Goal: Information Seeking & Learning: Find specific fact

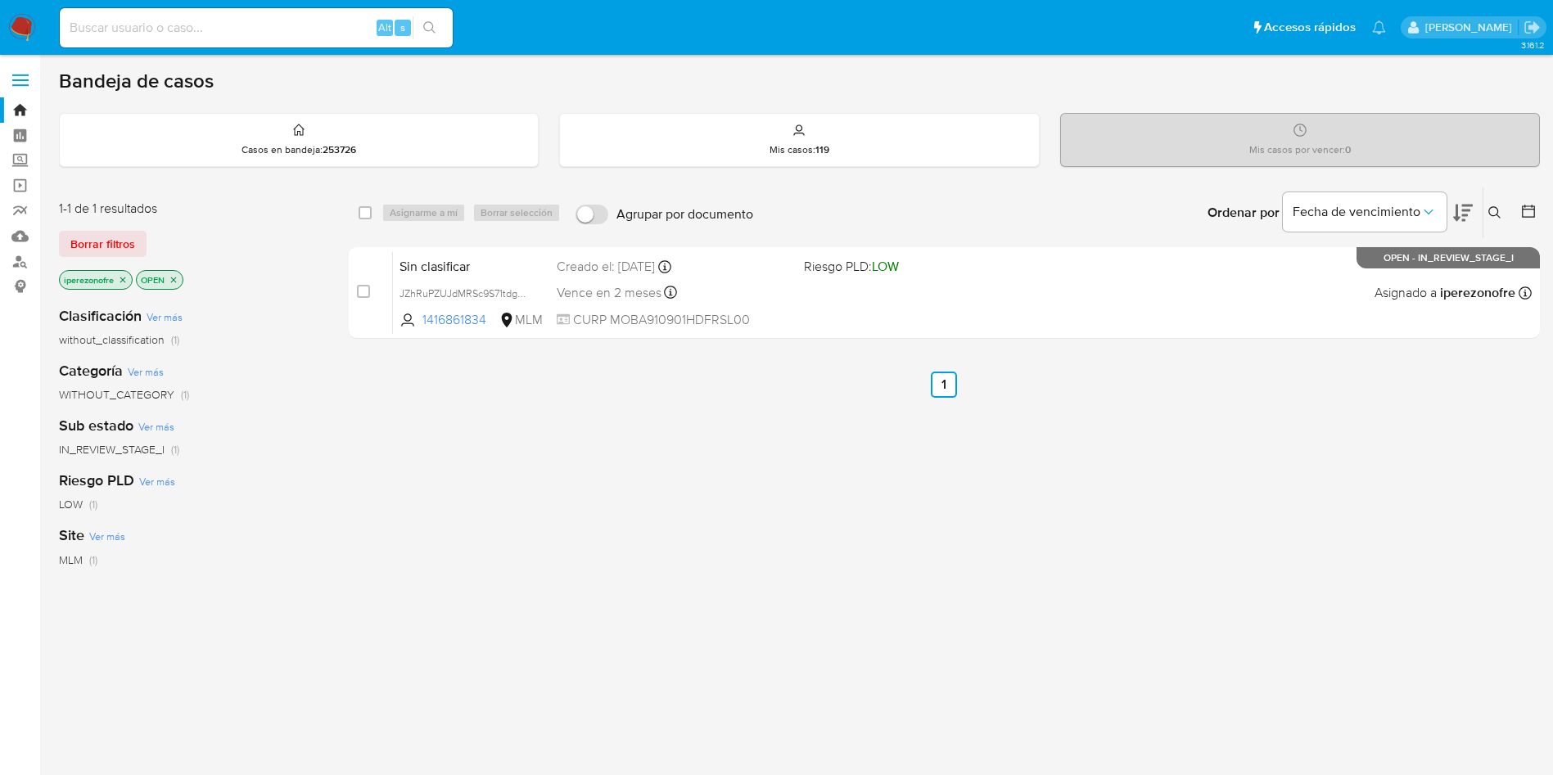
click at [582, 589] on div "select-all-cases-checkbox Asignarme a mí Borrar selección Agrupar por documento…" at bounding box center [944, 558] width 1191 height 742
click at [16, 115] on link "Bandeja" at bounding box center [97, 109] width 195 height 25
click at [151, 38] on input at bounding box center [256, 27] width 393 height 21
paste input "200058335"
type input "200058335"
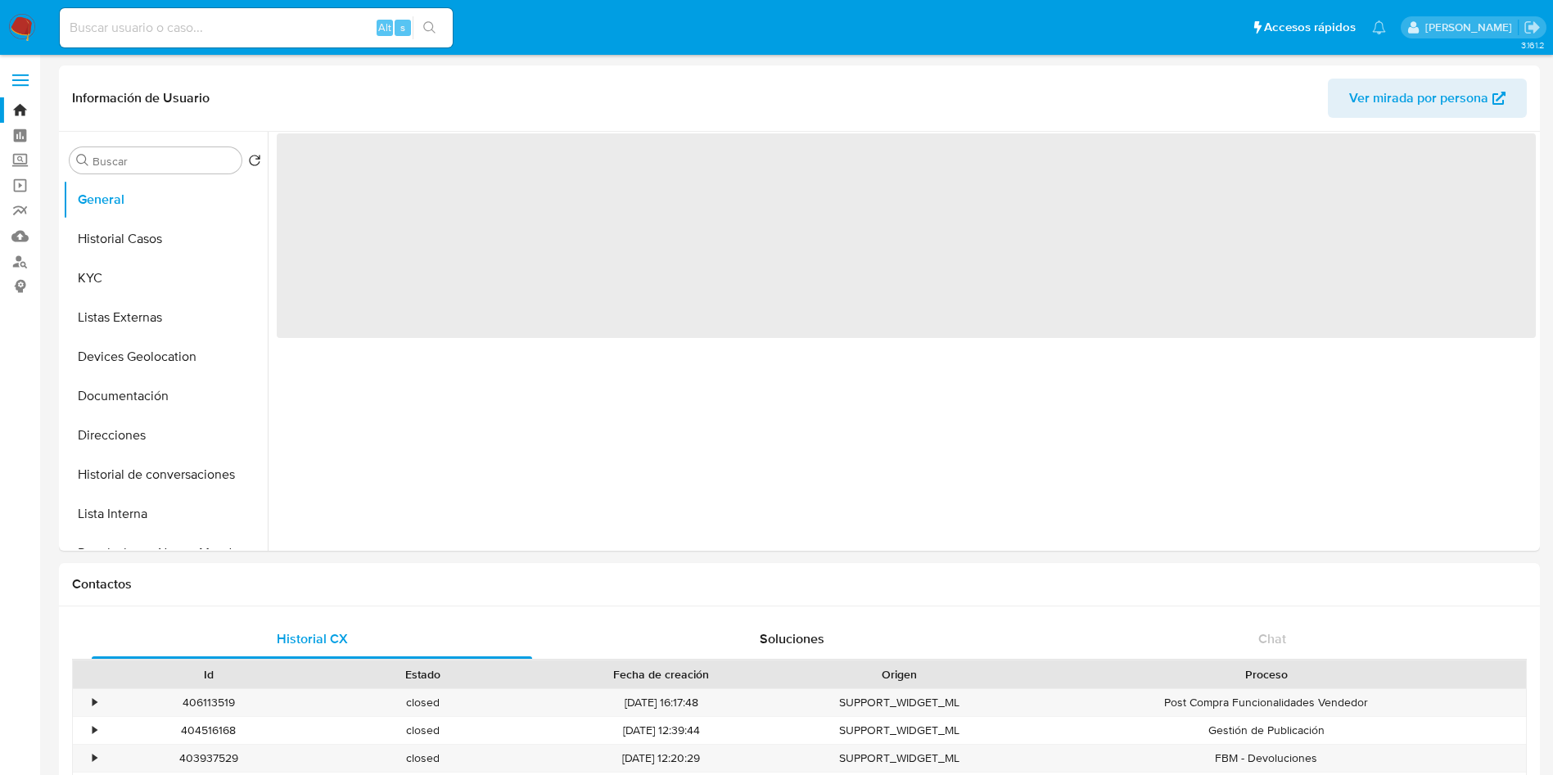
select select "10"
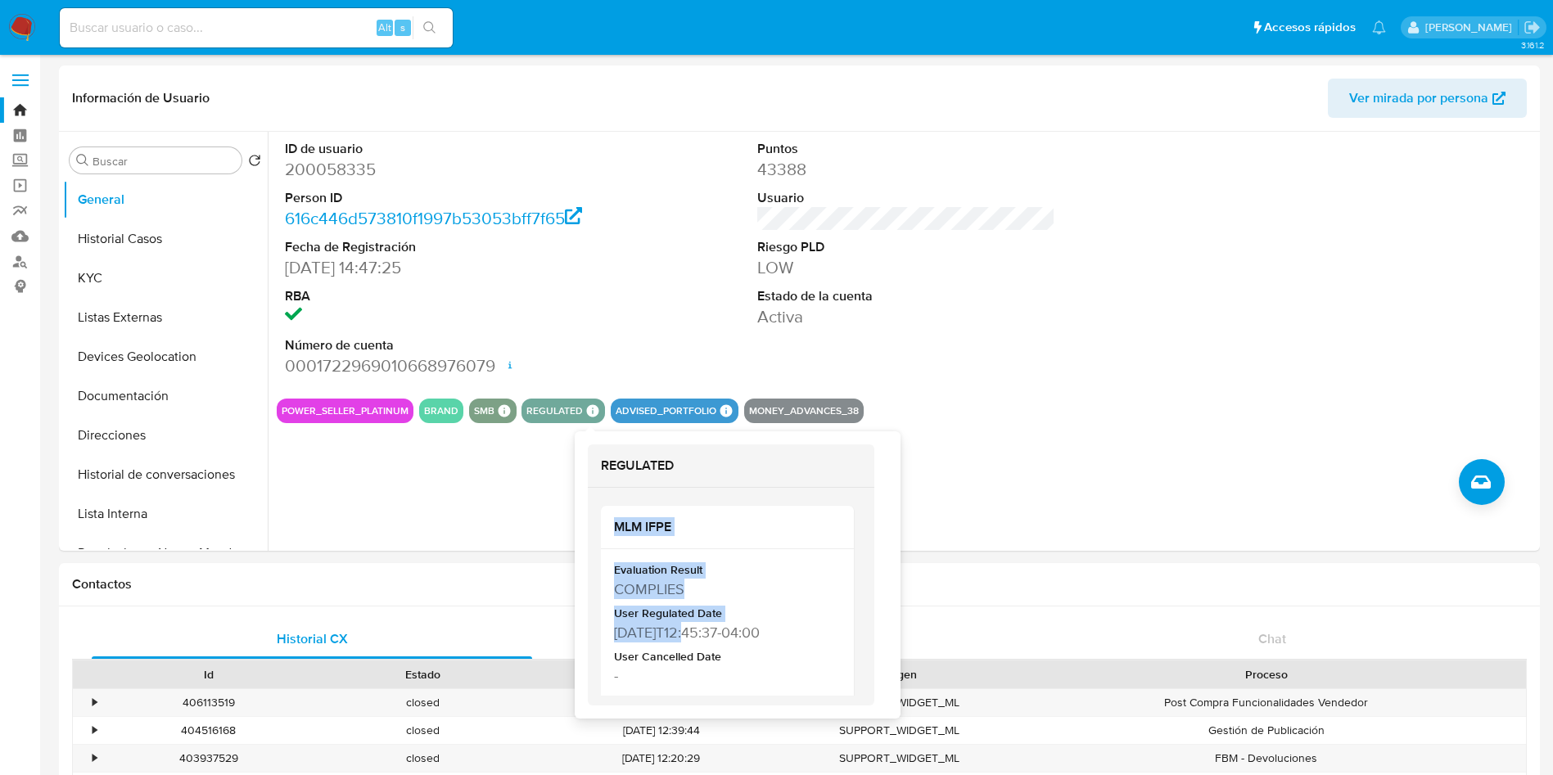
drag, startPoint x: 687, startPoint y: 633, endPoint x: 594, endPoint y: 626, distance: 92.8
click at [594, 626] on div "MLM IFPE Evaluation Result COMPLIES User Regulated Date 2022-06-10T12:45:37-04:…" at bounding box center [731, 597] width 287 height 218
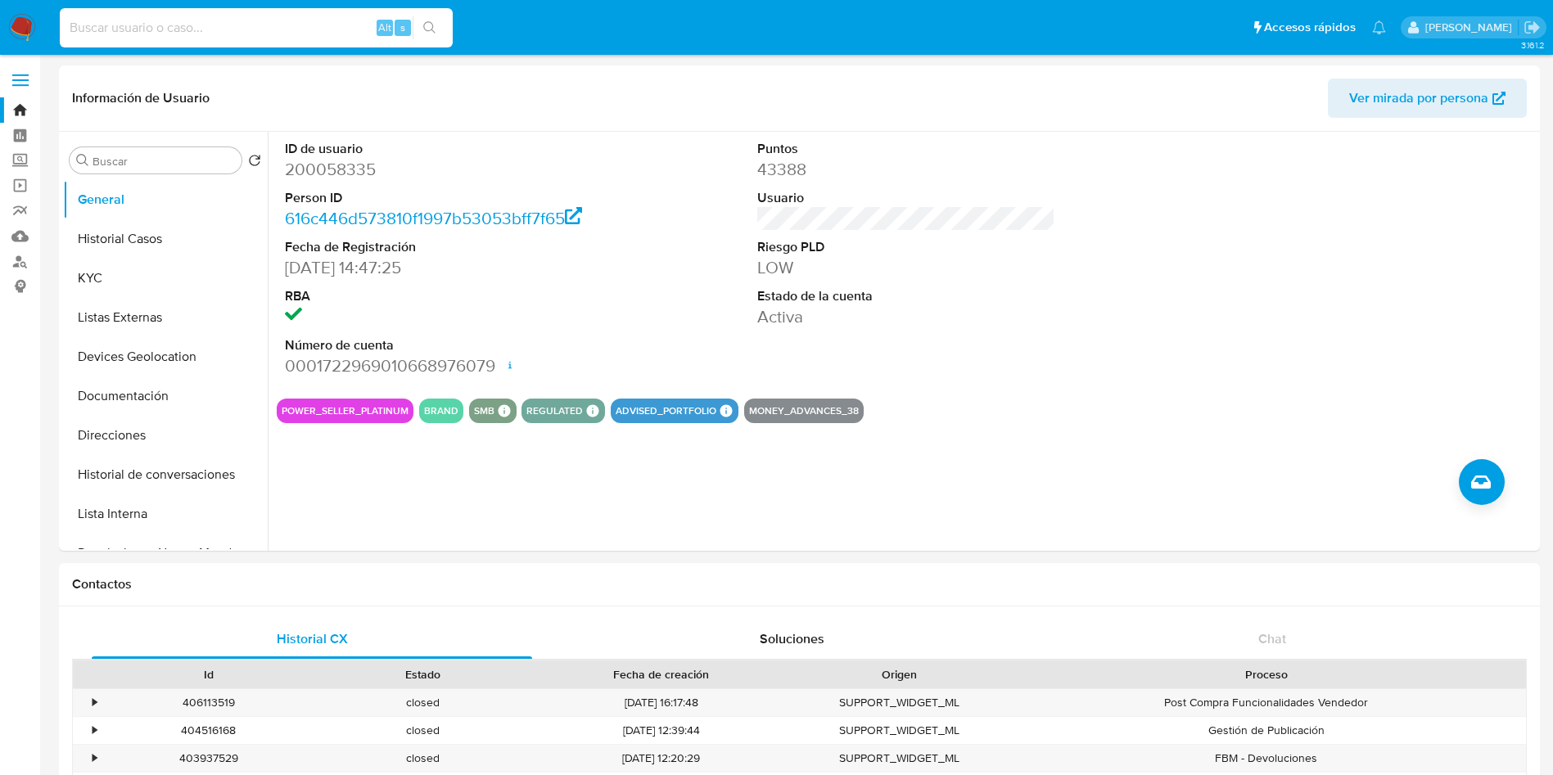
click at [270, 28] on input at bounding box center [256, 27] width 393 height 21
paste input "1978082307"
type input "1978082307"
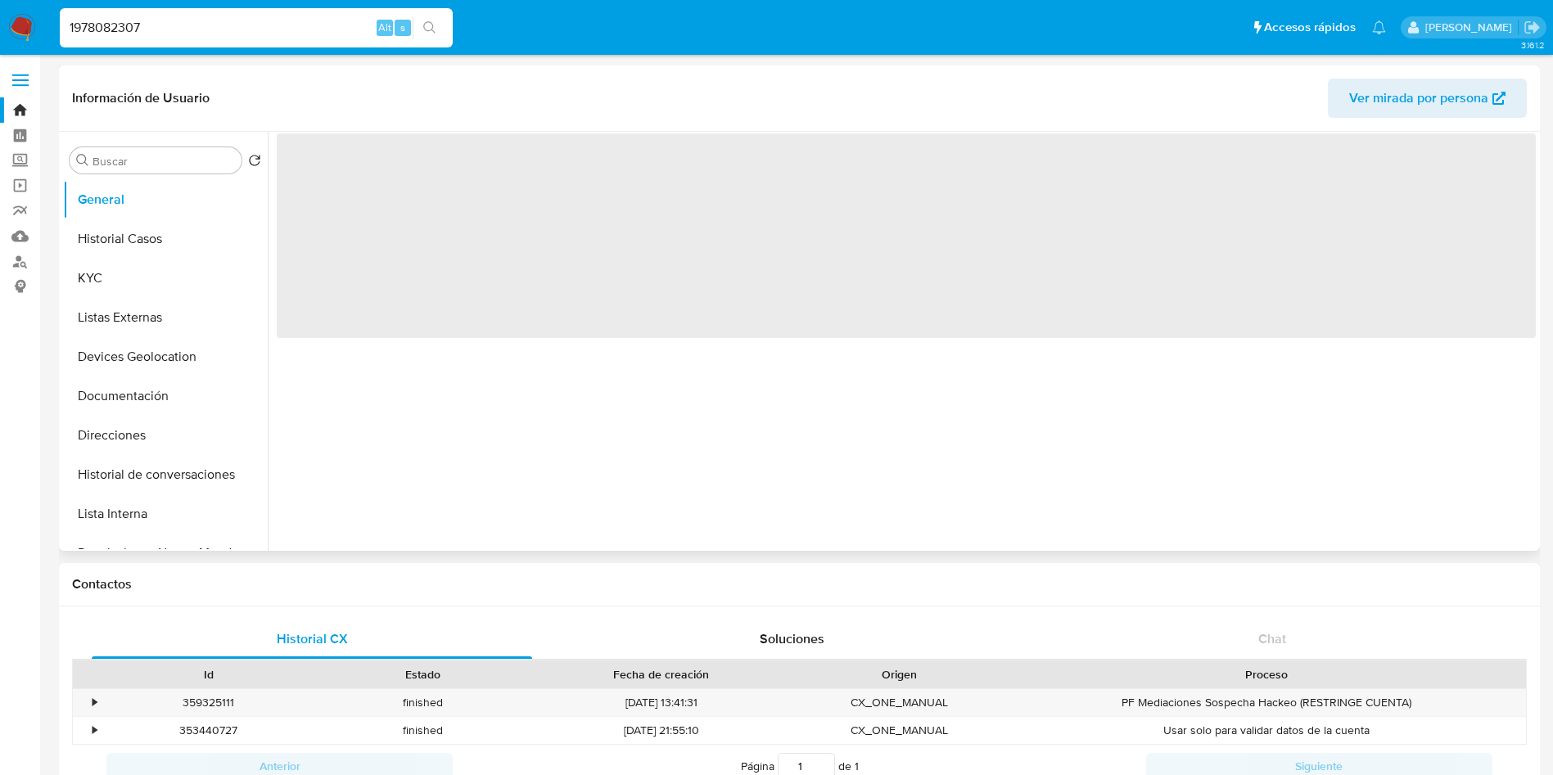
select select "10"
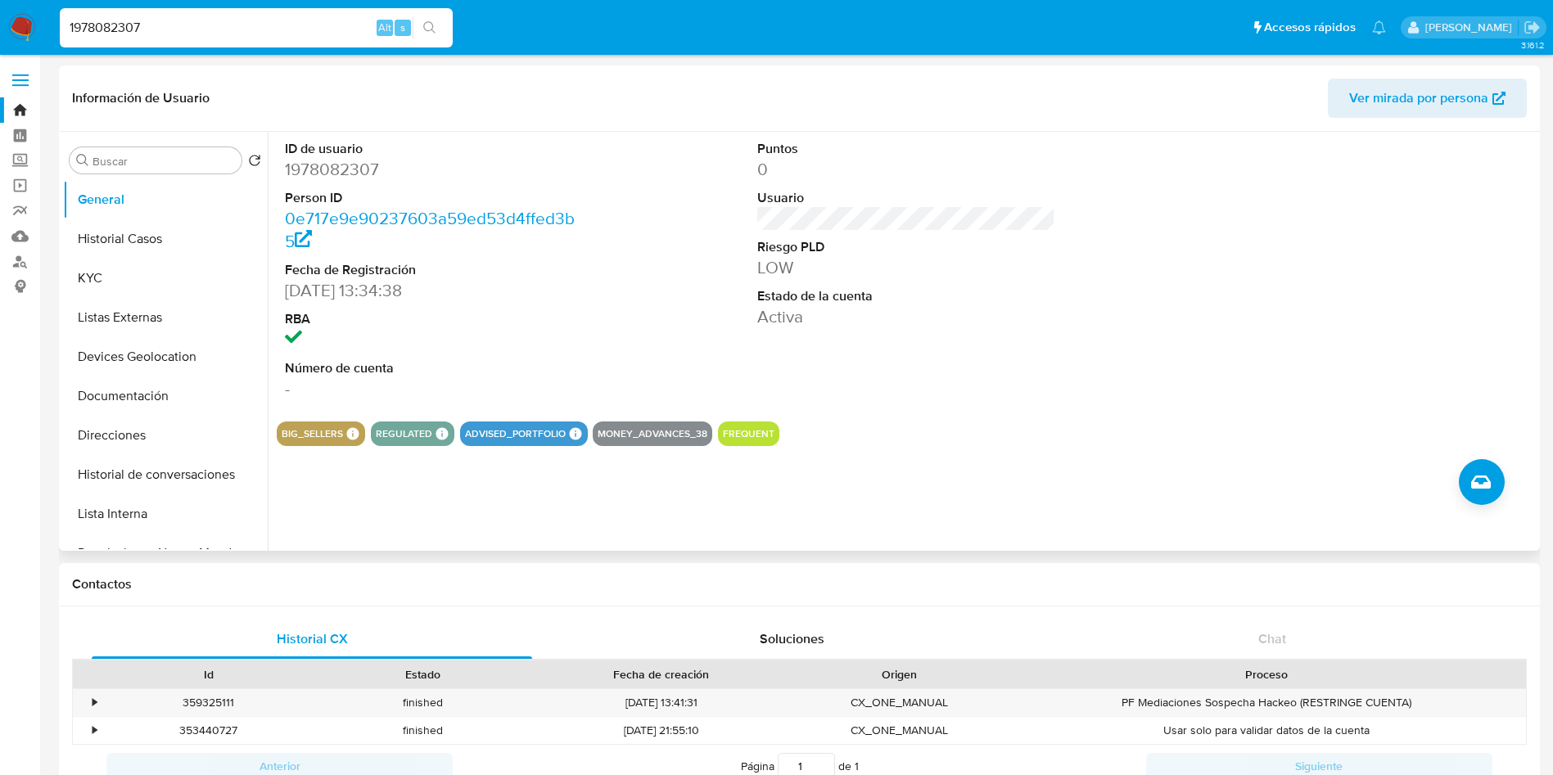
click at [219, 33] on input "1978082307" at bounding box center [256, 27] width 393 height 21
drag, startPoint x: 277, startPoint y: 30, endPoint x: 0, endPoint y: -63, distance: 292.1
paste input "605326979"
type input "605326979"
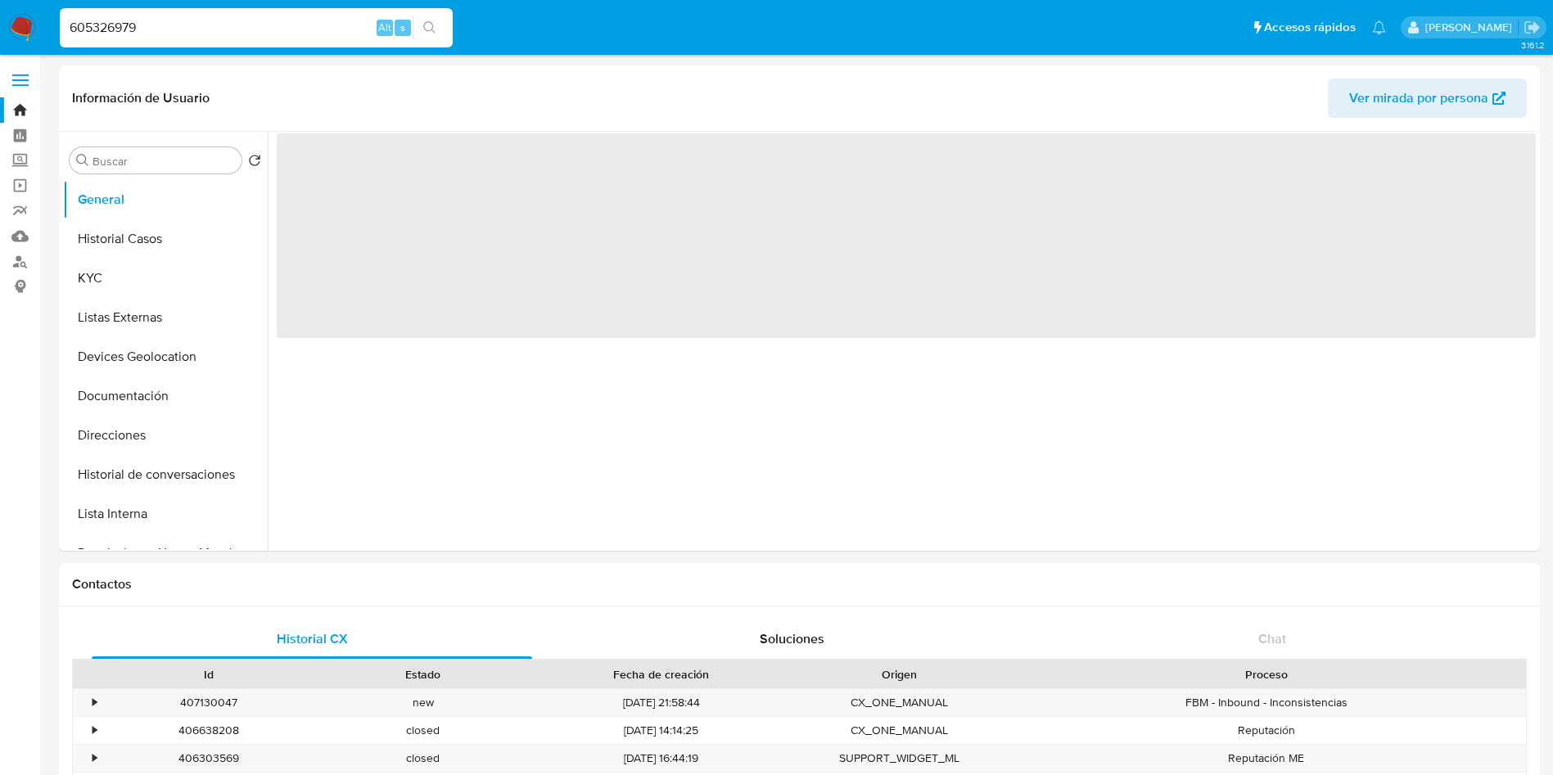
select select "10"
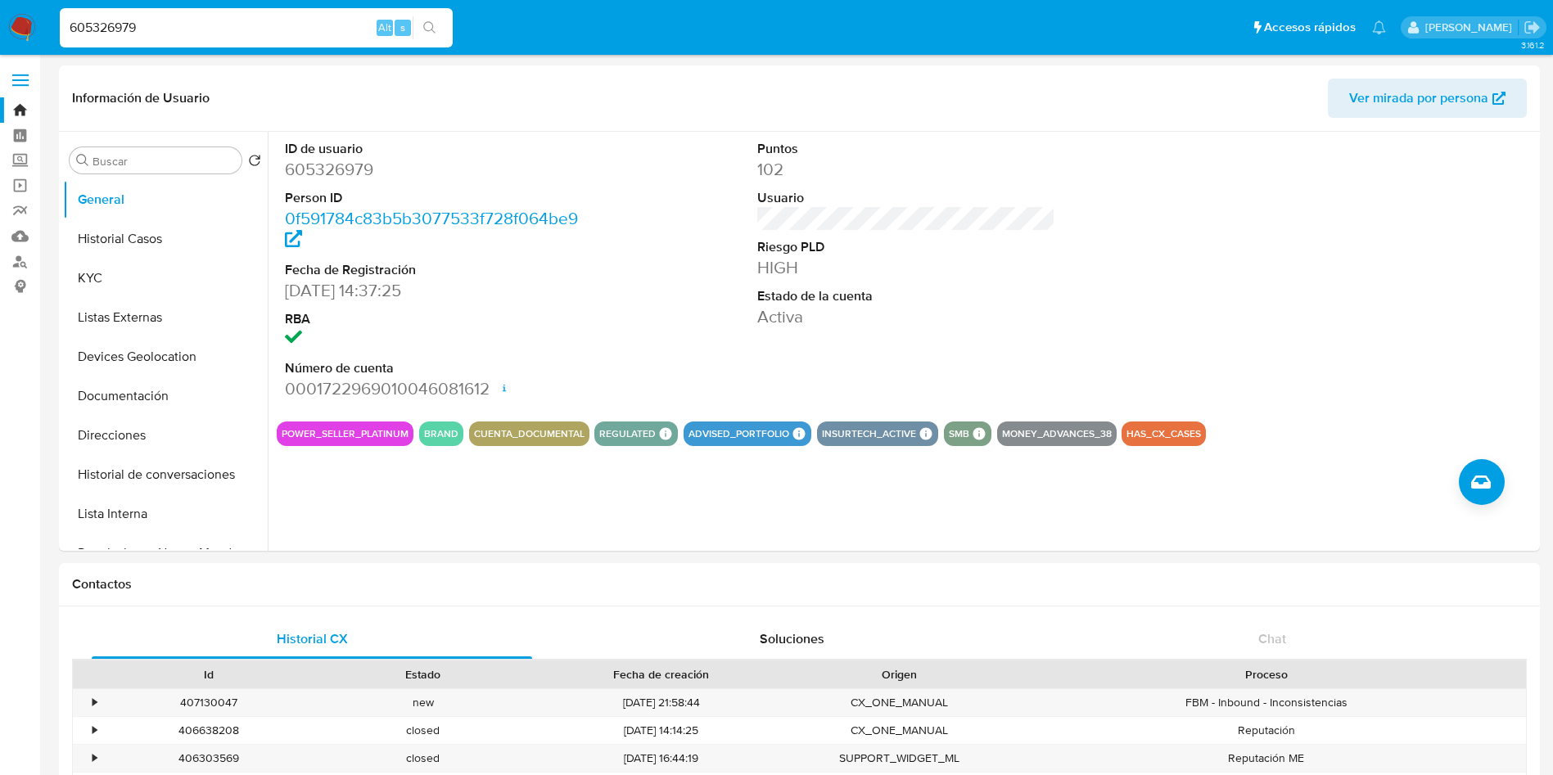
click at [231, 29] on input "605326979" at bounding box center [256, 27] width 393 height 21
drag, startPoint x: 259, startPoint y: 20, endPoint x: 0, endPoint y: -56, distance: 269.9
paste input "113903684"
type input "113903684"
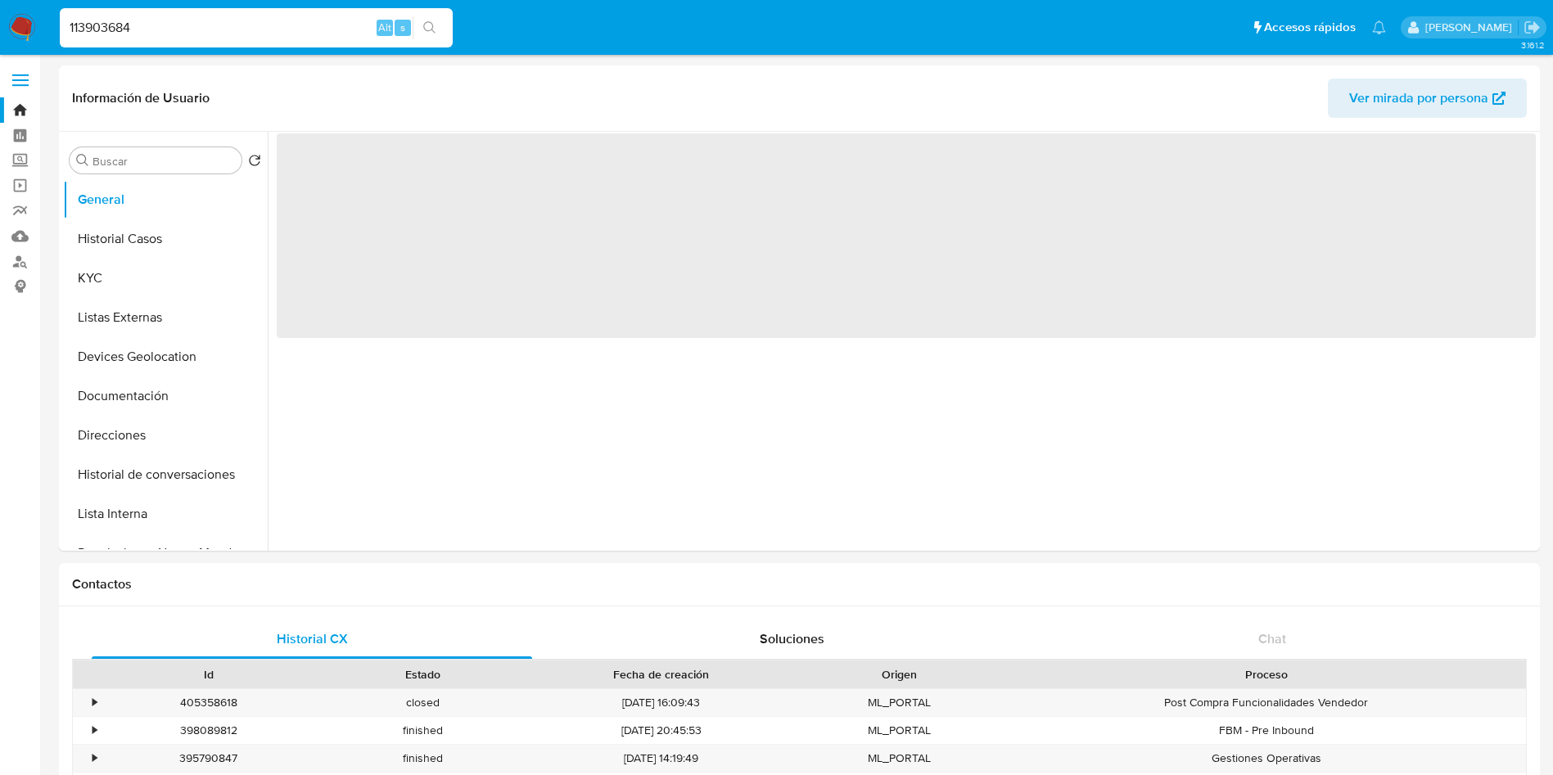
select select "10"
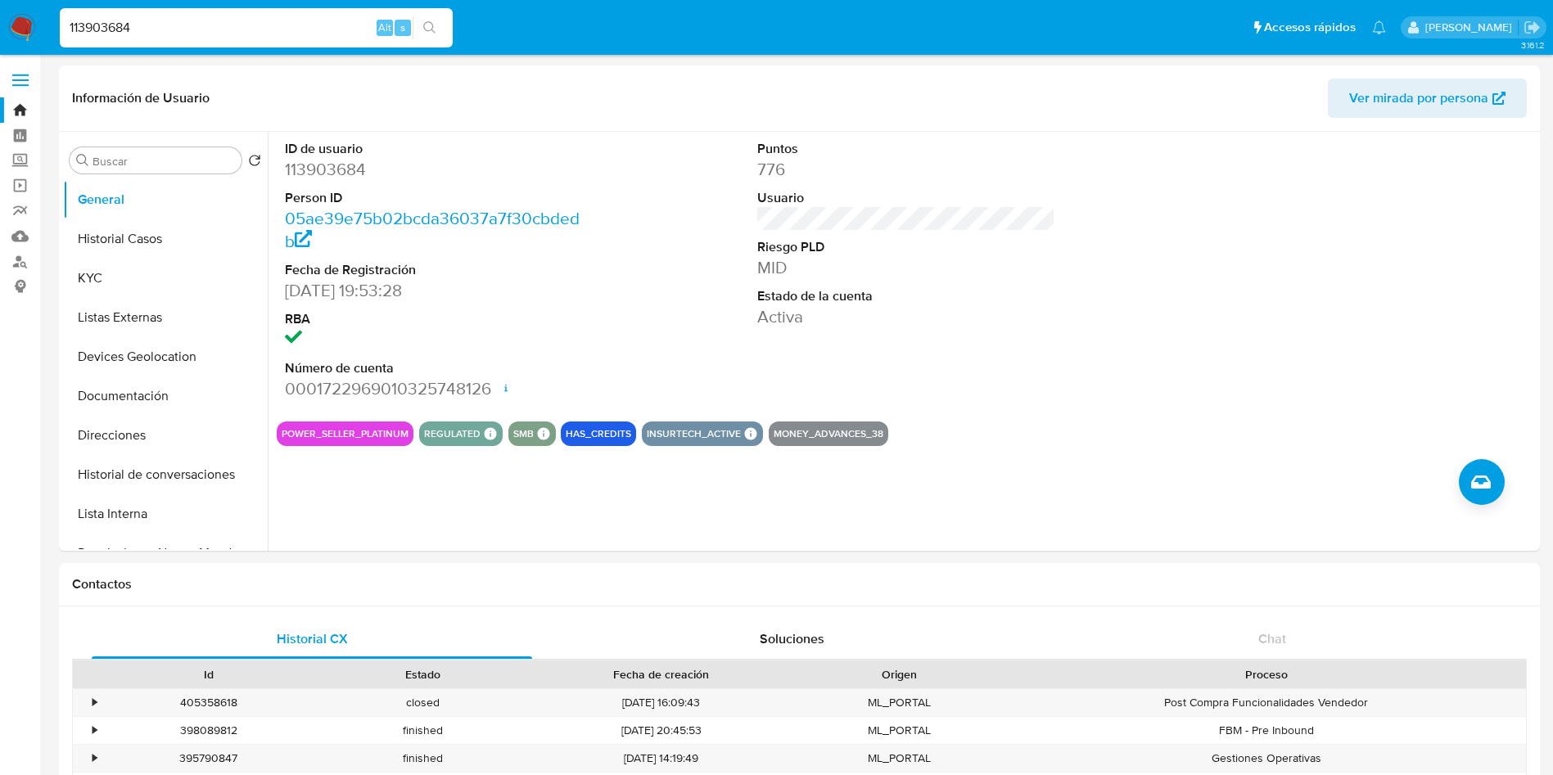
click at [201, 13] on div "113903684 Alt s" at bounding box center [256, 27] width 393 height 39
click at [215, 28] on input "113903684" at bounding box center [256, 27] width 393 height 21
drag, startPoint x: 297, startPoint y: 31, endPoint x: 0, endPoint y: -35, distance: 304.5
paste input "481366487"
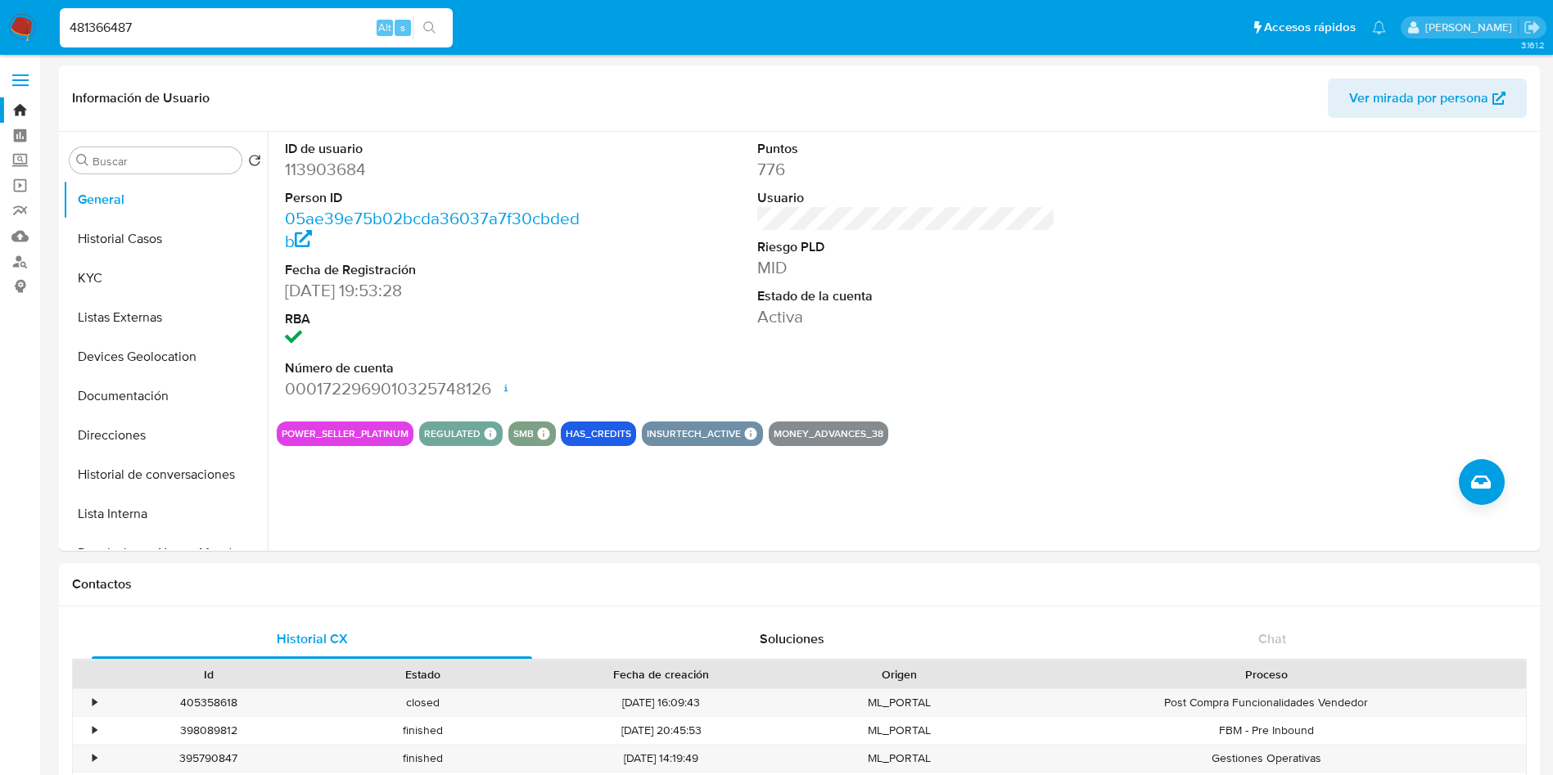
type input "481366487"
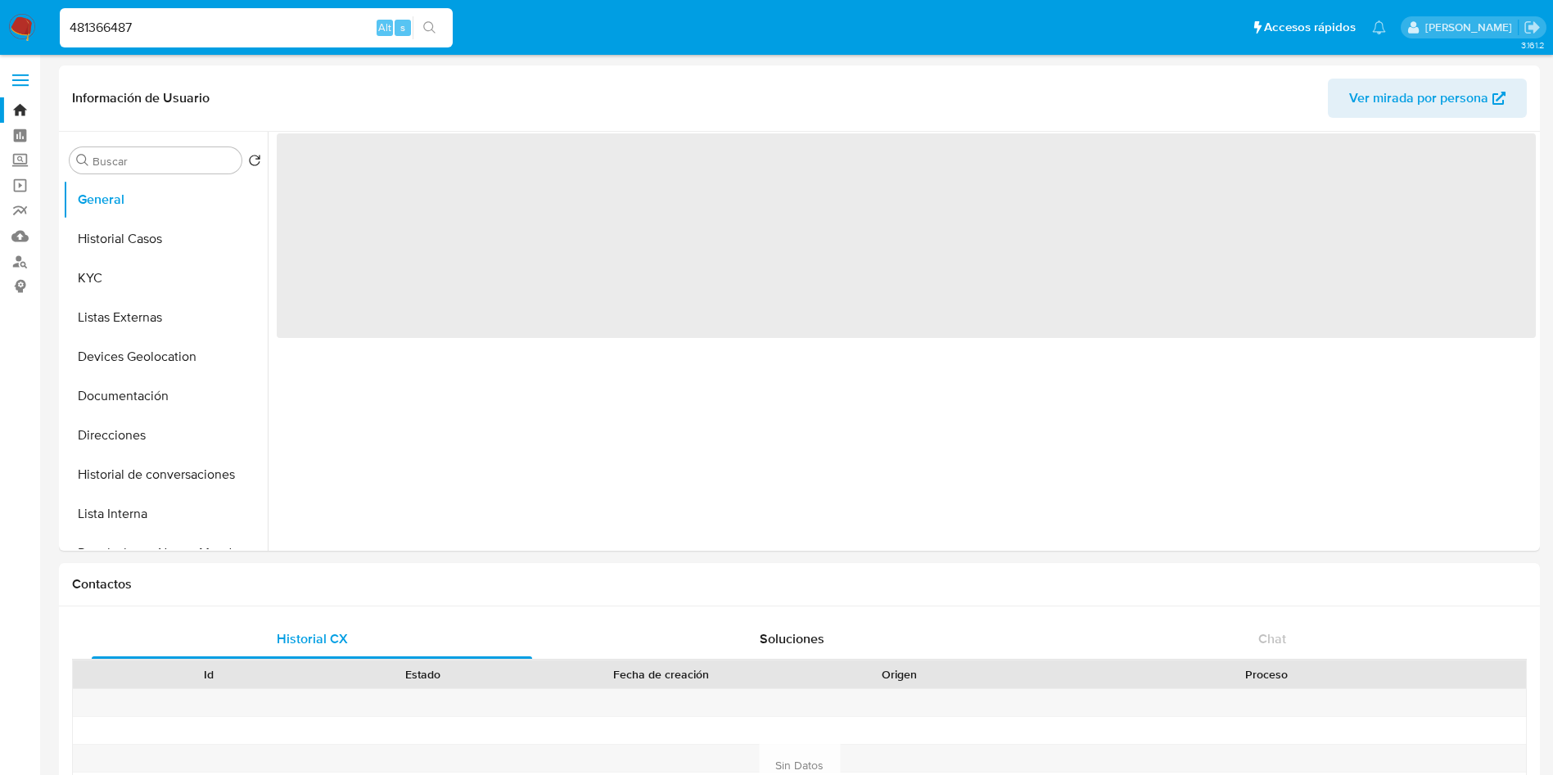
select select "10"
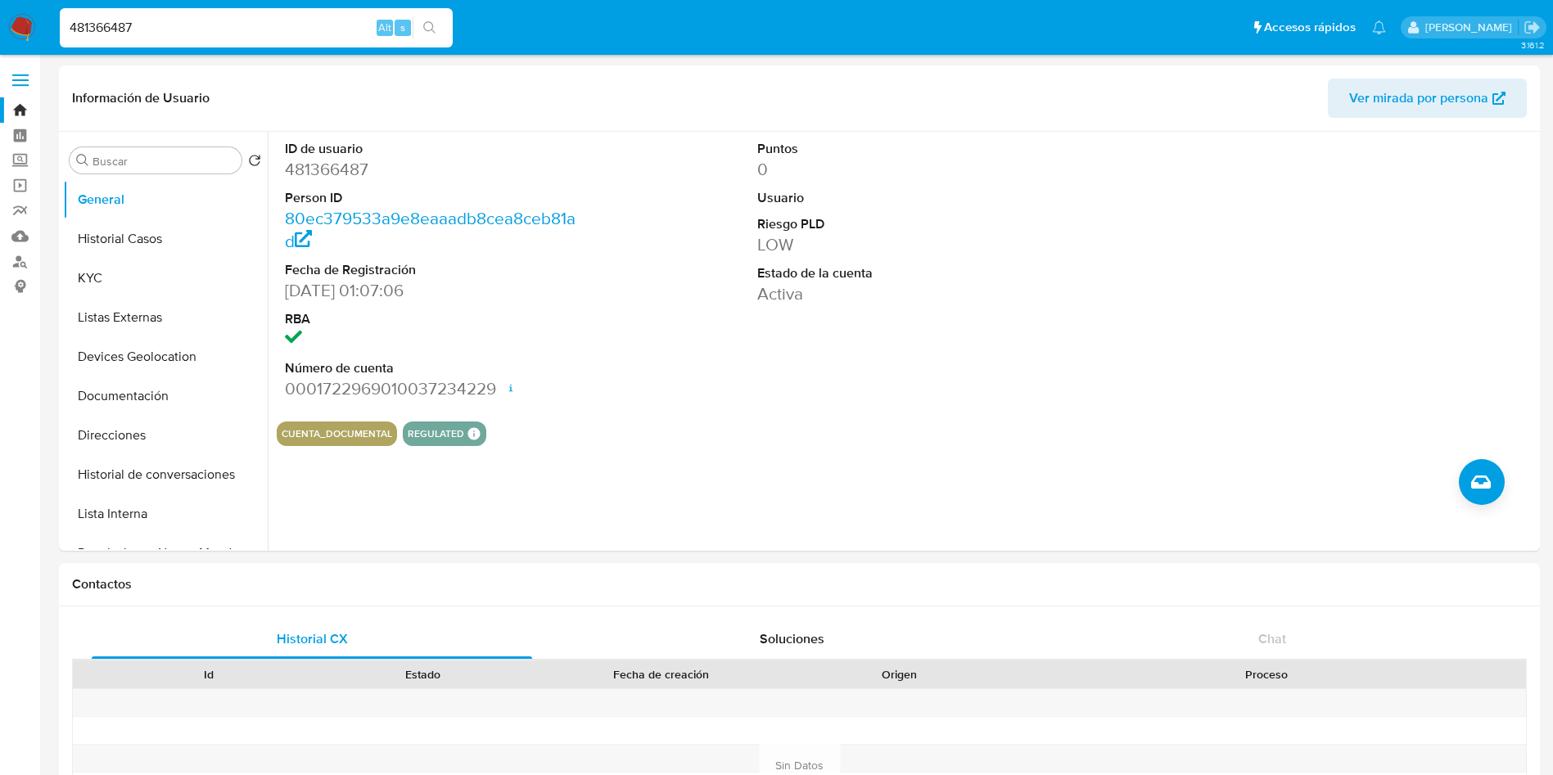
select select "10"
click at [16, 244] on link "Mulan" at bounding box center [97, 236] width 195 height 25
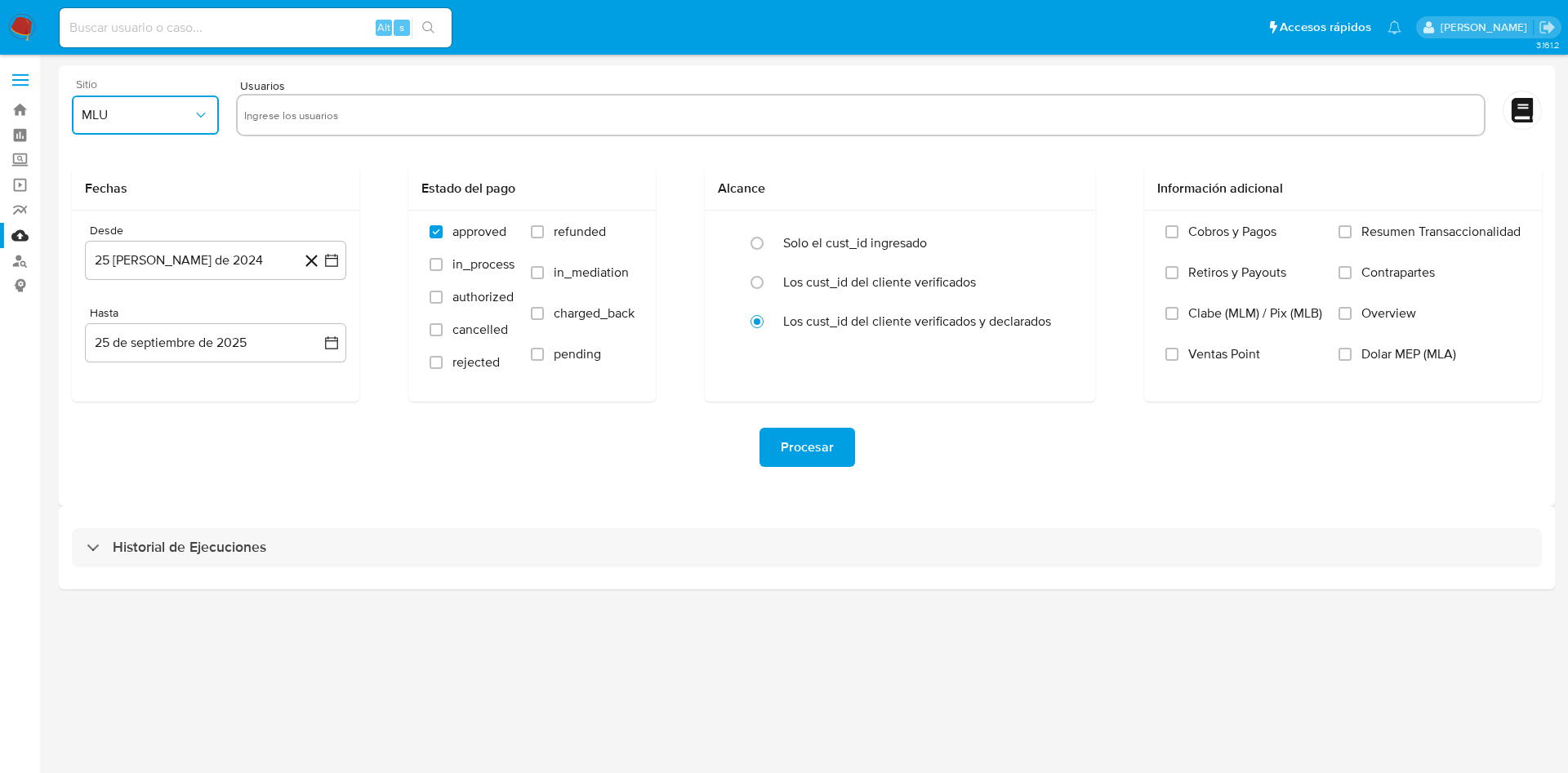
click at [183, 116] on span "MLU" at bounding box center [137, 115] width 111 height 16
click at [111, 361] on div "MLM" at bounding box center [141, 355] width 118 height 39
click at [1365, 313] on span "Overview" at bounding box center [1388, 313] width 55 height 16
click at [1352, 313] on input "Overview" at bounding box center [1345, 313] width 13 height 13
click at [1192, 461] on div "Procesar" at bounding box center [807, 447] width 1470 height 39
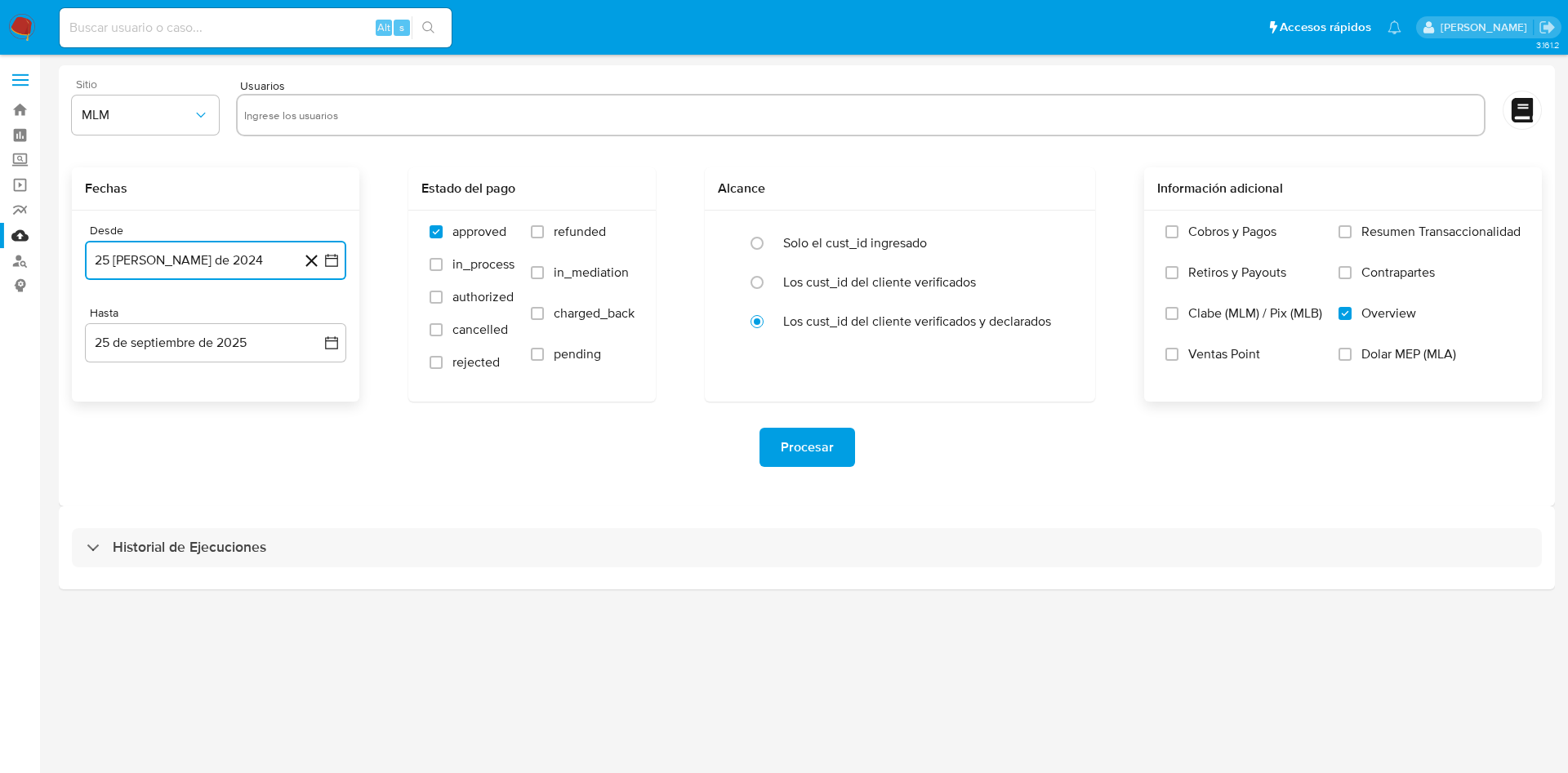
click at [333, 261] on icon "button" at bounding box center [331, 260] width 16 height 16
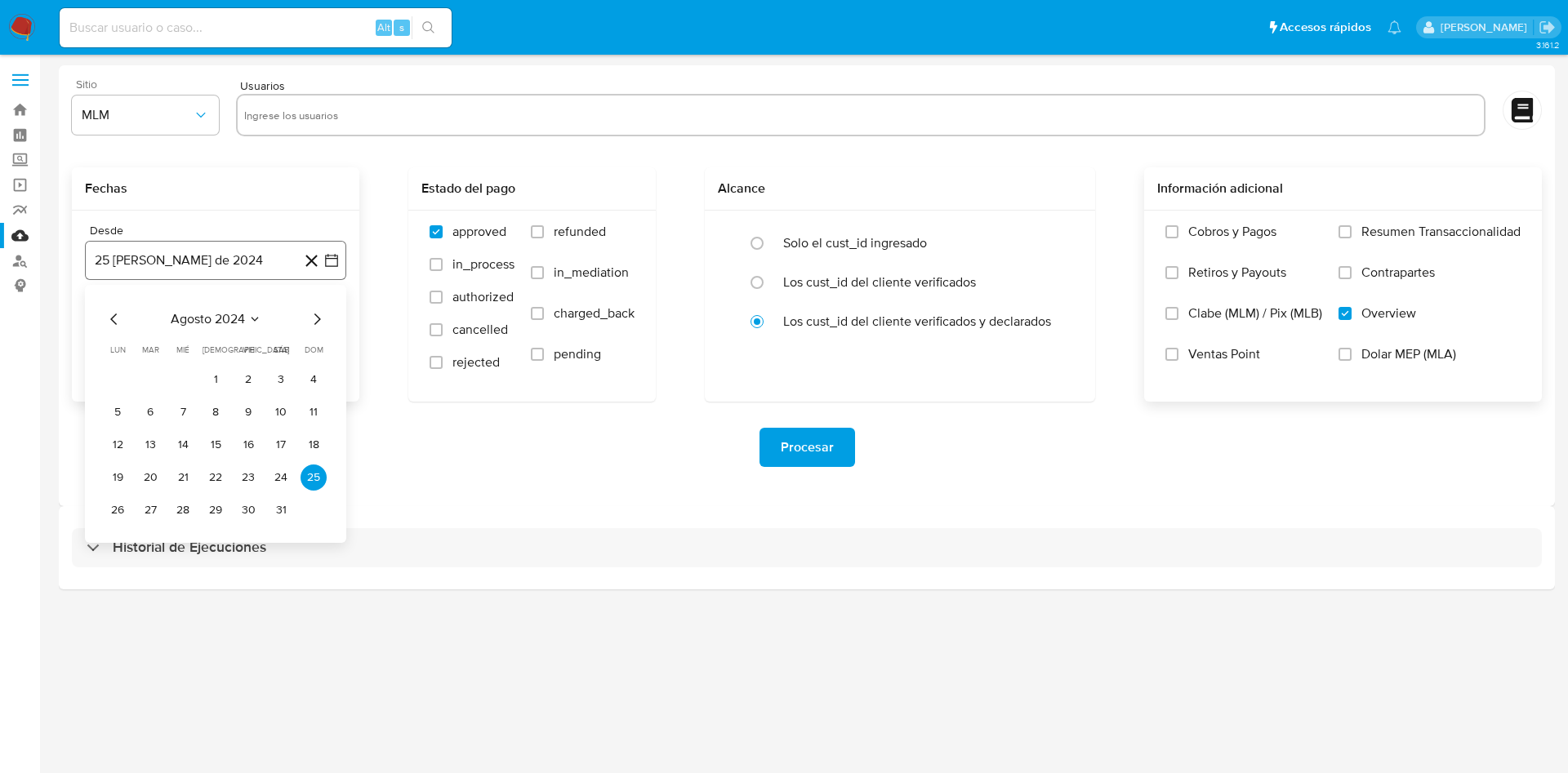
click at [331, 263] on icon "button" at bounding box center [331, 260] width 16 height 16
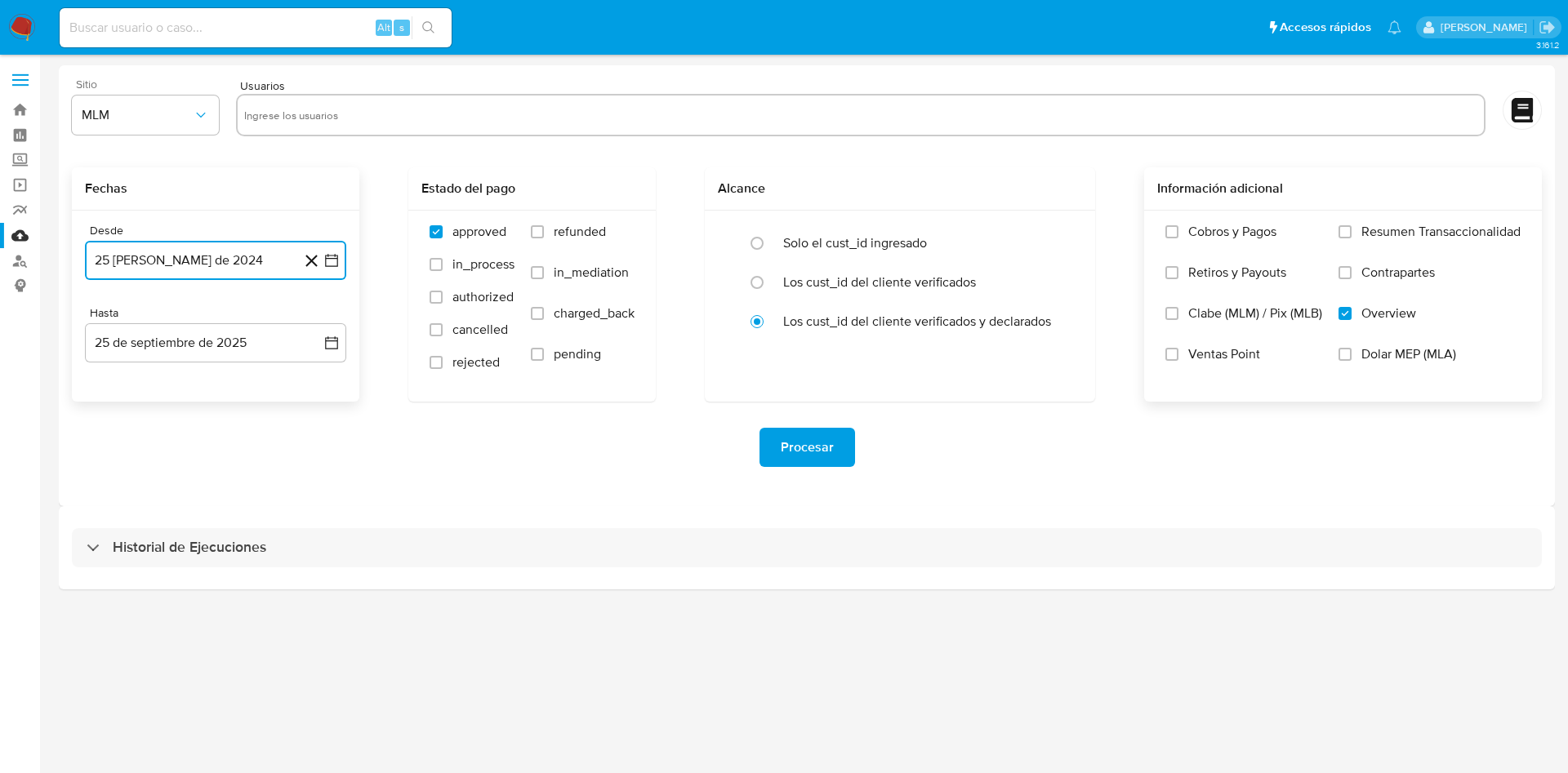
click at [331, 263] on icon "button" at bounding box center [331, 260] width 16 height 16
click at [318, 315] on icon "Mes siguiente" at bounding box center [317, 319] width 20 height 20
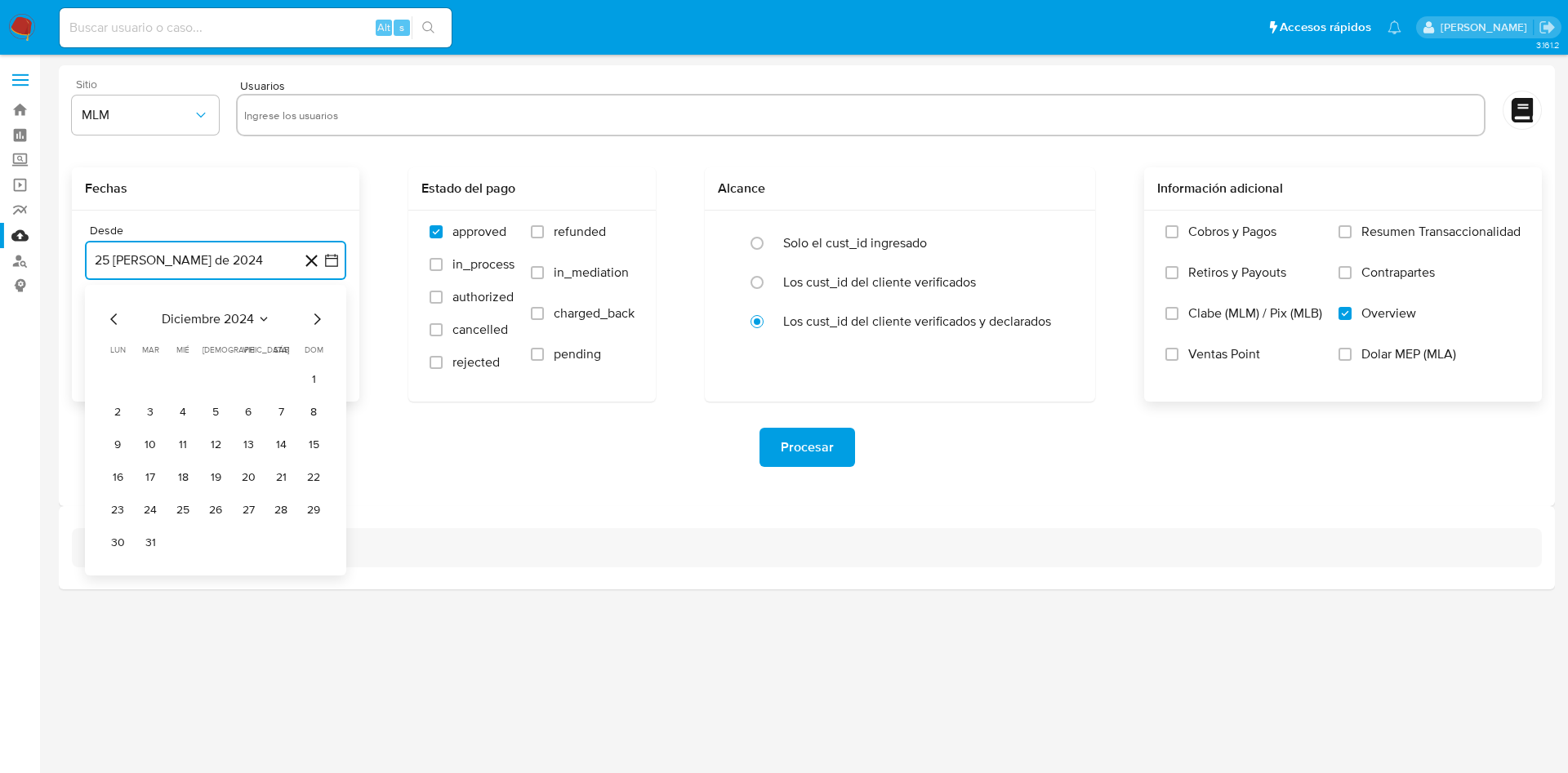
click at [318, 315] on icon "Mes siguiente" at bounding box center [317, 319] width 20 height 20
click at [274, 377] on button "1" at bounding box center [281, 380] width 26 height 26
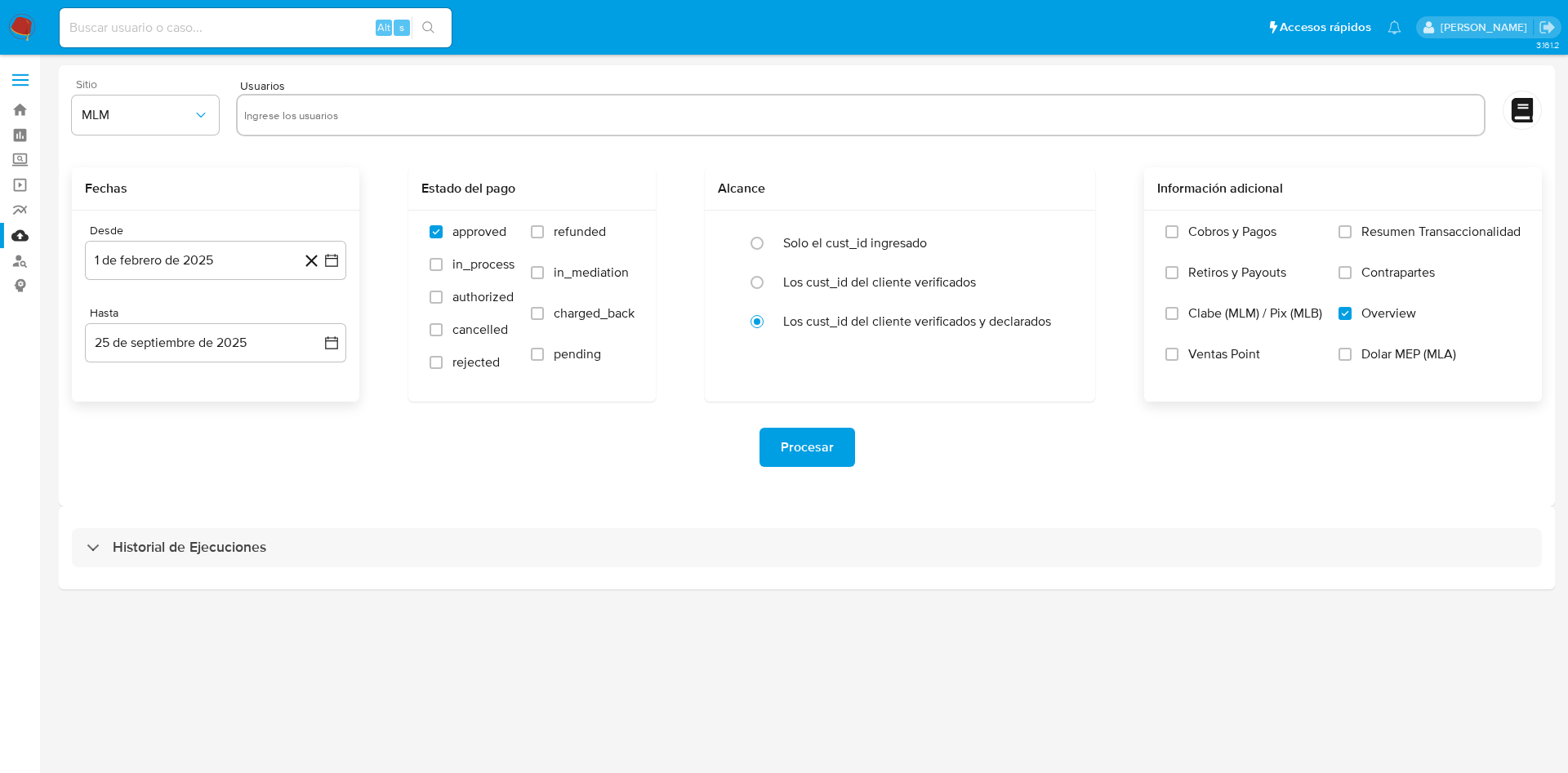
click at [399, 466] on div "Procesar" at bounding box center [807, 447] width 1470 height 39
click at [319, 346] on button "25 de septiembre de 2025" at bounding box center [215, 342] width 261 height 39
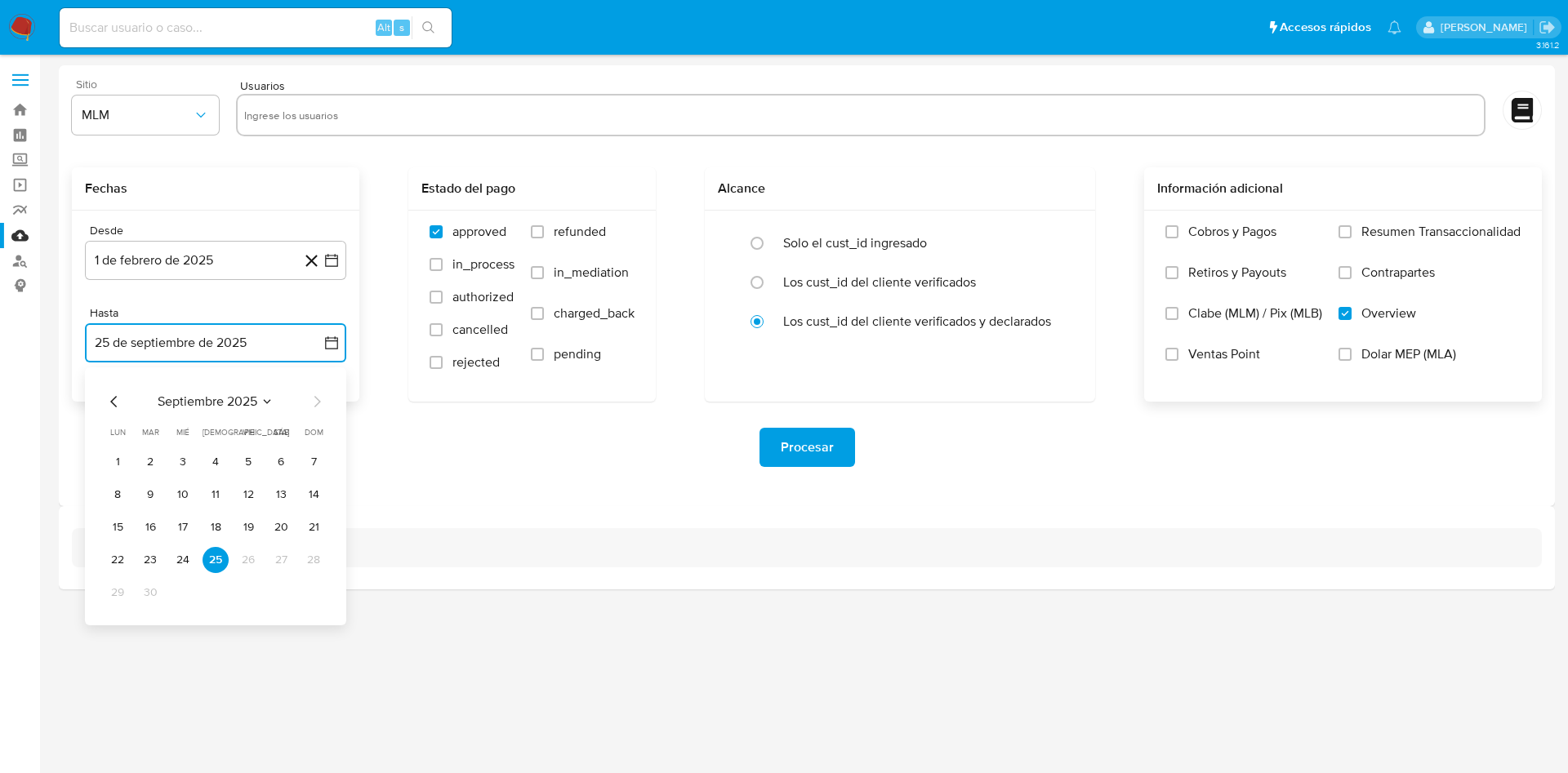
click at [109, 403] on icon "Mes anterior" at bounding box center [115, 402] width 20 height 20
click at [313, 589] on button "31" at bounding box center [313, 592] width 26 height 26
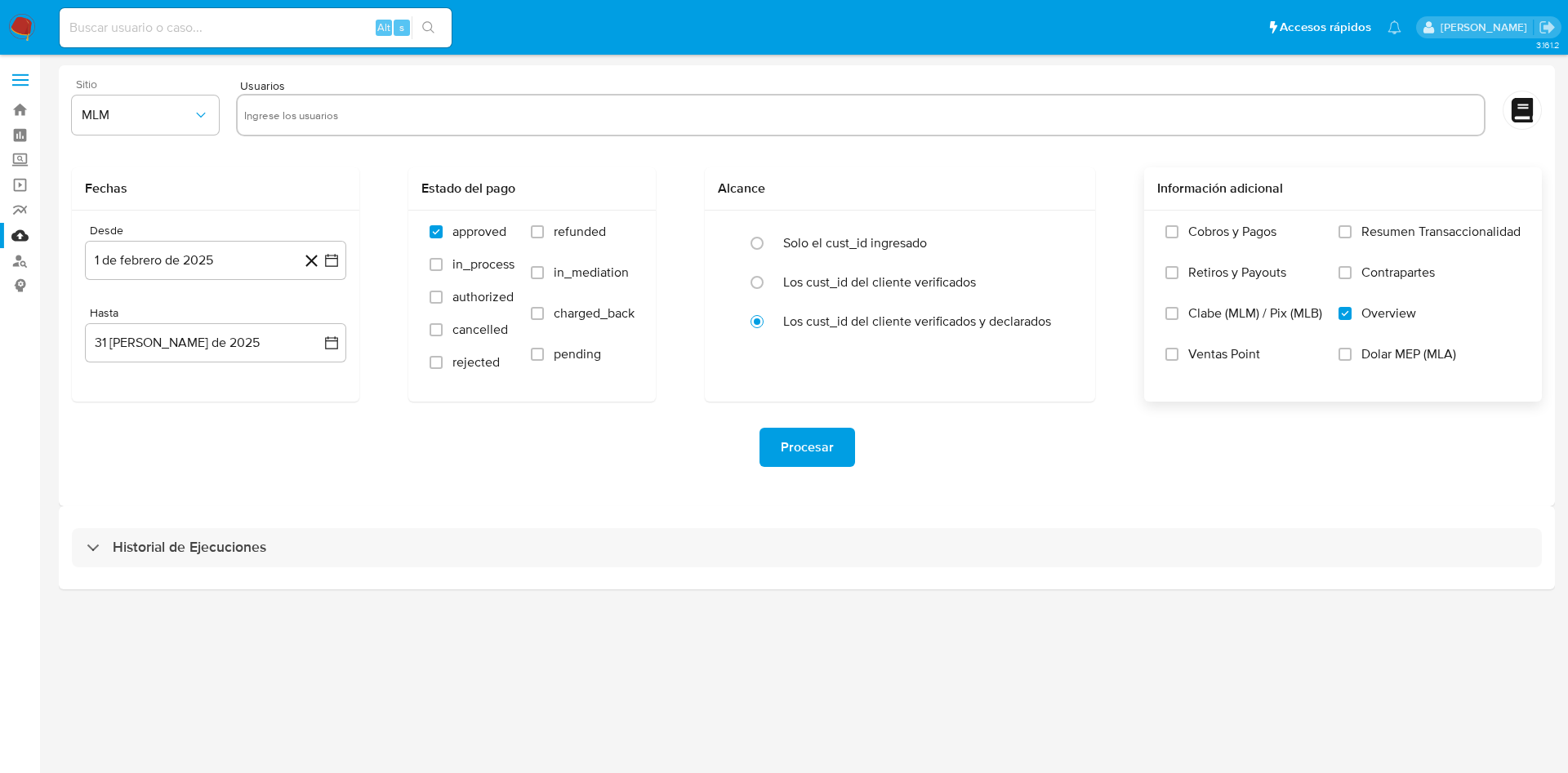
click at [520, 454] on div "Procesar" at bounding box center [807, 447] width 1470 height 39
click at [342, 113] on input "text" at bounding box center [861, 115] width 1233 height 26
paste input "136249799"
type input "136249799"
click at [440, 124] on input "text" at bounding box center [911, 115] width 1133 height 26
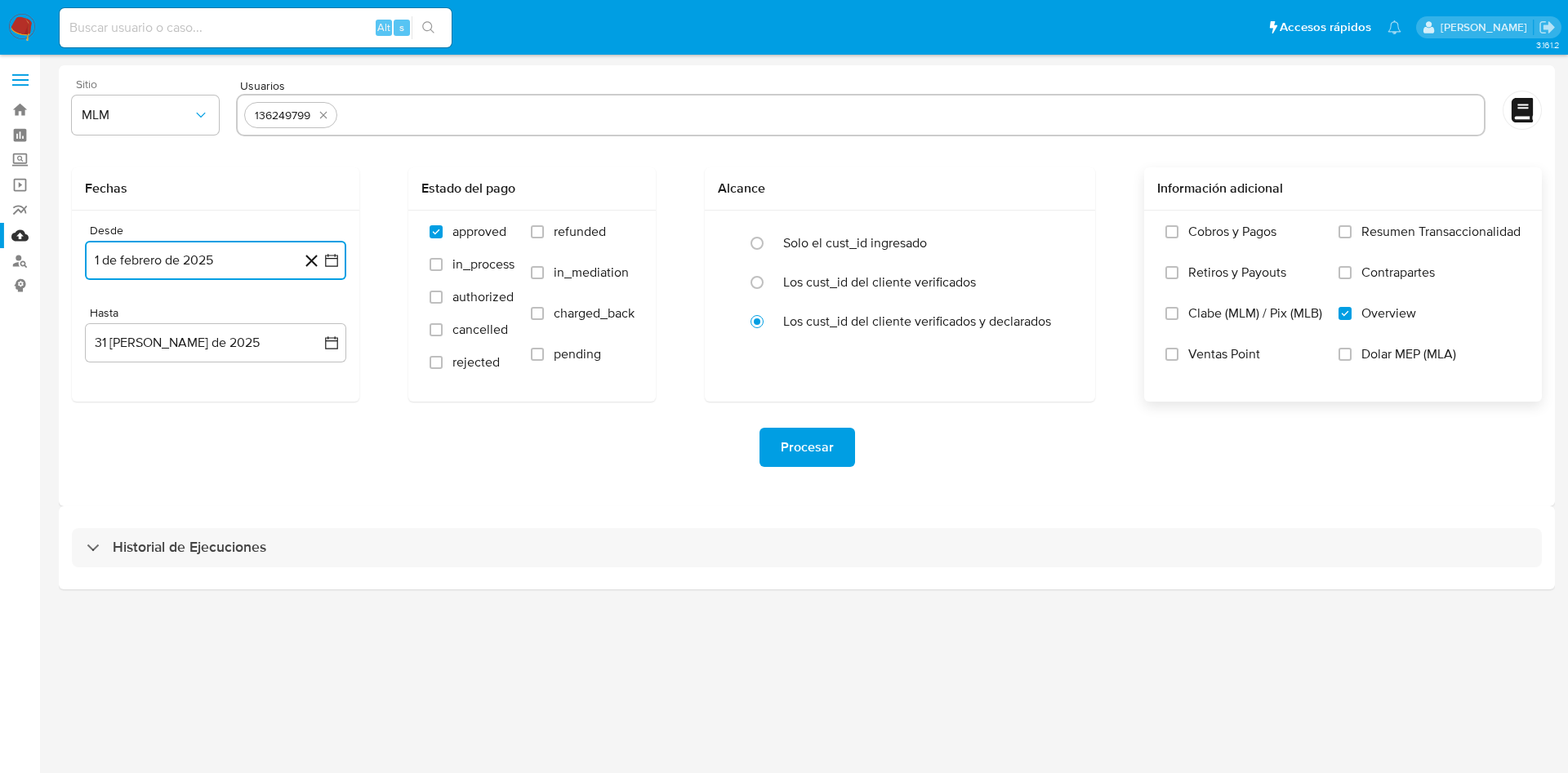
type input "63030100"
click at [589, 103] on input "text" at bounding box center [959, 115] width 1036 height 26
type input "2194930037"
paste input "1472525956"
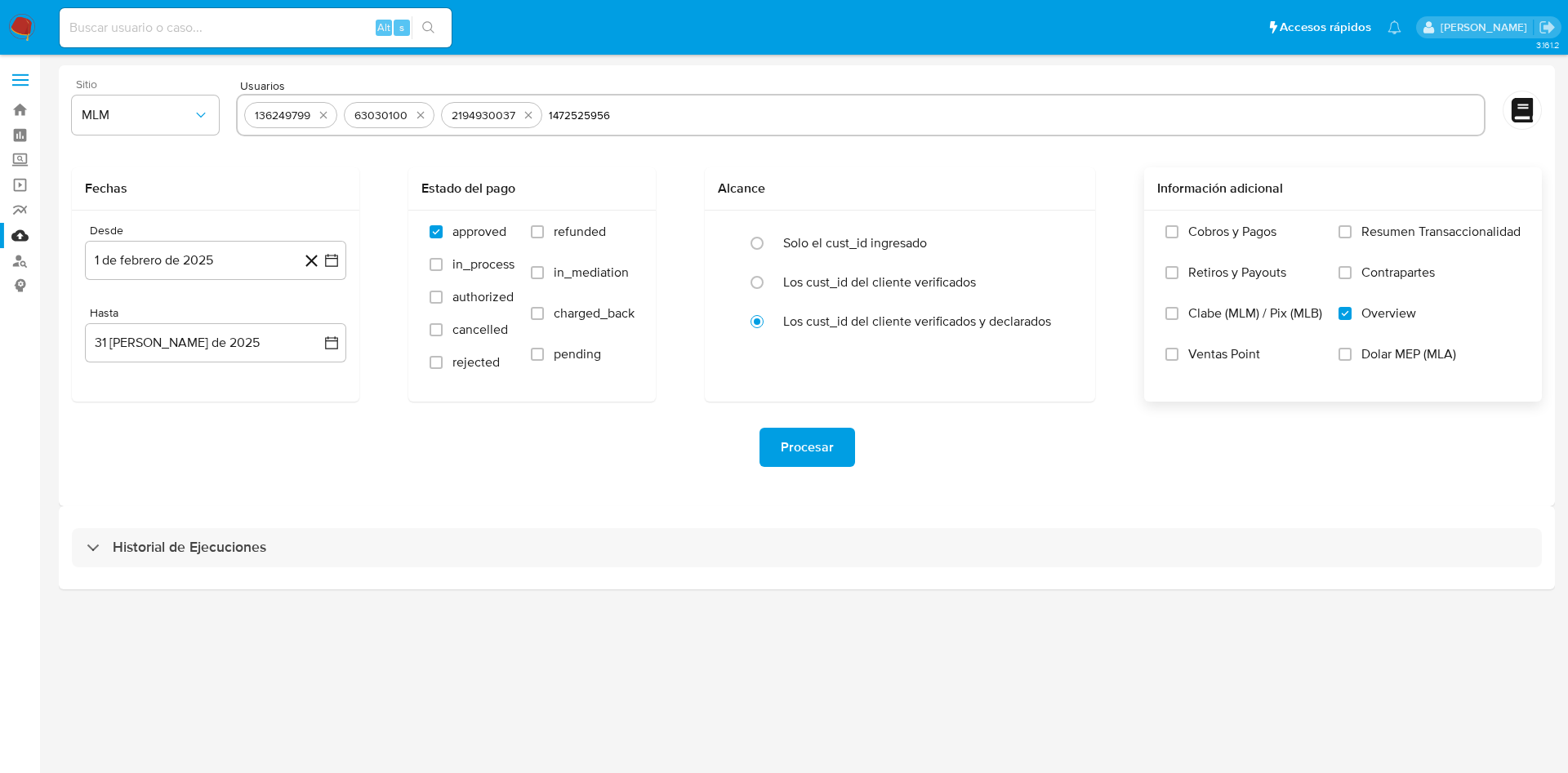
type input "1472525956"
paste input "165916575"
type input "165916575"
paste input "191407060"
type input "191407060"
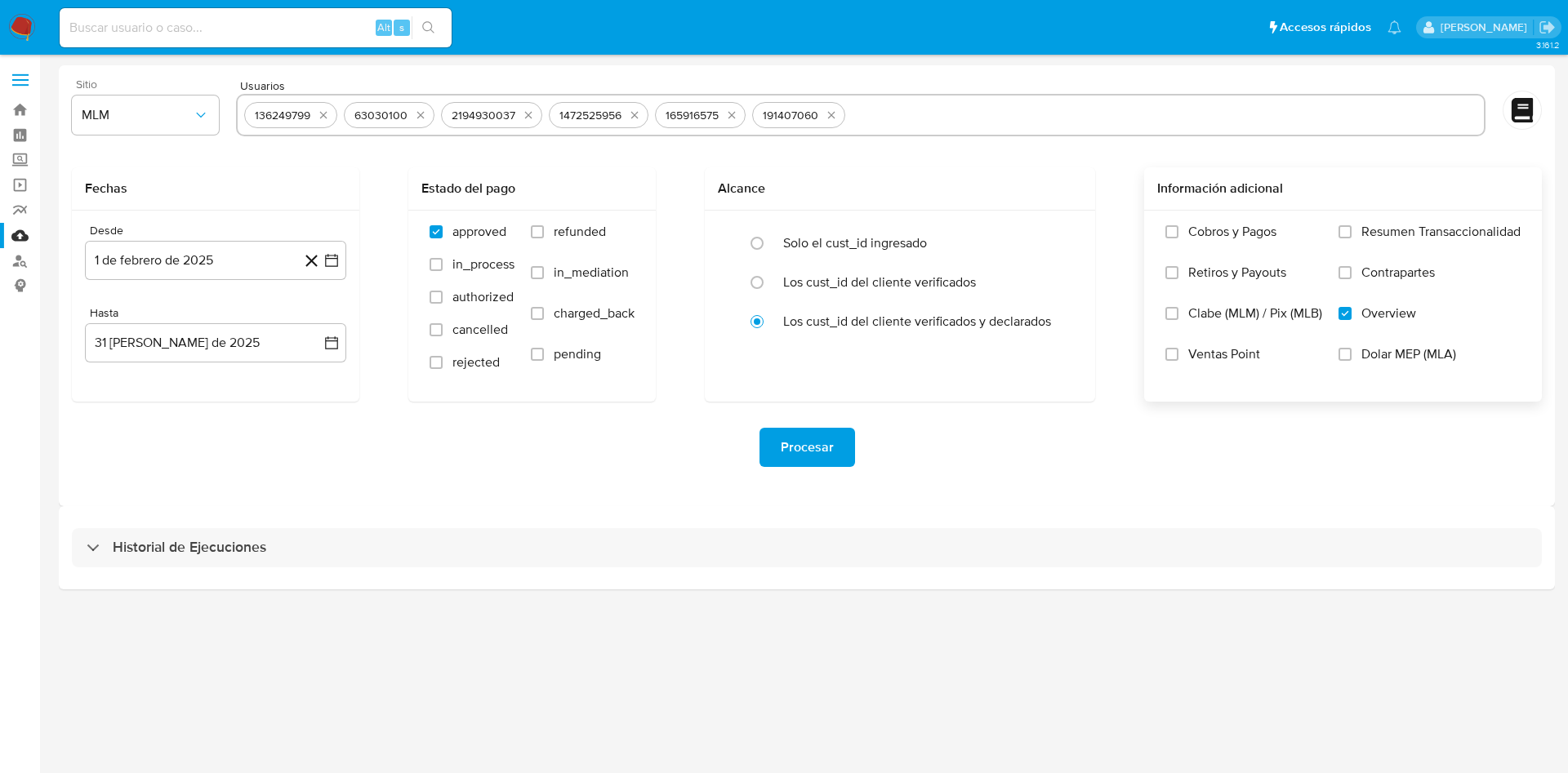
paste input "306553192"
type input "306553192"
paste input "1812188908"
type input "1812188908"
paste input "1411297231"
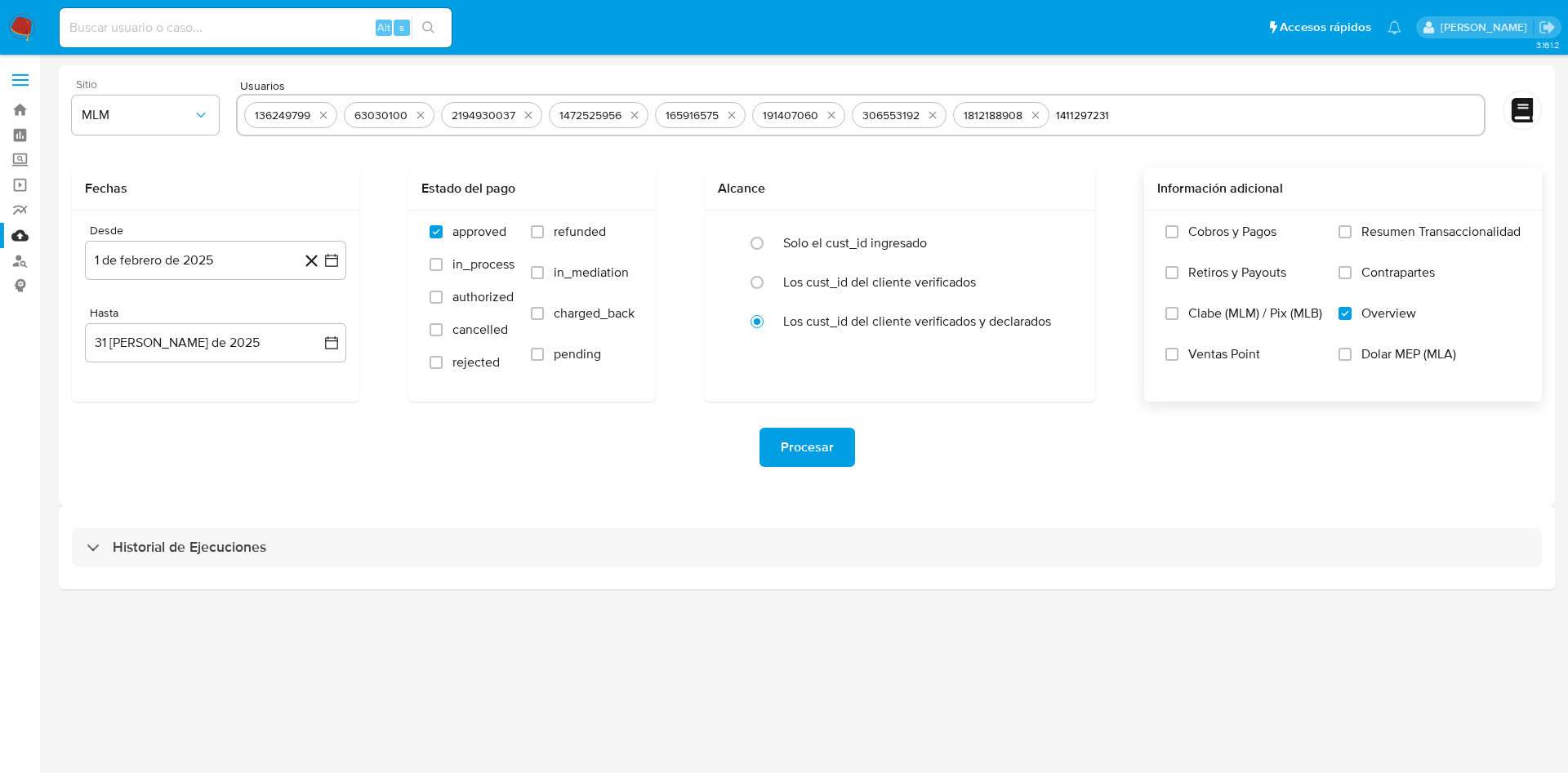
type input "1411297231"
paste input "1159481786"
type input "1159481786"
click at [823, 442] on span "Procesar" at bounding box center [807, 448] width 53 height 36
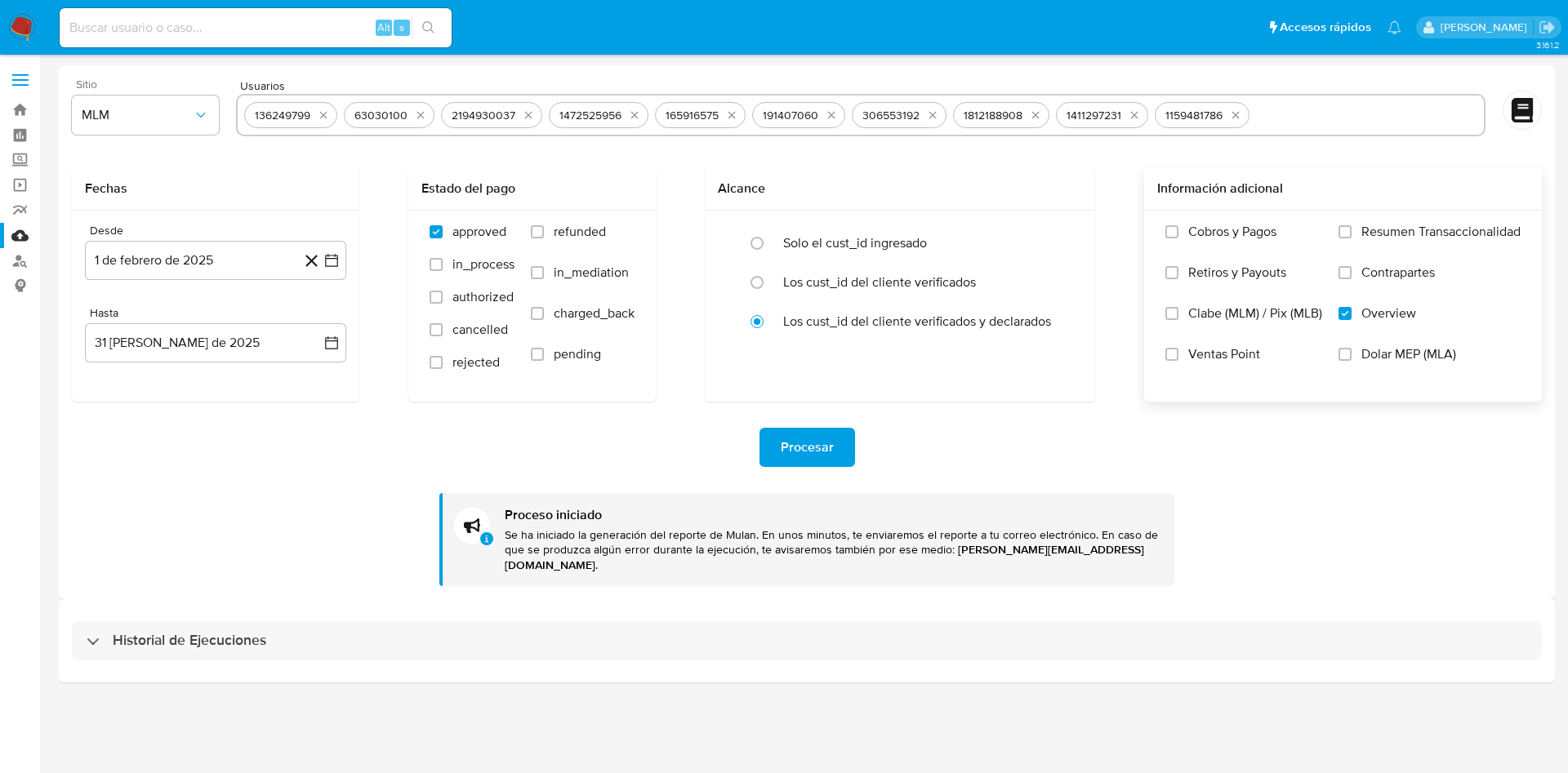
click at [1276, 111] on input "text" at bounding box center [1367, 115] width 221 height 26
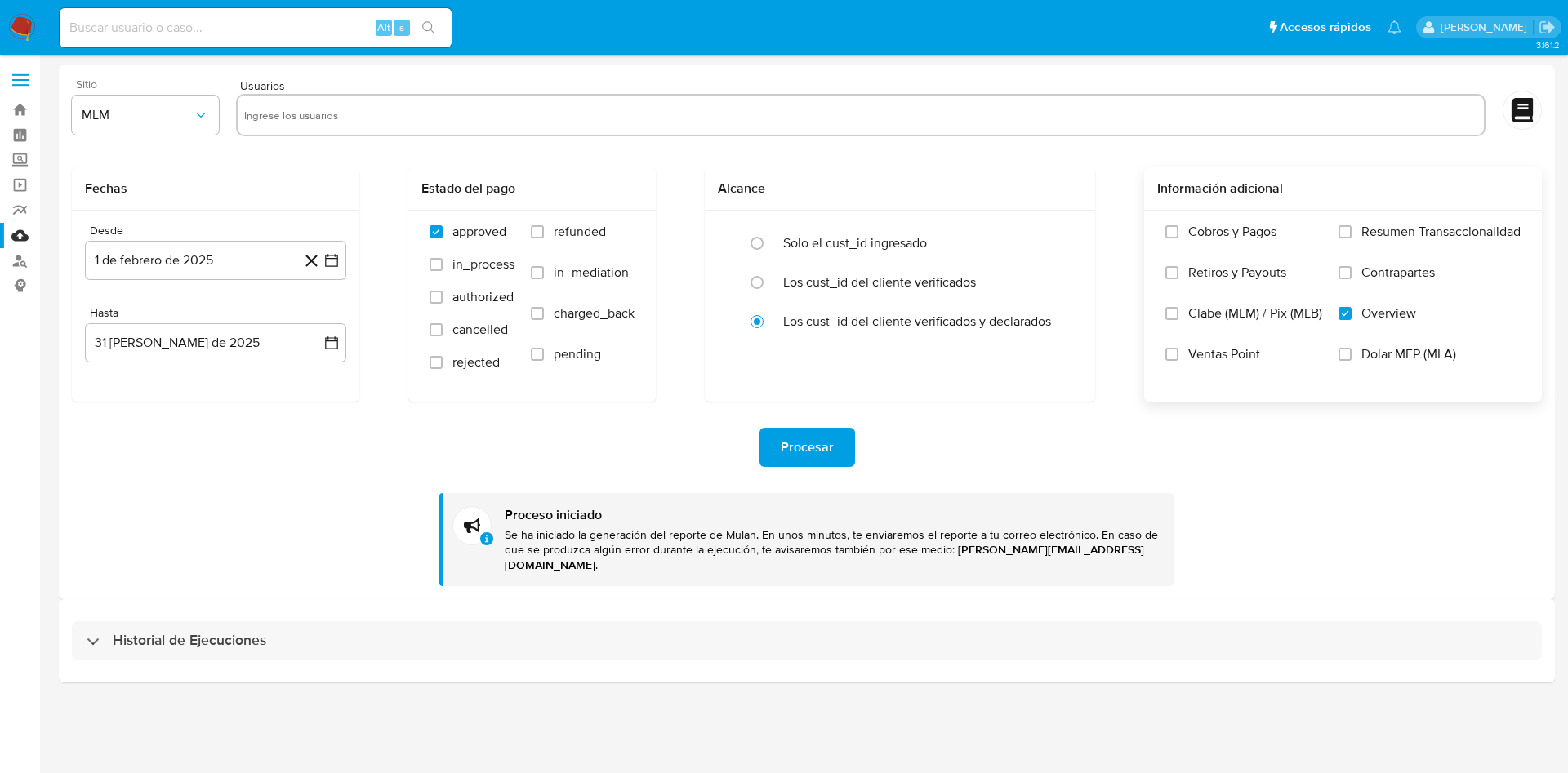
paste input "96025453"
type input "96025453"
paste input "1515985734"
type input "1515985734"
paste input "113903684"
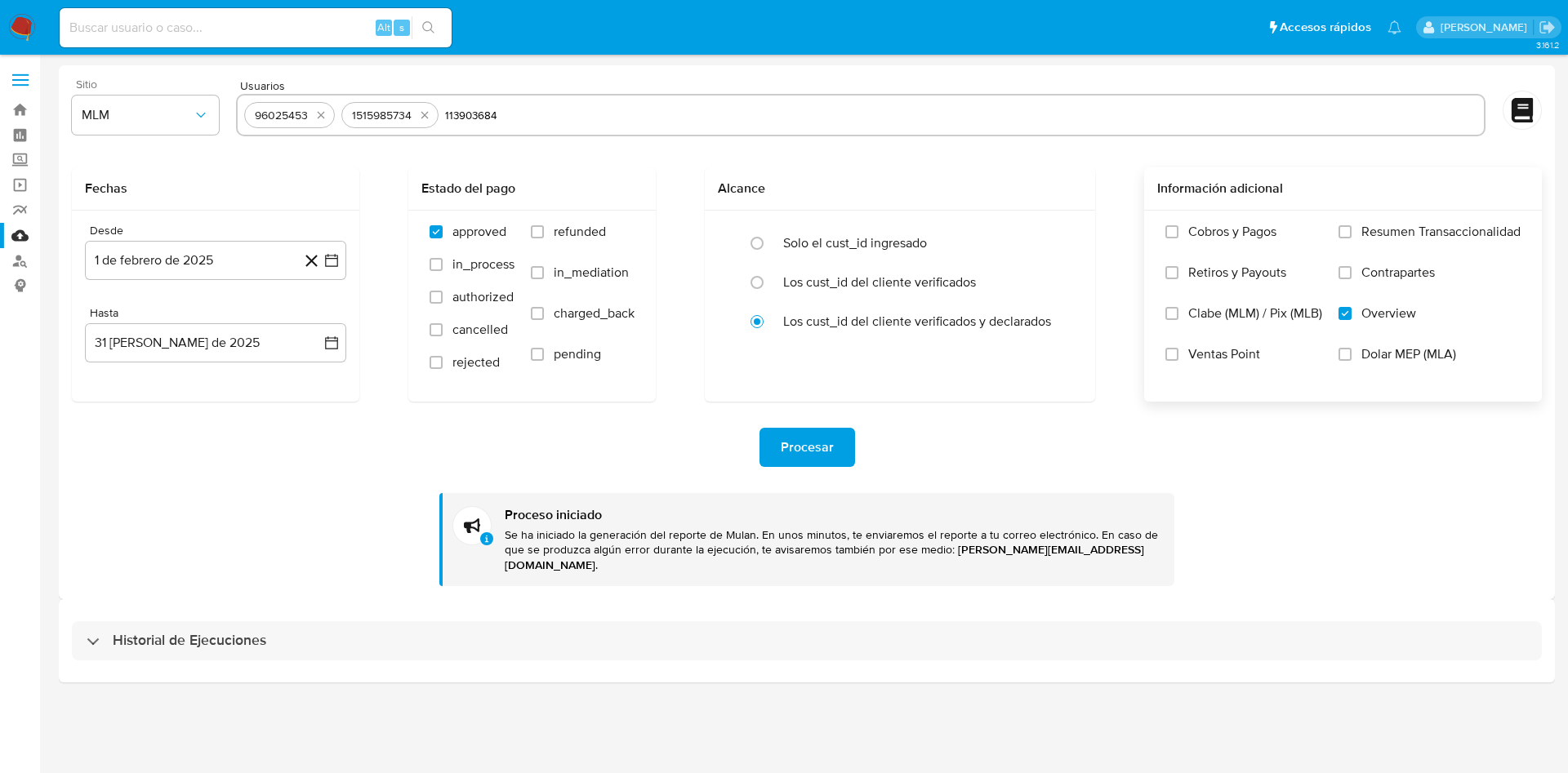
type input "113903684"
paste input "27759113"
type input "27759113"
paste input "337523709"
type input "337523709"
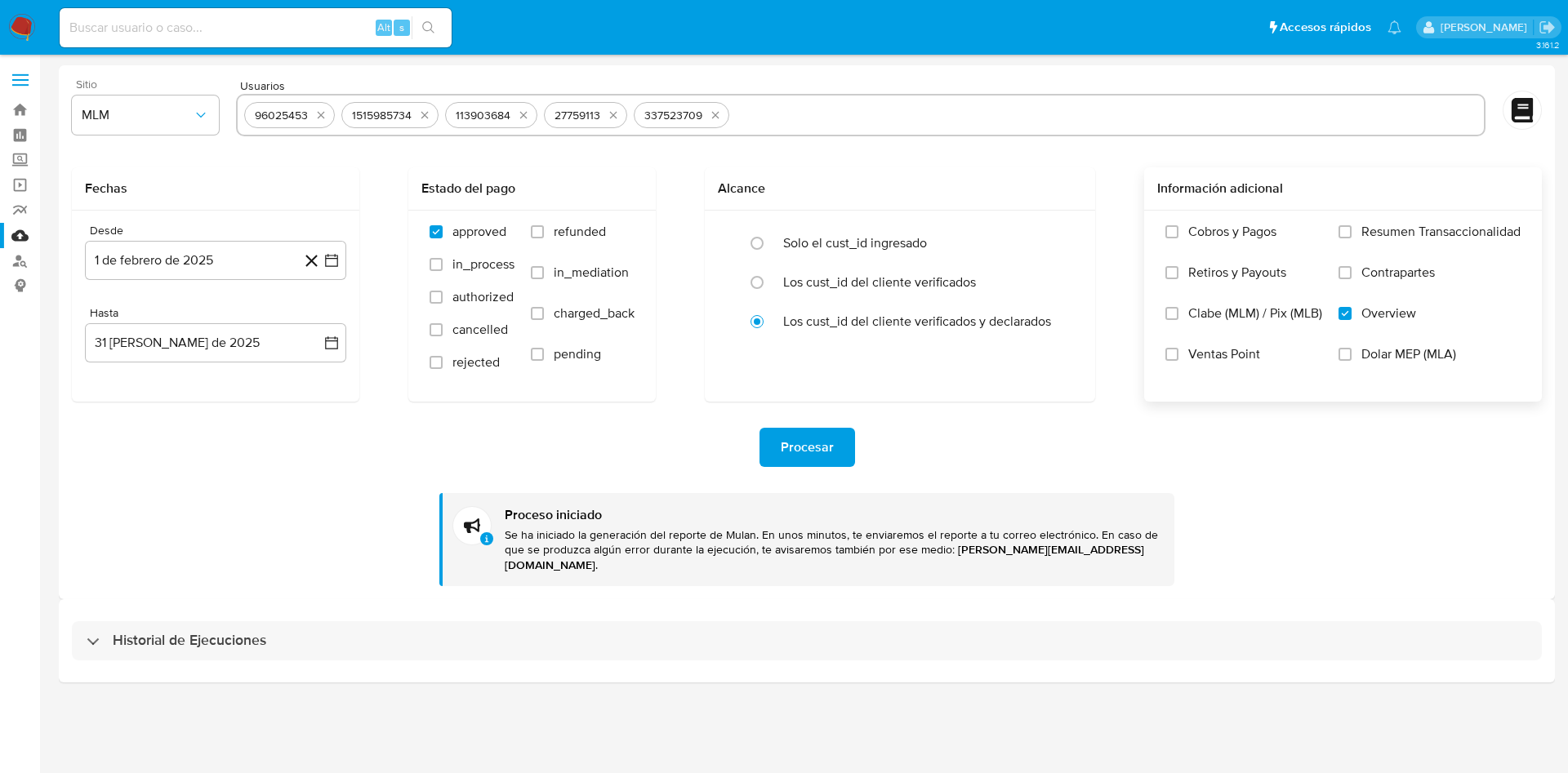
paste input "171629865"
type input "171629865"
paste input "2185136125"
type input "2185136125"
paste input "609389670"
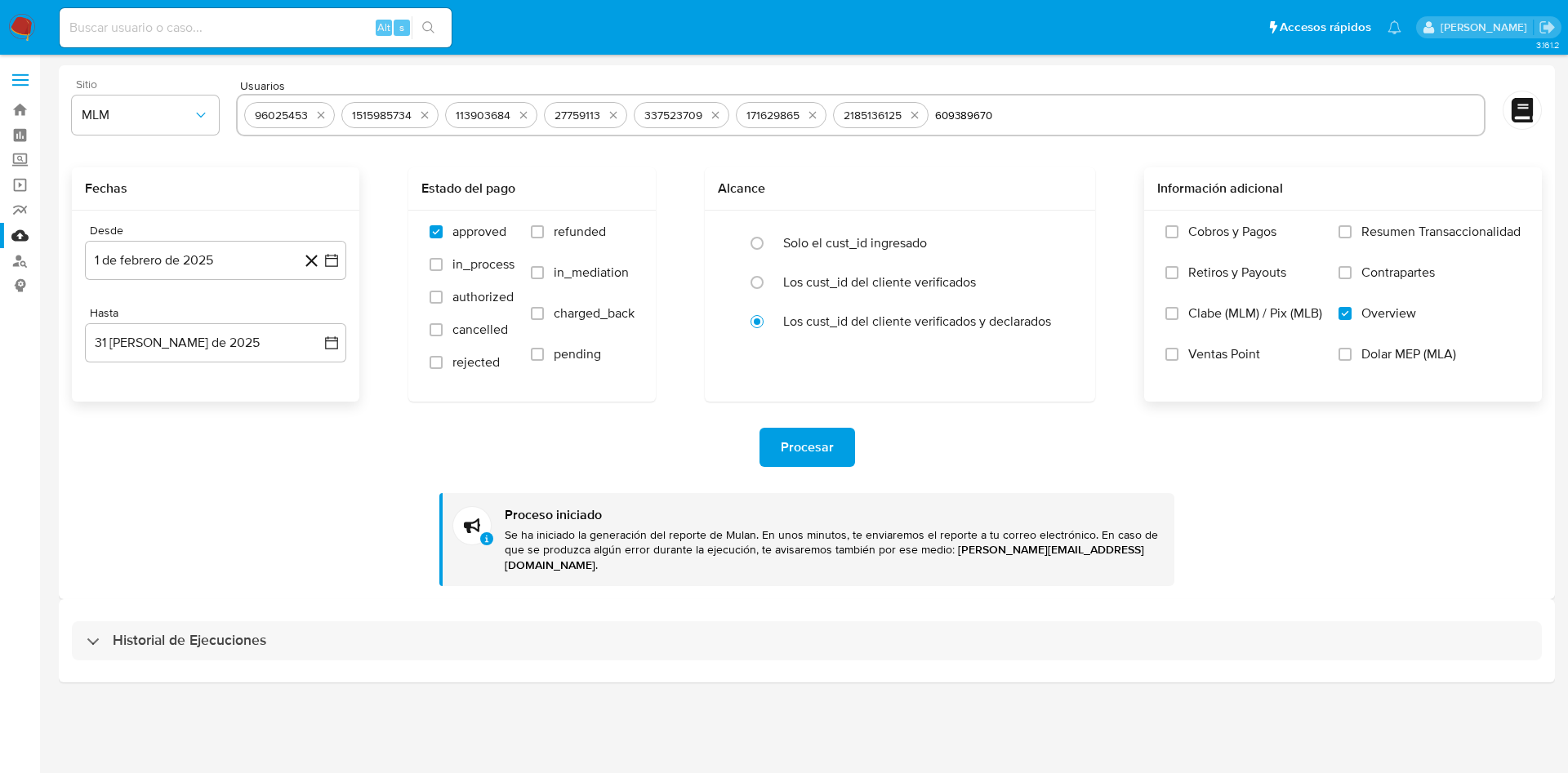
type input "609389670"
paste input "605326979"
type input "605326979"
click at [819, 437] on span "Procesar" at bounding box center [807, 448] width 53 height 36
click at [1231, 116] on input "text" at bounding box center [1310, 115] width 336 height 26
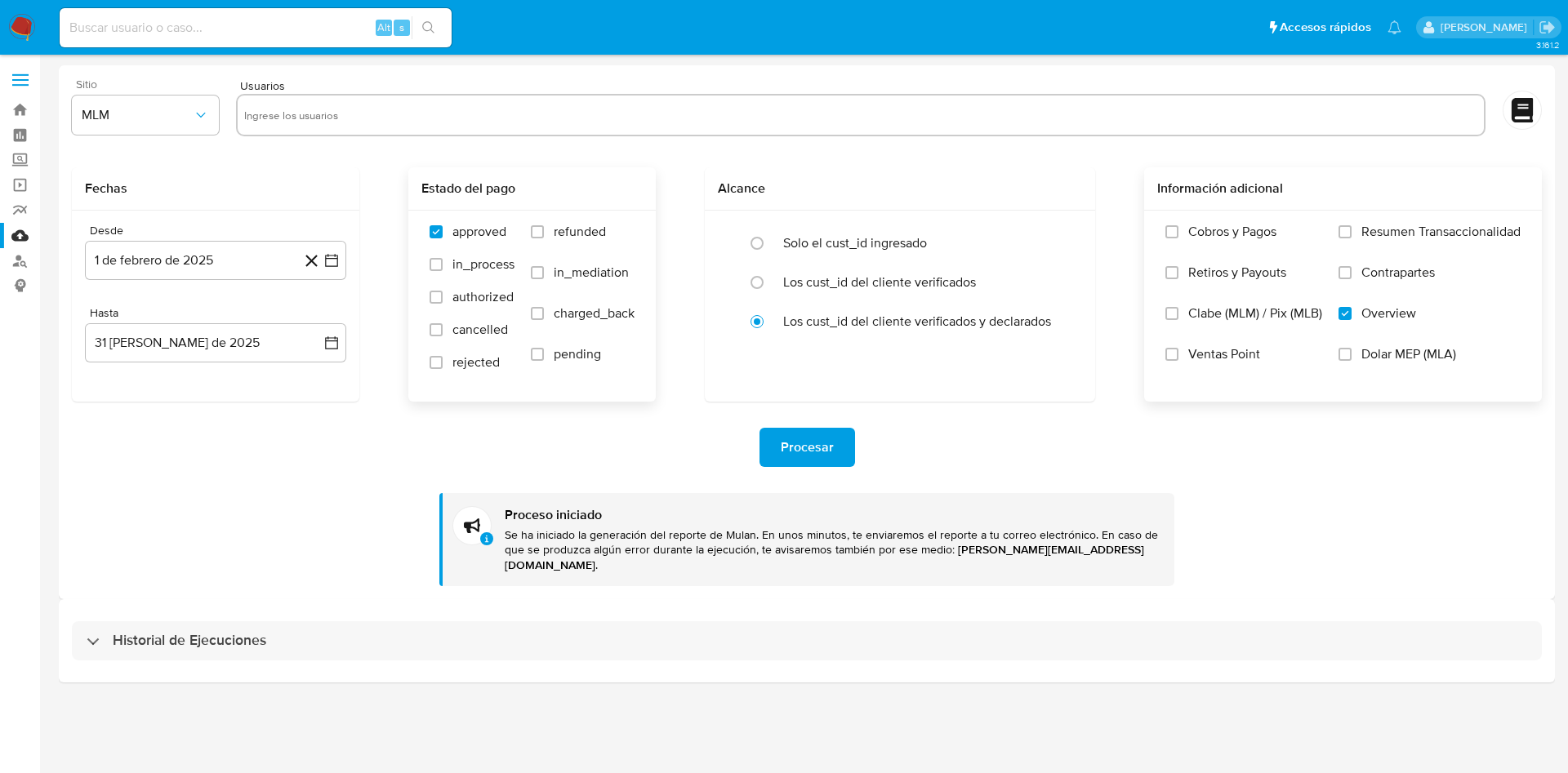
paste input "1978082307"
type input "1978082307"
paste input "367842303"
type input "367842303"
click at [821, 441] on span "Procesar" at bounding box center [807, 448] width 53 height 36
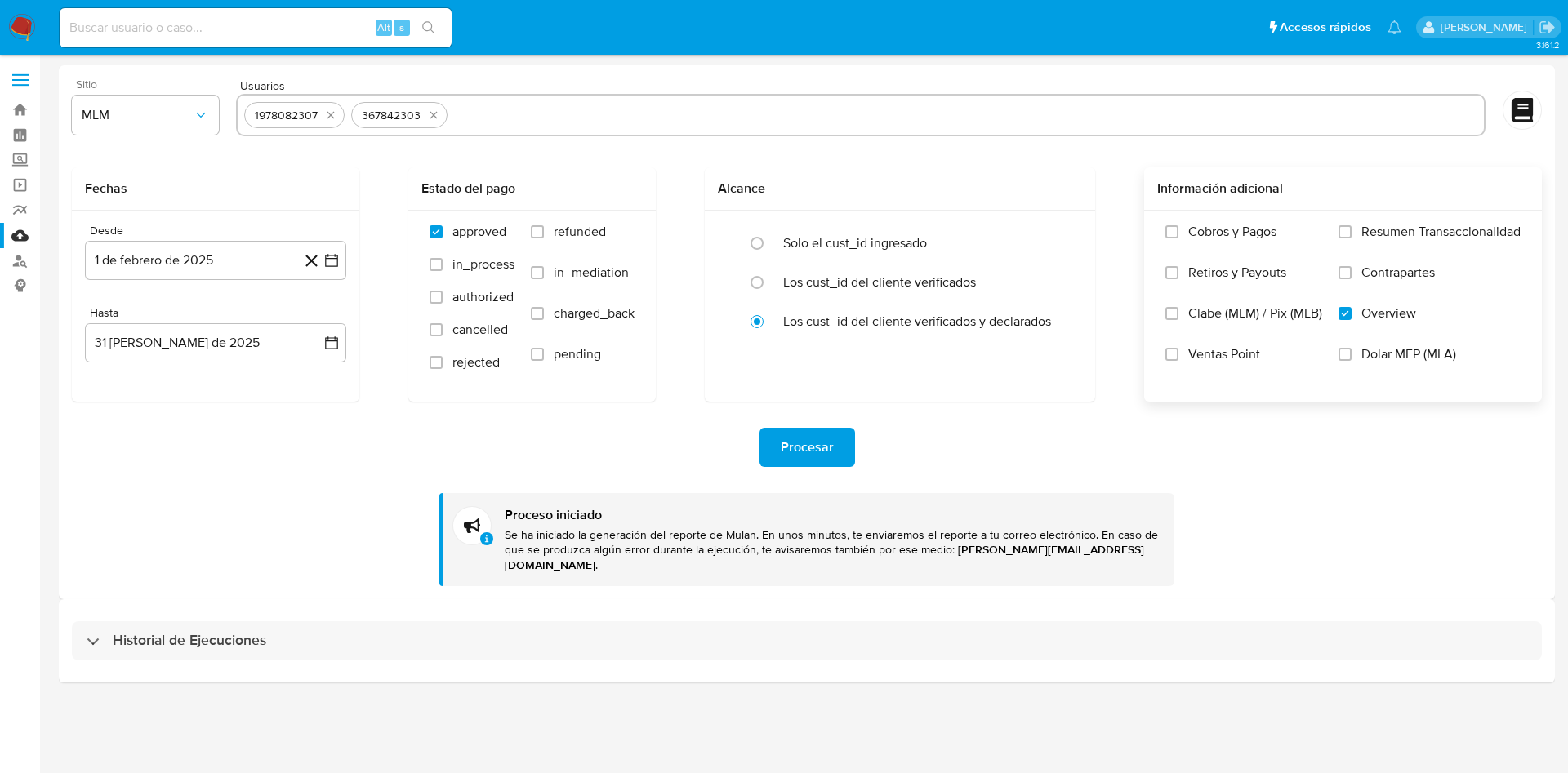
click at [474, 107] on input "text" at bounding box center [966, 115] width 1023 height 26
click at [326, 250] on button "1 de febrero de 2025" at bounding box center [215, 260] width 261 height 39
click at [322, 322] on icon "Mes siguiente" at bounding box center [317, 319] width 20 height 20
click at [148, 378] on button "1" at bounding box center [151, 380] width 26 height 26
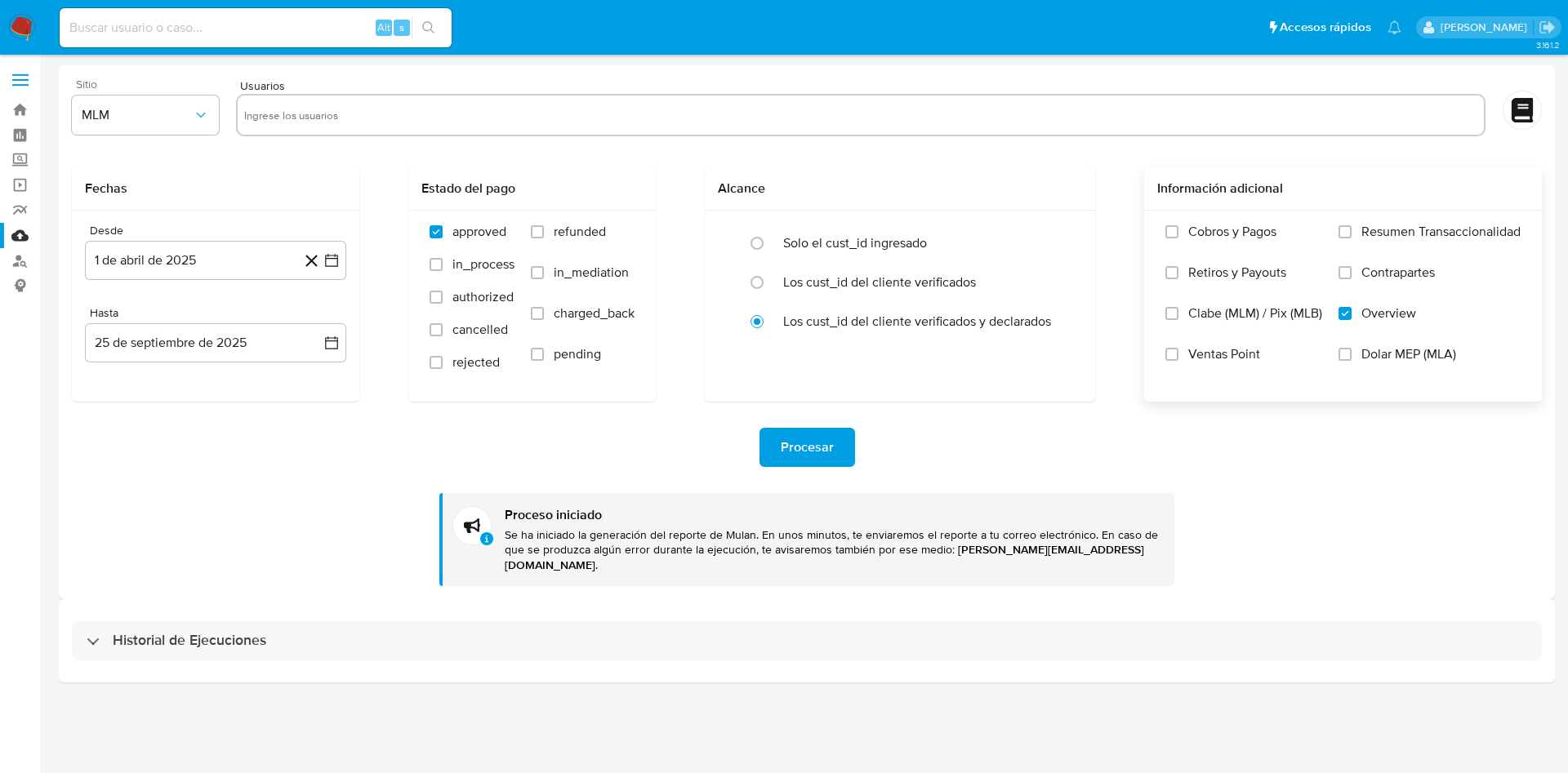
click at [259, 448] on div "Procesar" at bounding box center [807, 447] width 1470 height 39
click at [331, 349] on icon "button" at bounding box center [331, 343] width 16 height 16
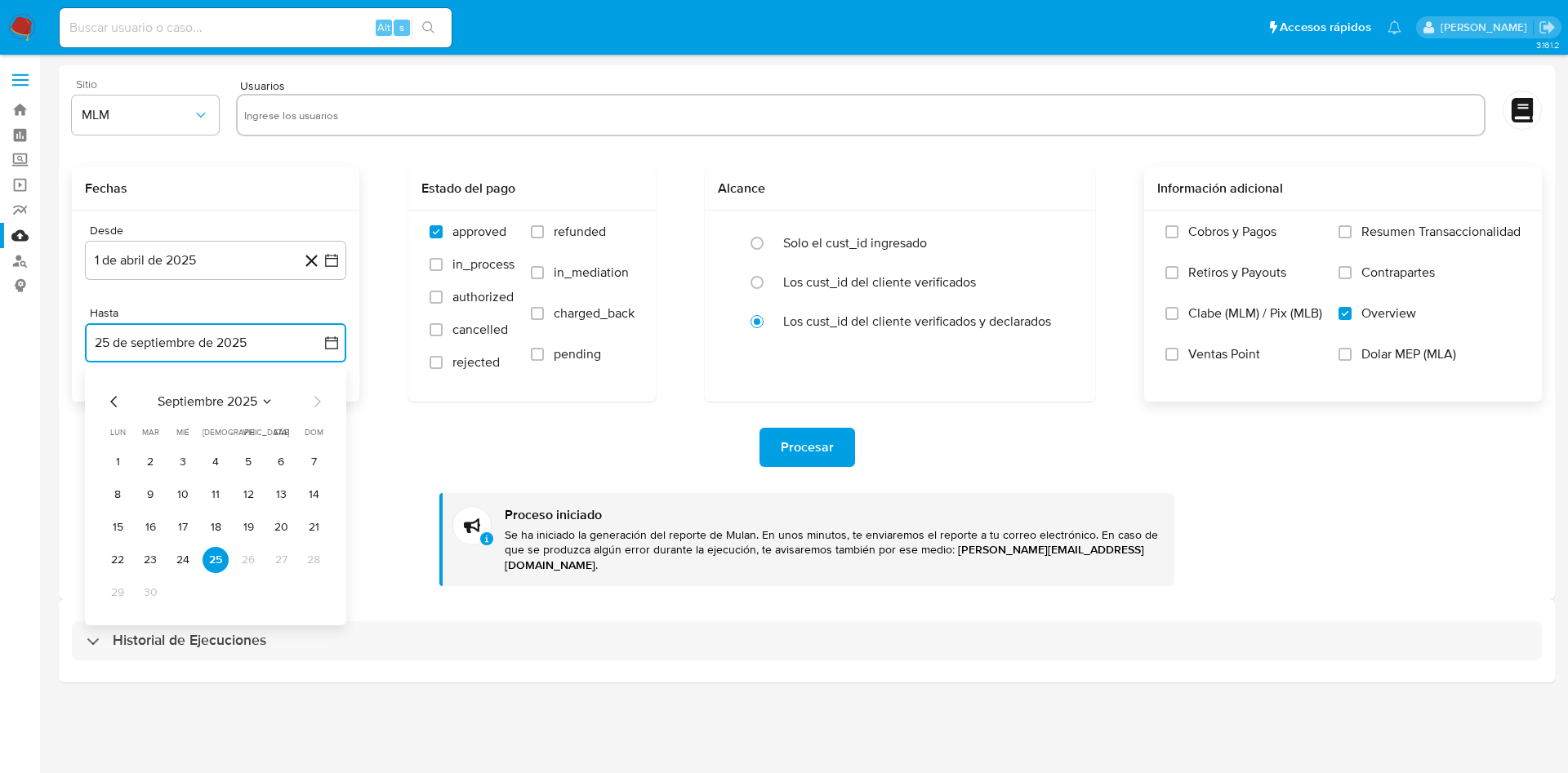
click at [112, 406] on icon "Mes anterior" at bounding box center [115, 402] width 20 height 20
drag, startPoint x: 316, startPoint y: 593, endPoint x: 363, endPoint y: 568, distance: 53.2
click at [315, 593] on button "31" at bounding box center [313, 592] width 26 height 26
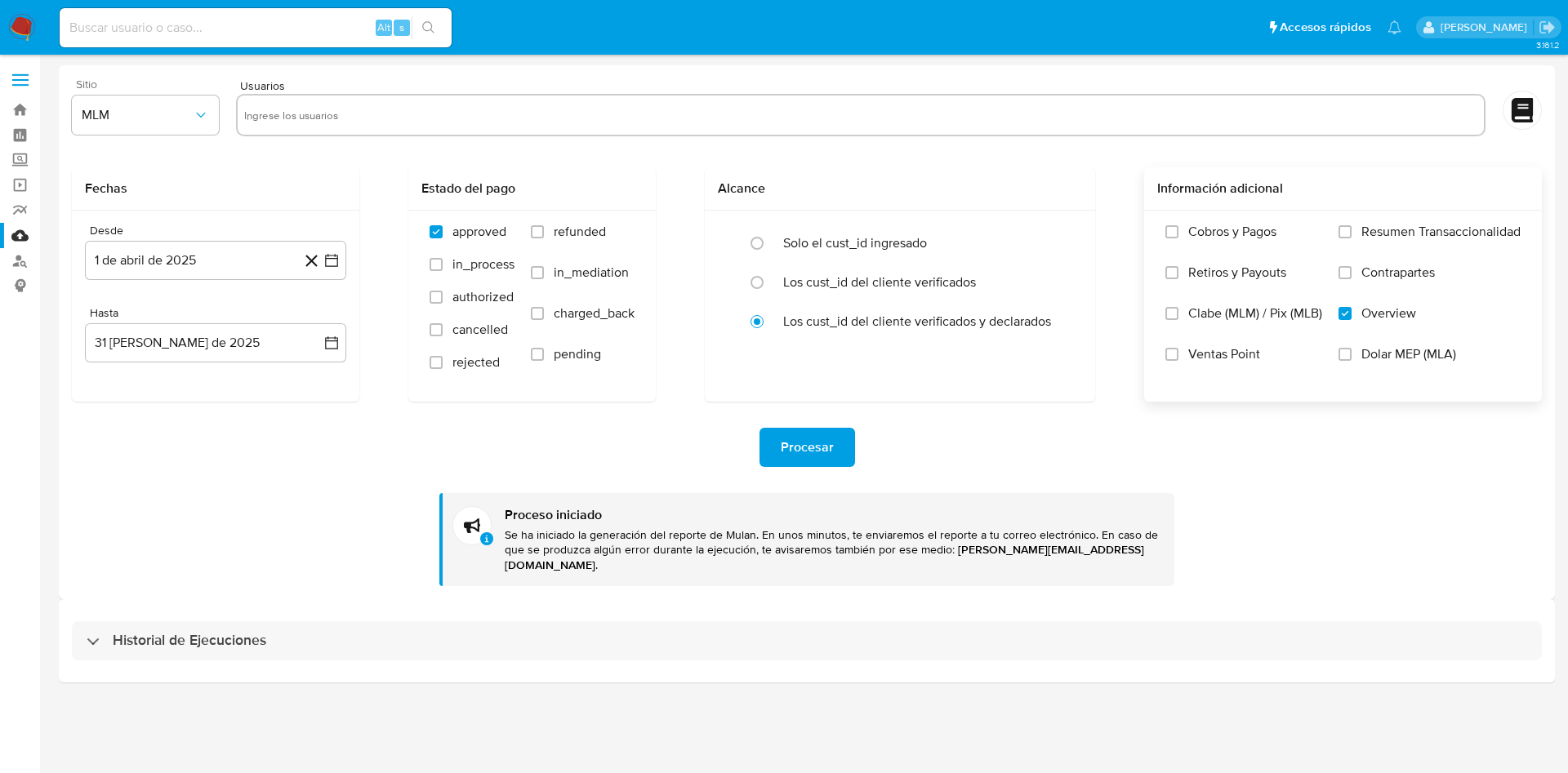
drag, startPoint x: 272, startPoint y: 487, endPoint x: 299, endPoint y: 503, distance: 31.4
click at [272, 488] on div "Procesar Proceso iniciado Se ha iniciado la generación del reporte de Mulan. En…" at bounding box center [807, 494] width 1470 height 185
click at [374, 104] on input "text" at bounding box center [861, 115] width 1233 height 26
paste input "295382014"
type input "295382014"
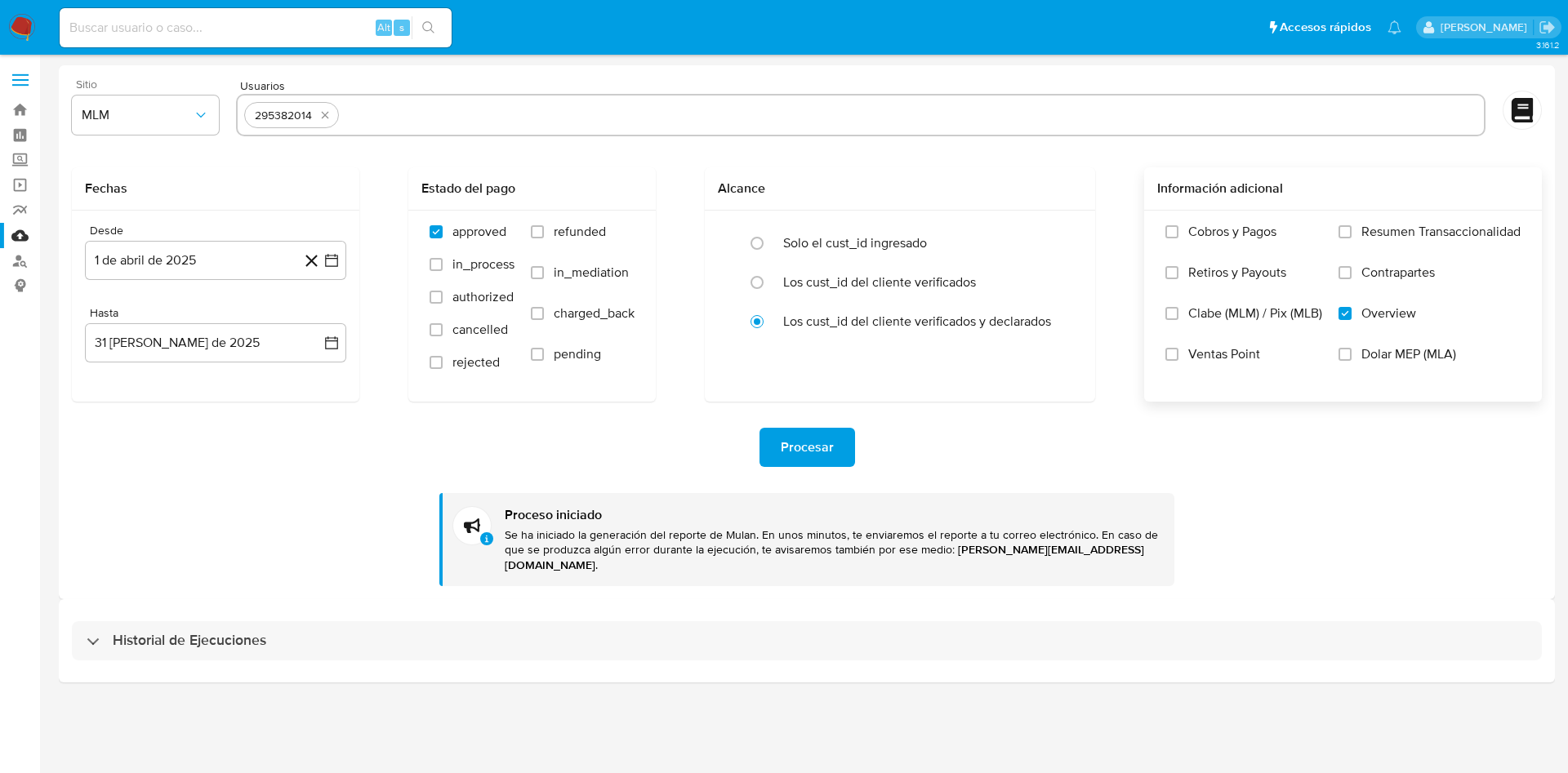
paste input "264314690"
type input "264314690"
paste input "1124063908"
type input "1124063908"
paste input "250224350"
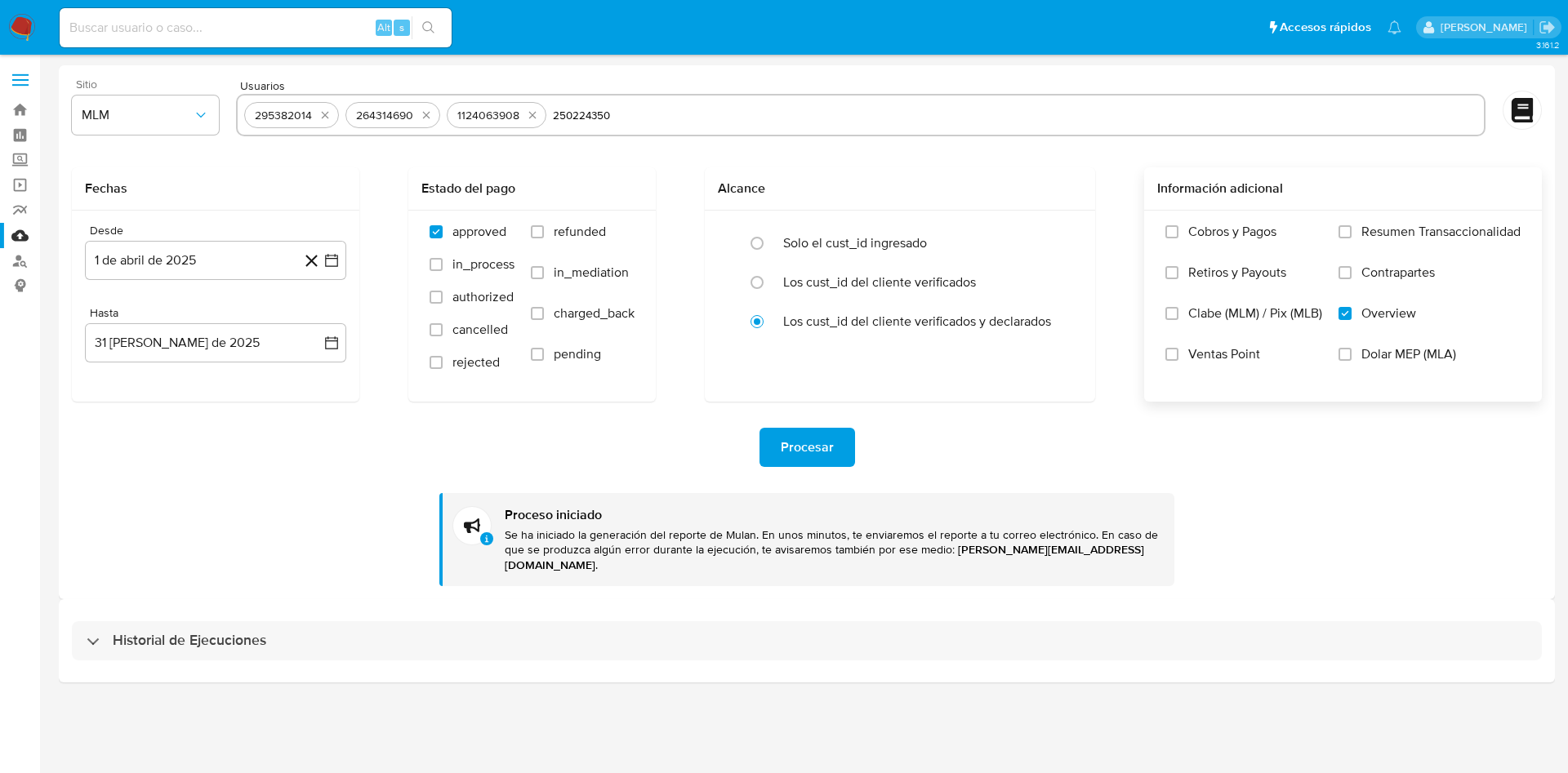
type input "250224350"
paste input "481366487"
type input "481366487"
paste input "1237169748"
type input "1237169748"
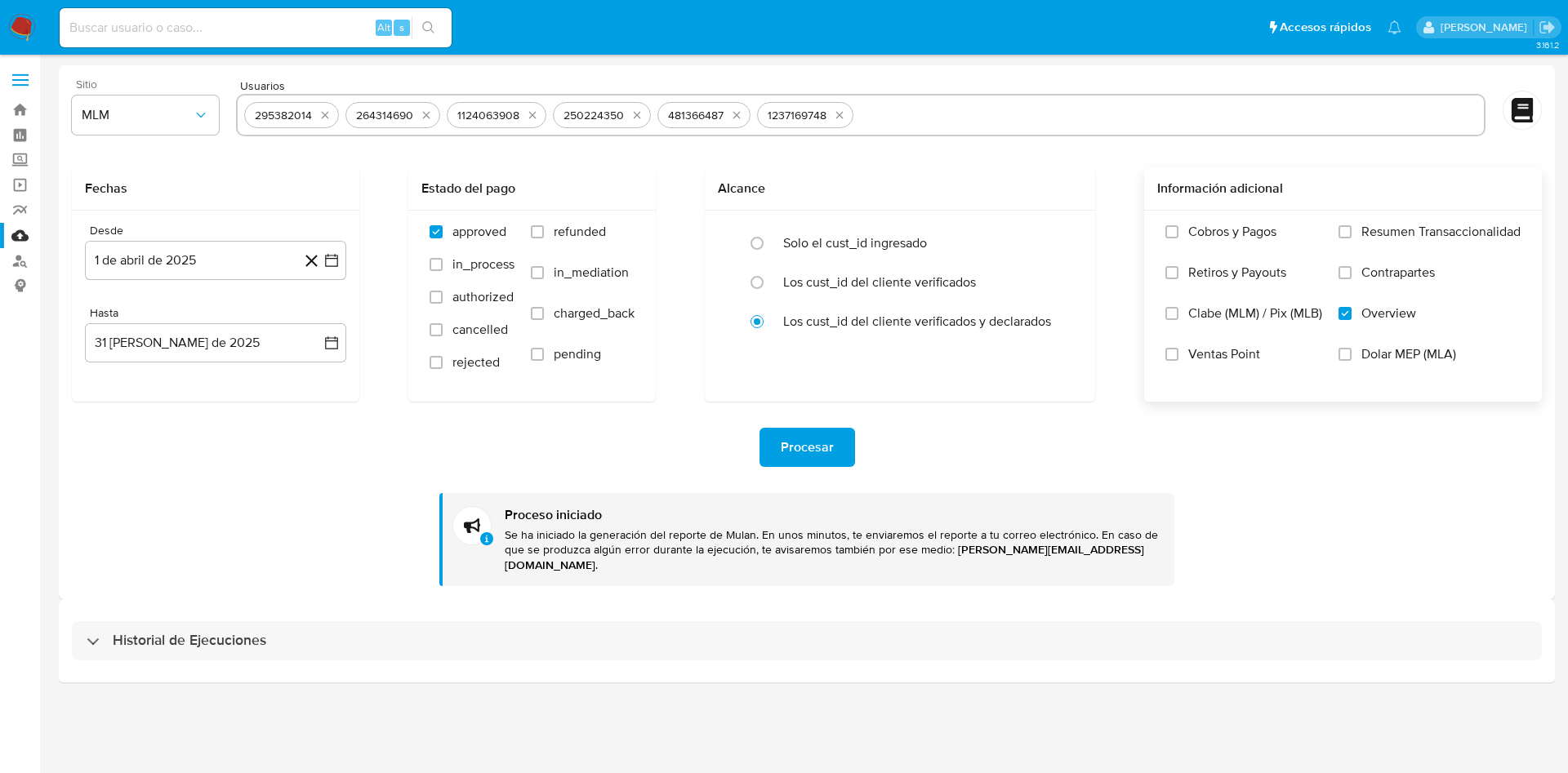
paste input "636091990"
type input "636091990"
paste input "30858610"
type input "30858610"
click at [797, 442] on span "Procesar" at bounding box center [807, 448] width 53 height 36
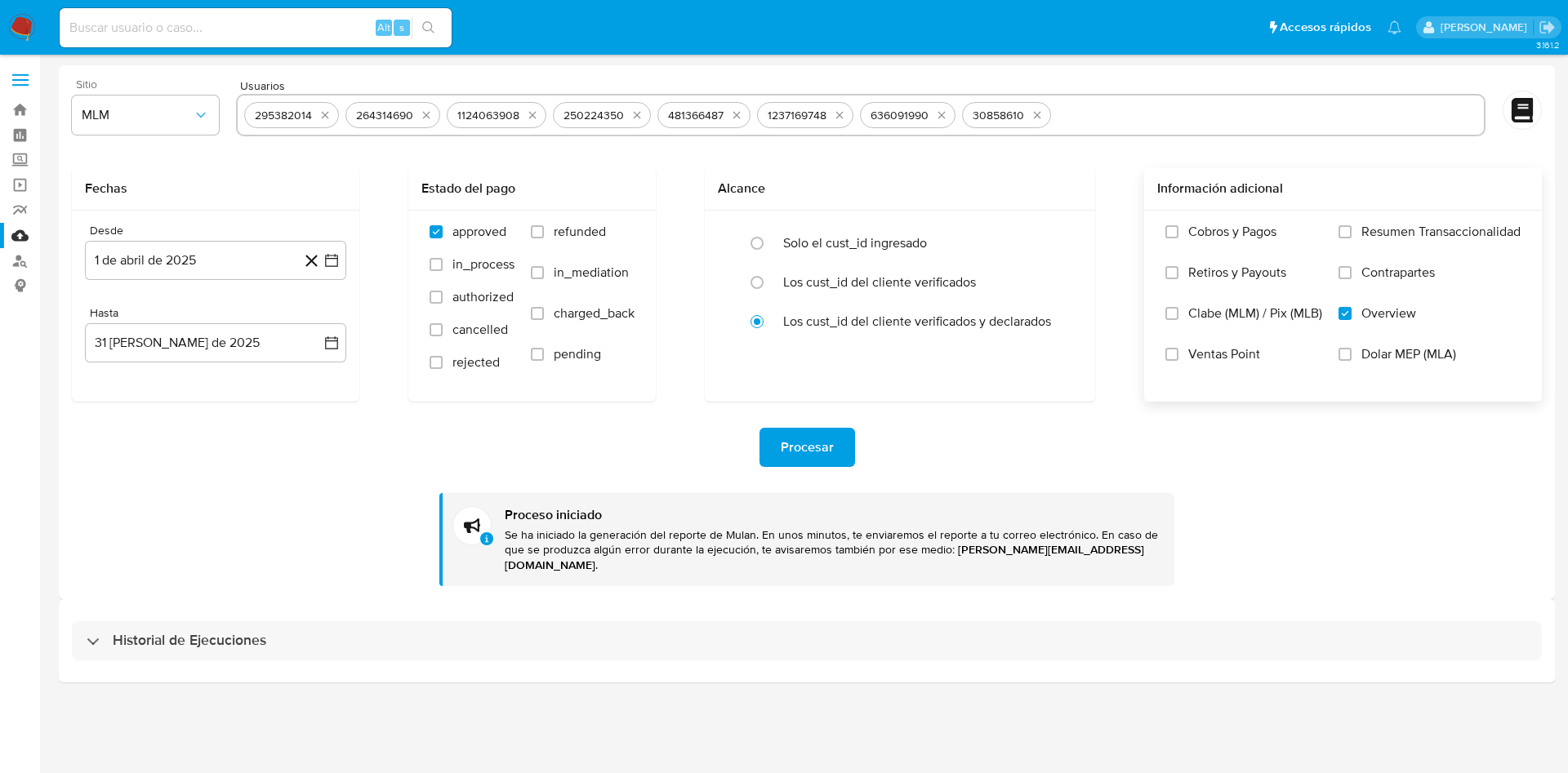
click at [1095, 111] on input "text" at bounding box center [1267, 115] width 420 height 26
paste input "69248802"
type input "69248802"
paste input "260828270"
type input "260828270"
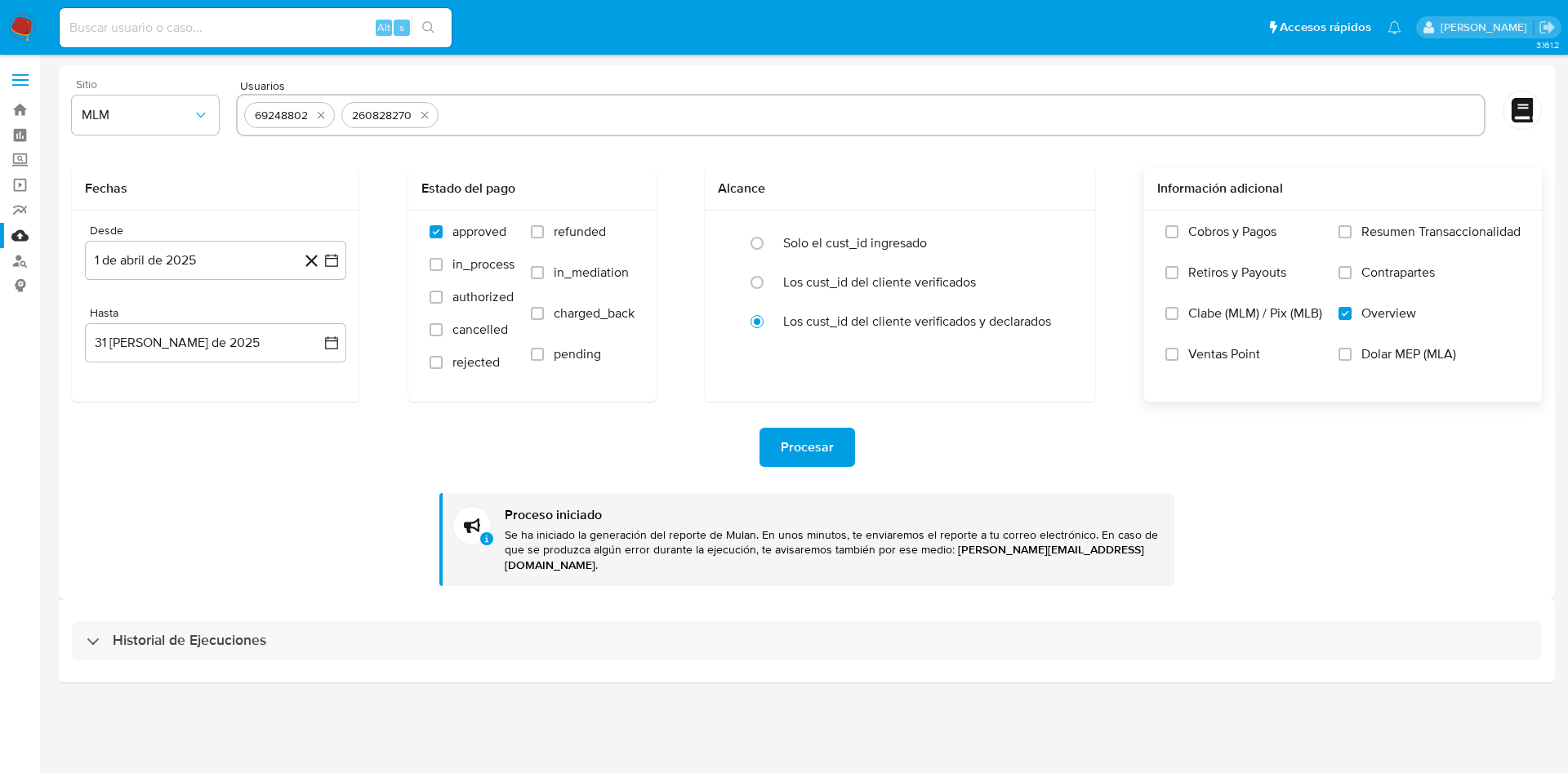
paste input "1708909457"
type input "1708909457"
paste input "701881926"
type input "701881926"
paste input "316828799"
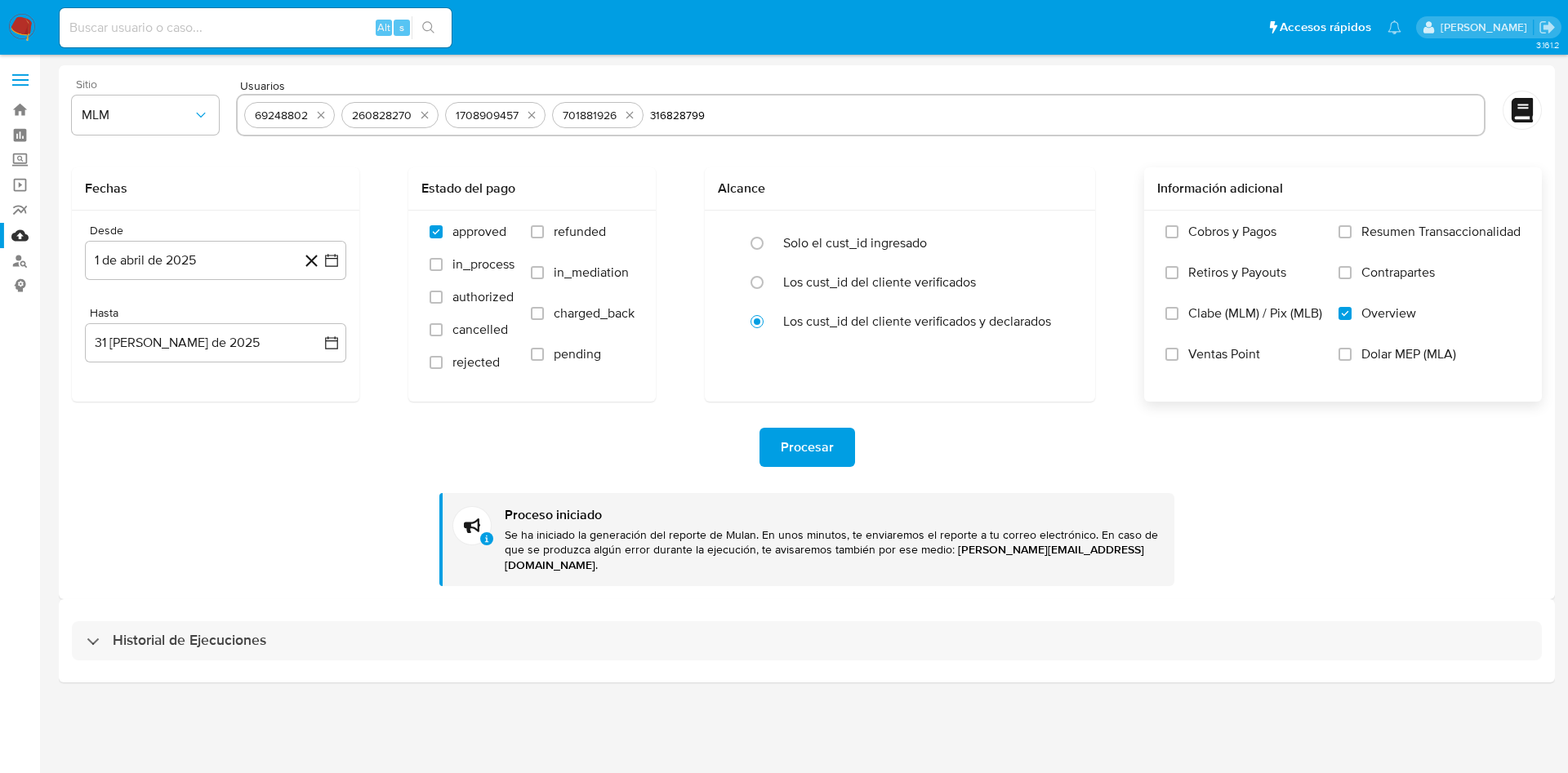
type input "316828799"
paste input "1081890323"
type input "1081890323"
paste input "1456595058"
type input "1456595058"
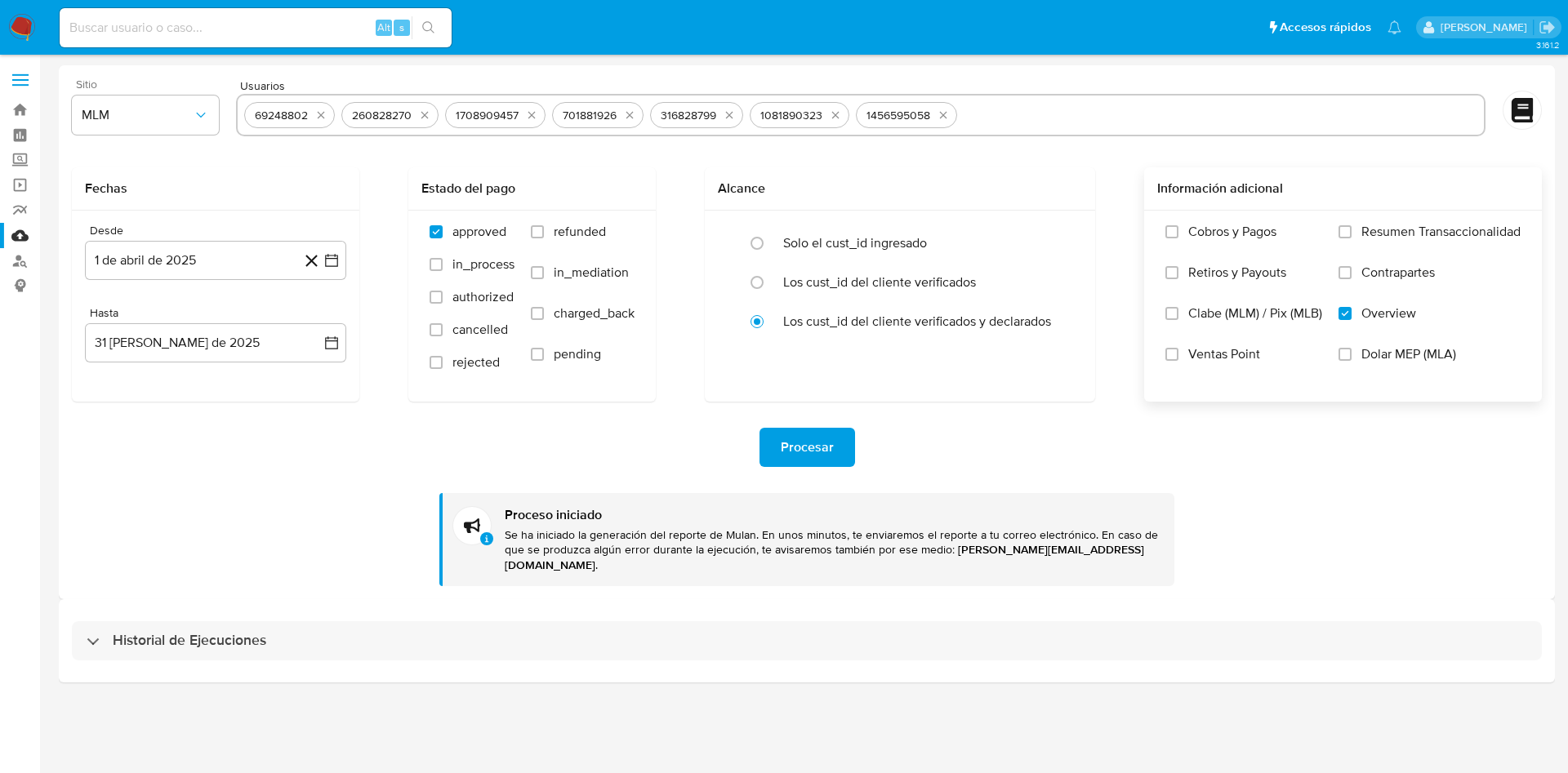
paste input "1270560945"
type input "1270560945"
click at [803, 451] on span "Procesar" at bounding box center [807, 448] width 53 height 36
click at [1126, 108] on input "text" at bounding box center [1274, 115] width 406 height 26
type input "1333298544"
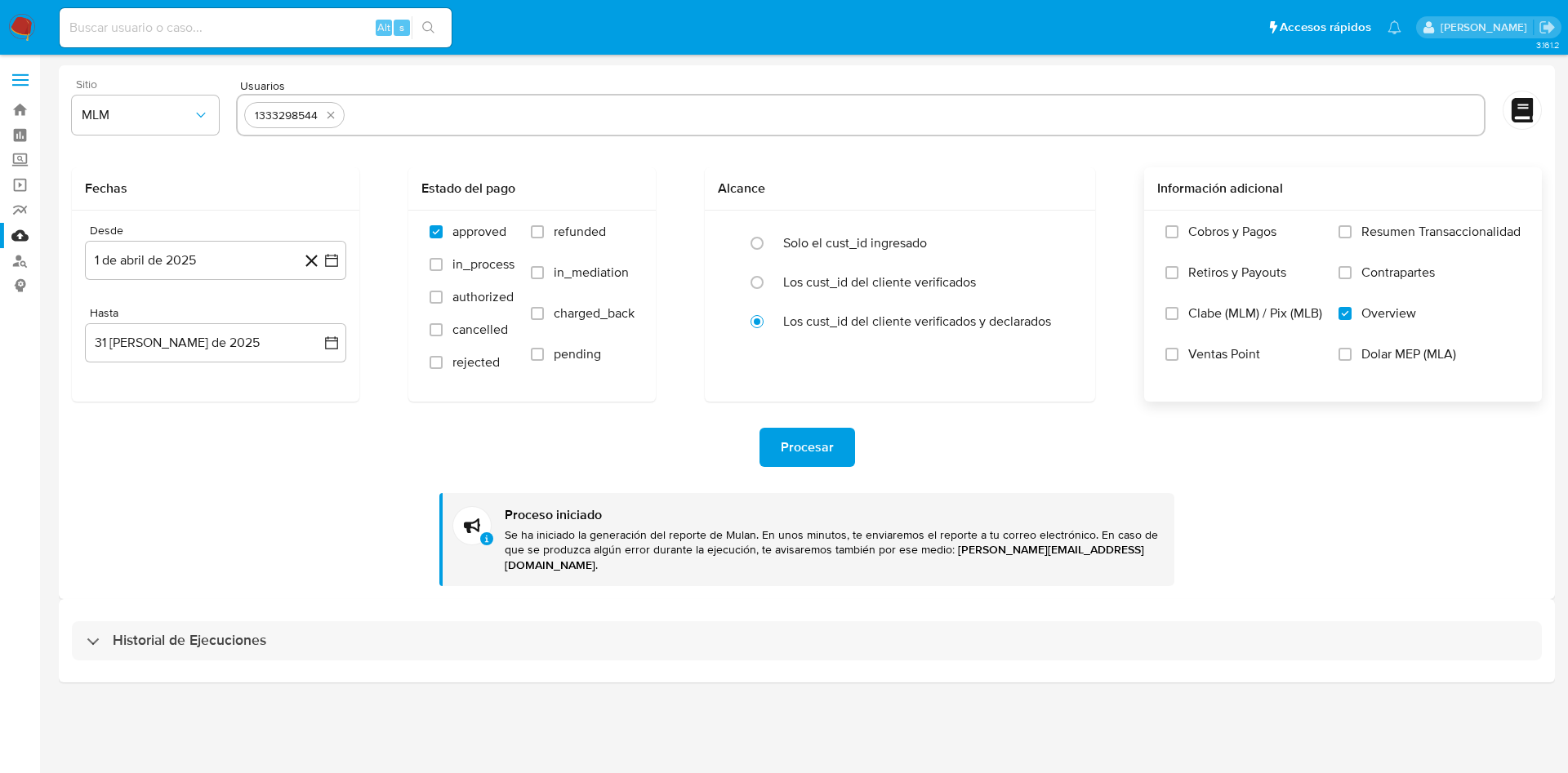
paste input "741927262"
type input "741927262"
paste input "1226105667"
type input "1226105667"
paste input "59482923"
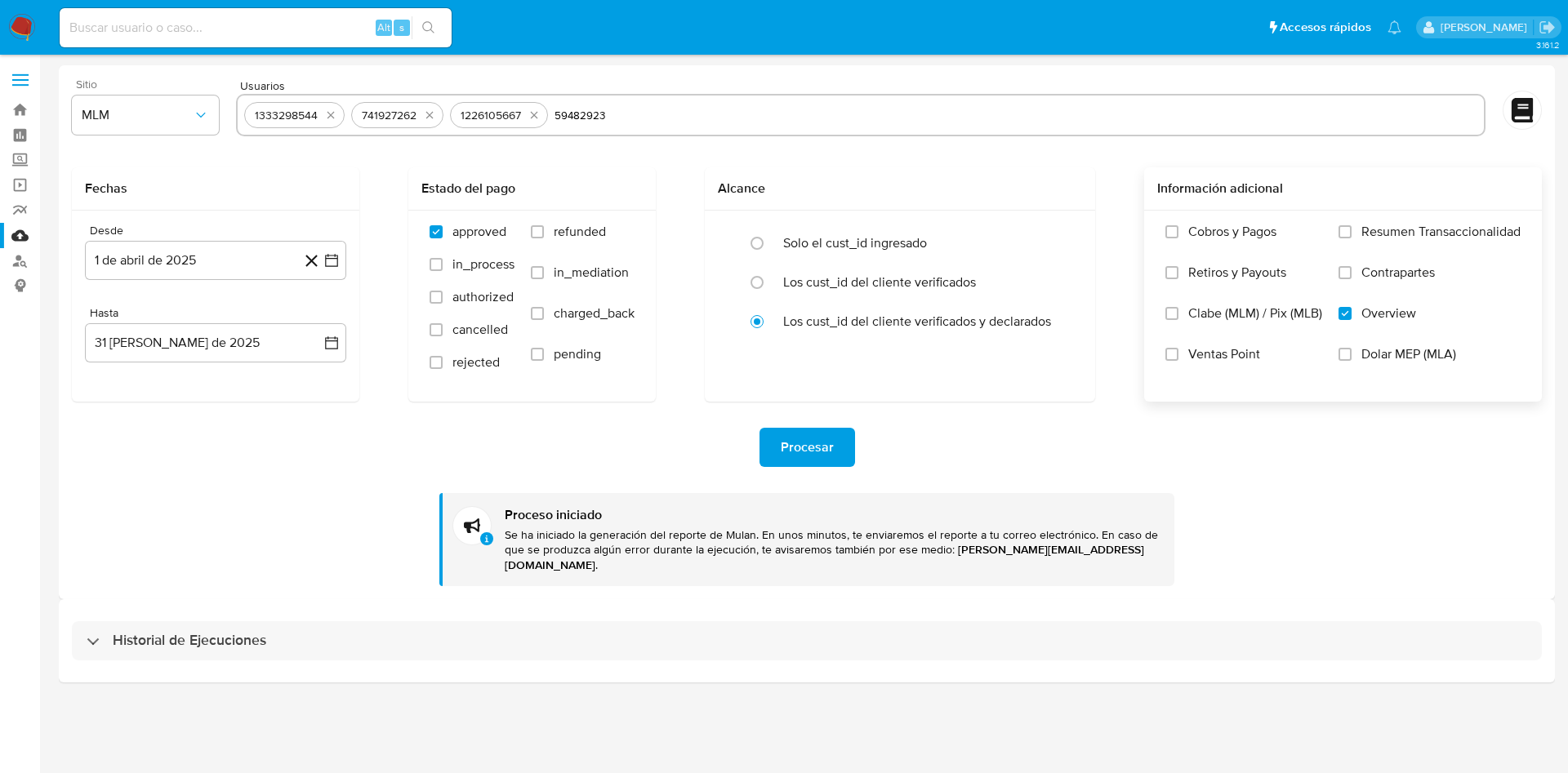
type input "59482923"
paste input "546645948"
type input "546645948"
paste input "1937793607"
type input "1937793607"
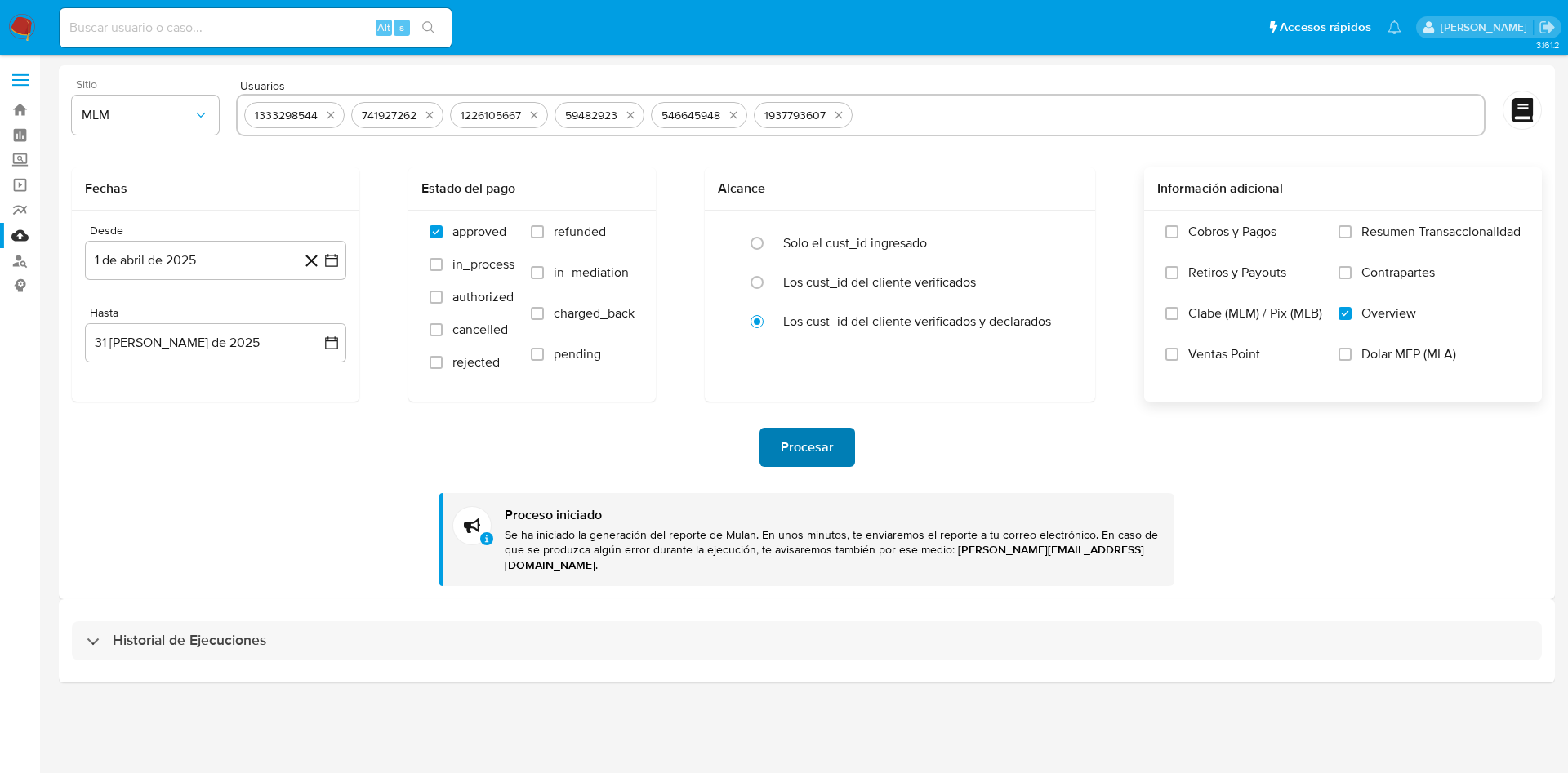
click at [832, 437] on span "Procesar" at bounding box center [807, 448] width 53 height 36
click at [942, 114] on input "text" at bounding box center [1168, 115] width 618 height 26
type input "66003956"
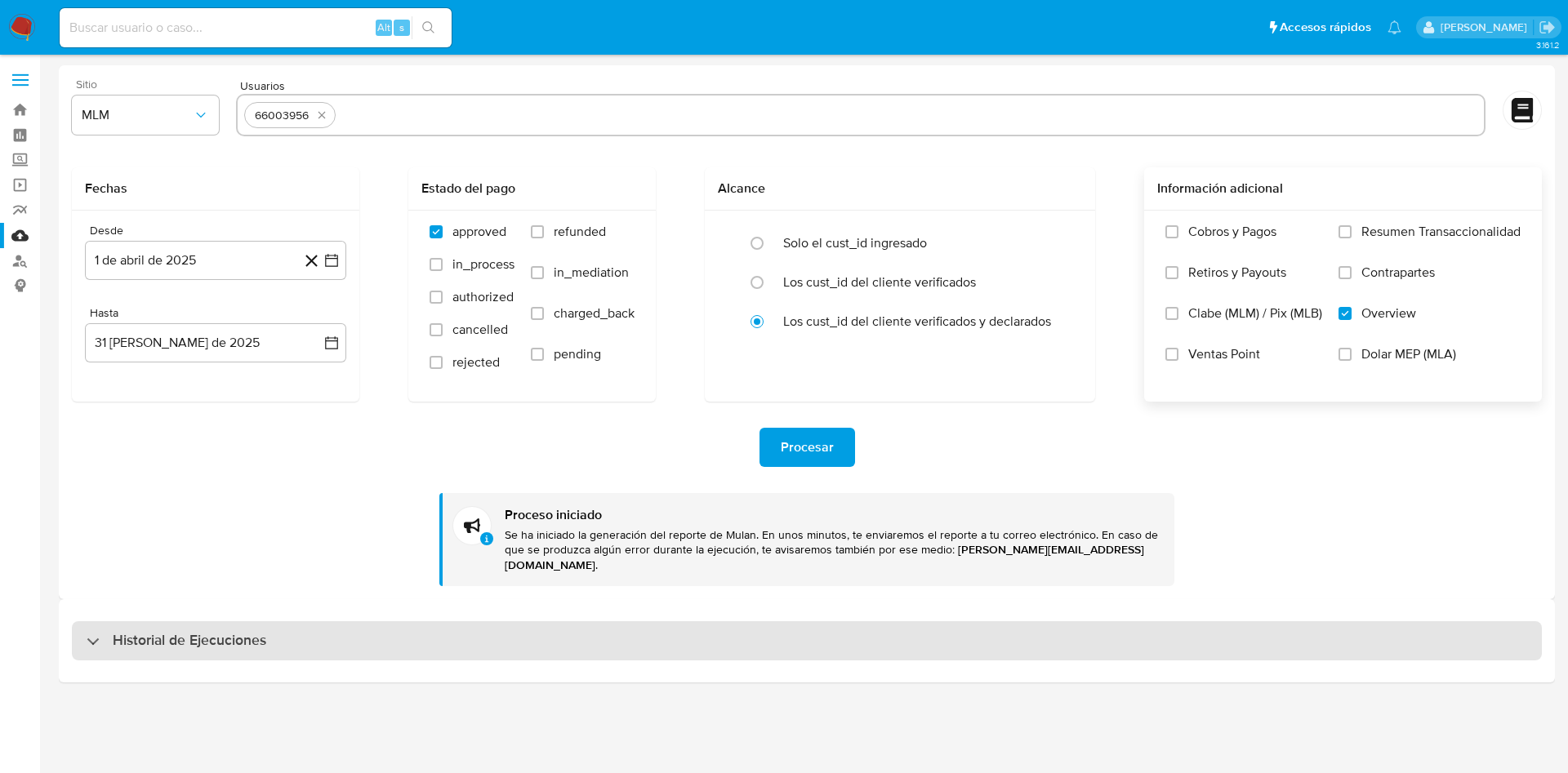
paste input "30112857"
type input "30112857"
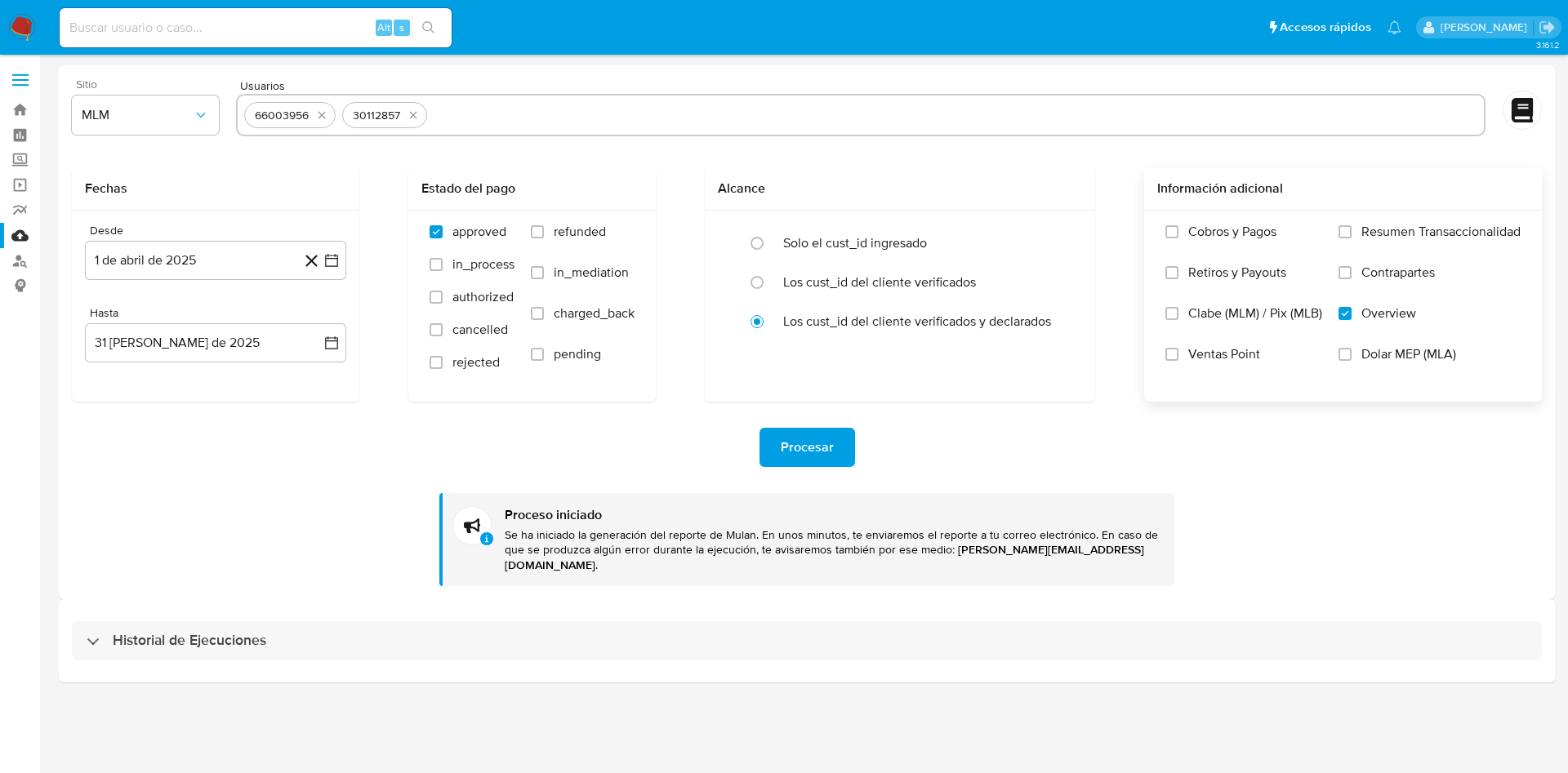
paste input "1795848703"
type input "1795848703"
paste input "753537356"
type input "753537356"
paste input "1028429061"
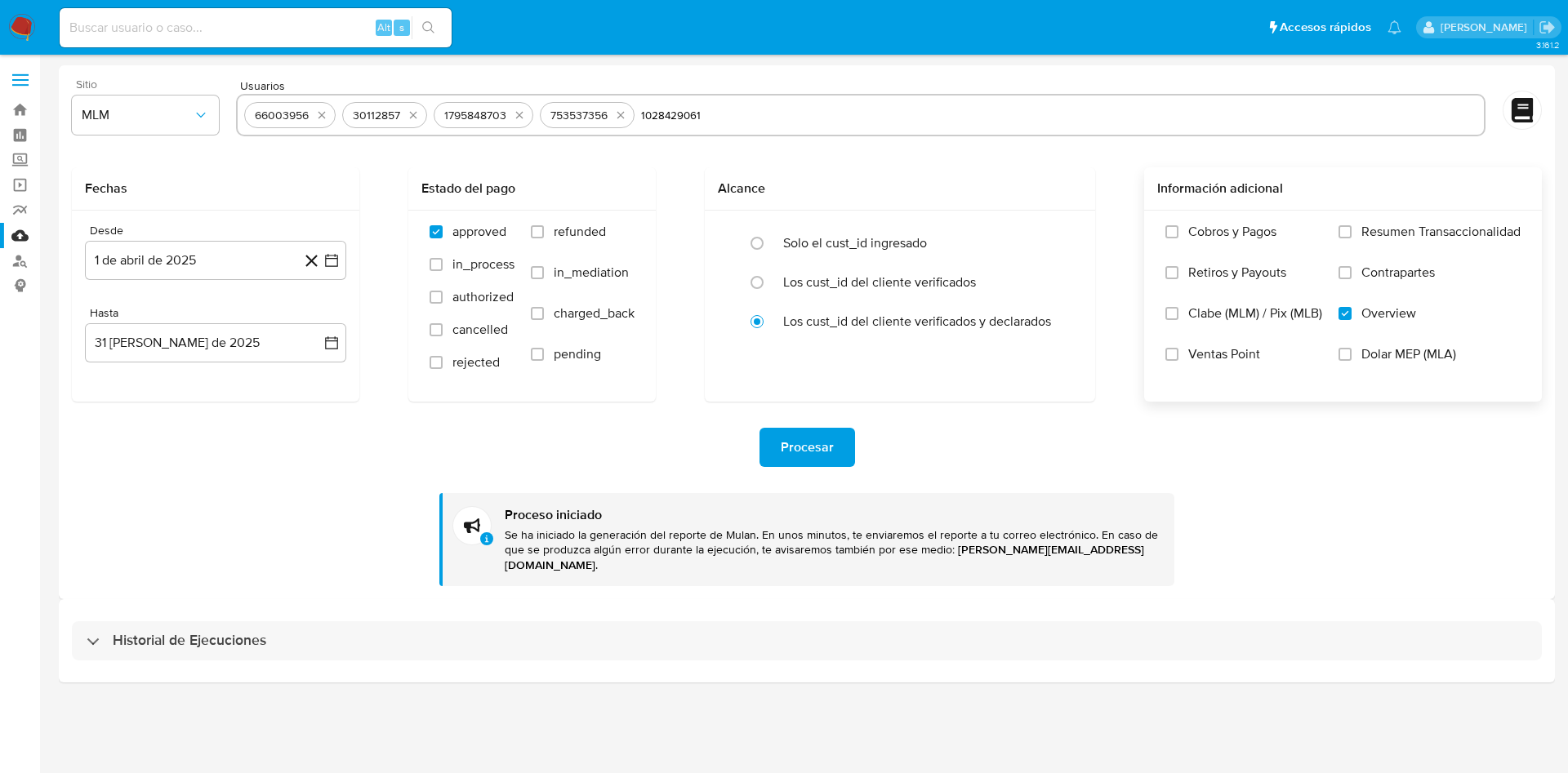
type input "1028429061"
paste input "811471305"
type input "811471305"
paste input "2347565789"
type input "2347565789"
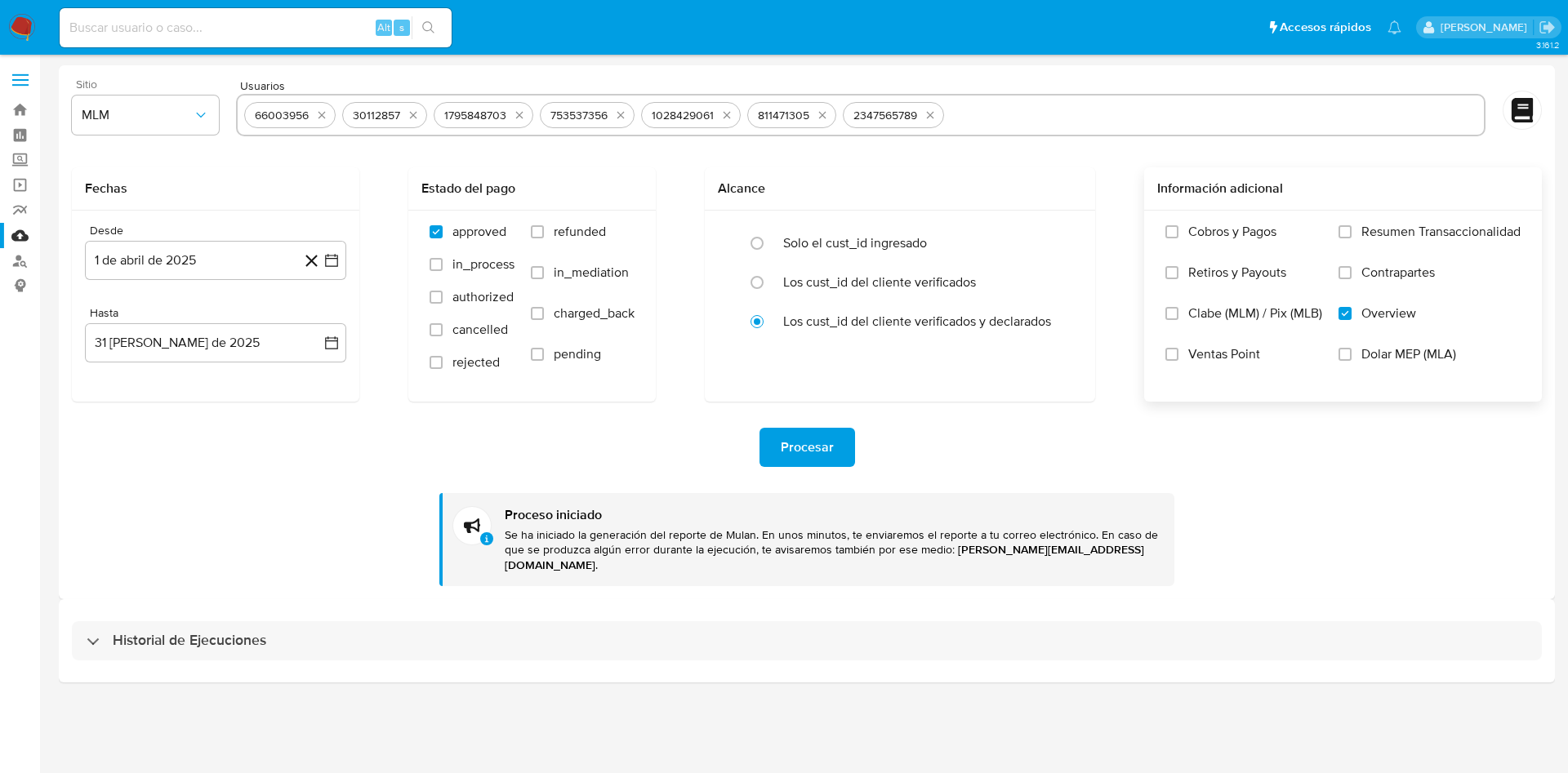
paste input "507304648"
type input "507304648"
click at [818, 453] on span "Procesar" at bounding box center [807, 448] width 53 height 36
click at [1127, 116] on input "text" at bounding box center [1266, 115] width 423 height 26
type input "200058335"
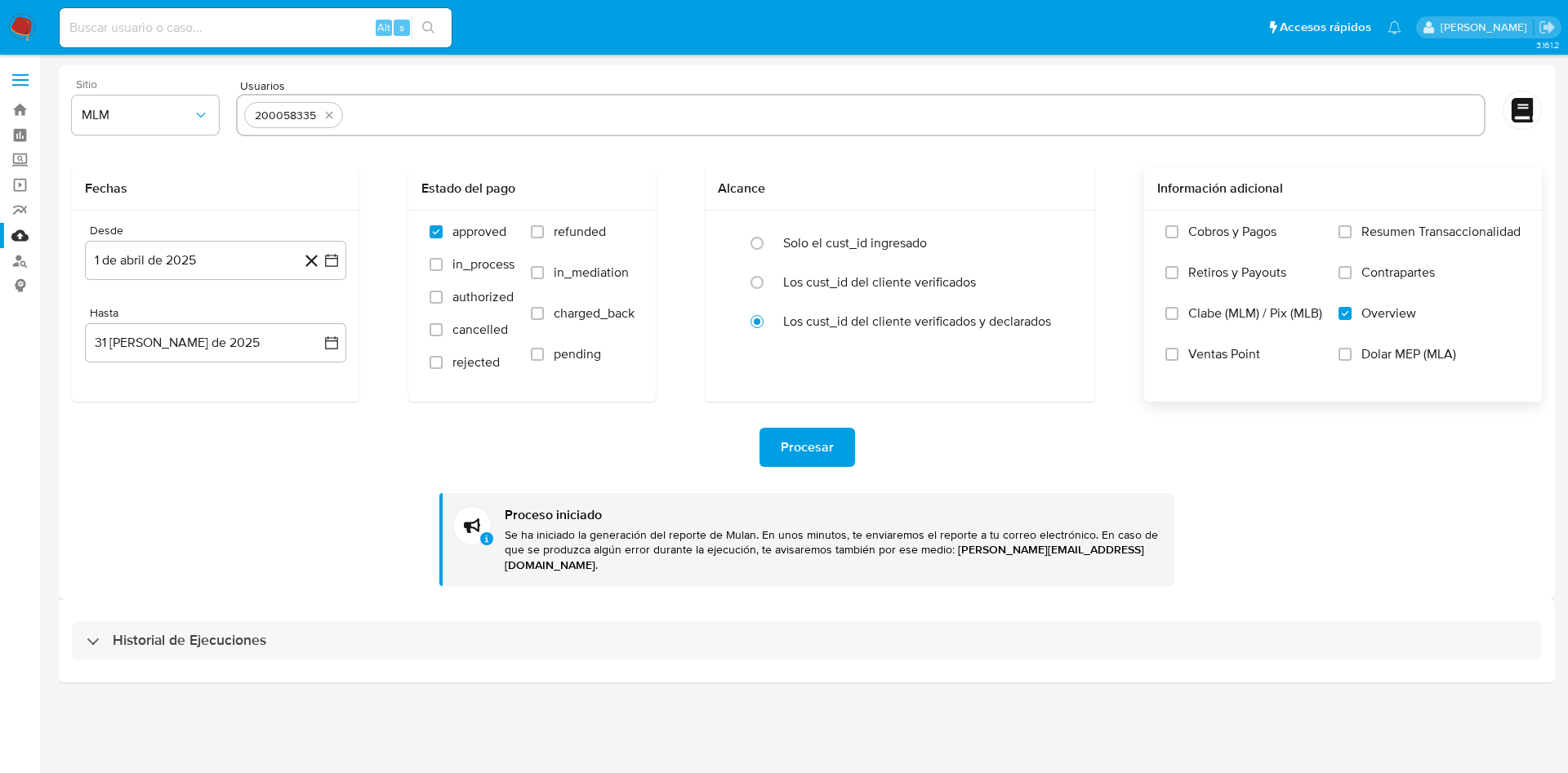
paste input "527492021"
type input "527492021"
paste input "1882766294"
type input "1882766294"
paste input "531151406"
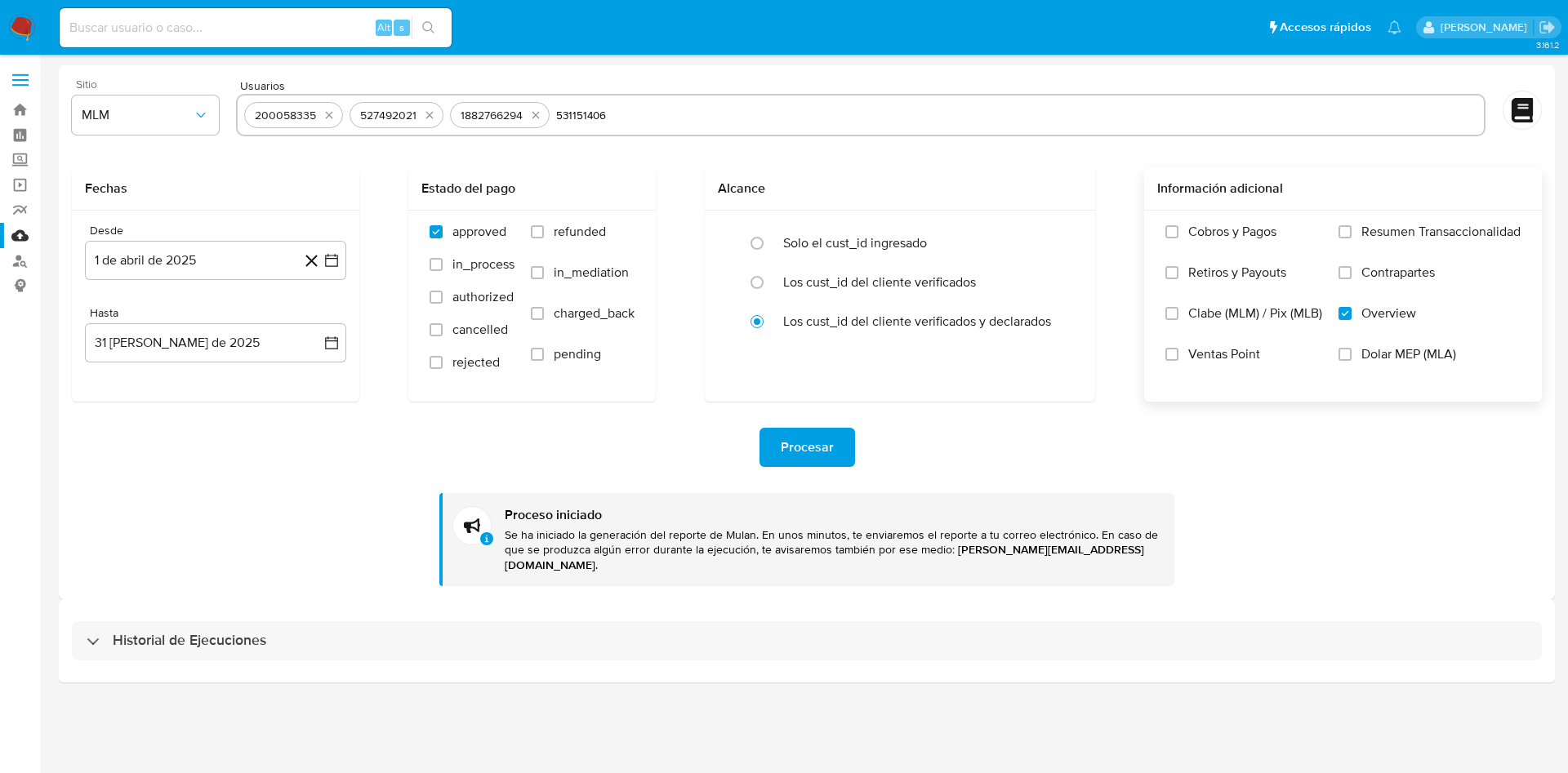
type input "531151406"
paste input "474289959"
type input "474289959"
paste input "1020297540"
type input "1020297540"
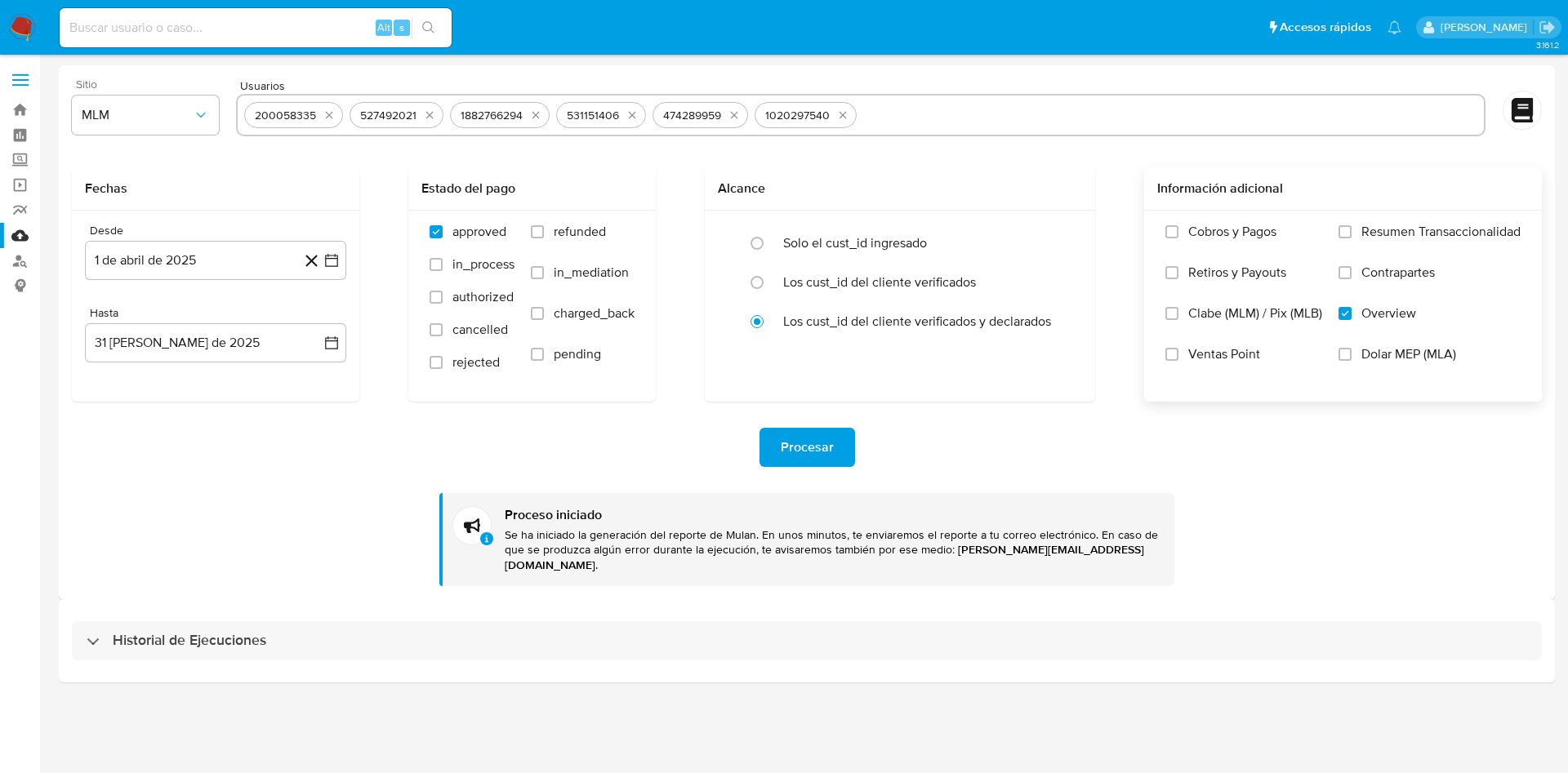
paste input "1559821149"
type input "1559821149"
paste input "1688101331"
type input "1688101331"
click at [799, 456] on span "Procesar" at bounding box center [807, 448] width 53 height 36
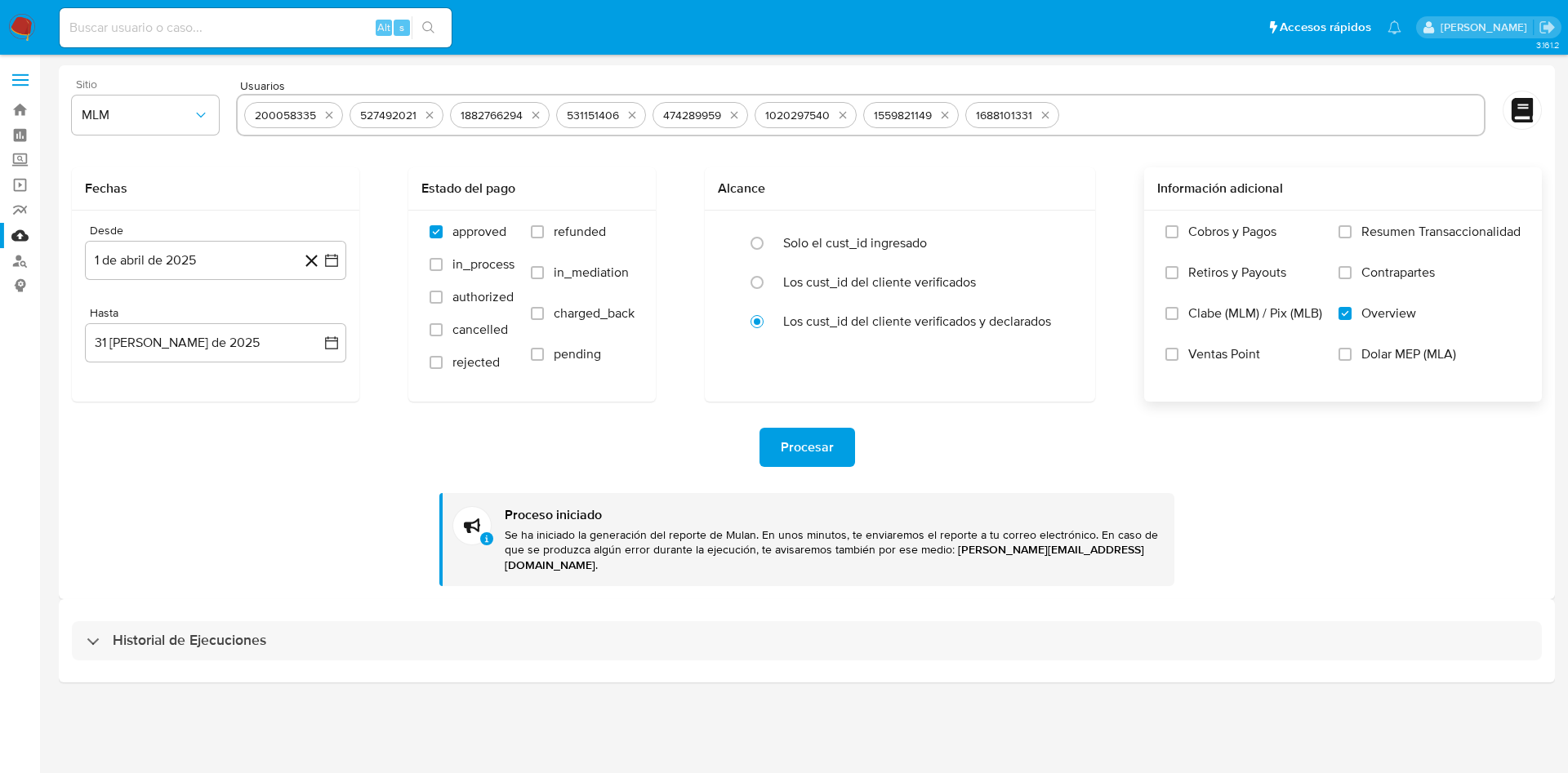
click at [1171, 103] on input "text" at bounding box center [1271, 115] width 412 height 26
paste input "766752772"
type input "766752772"
paste input "1444139901"
type input "1444139901"
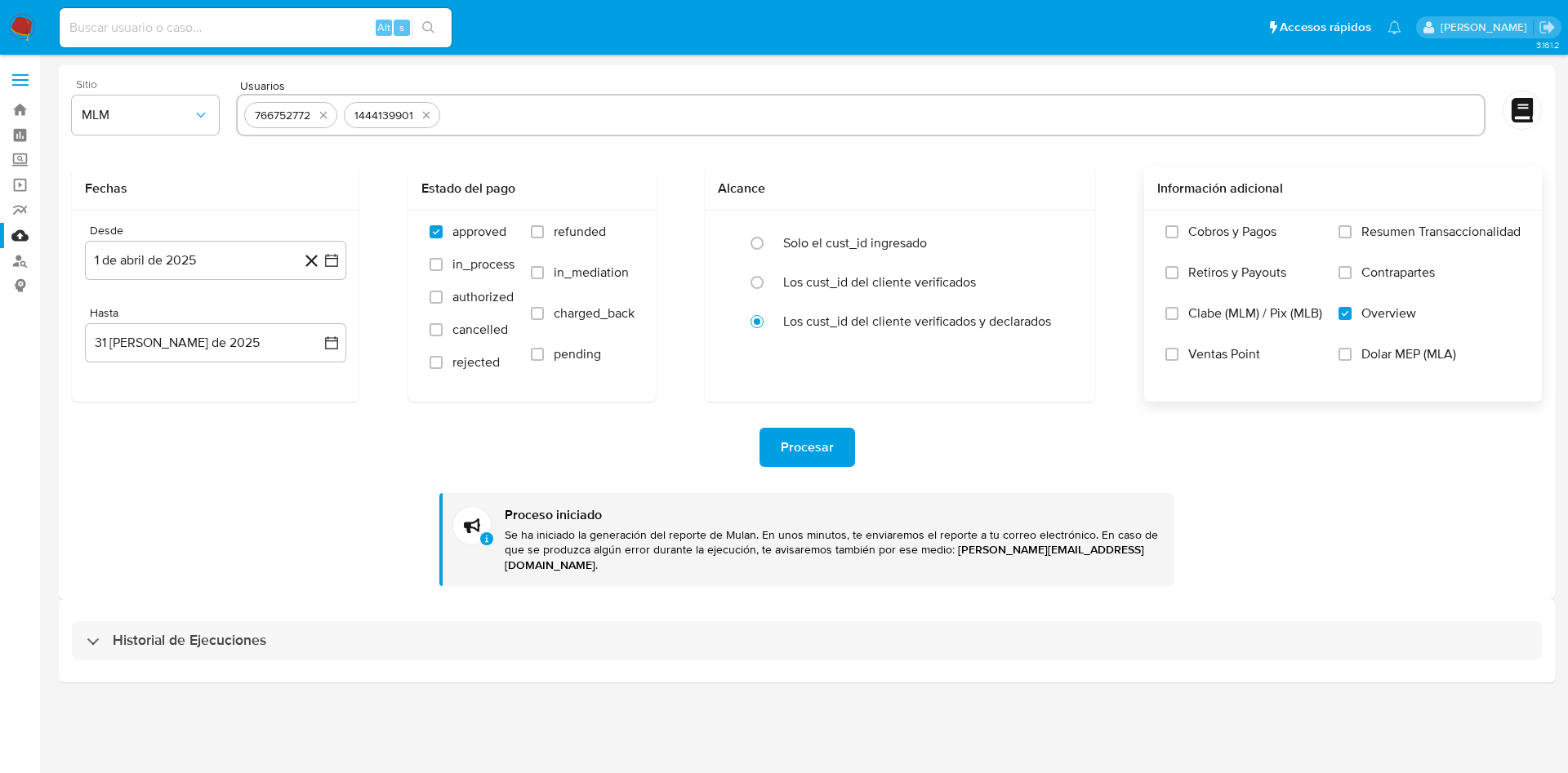
paste input "1814283049"
type input "1814283049"
paste input "301179508"
type input "301179508"
click at [813, 444] on span "Procesar" at bounding box center [807, 448] width 53 height 36
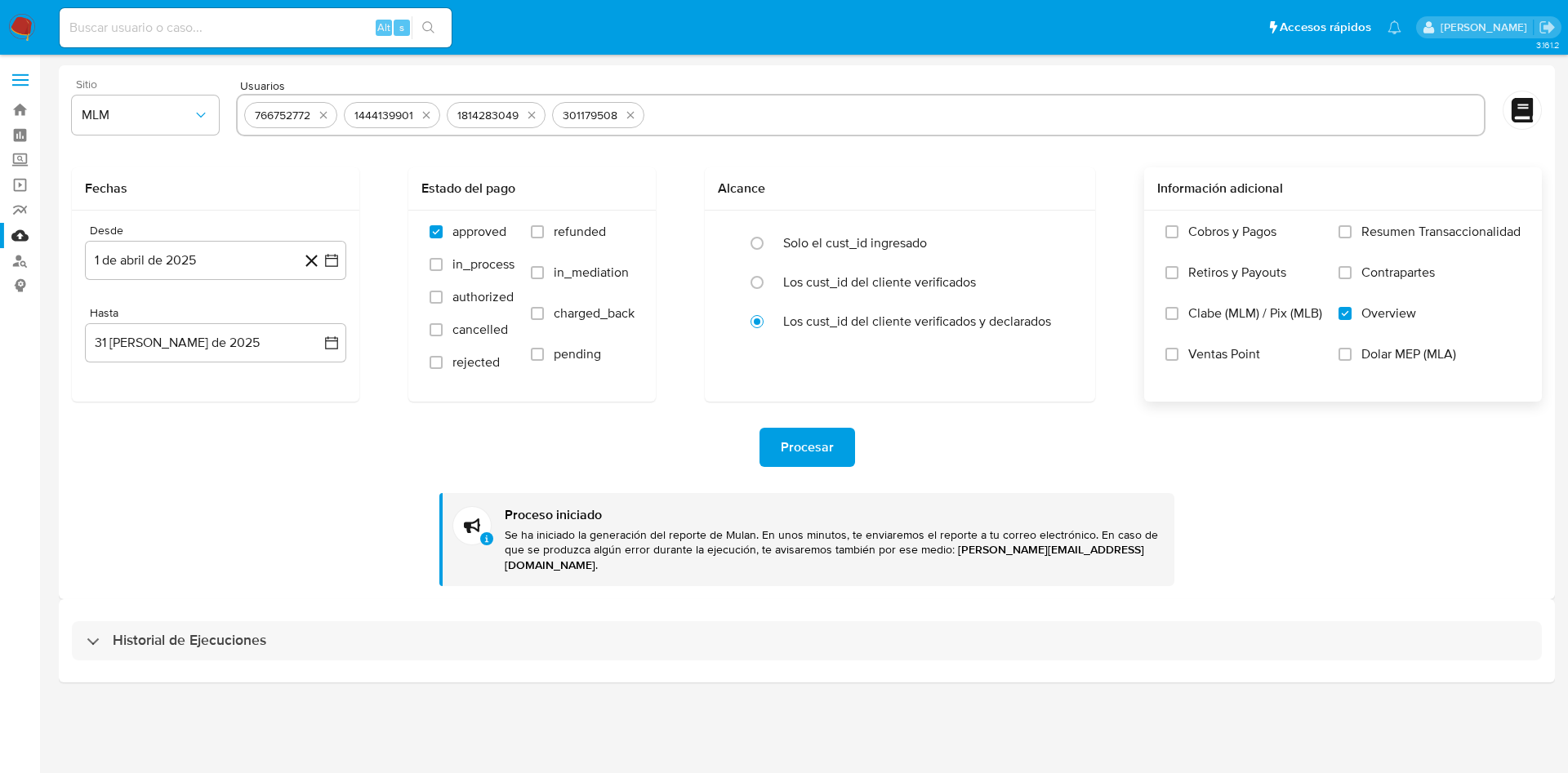
click at [720, 109] on input "text" at bounding box center [1064, 115] width 827 height 26
type input "1893093825"
click at [804, 447] on span "Procesar" at bounding box center [807, 448] width 53 height 36
click at [469, 108] on input "text" at bounding box center [915, 115] width 1125 height 26
type input "2580750710"
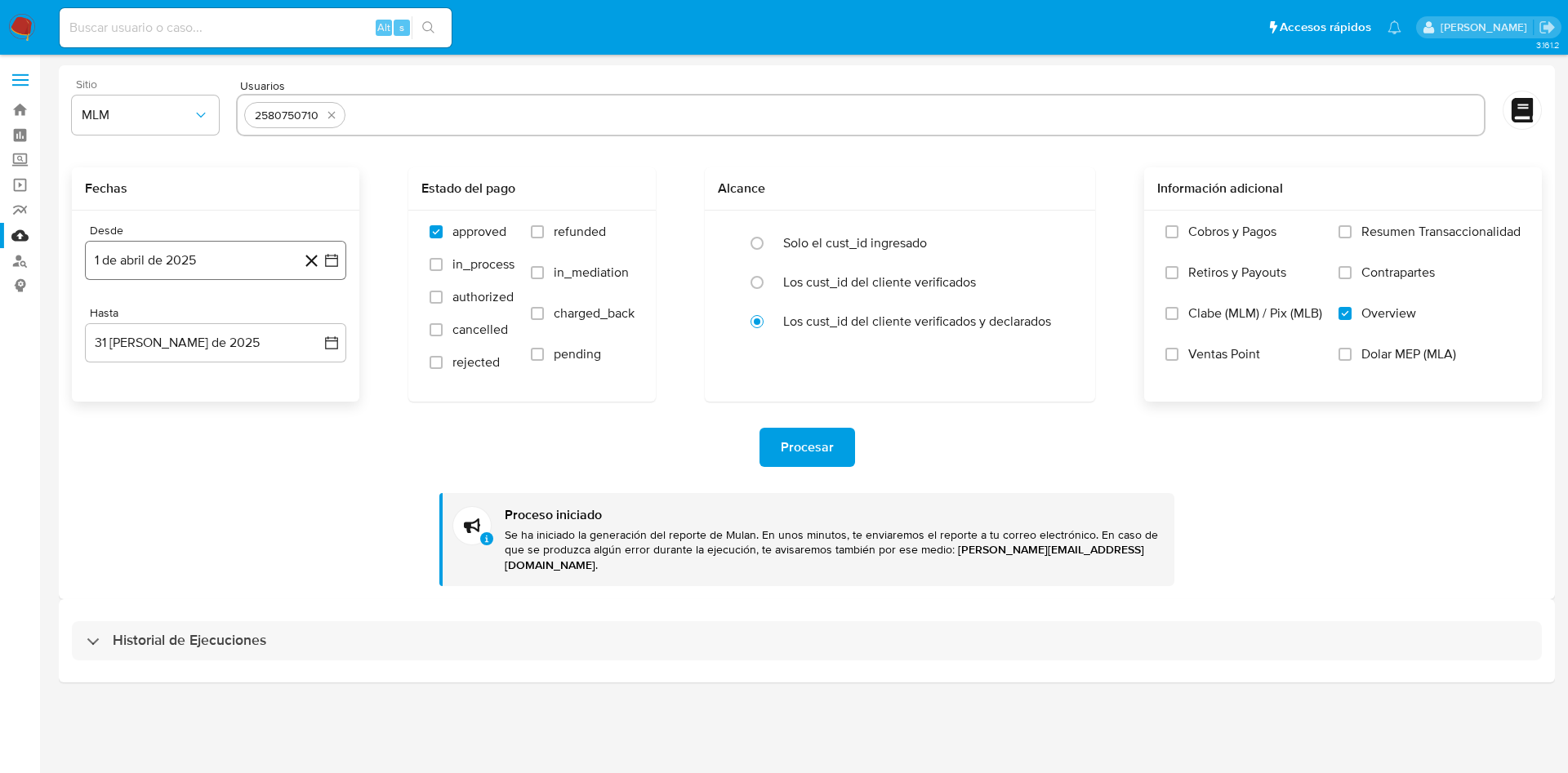
click at [331, 263] on icon "button" at bounding box center [331, 260] width 16 height 16
click at [315, 317] on icon "Mes siguiente" at bounding box center [317, 319] width 20 height 20
click at [180, 467] on button "23" at bounding box center [183, 478] width 26 height 26
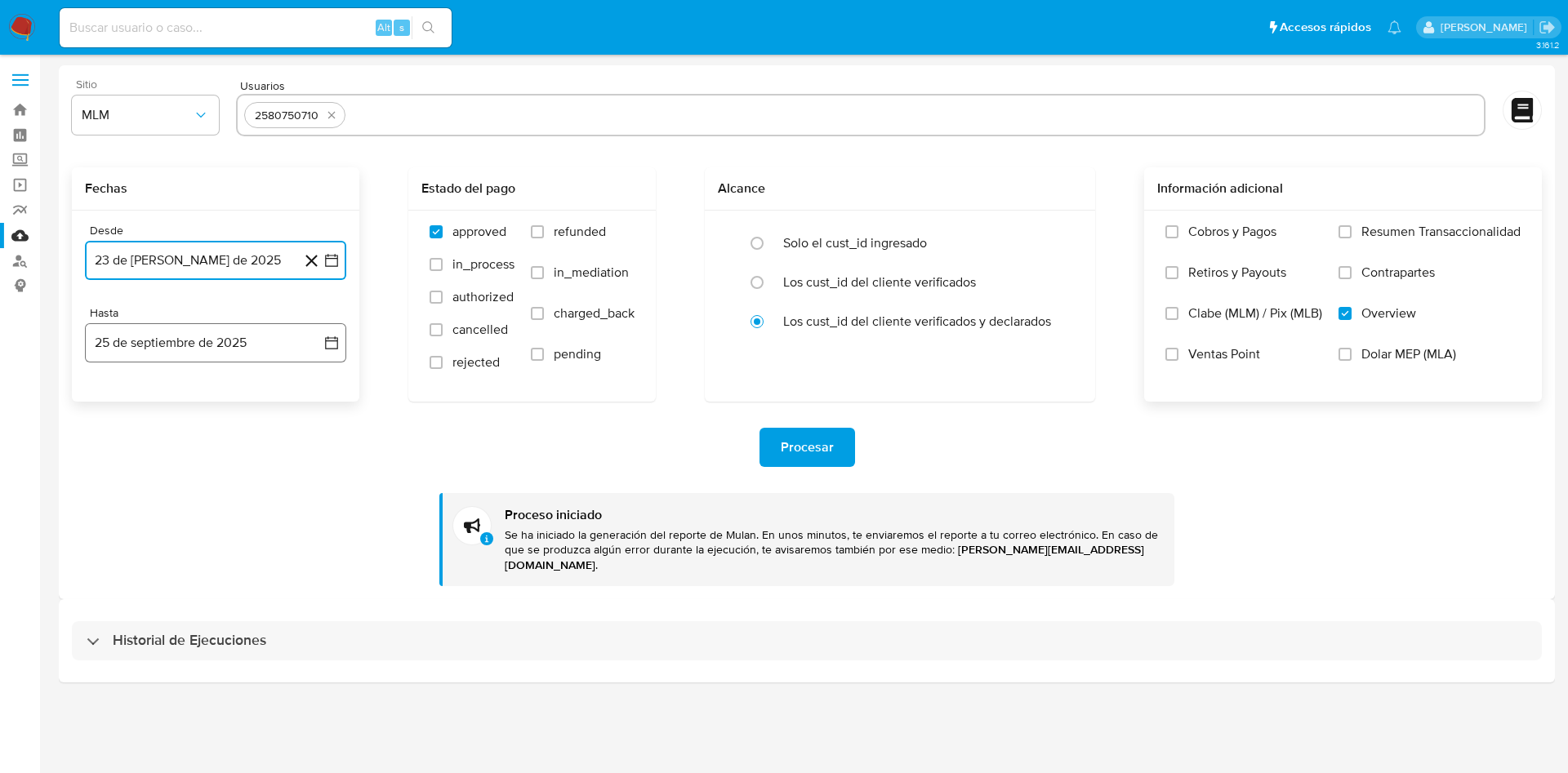
click at [326, 345] on icon "button" at bounding box center [331, 342] width 13 height 13
click at [114, 401] on icon "Mes anterior" at bounding box center [115, 402] width 20 height 20
click at [313, 597] on button "31" at bounding box center [313, 592] width 26 height 26
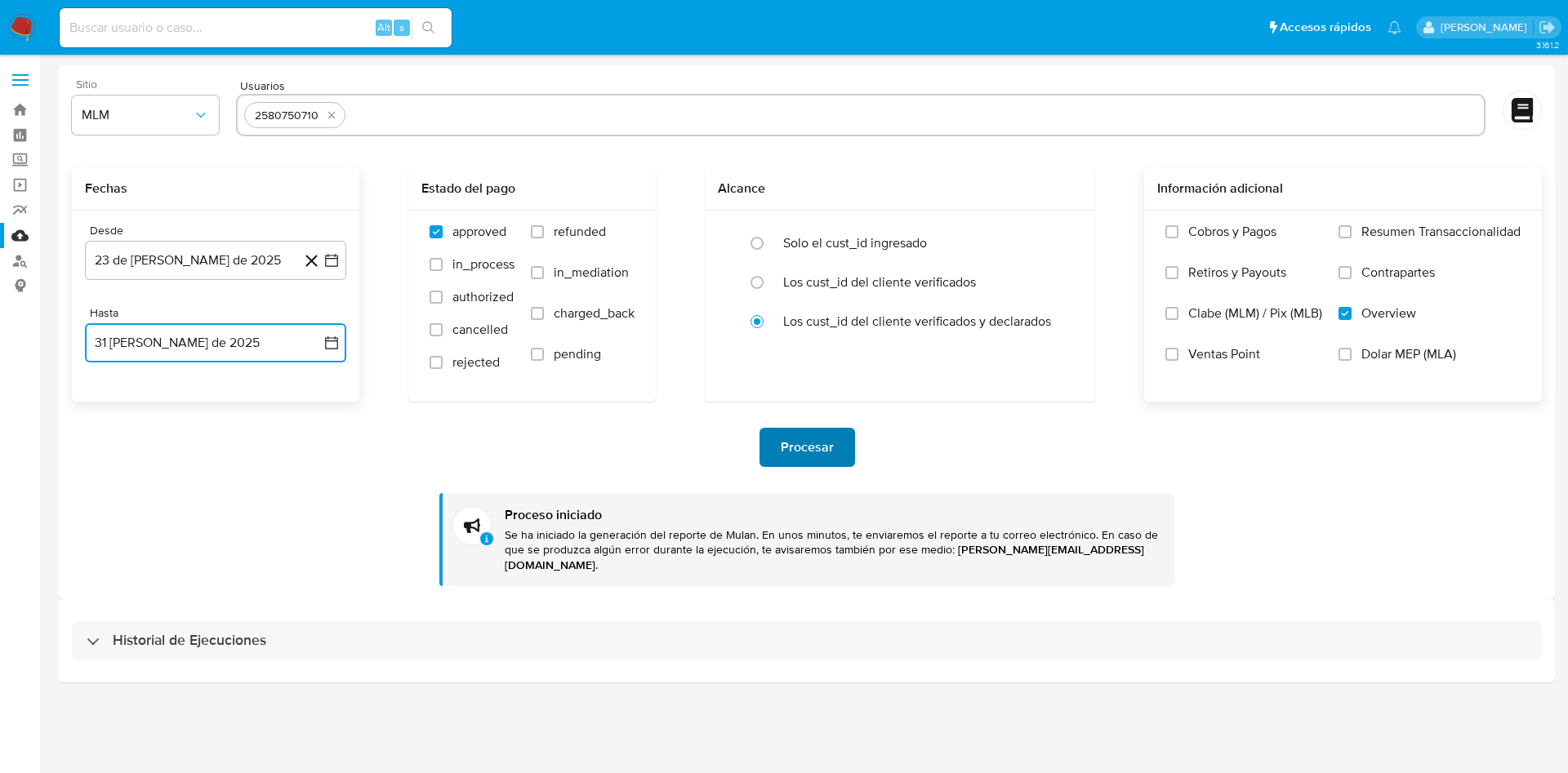
click at [825, 446] on span "Procesar" at bounding box center [807, 448] width 53 height 36
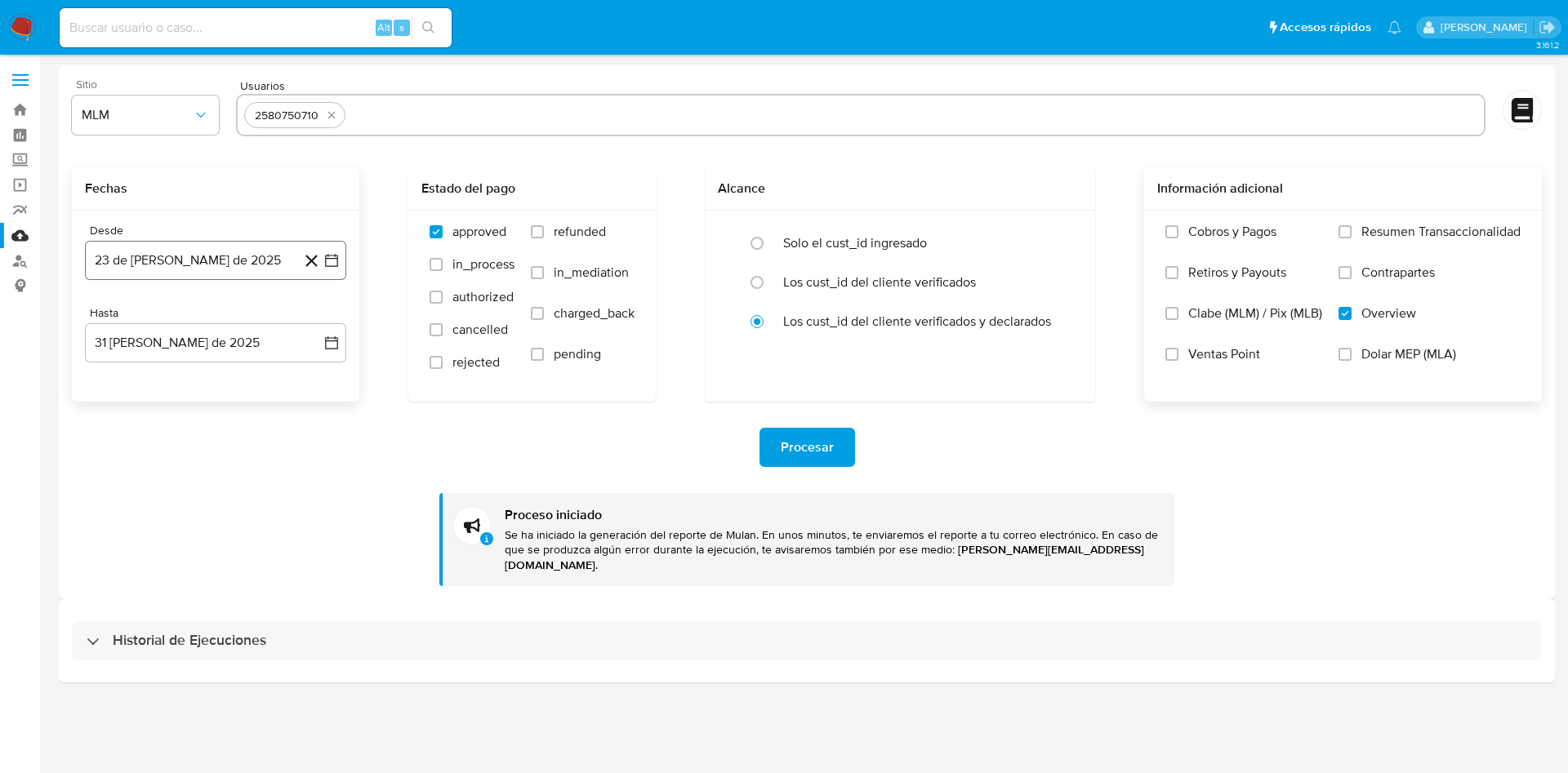
click at [336, 255] on icon "button" at bounding box center [331, 260] width 13 height 13
click at [108, 316] on icon "Mes anterior" at bounding box center [115, 319] width 20 height 20
click at [107, 316] on icon "Mes anterior" at bounding box center [115, 319] width 20 height 20
click at [281, 467] on button "24" at bounding box center [281, 478] width 26 height 26
click at [380, 111] on input "text" at bounding box center [915, 115] width 1125 height 26
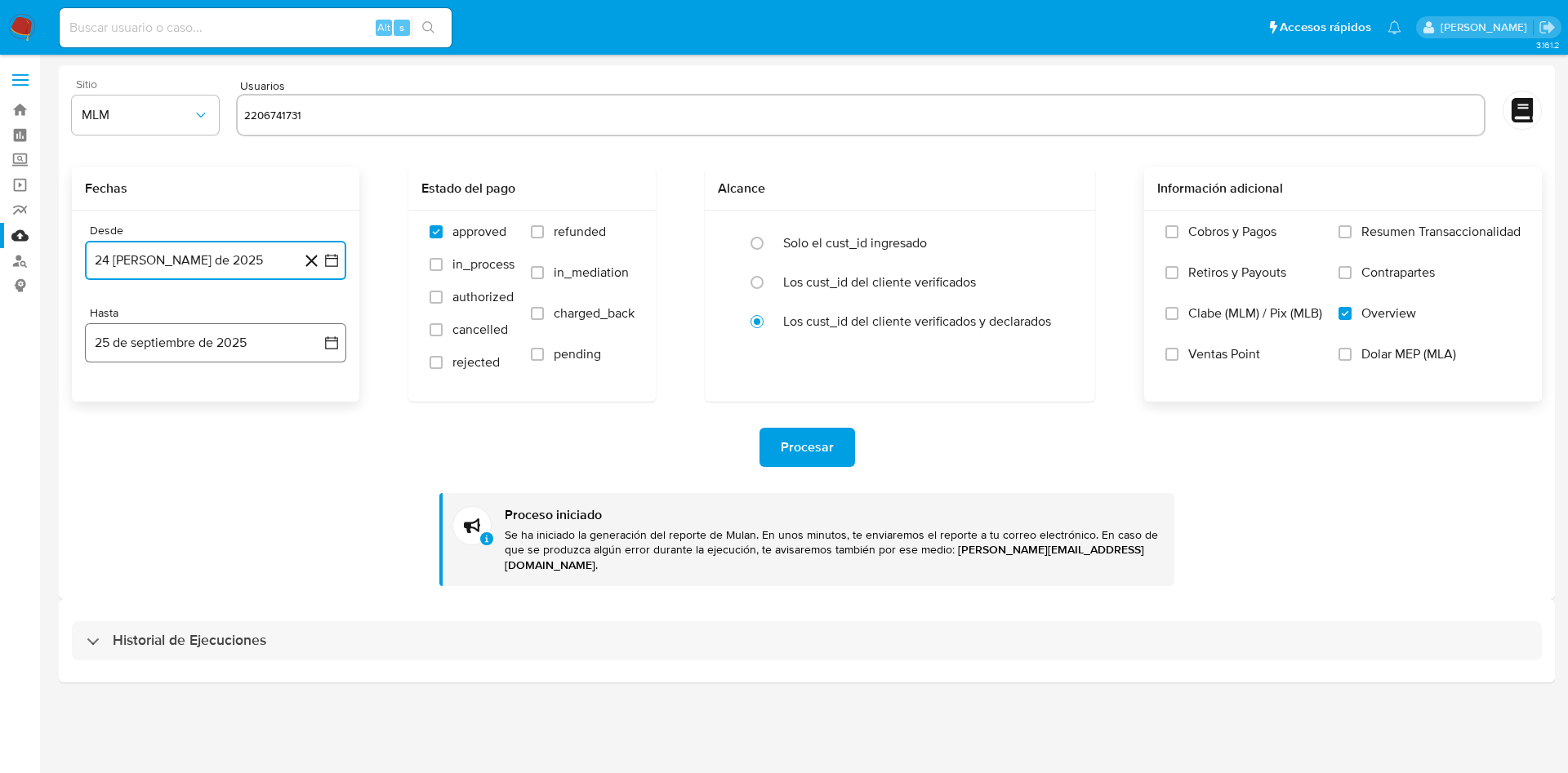
type input "2206741731"
click at [320, 340] on button "25 de septiembre de 2025" at bounding box center [215, 342] width 261 height 39
click at [112, 389] on div "septiembre 2025 septiembre 2025 lun lunes mar martes mié miércoles jue jueves v…" at bounding box center [215, 496] width 261 height 258
click at [111, 403] on icon "Mes anterior" at bounding box center [115, 402] width 20 height 20
click at [316, 595] on button "31" at bounding box center [313, 592] width 26 height 26
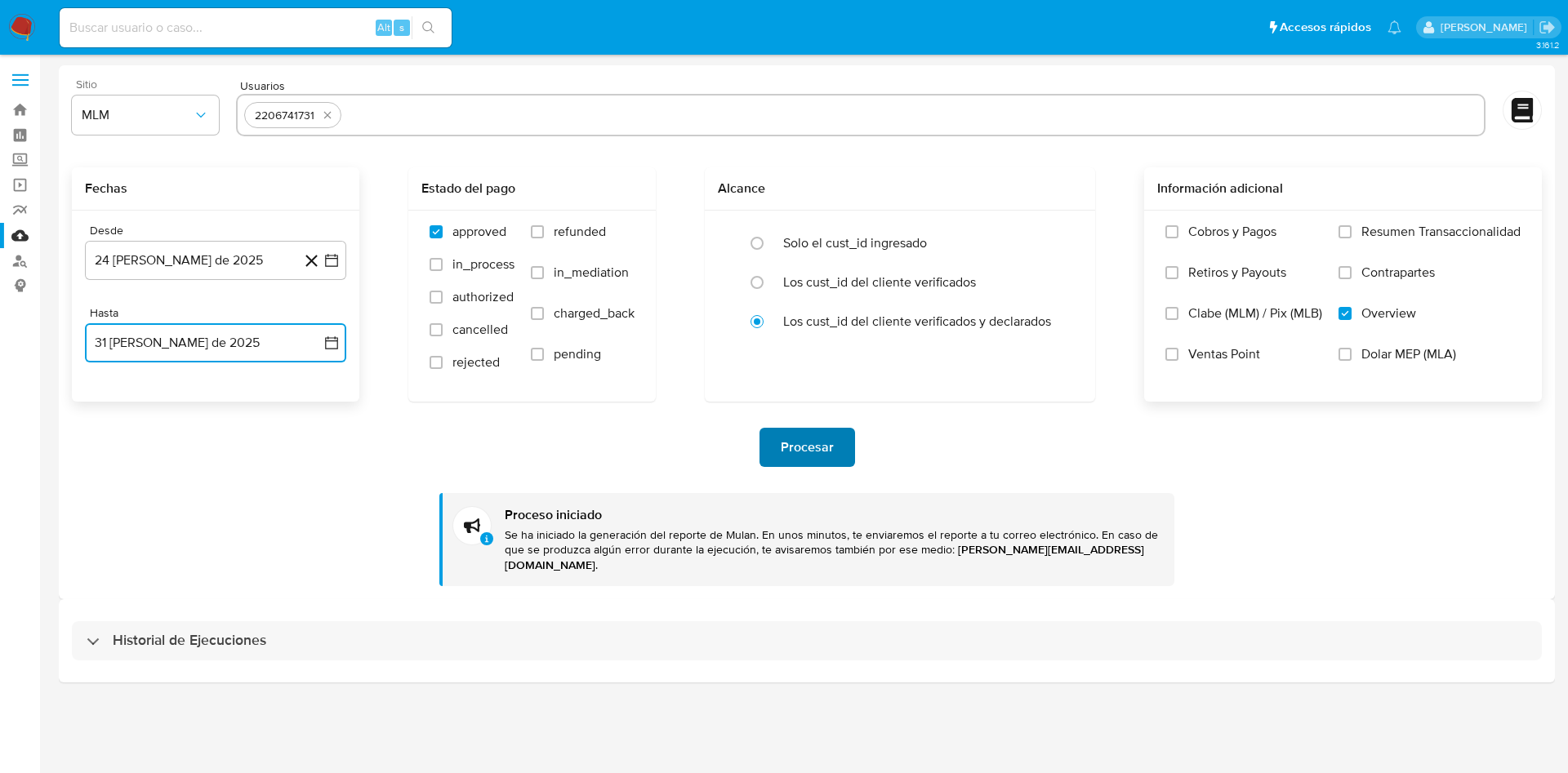
click at [822, 445] on span "Procesar" at bounding box center [807, 448] width 53 height 36
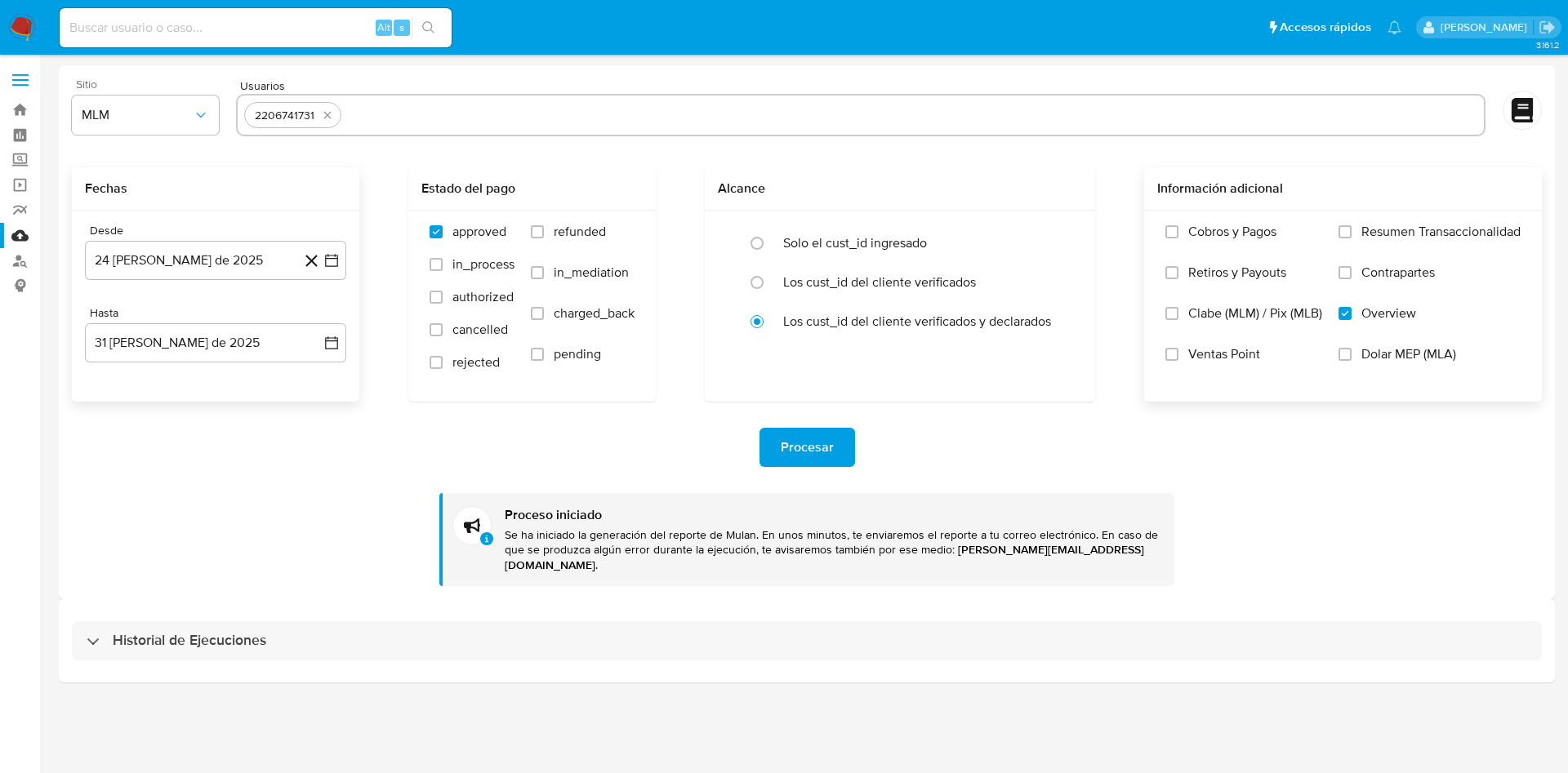
click at [396, 111] on input "text" at bounding box center [913, 115] width 1129 height 26
type input "2512558494"
click at [325, 261] on icon "button" at bounding box center [331, 260] width 16 height 16
click at [322, 319] on icon "Mes siguiente" at bounding box center [317, 319] width 20 height 20
click at [276, 470] on button "21" at bounding box center [281, 478] width 26 height 26
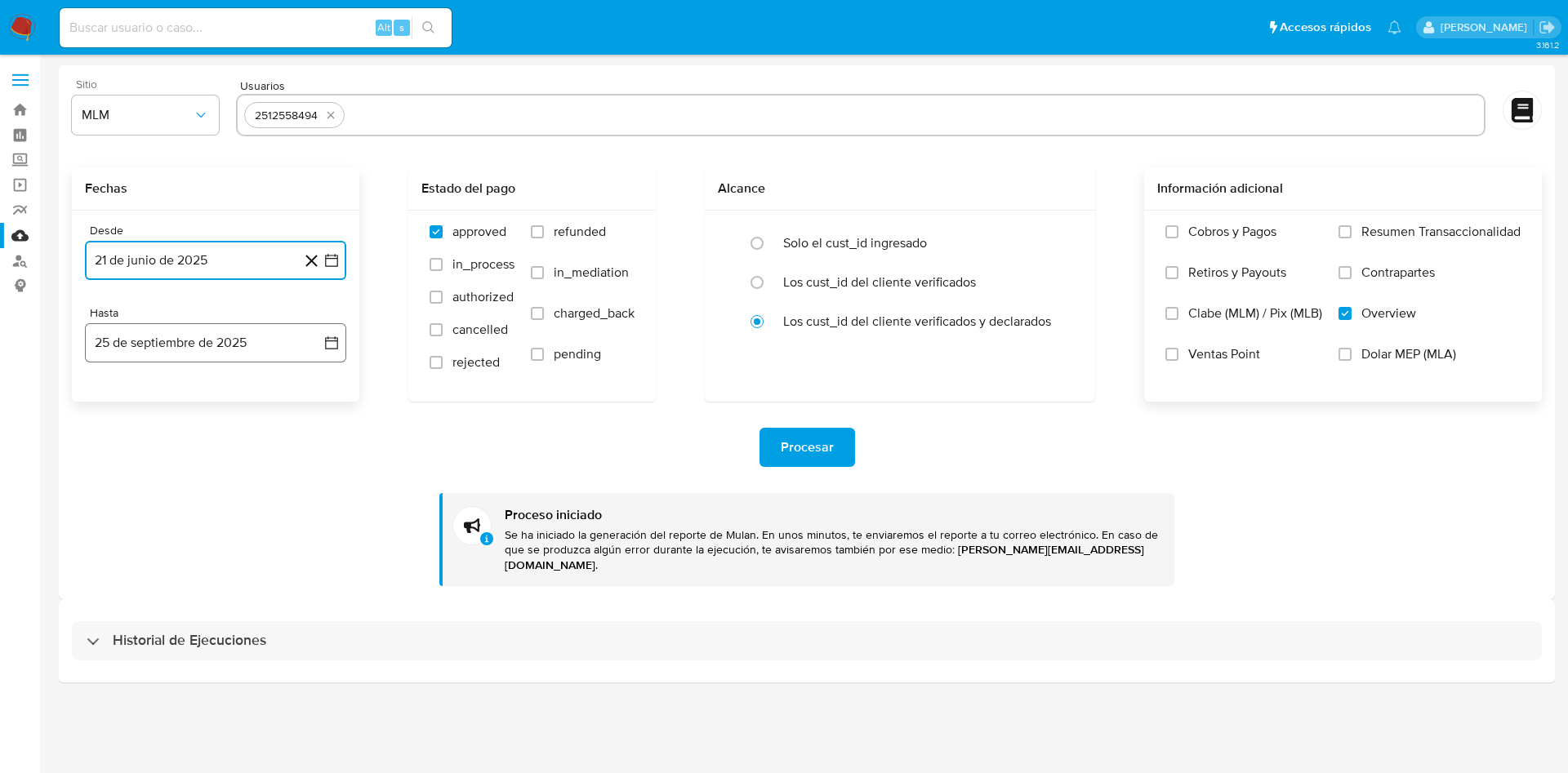
click at [327, 345] on icon "button" at bounding box center [331, 343] width 16 height 16
click at [107, 402] on icon "Mes anterior" at bounding box center [115, 402] width 20 height 20
click at [307, 594] on button "31" at bounding box center [313, 592] width 26 height 26
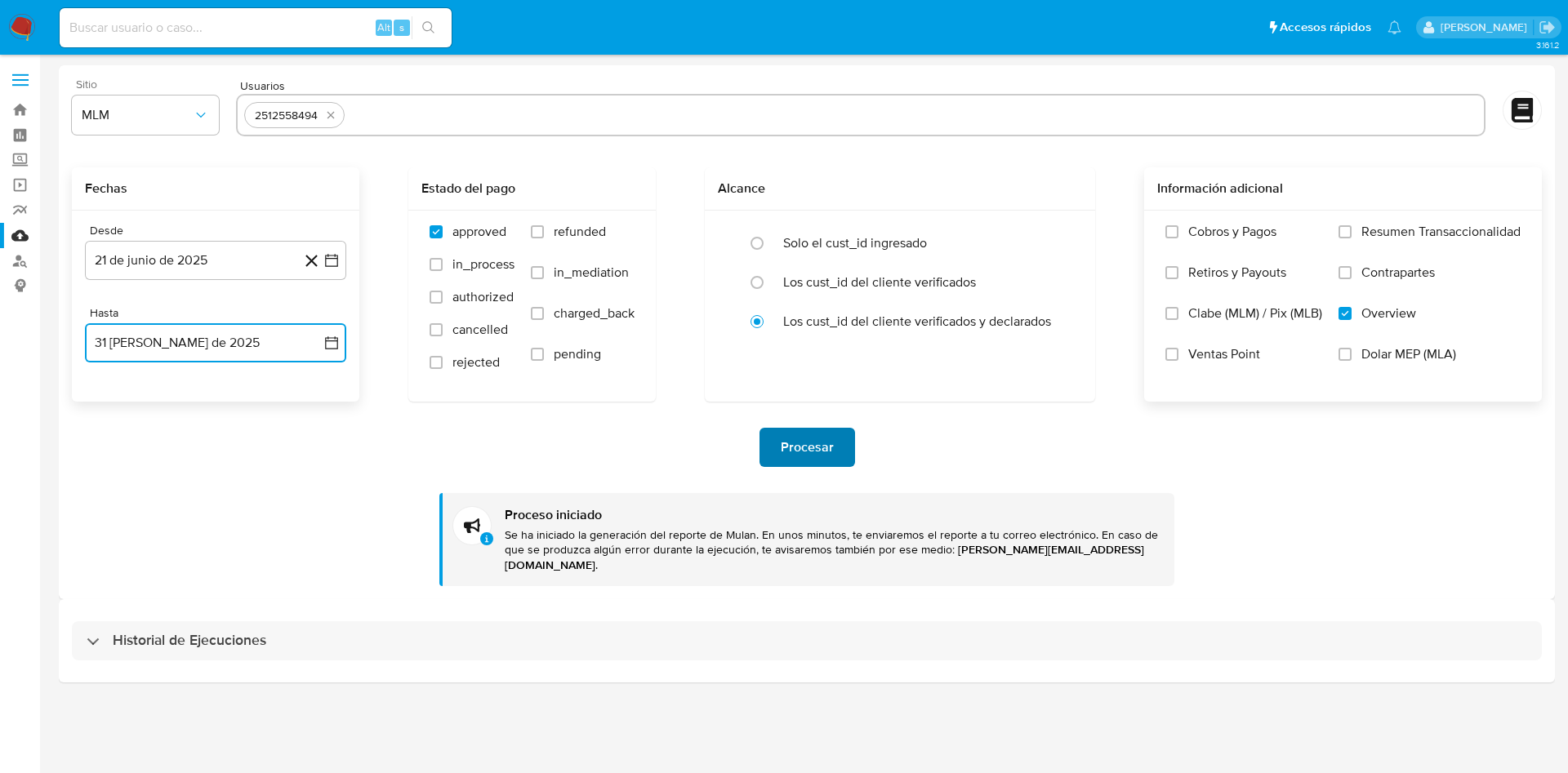
click at [784, 448] on span "Procesar" at bounding box center [807, 448] width 53 height 36
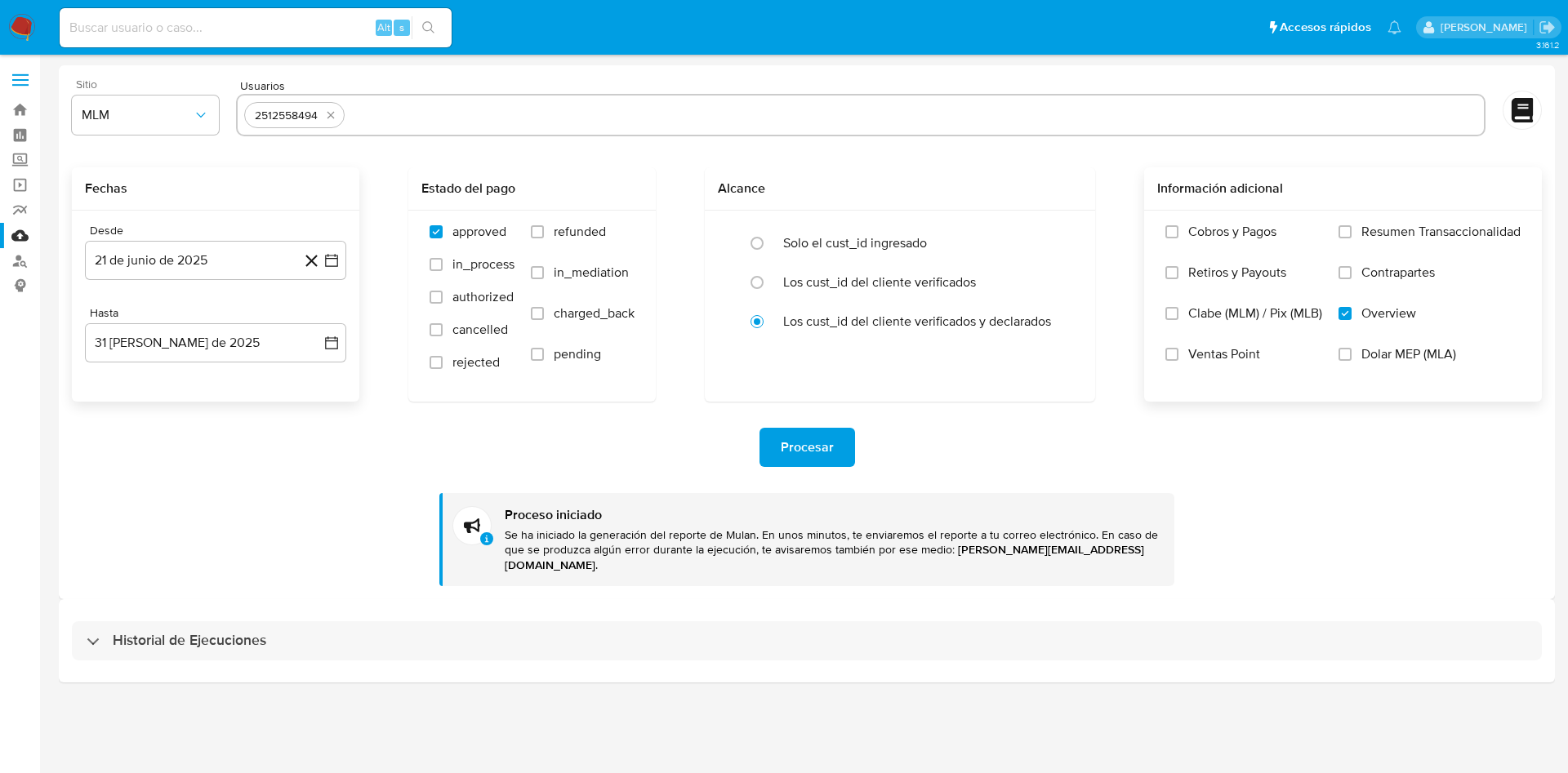
click at [385, 124] on input "text" at bounding box center [914, 115] width 1126 height 26
type input "2651472946"
click at [340, 257] on button "21 de junio de 2025" at bounding box center [215, 260] width 261 height 39
click at [319, 316] on icon "Mes siguiente" at bounding box center [317, 319] width 20 height 20
click at [317, 309] on icon "Mes siguiente" at bounding box center [317, 319] width 20 height 20
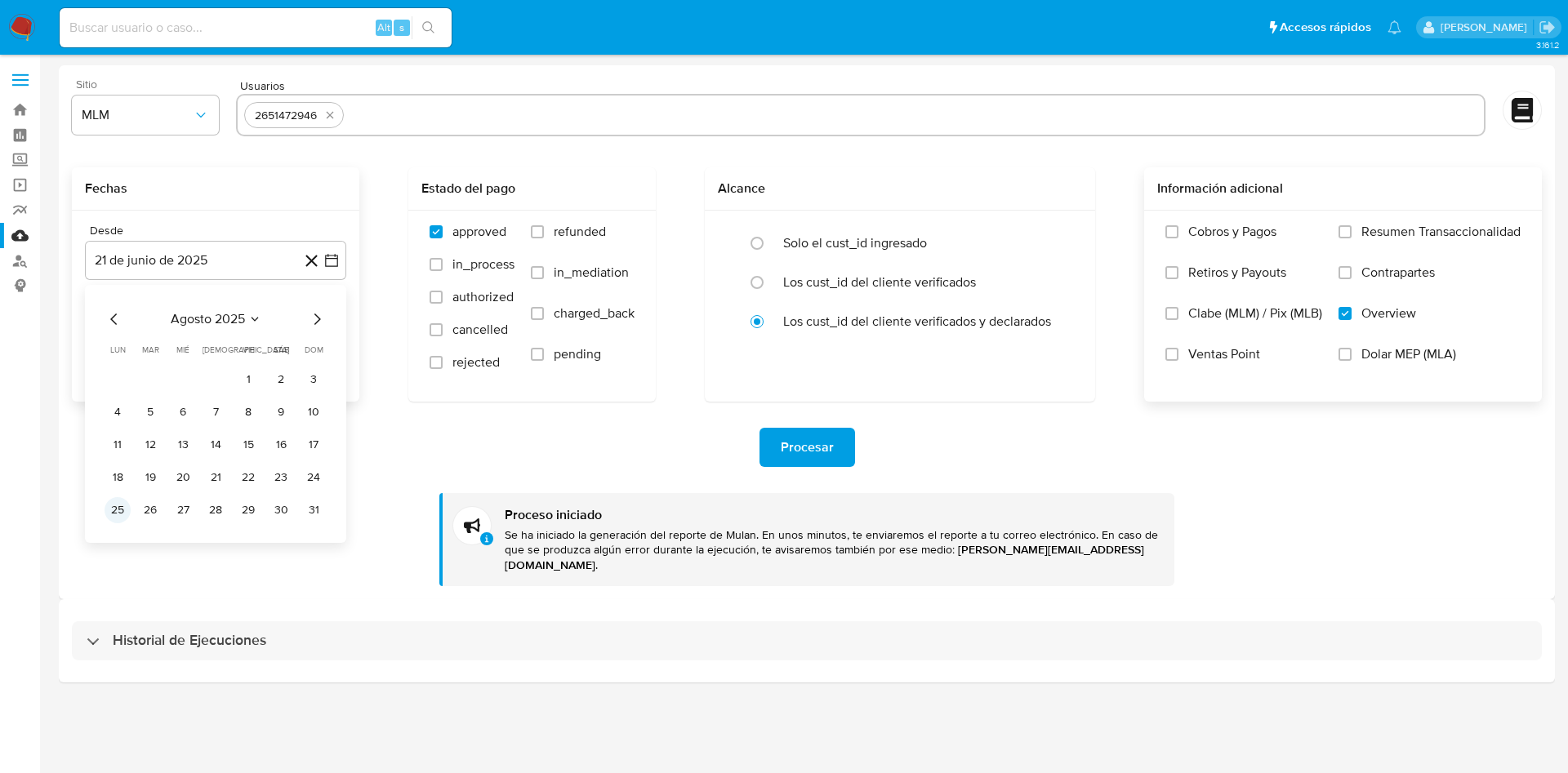
click at [118, 512] on button "25" at bounding box center [118, 511] width 26 height 26
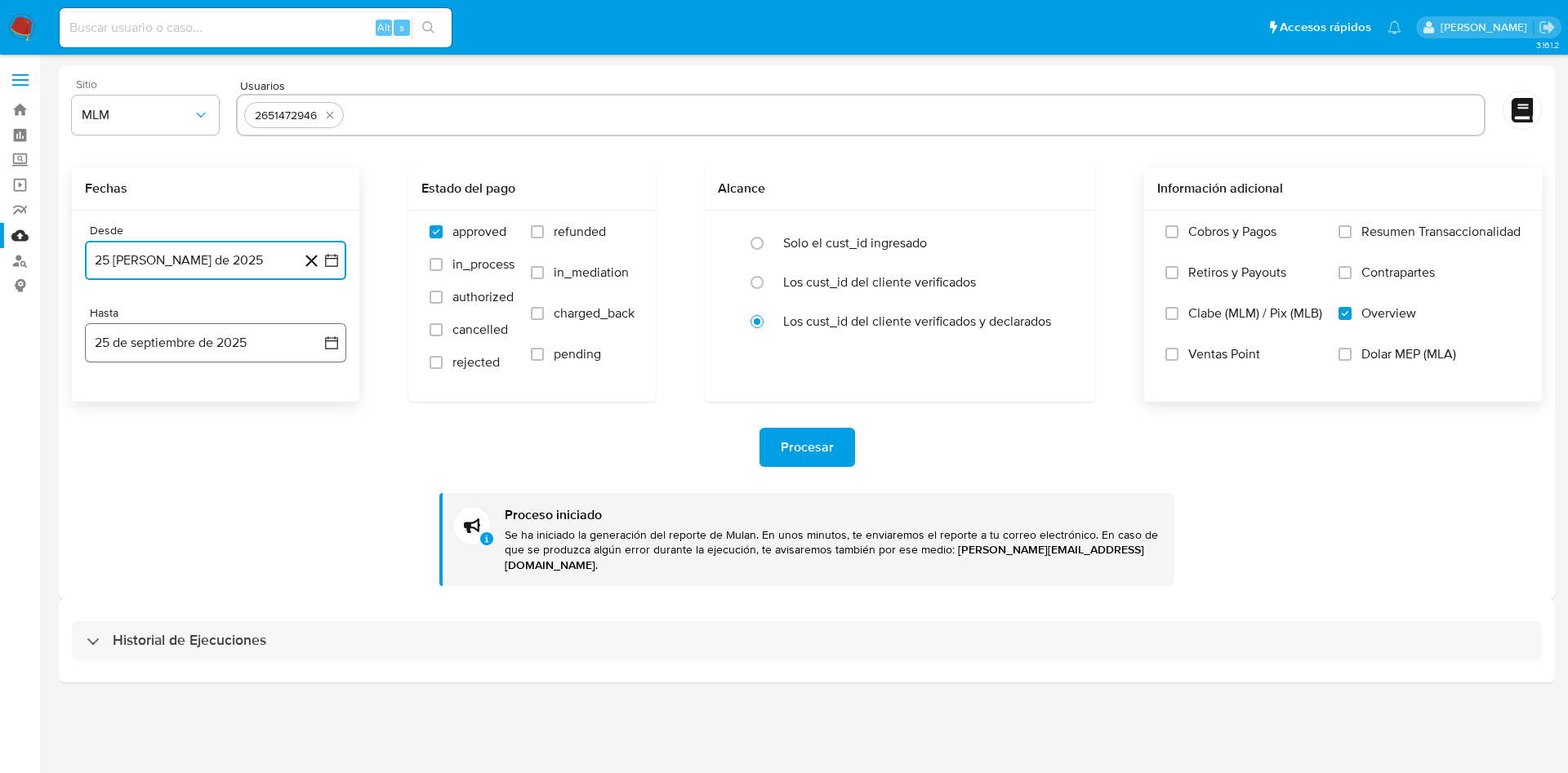
click at [329, 349] on icon "button" at bounding box center [331, 343] width 16 height 16
click at [110, 404] on icon "Mes anterior" at bounding box center [115, 402] width 20 height 20
click at [314, 589] on button "31" at bounding box center [313, 592] width 26 height 26
click at [560, 440] on div "Procesar" at bounding box center [807, 447] width 1470 height 39
click at [829, 444] on span "Procesar" at bounding box center [807, 448] width 53 height 36
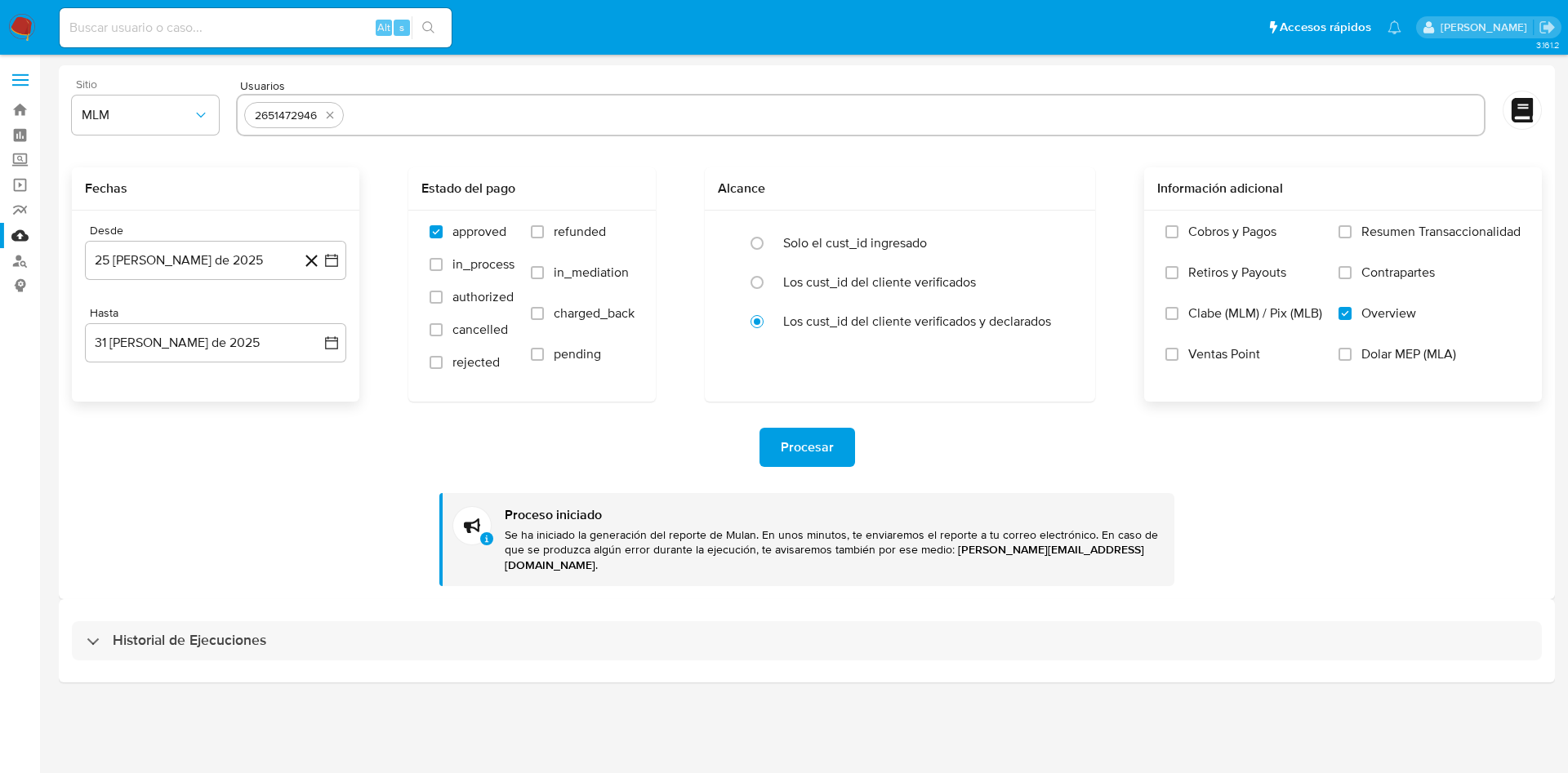
click at [380, 118] on input "text" at bounding box center [914, 115] width 1127 height 26
type input "1172542265"
click at [331, 254] on icon "button" at bounding box center [331, 260] width 13 height 13
click at [113, 320] on icon "Mes anterior" at bounding box center [114, 318] width 7 height 11
click at [210, 473] on button "24" at bounding box center [215, 478] width 26 height 26
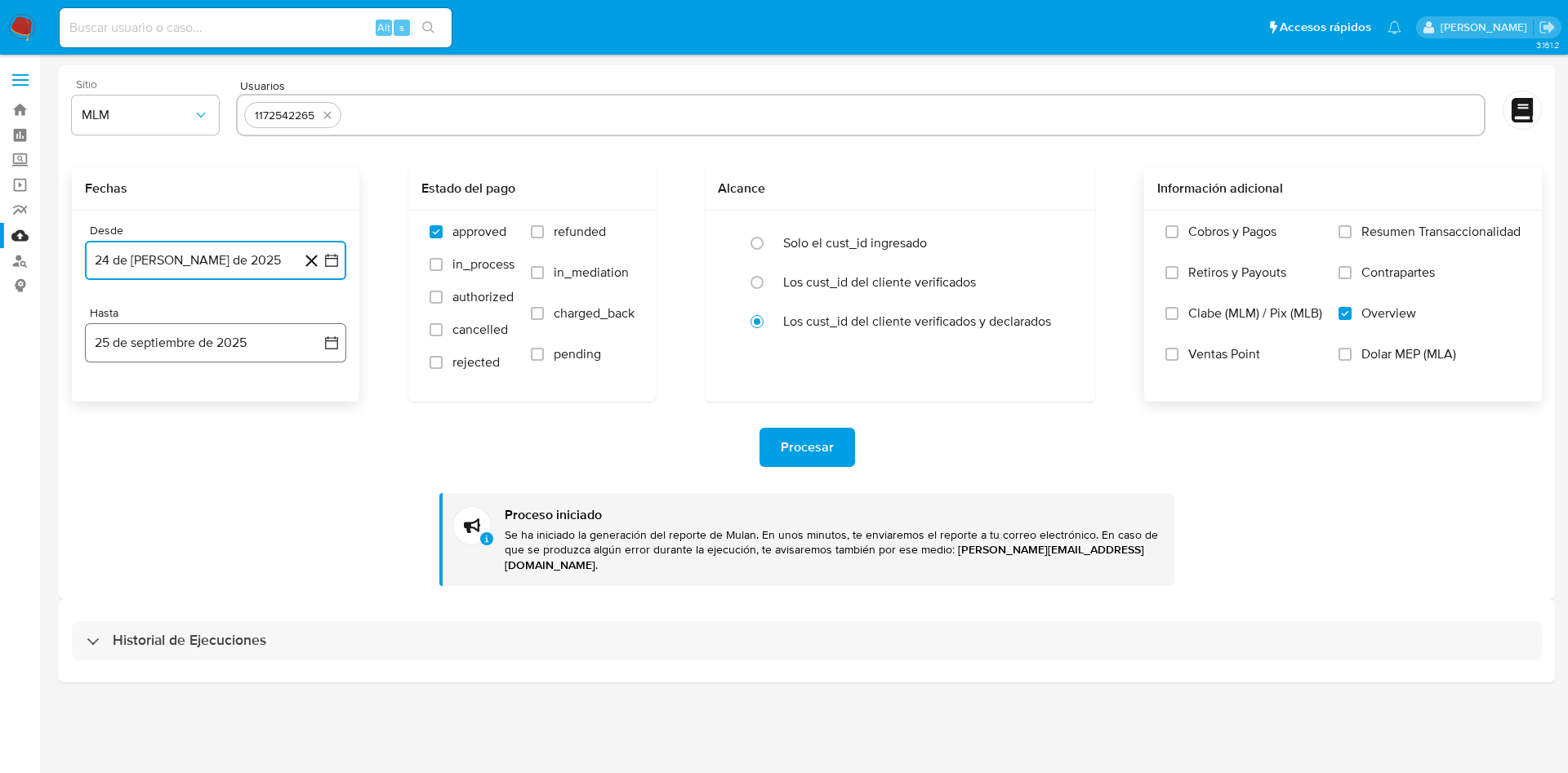
click at [329, 344] on icon "button" at bounding box center [331, 343] width 16 height 16
click at [112, 401] on icon "Mes anterior" at bounding box center [114, 401] width 7 height 11
click at [322, 592] on button "31" at bounding box center [313, 592] width 26 height 26
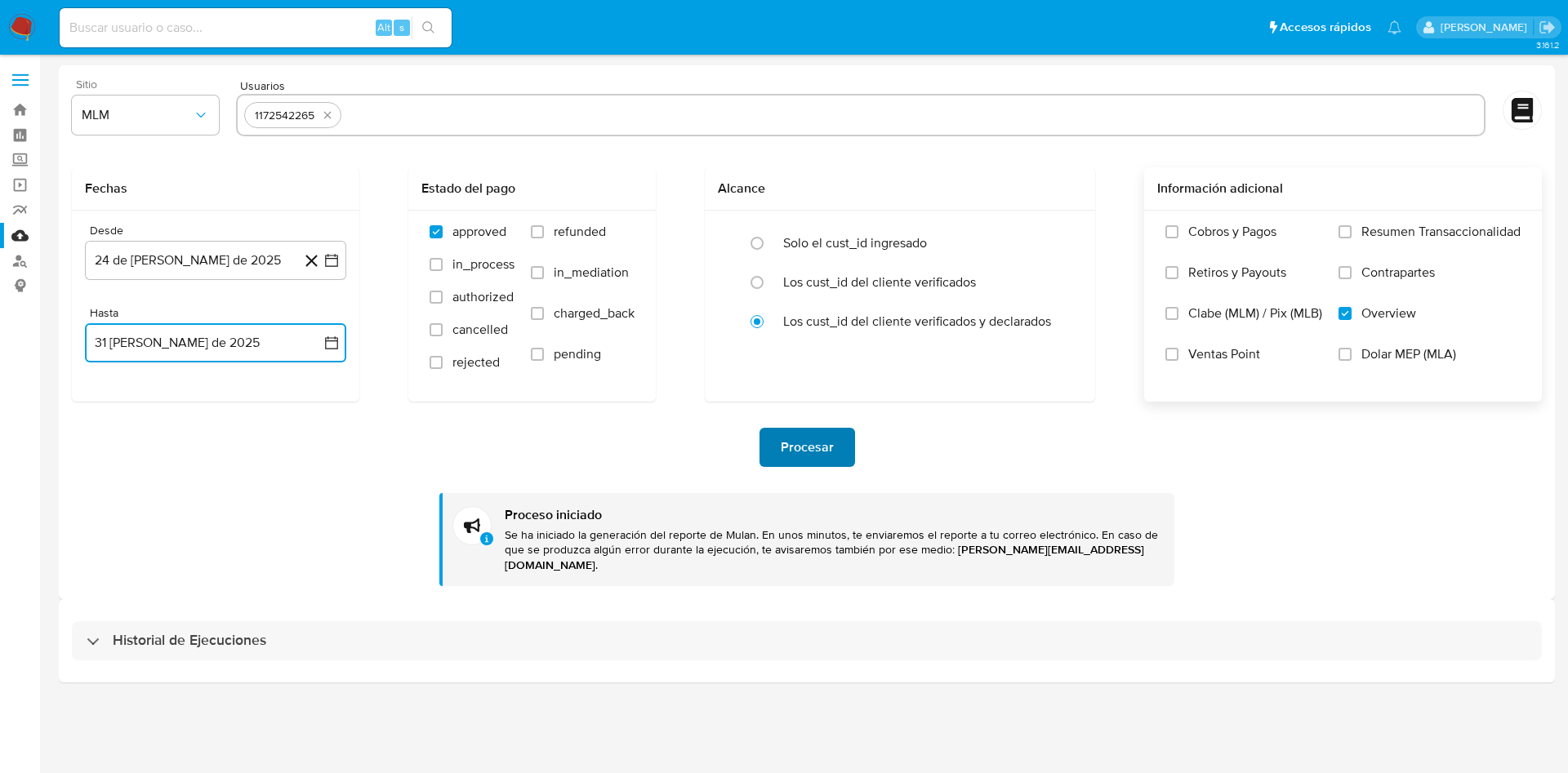
click at [824, 443] on span "Procesar" at bounding box center [807, 448] width 53 height 36
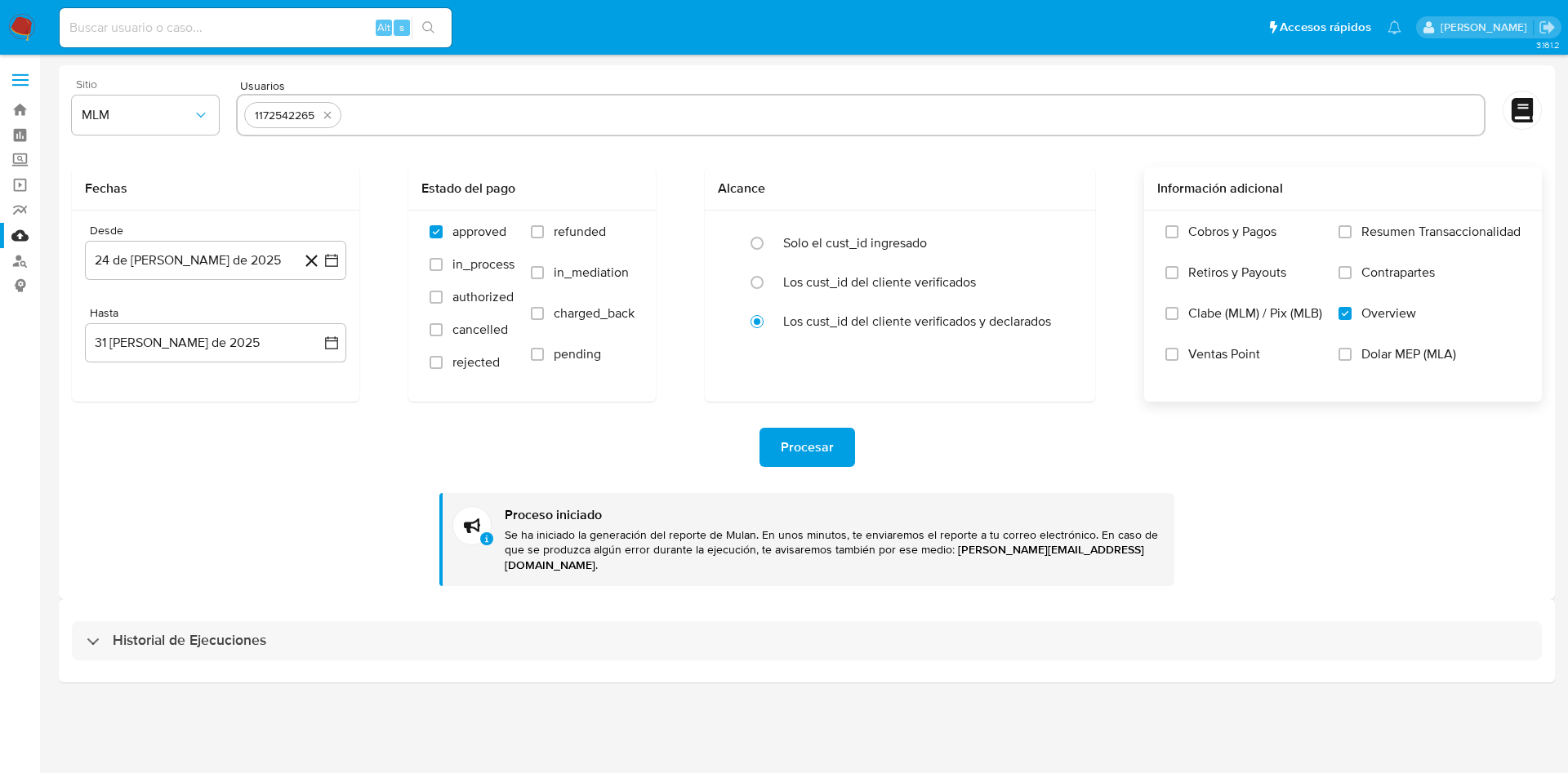
click at [385, 106] on input "text" at bounding box center [913, 115] width 1129 height 26
type input "2488855031"
click at [331, 254] on icon "button" at bounding box center [331, 260] width 13 height 13
click at [106, 319] on icon "Mes anterior" at bounding box center [115, 319] width 20 height 20
click at [186, 439] on button "11" at bounding box center [183, 445] width 26 height 26
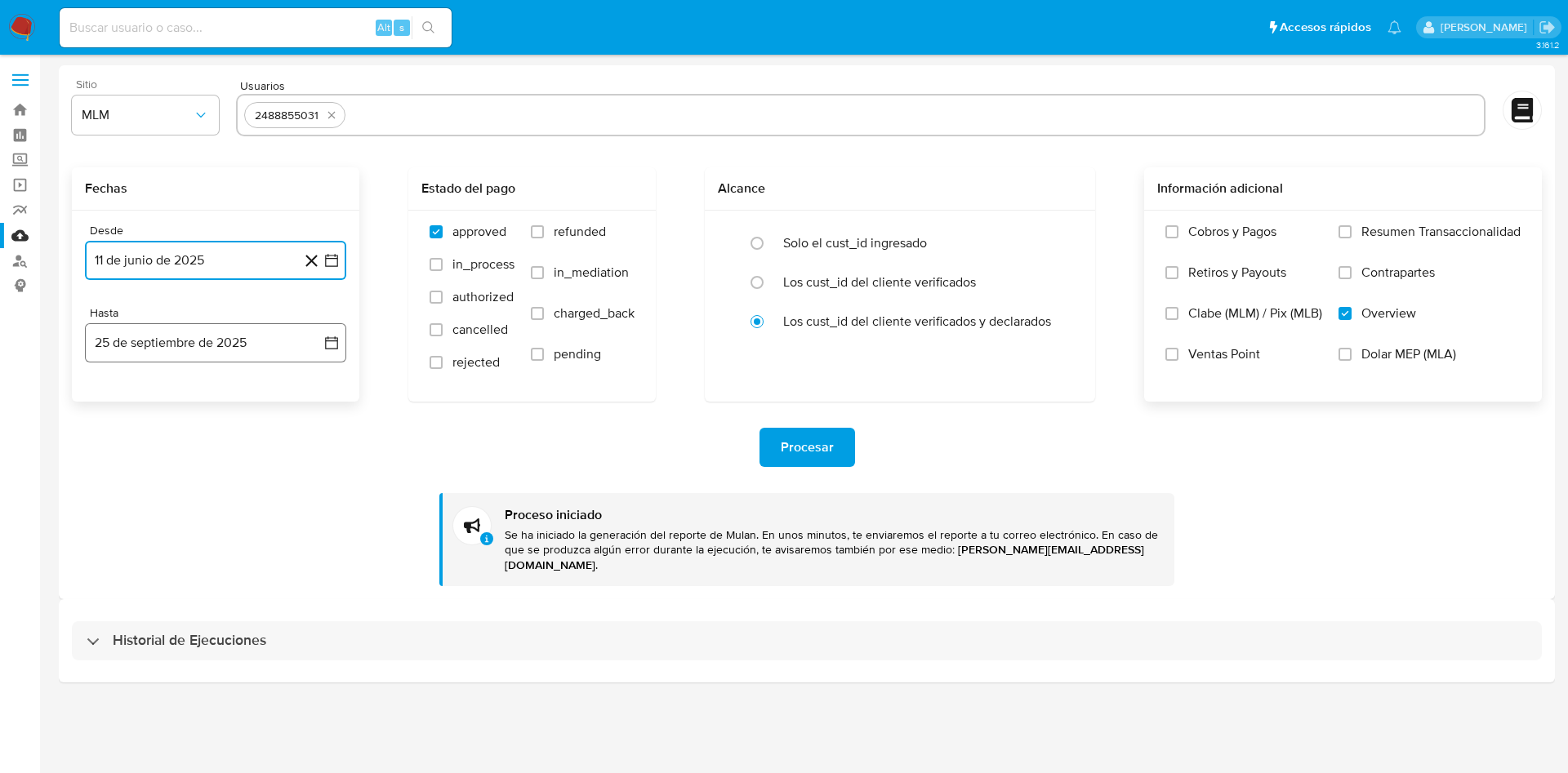
click at [331, 340] on icon "button" at bounding box center [331, 343] width 16 height 16
click at [111, 399] on icon "Mes anterior" at bounding box center [115, 402] width 20 height 20
click at [314, 589] on button "31" at bounding box center [313, 592] width 26 height 26
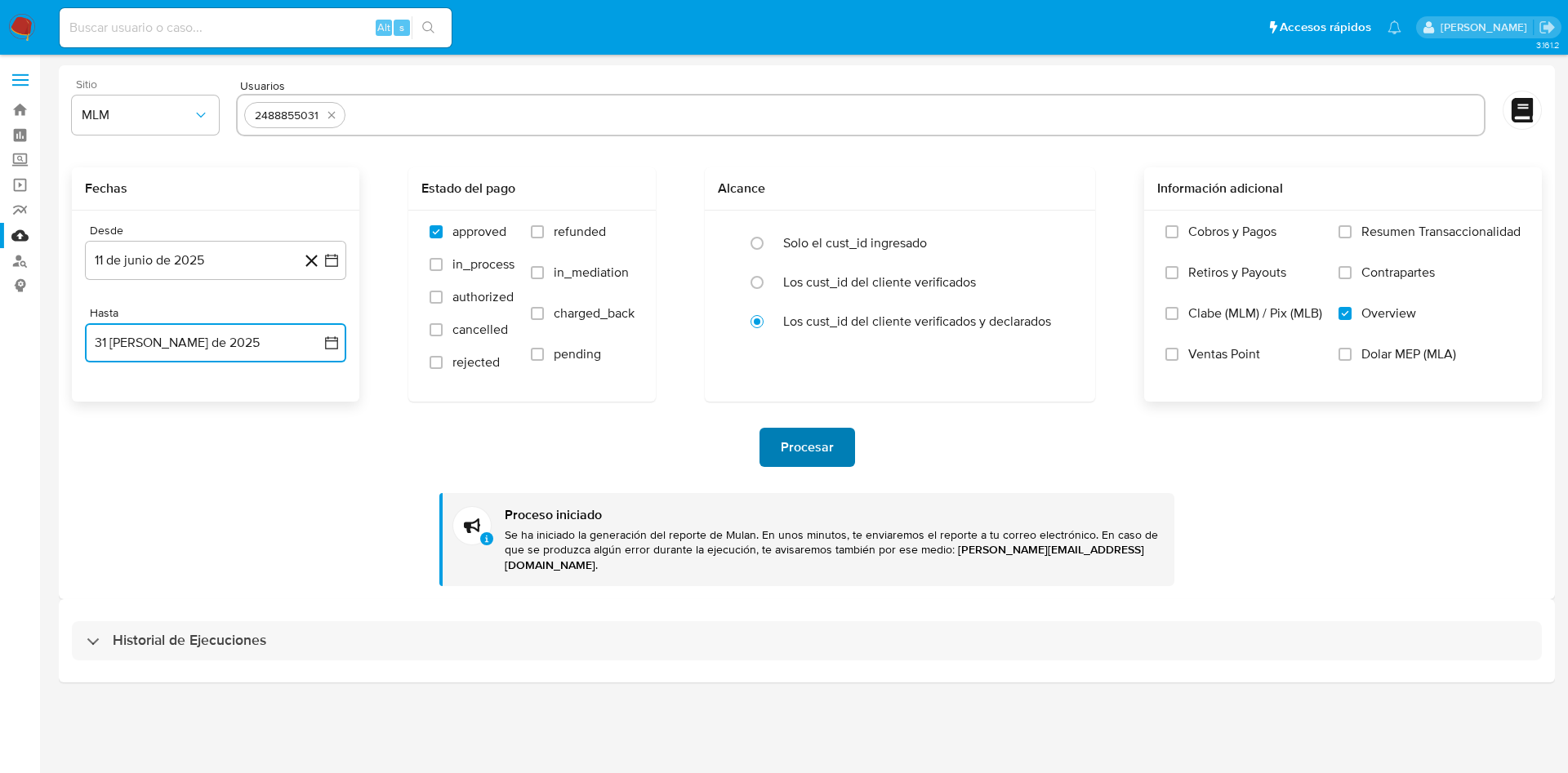
click at [822, 444] on span "Procesar" at bounding box center [807, 448] width 53 height 36
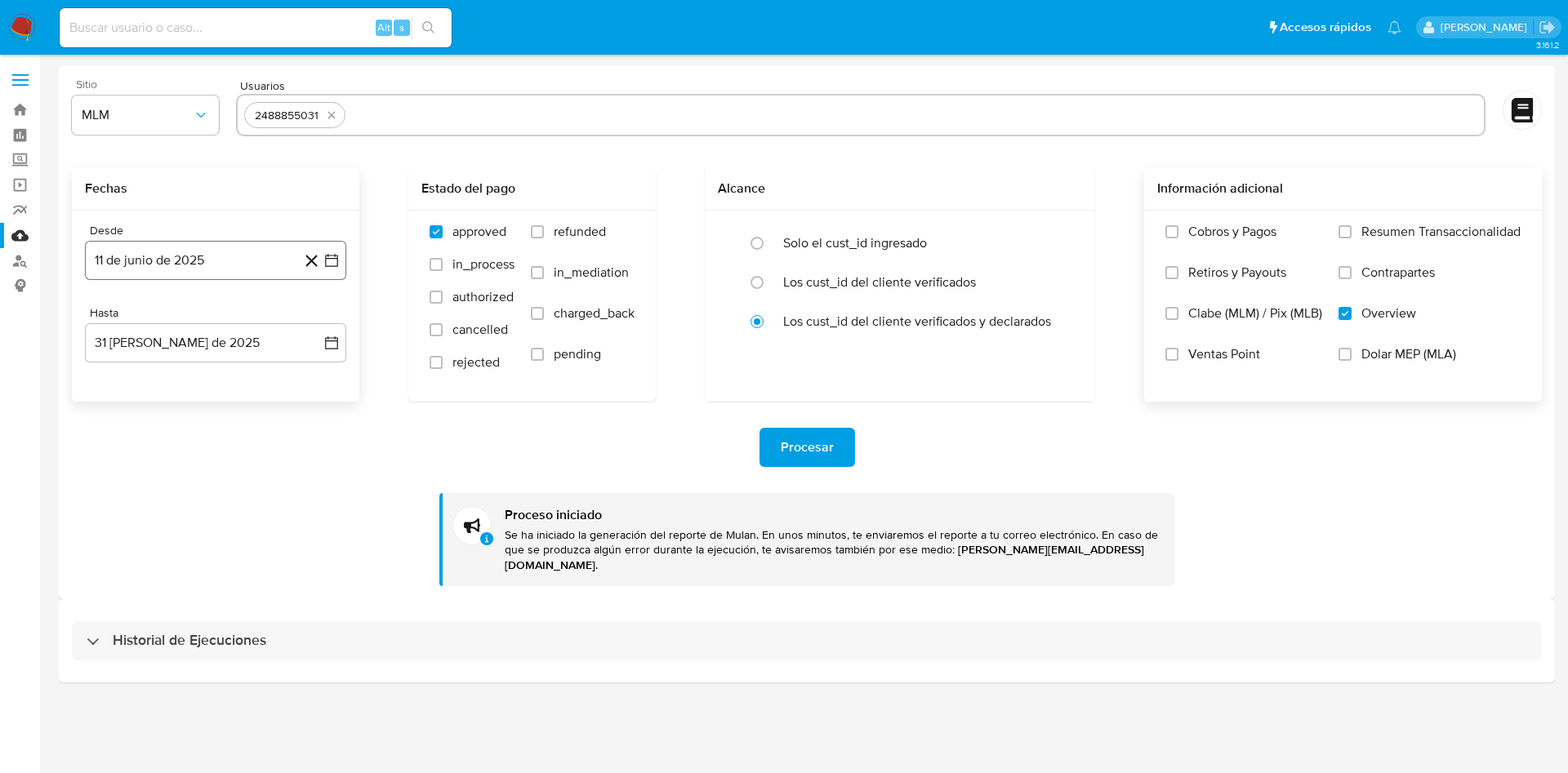
click at [330, 259] on icon "button" at bounding box center [331, 260] width 16 height 16
click at [115, 321] on icon "Mes anterior" at bounding box center [115, 319] width 20 height 20
click at [117, 503] on button "26" at bounding box center [118, 511] width 26 height 26
click at [332, 349] on icon "button" at bounding box center [331, 342] width 13 height 13
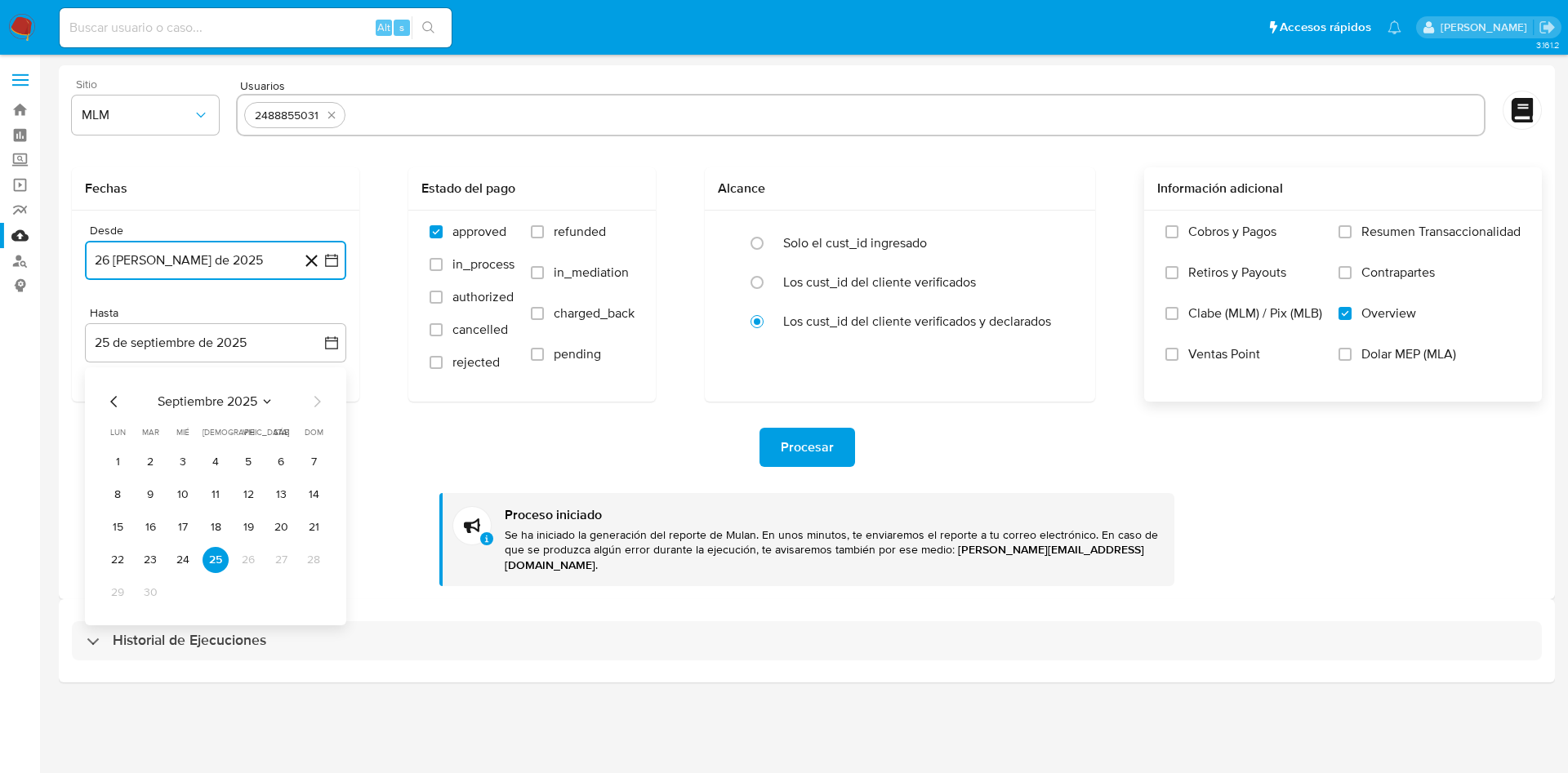
click at [112, 400] on icon "Mes anterior" at bounding box center [114, 401] width 7 height 11
click at [319, 594] on button "31" at bounding box center [313, 592] width 26 height 26
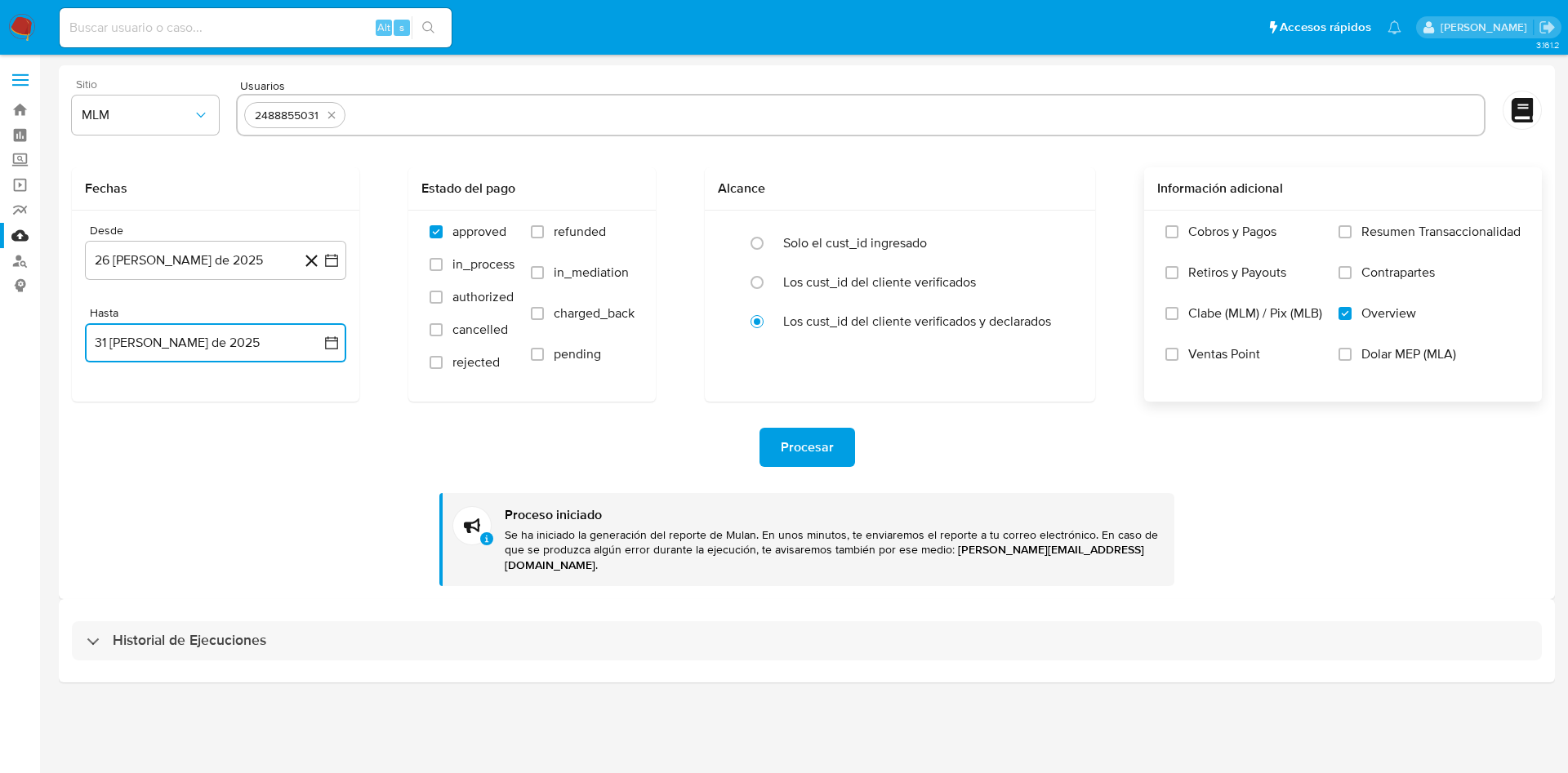
click at [452, 116] on input "text" at bounding box center [915, 115] width 1125 height 26
type input "2040070457"
click at [805, 423] on div "Procesar Proceso iniciado Se ha iniciado la generación del reporte de Mulan. En…" at bounding box center [807, 494] width 1470 height 185
click at [805, 430] on span "Procesar" at bounding box center [807, 448] width 53 height 36
click at [330, 250] on button "26 de mayo de 2025" at bounding box center [215, 260] width 261 height 39
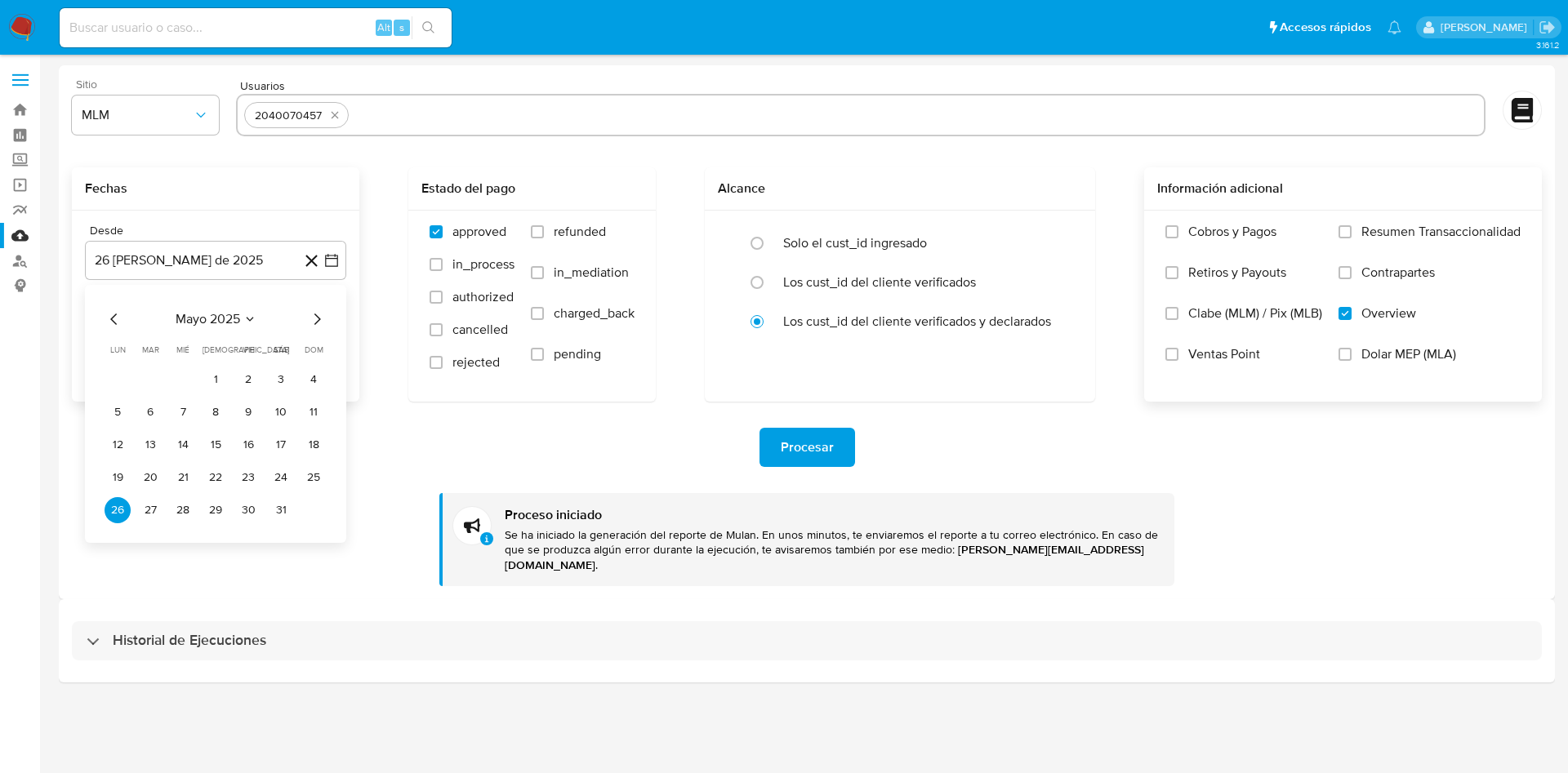
click at [319, 321] on icon "Mes siguiente" at bounding box center [317, 319] width 20 height 20
click at [218, 436] on button "17" at bounding box center [215, 445] width 26 height 26
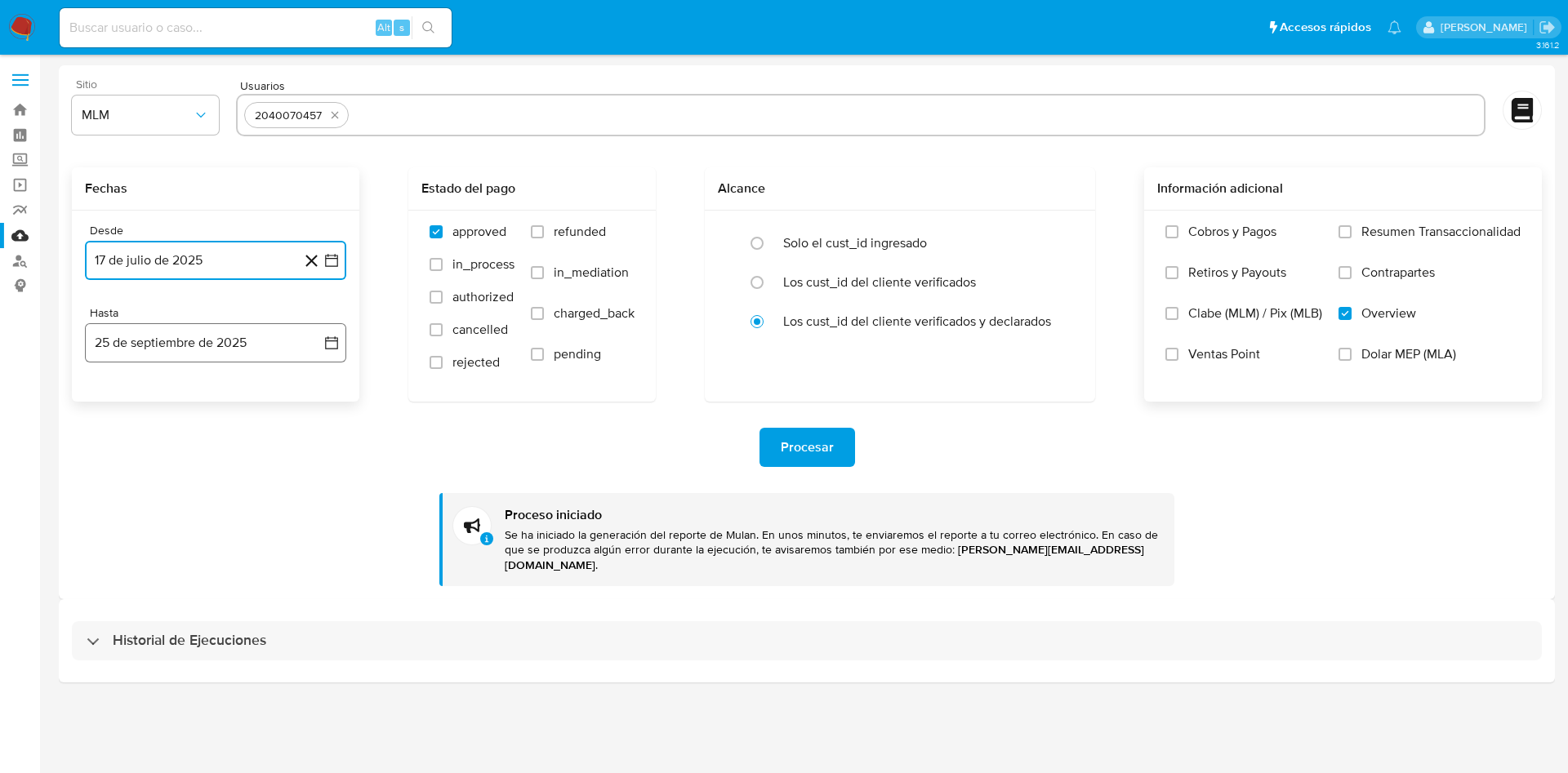
click at [331, 337] on icon "button" at bounding box center [331, 342] width 13 height 13
click at [106, 394] on icon "Mes anterior" at bounding box center [115, 402] width 20 height 20
click at [313, 592] on button "31" at bounding box center [313, 592] width 26 height 26
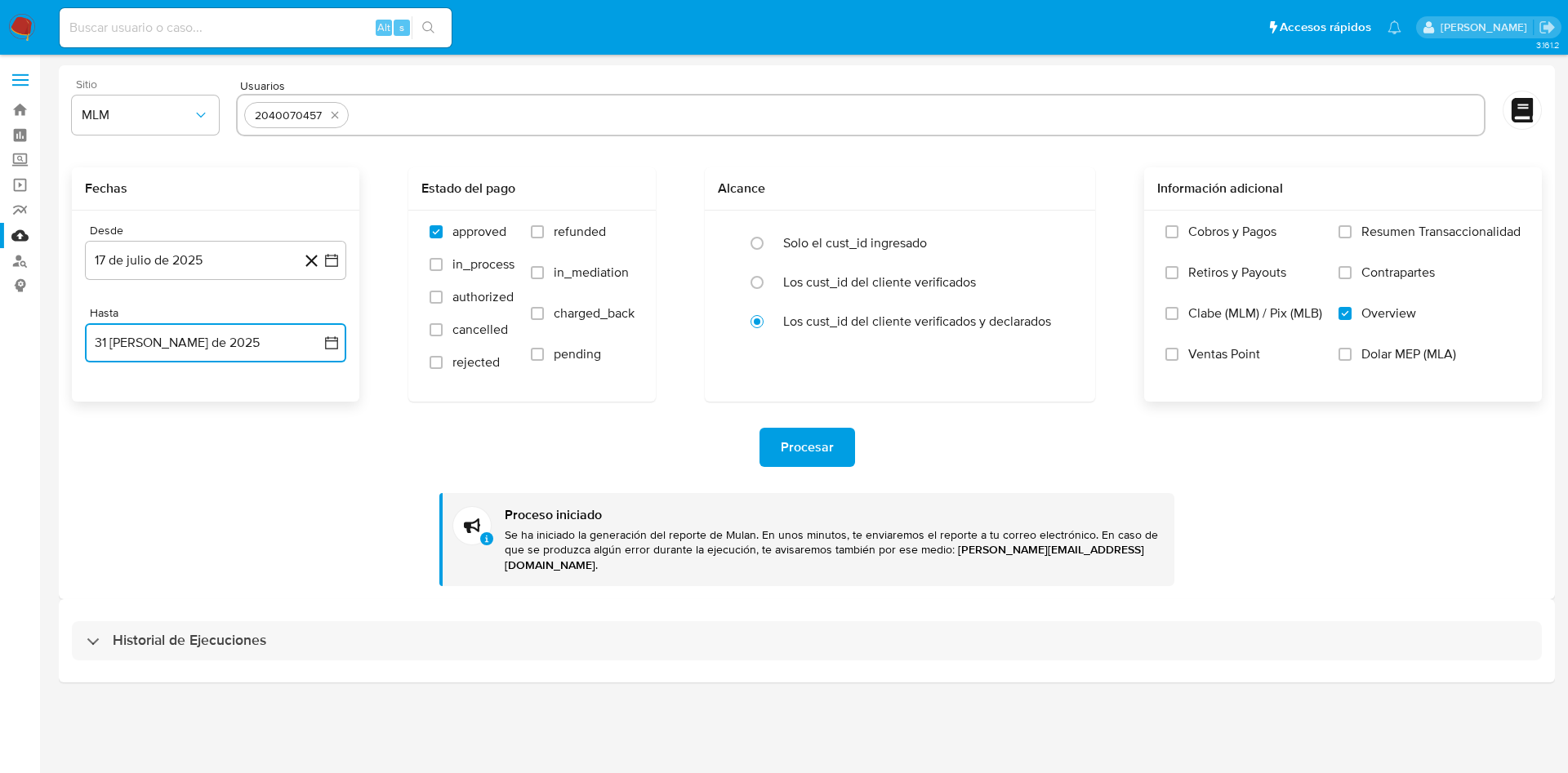
click at [452, 120] on input "text" at bounding box center [916, 115] width 1122 height 26
type input "2562848567"
click at [832, 450] on span "Procesar" at bounding box center [807, 448] width 53 height 36
click at [327, 262] on icon "button" at bounding box center [331, 260] width 16 height 16
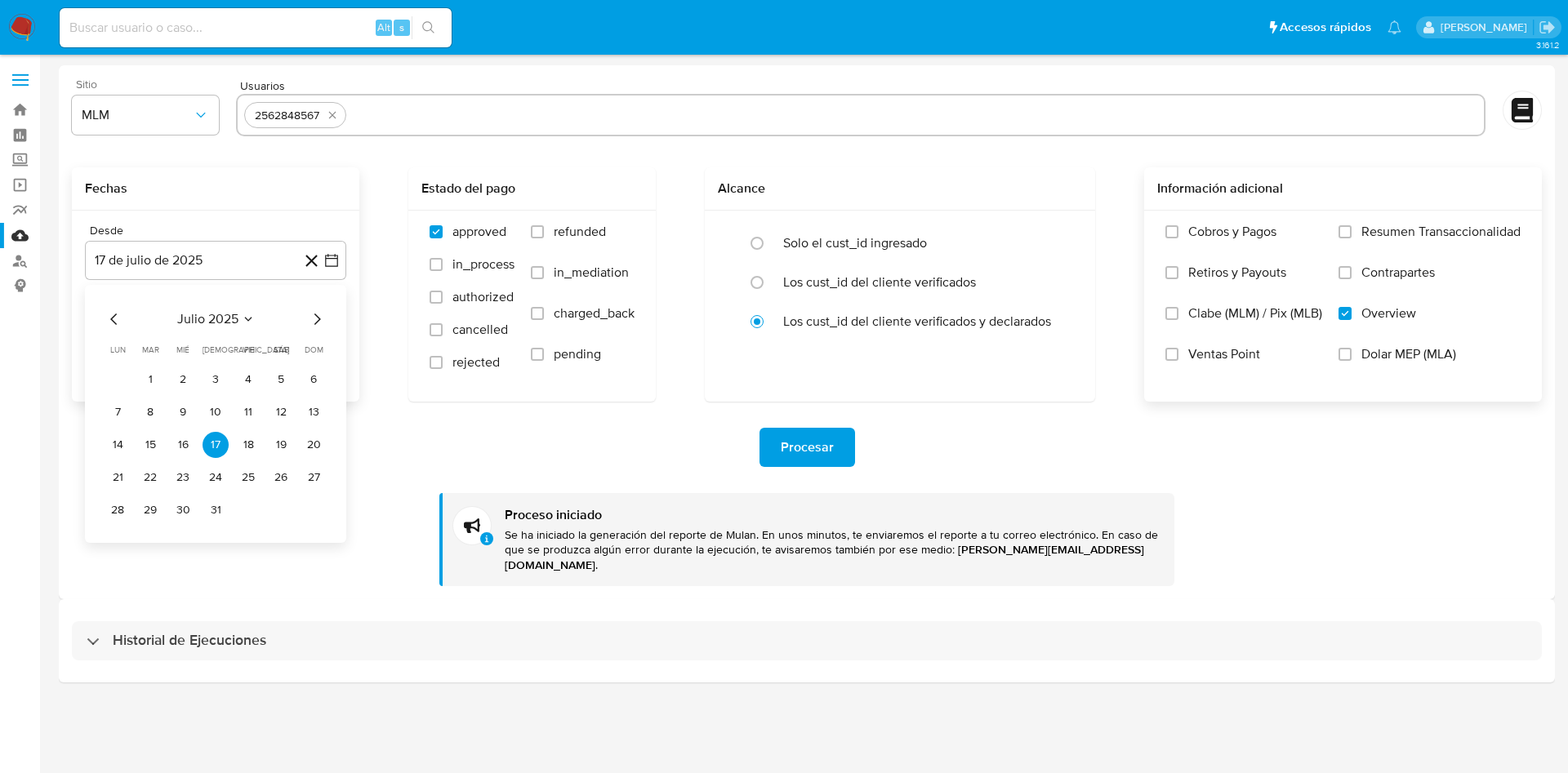
click at [111, 316] on icon "Mes anterior" at bounding box center [115, 319] width 20 height 20
click at [111, 317] on icon "Mes anterior" at bounding box center [115, 319] width 20 height 20
click at [187, 447] on button "14" at bounding box center [183, 445] width 26 height 26
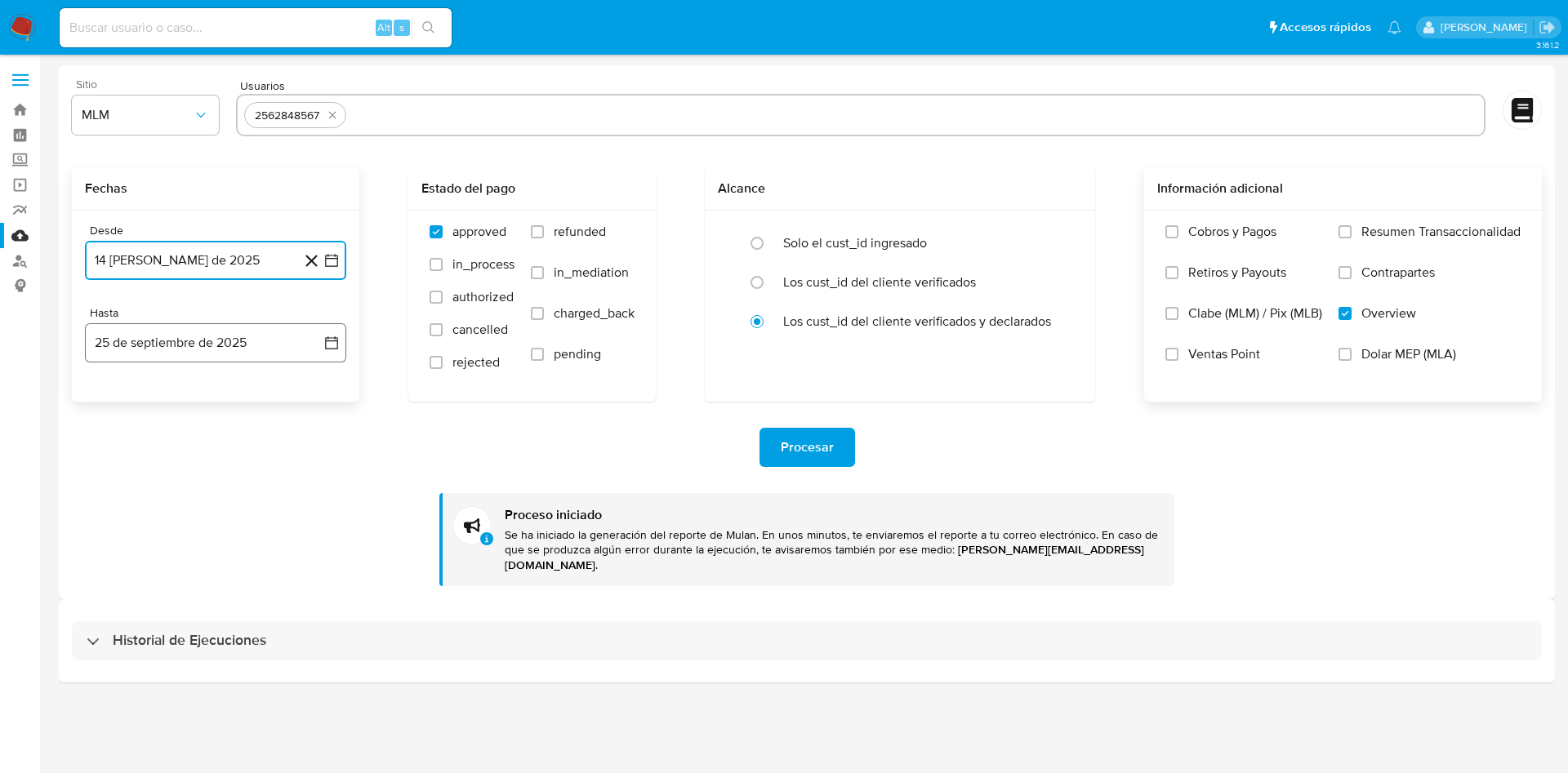
click at [327, 342] on icon "button" at bounding box center [331, 343] width 16 height 16
click at [114, 399] on icon "Mes anterior" at bounding box center [114, 401] width 7 height 11
click at [305, 590] on button "31" at bounding box center [313, 592] width 26 height 26
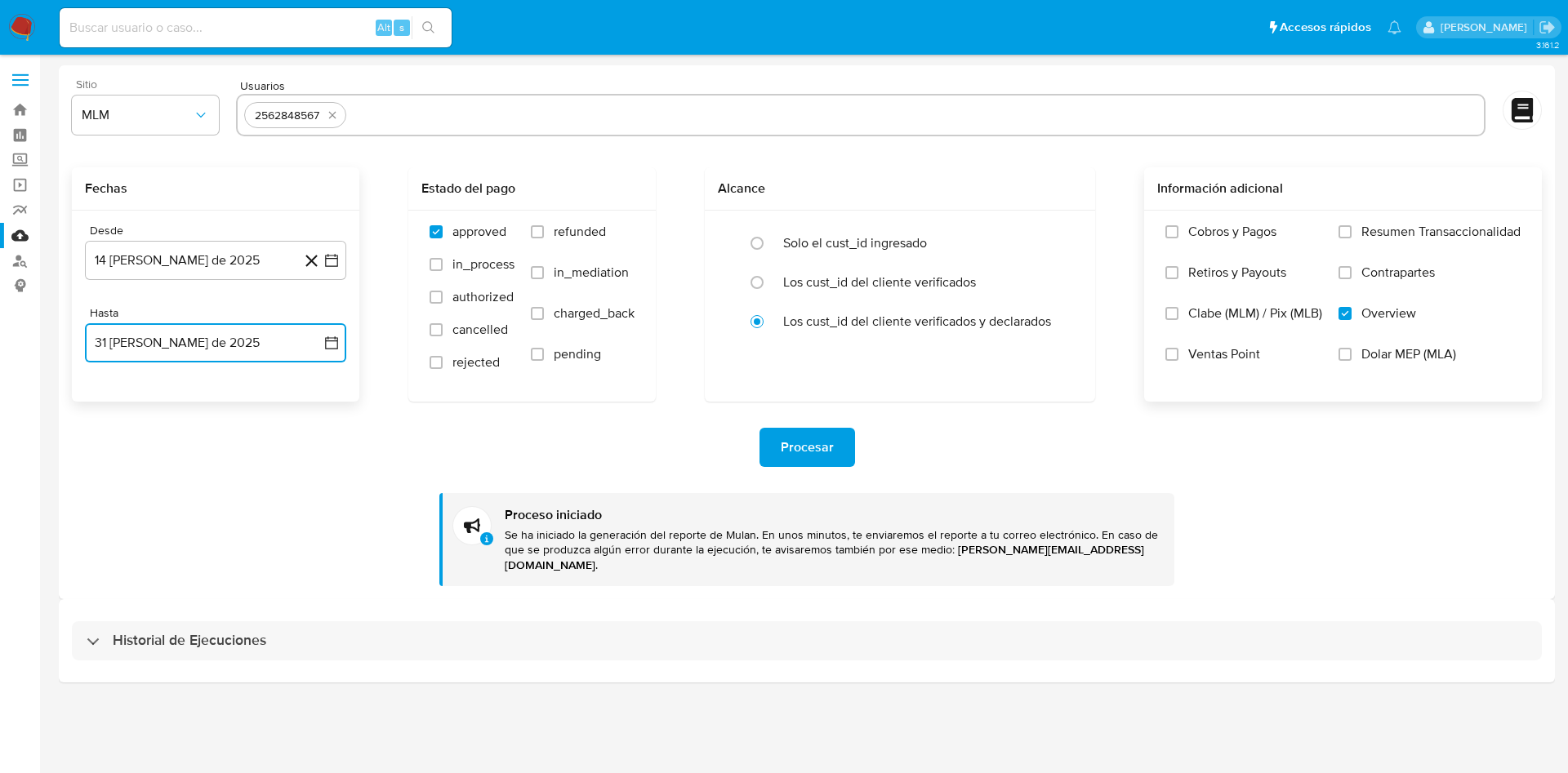
click at [377, 122] on input "text" at bounding box center [915, 115] width 1124 height 26
type input "2423037367"
click at [788, 442] on span "Procesar" at bounding box center [807, 448] width 53 height 36
click at [329, 259] on icon "button" at bounding box center [331, 260] width 16 height 16
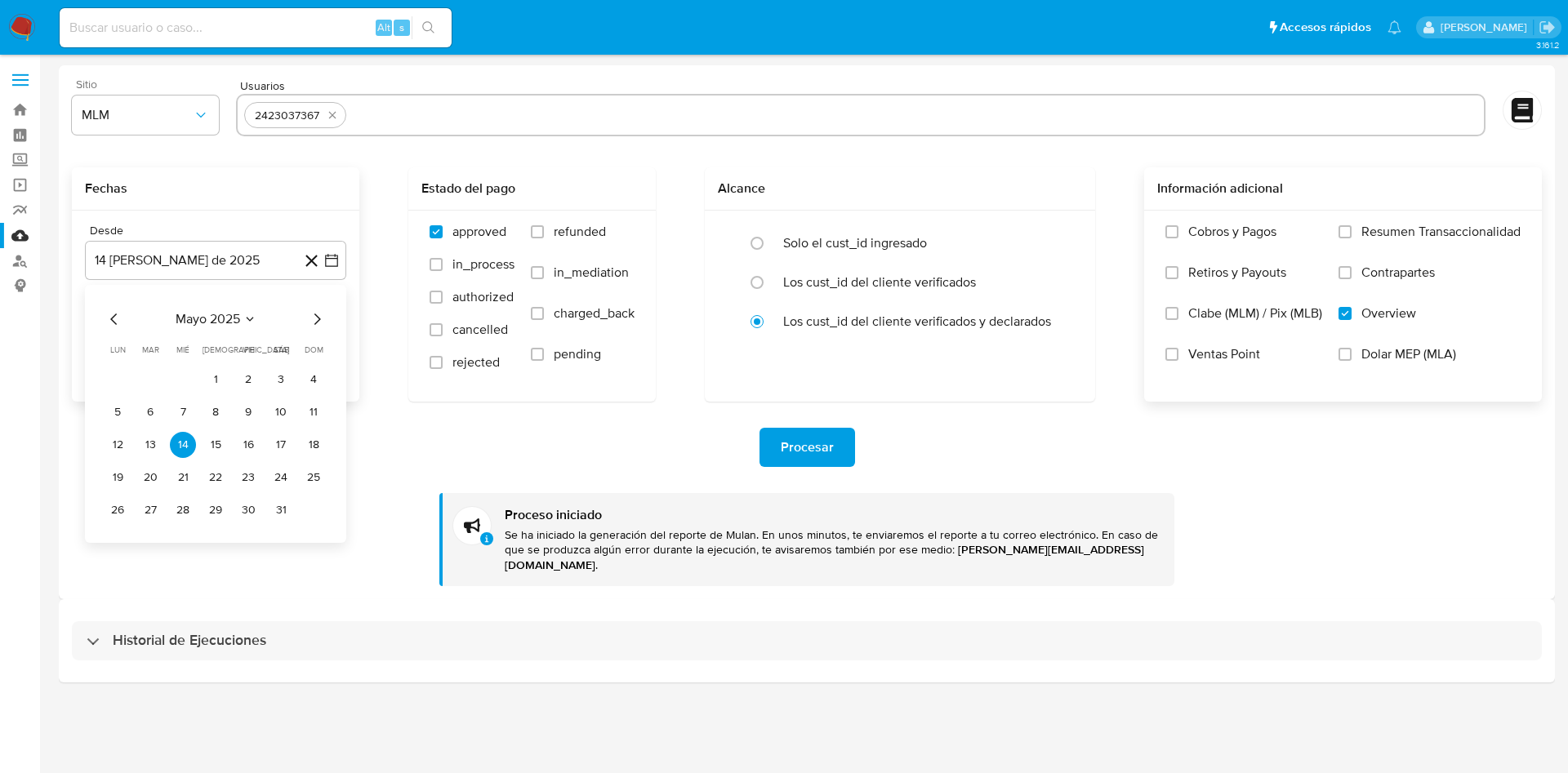
click at [315, 317] on icon "Mes siguiente" at bounding box center [317, 319] width 20 height 20
click at [210, 511] on button "31" at bounding box center [215, 511] width 26 height 26
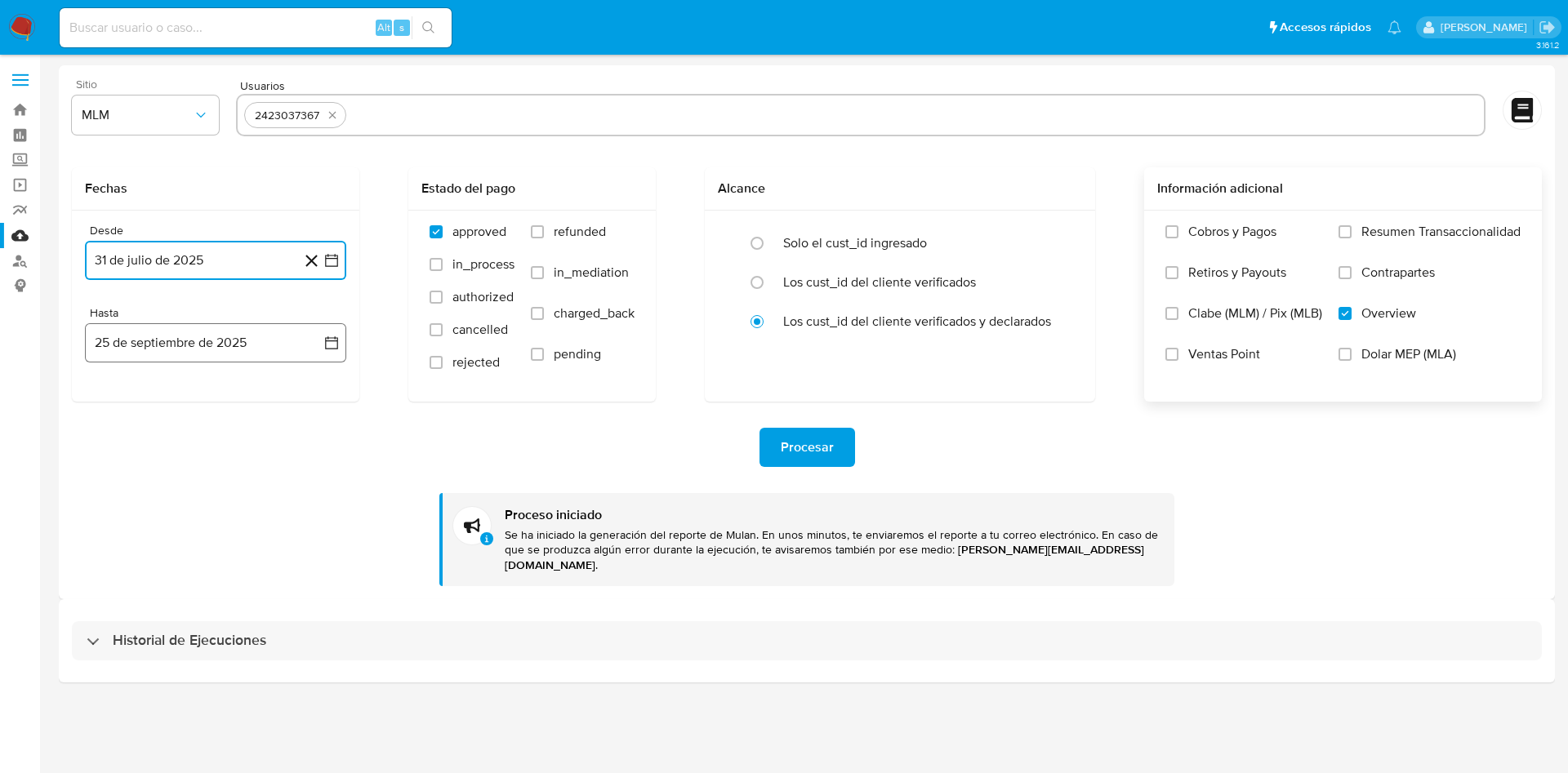
click at [338, 341] on icon "button" at bounding box center [331, 343] width 16 height 16
click at [114, 407] on icon "Mes anterior" at bounding box center [115, 402] width 20 height 20
click at [312, 601] on button "31" at bounding box center [313, 592] width 26 height 26
click at [430, 97] on div "2423037367" at bounding box center [861, 115] width 1250 height 43
click at [446, 121] on input "text" at bounding box center [915, 115] width 1124 height 26
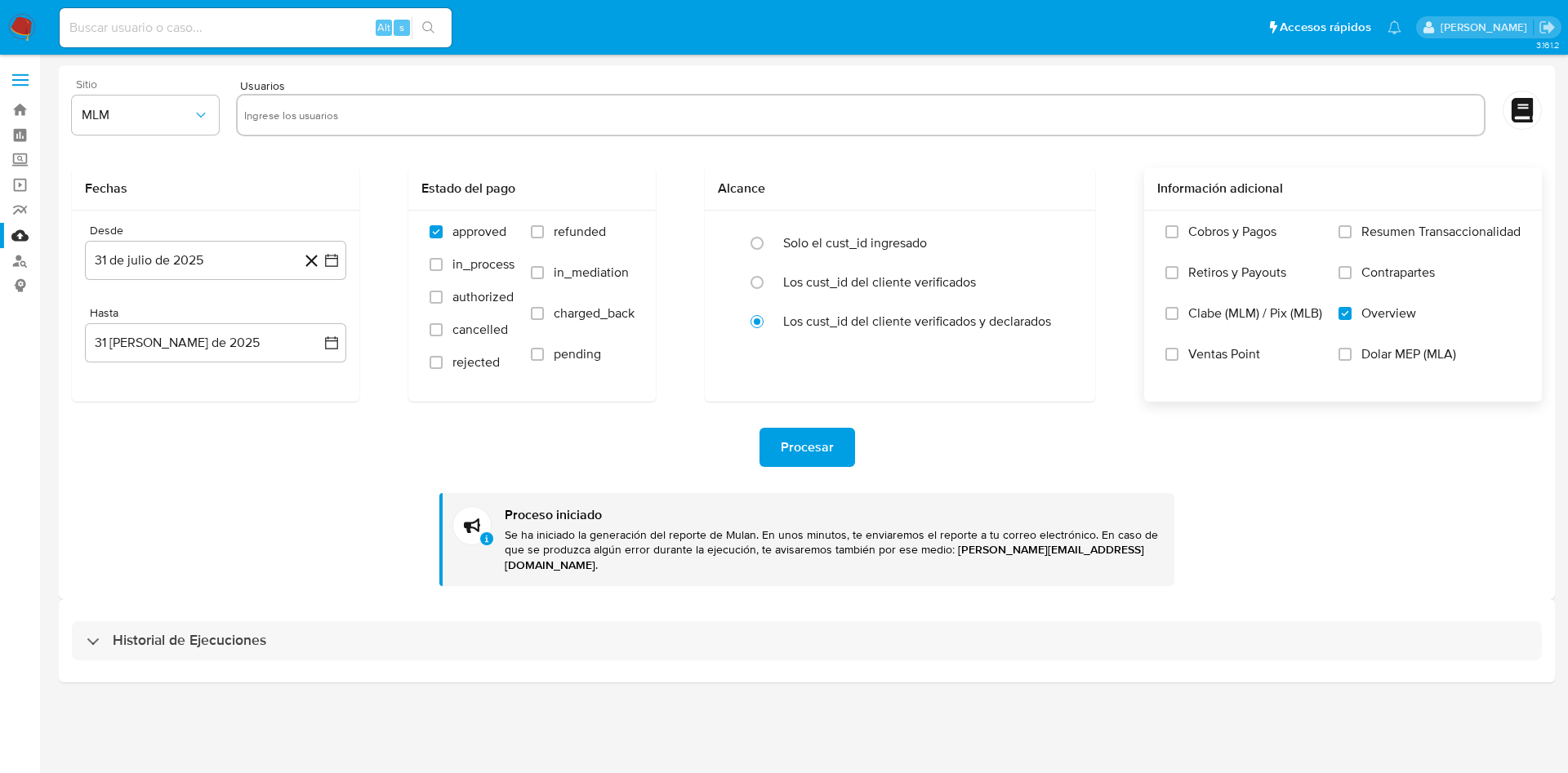
paste input "2445841820"
type input "2445841820"
click at [827, 445] on span "Procesar" at bounding box center [807, 448] width 53 height 36
click at [328, 262] on icon "button" at bounding box center [331, 260] width 16 height 16
click at [112, 318] on icon "Mes anterior" at bounding box center [114, 318] width 7 height 11
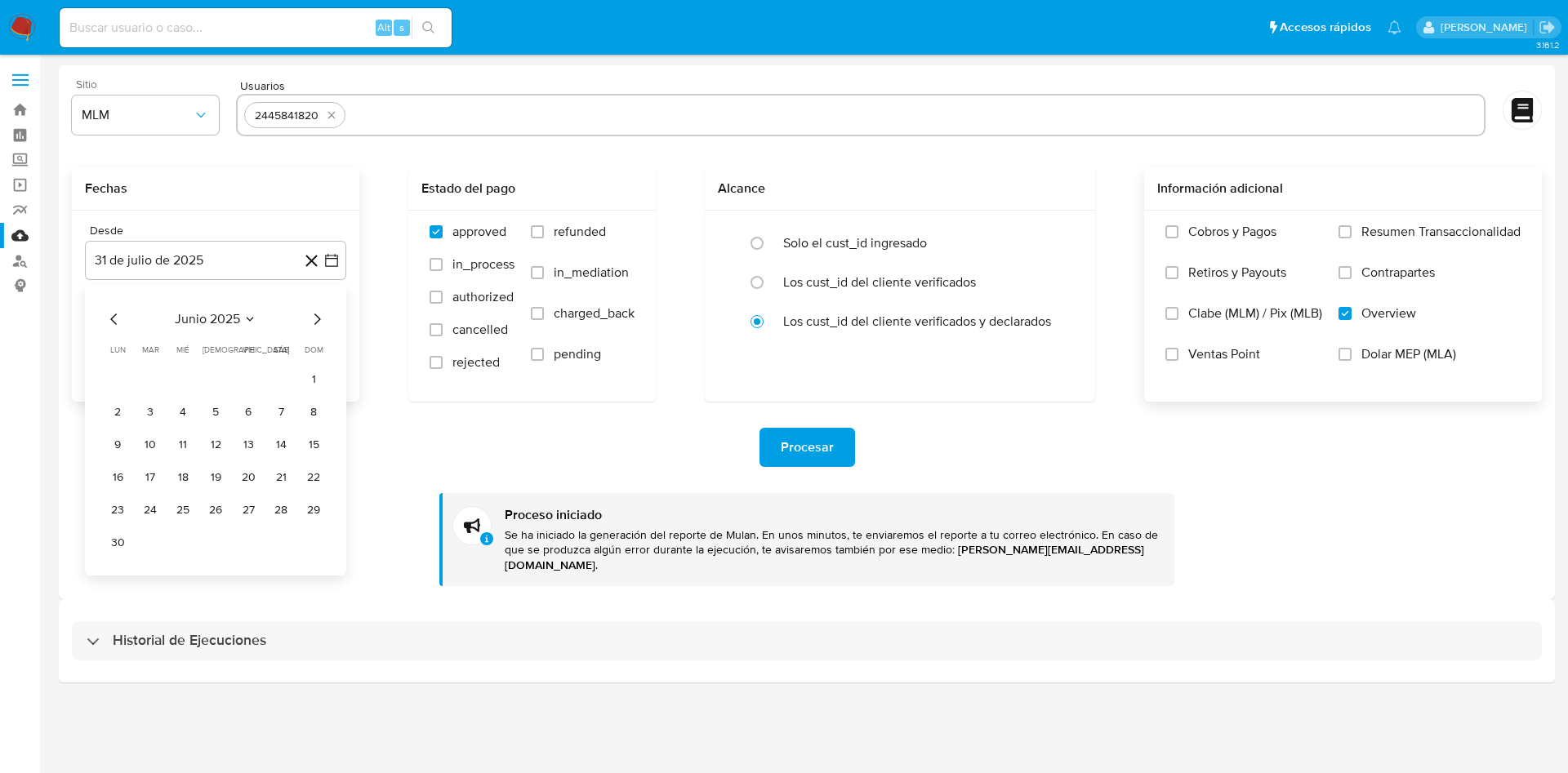
click at [322, 322] on icon "Mes siguiente" at bounding box center [317, 319] width 20 height 20
click at [241, 405] on button "8" at bounding box center [248, 412] width 26 height 26
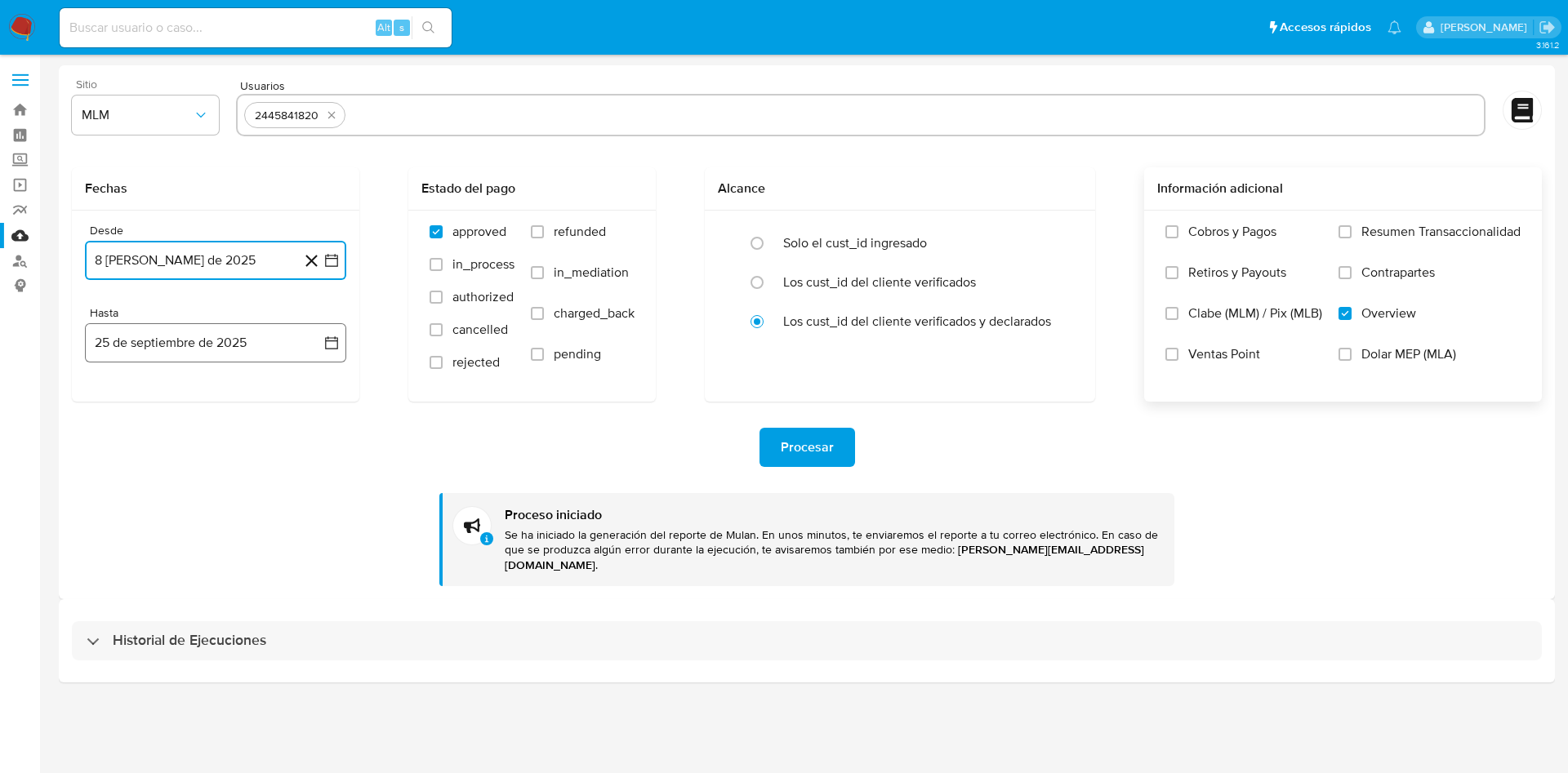
drag, startPoint x: 338, startPoint y: 337, endPoint x: 317, endPoint y: 348, distance: 23.7
click at [336, 338] on icon "button" at bounding box center [331, 343] width 16 height 16
click at [121, 403] on icon "Mes anterior" at bounding box center [115, 402] width 20 height 20
click at [316, 586] on button "31" at bounding box center [313, 592] width 26 height 26
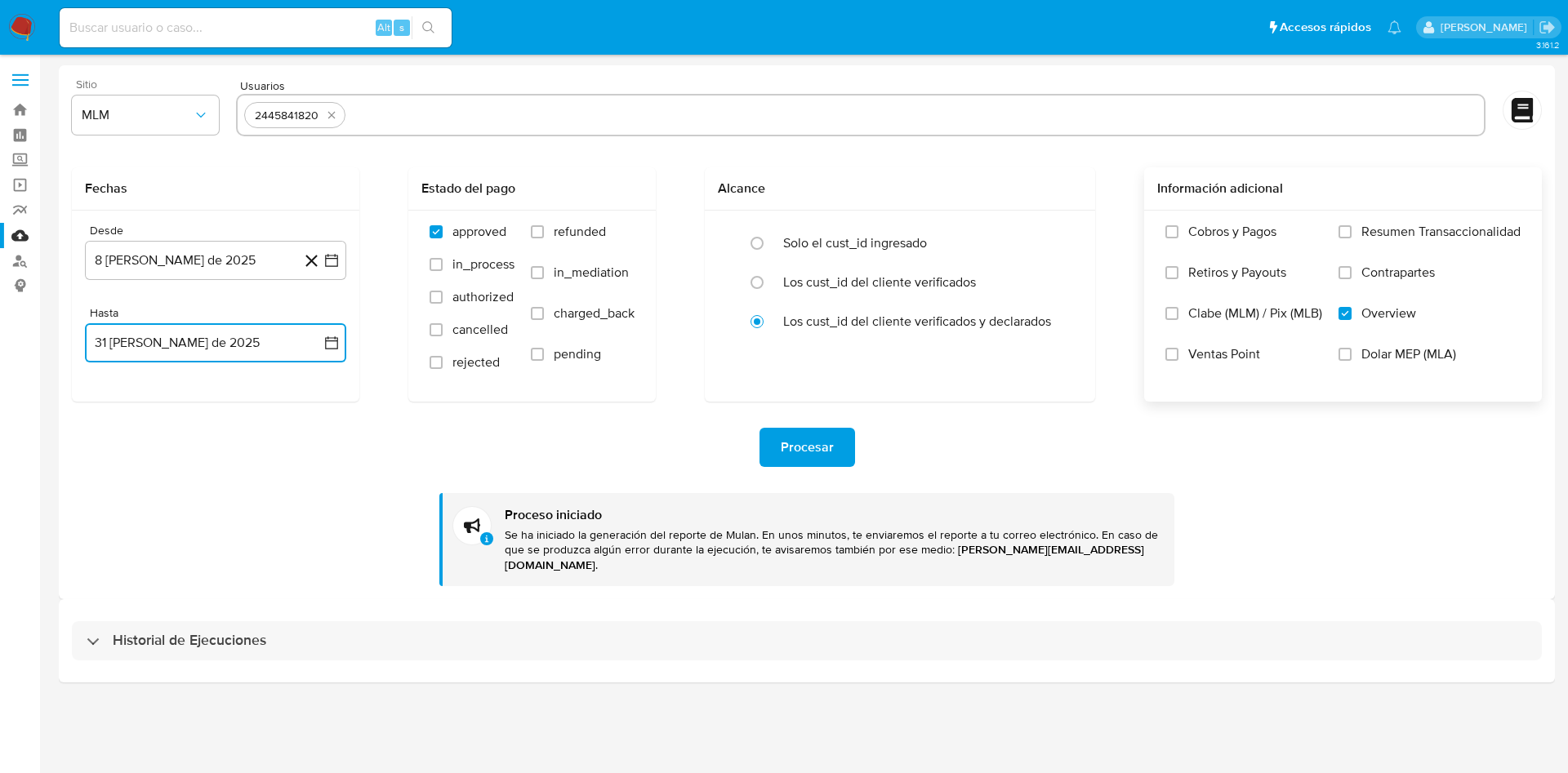
click at [445, 113] on input "text" at bounding box center [915, 115] width 1125 height 26
type input "1376440406"
click at [793, 452] on span "Procesar" at bounding box center [807, 448] width 53 height 36
click at [1453, 529] on div "Procesar Proceso iniciado Se ha iniciado la generación del reporte de Mulan. En…" at bounding box center [807, 494] width 1470 height 185
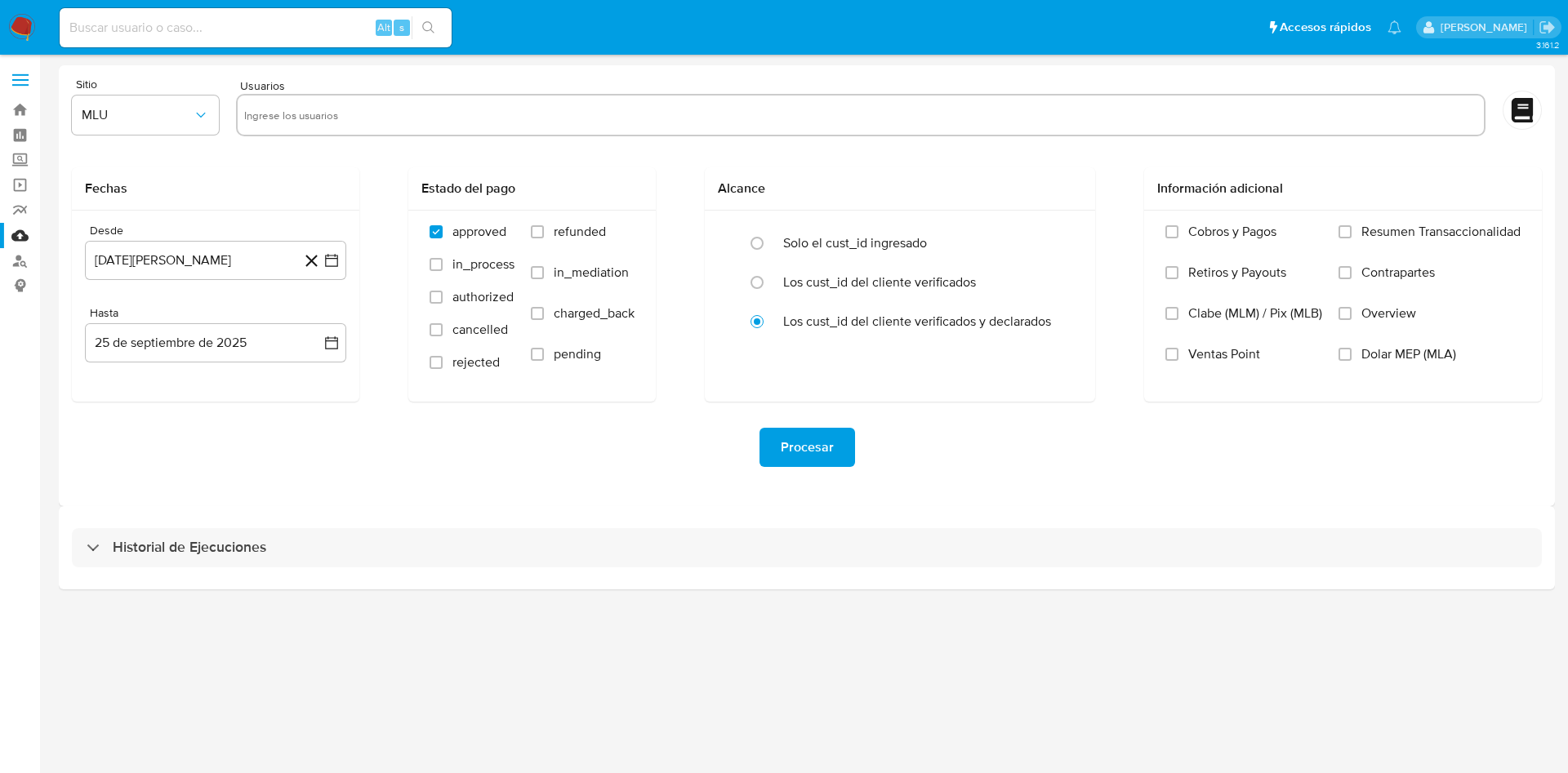
click at [244, 25] on input at bounding box center [255, 27] width 392 height 21
paste input "1159375547"
type input "1159375547"
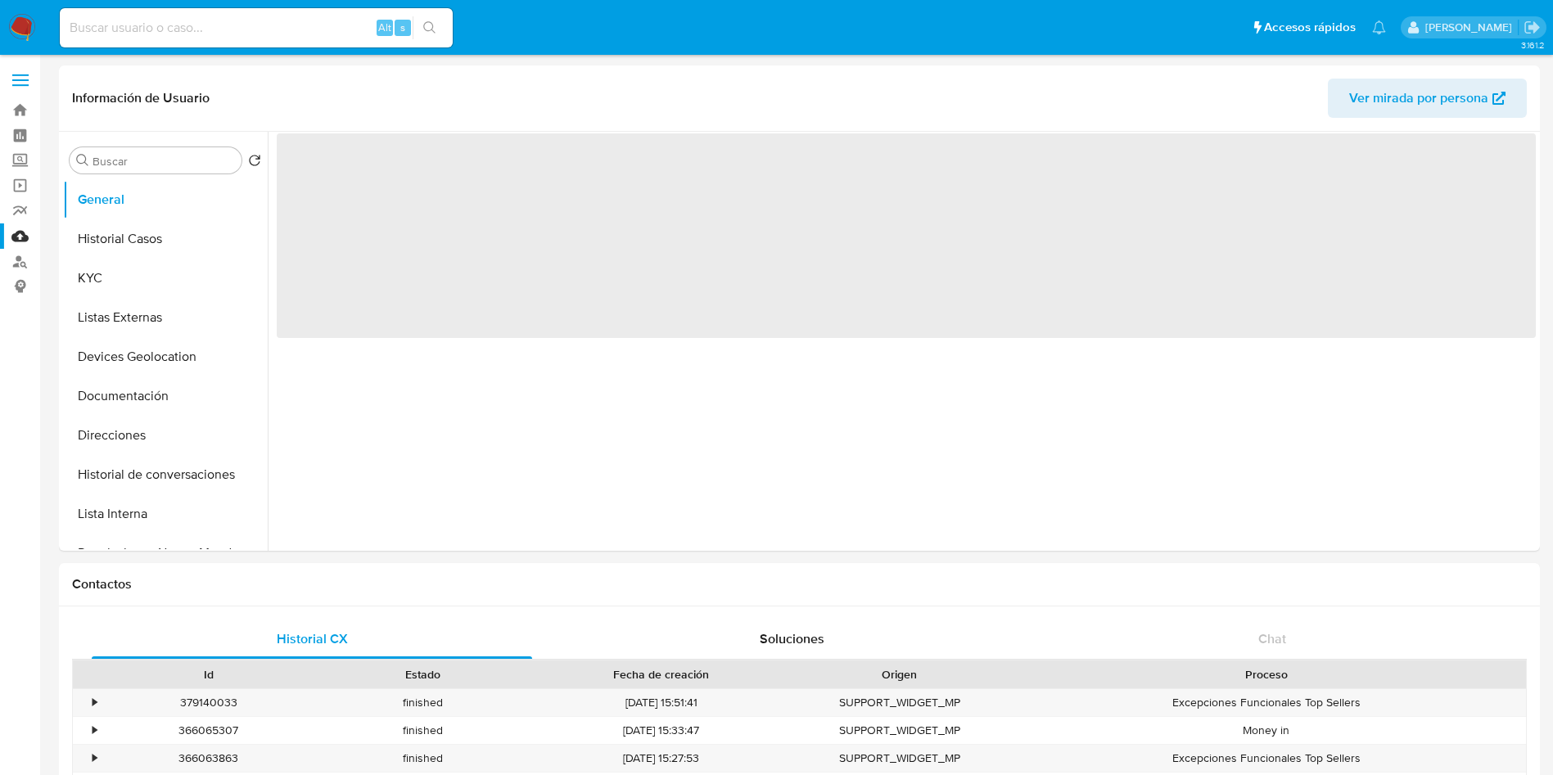
select select "10"
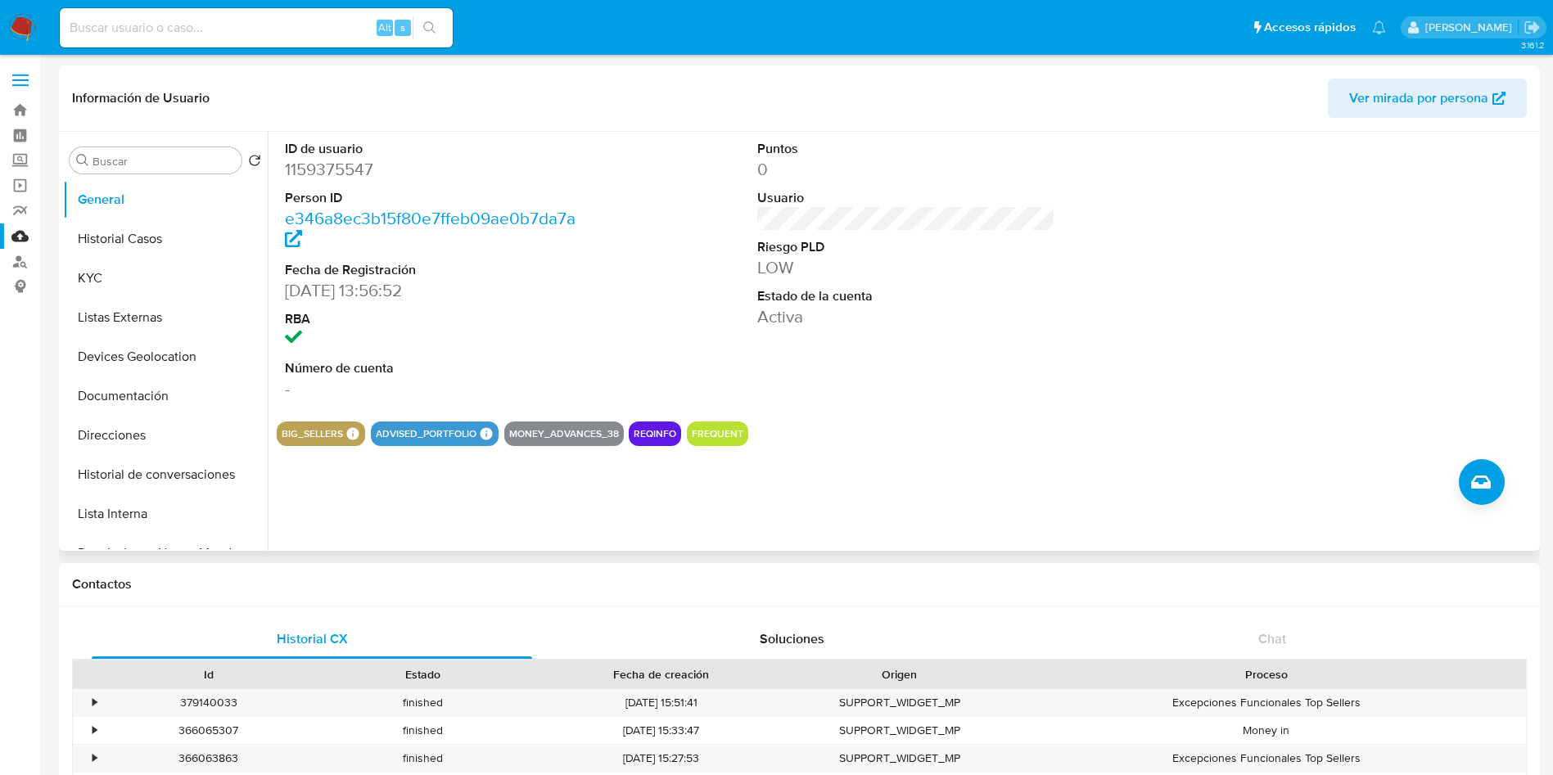
click at [346, 174] on dd "1159375547" at bounding box center [434, 169] width 299 height 23
copy dd "1159375547"
drag, startPoint x: 286, startPoint y: 43, endPoint x: 289, endPoint y: 35, distance: 8.8
click at [286, 41] on div "Alt s" at bounding box center [256, 27] width 393 height 39
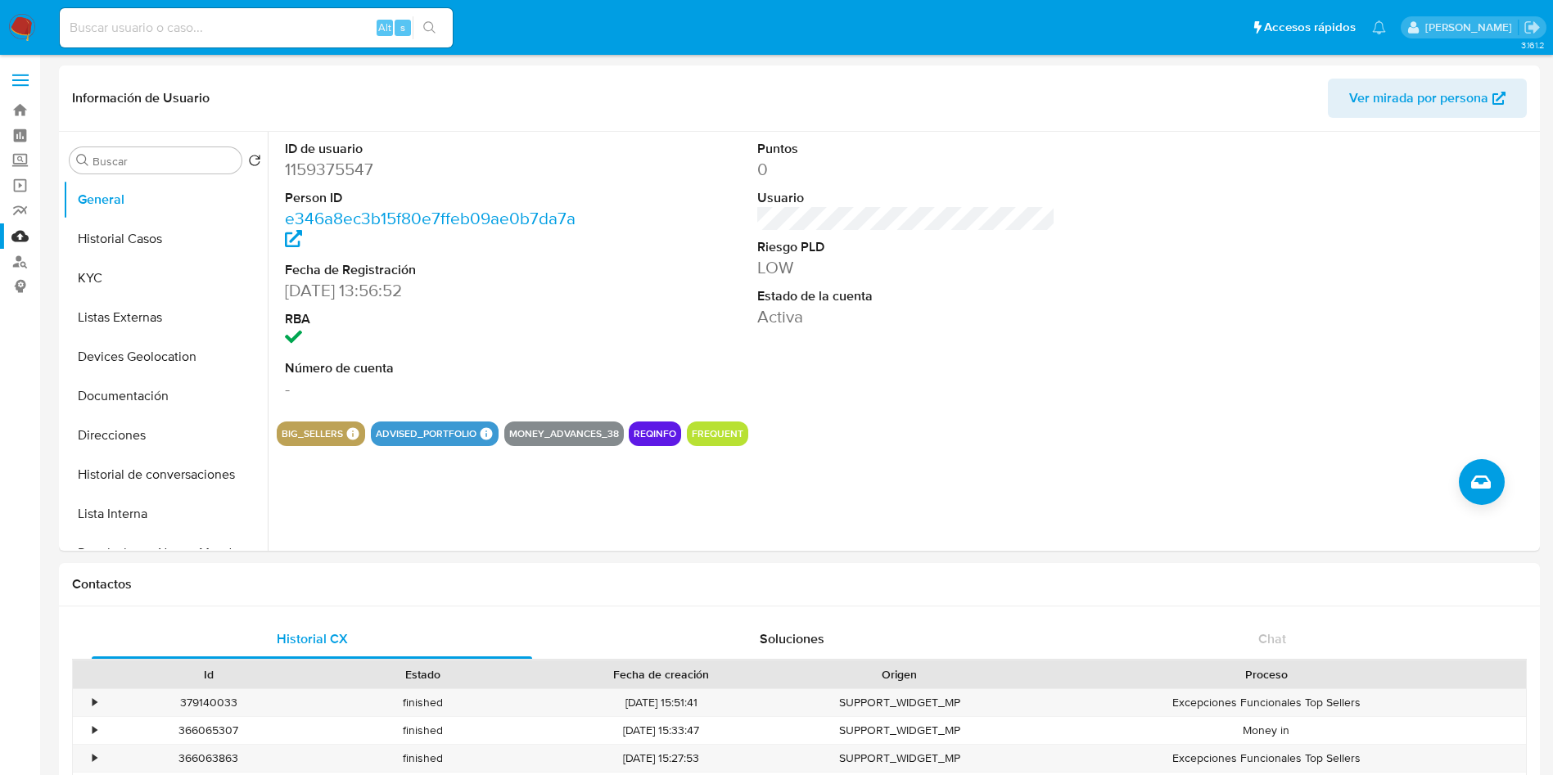
click at [294, 26] on input at bounding box center [256, 27] width 393 height 21
paste input "1359715000"
type input "1359715000"
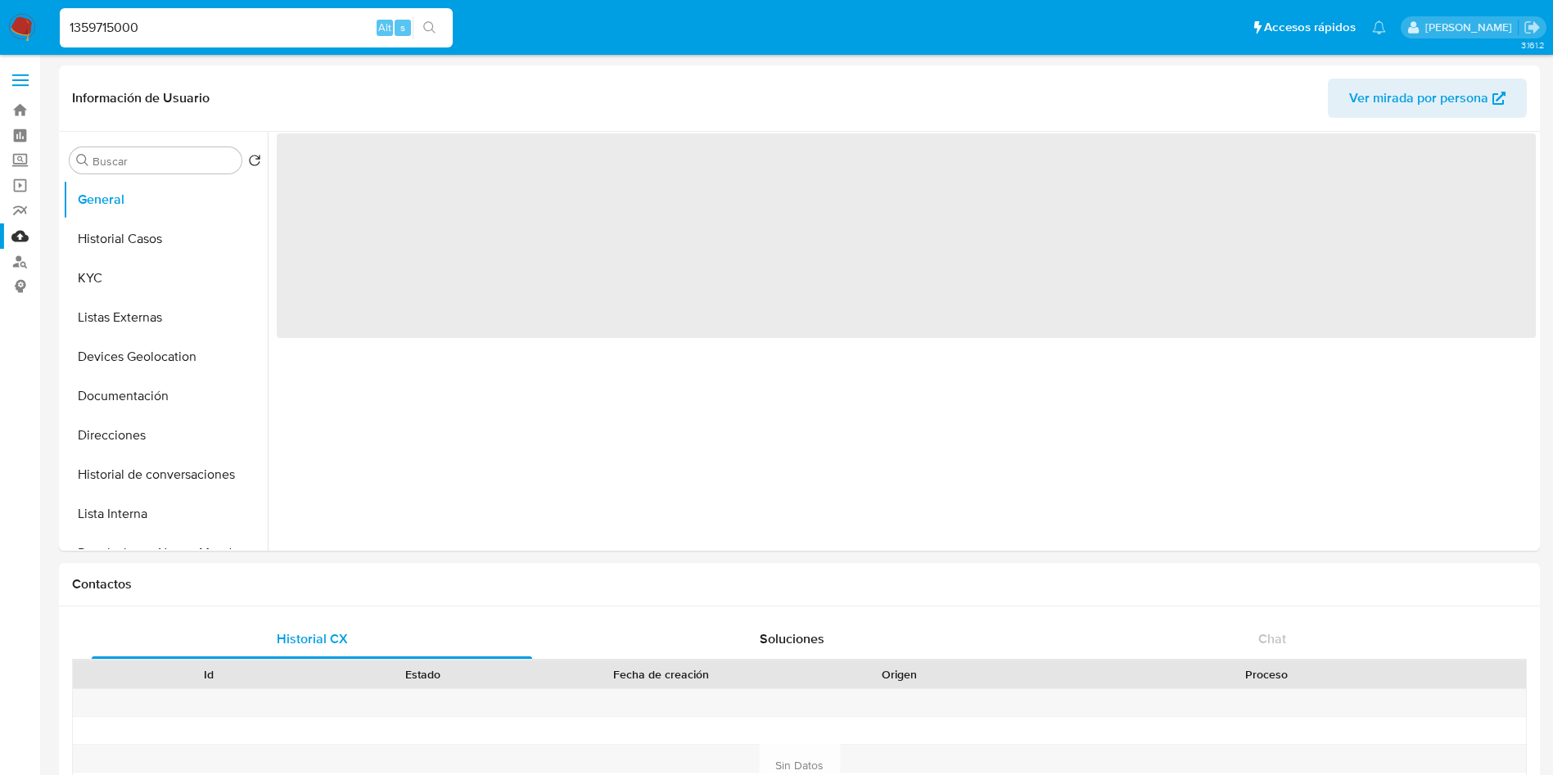
select select "10"
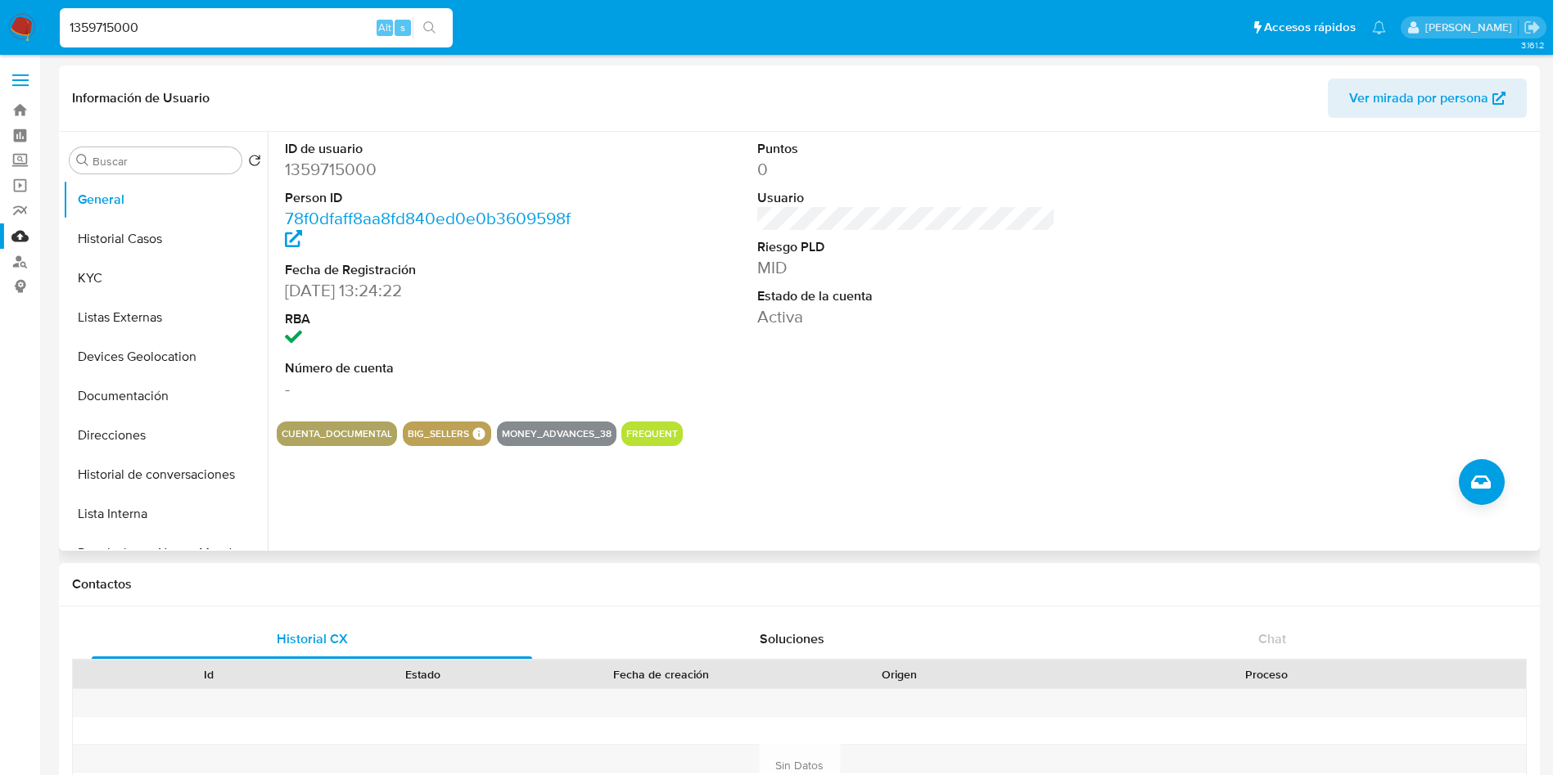
click at [1032, 217] on div "Puntos 0 Usuario Riesgo PLD MID Estado de la cuenta Activa" at bounding box center [906, 270] width 315 height 277
click at [93, 260] on button "KYC" at bounding box center [159, 278] width 192 height 39
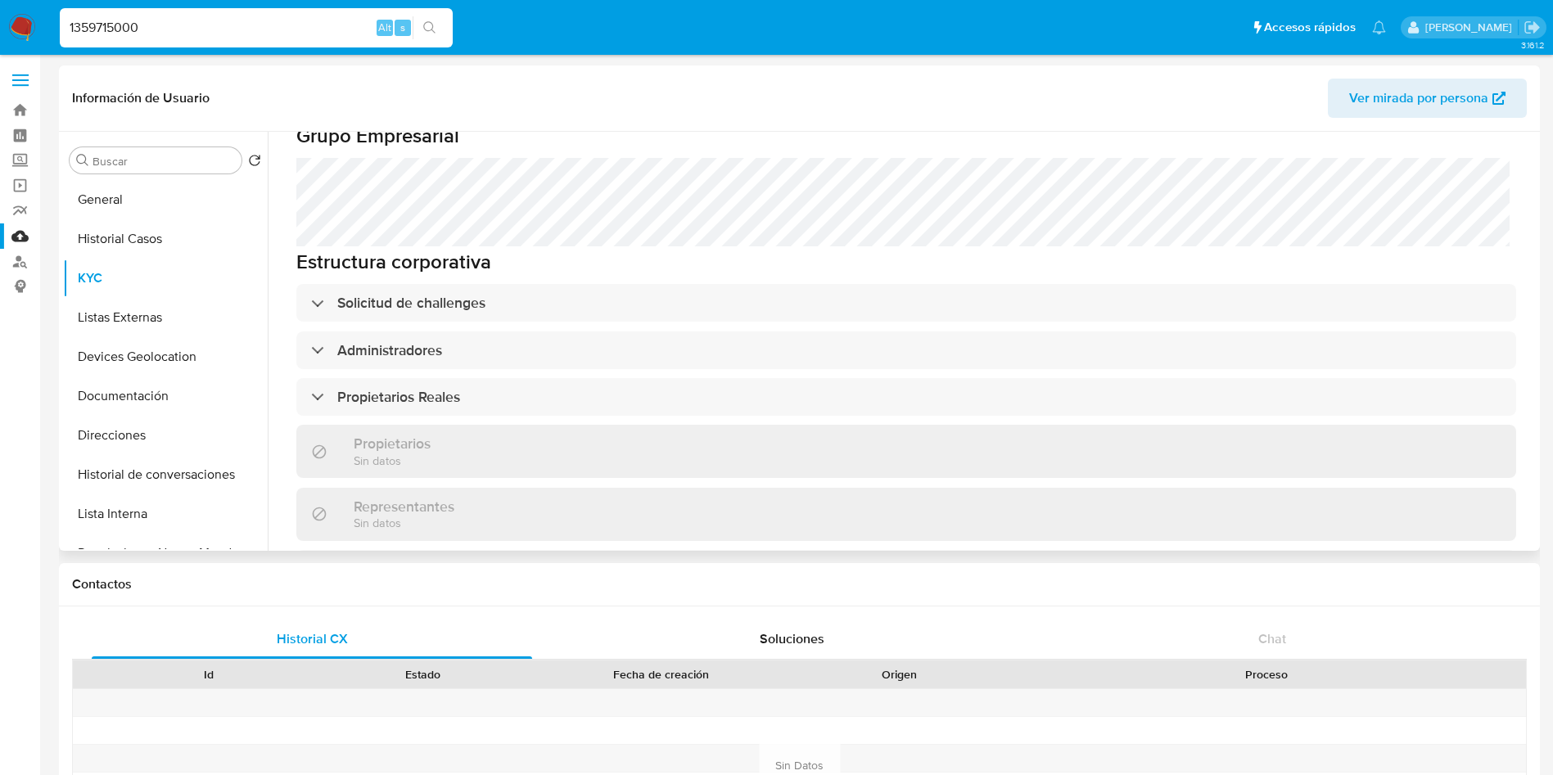
scroll to position [860, 0]
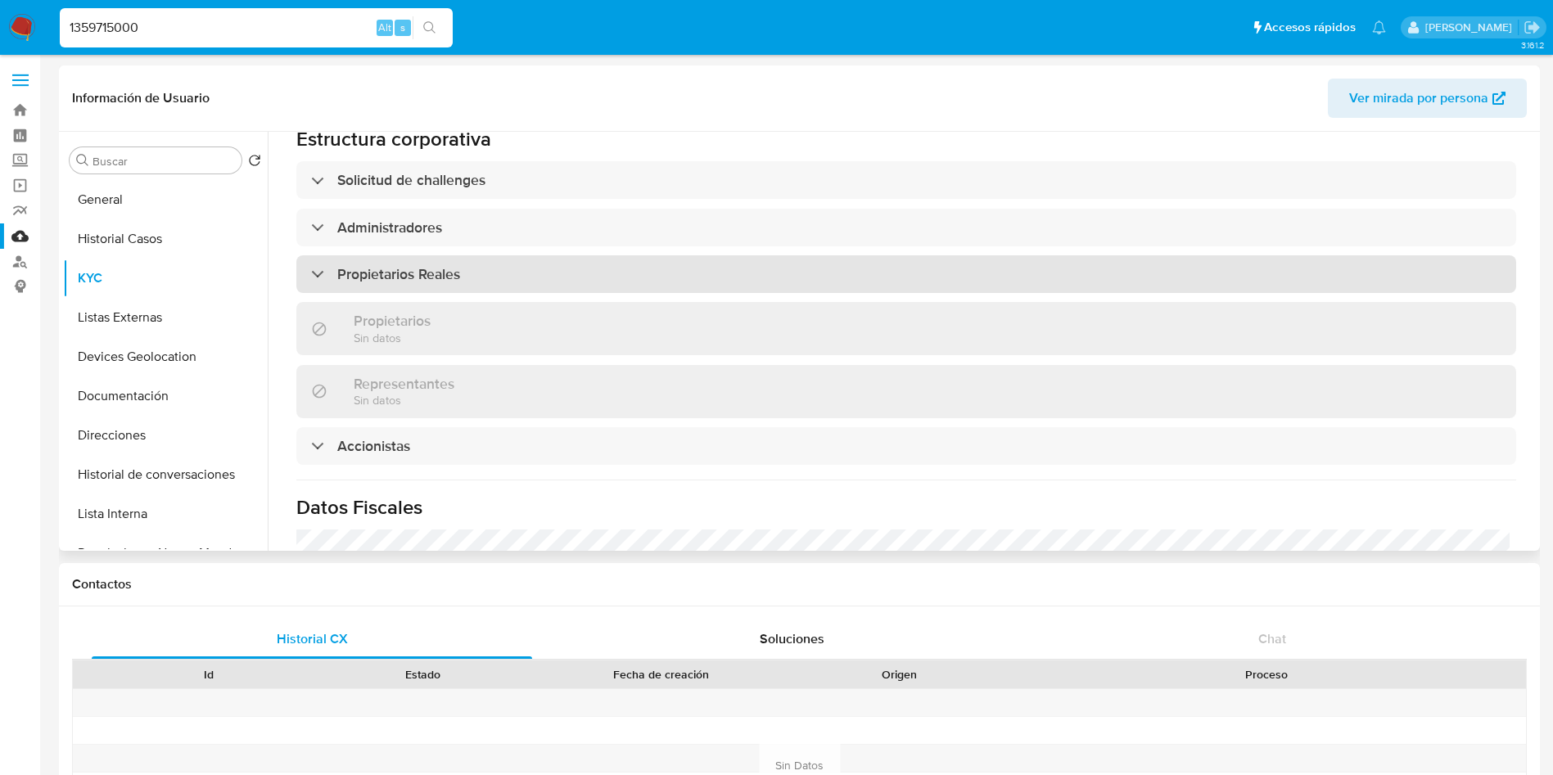
click at [633, 281] on div "Propietarios Reales" at bounding box center [906, 274] width 1220 height 38
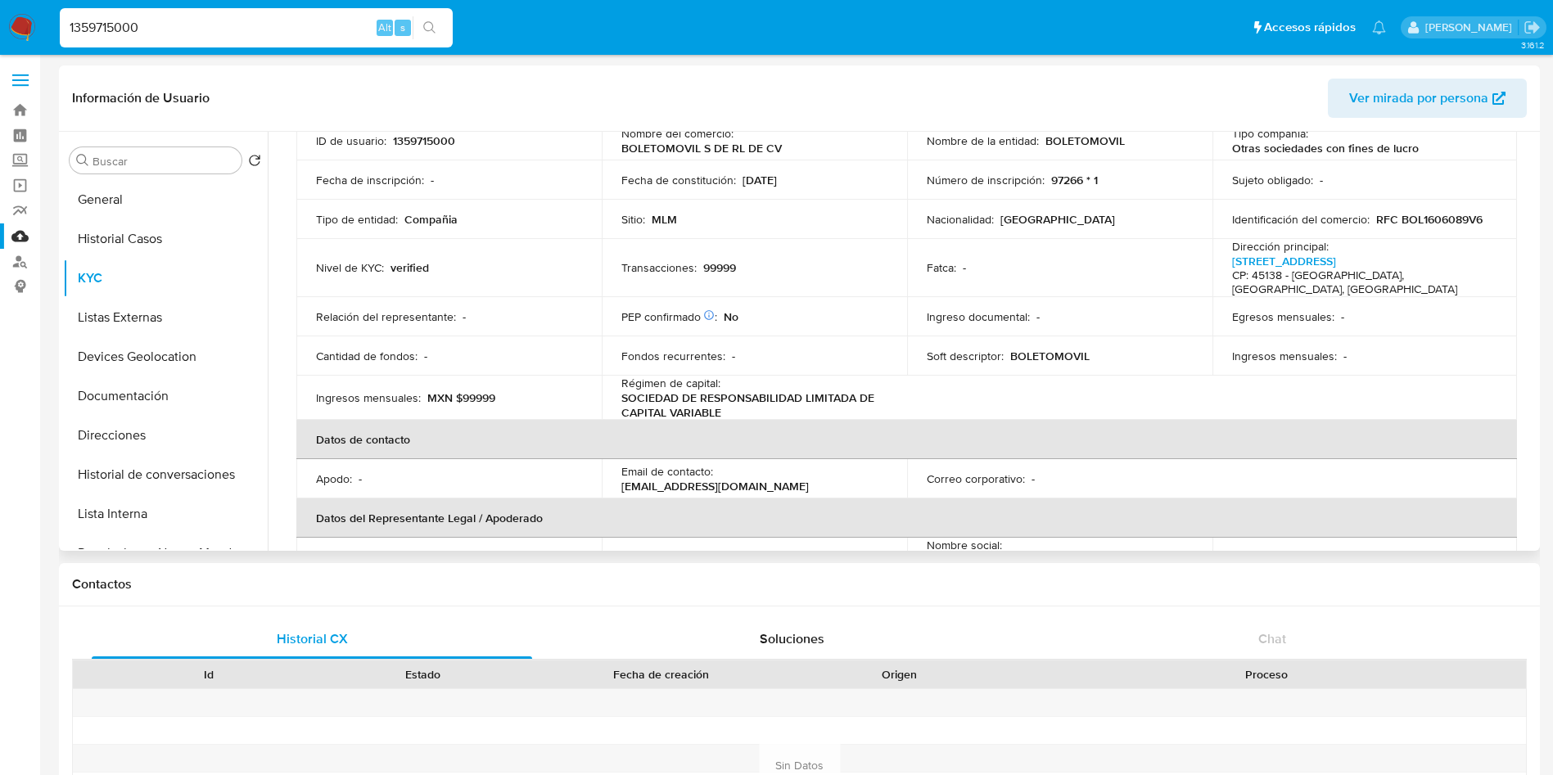
scroll to position [368, 0]
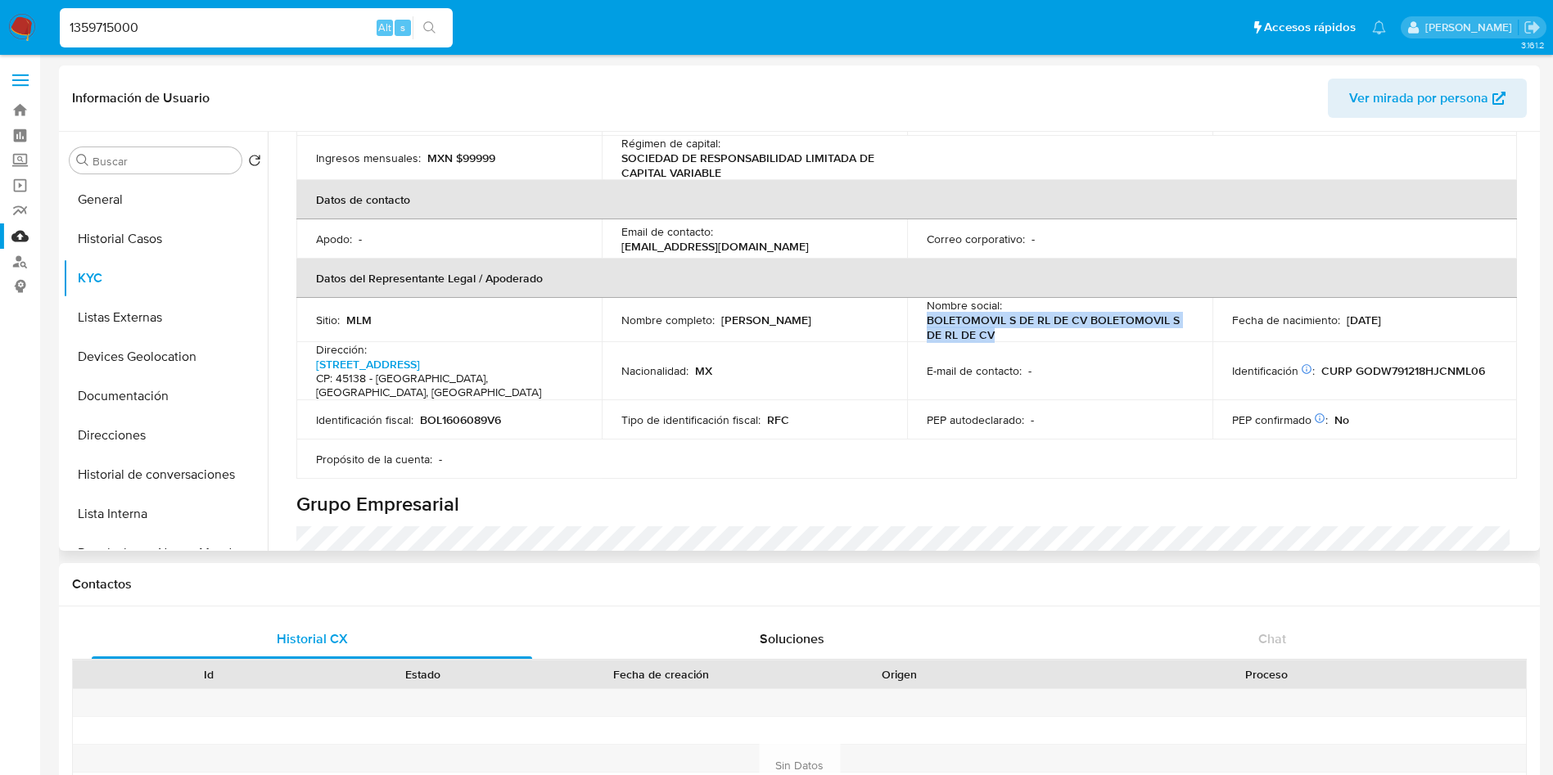
drag, startPoint x: 921, startPoint y: 318, endPoint x: 1007, endPoint y: 334, distance: 87.4
click at [1007, 334] on td "Nombre social : BOLETOMOVIL S DE RL DE CV BOLETOMOVIL S DE RL DE CV" at bounding box center [1059, 320] width 305 height 44
copy p "BOLETOMOVIL S DE RL DE CV BOLETOMOVIL S DE RL DE CV"
click at [285, 20] on input "1359715000" at bounding box center [256, 27] width 393 height 21
type input "1"
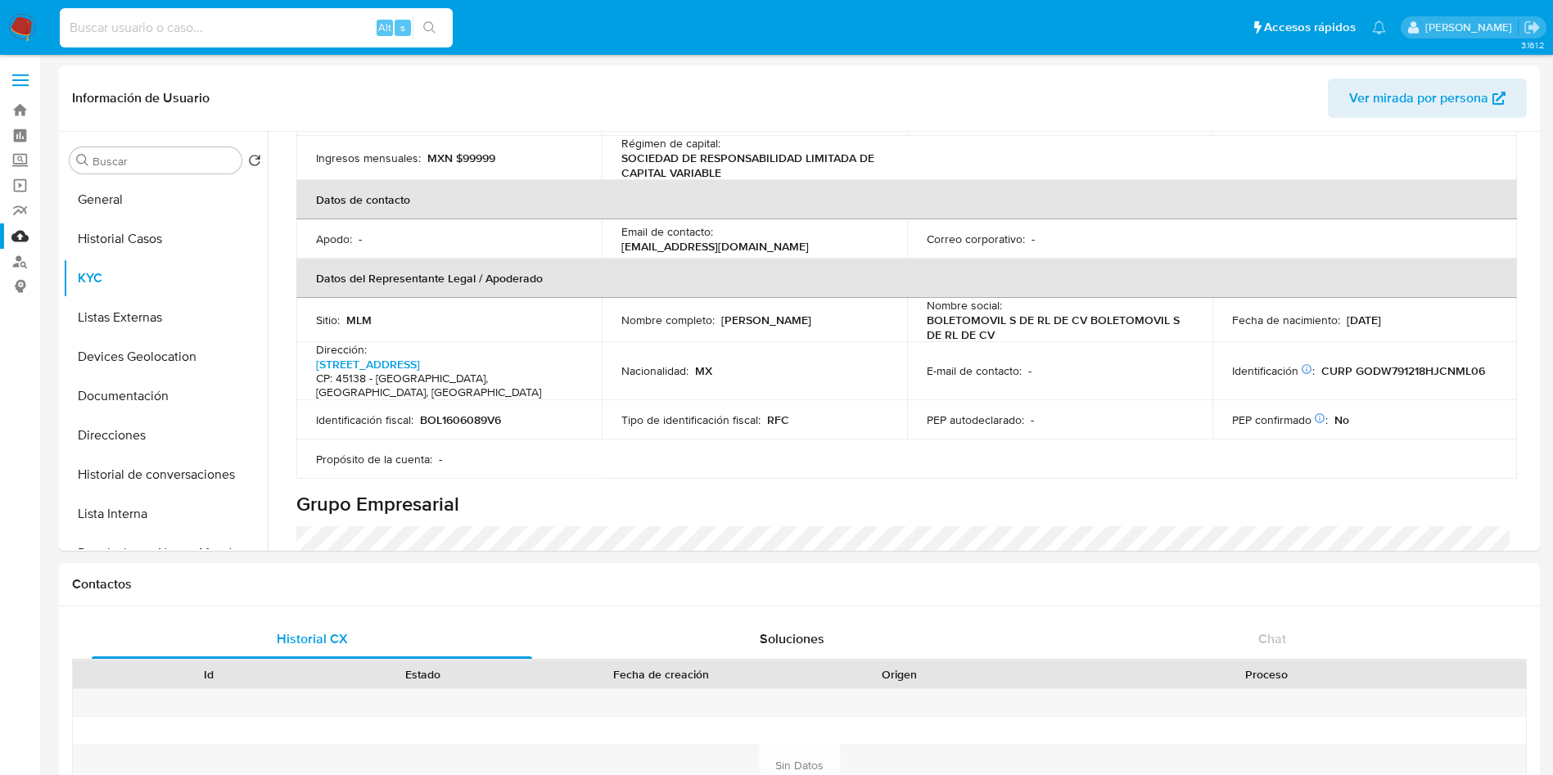
paste input "1779917365"
type input "1779917365"
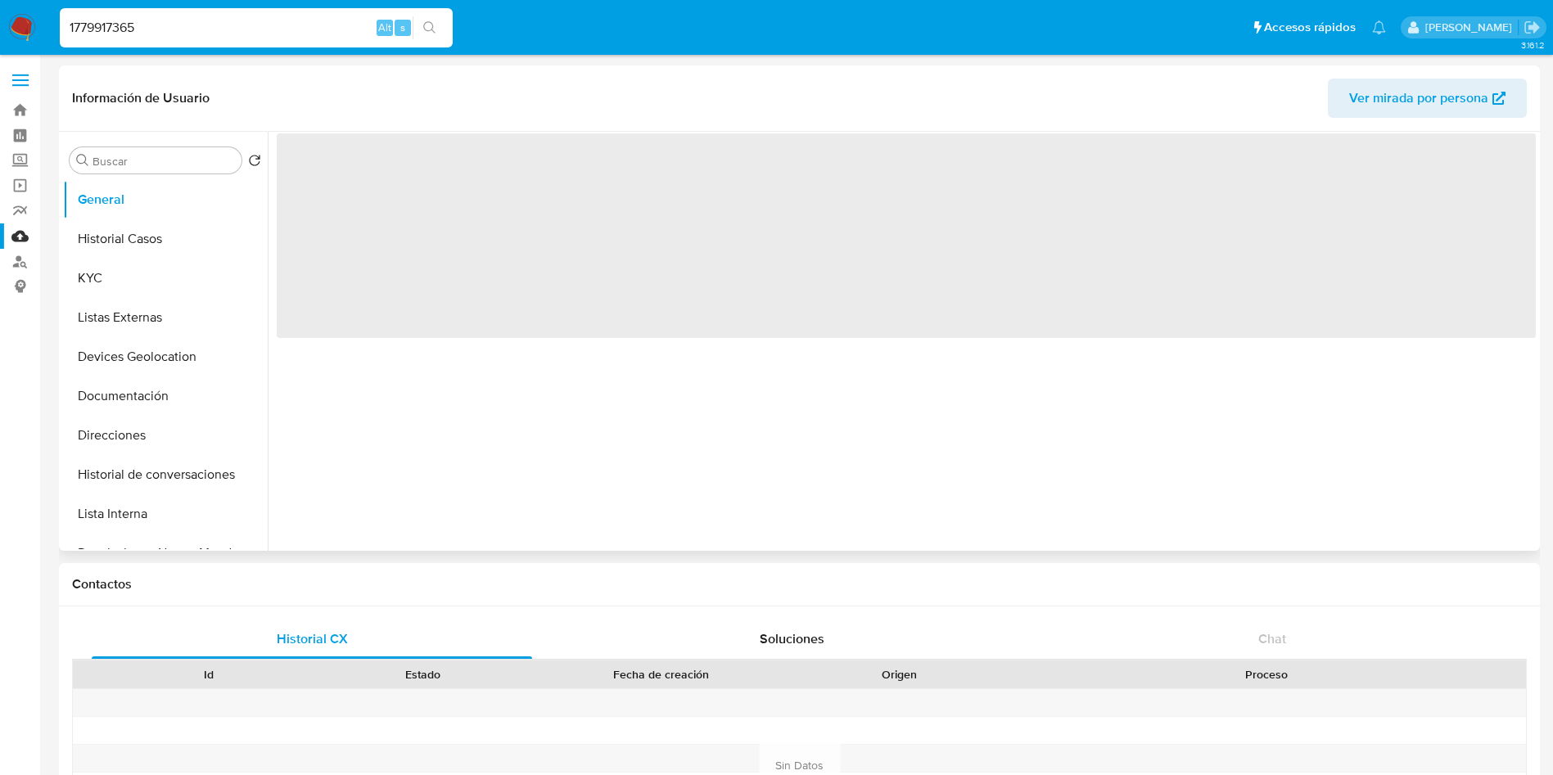
select select "10"
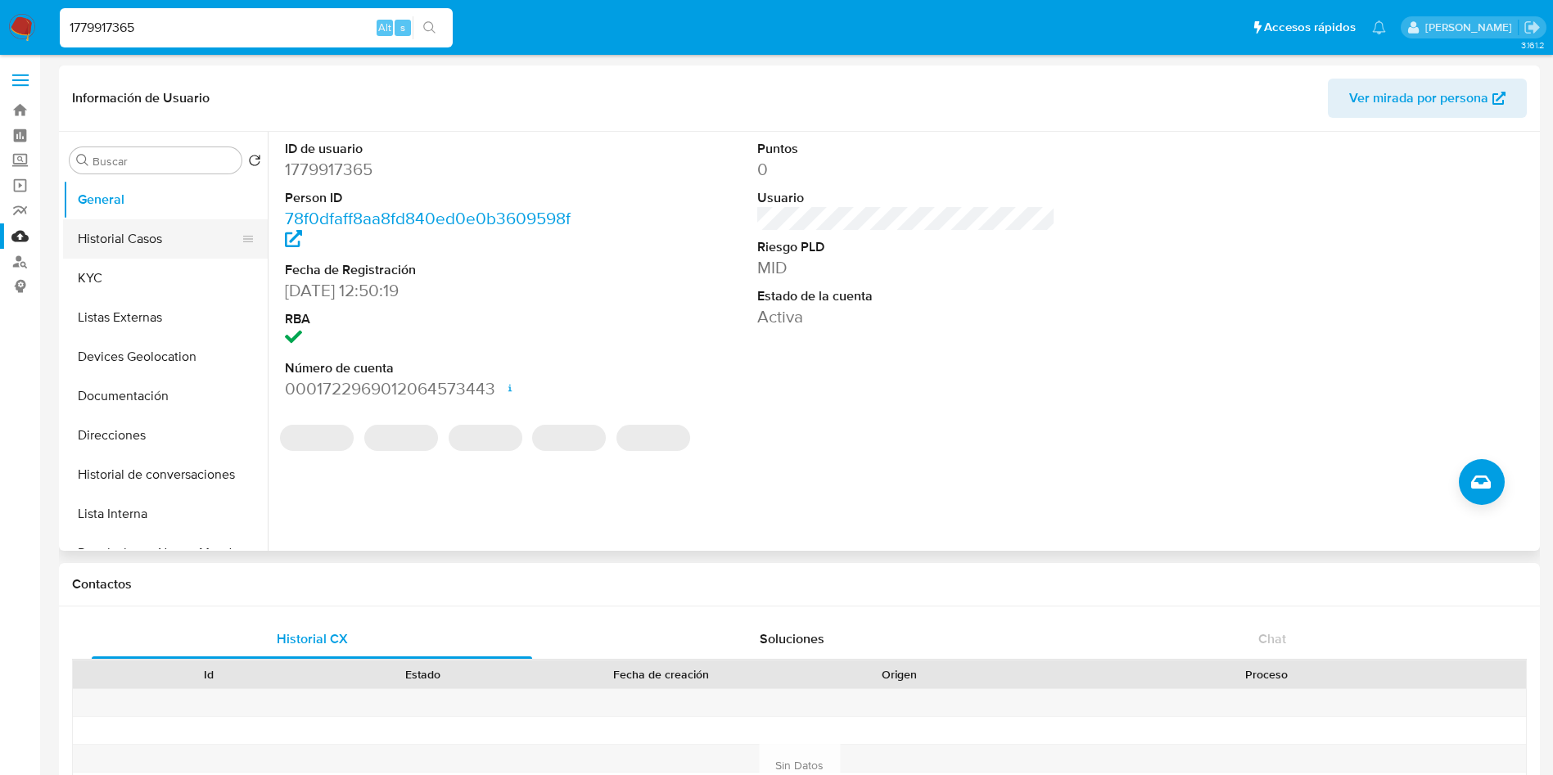
click at [145, 239] on button "Historial Casos" at bounding box center [159, 238] width 192 height 39
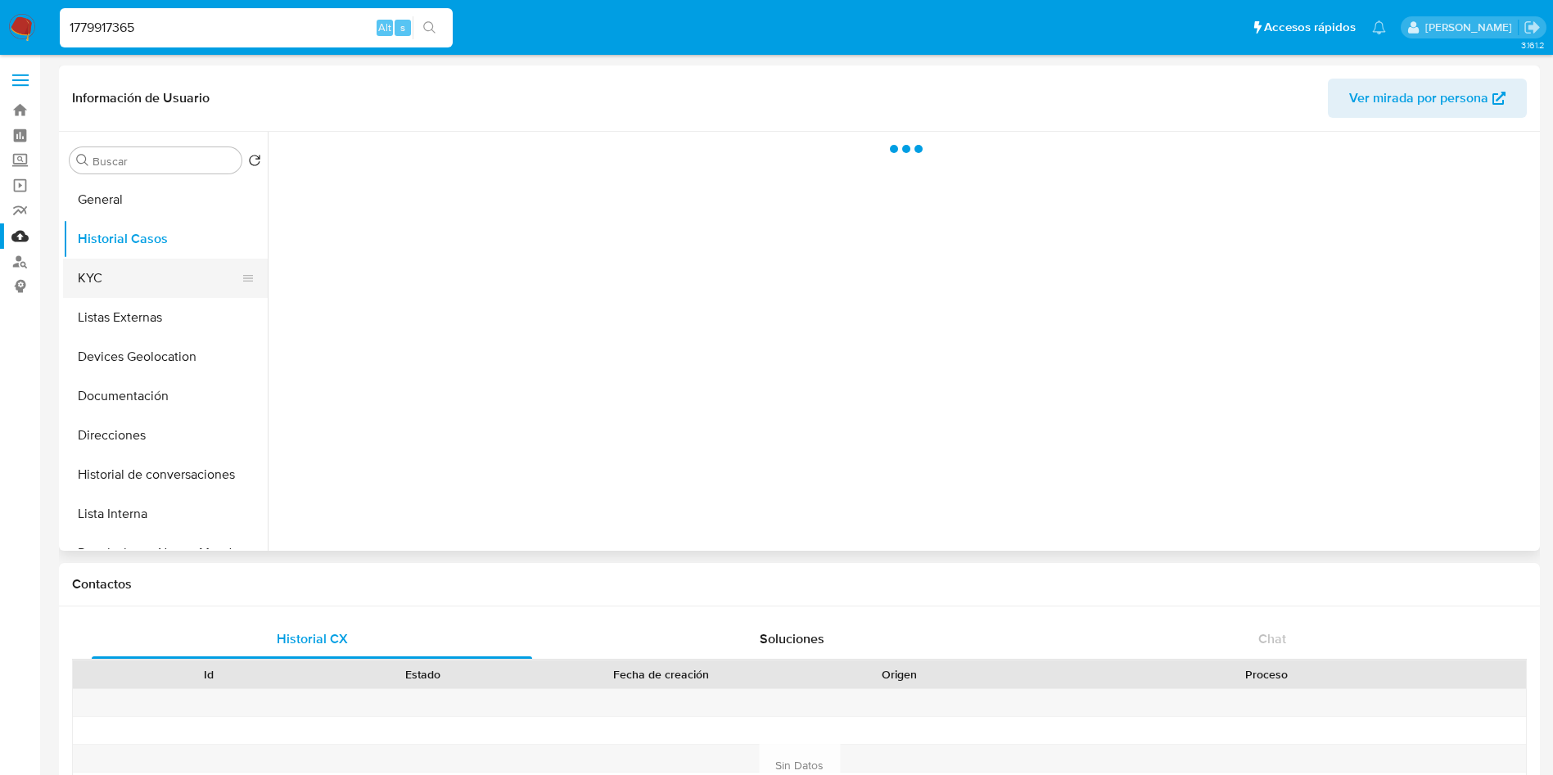
click at [142, 273] on button "KYC" at bounding box center [159, 278] width 192 height 39
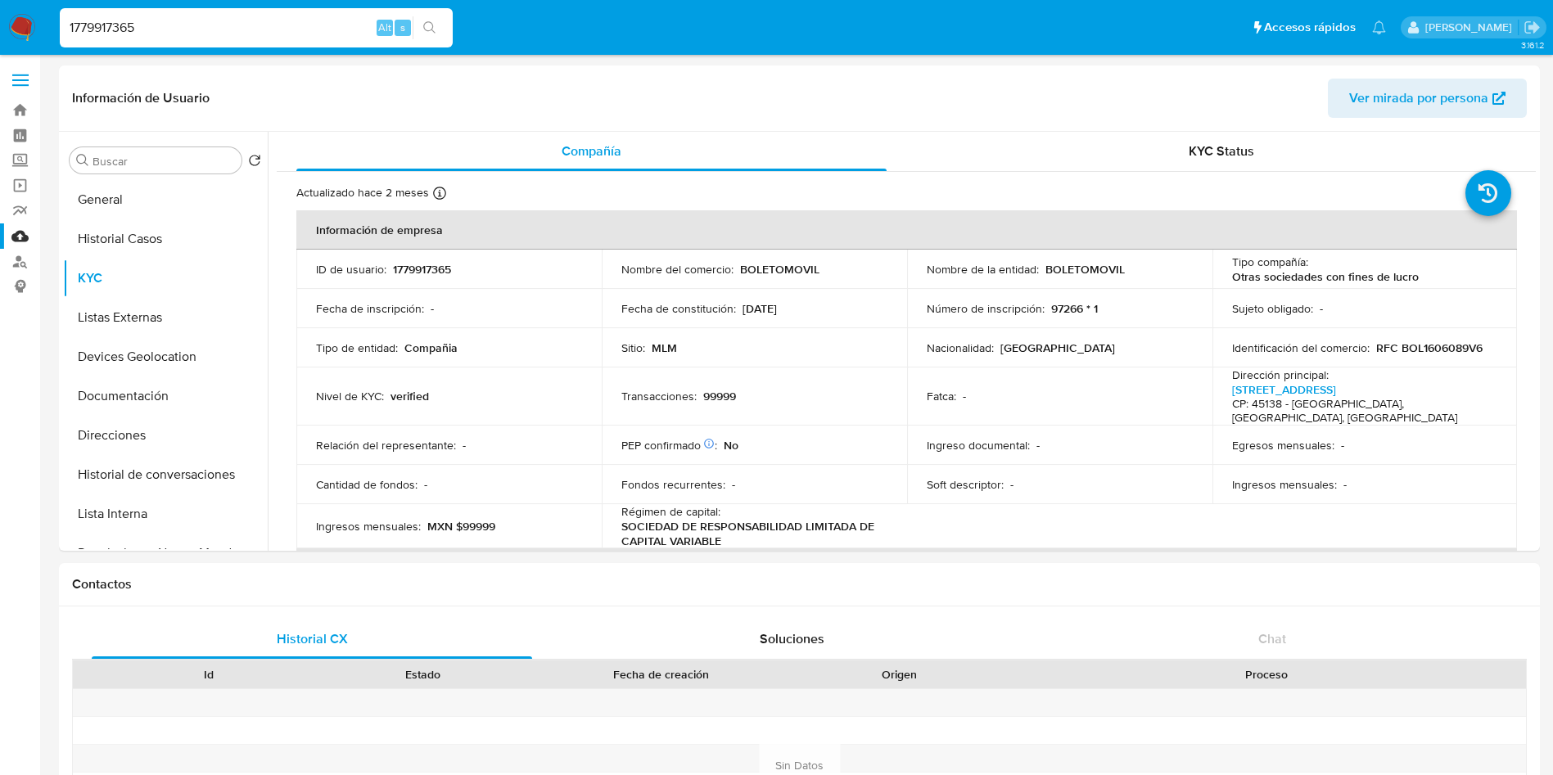
click at [1082, 269] on p "BOLETOMOVIL" at bounding box center [1085, 269] width 79 height 15
copy p "BOLETOMOVIL"
click at [310, 28] on input "1779917365" at bounding box center [256, 27] width 393 height 21
type input "1"
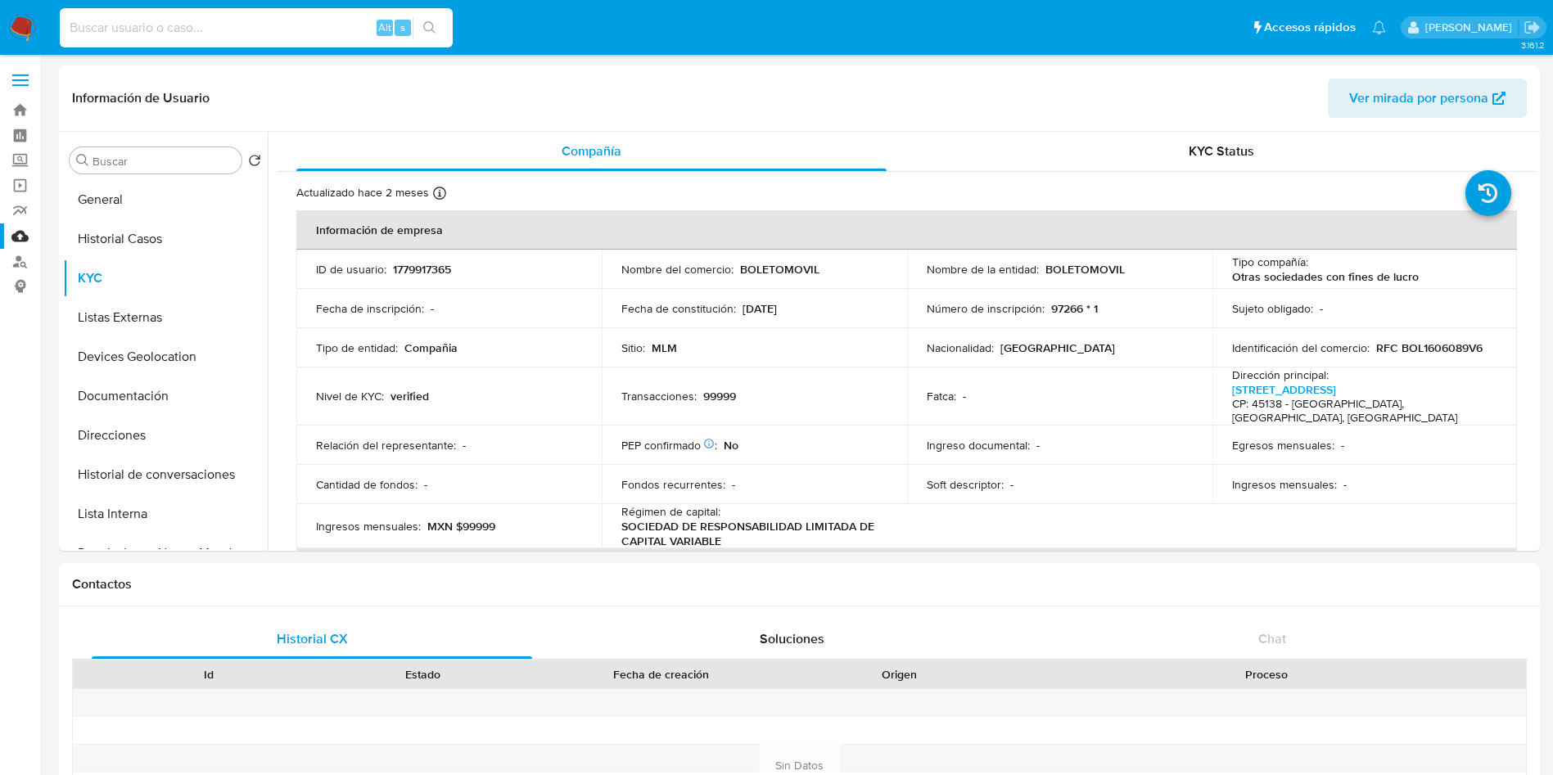
paste input "1788522848"
type input "1788522848"
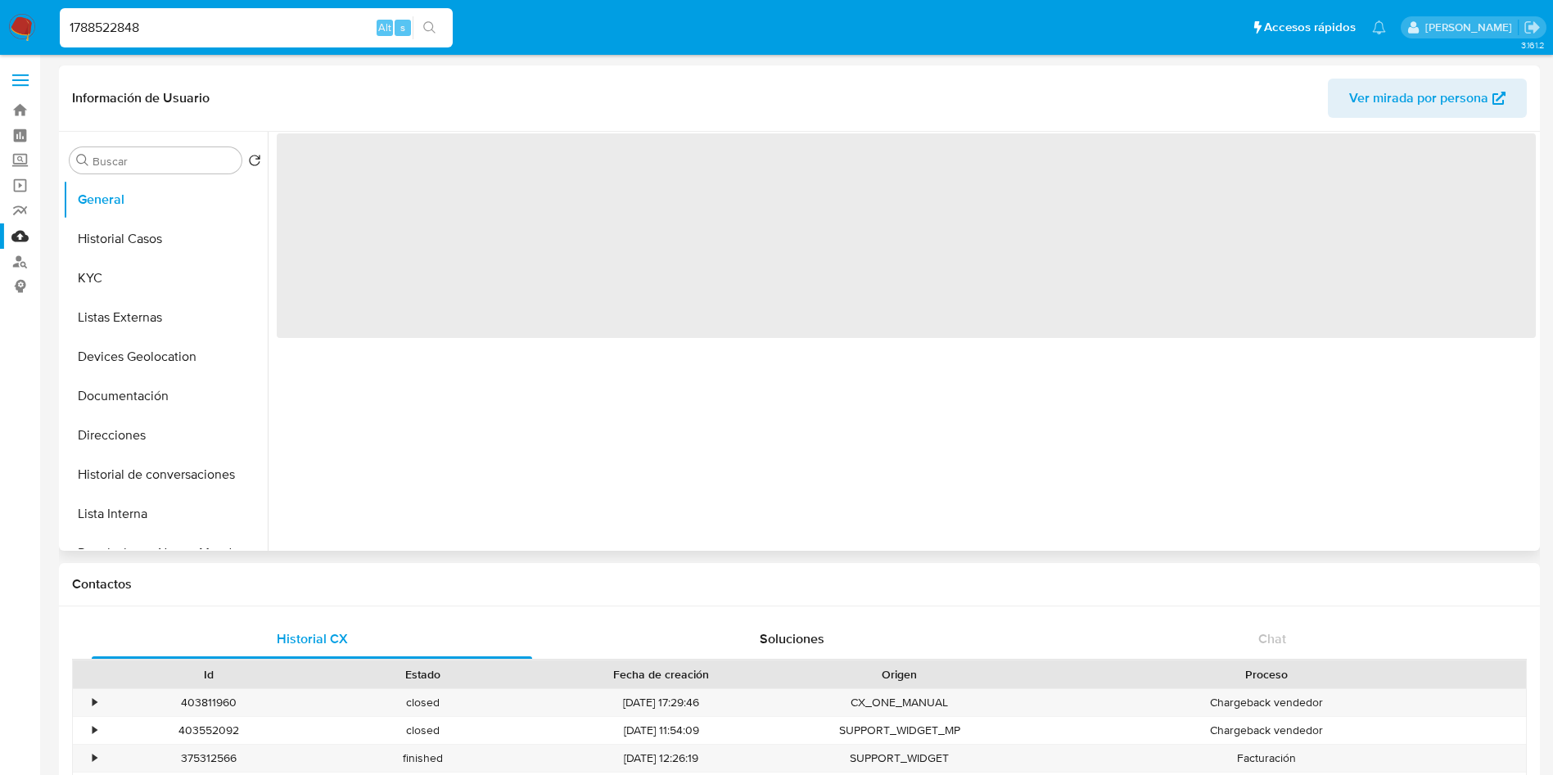
select select "10"
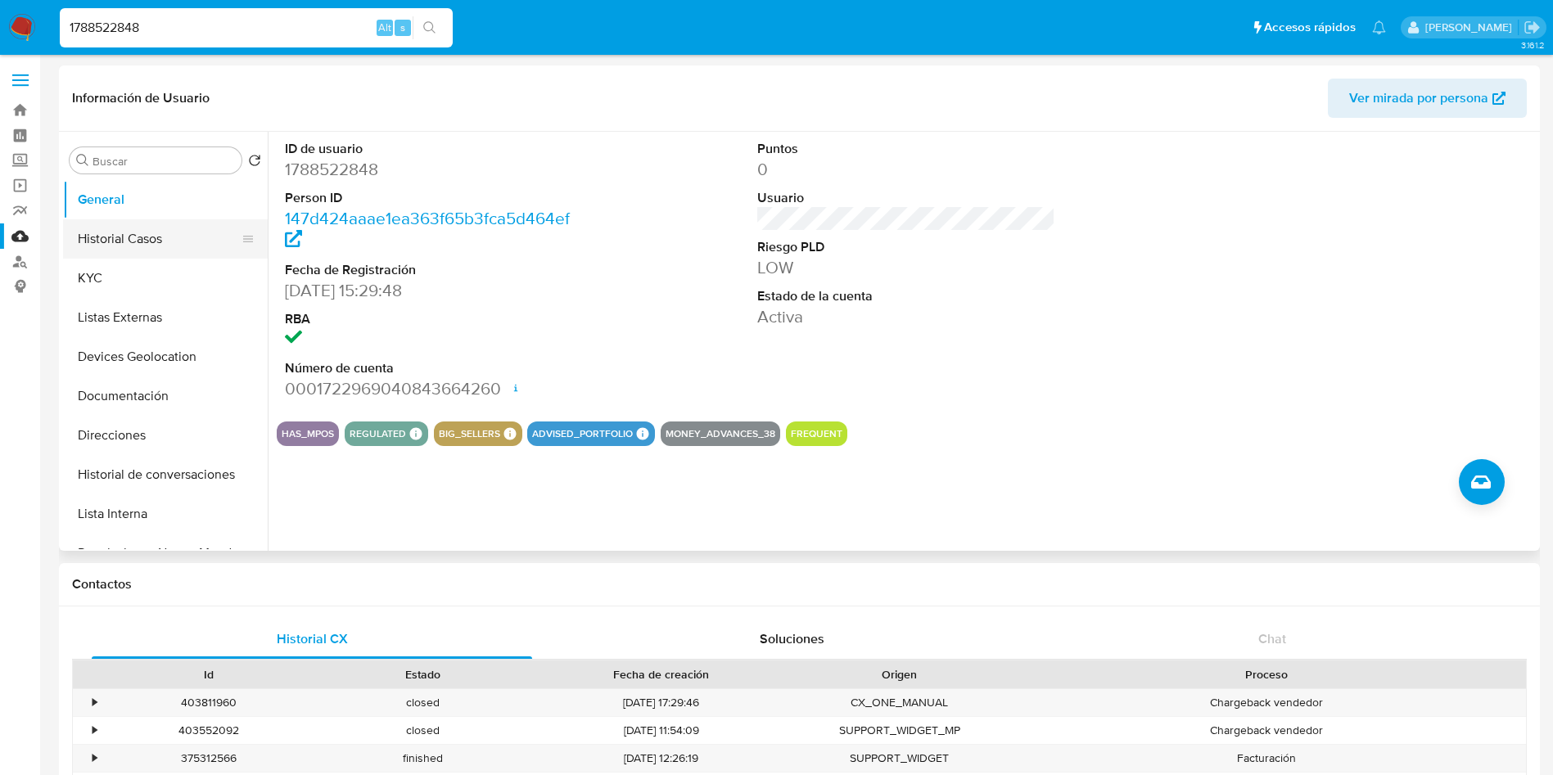
click at [167, 238] on button "Historial Casos" at bounding box center [159, 238] width 192 height 39
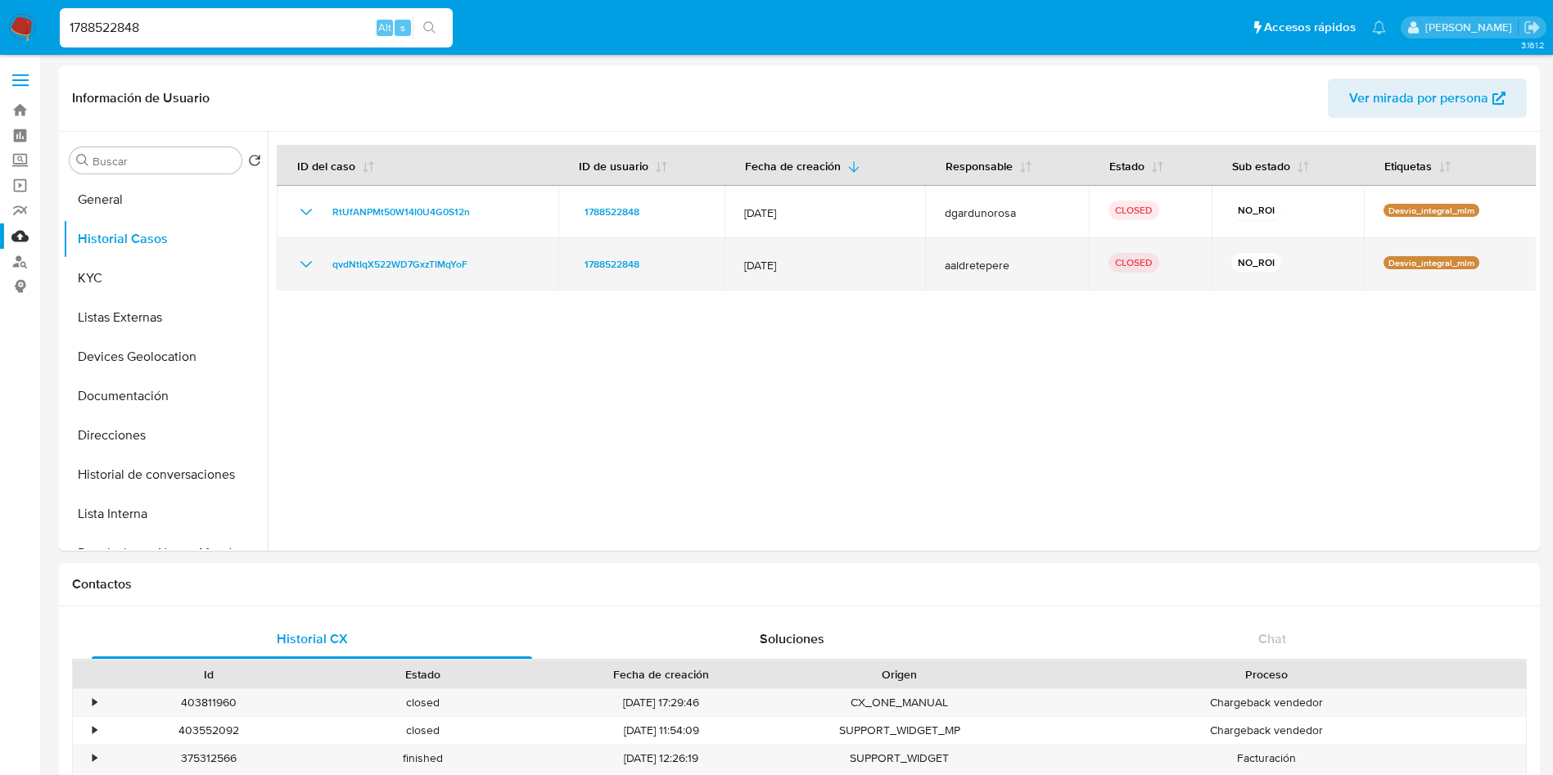
click at [308, 268] on icon "Mostrar/Ocultar" at bounding box center [306, 265] width 20 height 20
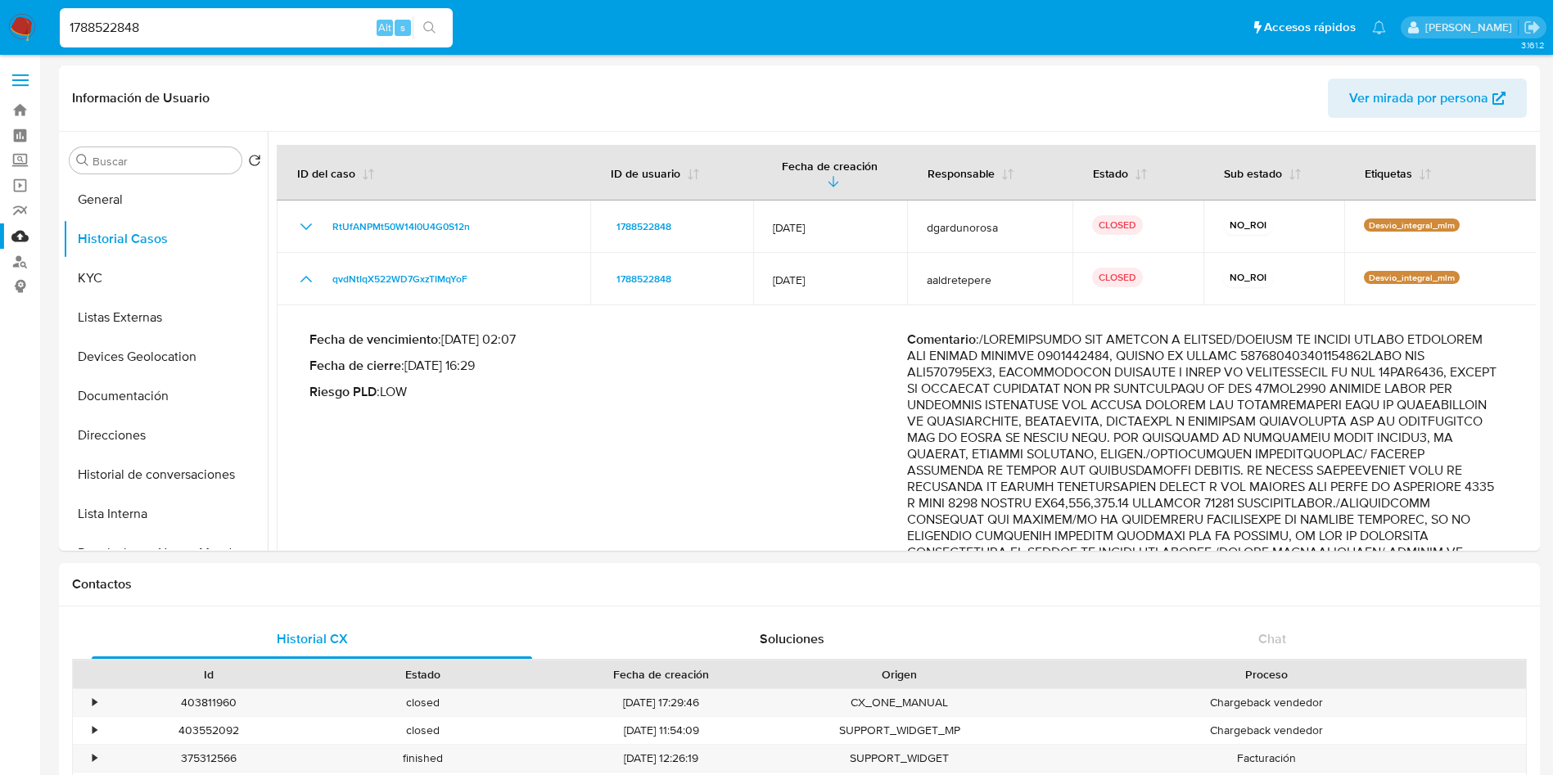
select select "10"
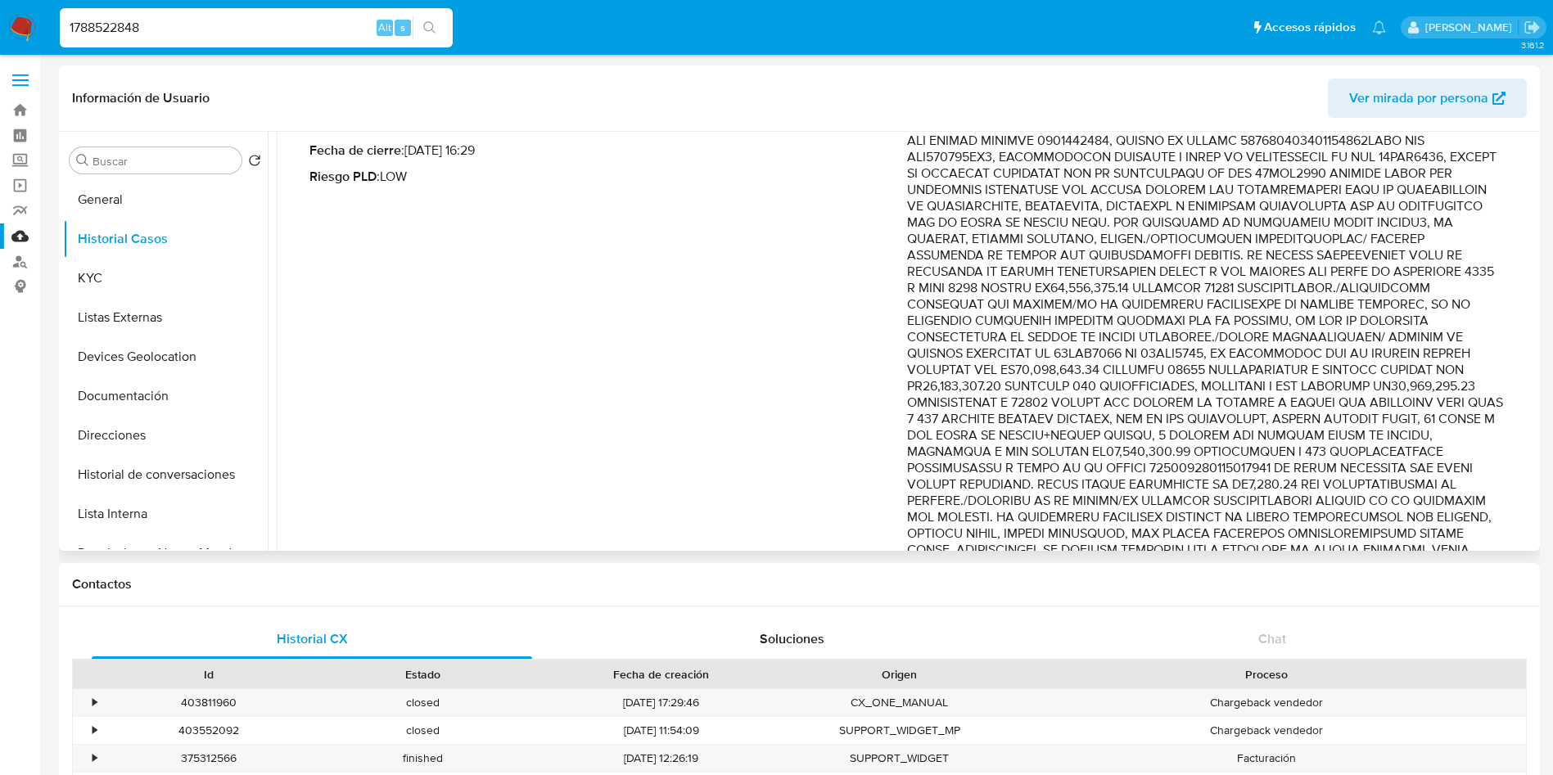
scroll to position [246, 0]
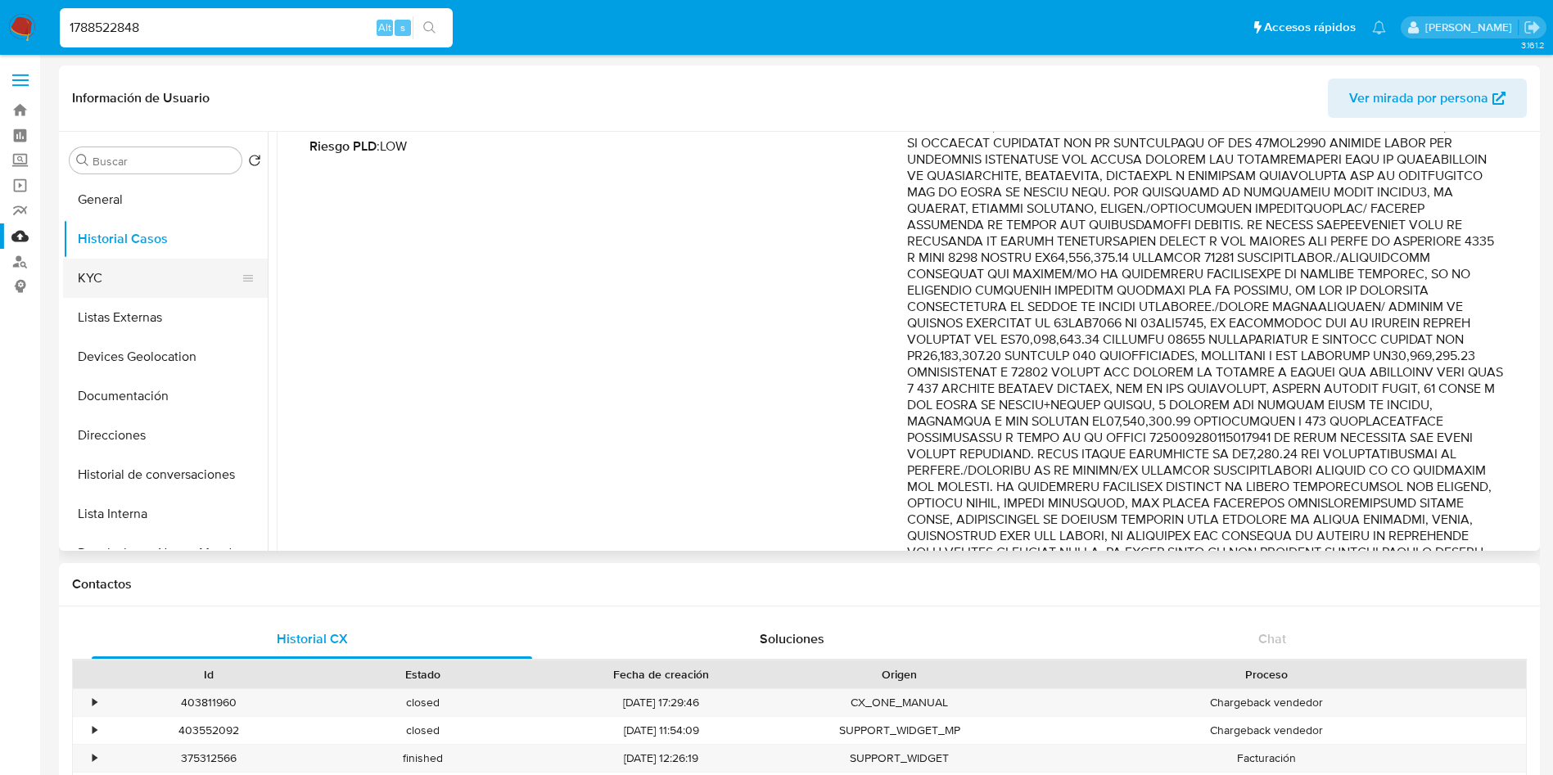
click at [108, 272] on button "KYC" at bounding box center [159, 278] width 192 height 39
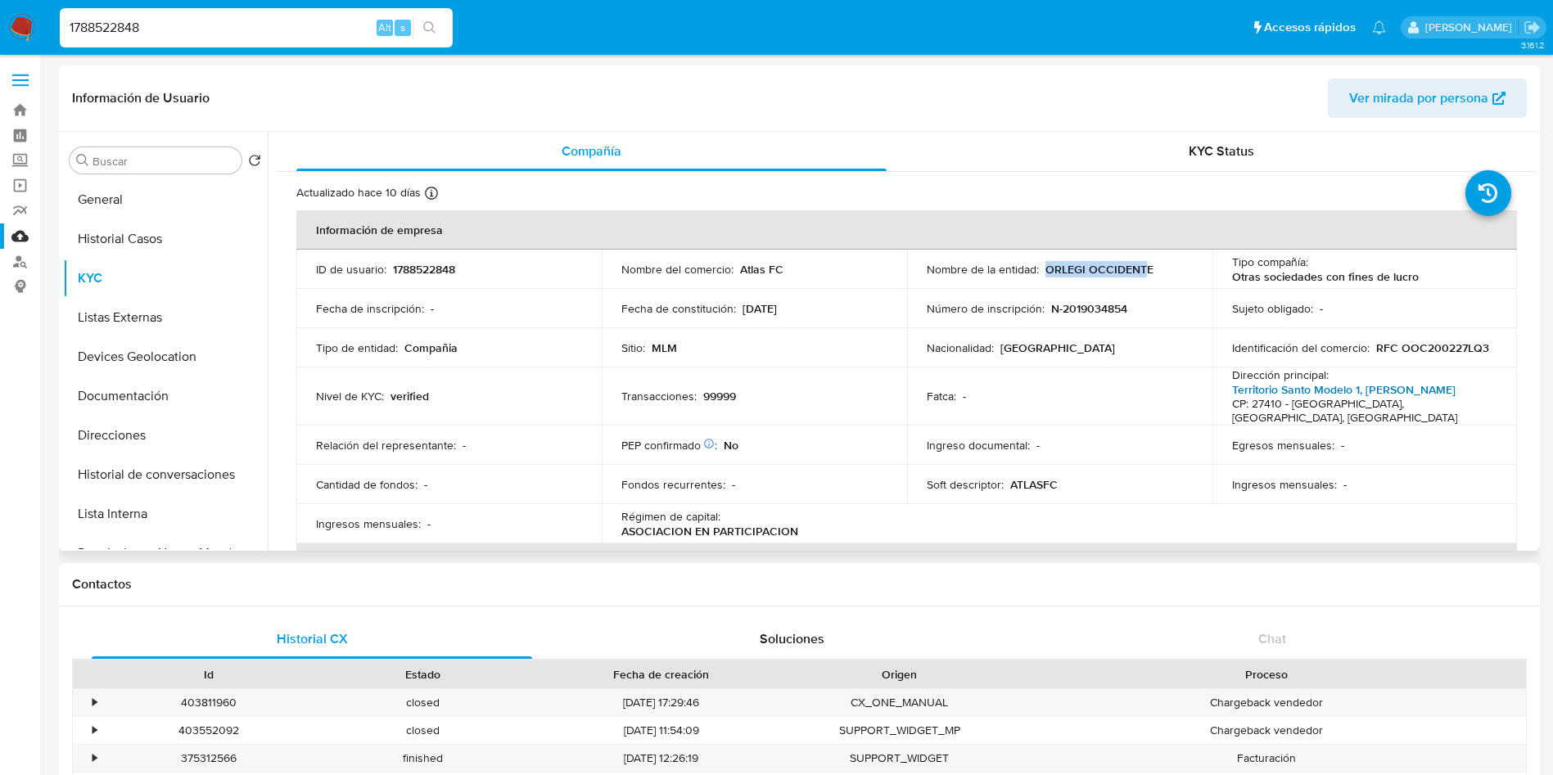
drag, startPoint x: 1041, startPoint y: 271, endPoint x: 1326, endPoint y: 383, distance: 306.2
click at [1145, 266] on p "ORLEGI OCCIDENTE" at bounding box center [1100, 269] width 108 height 15
copy p "ORLEGI OCCIDENTE"
click at [219, 30] on input "1788522848" at bounding box center [256, 27] width 393 height 21
drag, startPoint x: 246, startPoint y: 31, endPoint x: 0, endPoint y: -20, distance: 251.0
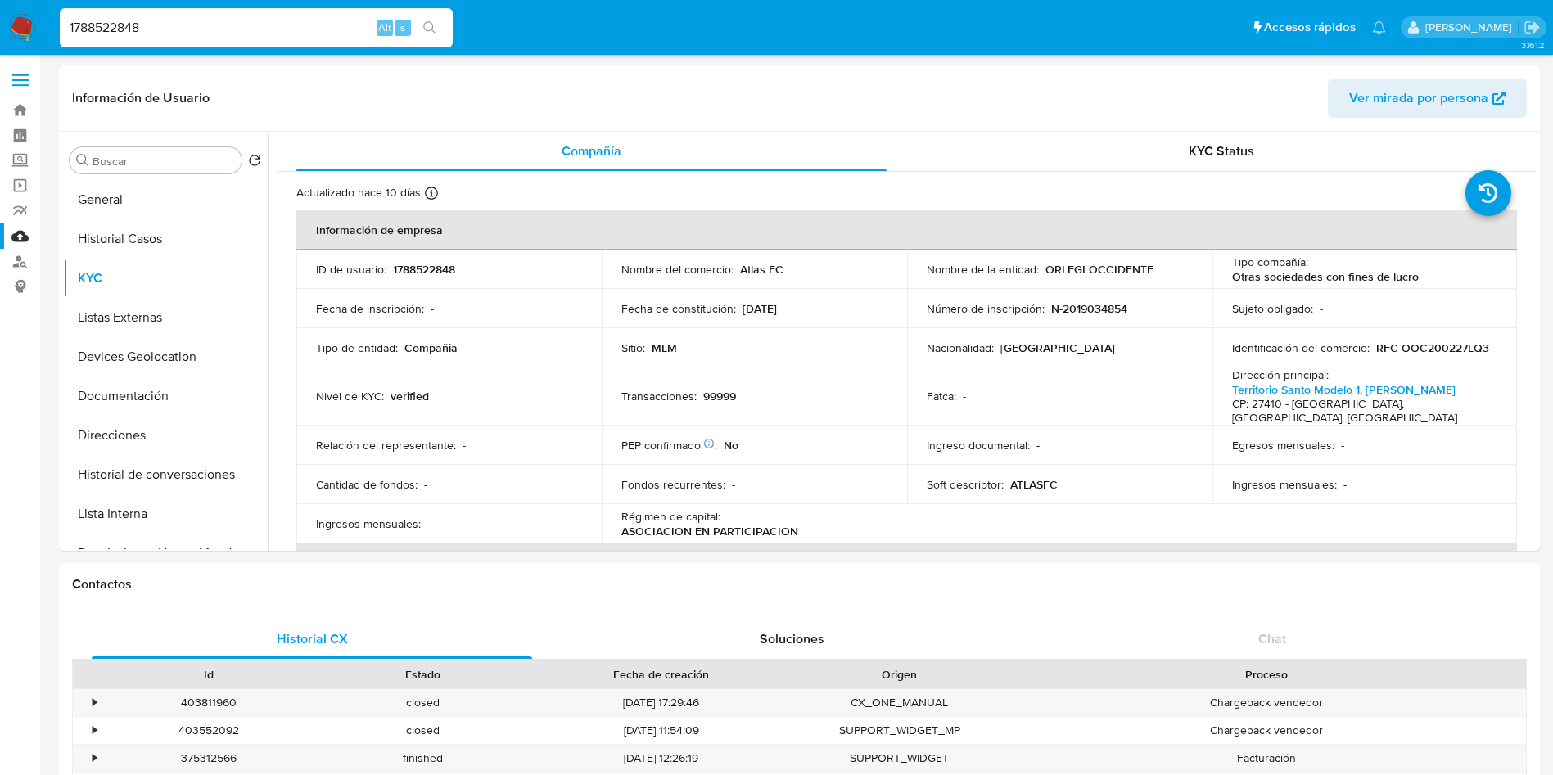
paste input "48001552"
type input "1480015528"
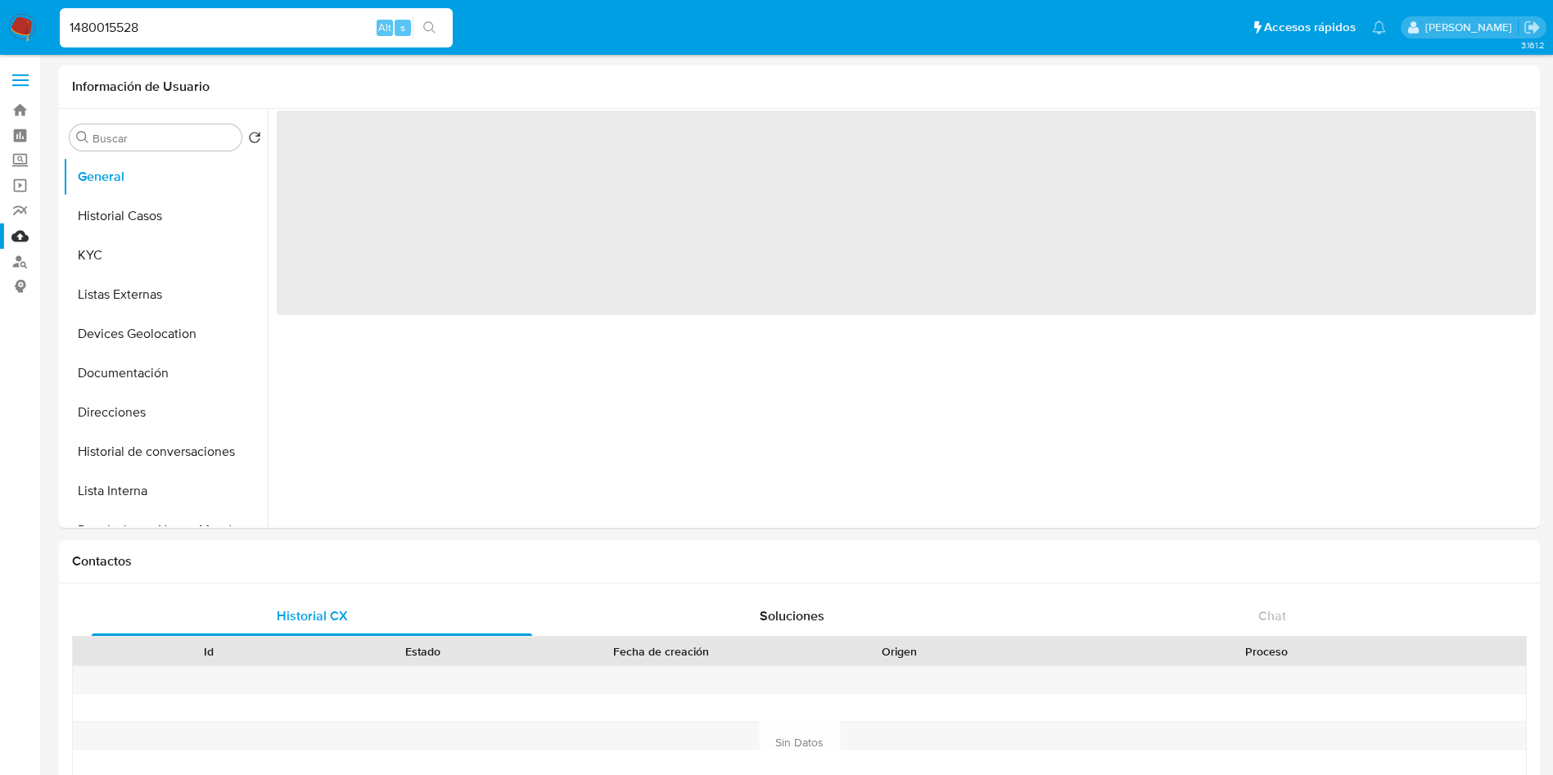
select select "10"
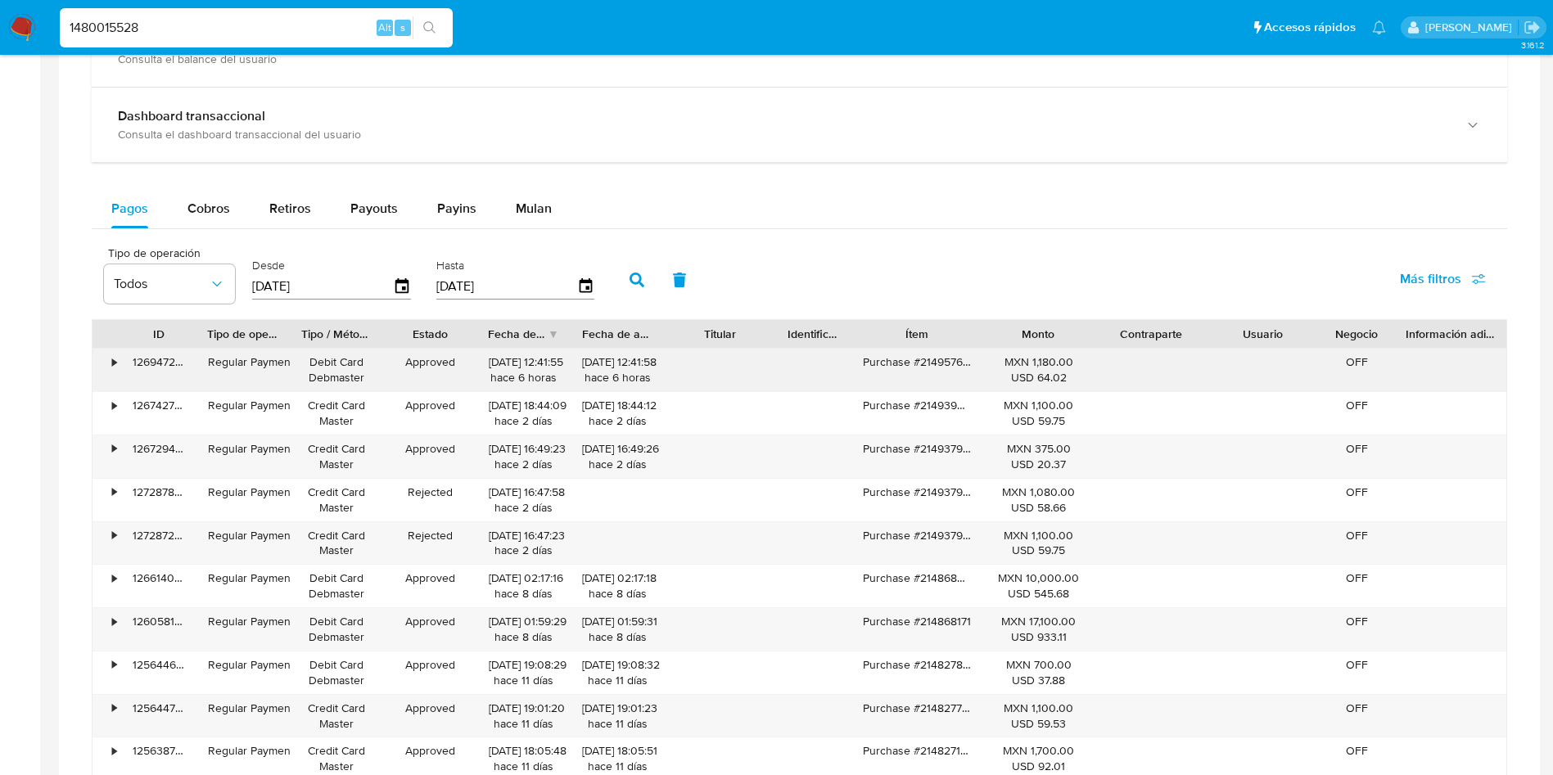
scroll to position [983, 0]
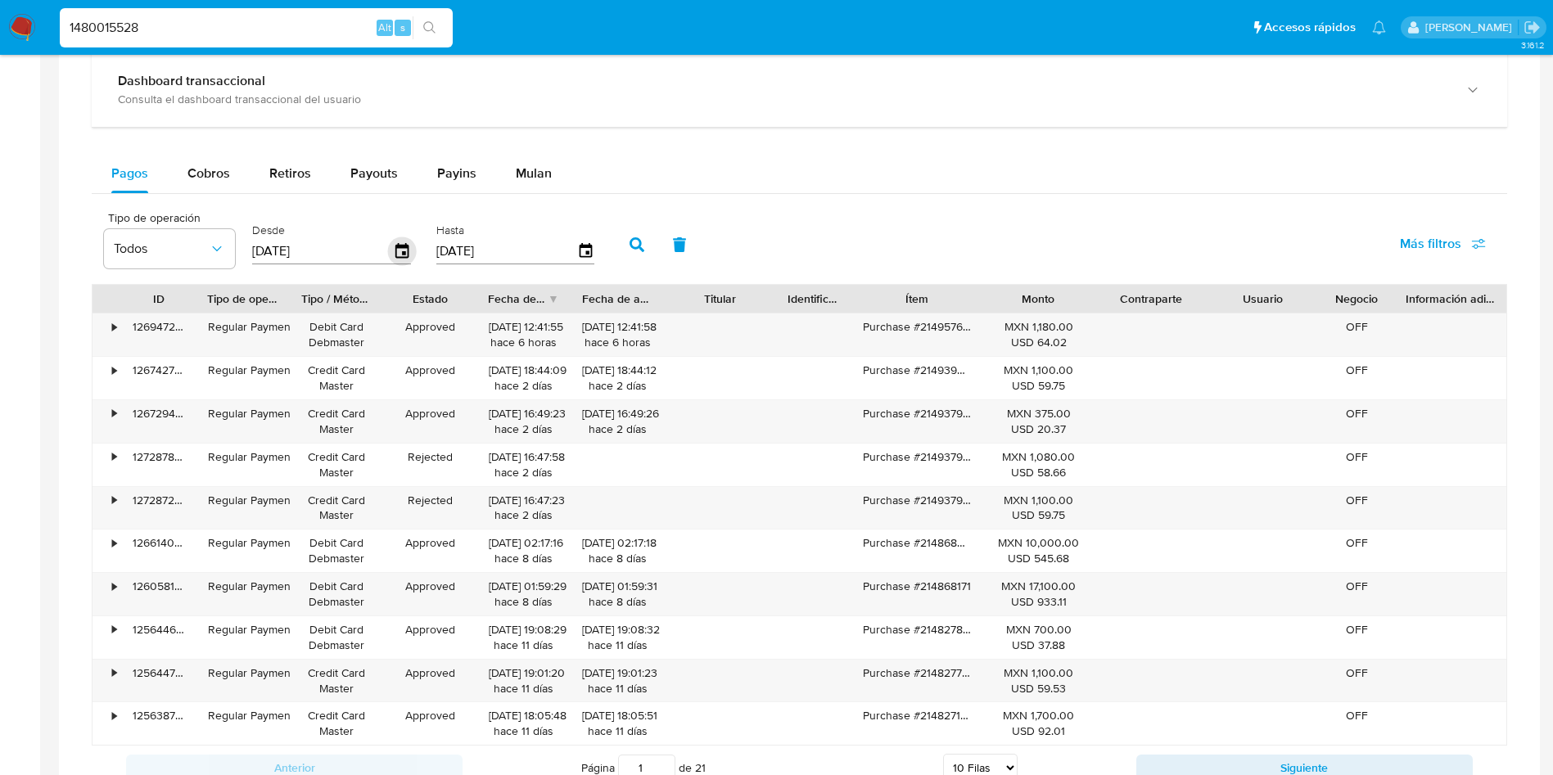
click at [404, 244] on icon "button" at bounding box center [402, 251] width 29 height 29
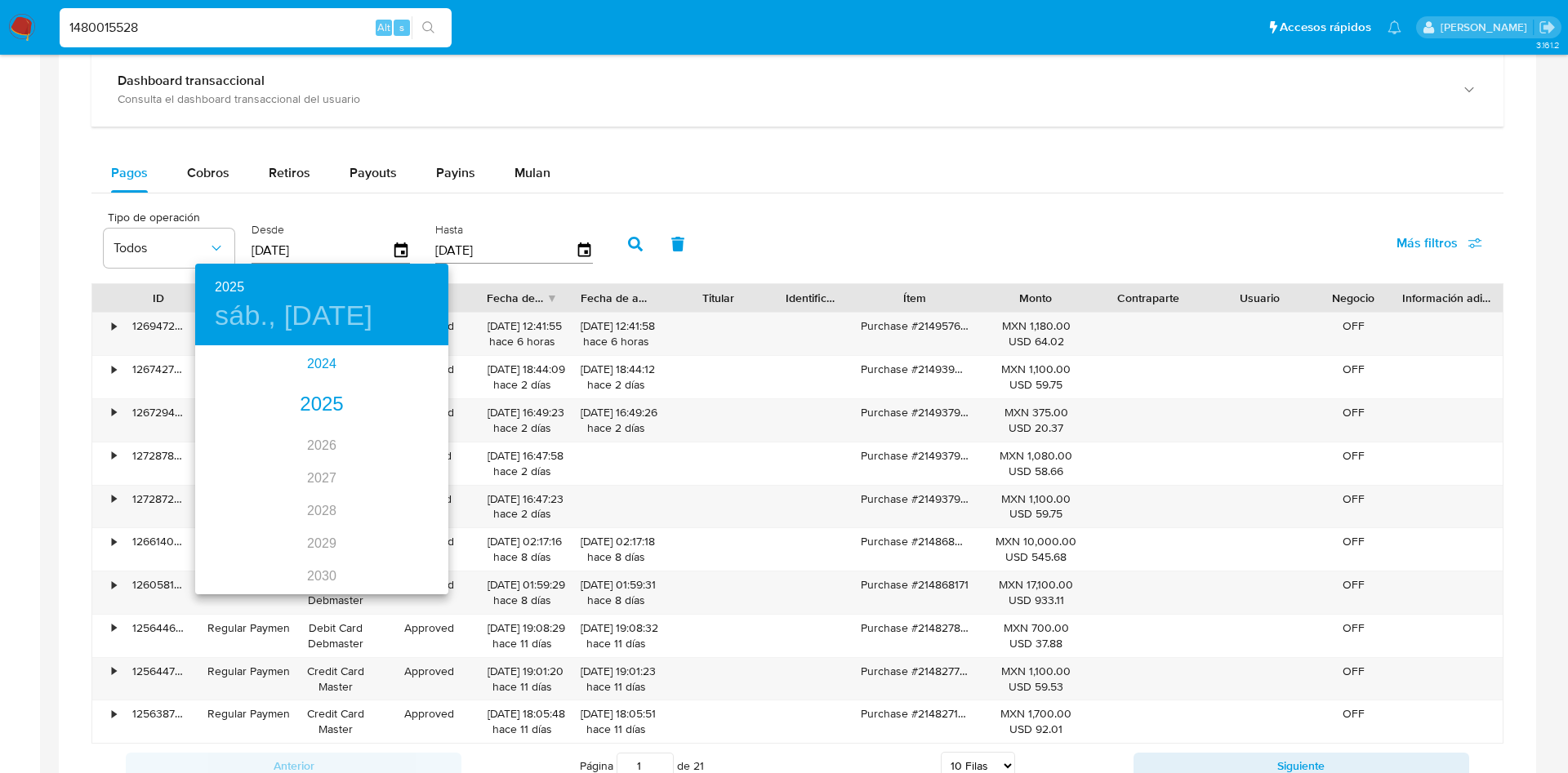
click at [315, 362] on div "2024" at bounding box center [322, 364] width 253 height 33
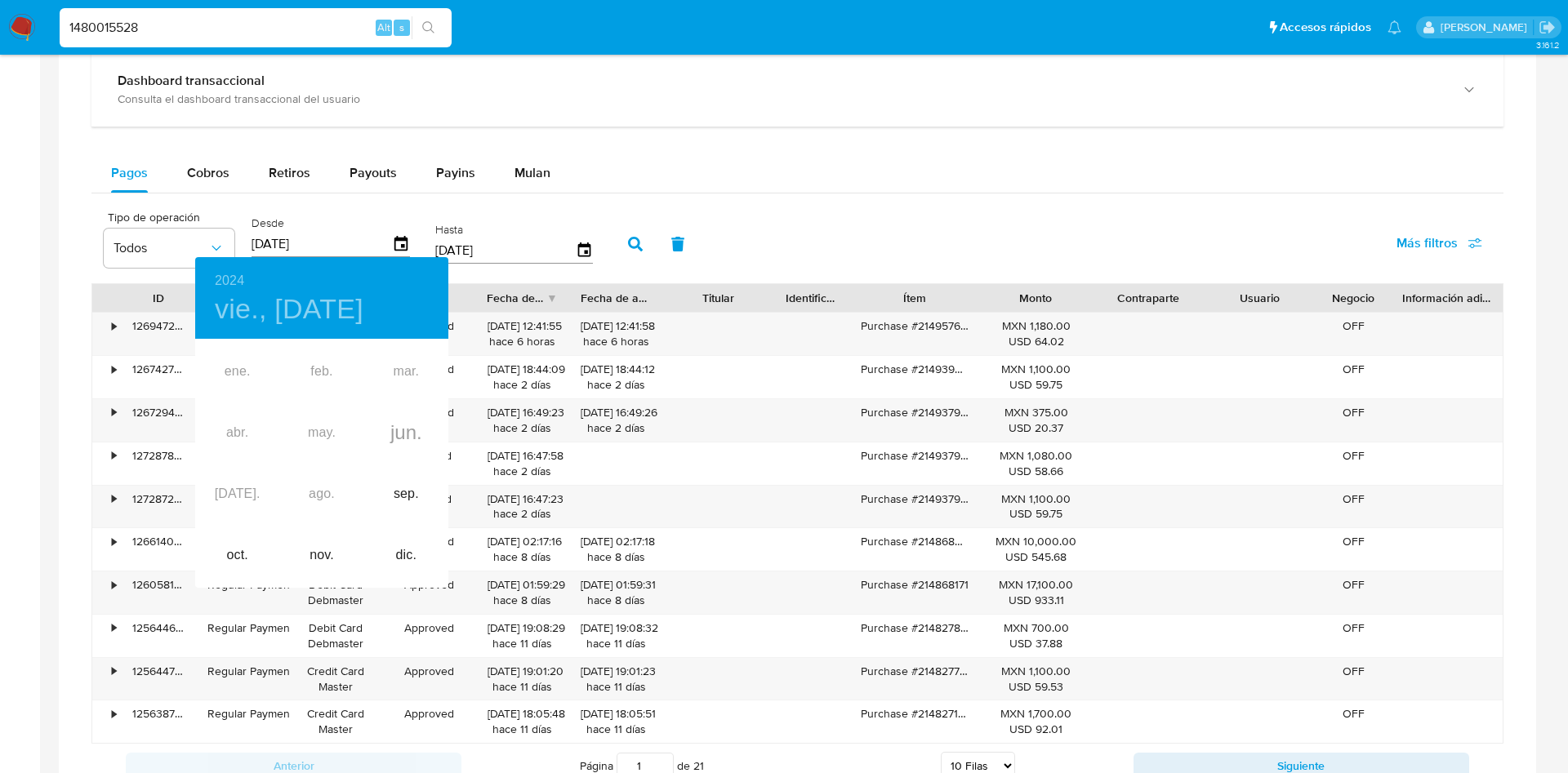
click at [317, 495] on div "ene. feb. mar. abr. may. jun. jul. ago. sep. oct. nov. dic." at bounding box center [322, 464] width 253 height 245
click at [318, 497] on div "ene. feb. mar. abr. may. jun. jul. ago. sep. oct. nov. dic." at bounding box center [322, 464] width 253 height 245
click at [408, 495] on div "sep." at bounding box center [406, 494] width 84 height 61
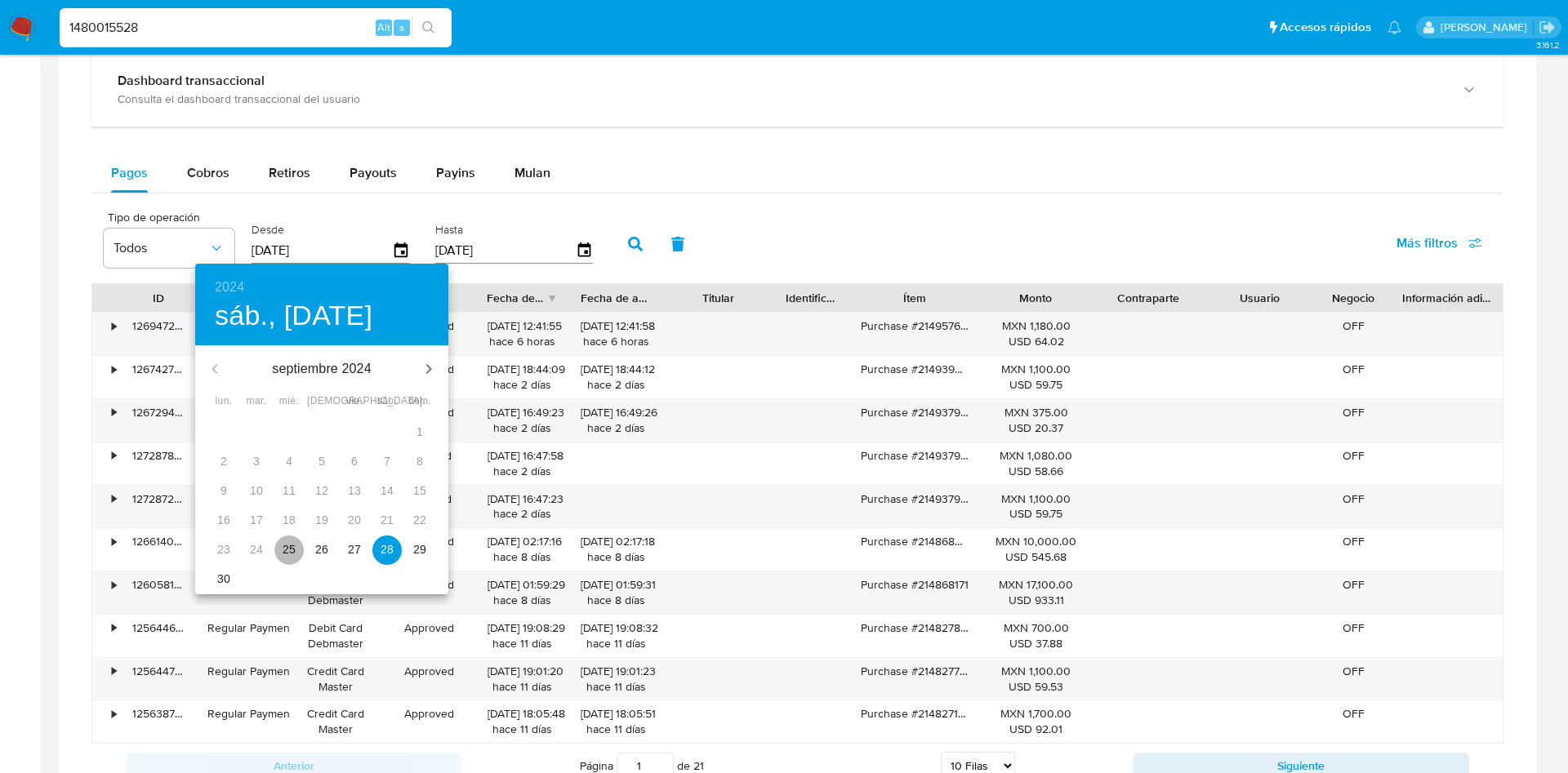
click at [284, 554] on p "25" at bounding box center [288, 550] width 13 height 16
type input "25/09/2024"
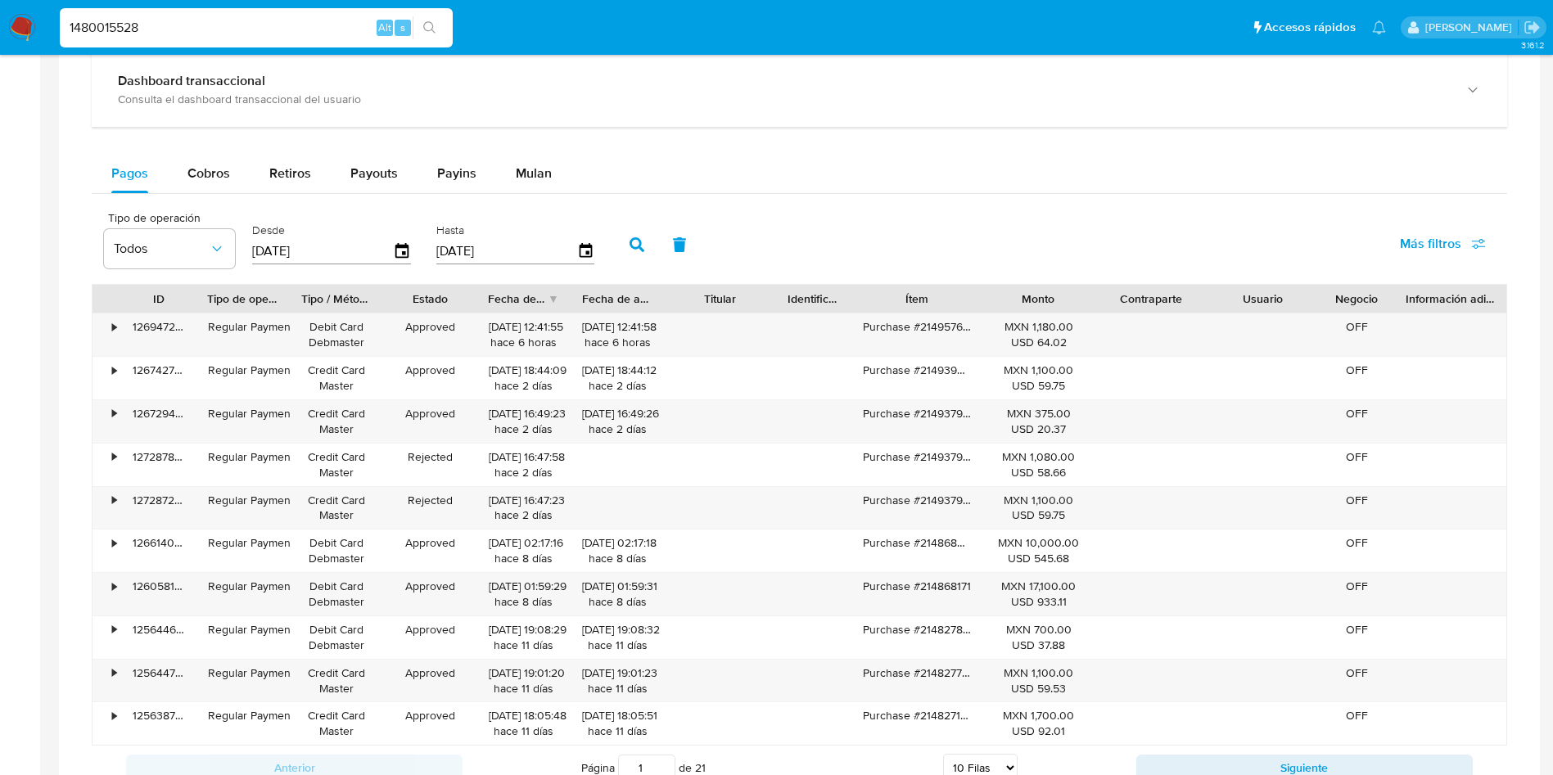
click at [635, 250] on icon "button" at bounding box center [637, 244] width 15 height 15
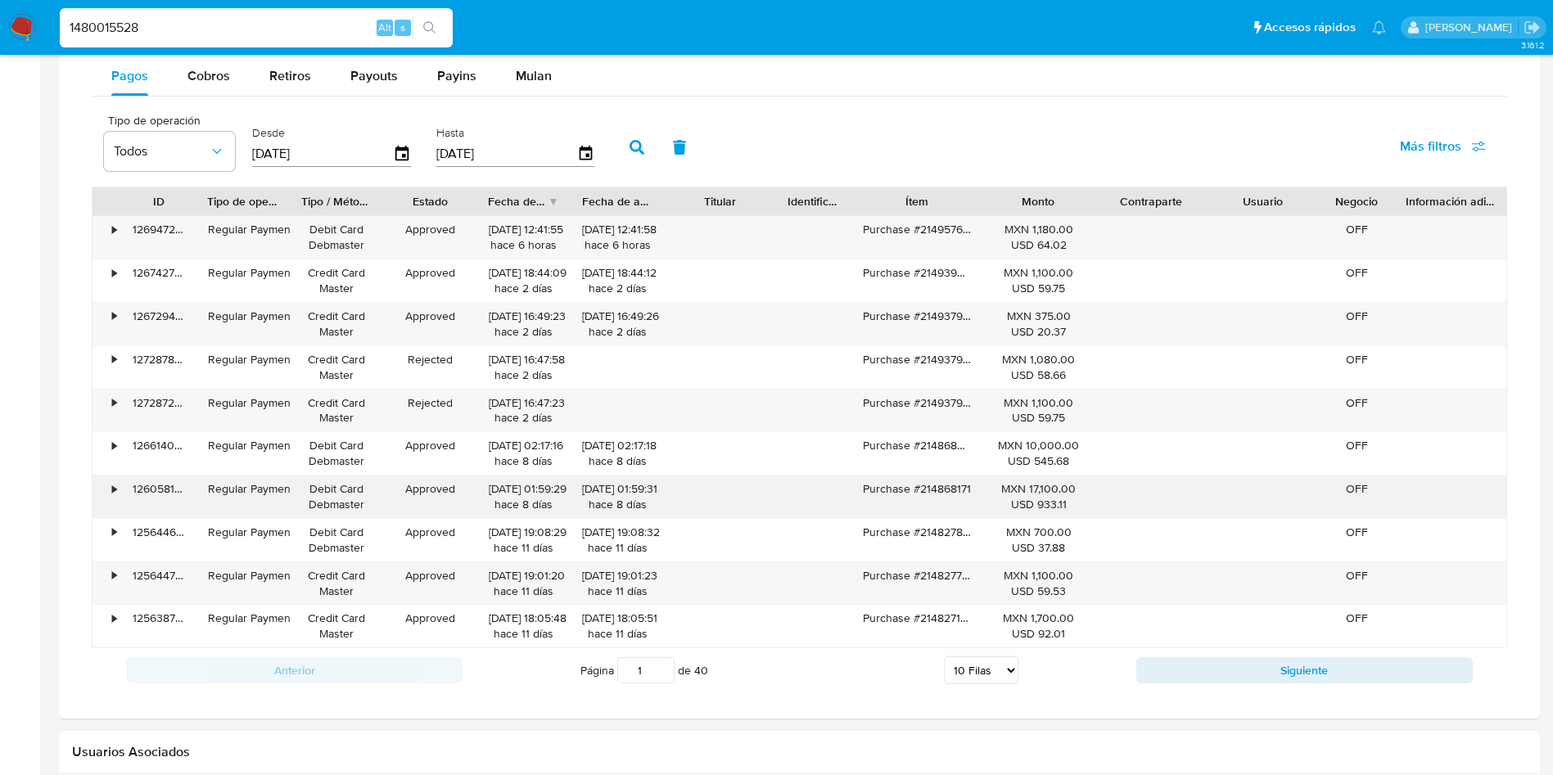
scroll to position [1228, 0]
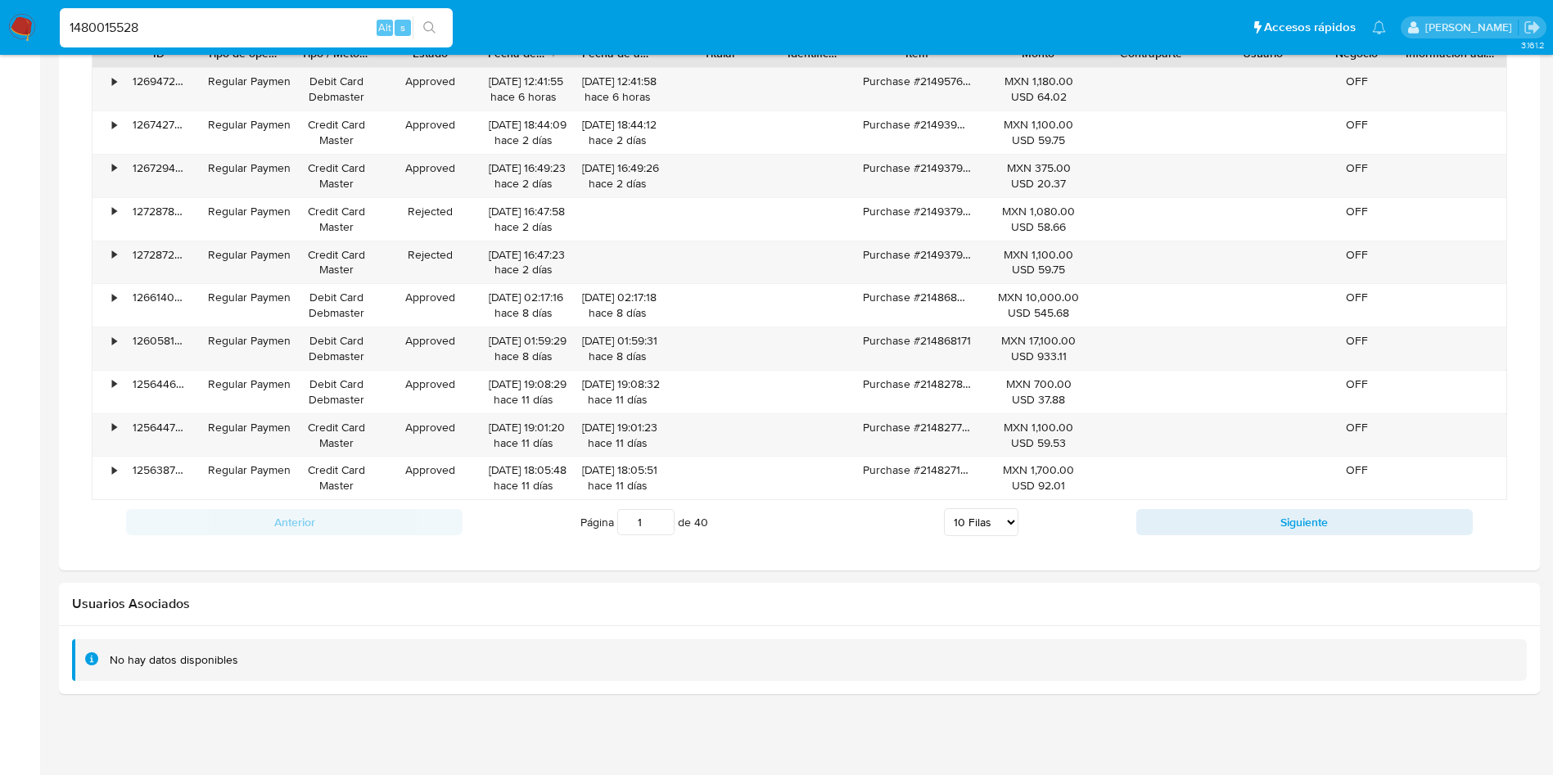
click at [999, 517] on select "5 Filas 10 Filas 20 Filas 25 Filas 50 Filas 100 Filas" at bounding box center [981, 522] width 75 height 28
select select "100"
click at [944, 508] on select "5 Filas 10 Filas 20 Filas 25 Filas 50 Filas 100 Filas" at bounding box center [981, 522] width 75 height 28
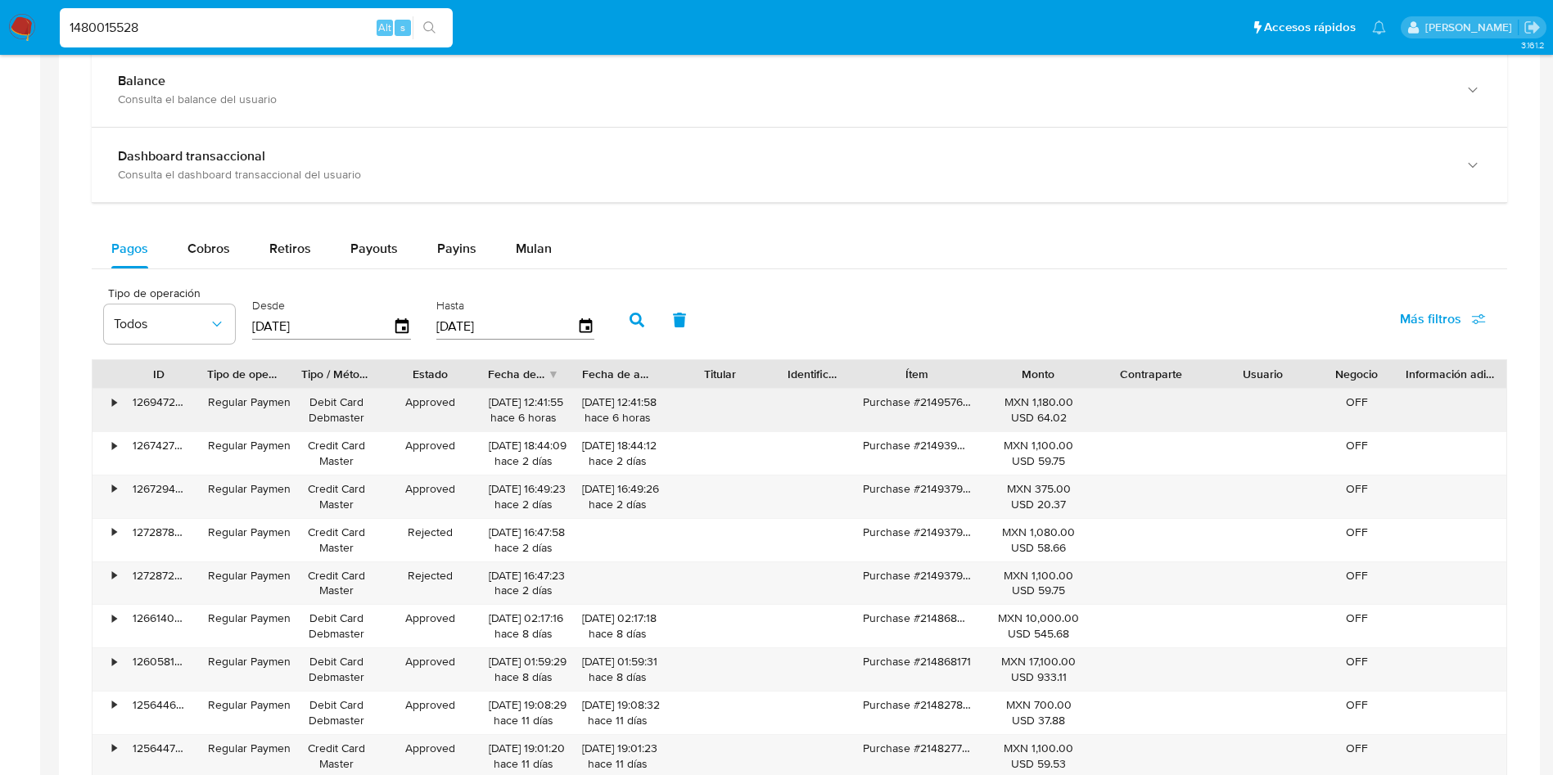
scroll to position [697, 0]
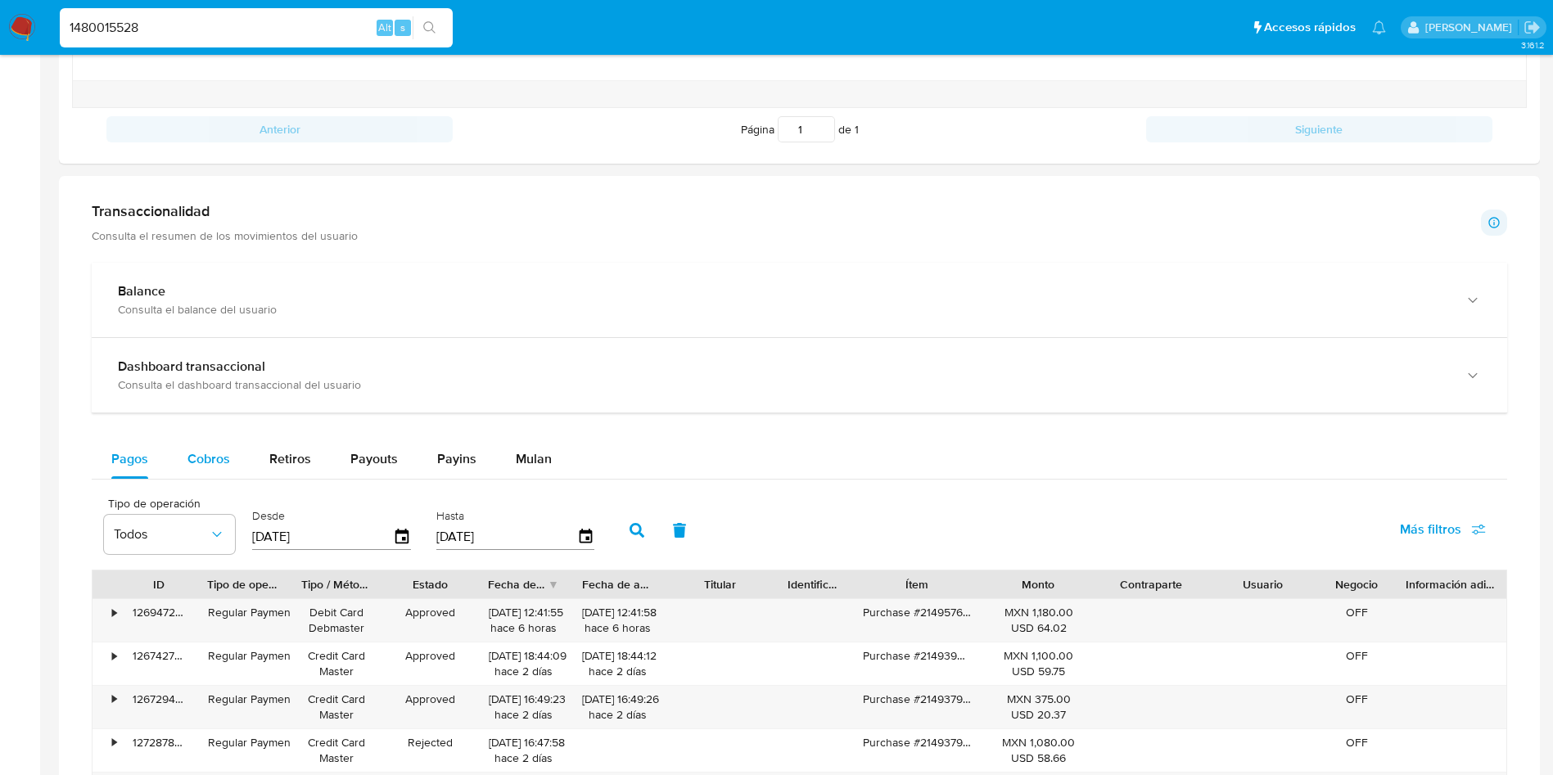
click at [215, 466] on span "Cobros" at bounding box center [208, 459] width 43 height 19
select select "10"
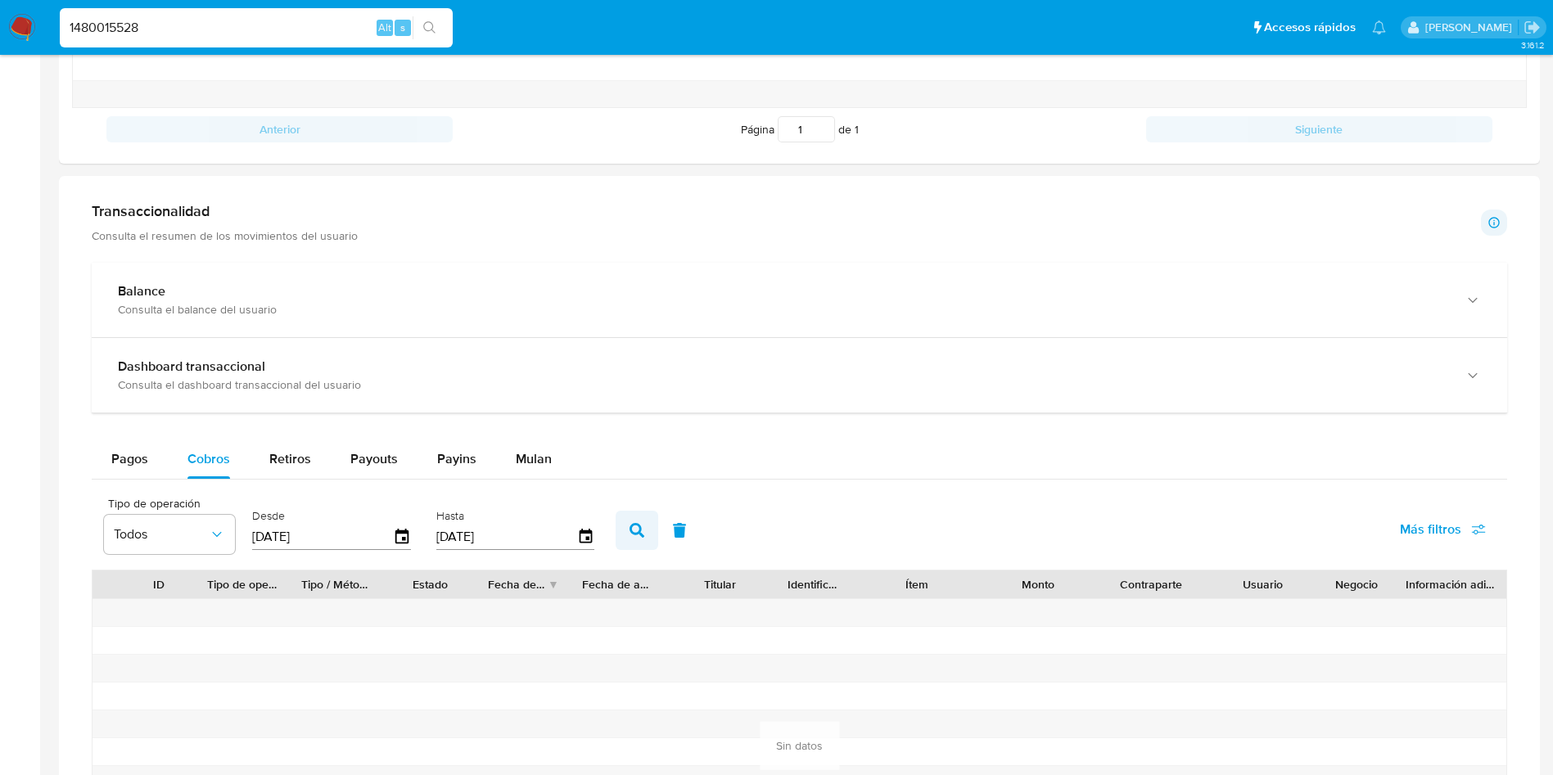
click at [641, 530] on icon "button" at bounding box center [637, 530] width 15 height 15
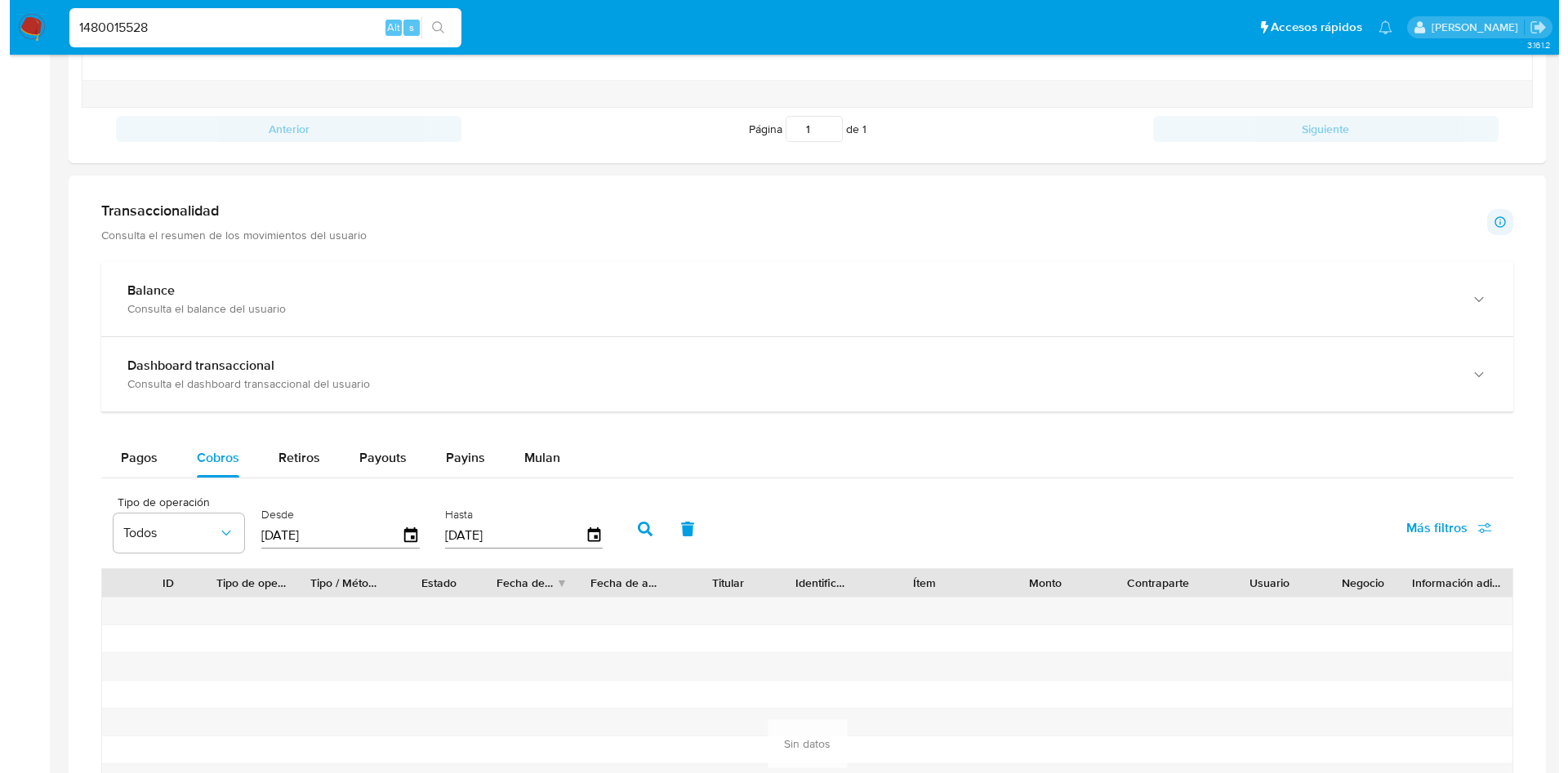
scroll to position [818, 0]
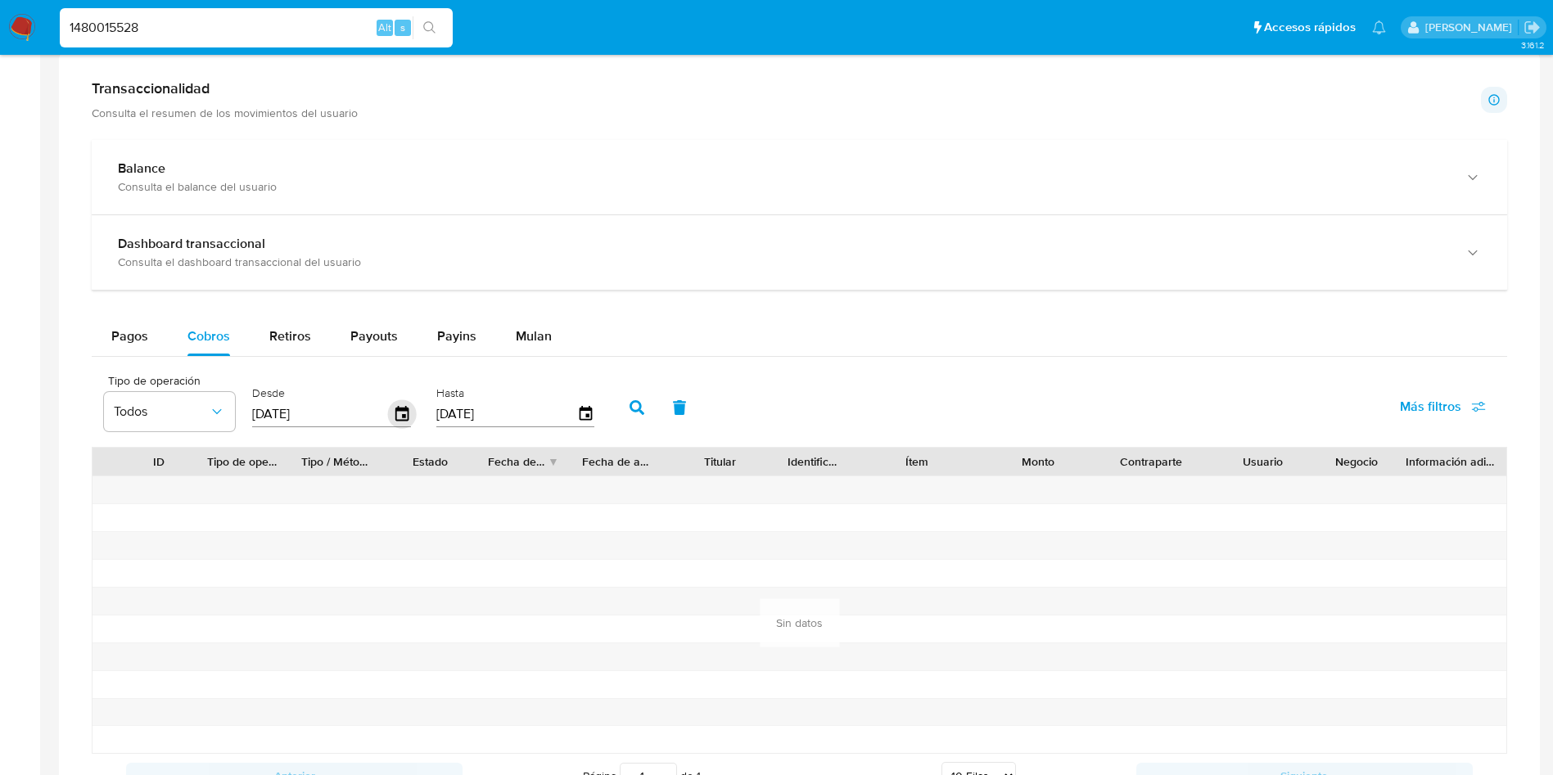
click at [401, 409] on icon "button" at bounding box center [401, 413] width 13 height 15
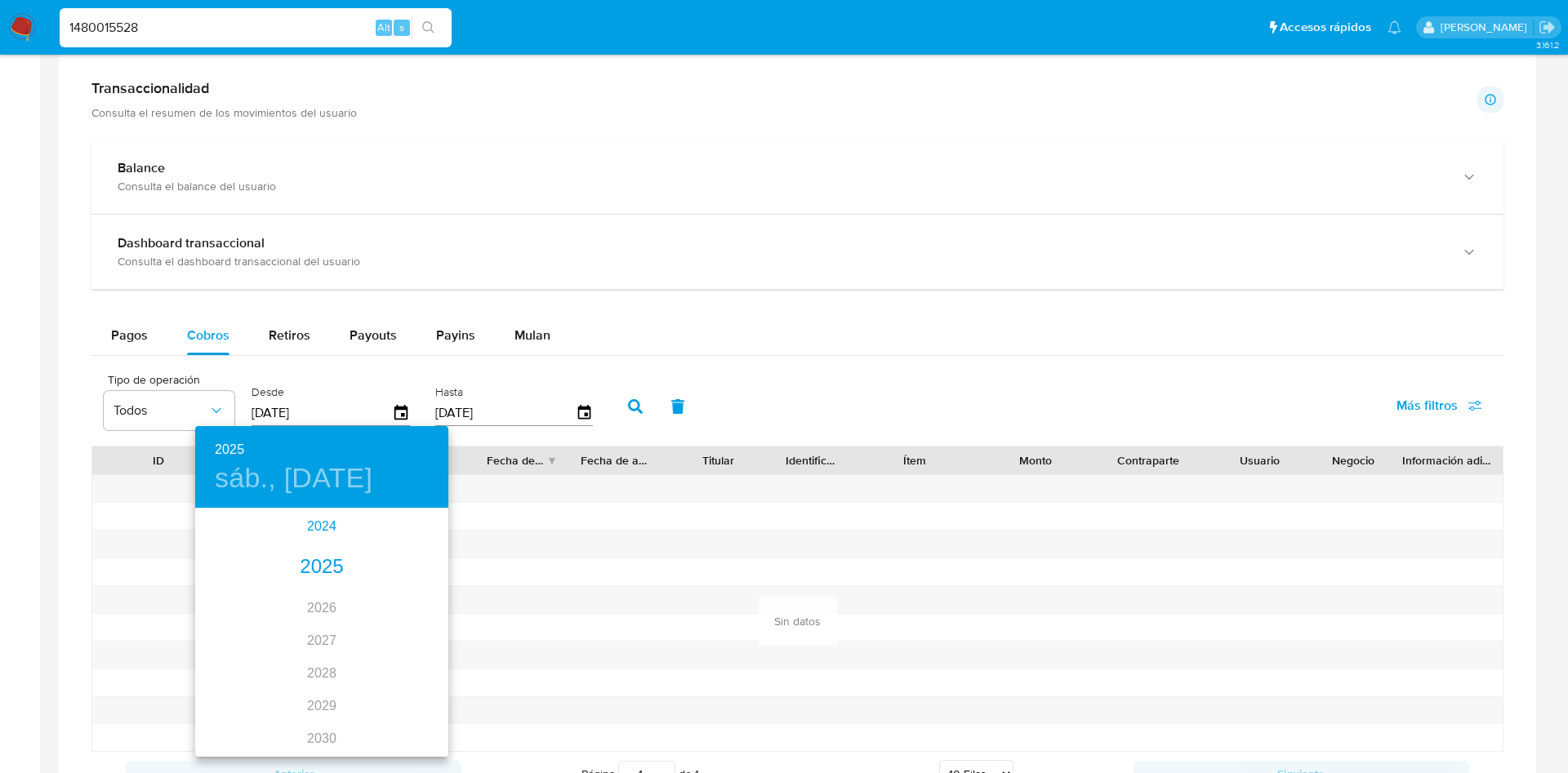
click at [322, 529] on div "2024" at bounding box center [322, 527] width 253 height 33
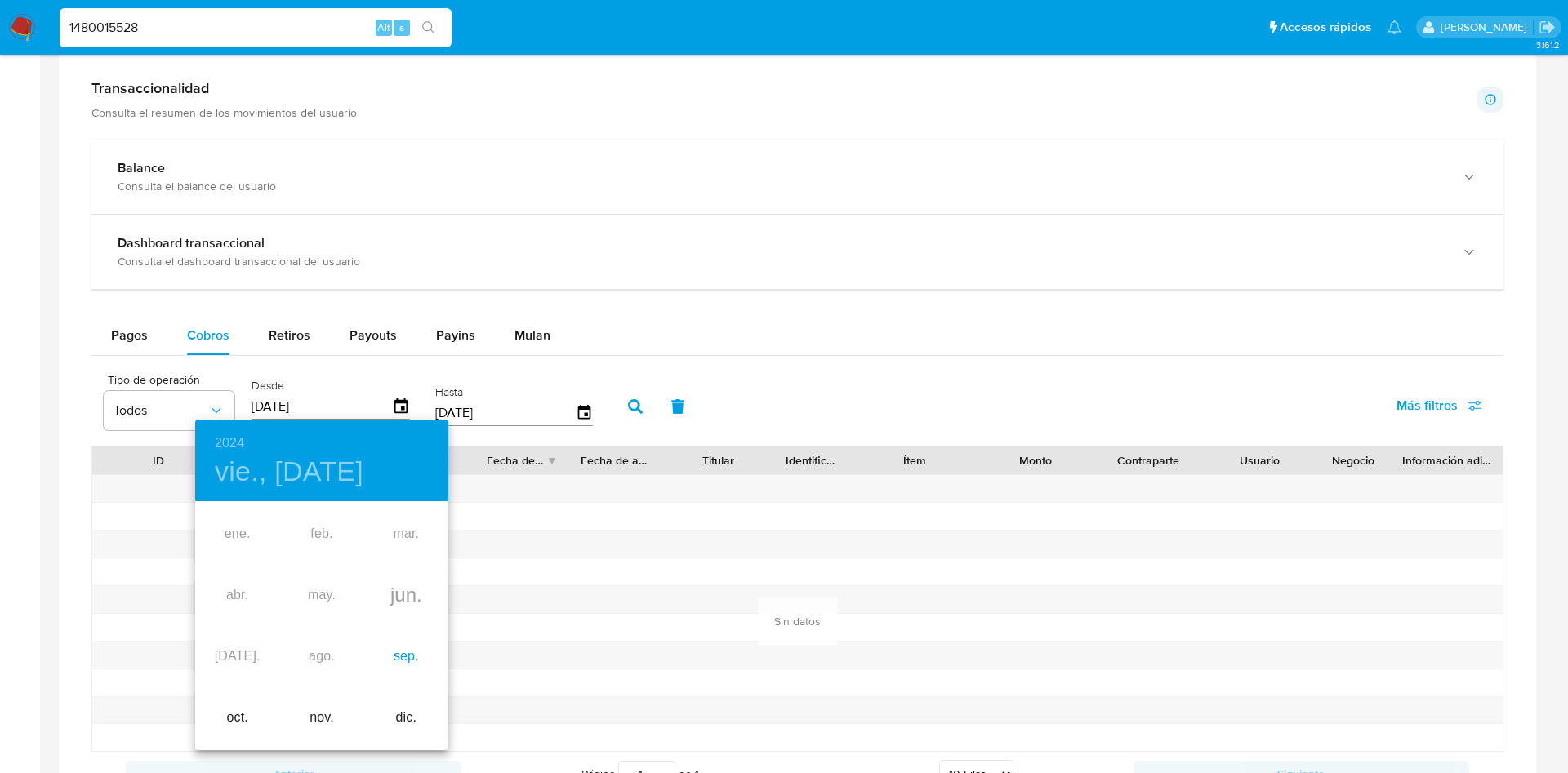
click at [403, 657] on div "sep." at bounding box center [406, 656] width 84 height 61
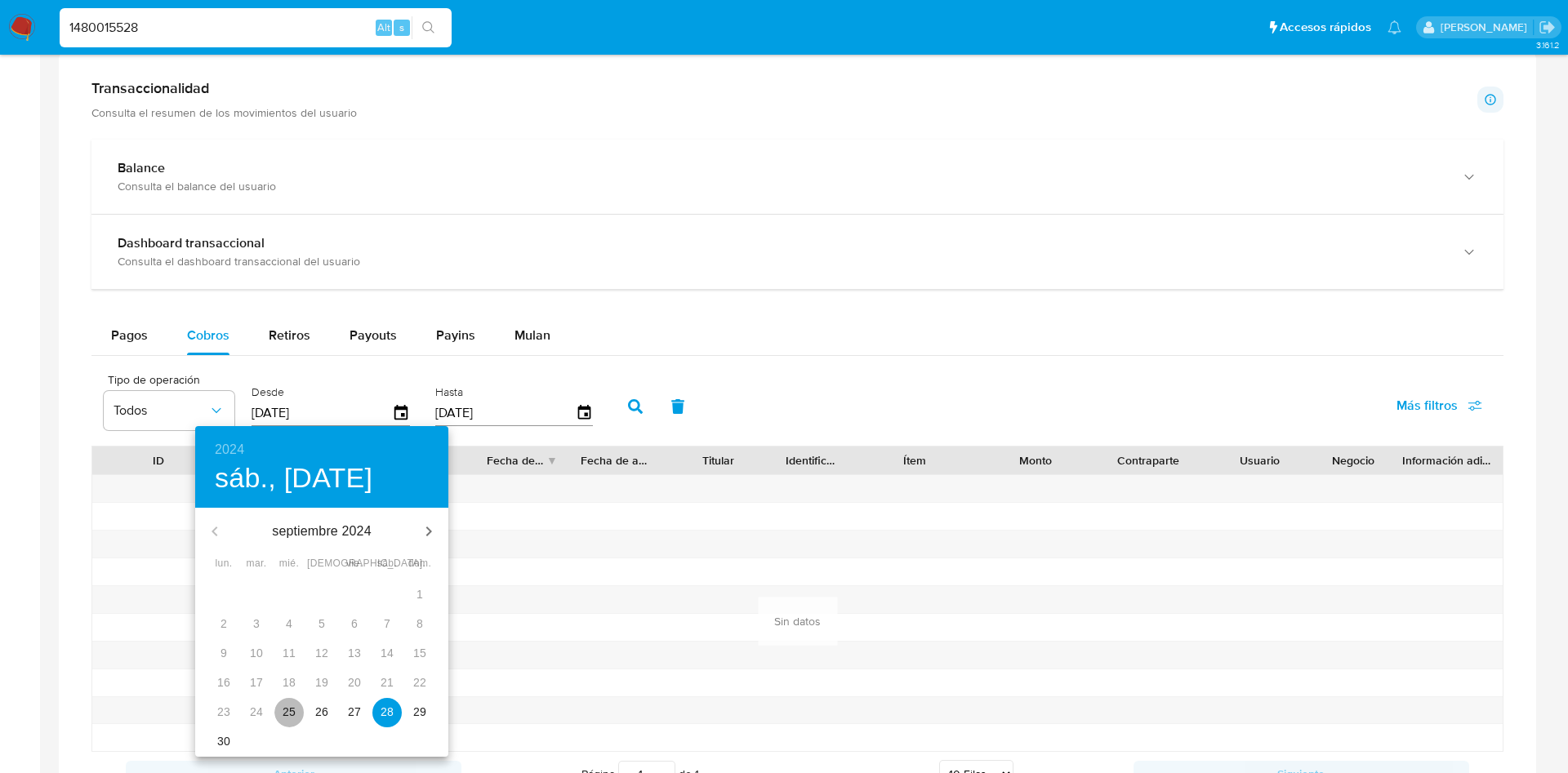
click at [288, 704] on p "25" at bounding box center [288, 712] width 13 height 16
type input "25/09/2024"
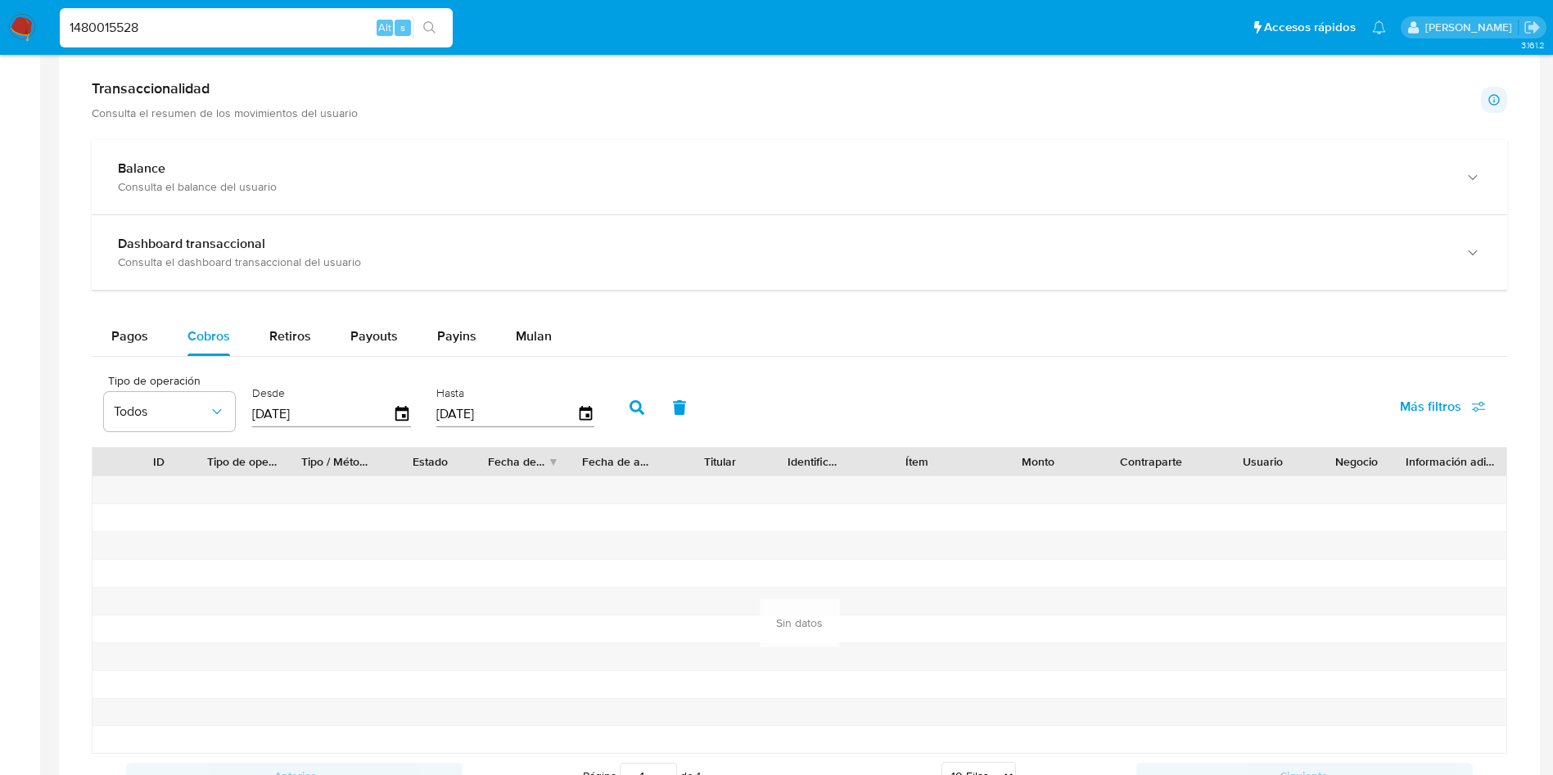
click at [626, 399] on button "button" at bounding box center [637, 407] width 43 height 39
click at [300, 328] on span "Retiros" at bounding box center [290, 336] width 42 height 19
select select "10"
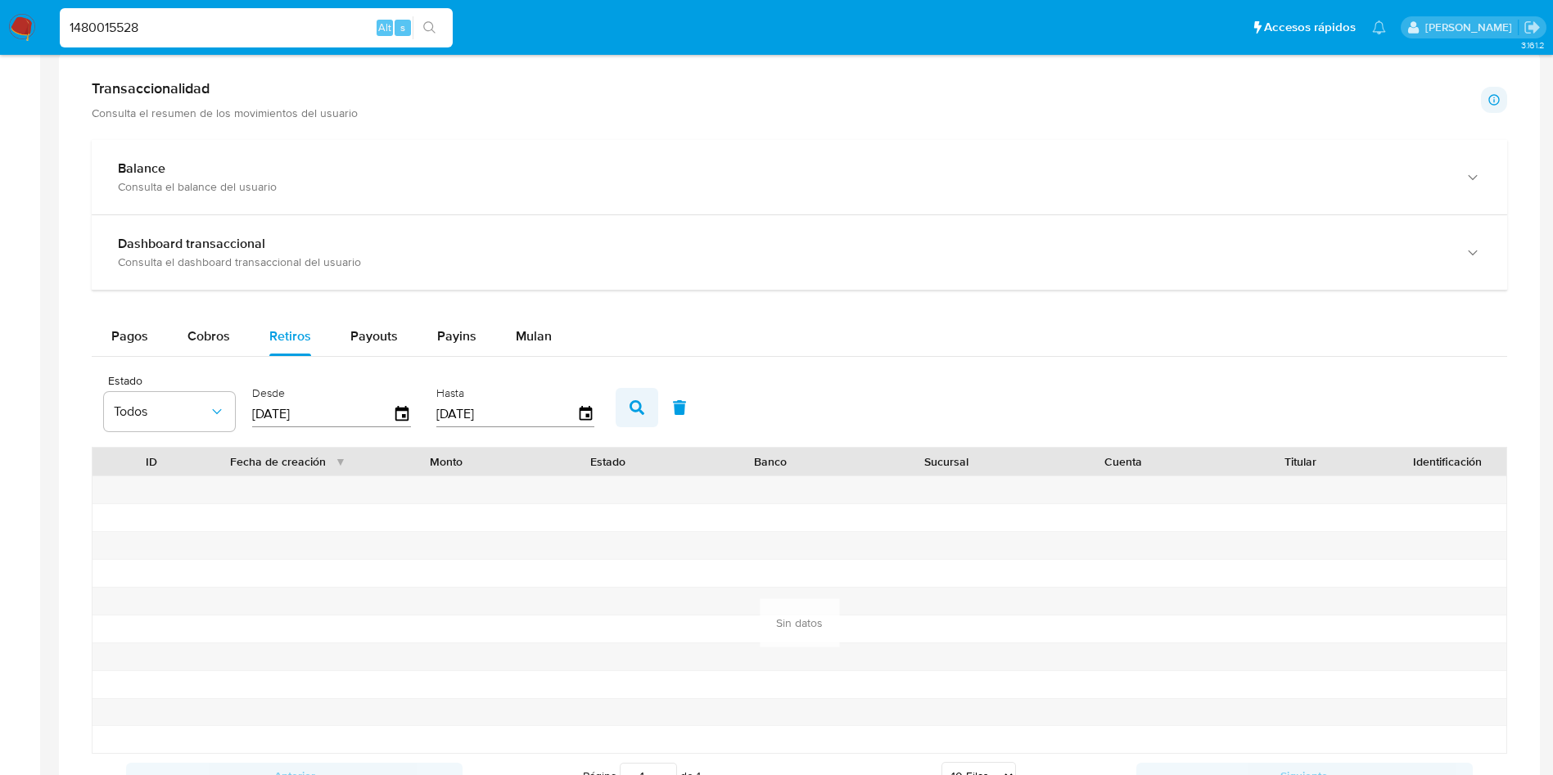
click at [639, 410] on icon "button" at bounding box center [637, 407] width 15 height 15
click at [402, 410] on icon "button" at bounding box center [401, 413] width 13 height 15
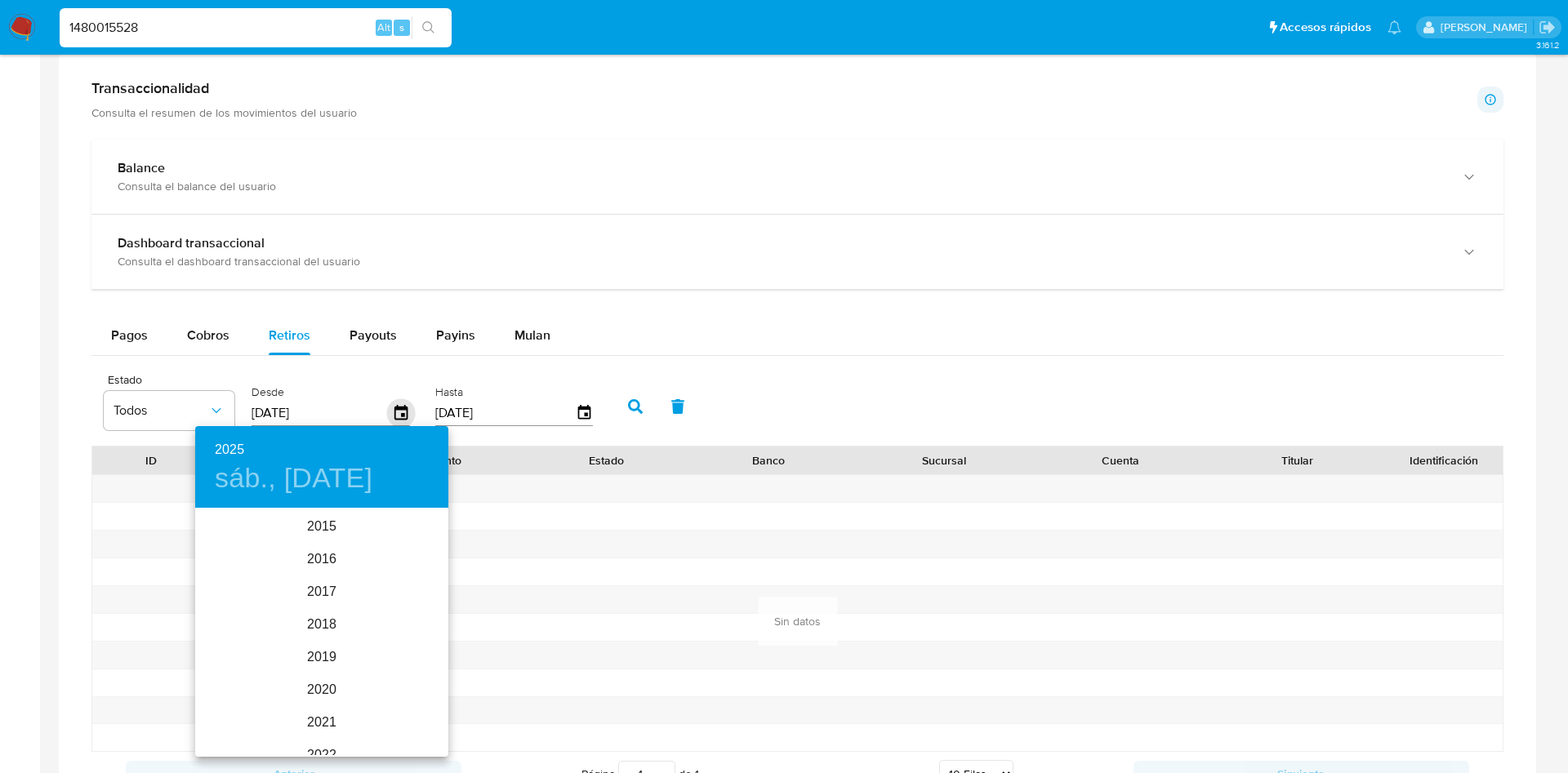
scroll to position [228, 0]
click at [305, 597] on div "2024" at bounding box center [322, 591] width 253 height 33
click at [402, 669] on div "sep." at bounding box center [406, 663] width 84 height 61
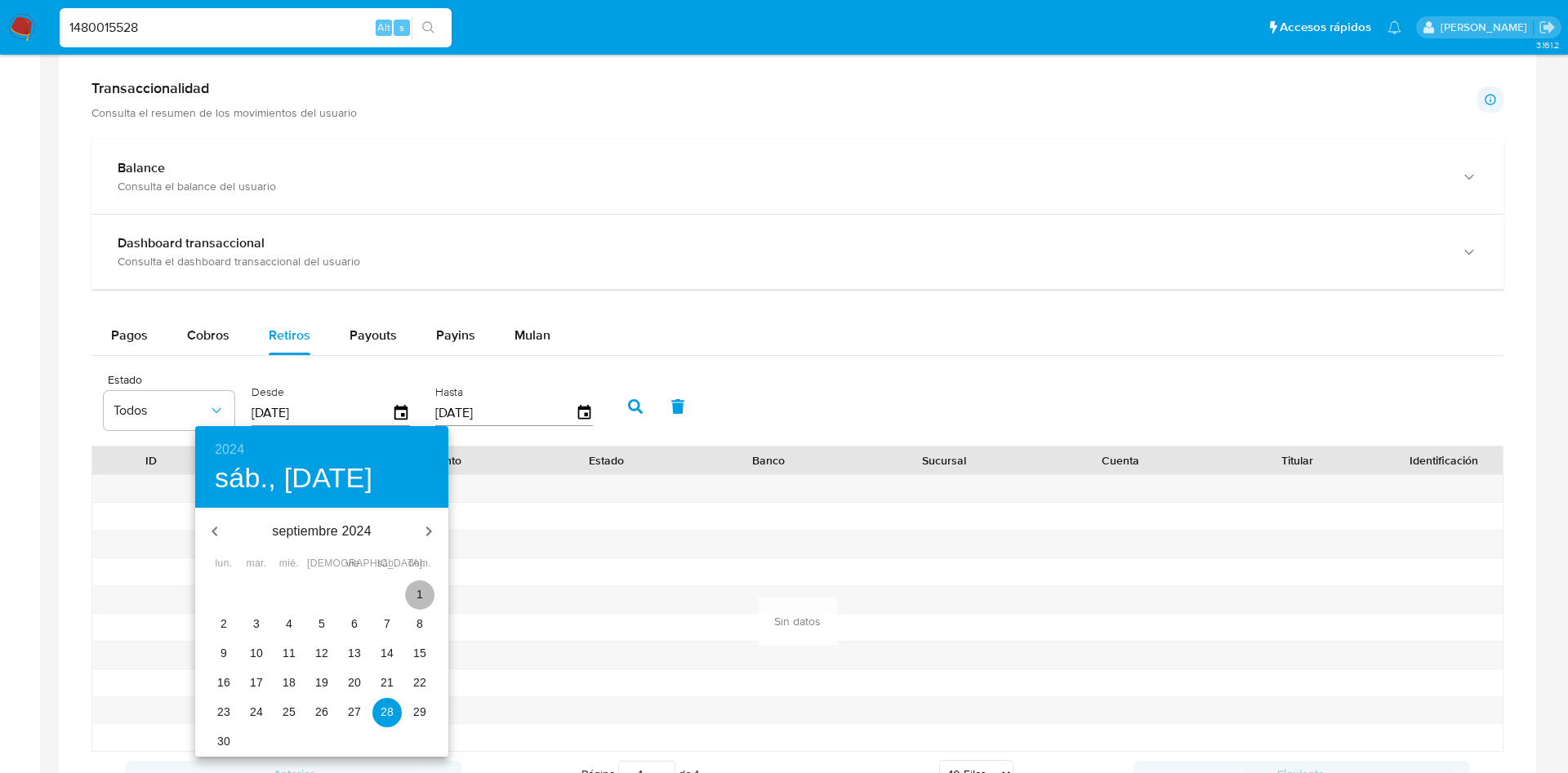
click at [426, 591] on span "1" at bounding box center [419, 594] width 29 height 16
type input "01/09/2024"
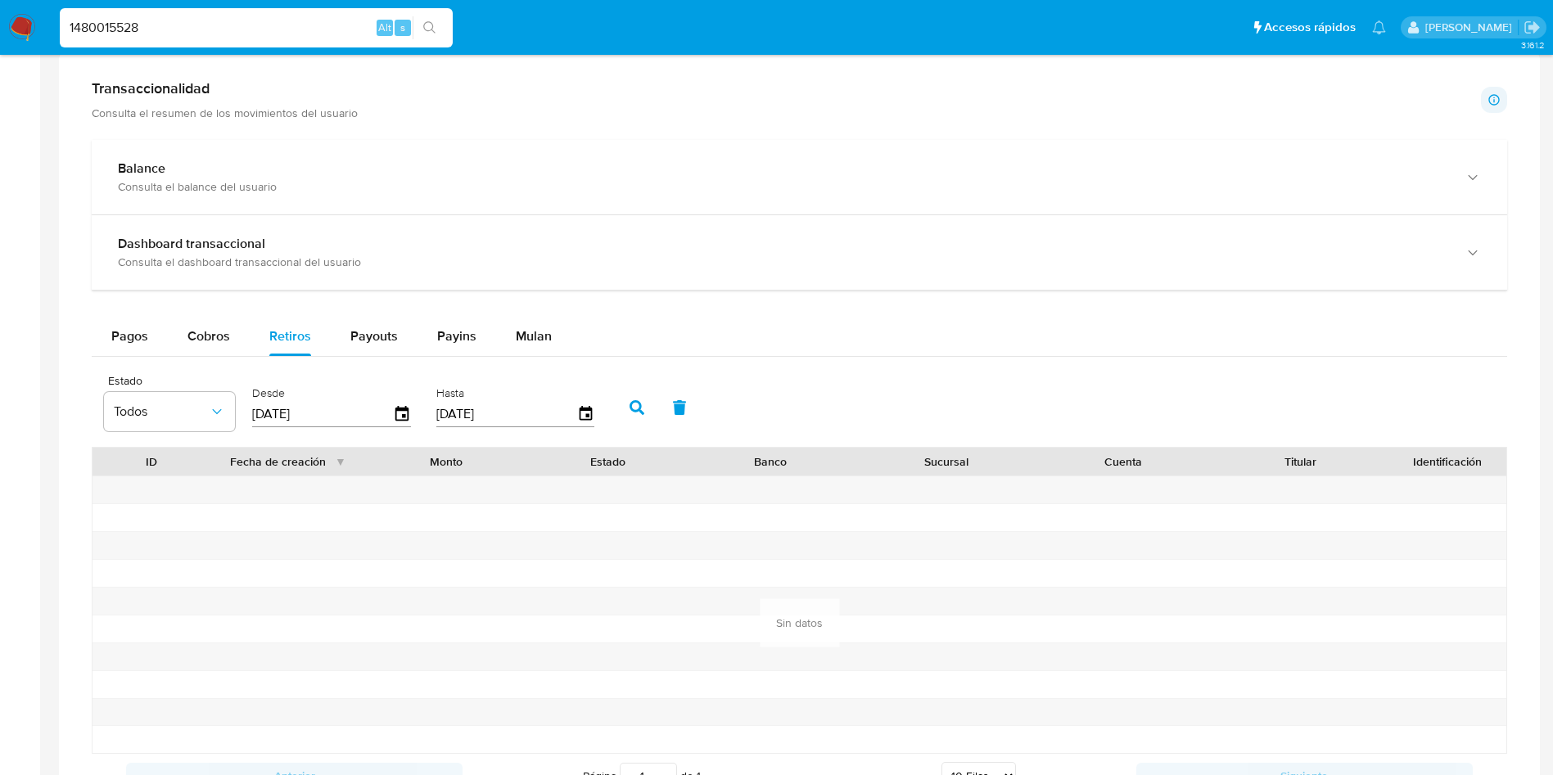
click at [626, 410] on button "button" at bounding box center [637, 407] width 43 height 39
click at [346, 332] on button "Payouts" at bounding box center [374, 336] width 87 height 39
select select "10"
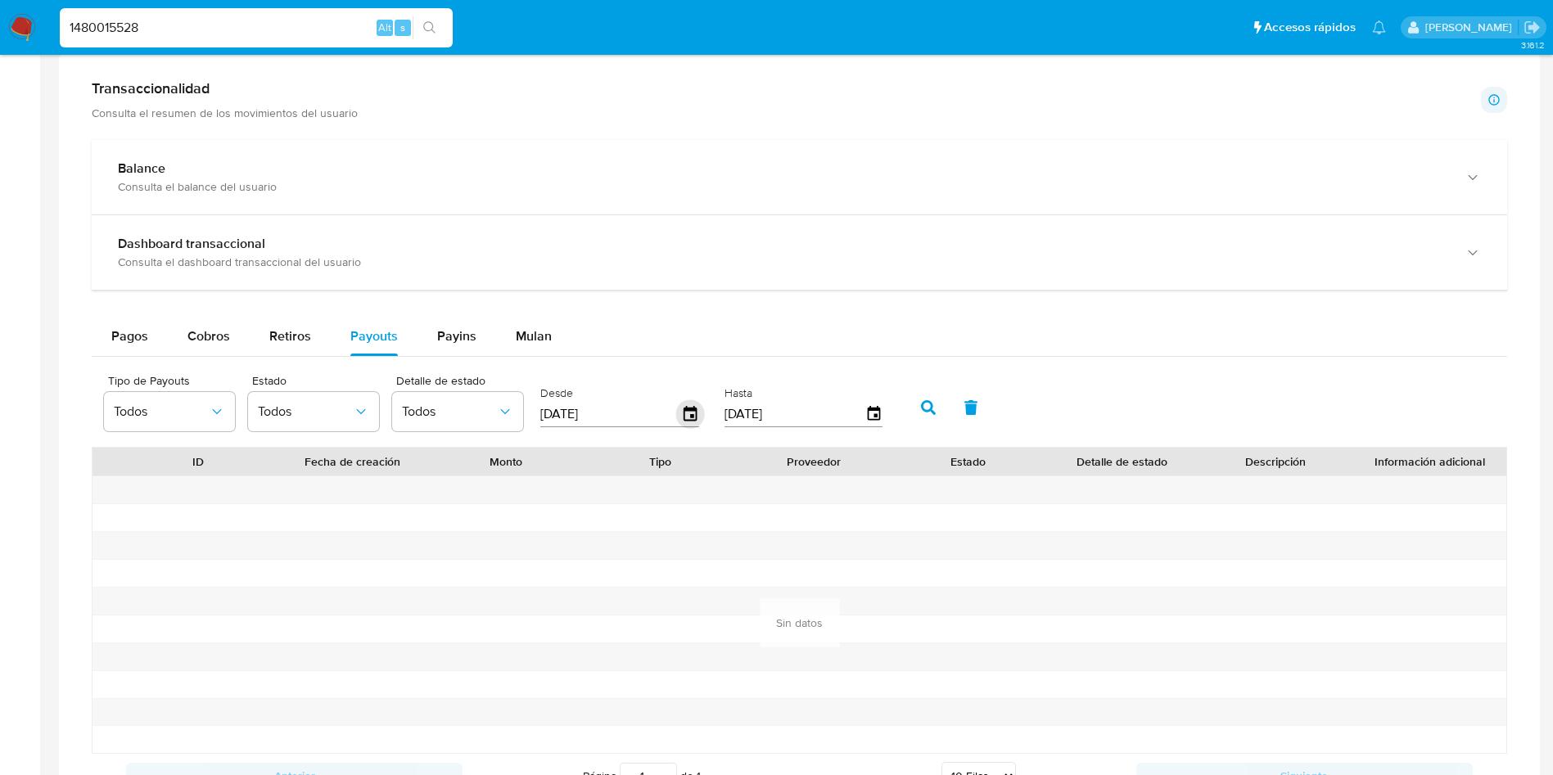
click at [694, 415] on icon "button" at bounding box center [690, 414] width 29 height 29
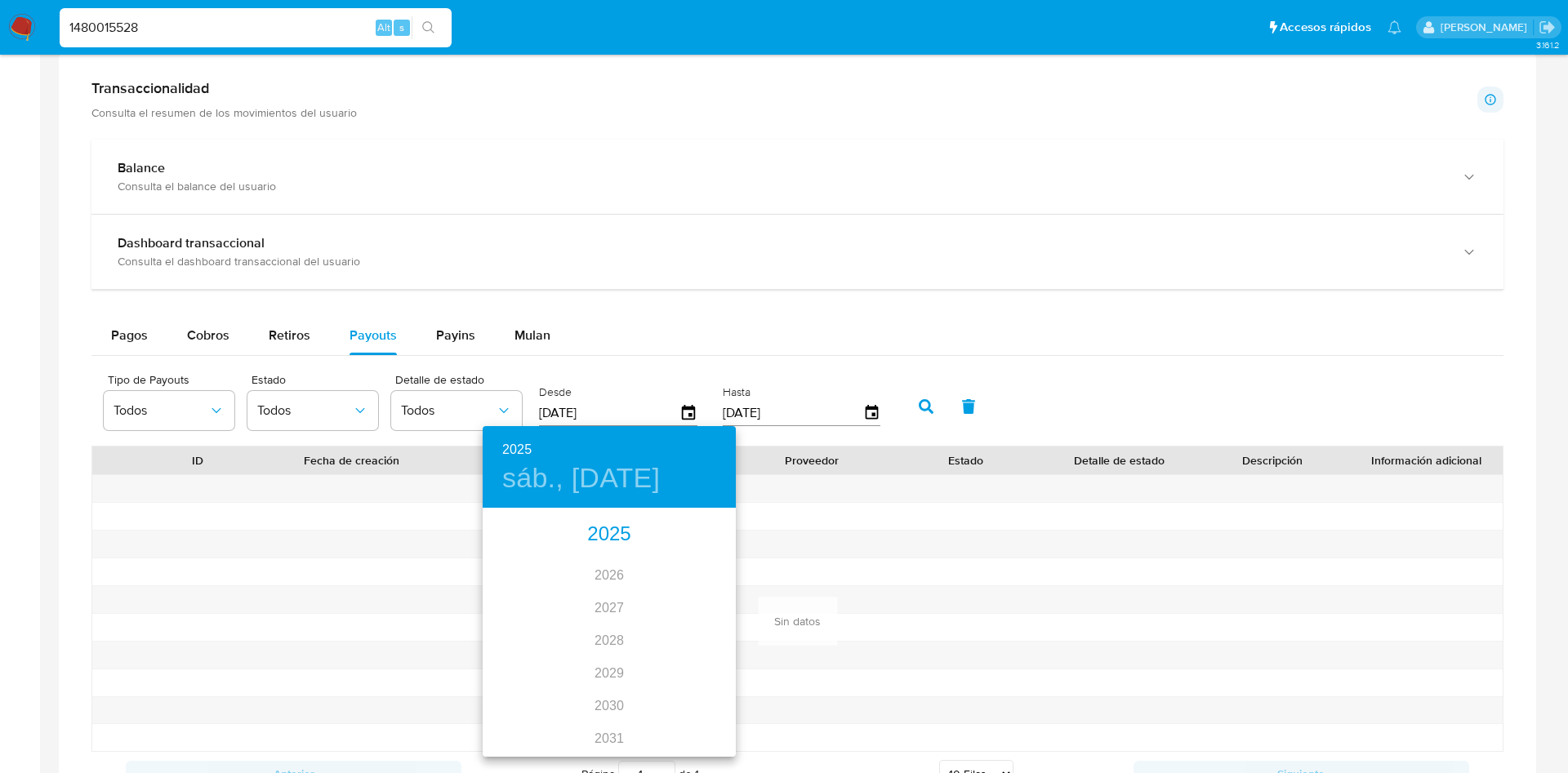
click at [603, 535] on div "2025" at bounding box center [609, 535] width 253 height 33
click at [689, 598] on div "jun." at bounding box center [693, 601] width 84 height 61
click at [711, 592] on span "1" at bounding box center [706, 594] width 29 height 16
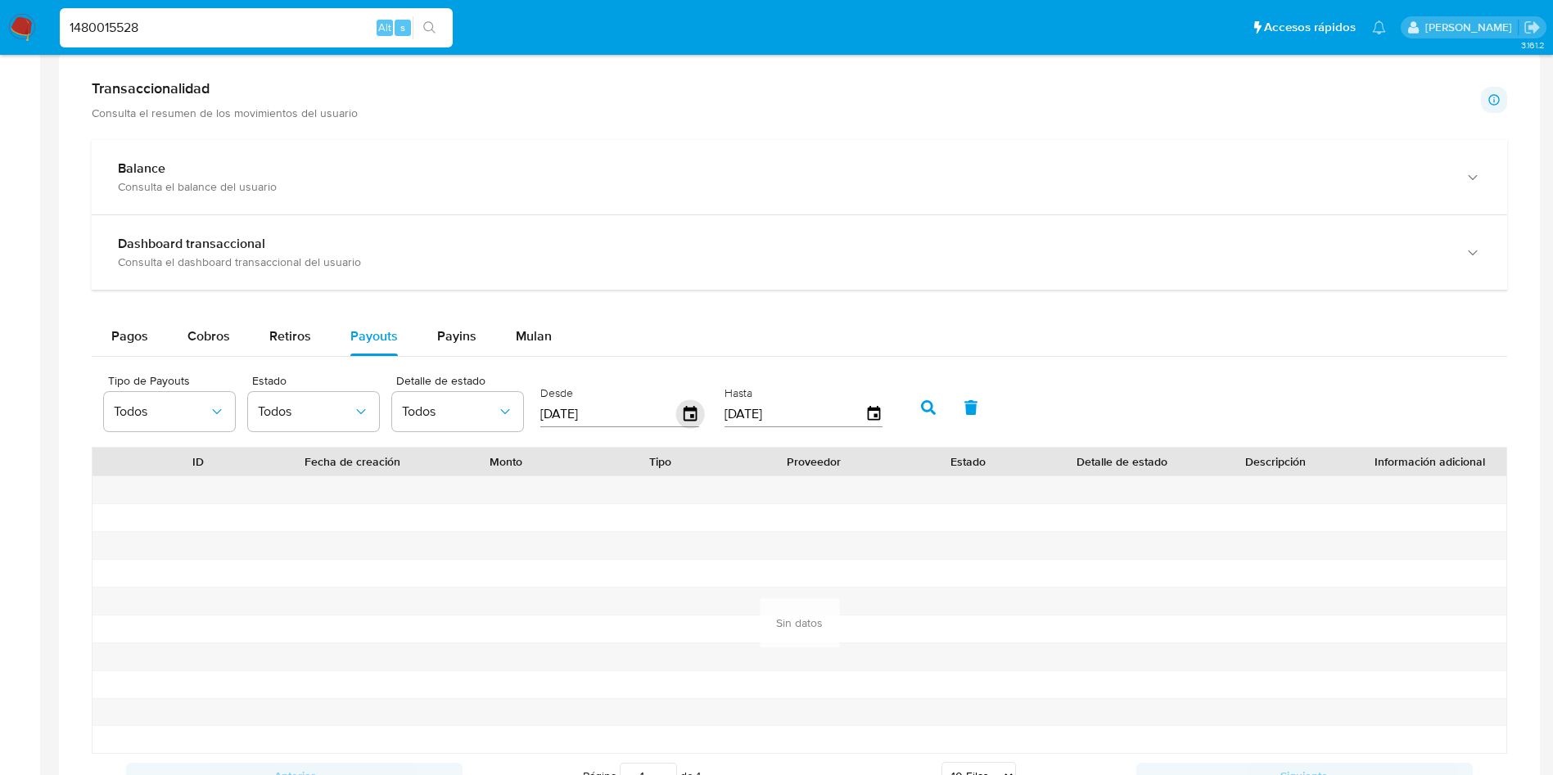
click at [689, 414] on icon "button" at bounding box center [690, 414] width 29 height 29
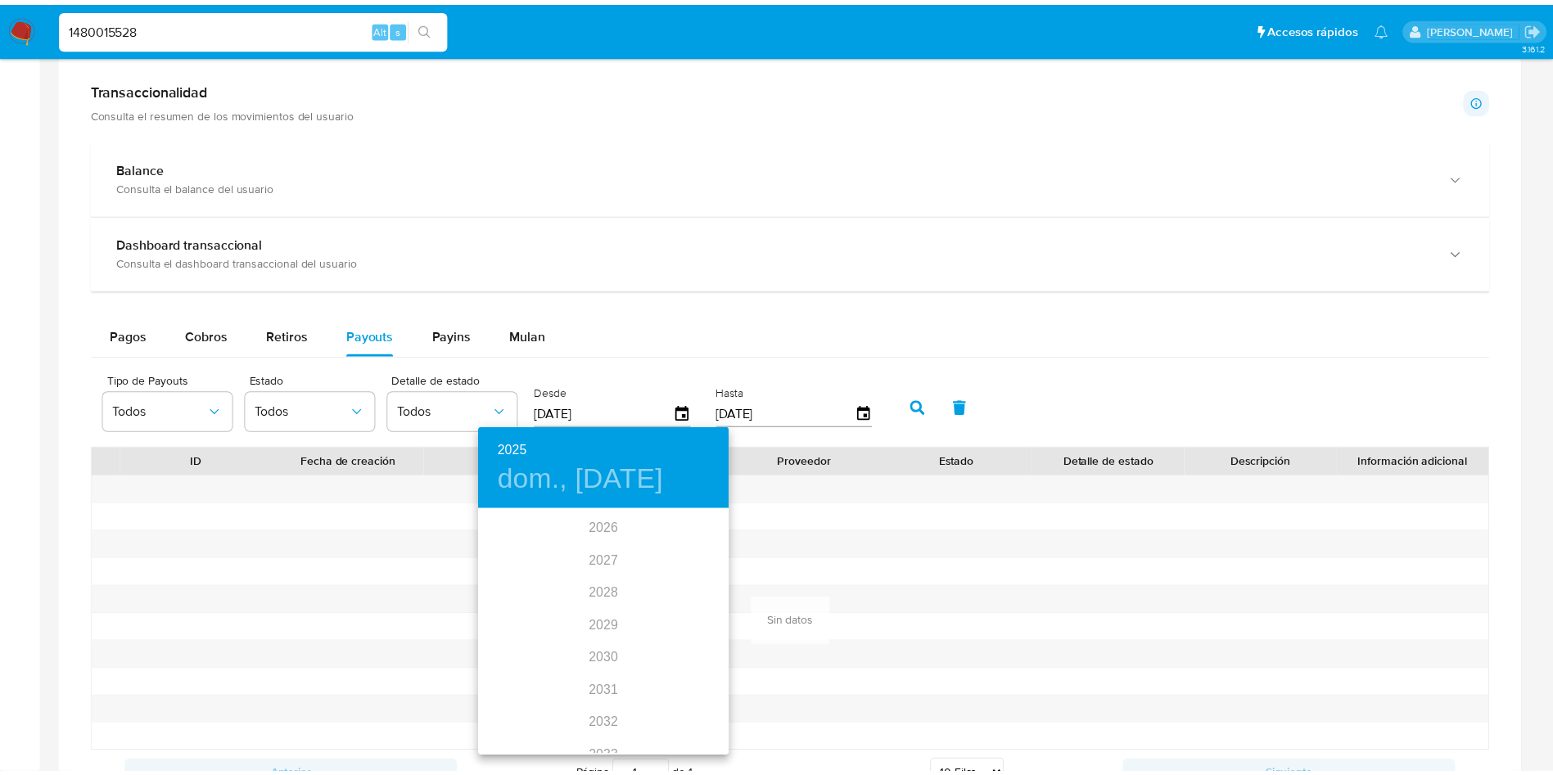
scroll to position [0, 0]
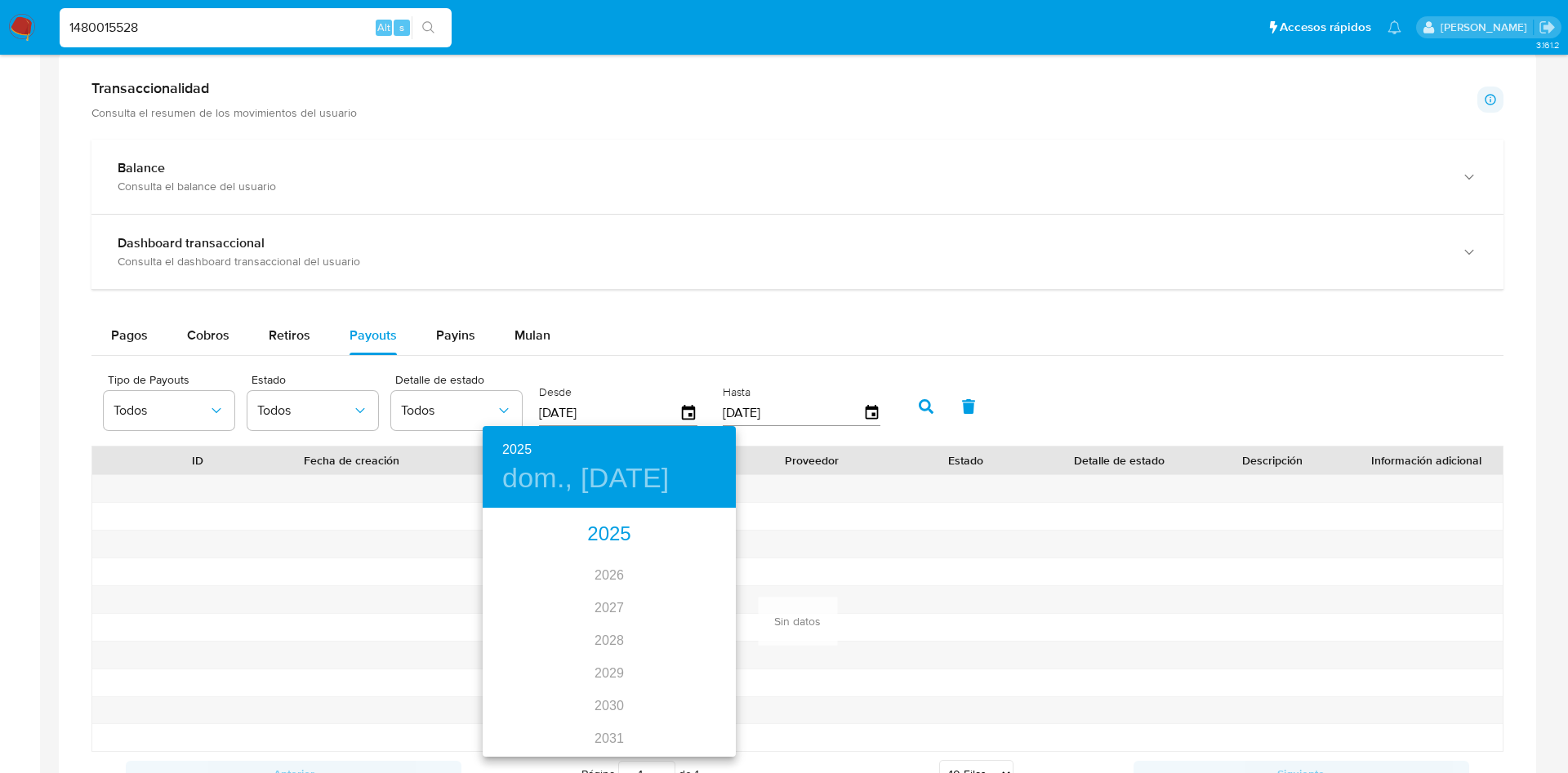
click at [606, 532] on div "2025" at bounding box center [609, 535] width 253 height 33
click at [705, 530] on div "mar." at bounding box center [693, 541] width 84 height 61
type input "25/03/2025"
click at [540, 706] on p "25" at bounding box center [544, 712] width 13 height 16
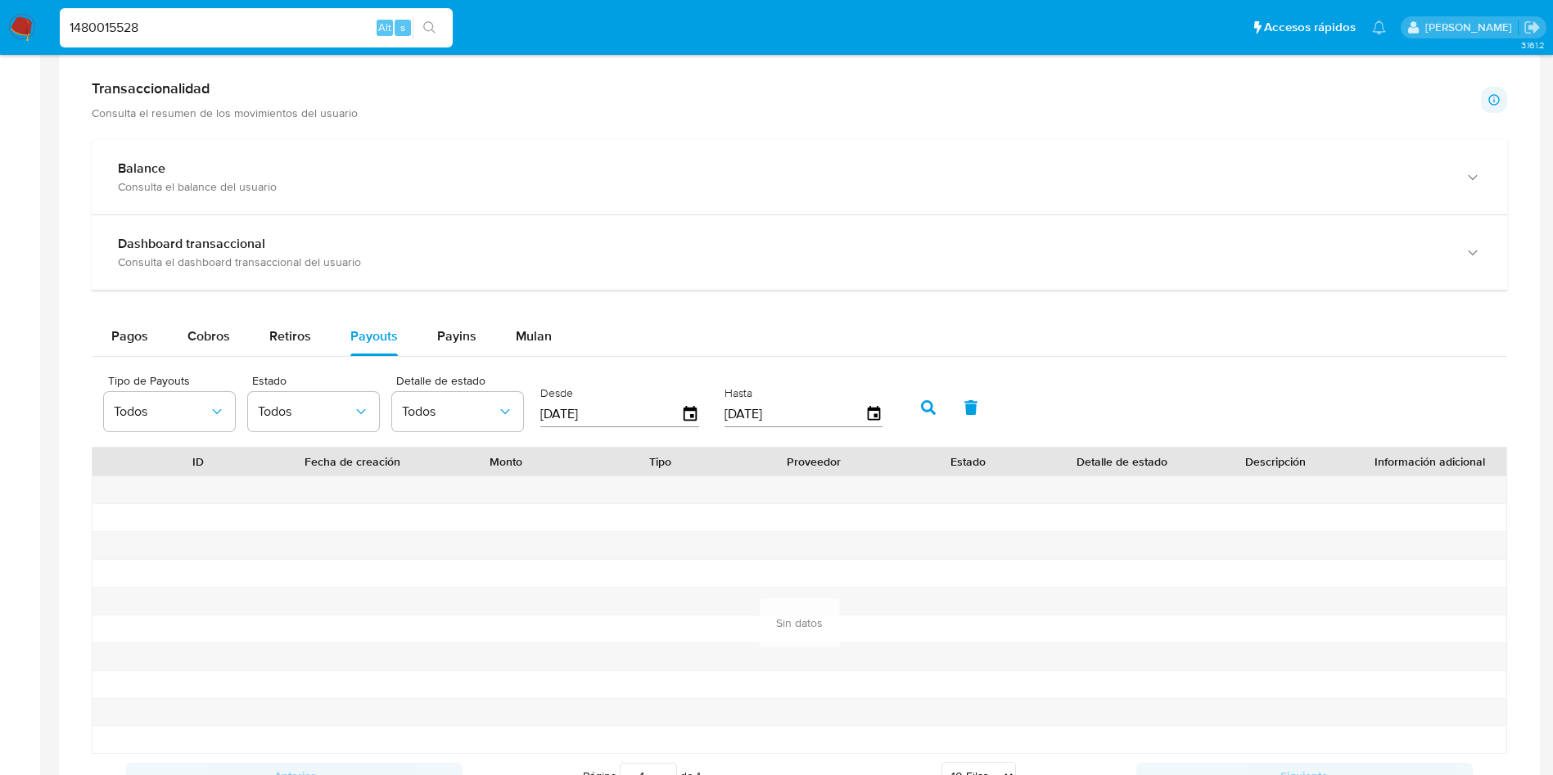
click at [926, 405] on icon "button" at bounding box center [928, 407] width 15 height 15
click at [448, 331] on span "Payins" at bounding box center [456, 336] width 39 height 19
select select "10"
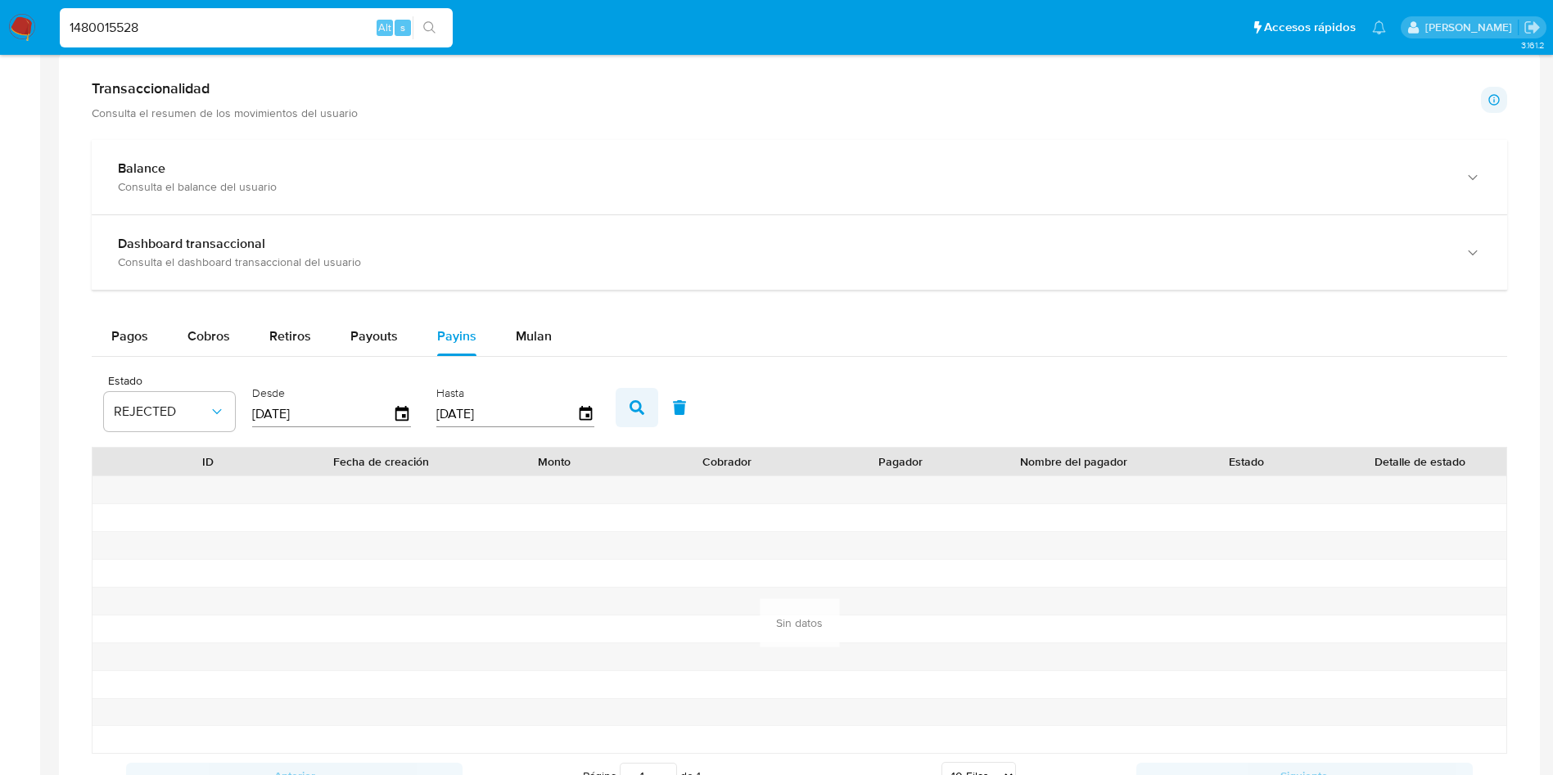
click at [636, 400] on icon "button" at bounding box center [637, 407] width 15 height 15
click at [528, 325] on div "Mulan" at bounding box center [534, 336] width 36 height 39
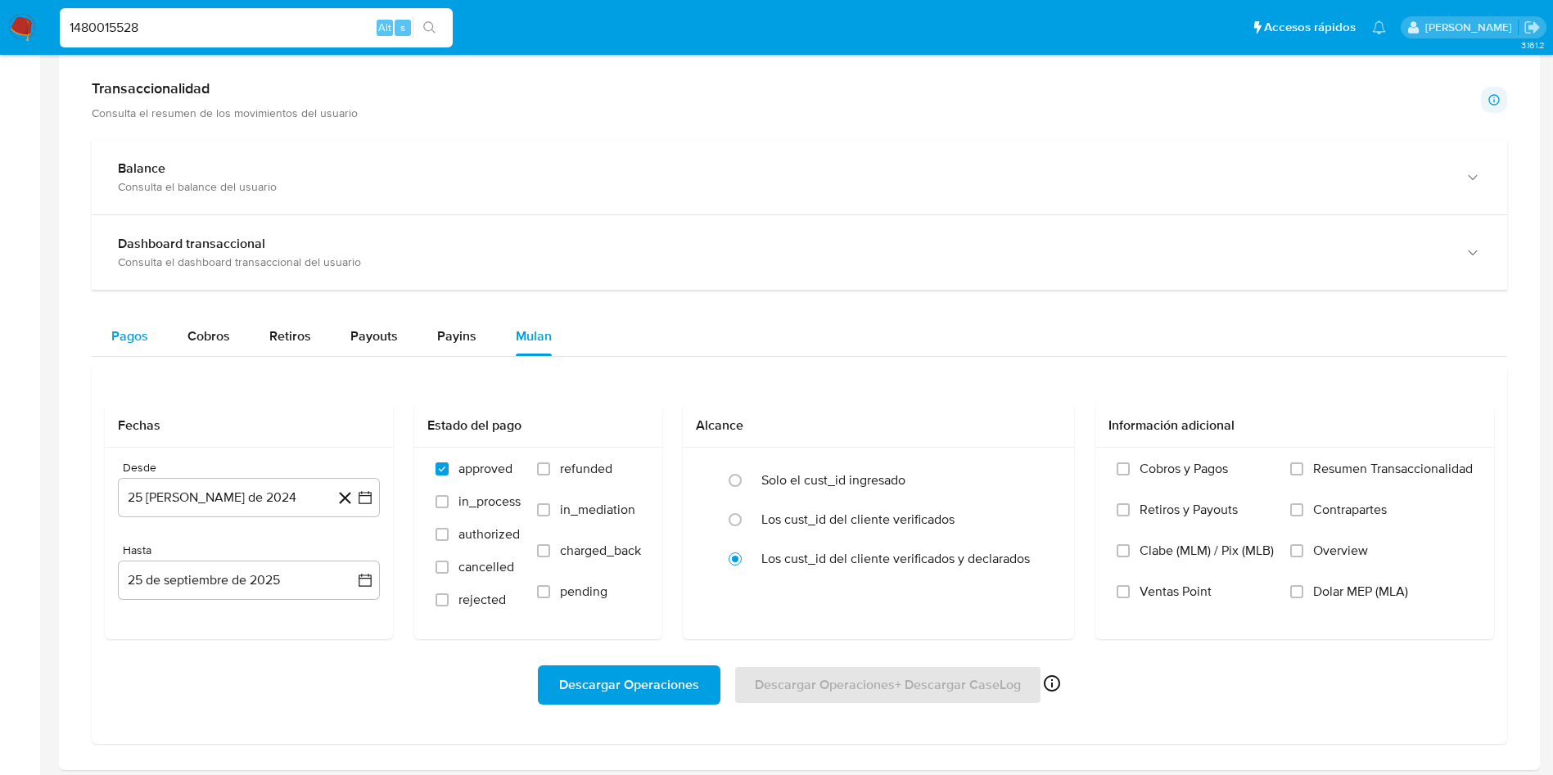
click at [129, 328] on span "Pagos" at bounding box center [129, 336] width 37 height 19
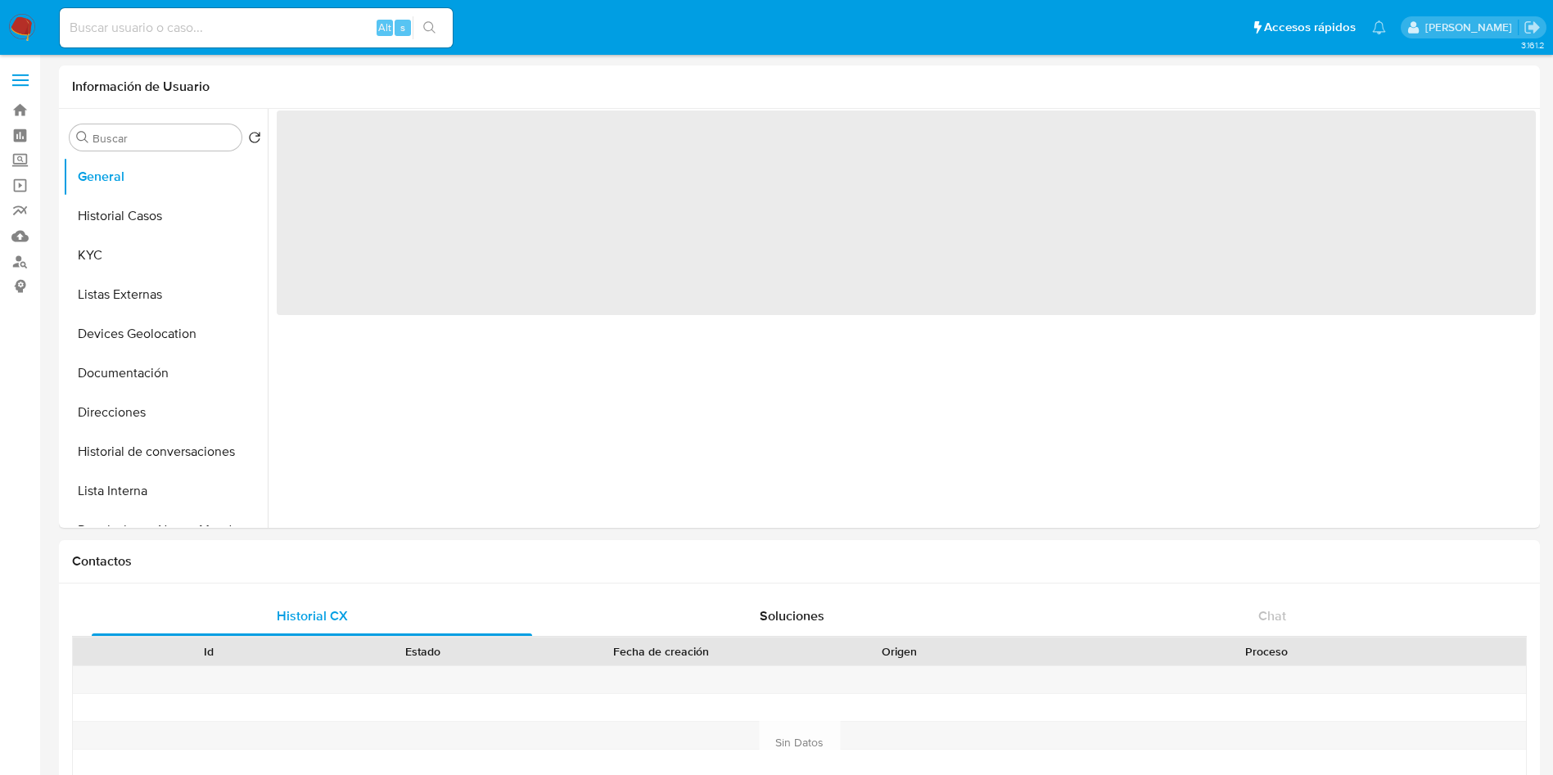
select select "10"
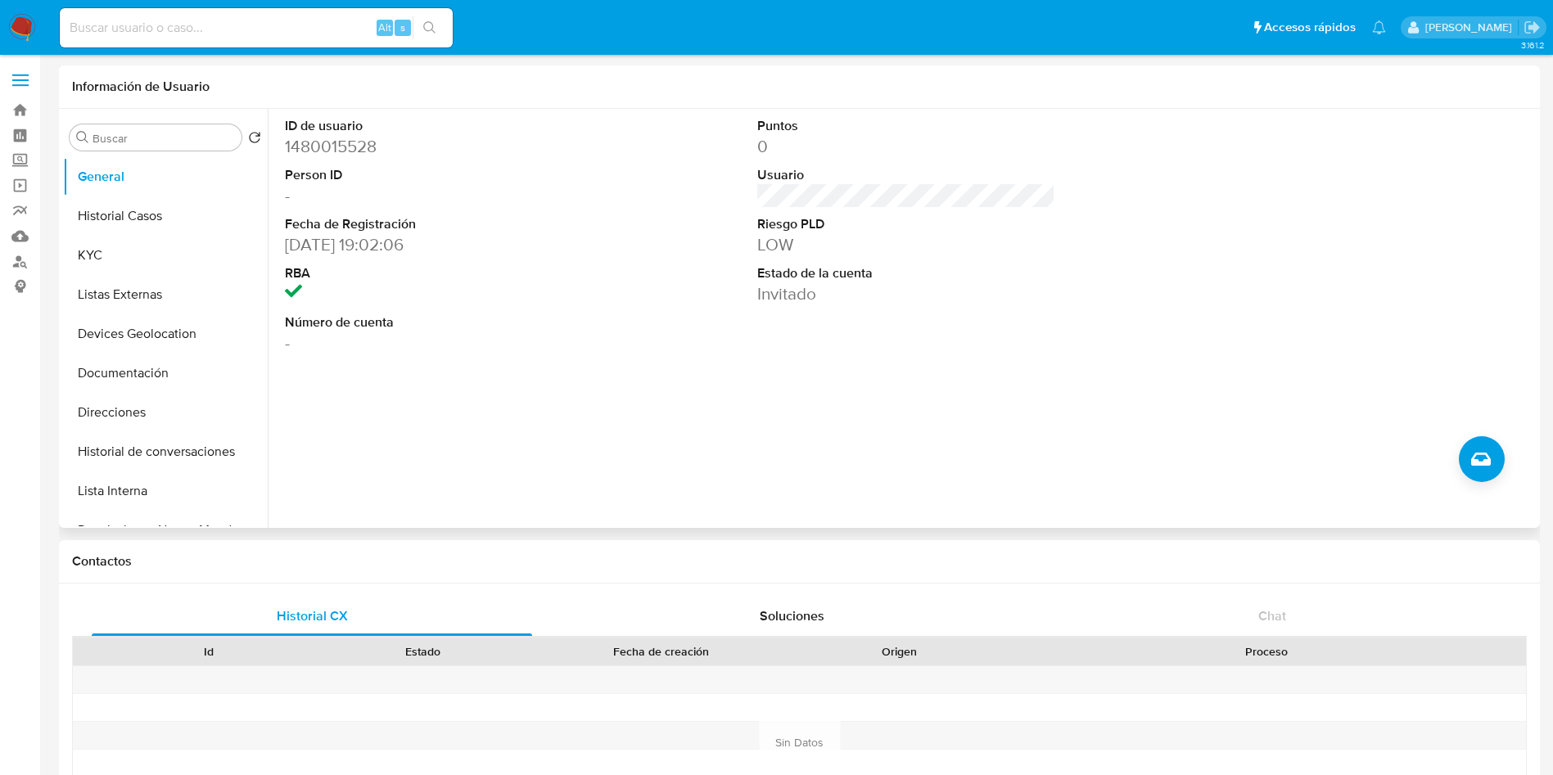
click at [684, 393] on div "ID de usuario 1480015528 Person ID - Fecha de Registración [DATE] 19:02:06 RBA …" at bounding box center [902, 318] width 1268 height 419
click at [17, 24] on img at bounding box center [22, 28] width 28 height 28
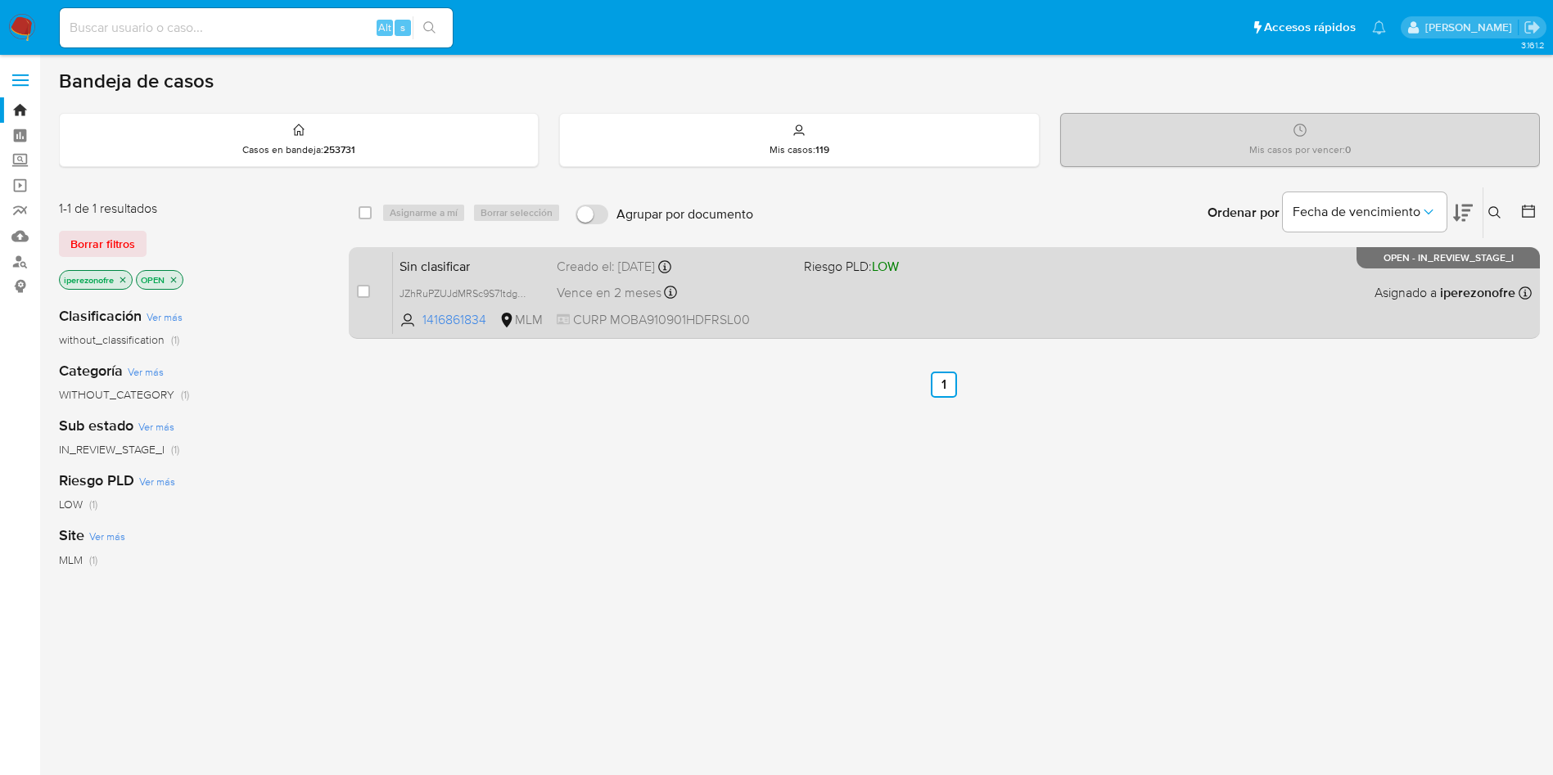
click at [834, 316] on div "Sin clasificar JZhRuPZUJdMRSc9S71tdgWcr 1416861834 MLM Riesgo PLD: LOW Creado e…" at bounding box center [962, 292] width 1139 height 83
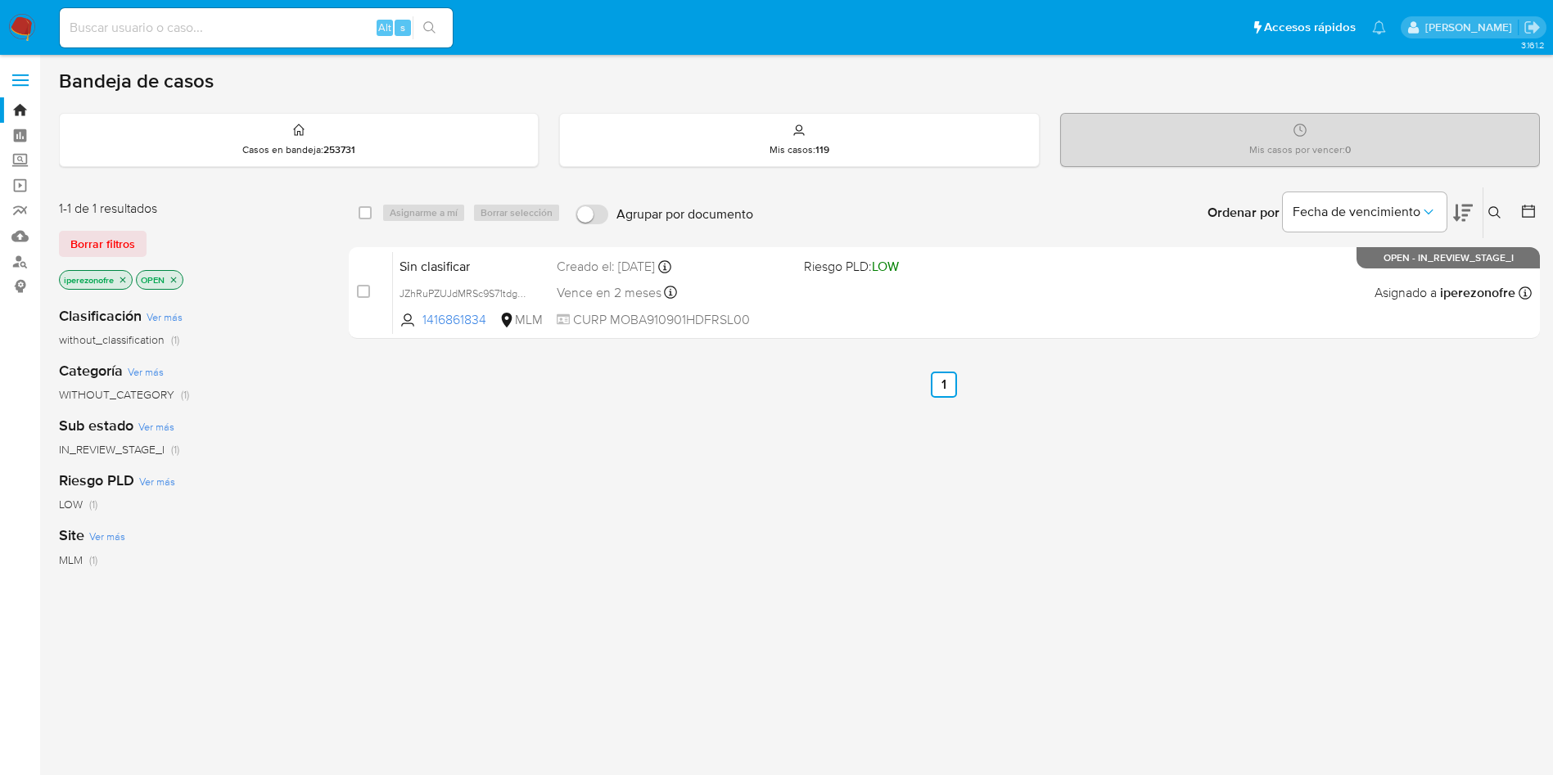
click at [310, 19] on input at bounding box center [256, 27] width 393 height 21
paste input "1480015528"
type input "1480015528"
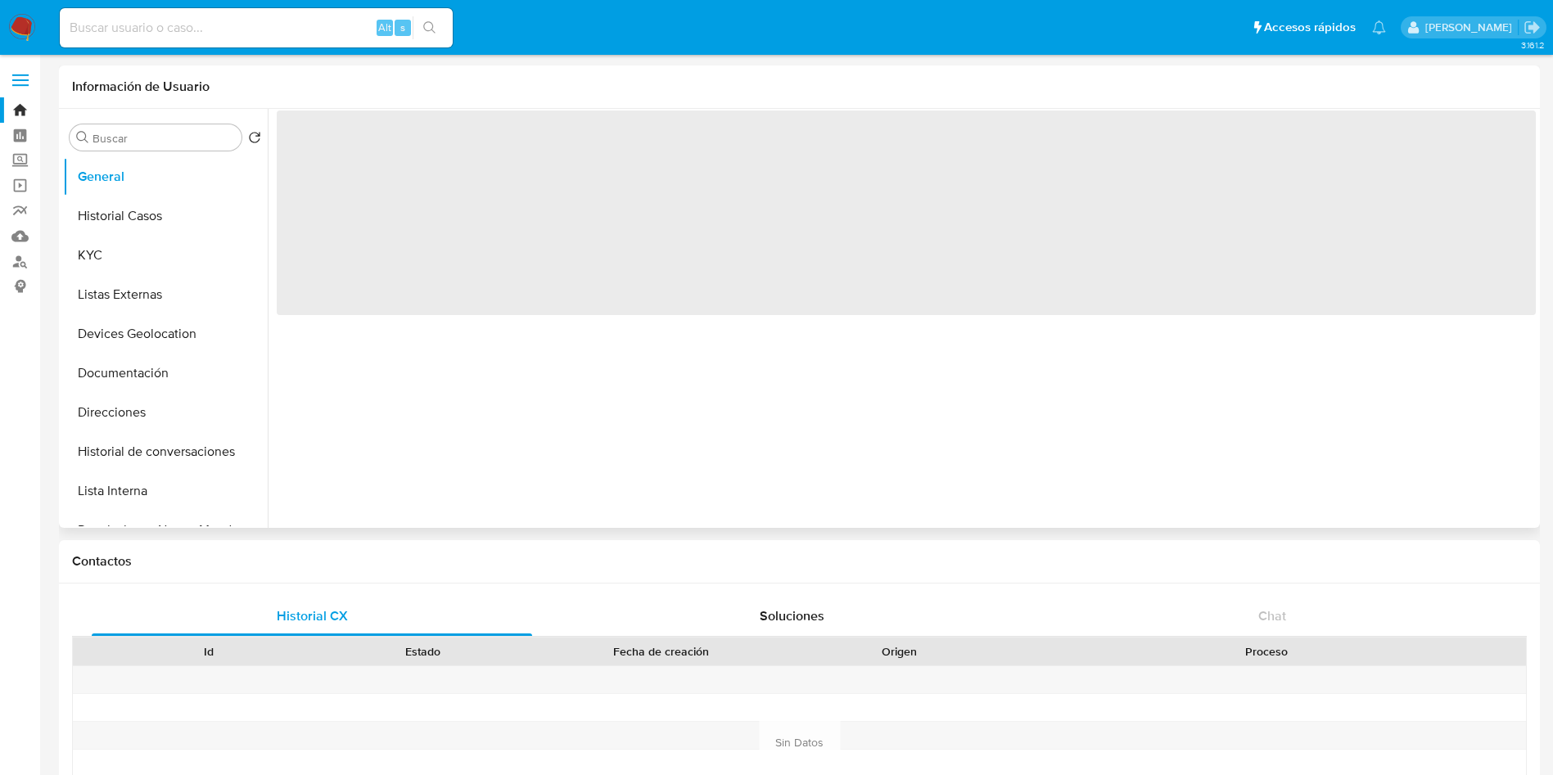
select select "10"
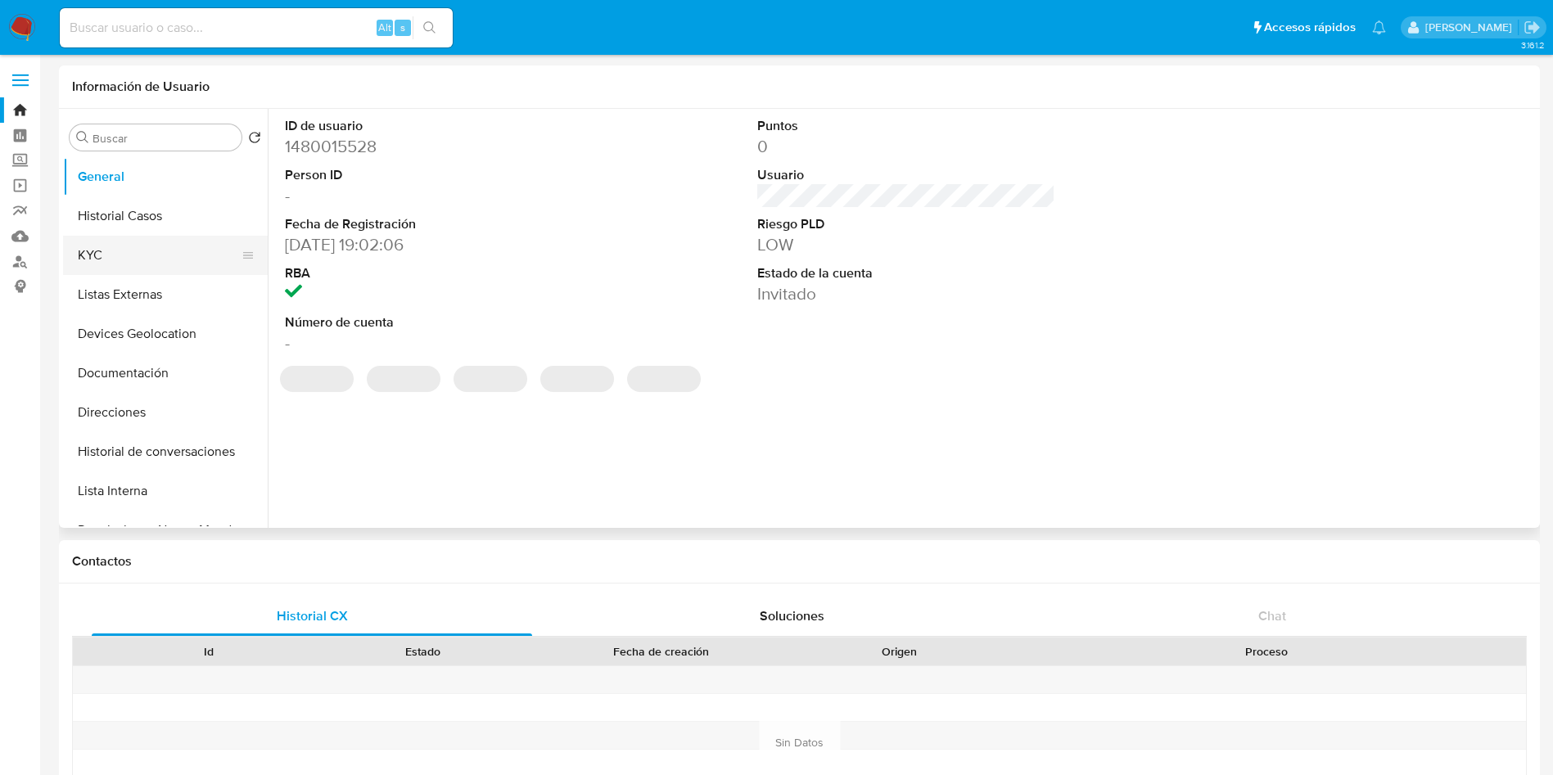
click at [147, 249] on button "KYC" at bounding box center [159, 255] width 192 height 39
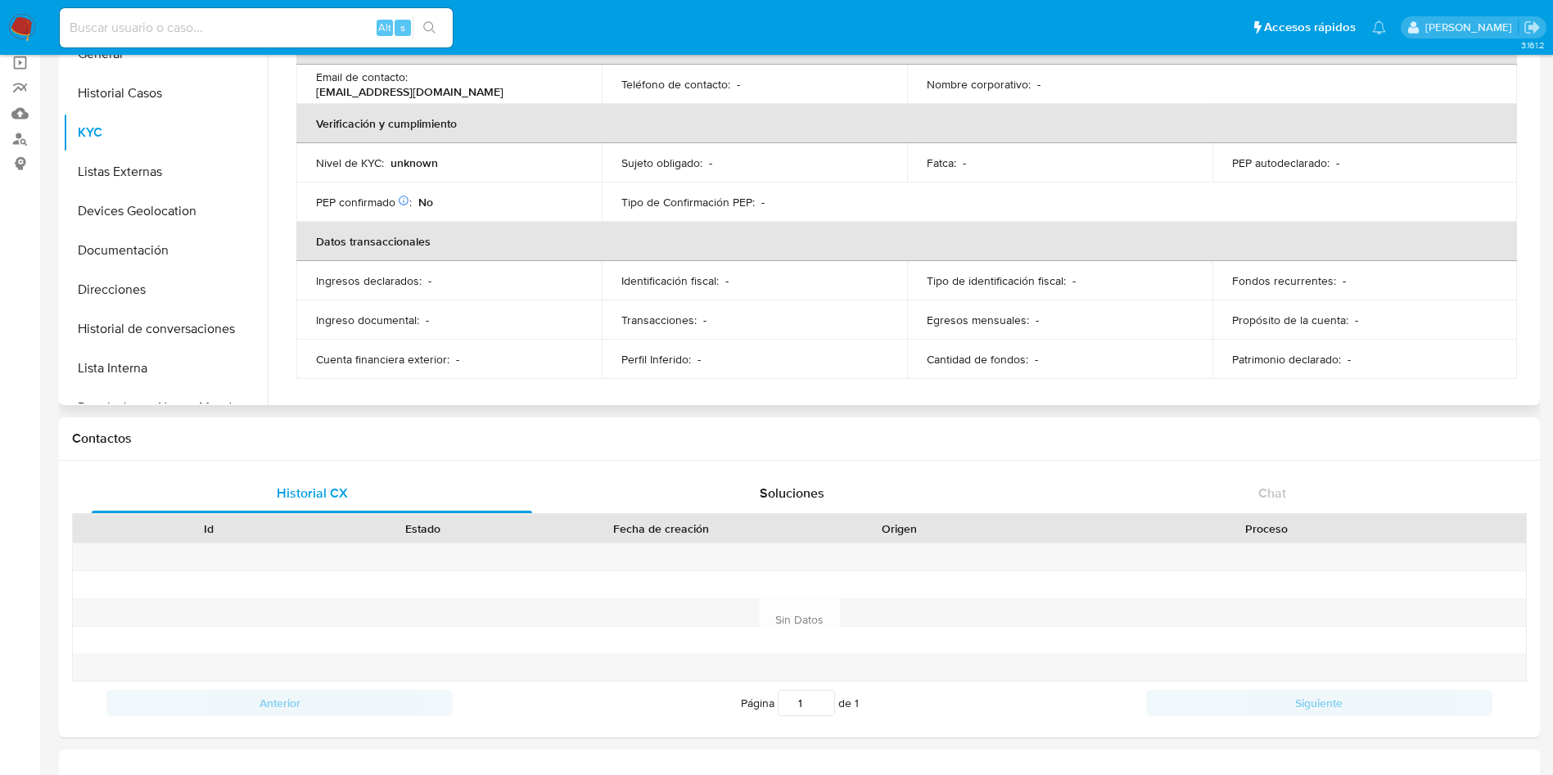
scroll to position [152, 0]
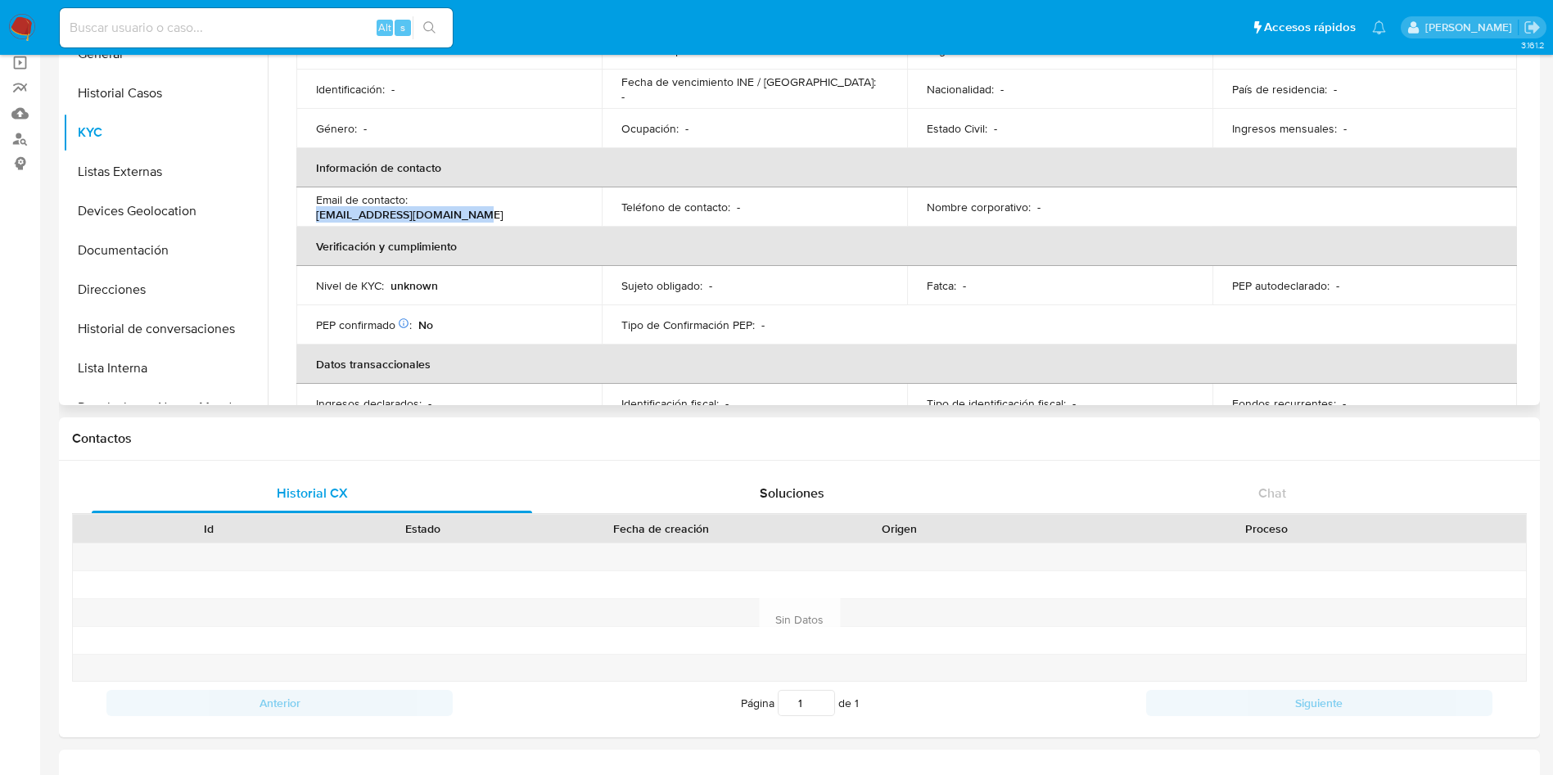
drag, startPoint x: 590, startPoint y: 206, endPoint x: 415, endPoint y: 214, distance: 175.4
click at [415, 214] on td "Email de contacto : [EMAIL_ADDRESS][DOMAIN_NAME]" at bounding box center [448, 206] width 305 height 39
copy p "[EMAIL_ADDRESS][DOMAIN_NAME]"
click at [139, 205] on button "Devices Geolocation" at bounding box center [159, 211] width 192 height 39
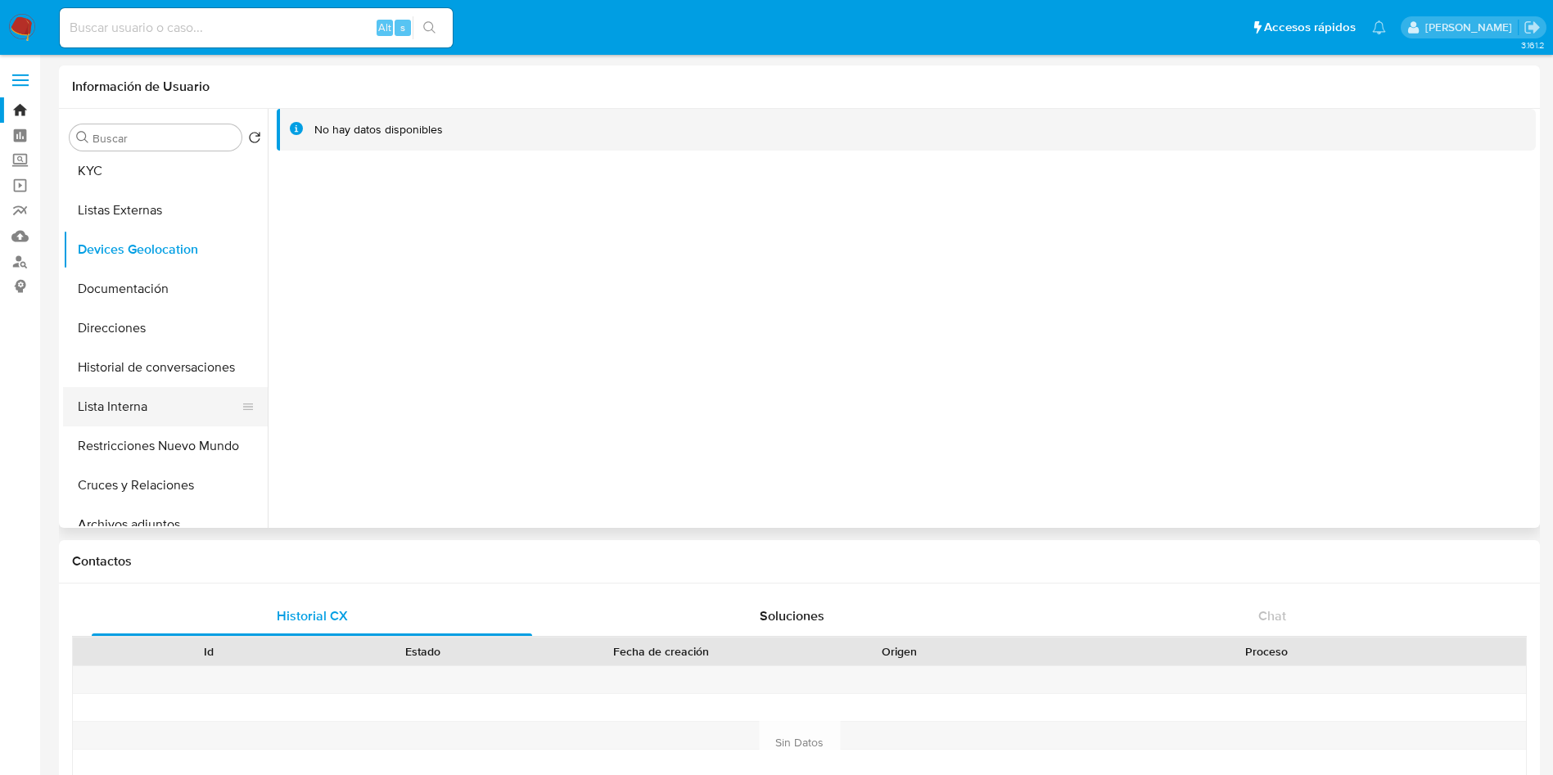
scroll to position [123, 0]
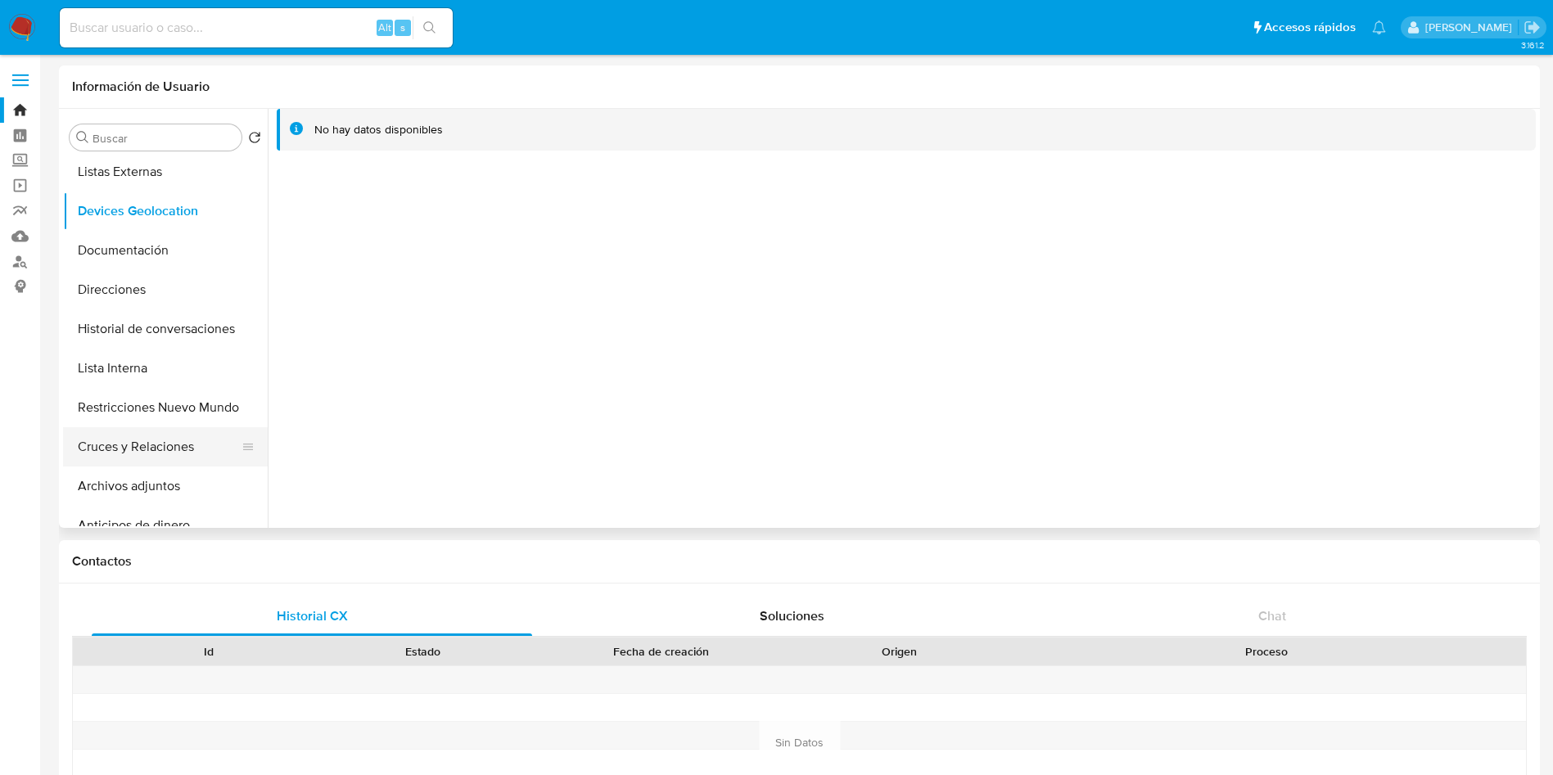
click at [174, 449] on button "Cruces y Relaciones" at bounding box center [159, 446] width 192 height 39
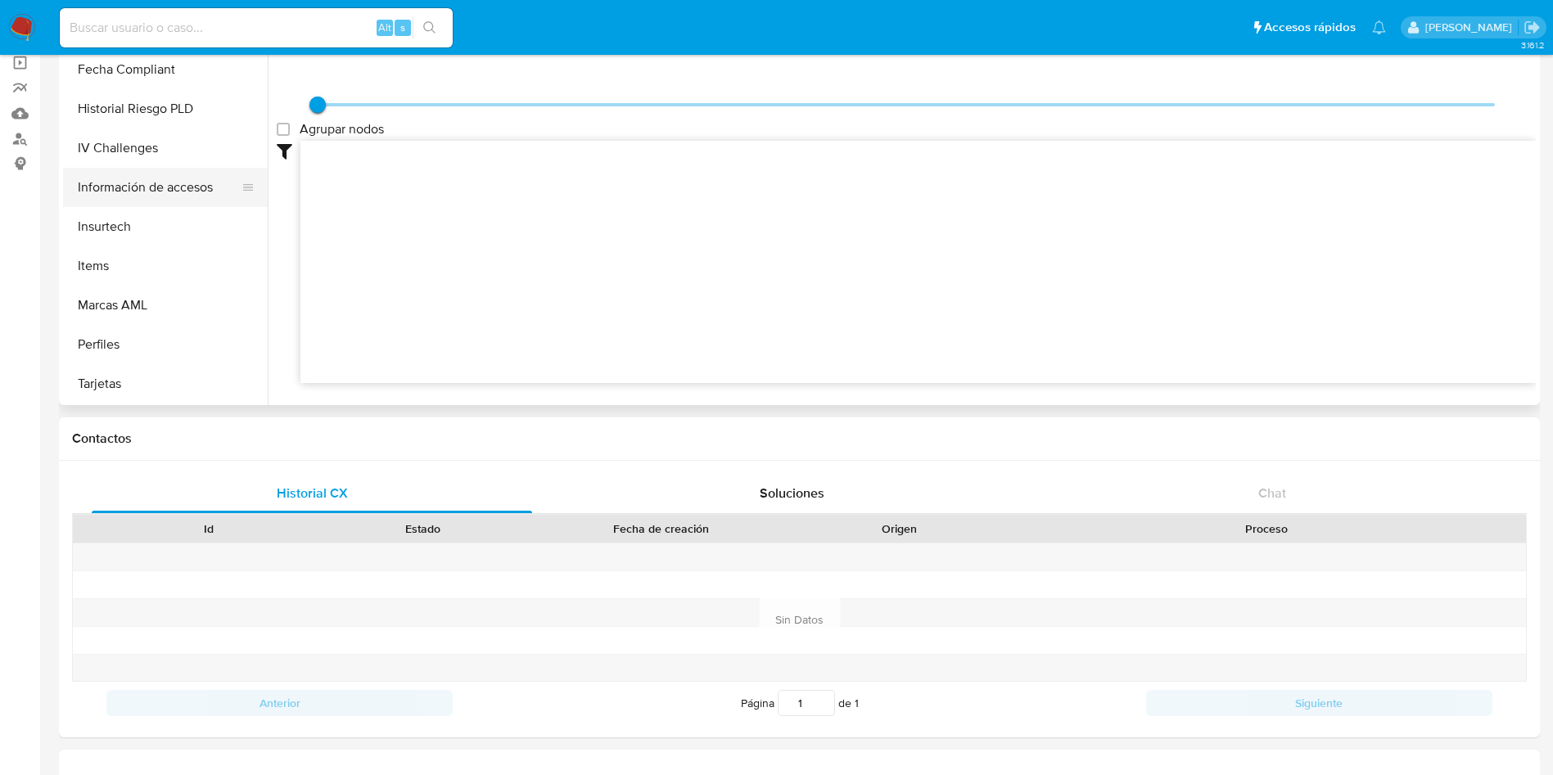
click at [175, 189] on button "Información de accesos" at bounding box center [159, 187] width 192 height 39
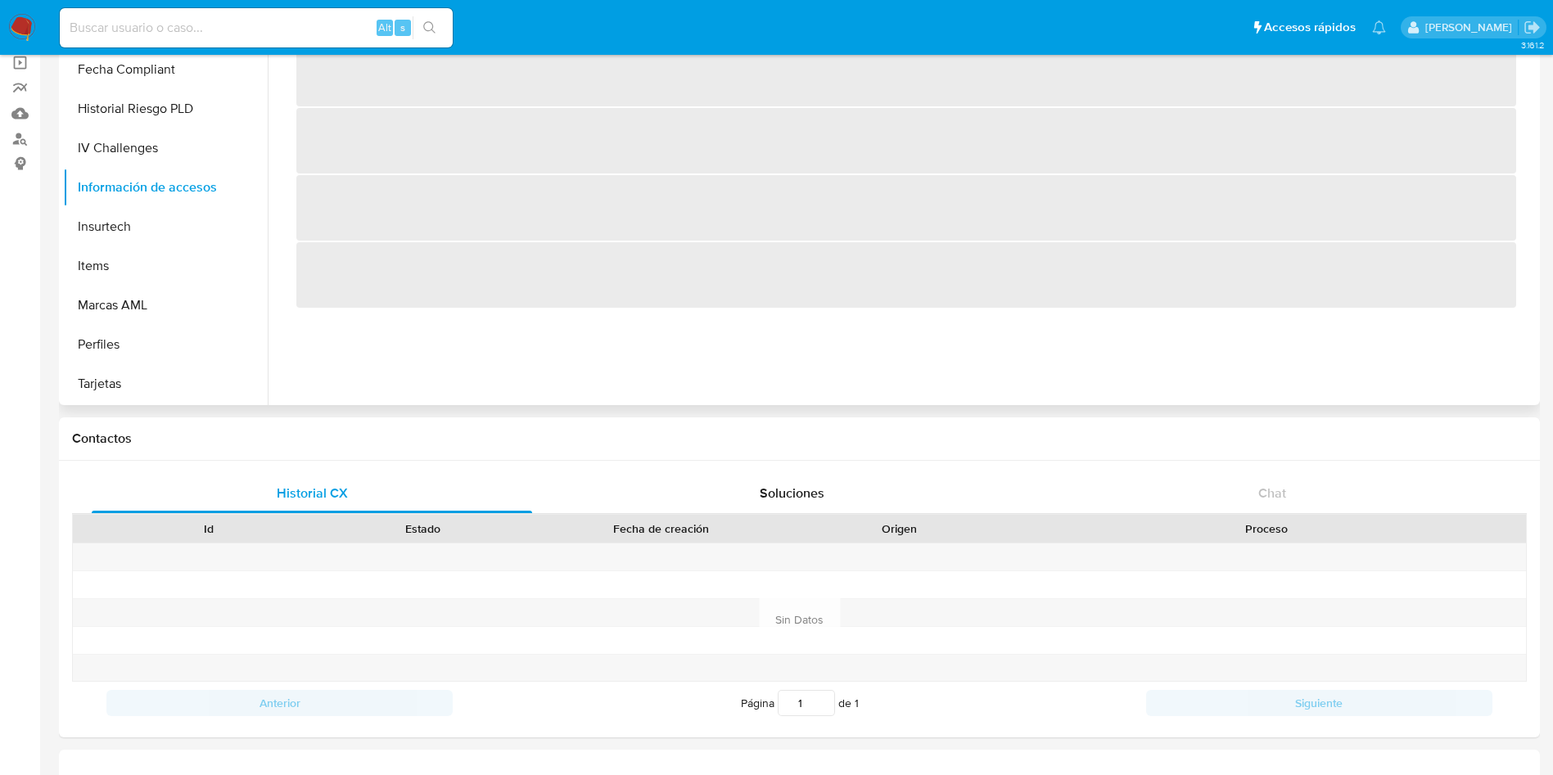
scroll to position [0, 0]
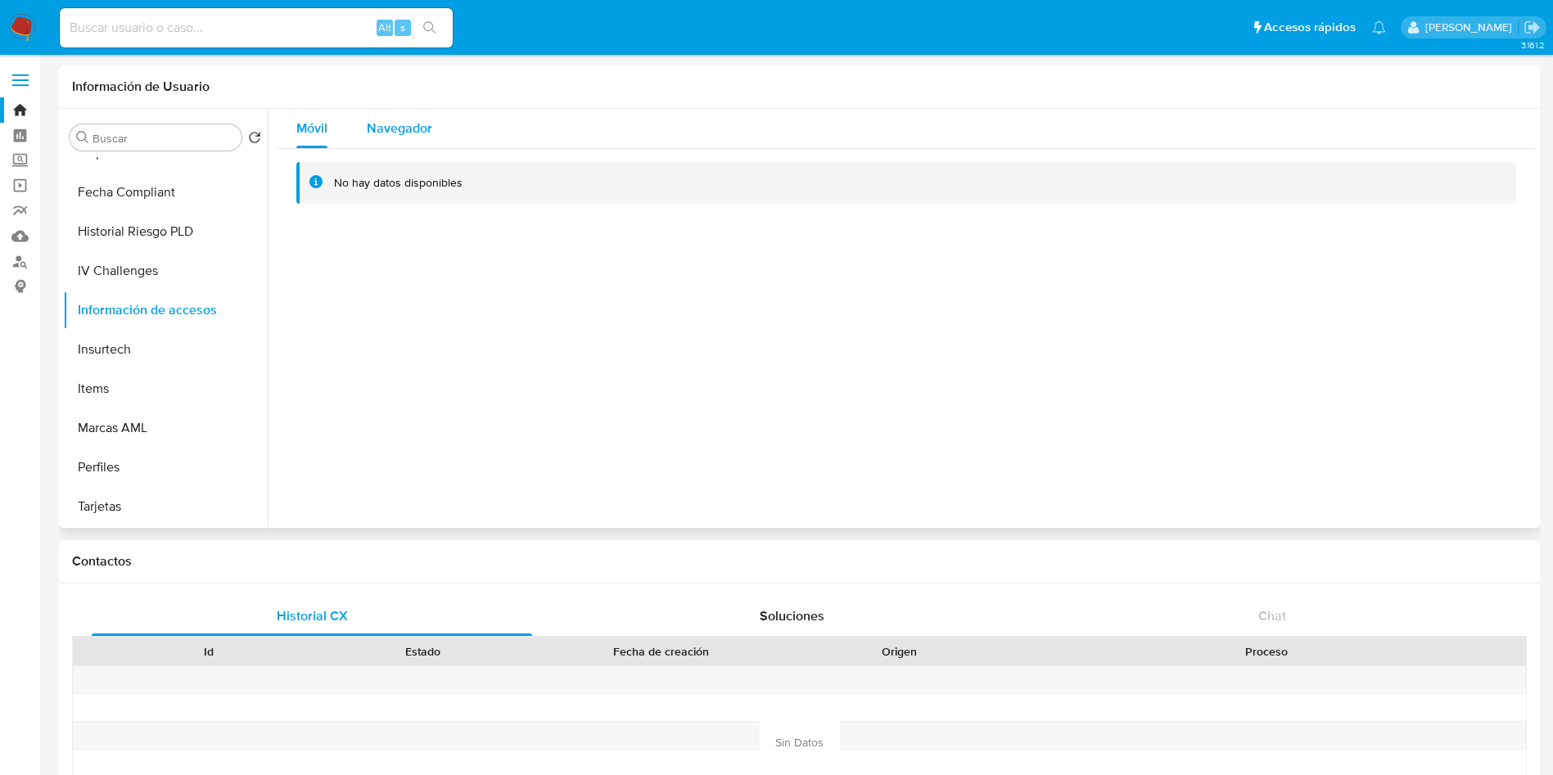
click at [395, 133] on span "Navegador" at bounding box center [400, 128] width 66 height 19
click at [312, 125] on span "Móvil" at bounding box center [311, 128] width 31 height 19
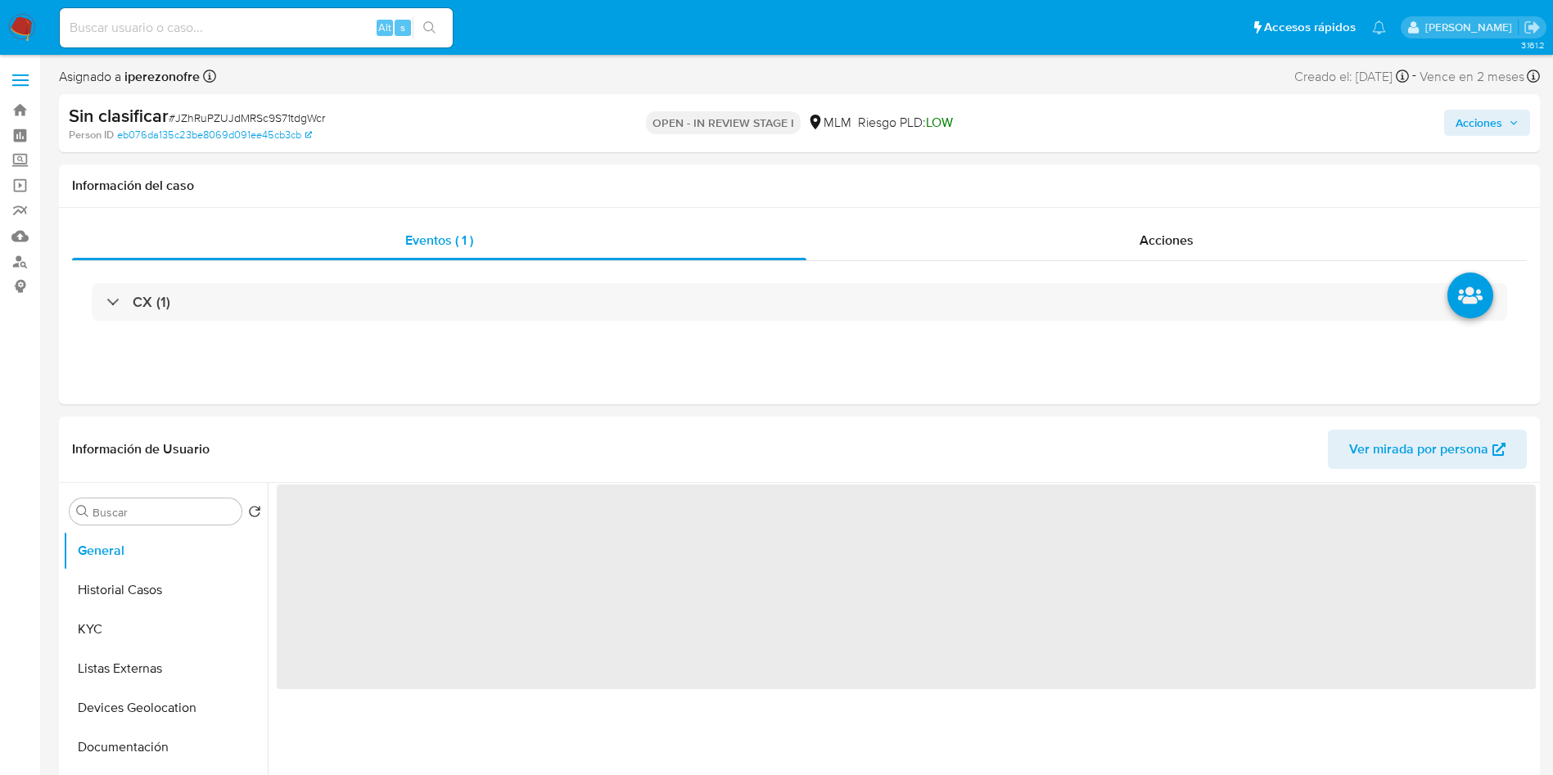
select select "10"
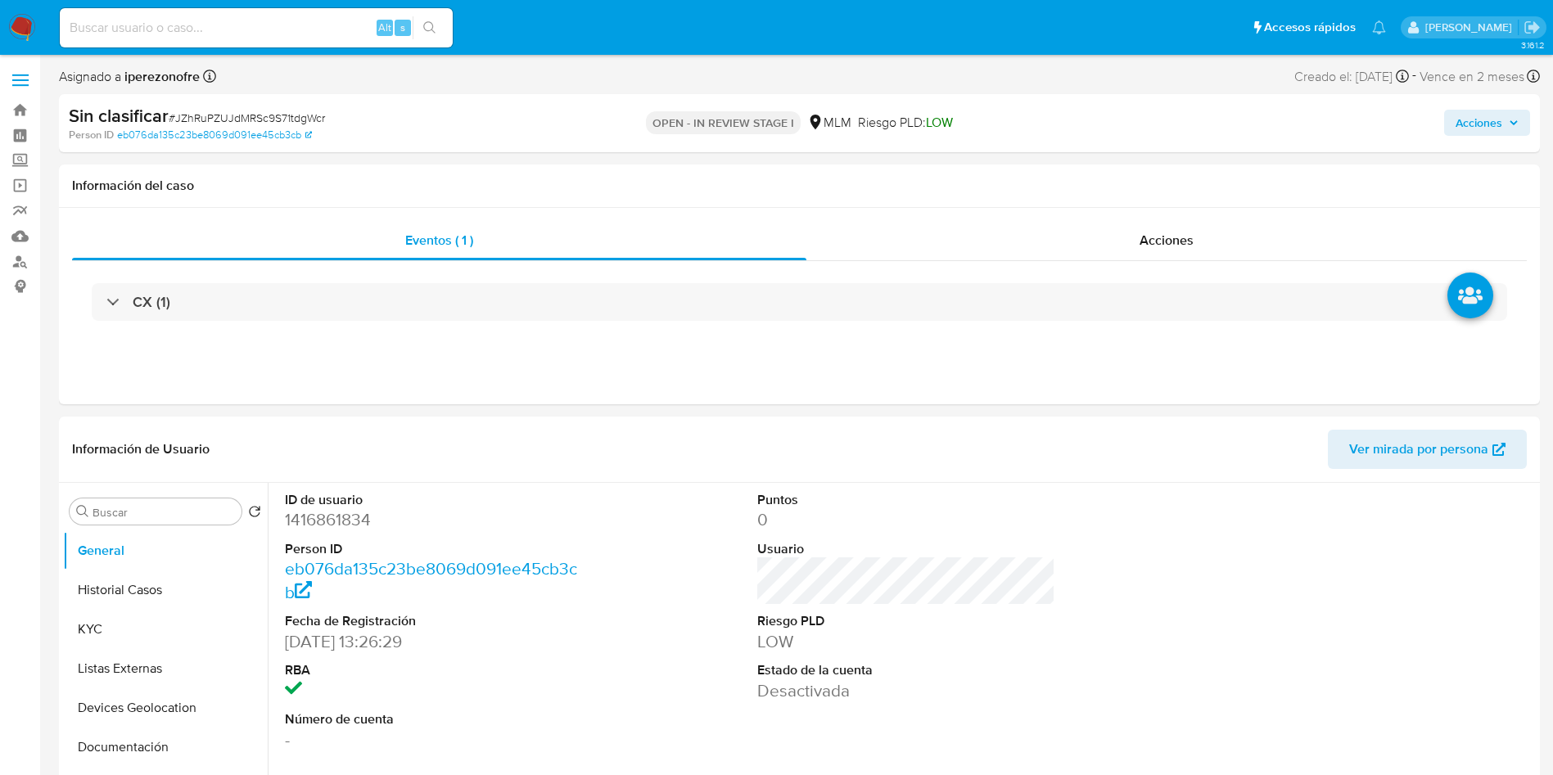
click at [1507, 126] on span "Acciones" at bounding box center [1487, 122] width 63 height 23
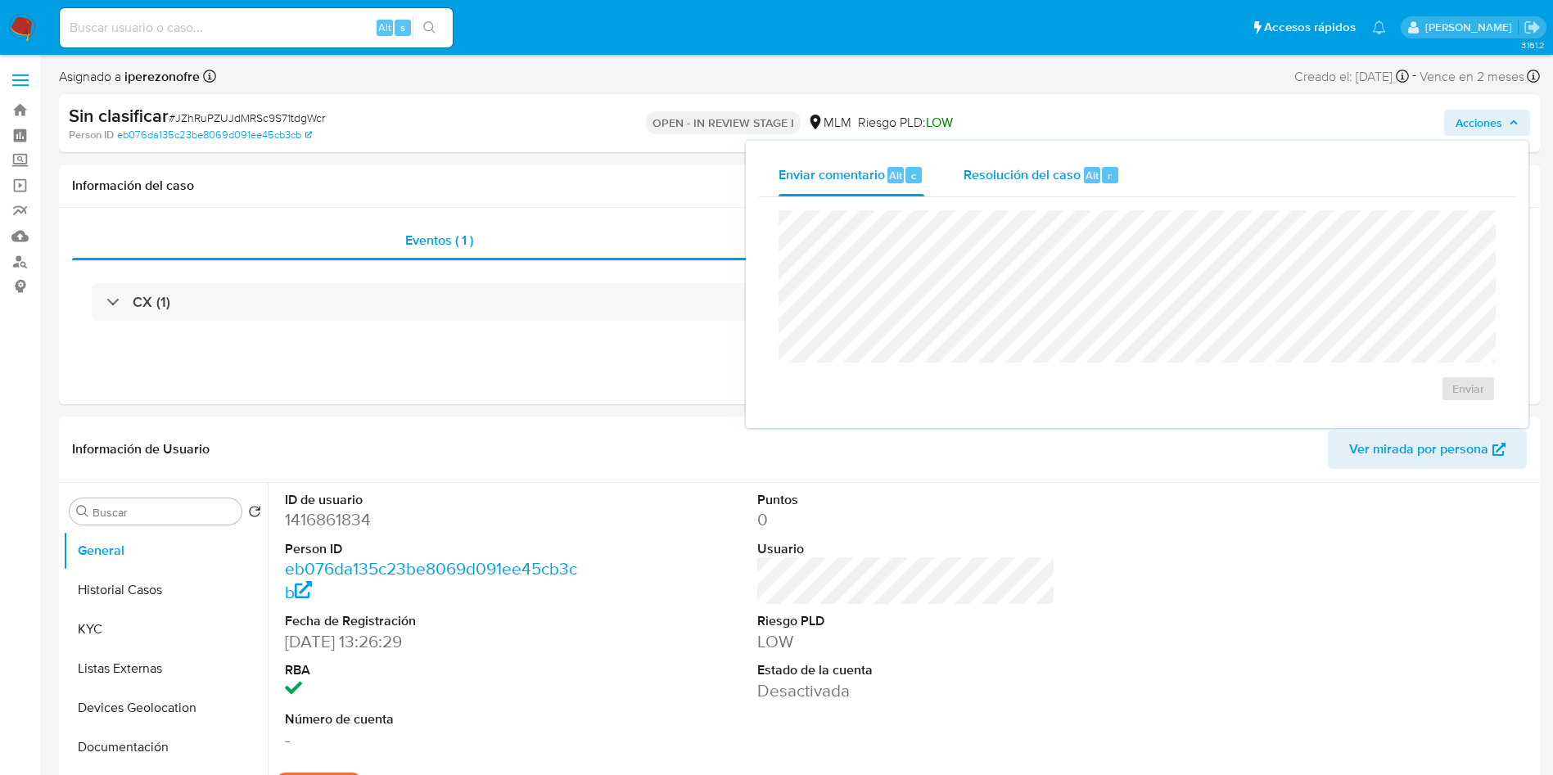
click at [1021, 174] on span "Resolución del caso" at bounding box center [1022, 174] width 117 height 19
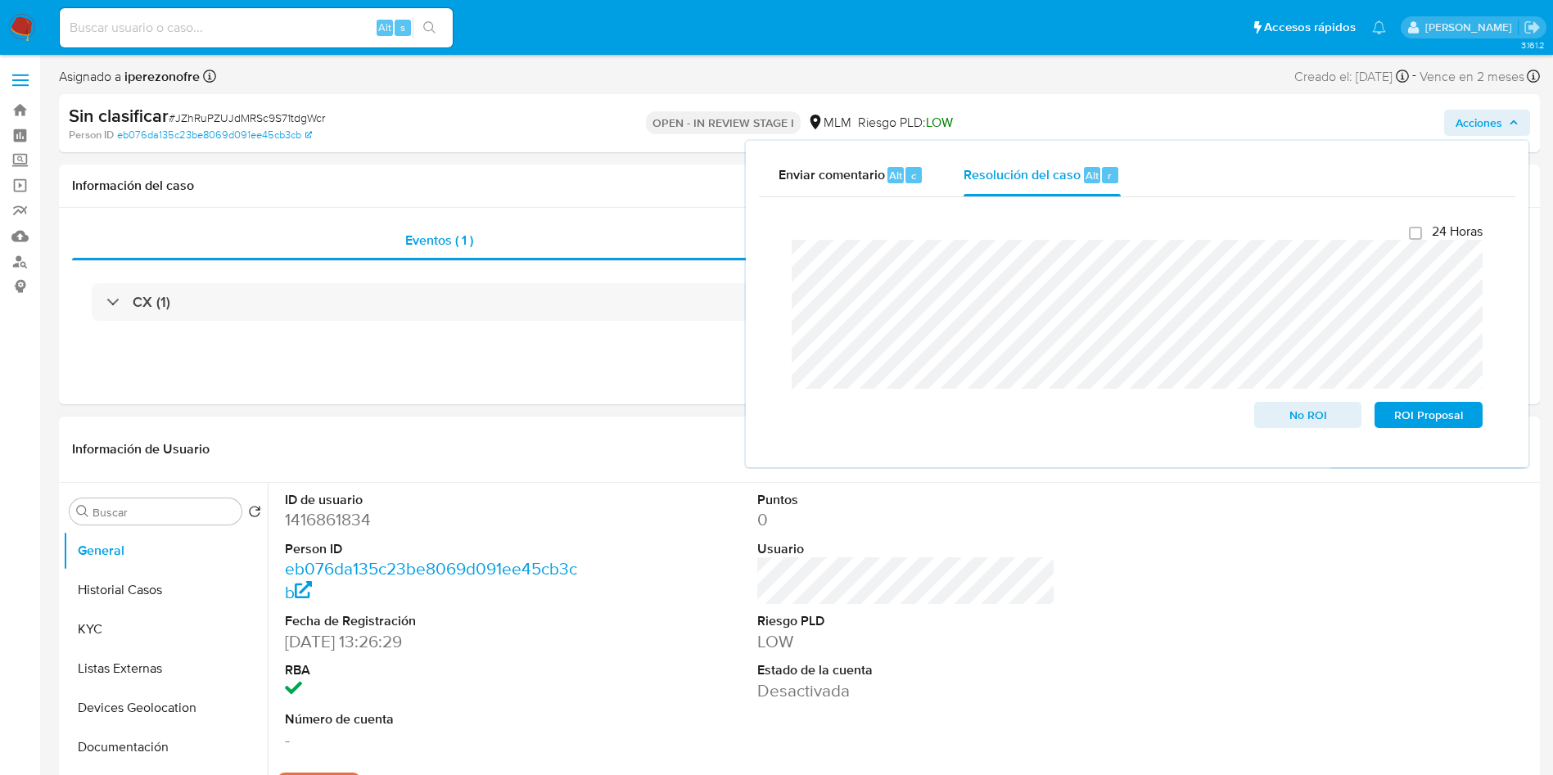
click at [621, 456] on header "Información de Usuario Ver mirada por persona" at bounding box center [799, 449] width 1455 height 39
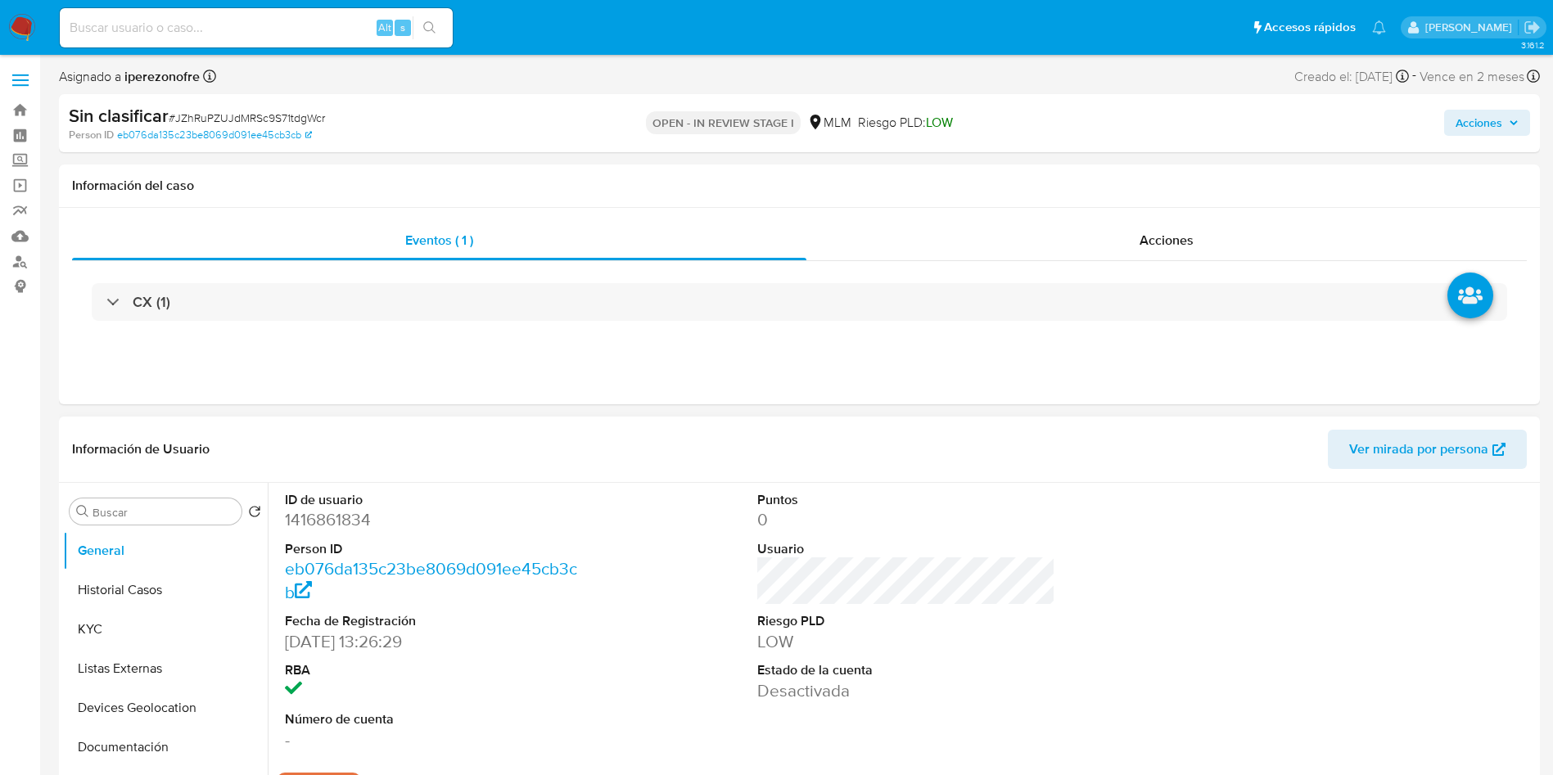
scroll to position [704, 0]
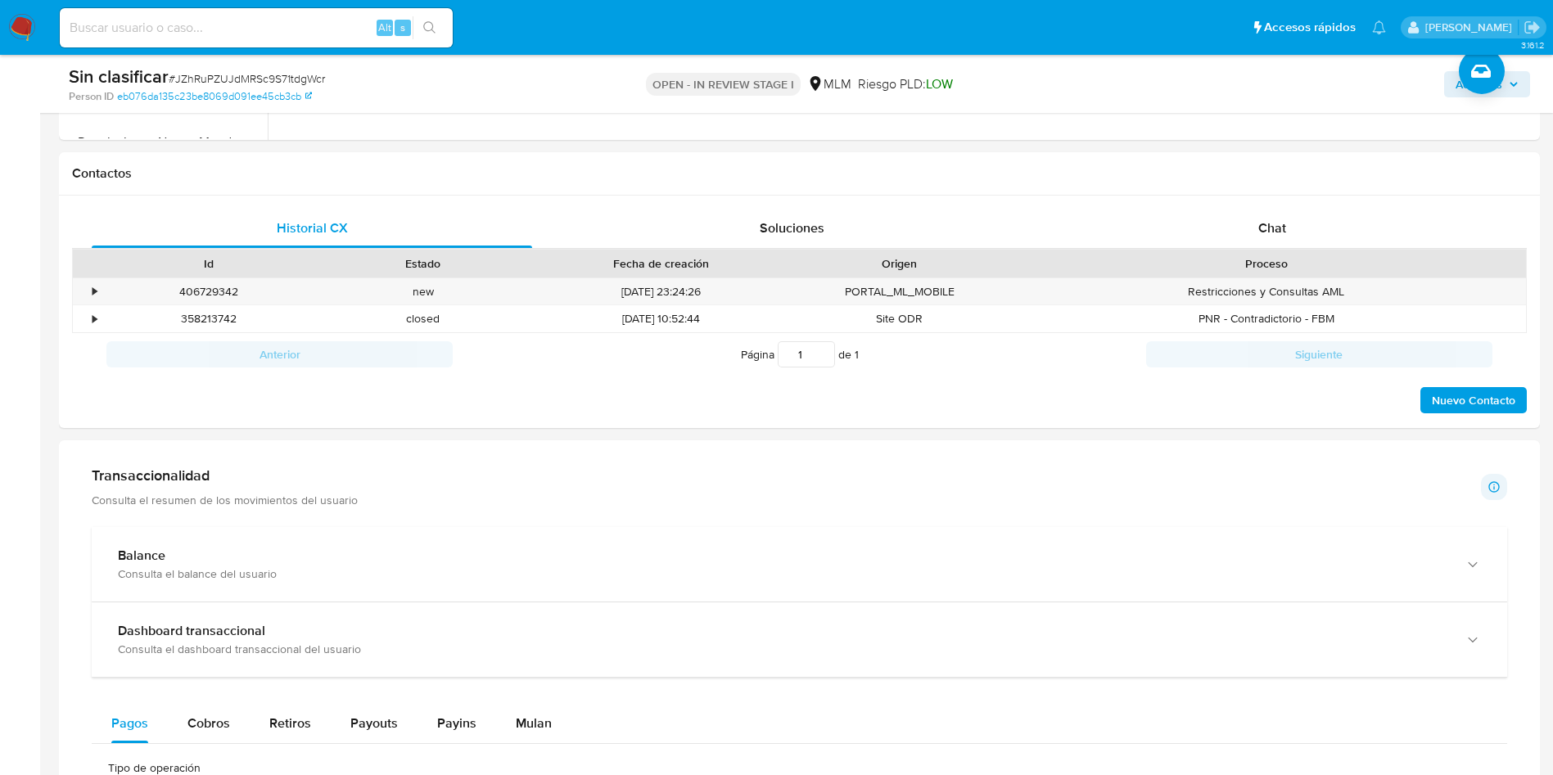
click at [1518, 81] on icon "button" at bounding box center [1514, 84] width 10 height 10
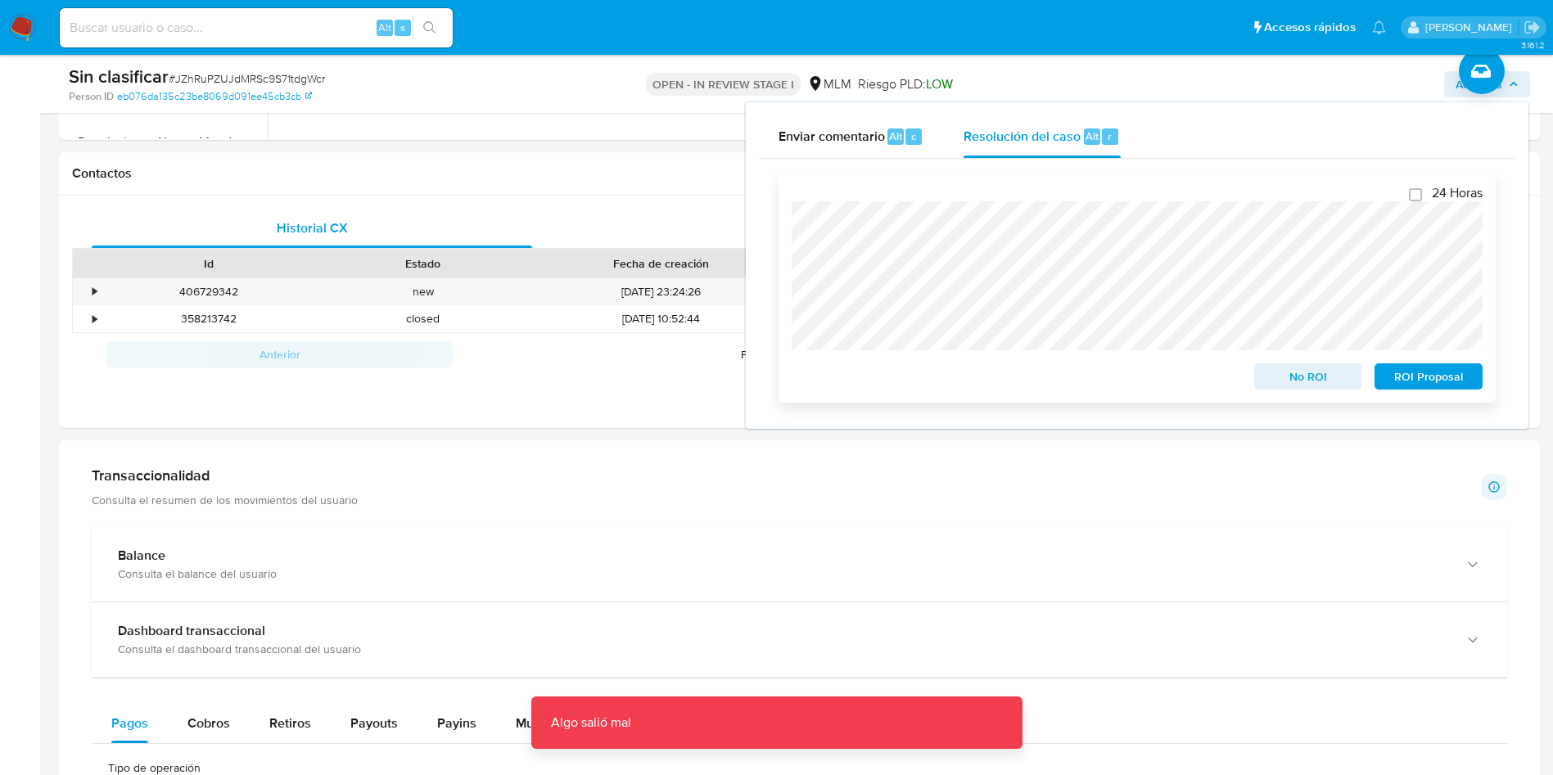
click at [791, 221] on div "24 Horas No ROI ROI Proposal [PERSON_NAME] salió mal Algo salió mal" at bounding box center [1137, 287] width 717 height 231
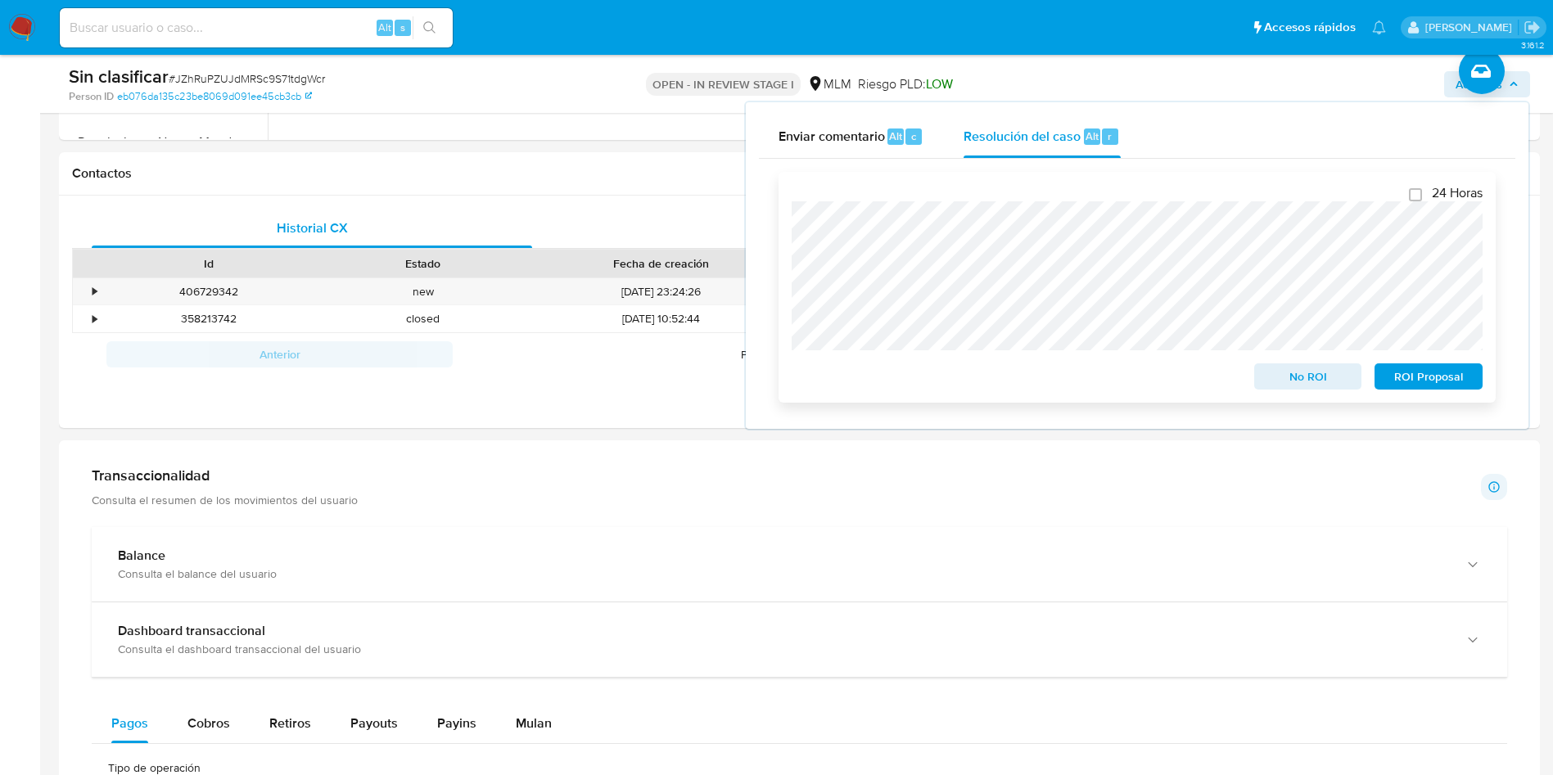
click at [1302, 377] on span "No ROI" at bounding box center [1308, 376] width 85 height 23
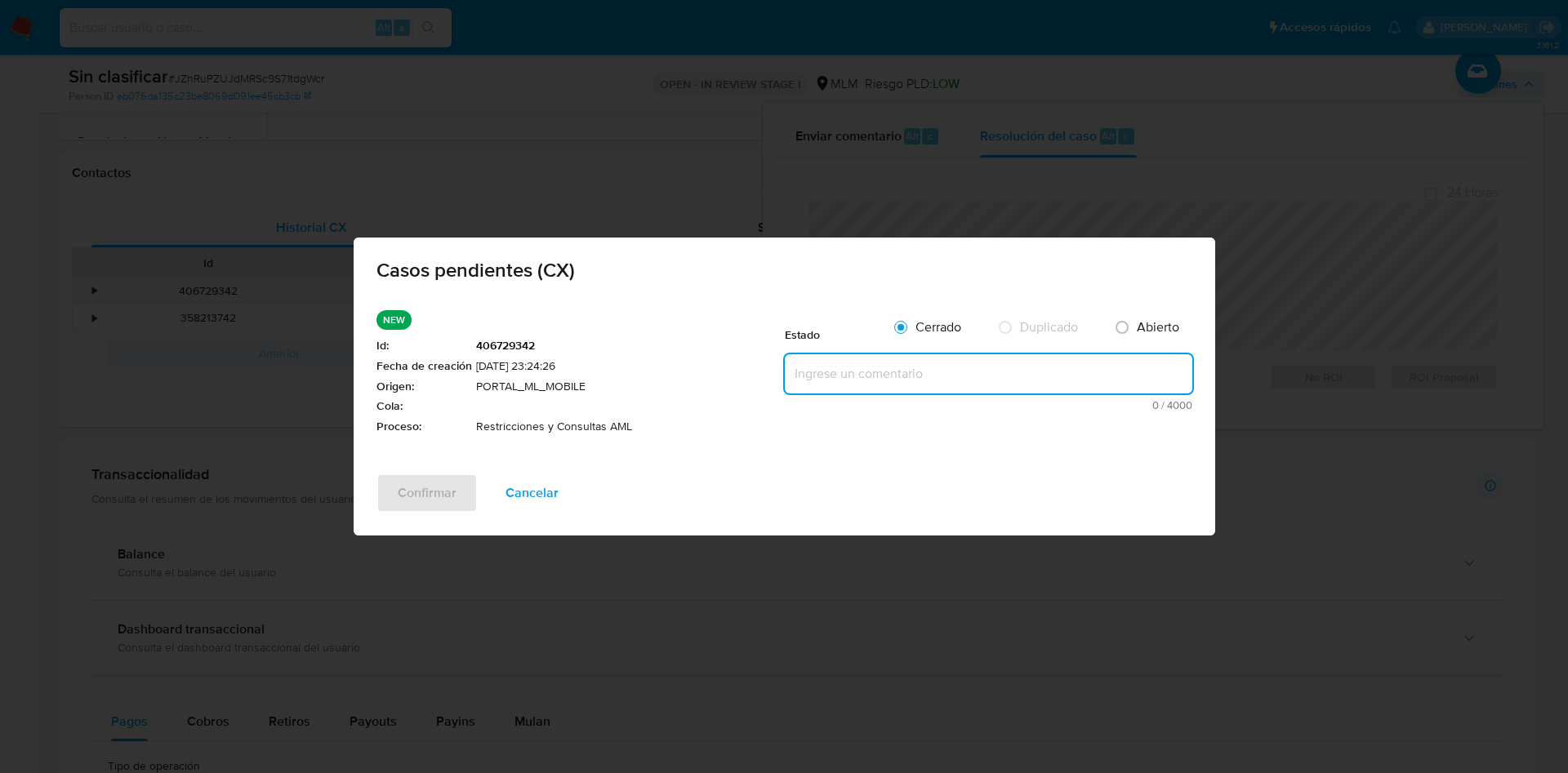
click at [963, 377] on textarea at bounding box center [988, 373] width 408 height 39
paste textarea "La restricción es legacy, de la cual no se identifica corresponde a alguna coin…"
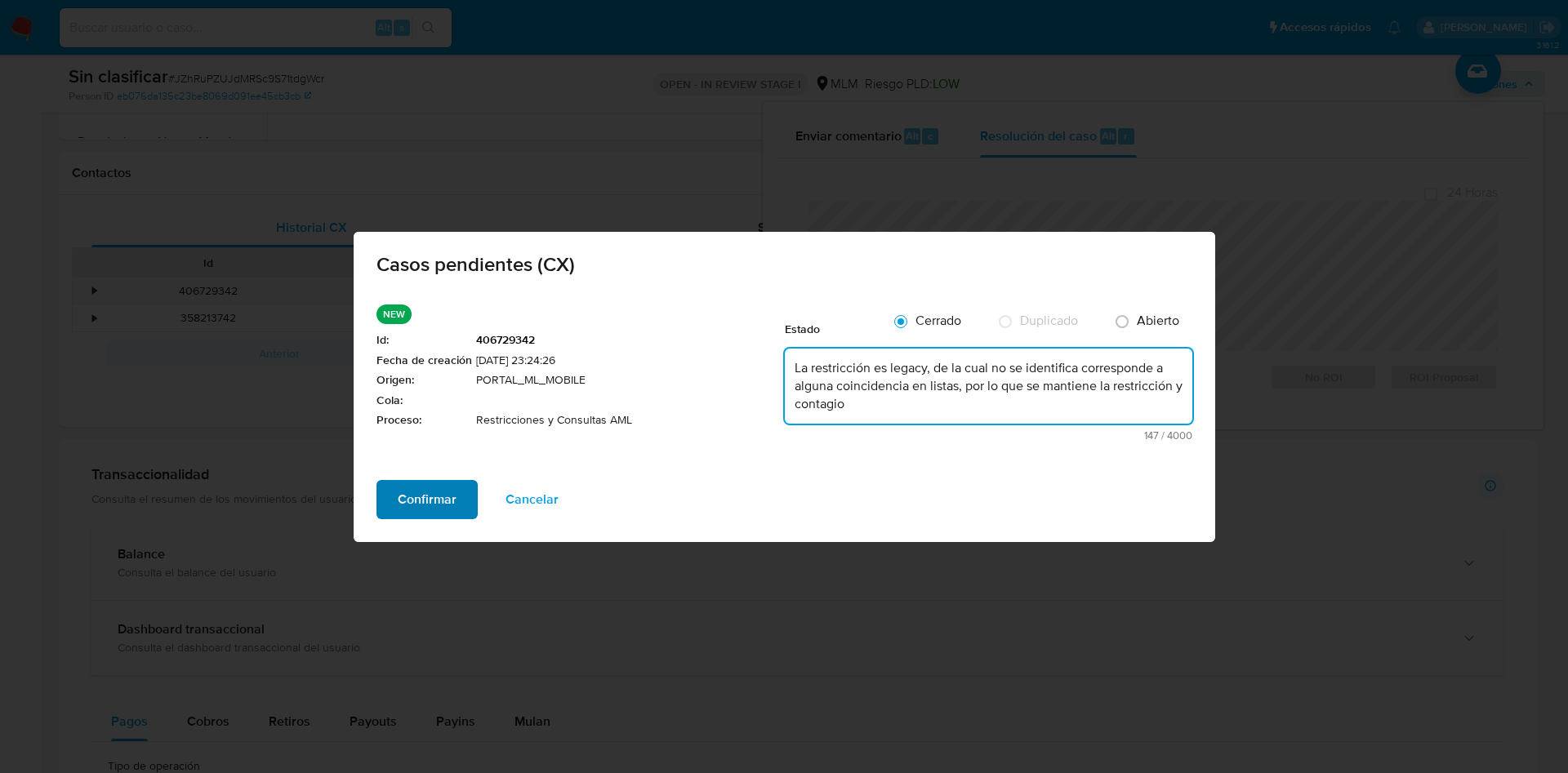
type textarea "La restricción es legacy, de la cual no se identifica corresponde a alguna coin…"
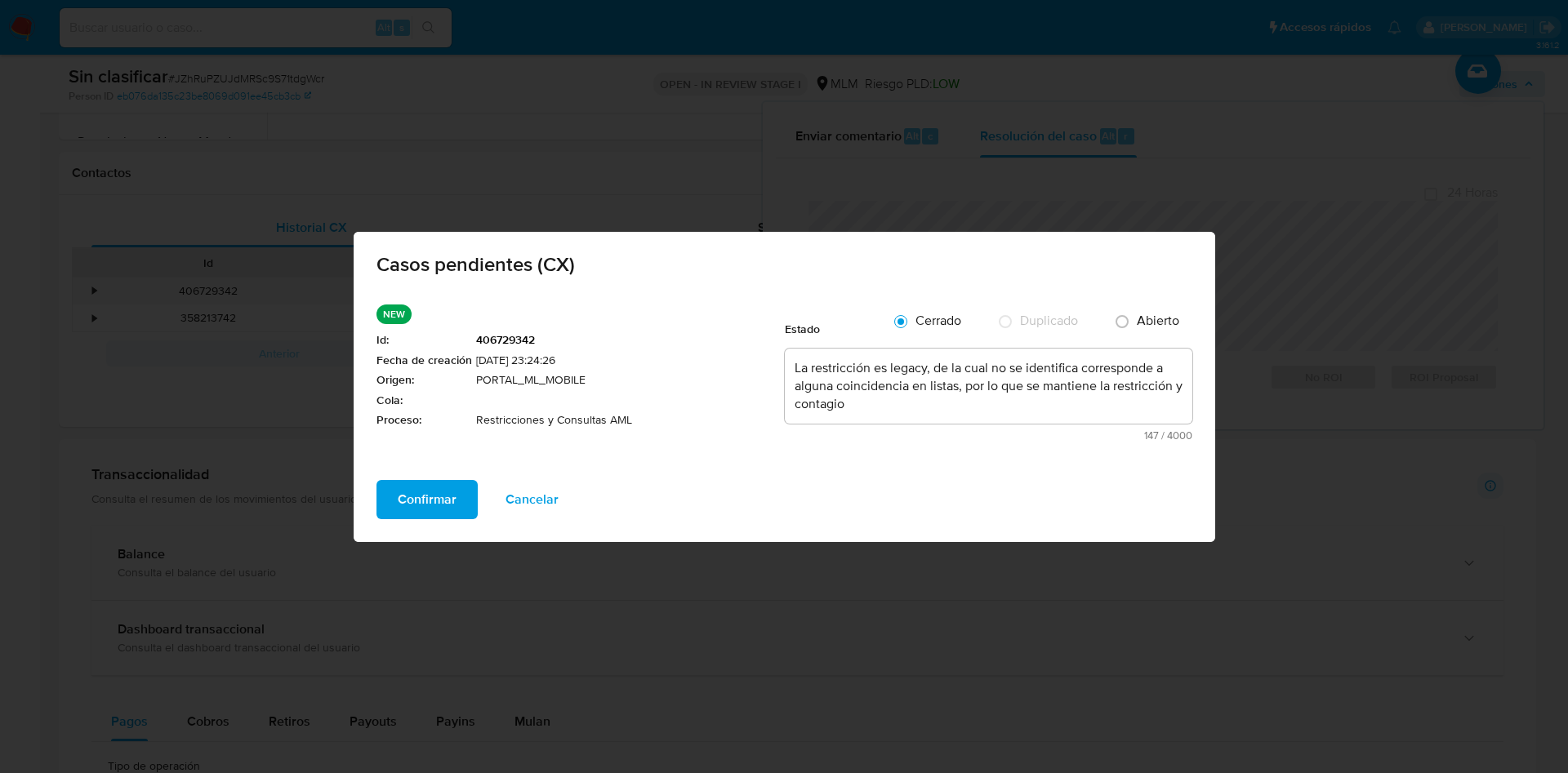
click at [417, 494] on span "Confirmar" at bounding box center [427, 500] width 59 height 36
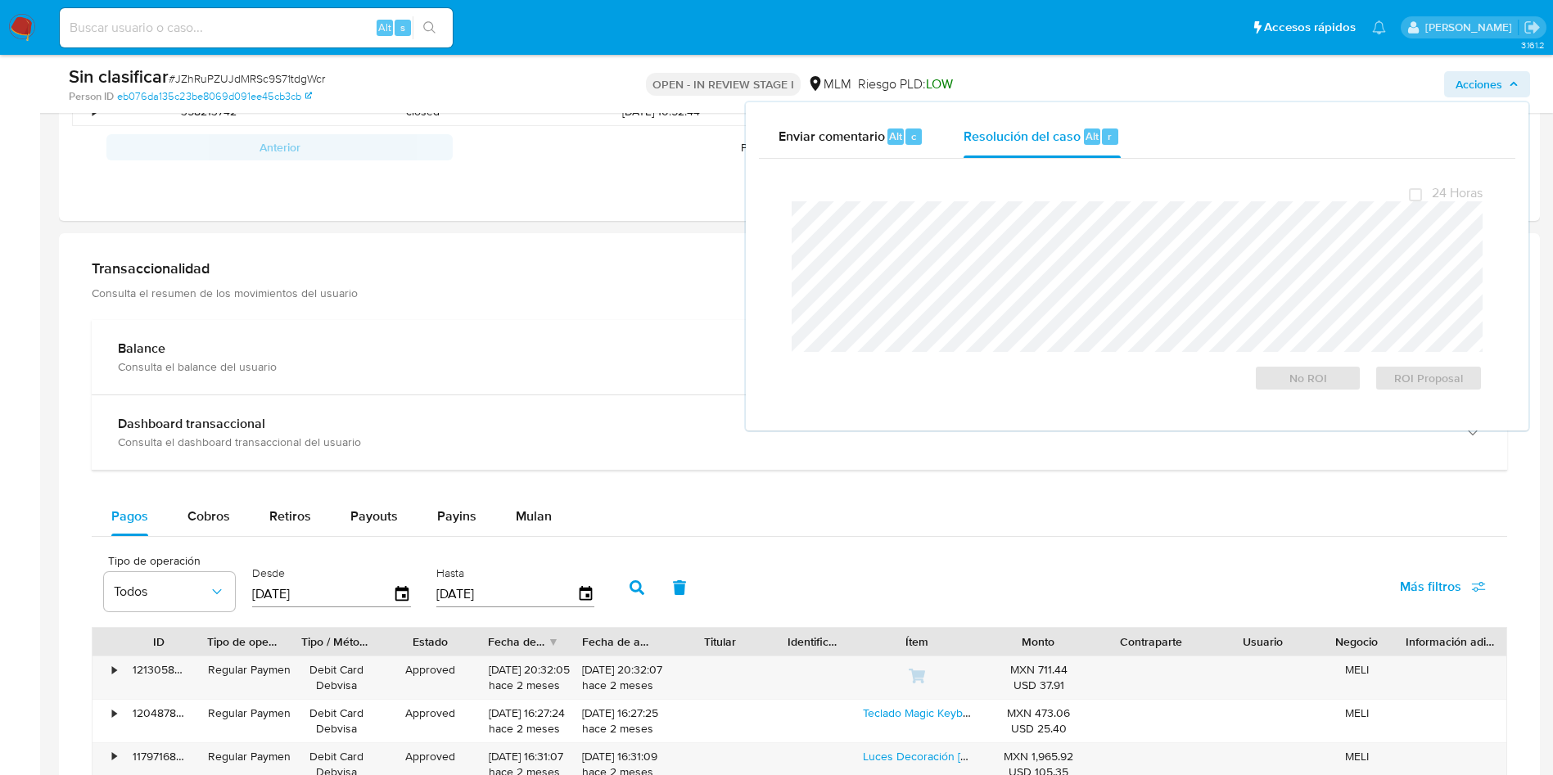
scroll to position [1195, 0]
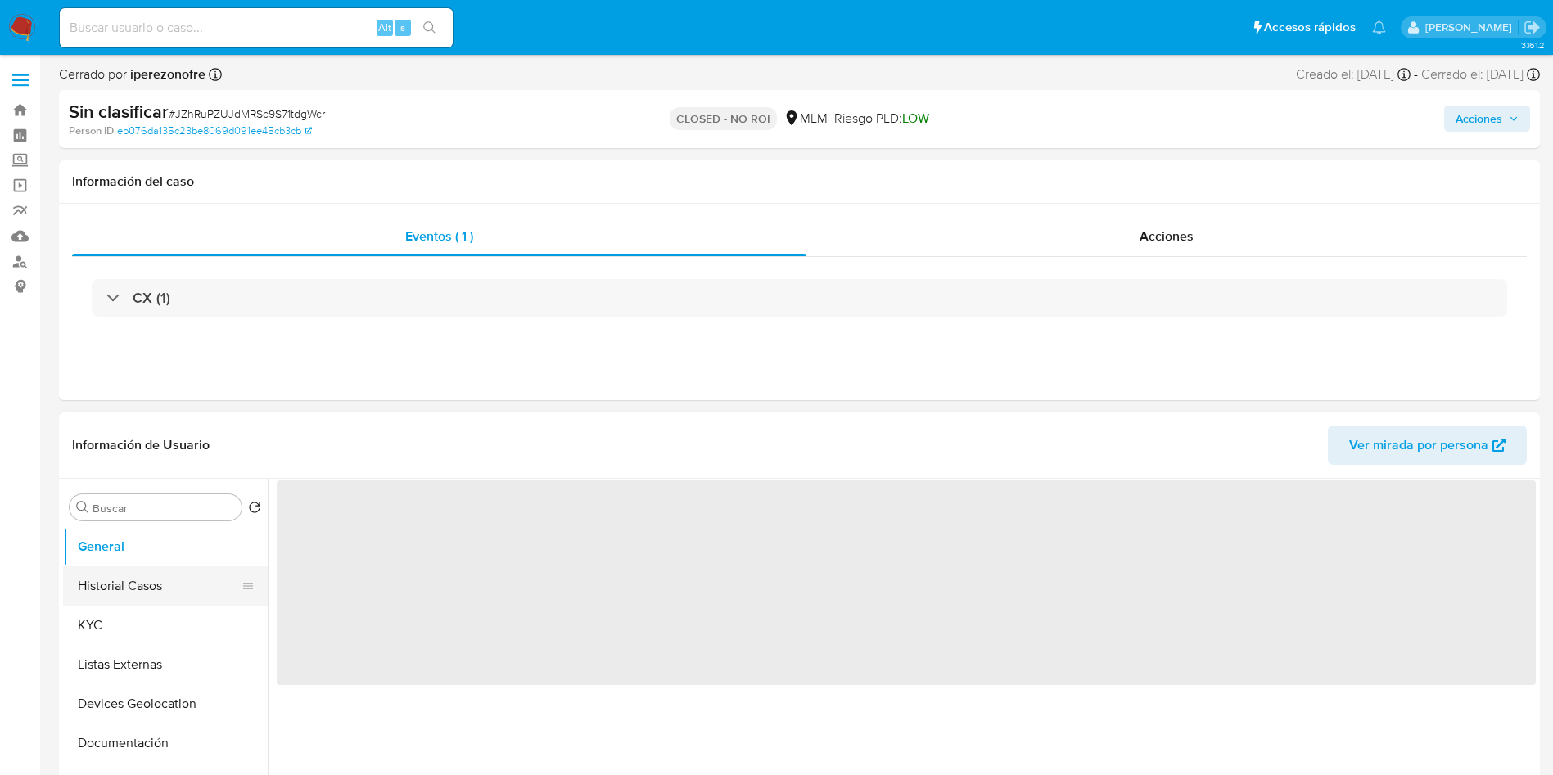
select select "10"
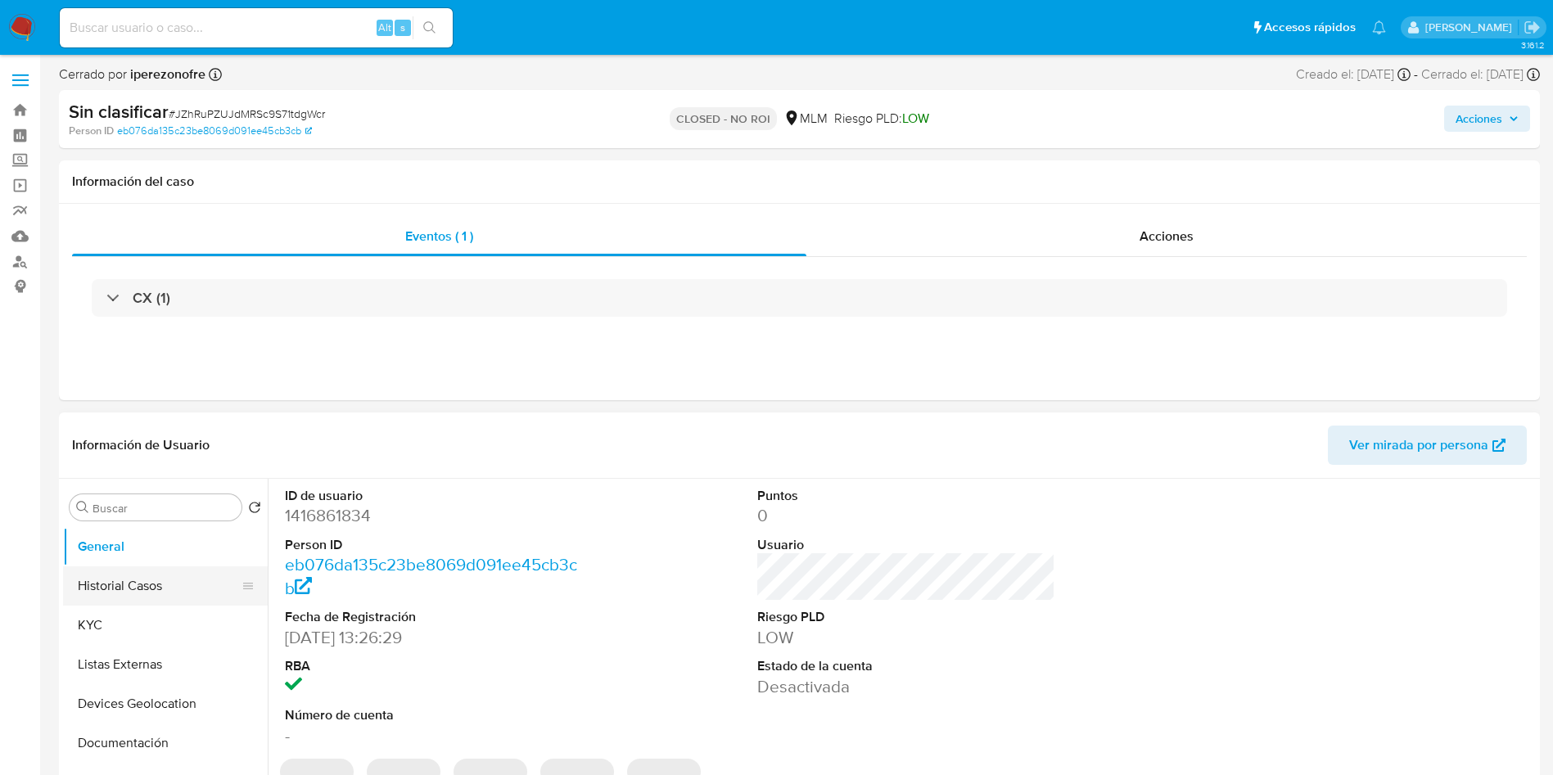
click at [126, 575] on button "Historial Casos" at bounding box center [159, 586] width 192 height 39
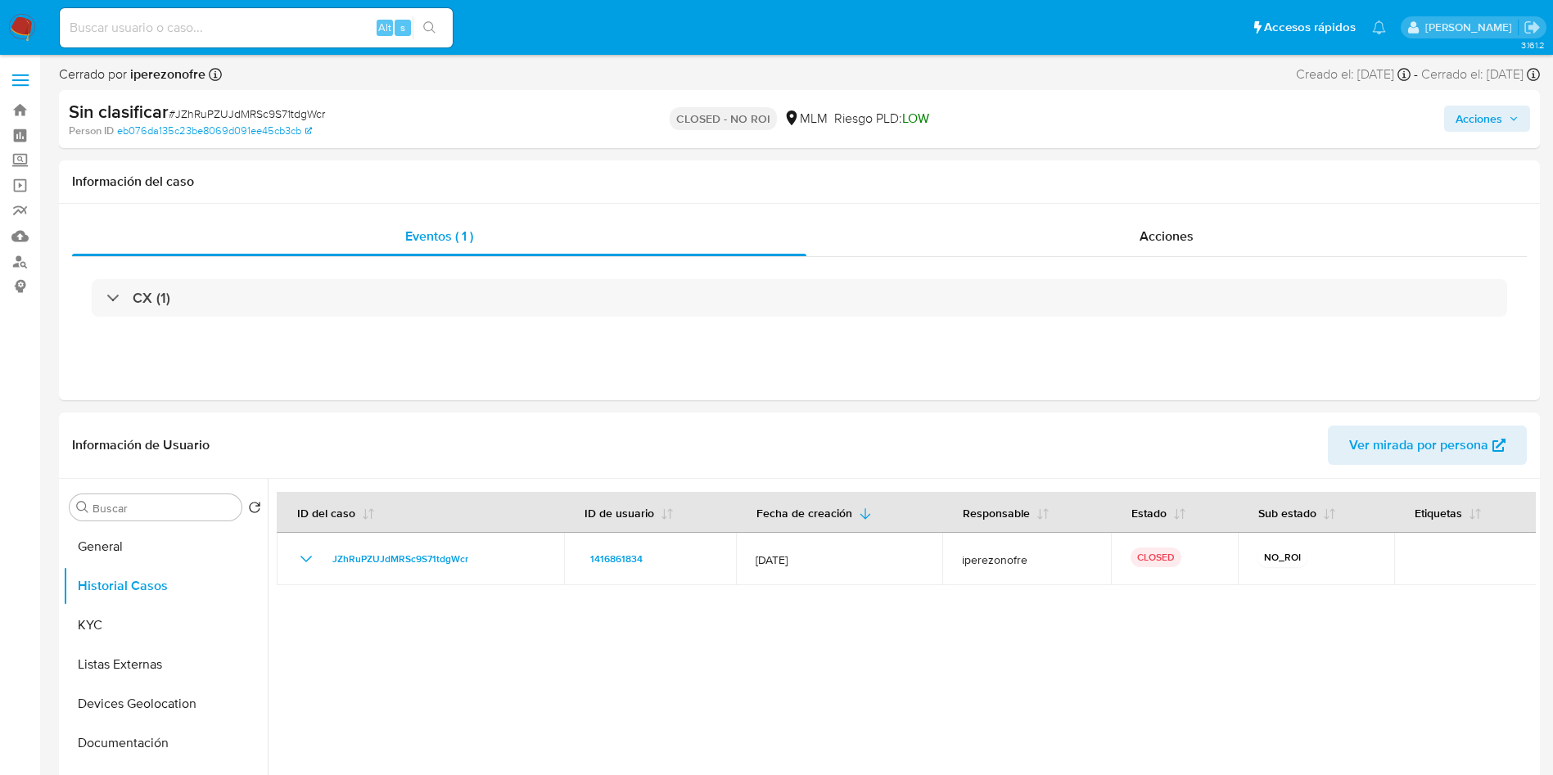
click at [265, 29] on input at bounding box center [256, 27] width 393 height 21
paste input "1480015528"
type input "1480015528"
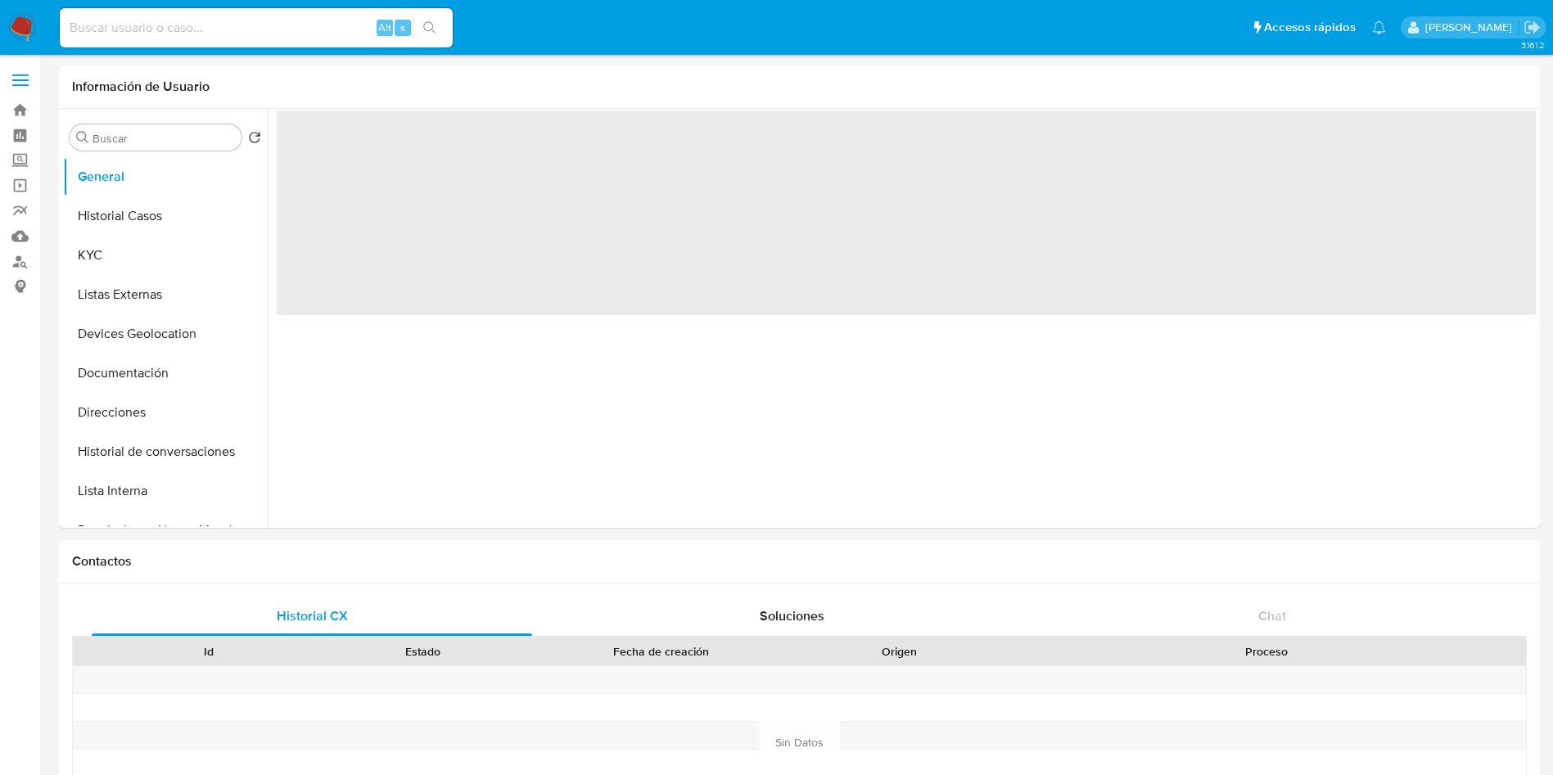
select select "10"
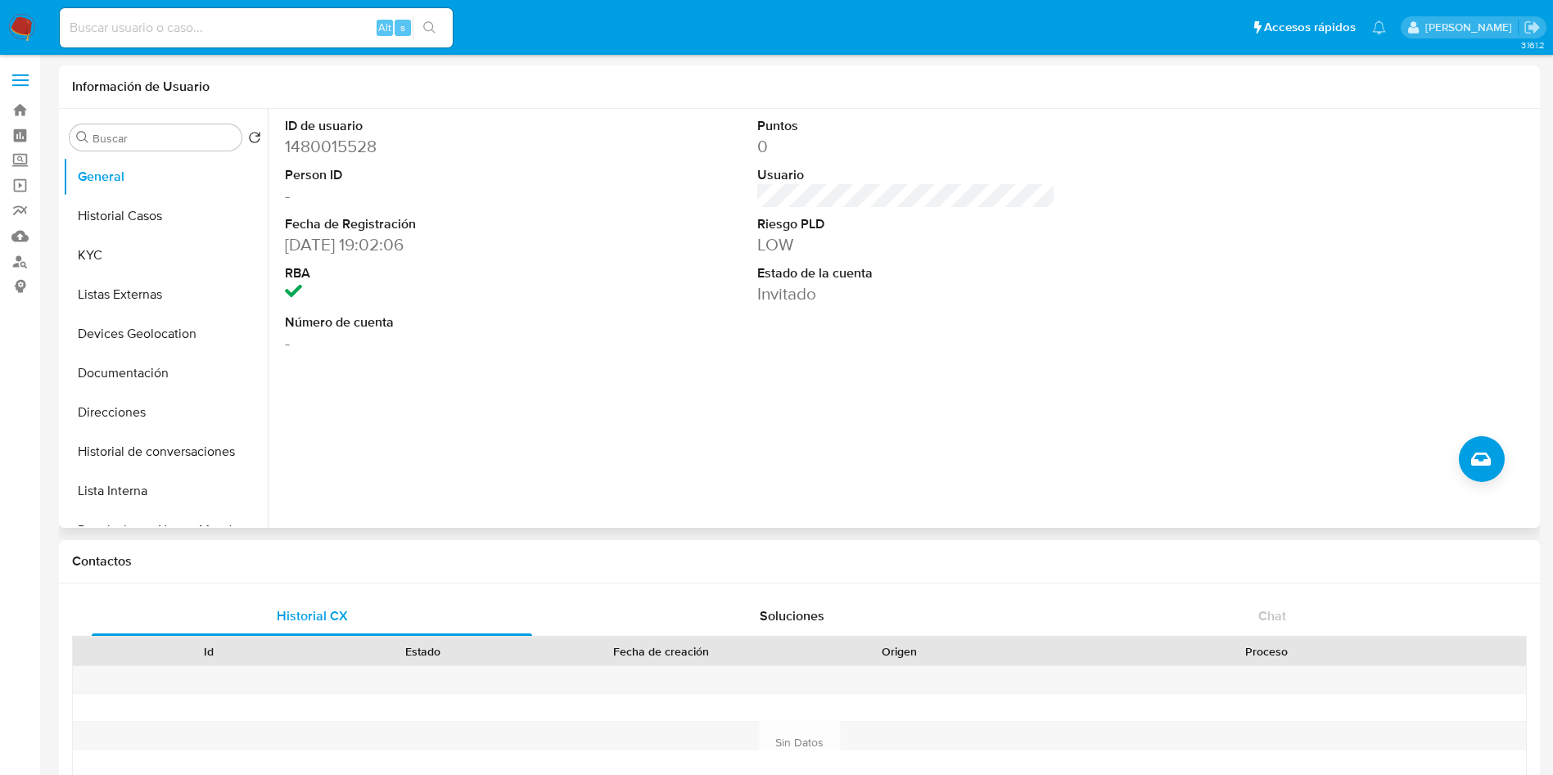
click at [794, 267] on dt "Estado de la cuenta" at bounding box center [906, 273] width 299 height 18
click at [1032, 417] on div "ID de usuario 1480015528 Person ID - Fecha de Registración [DATE] 19:02:06 RBA …" at bounding box center [902, 318] width 1268 height 419
click at [255, 22] on input at bounding box center [256, 27] width 393 height 21
paste input "2608094961"
type input "2608094961"
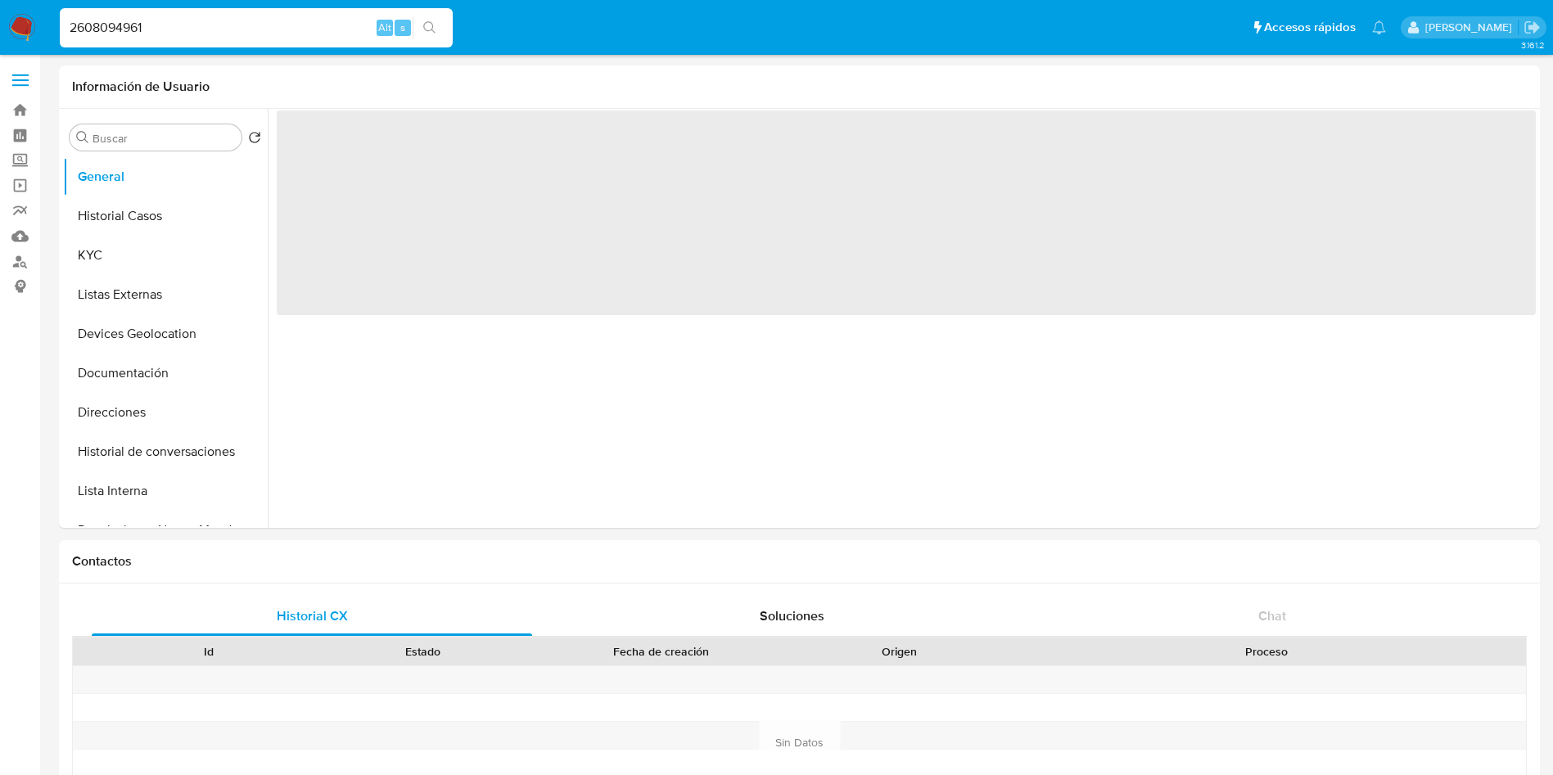
select select "10"
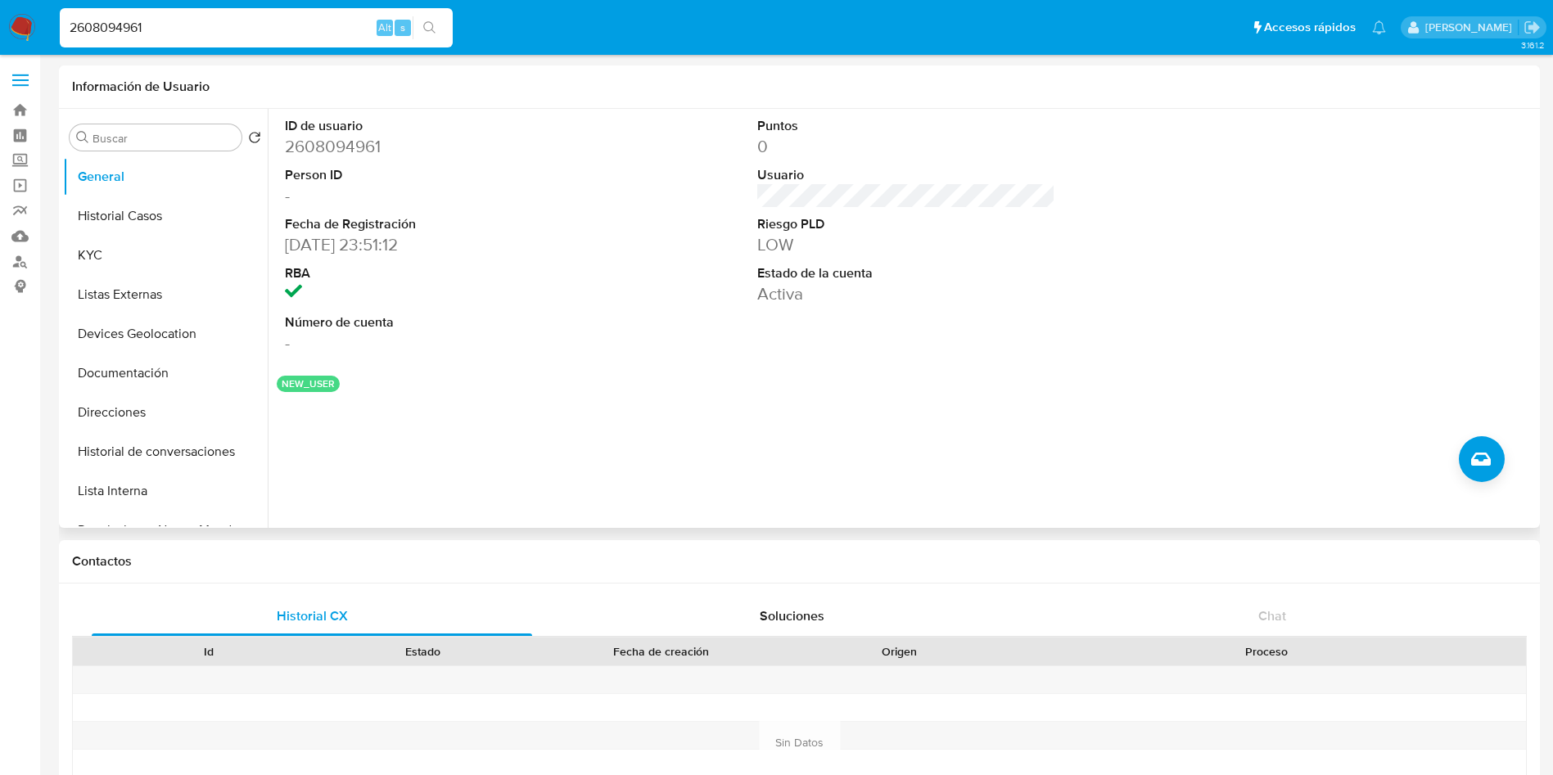
click at [537, 401] on div "ID de usuario 2608094961 Person ID - Fecha de Registración [DATE] 23:51:12 RBA …" at bounding box center [902, 318] width 1268 height 419
click at [163, 207] on button "Historial Casos" at bounding box center [159, 216] width 192 height 39
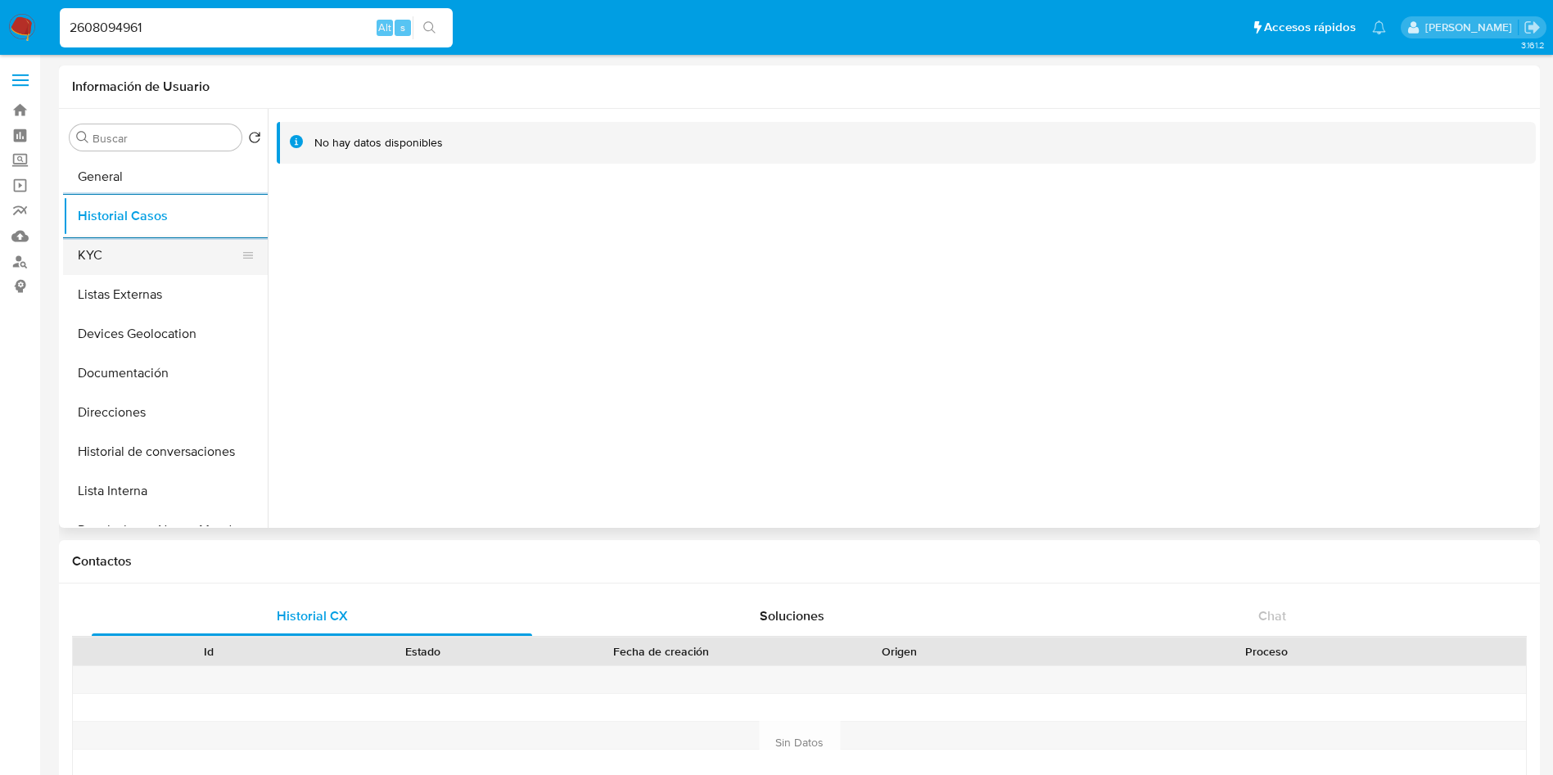
click at [172, 255] on button "KYC" at bounding box center [159, 255] width 192 height 39
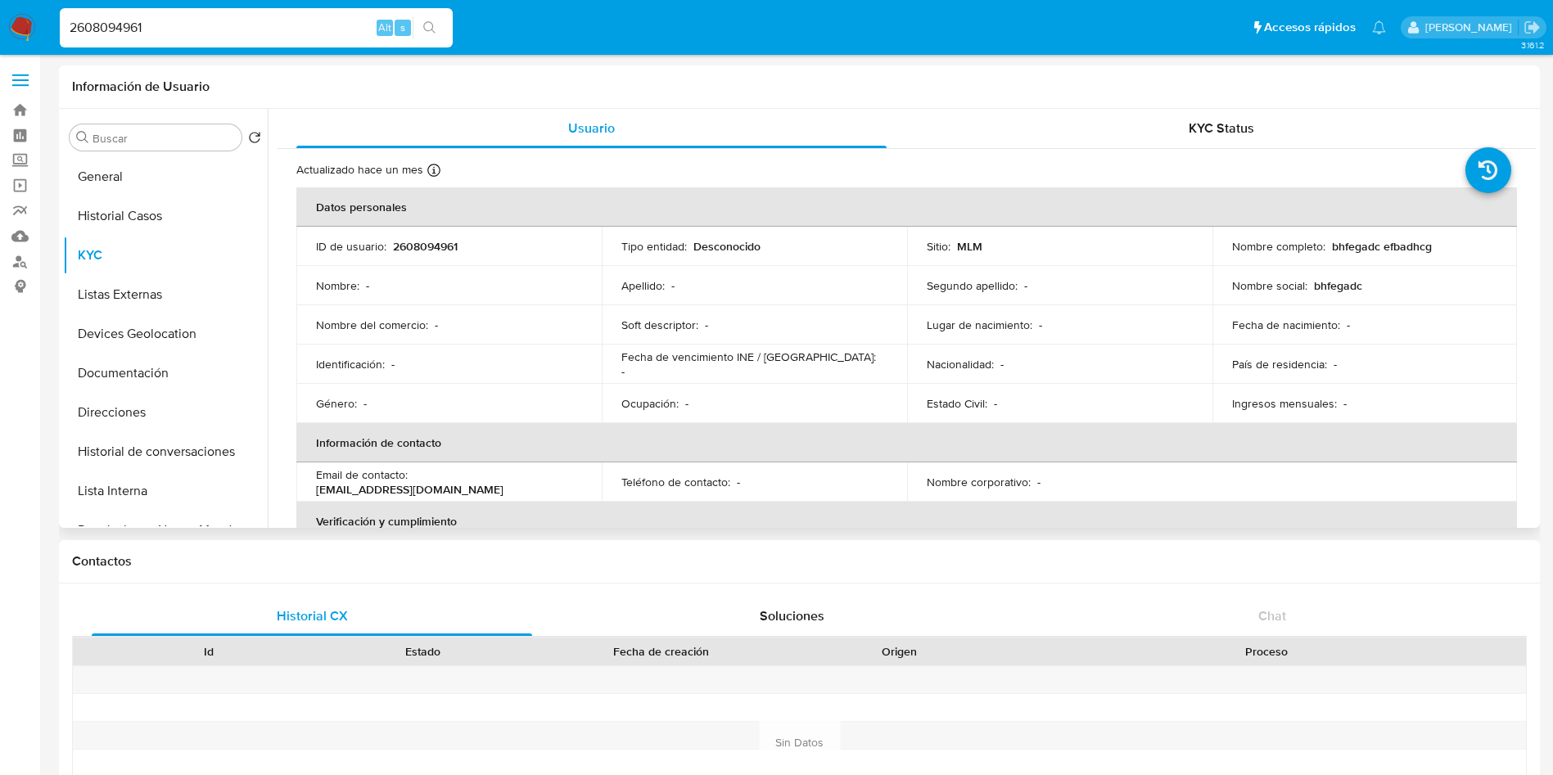
click at [713, 448] on th "Información de contacto" at bounding box center [906, 442] width 1221 height 39
drag, startPoint x: 1330, startPoint y: 245, endPoint x: 1417, endPoint y: 245, distance: 87.6
click at [1417, 245] on p "bhfegadc efbadhcg" at bounding box center [1382, 246] width 100 height 15
drag, startPoint x: 1328, startPoint y: 248, endPoint x: 1455, endPoint y: 242, distance: 127.0
click at [1455, 242] on div "Nombre completo : bhfegadc efbadhcg" at bounding box center [1365, 246] width 266 height 15
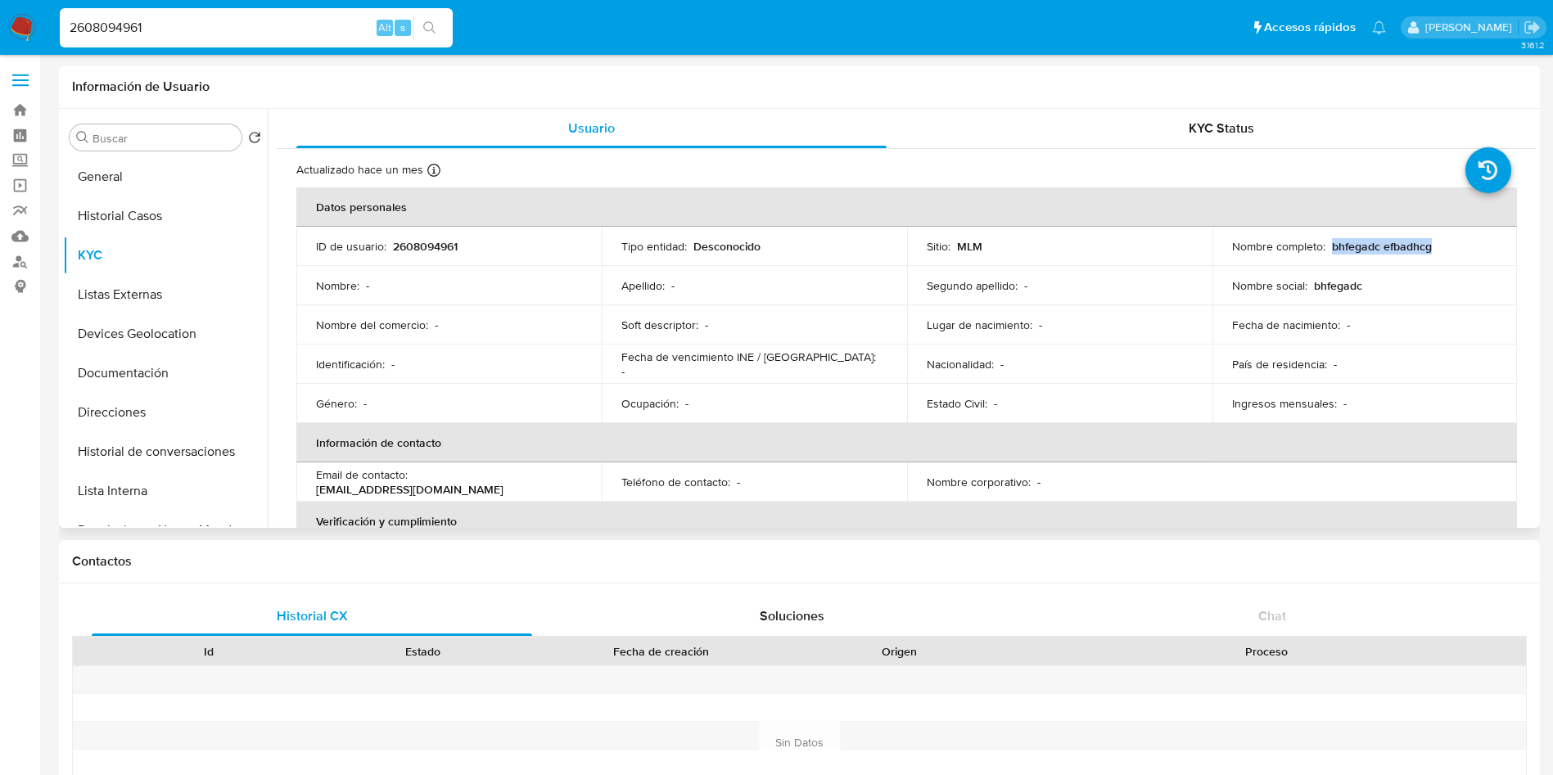
copy p "bhfegadc efbadhcg"
click at [157, 291] on button "Listas Externas" at bounding box center [159, 294] width 192 height 39
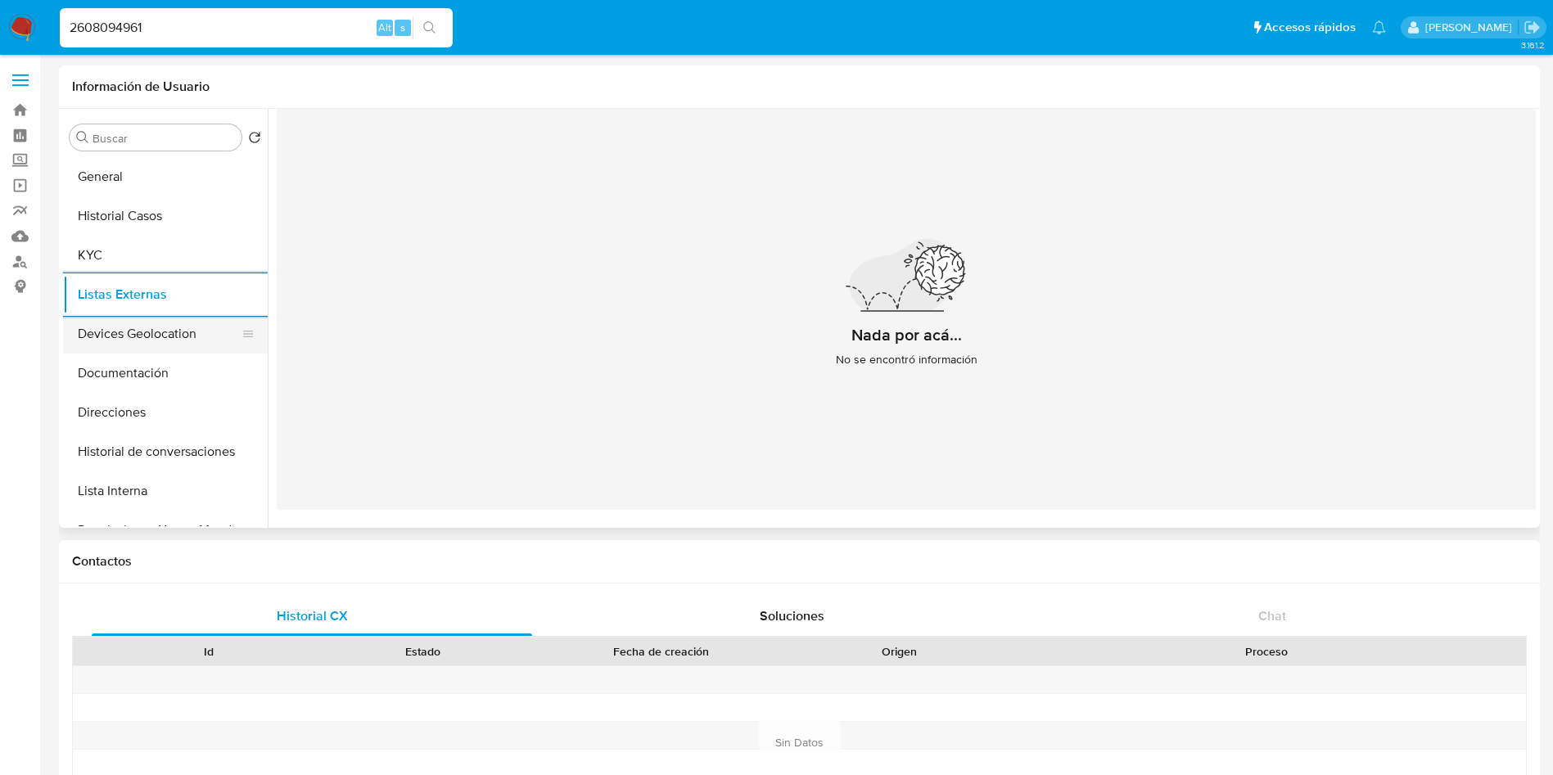
click at [162, 323] on button "Devices Geolocation" at bounding box center [159, 333] width 192 height 39
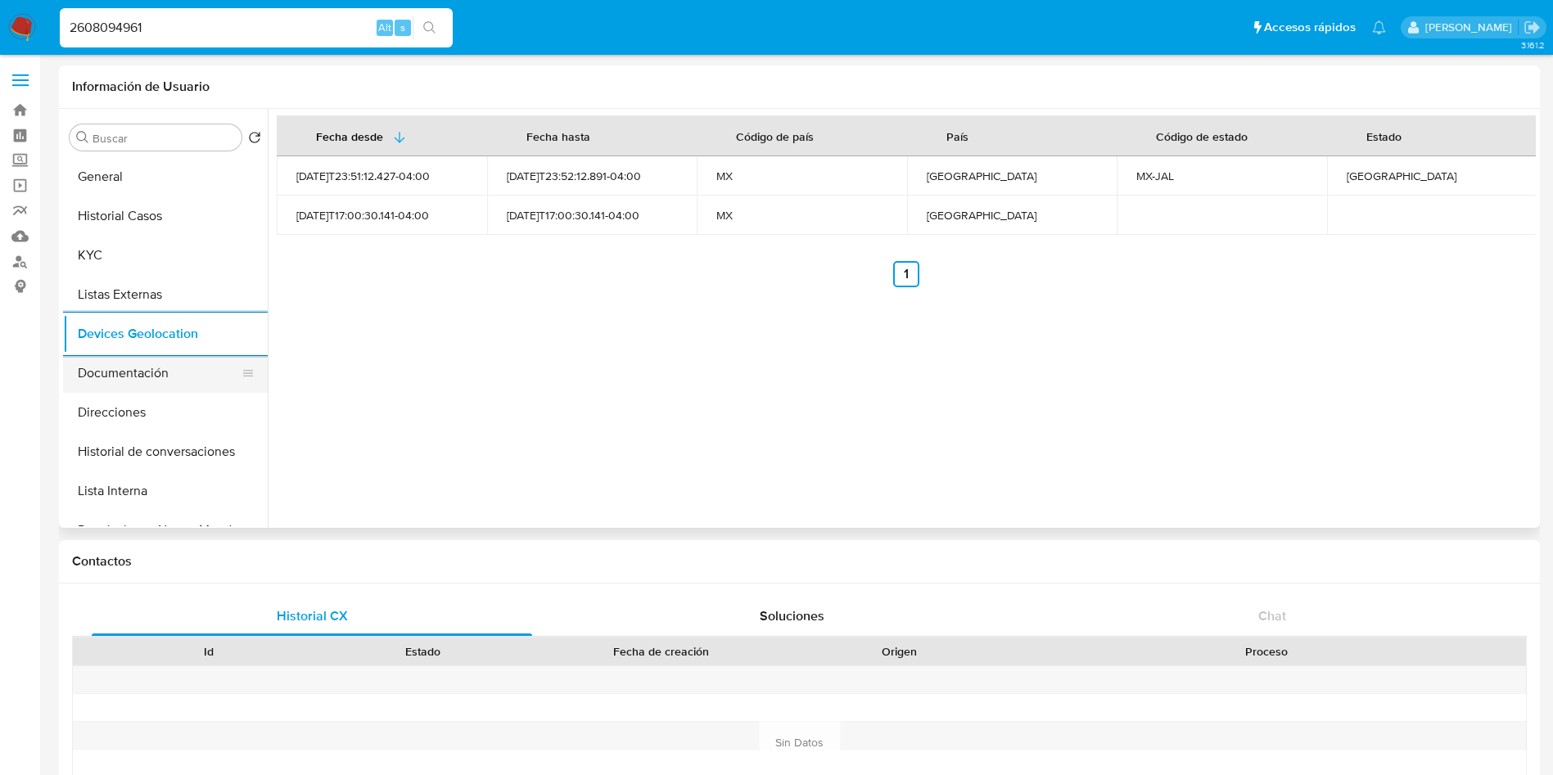
click at [162, 377] on button "Documentación" at bounding box center [159, 373] width 192 height 39
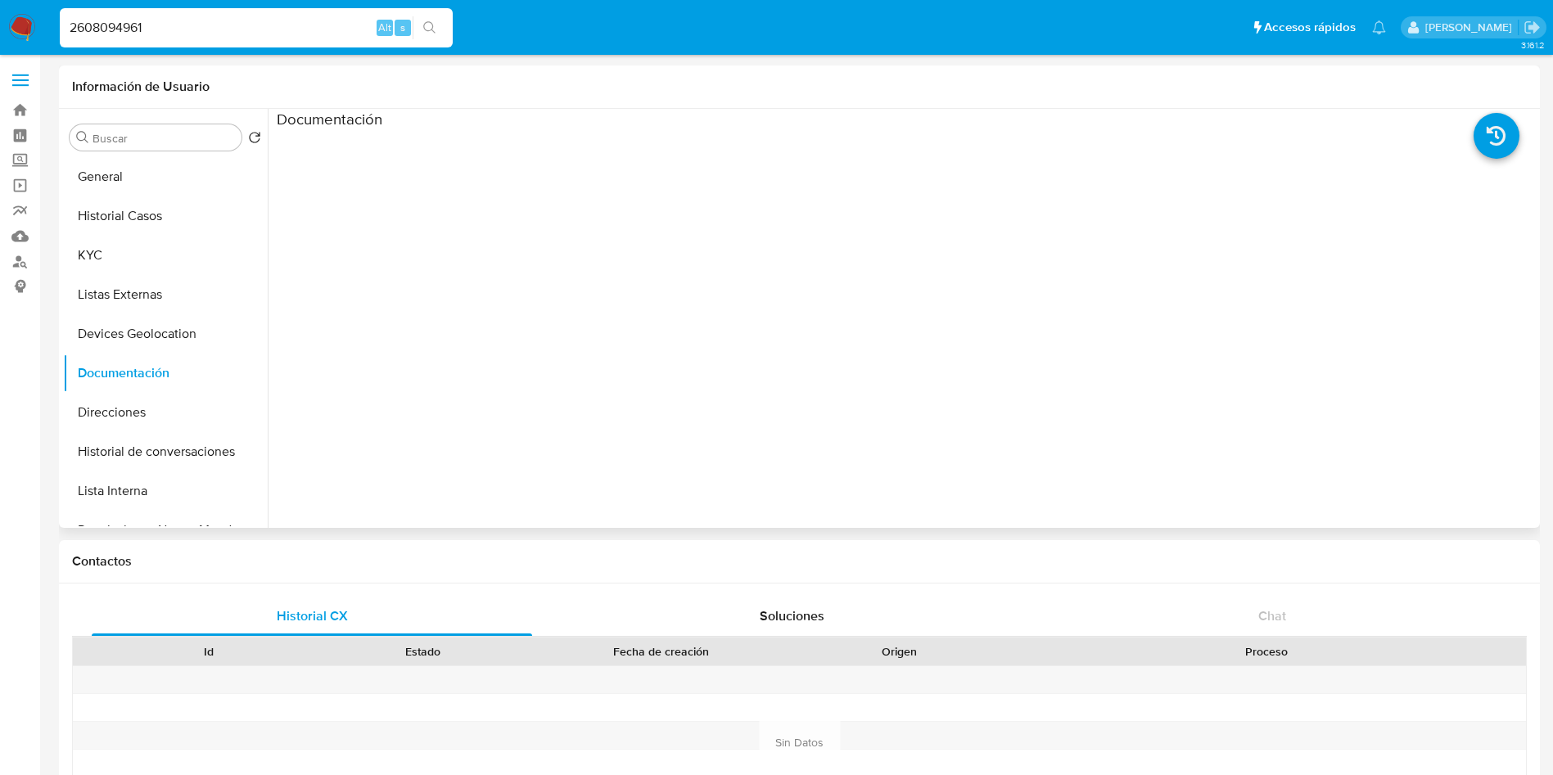
click at [1039, 282] on div at bounding box center [1064, 391] width 945 height 524
click at [1498, 133] on icon at bounding box center [1497, 136] width 46 height 46
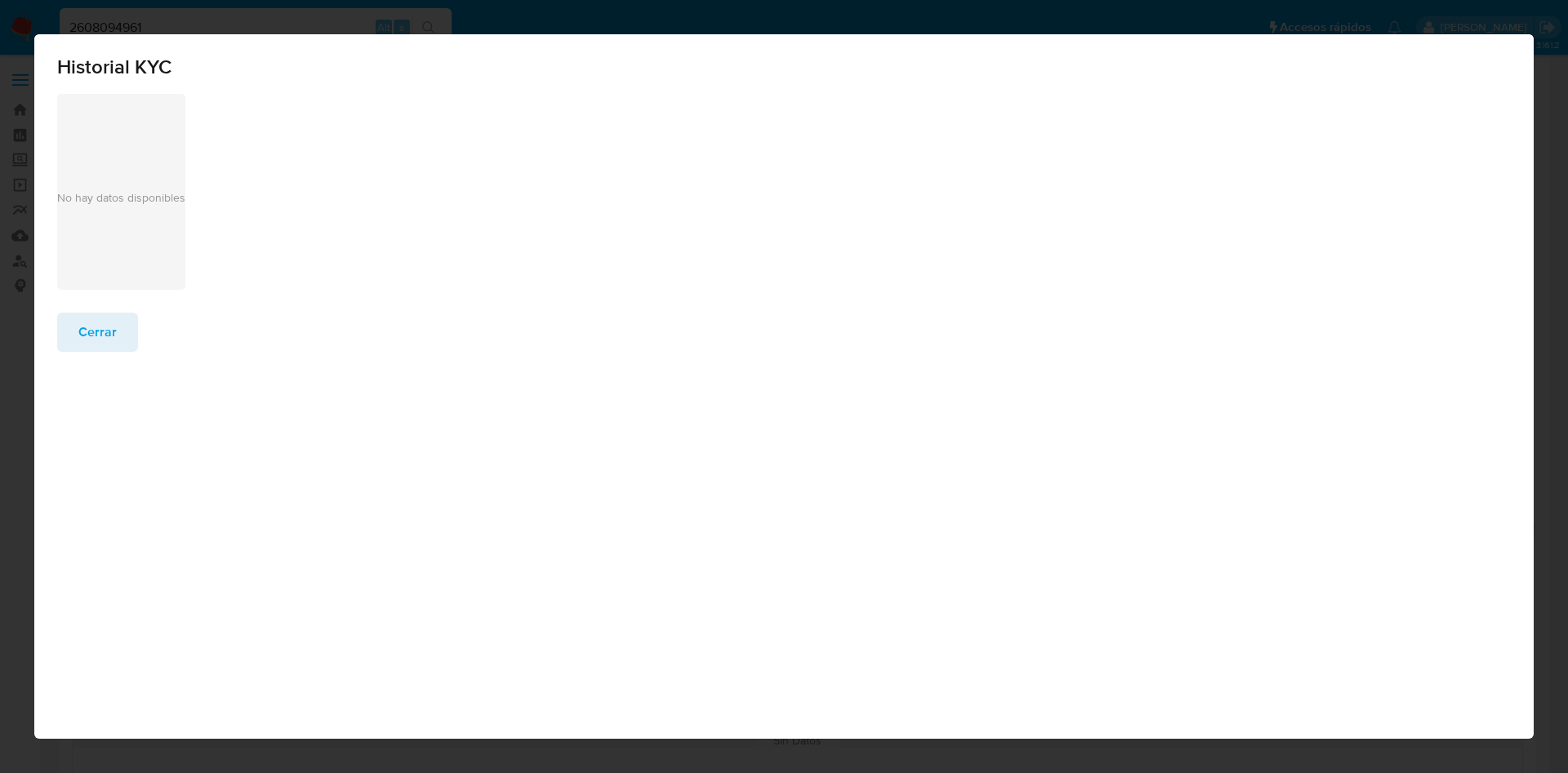
click at [85, 334] on span "Cerrar" at bounding box center [98, 332] width 38 height 36
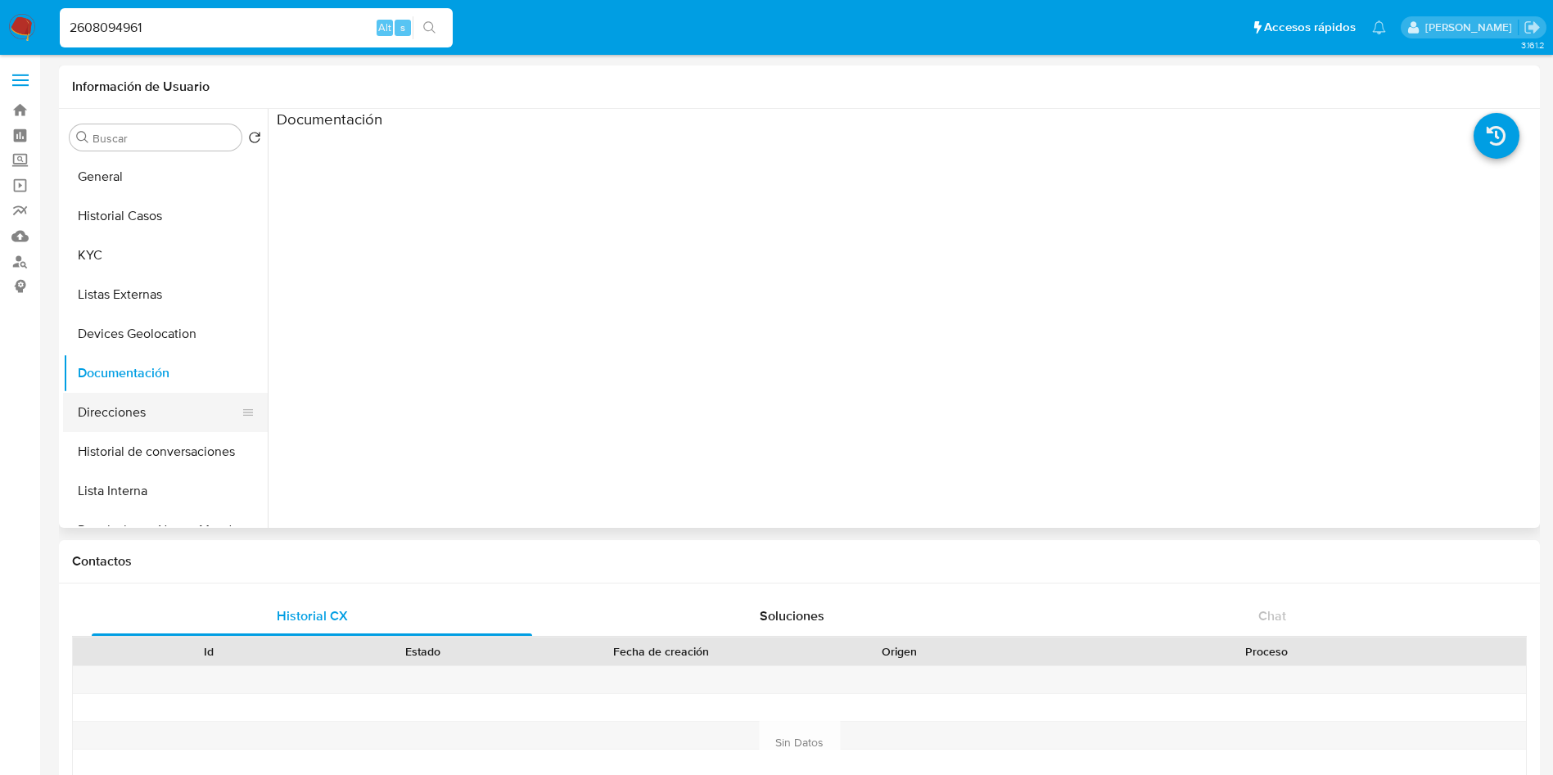
click at [147, 406] on button "Direcciones" at bounding box center [159, 412] width 192 height 39
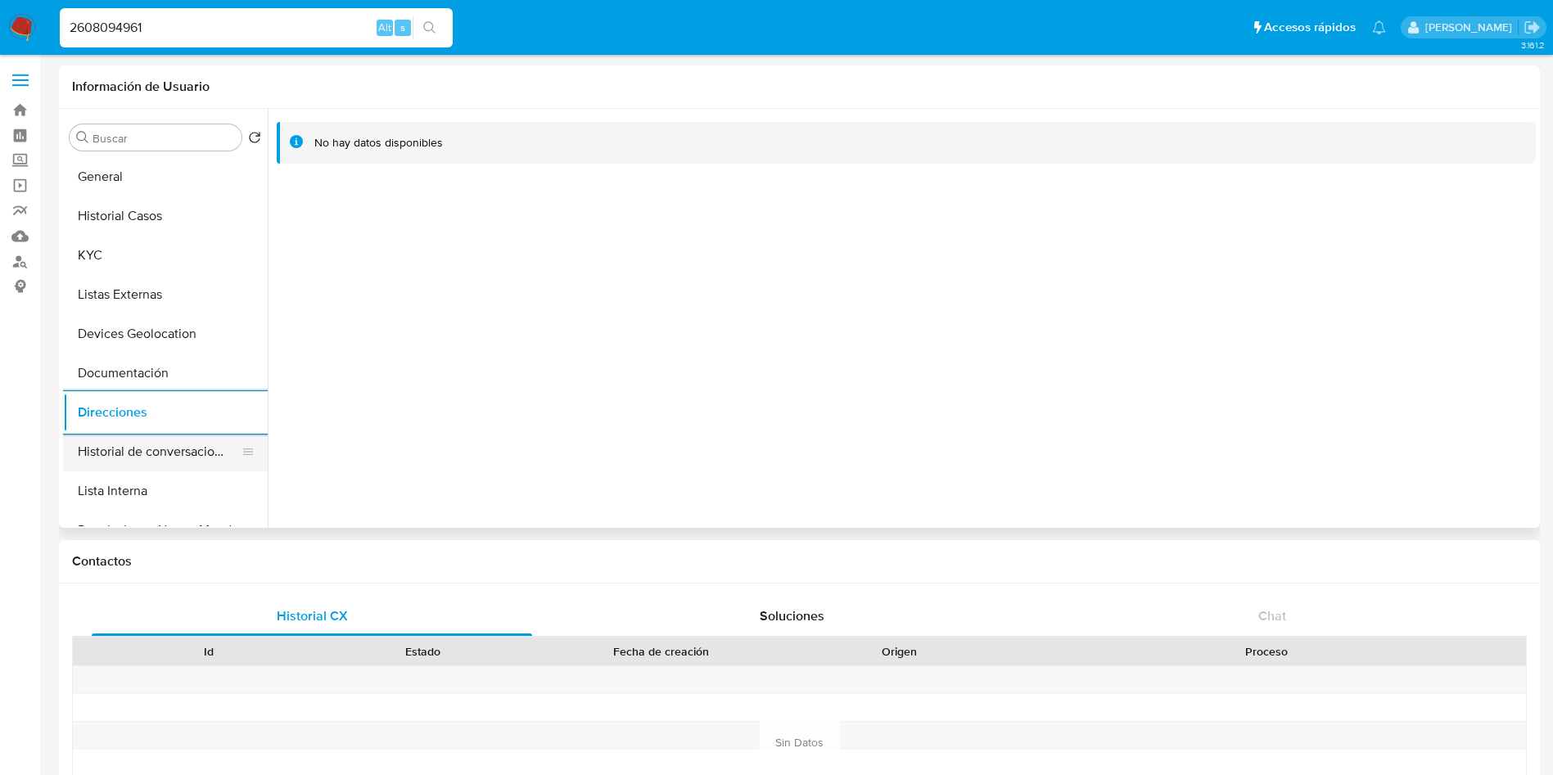
click at [155, 452] on button "Historial de conversaciones" at bounding box center [159, 451] width 192 height 39
click at [652, 403] on div at bounding box center [902, 318] width 1268 height 419
click at [135, 483] on button "Lista Interna" at bounding box center [159, 491] width 192 height 39
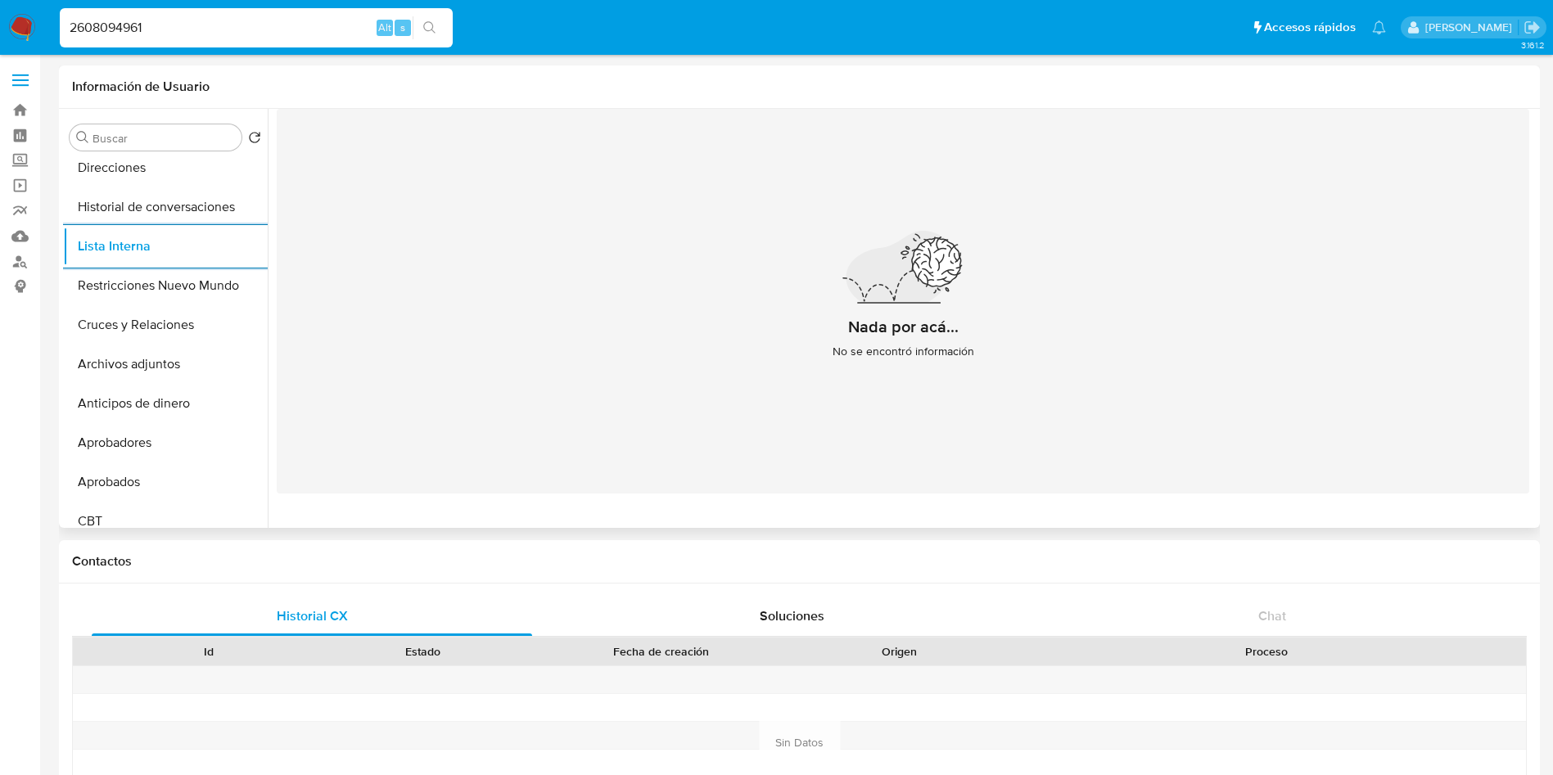
scroll to position [246, 0]
click at [169, 285] on button "Restricciones Nuevo Mundo" at bounding box center [159, 284] width 192 height 39
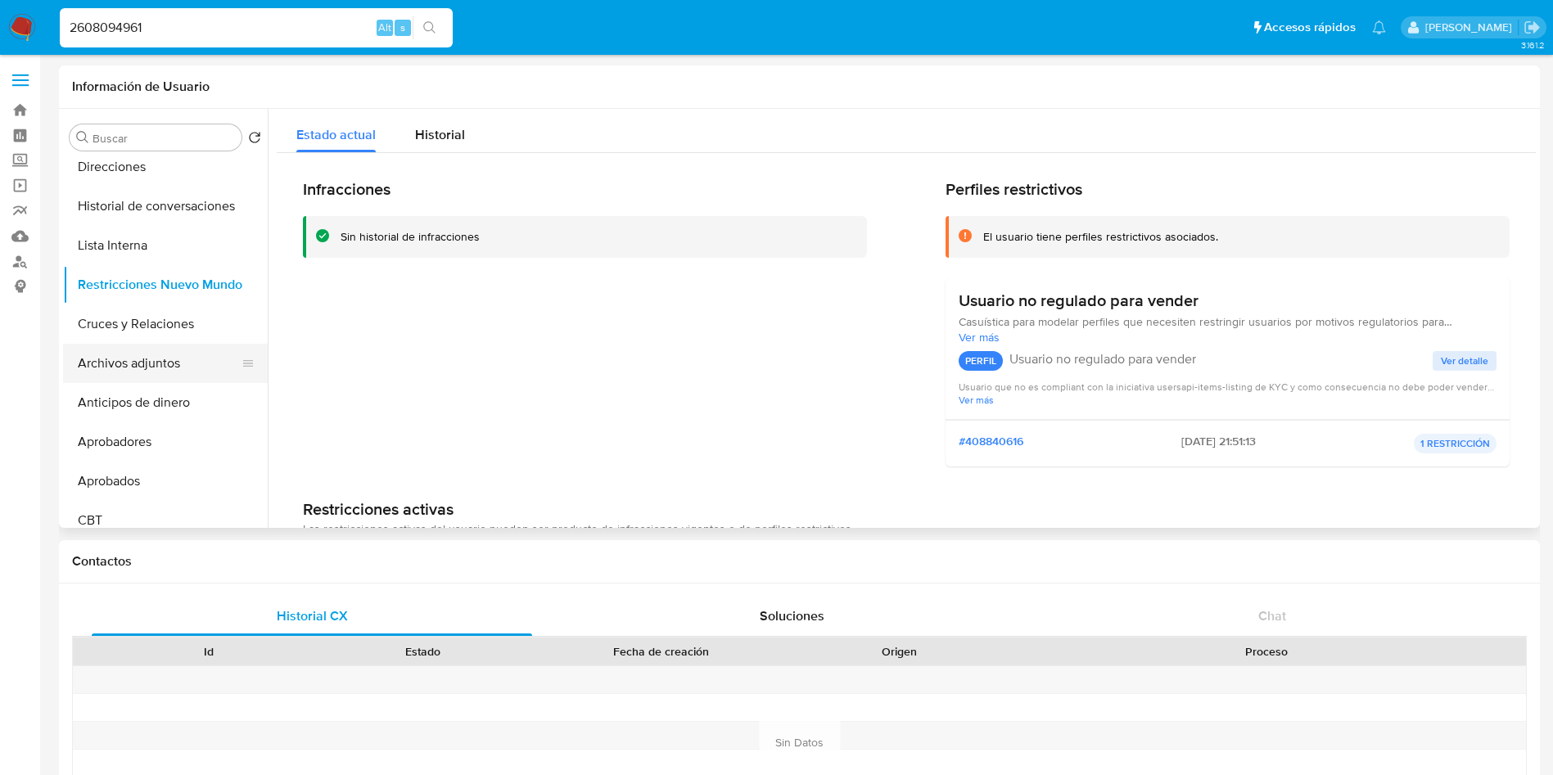
click at [192, 348] on button "Archivos adjuntos" at bounding box center [159, 363] width 192 height 39
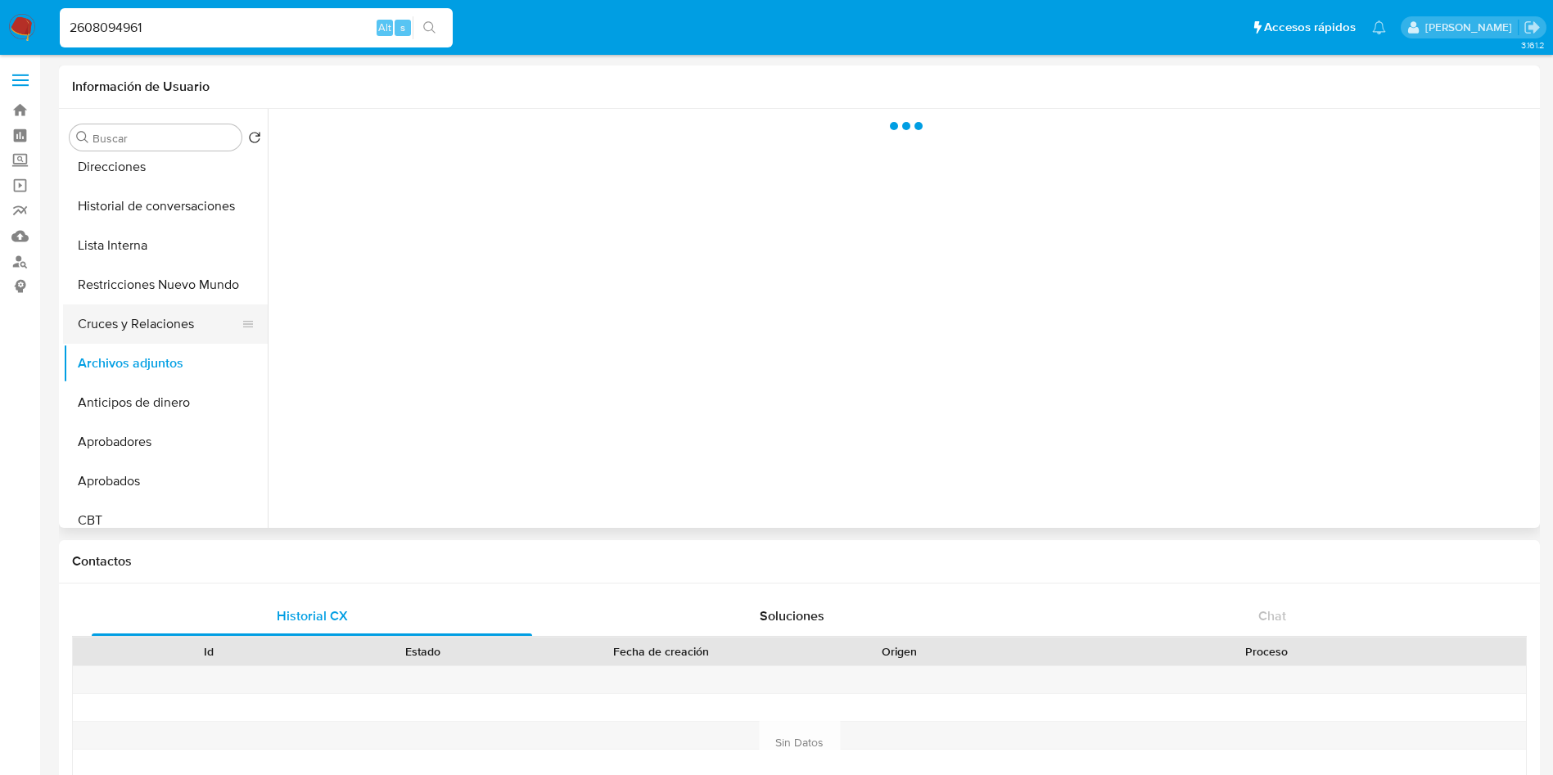
click at [189, 315] on button "Cruces y Relaciones" at bounding box center [159, 324] width 192 height 39
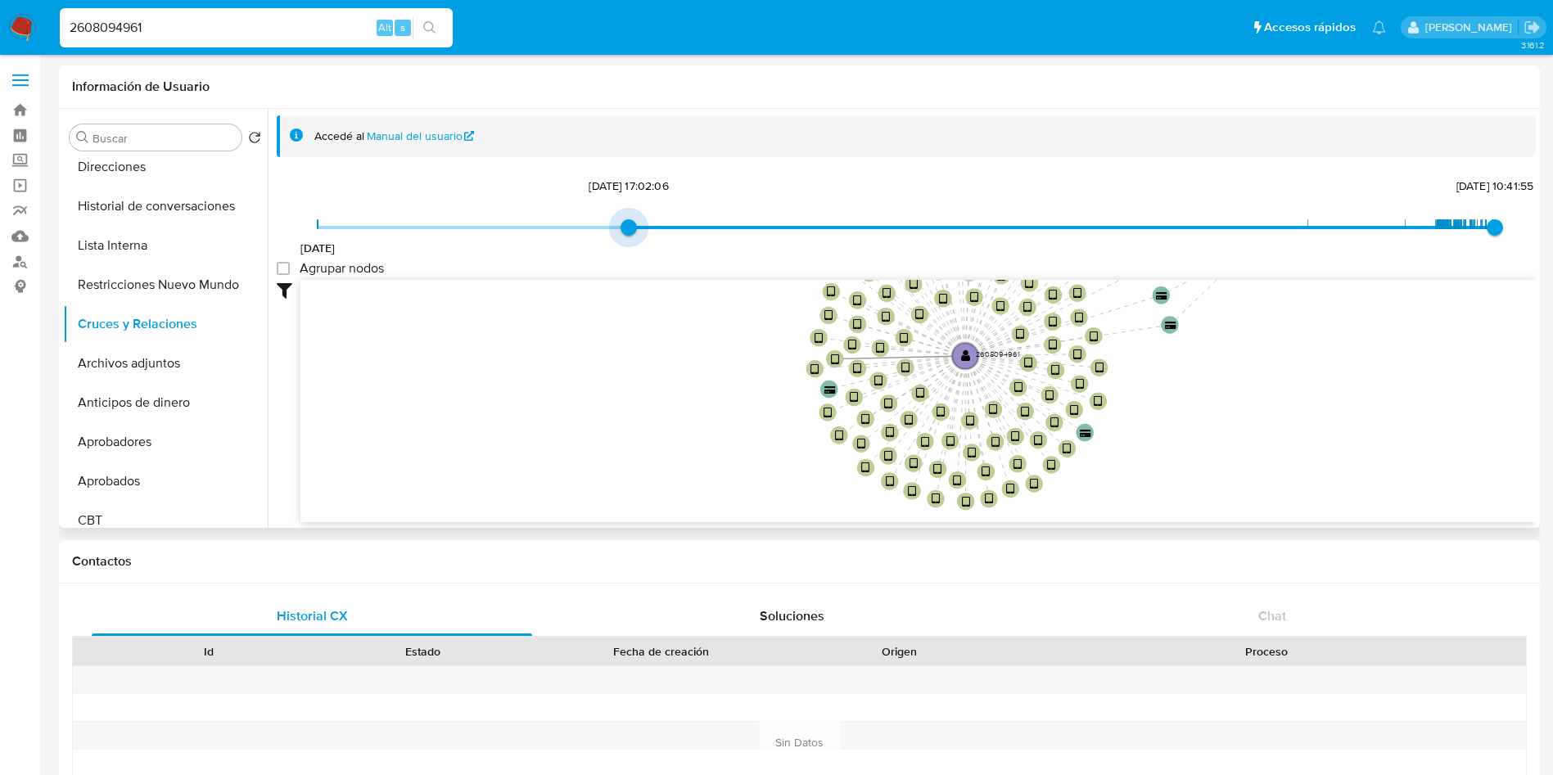
type input "1744978635000"
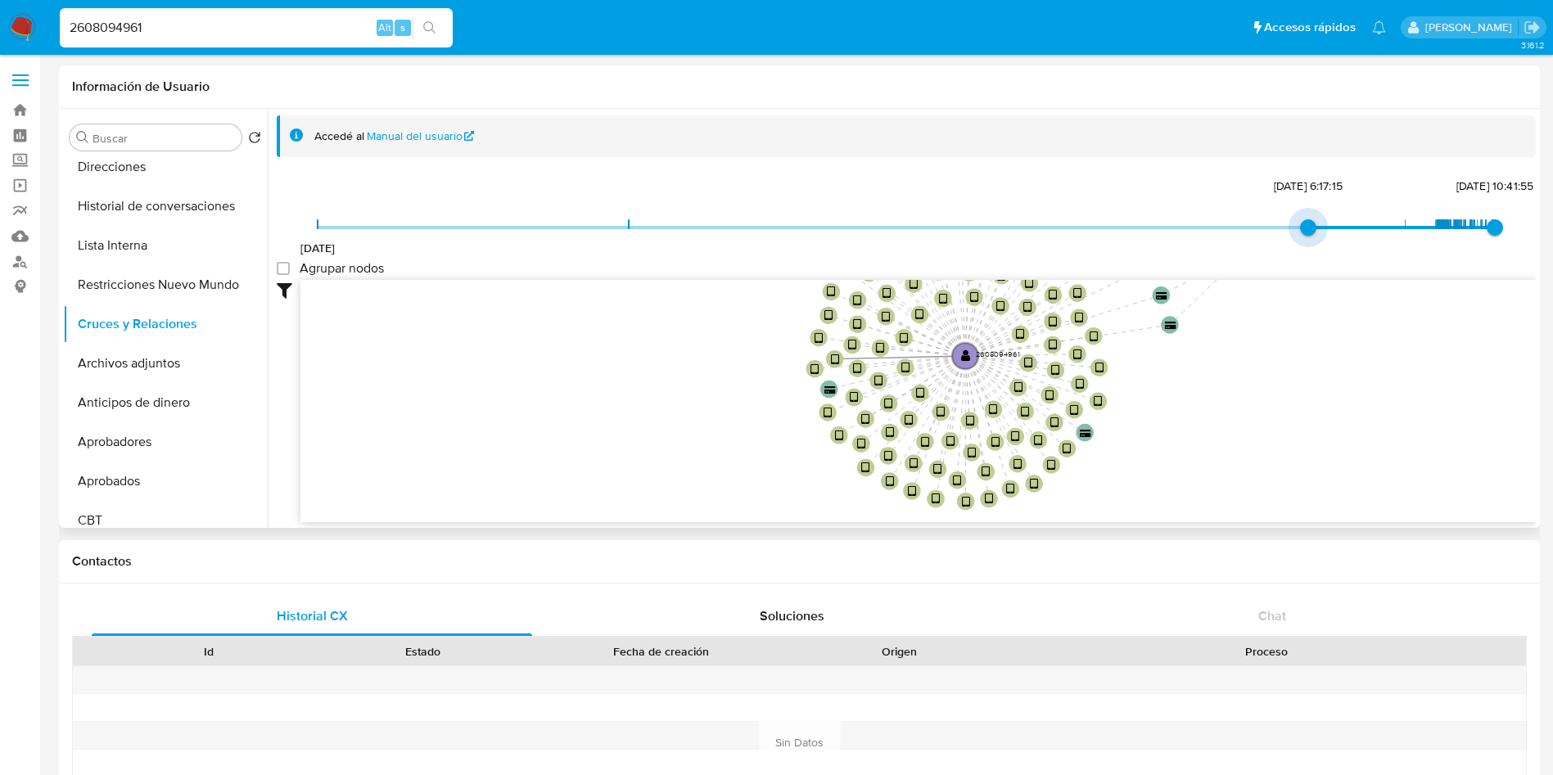
drag, startPoint x: 327, startPoint y: 220, endPoint x: 998, endPoint y: 224, distance: 671.4
click at [998, 224] on span "20/12/2022 18/4/2025, 6:17:15 25/9/2025, 10:41:55" at bounding box center [906, 227] width 1177 height 25
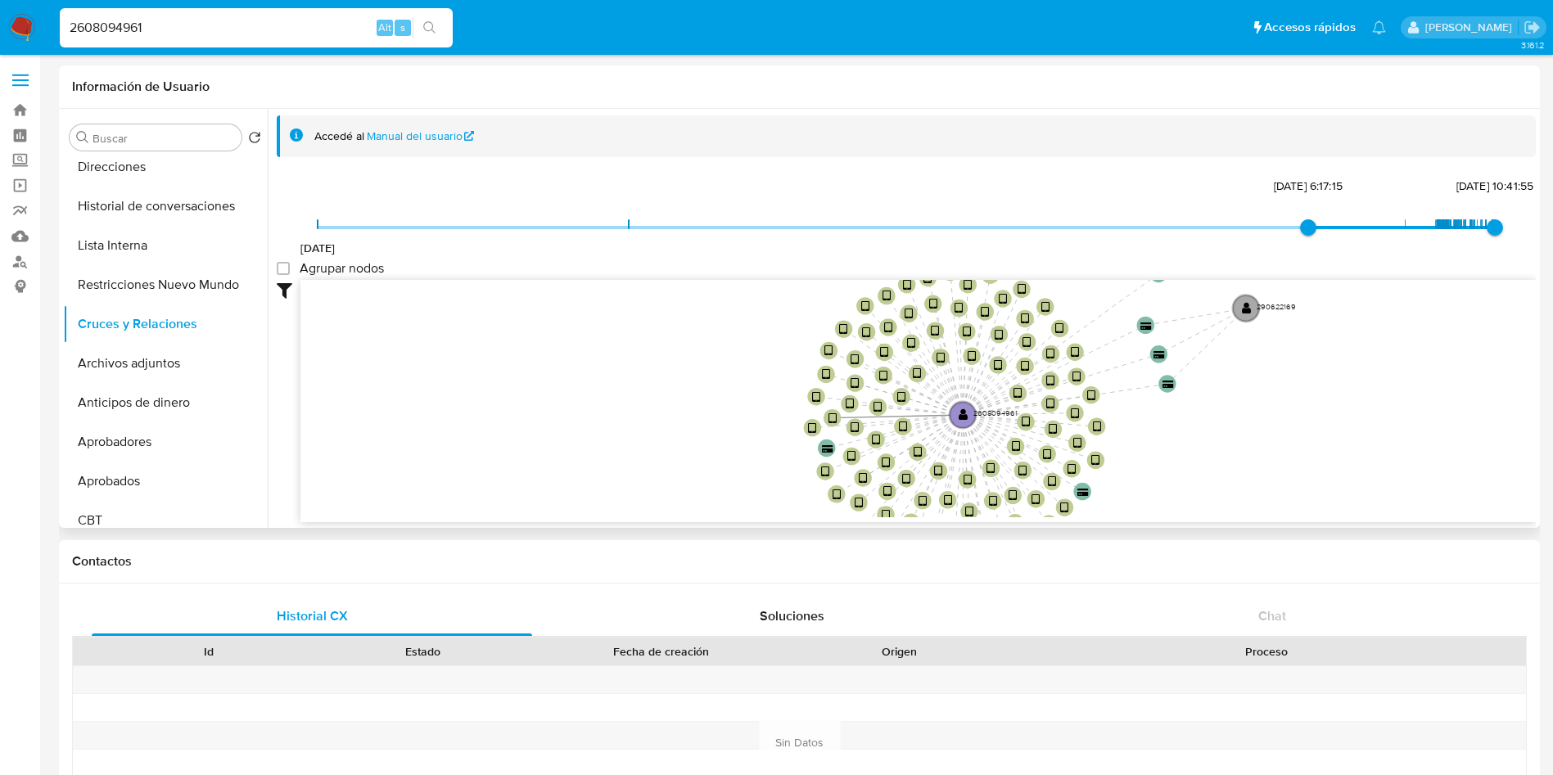
drag, startPoint x: 1308, startPoint y: 371, endPoint x: 1305, endPoint y: 430, distance: 59.0
click at [1305, 430] on icon "device-689fd8e2ceaadc5dc1f9f835  user-2608094961  2608094961 device-68d307c83…" at bounding box center [918, 398] width 1236 height 237
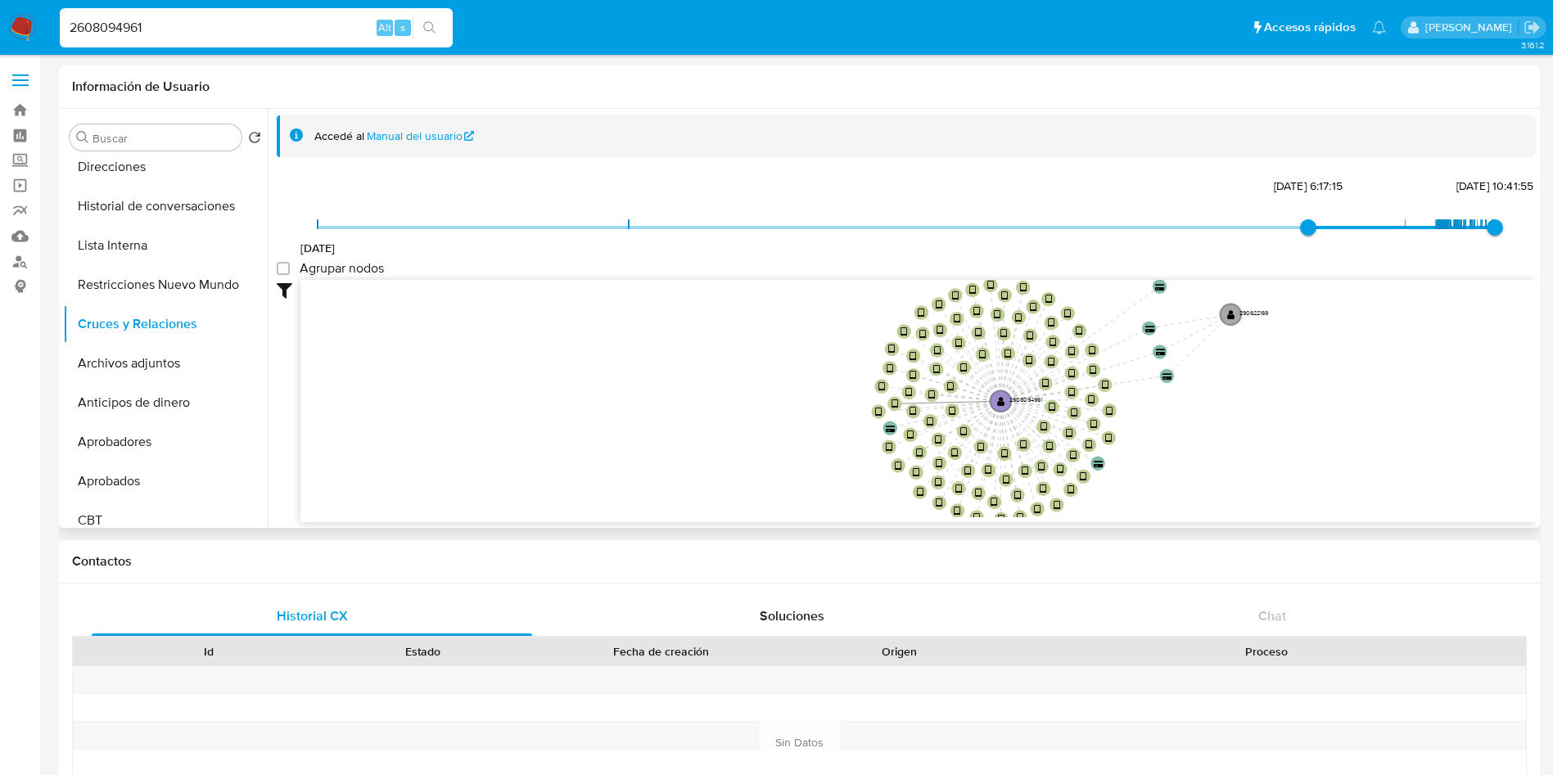
drag, startPoint x: 1301, startPoint y: 427, endPoint x: 1275, endPoint y: 409, distance: 31.3
click at [1275, 409] on icon "device-689fd8e2ceaadc5dc1f9f835  user-2608094961  2608094961 device-68d307c83…" at bounding box center [918, 398] width 1236 height 237
click at [164, 362] on button "Archivos adjuntos" at bounding box center [159, 363] width 192 height 39
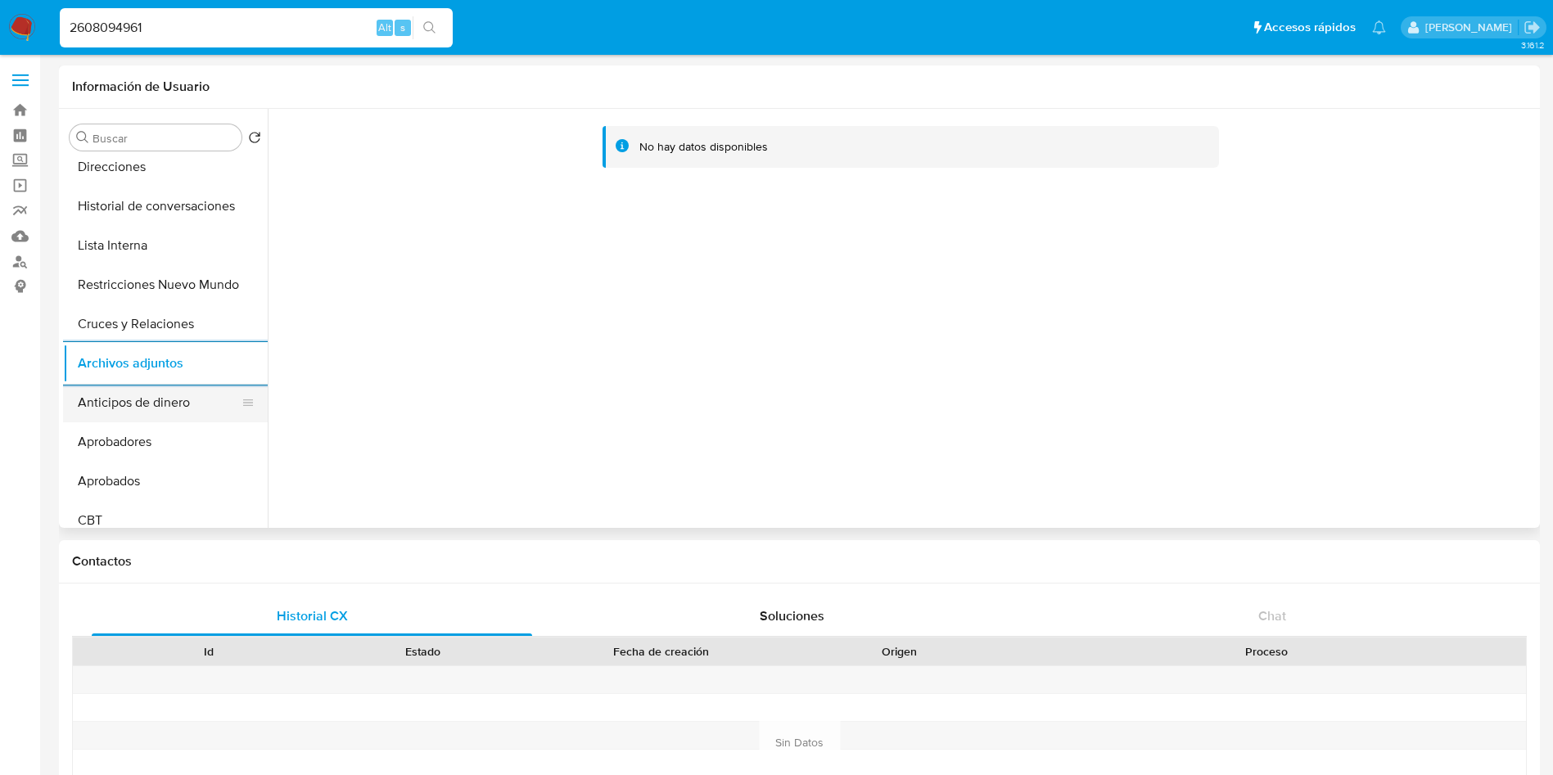
click at [163, 397] on button "Anticipos de dinero" at bounding box center [159, 402] width 192 height 39
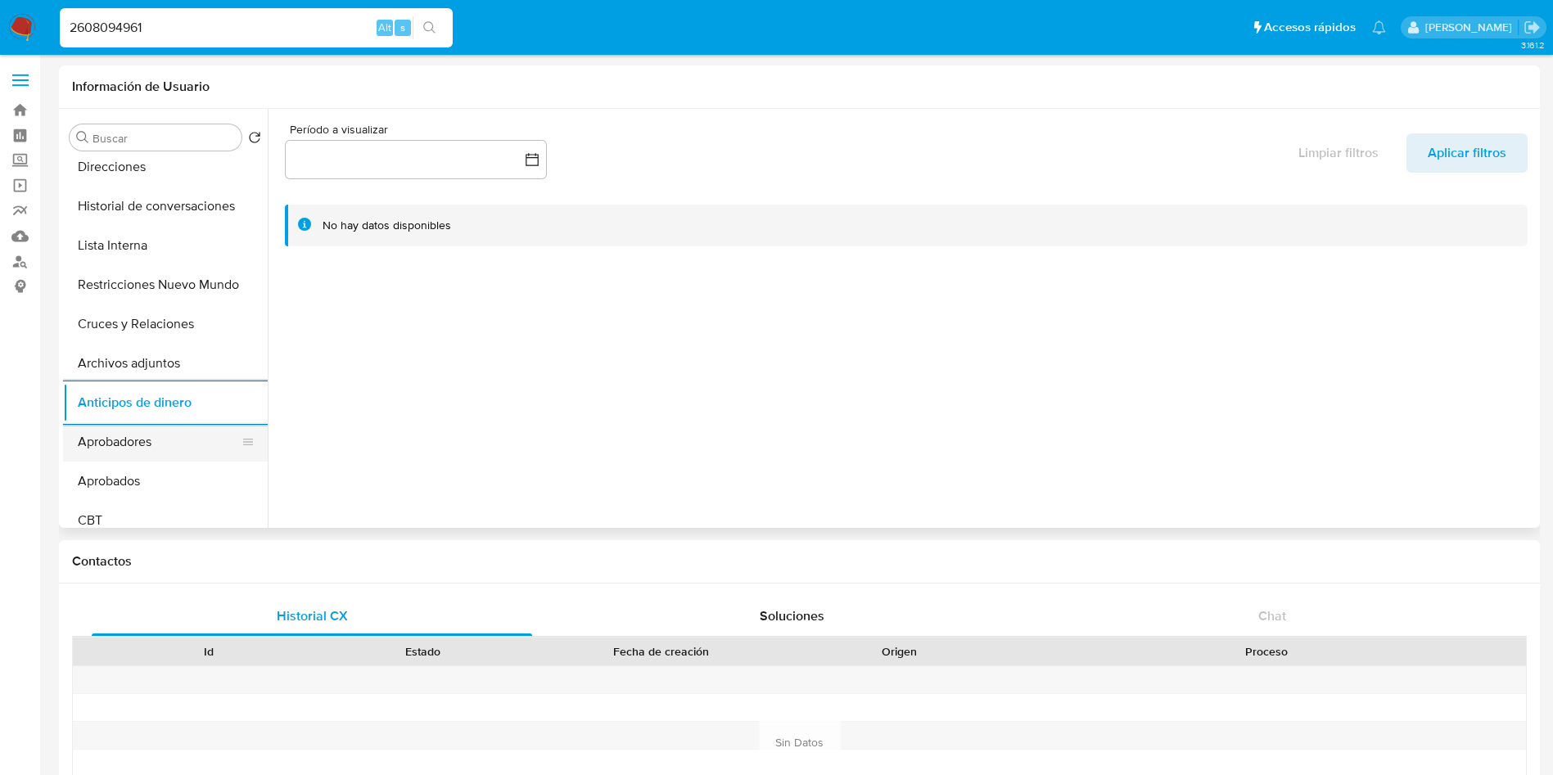
click at [141, 433] on button "Aprobadores" at bounding box center [159, 441] width 192 height 39
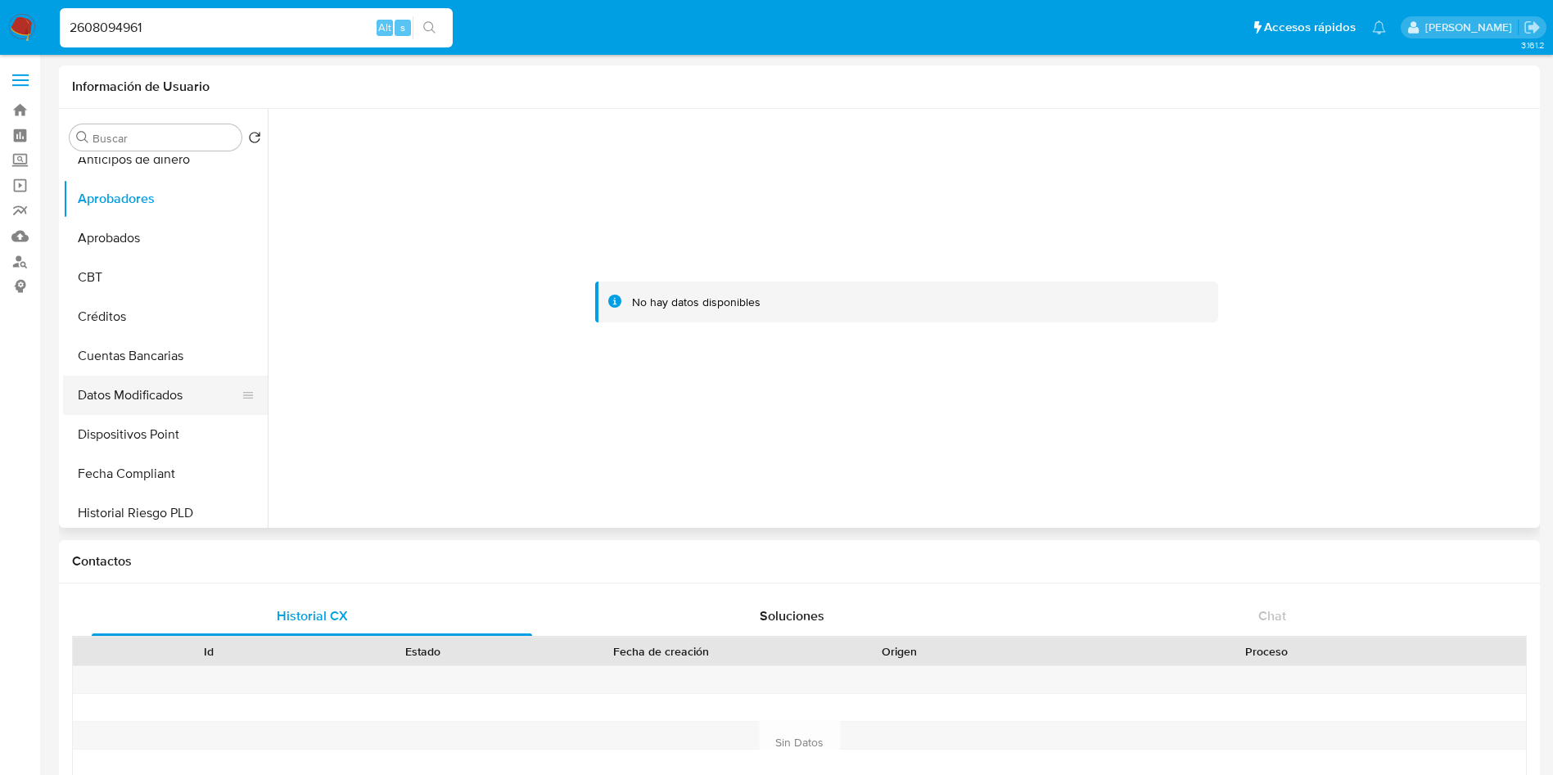
scroll to position [491, 0]
click at [125, 422] on button "Dispositivos Point" at bounding box center [159, 432] width 192 height 39
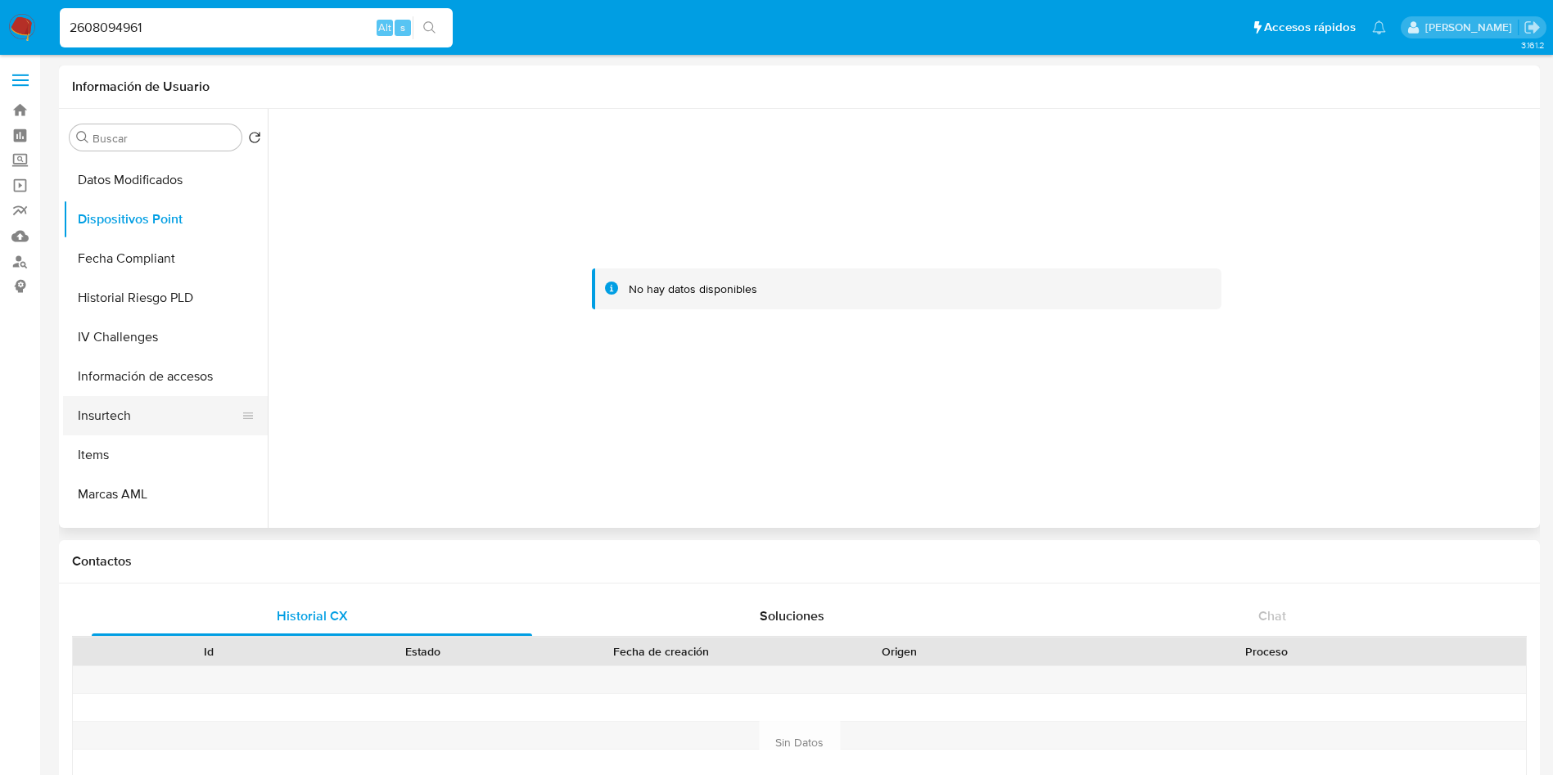
scroll to position [737, 0]
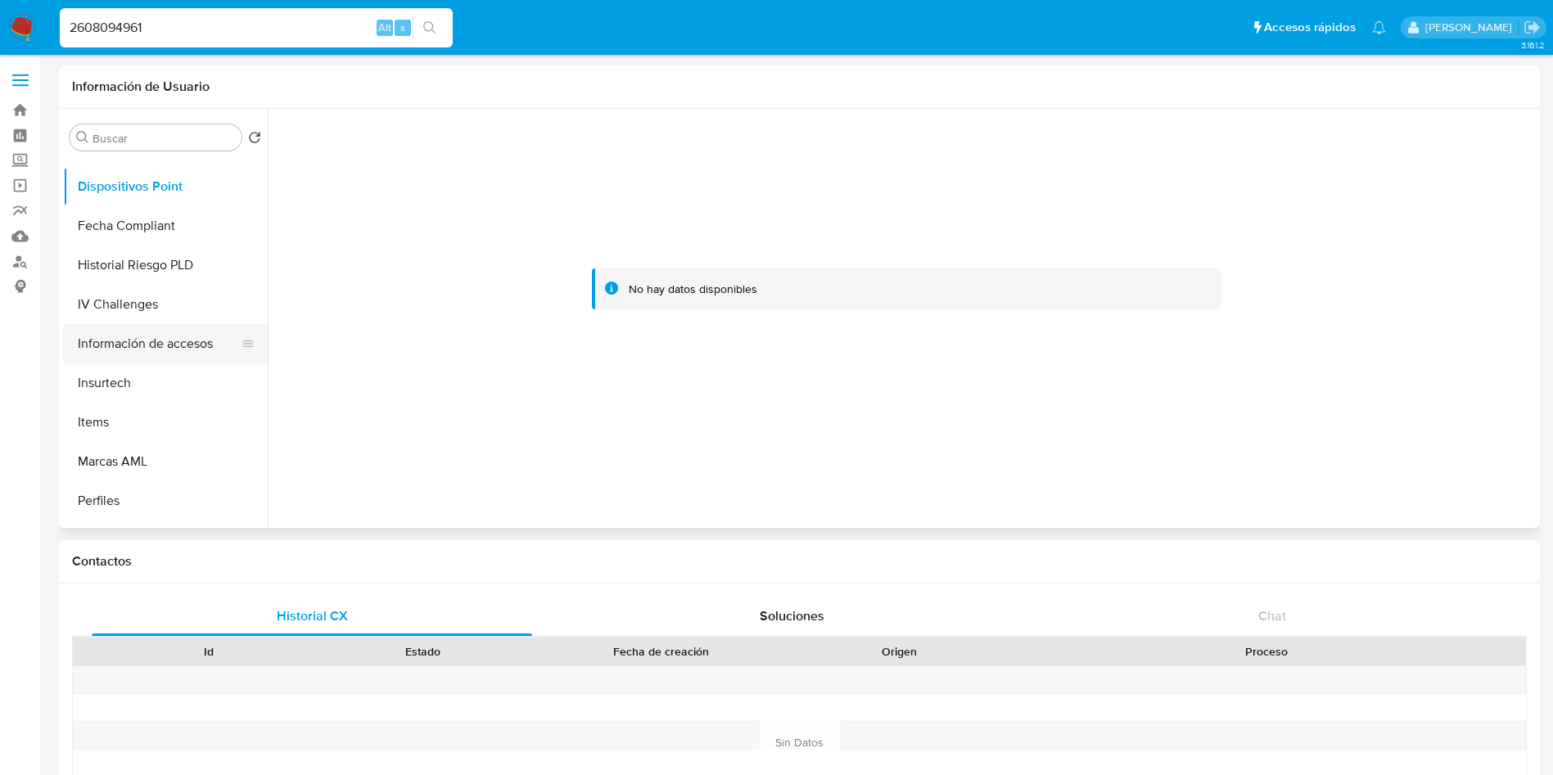
click at [200, 350] on button "Información de accesos" at bounding box center [159, 343] width 192 height 39
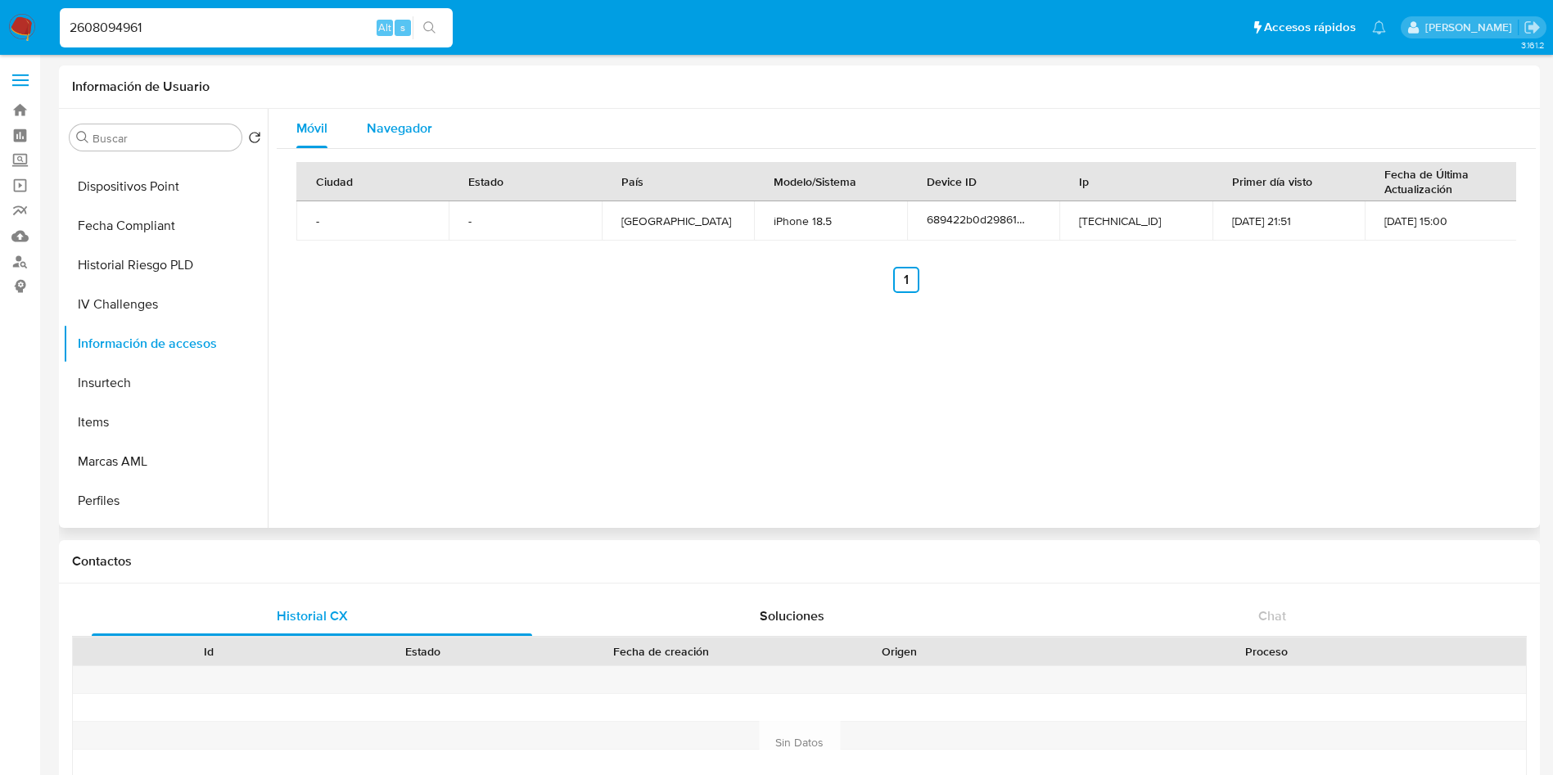
click at [366, 131] on button "Navegador" at bounding box center [399, 128] width 105 height 39
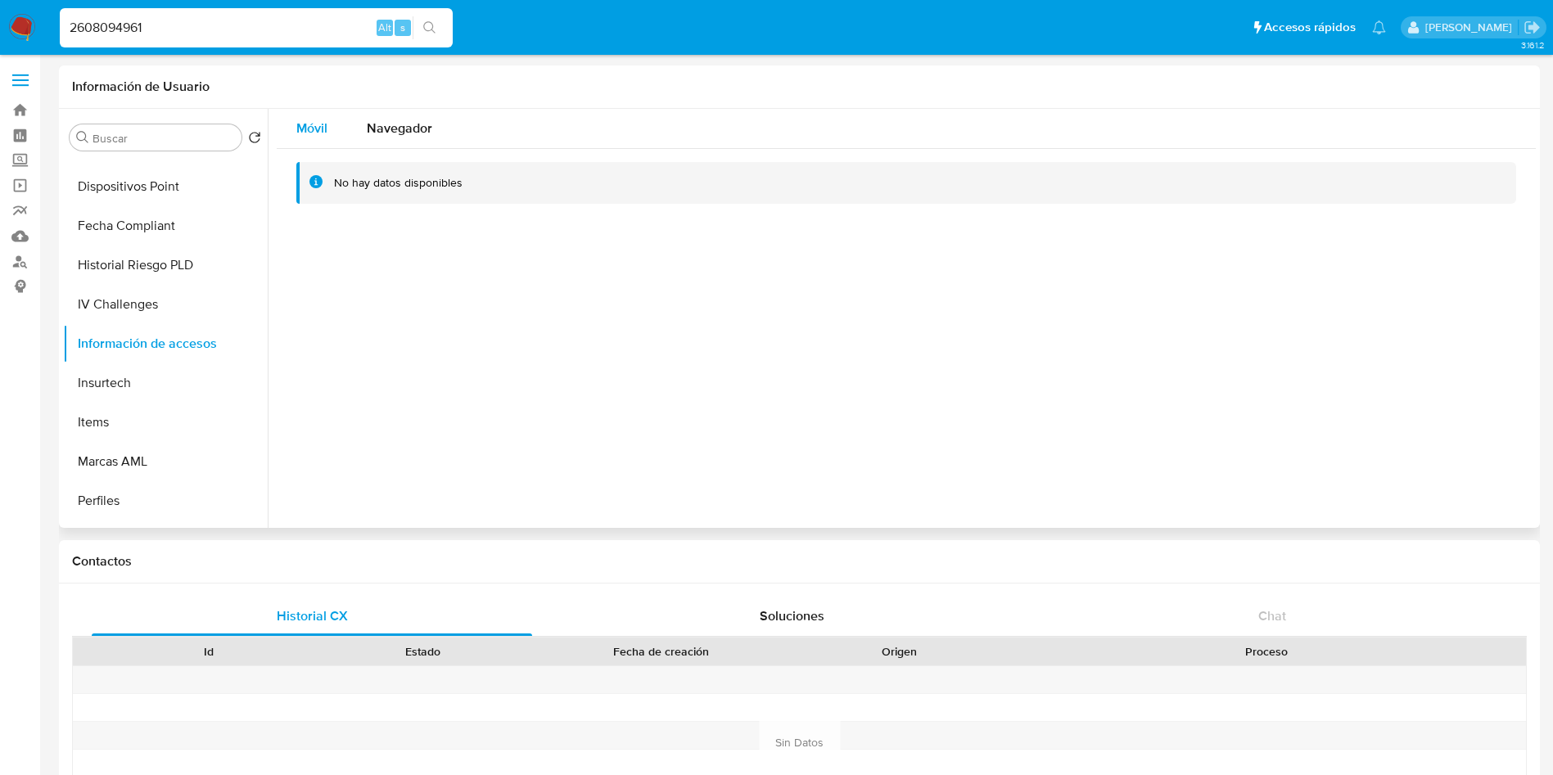
click at [310, 121] on span "Móvil" at bounding box center [311, 128] width 31 height 19
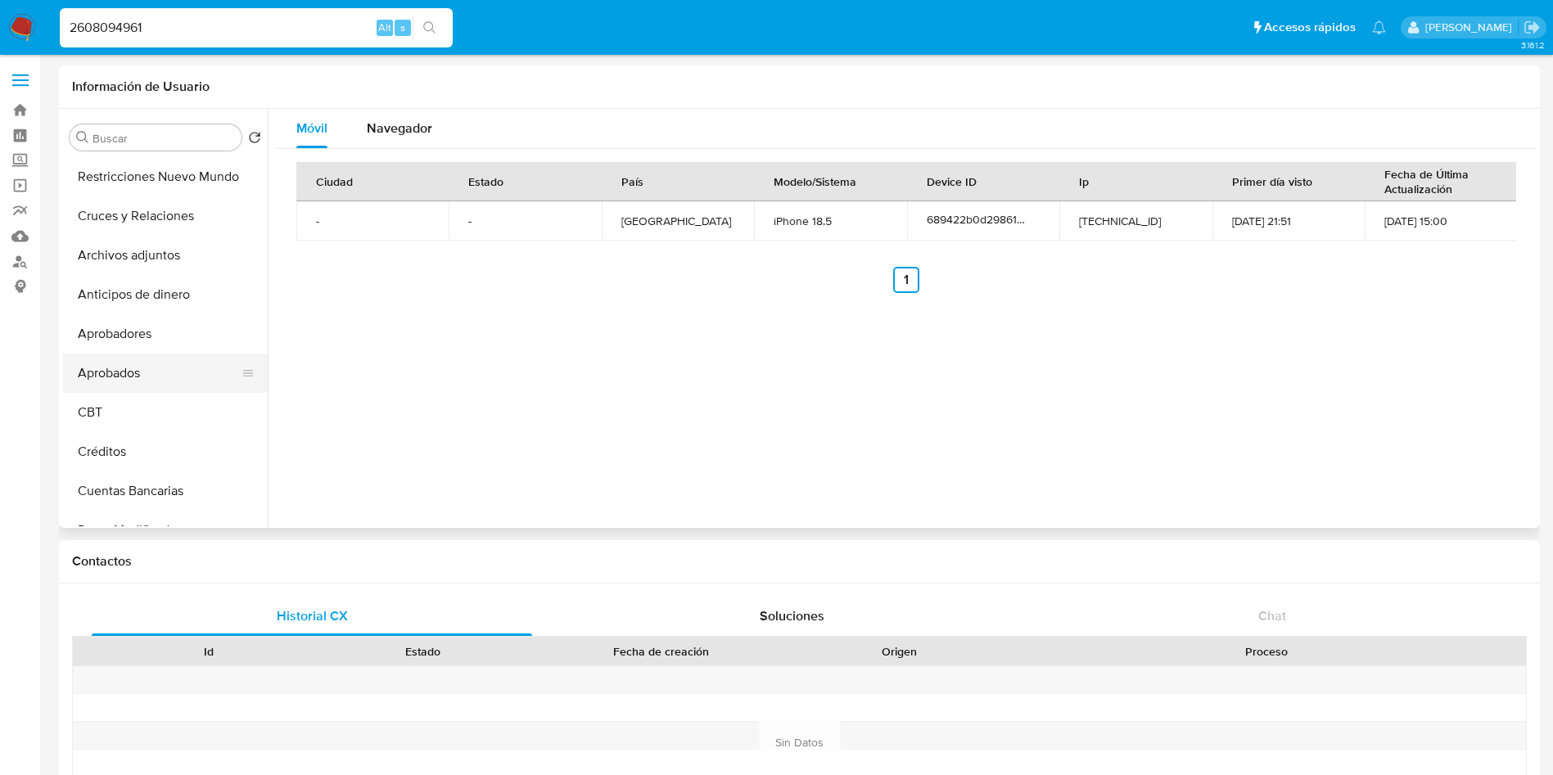
scroll to position [279, 0]
click at [173, 285] on button "Cruces y Relaciones" at bounding box center [159, 290] width 192 height 39
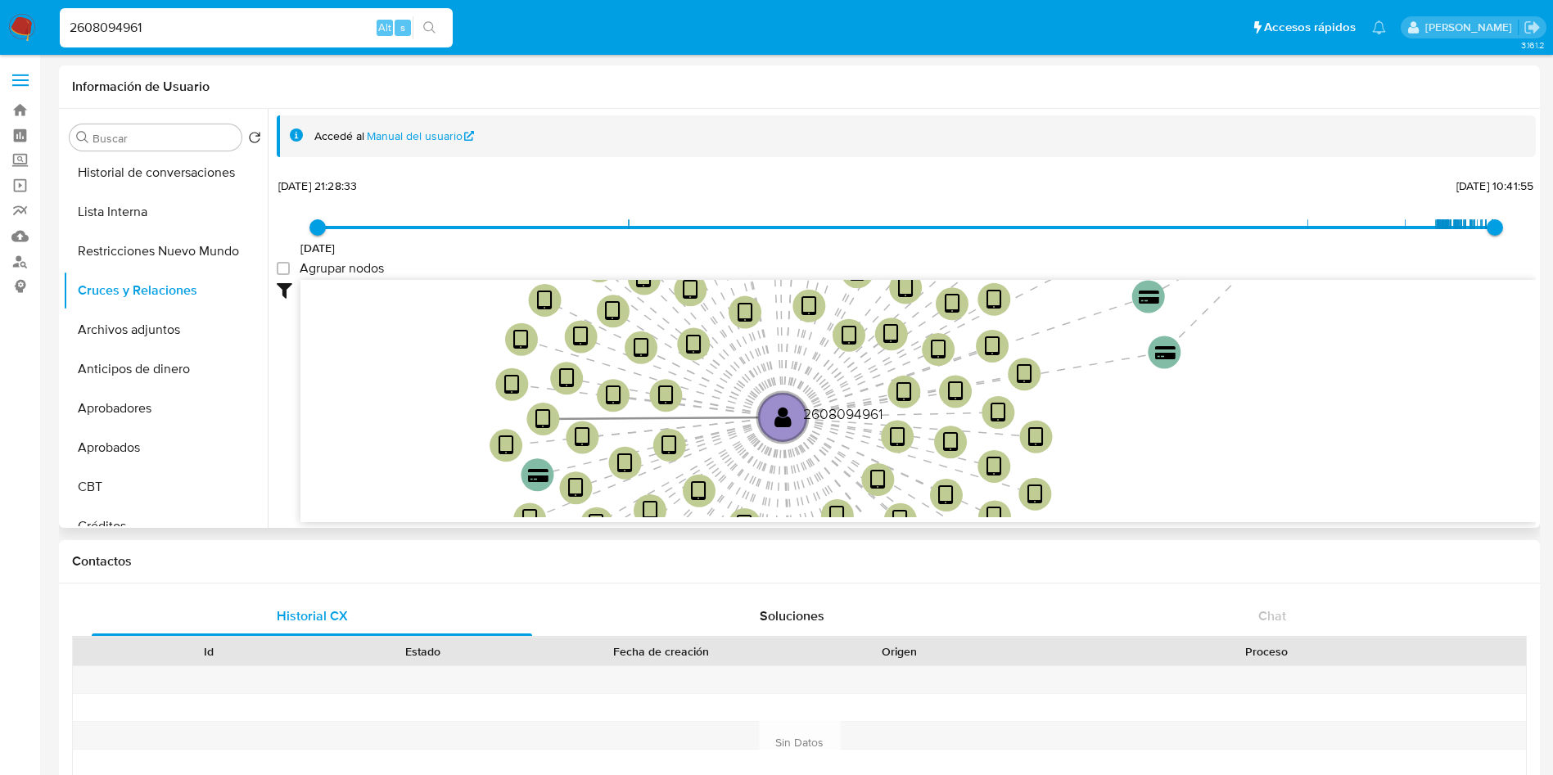
drag, startPoint x: 1423, startPoint y: 374, endPoint x: 1179, endPoint y: 434, distance: 251.2
click at [1226, 390] on icon "device-689fd8e2ceaadc5dc1f9f835  user-2608094961  2608094961 device-68d307c83…" at bounding box center [918, 398] width 1236 height 237
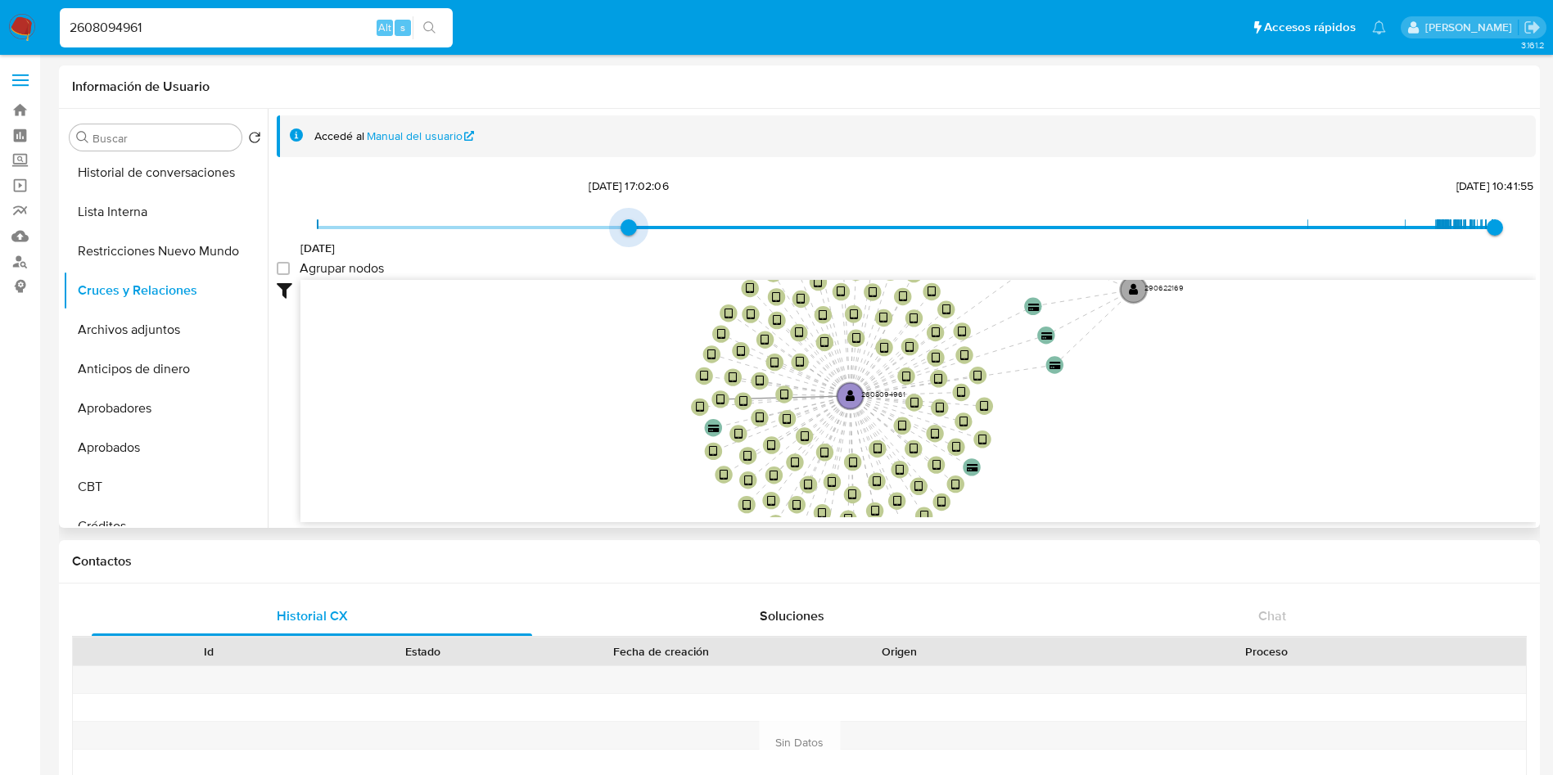
type input "1744978635000"
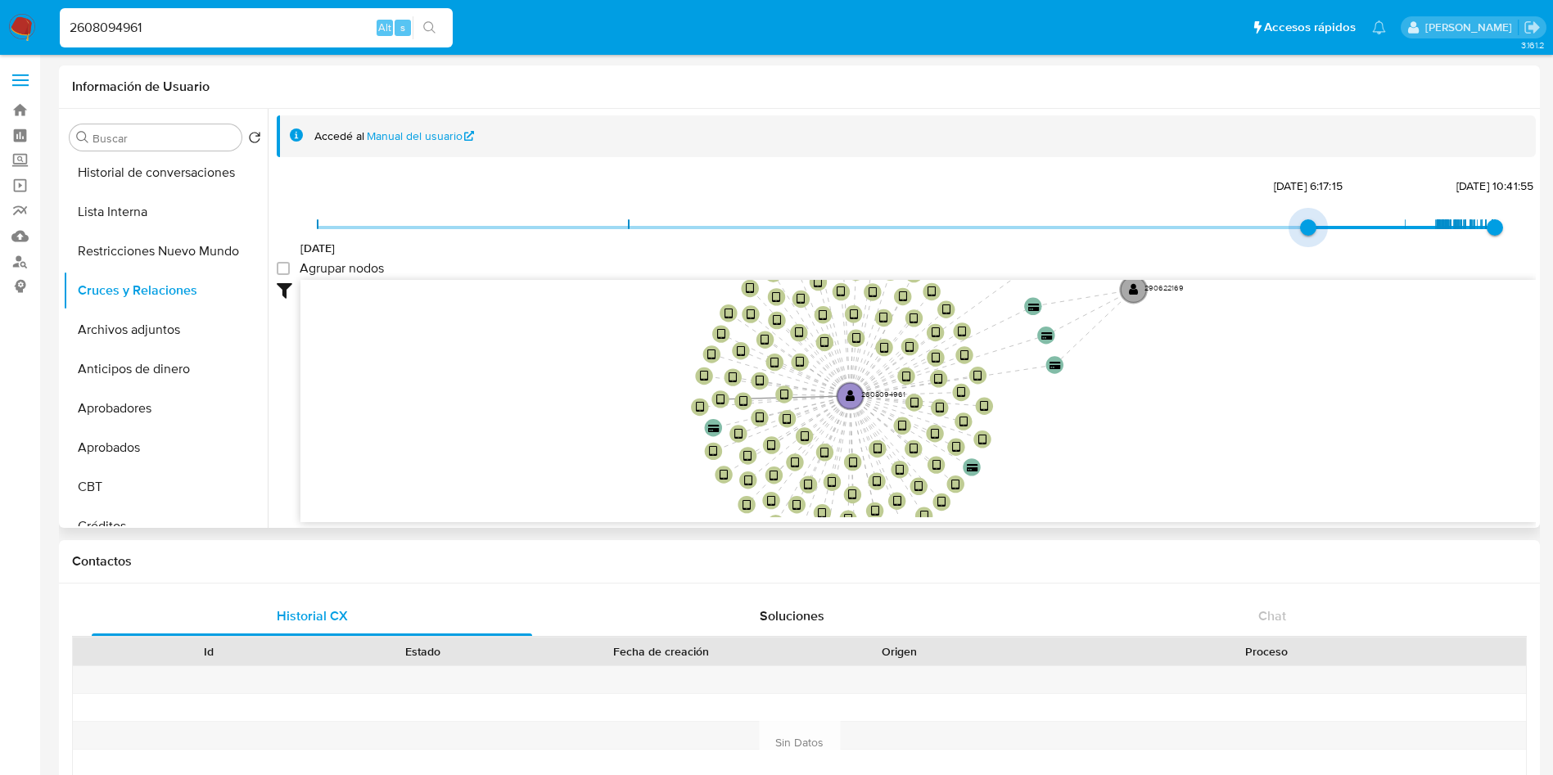
drag, startPoint x: 318, startPoint y: 224, endPoint x: 1207, endPoint y: 222, distance: 888.4
click at [1207, 222] on span "20/12/2022 18/4/2025, 6:17:15 25/9/2025, 10:41:55" at bounding box center [906, 227] width 1177 height 25
drag, startPoint x: 1301, startPoint y: 224, endPoint x: 1248, endPoint y: 222, distance: 53.3
click at [1248, 222] on span "20/12/2022 18/4/2025, 6:17:15 25/9/2025, 10:41:55" at bounding box center [906, 227] width 1177 height 25
click at [1184, 229] on span "20/12/2022 18/4/2025, 6:17:15 25/9/2025, 10:41:55" at bounding box center [906, 227] width 1177 height 25
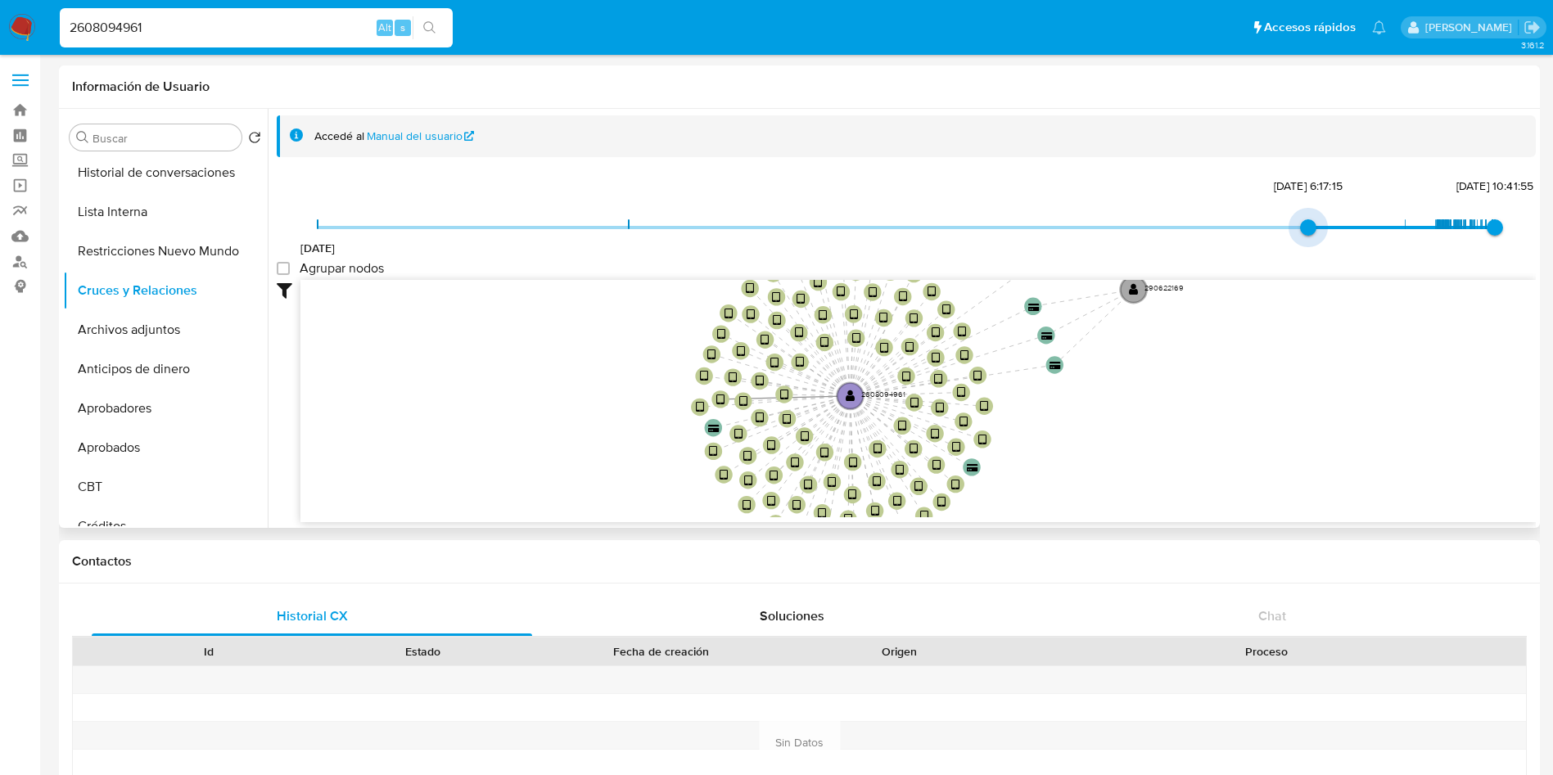
click at [1184, 229] on span "20/12/2022 18/4/2025, 6:17:15 25/9/2025, 10:41:55" at bounding box center [906, 227] width 1177 height 25
drag, startPoint x: 1306, startPoint y: 228, endPoint x: 1143, endPoint y: 221, distance: 163.1
click at [1143, 221] on span "20/12/2022 18/4/2025, 6:17:15 25/9/2025, 10:41:55" at bounding box center [906, 227] width 1177 height 25
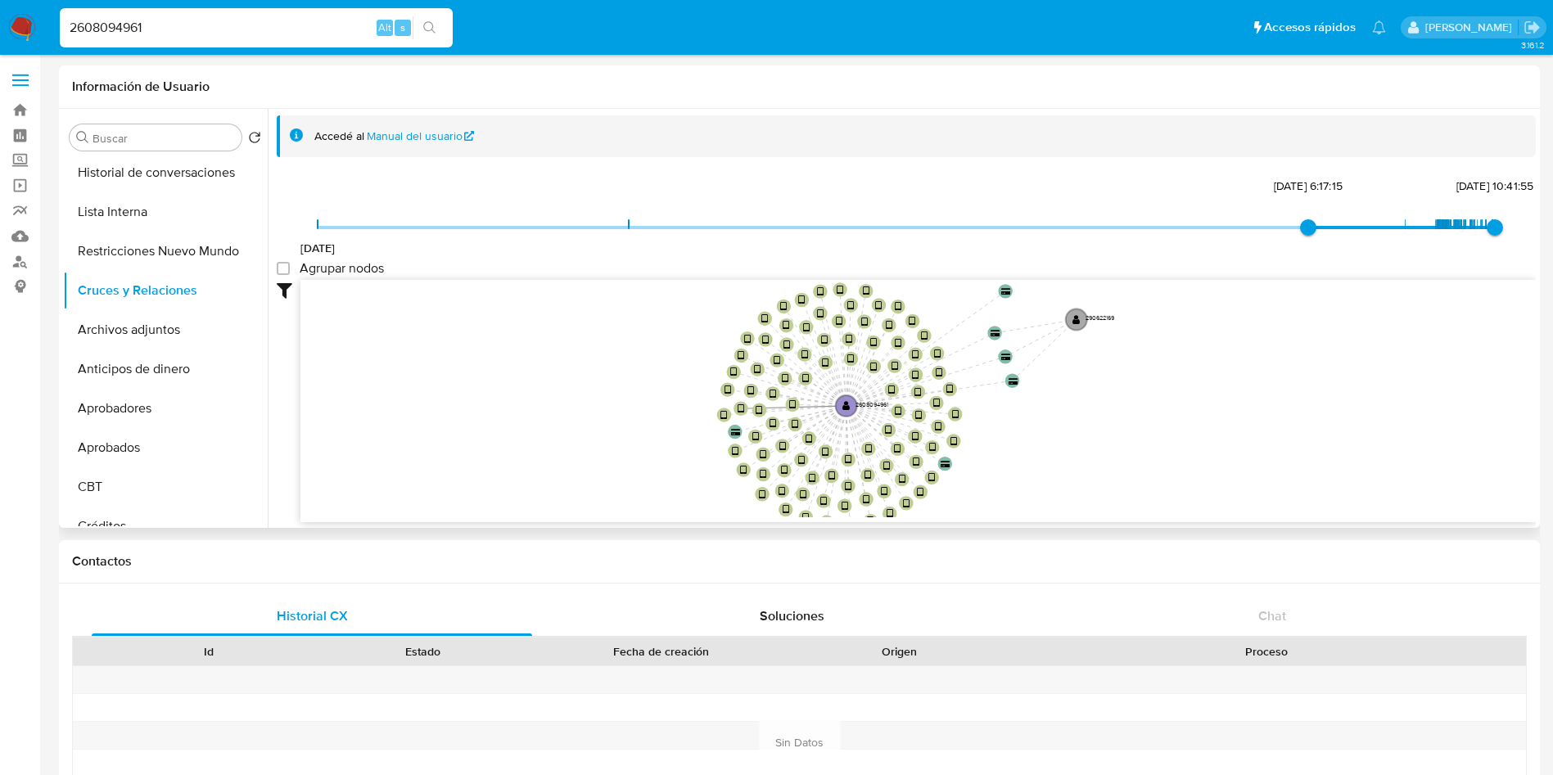
drag, startPoint x: 1229, startPoint y: 355, endPoint x: 1159, endPoint y: 361, distance: 69.8
click at [1159, 361] on icon "device-689fd8e2ceaadc5dc1f9f835  user-2608094961  2608094961 device-68d307c83…" at bounding box center [918, 398] width 1236 height 237
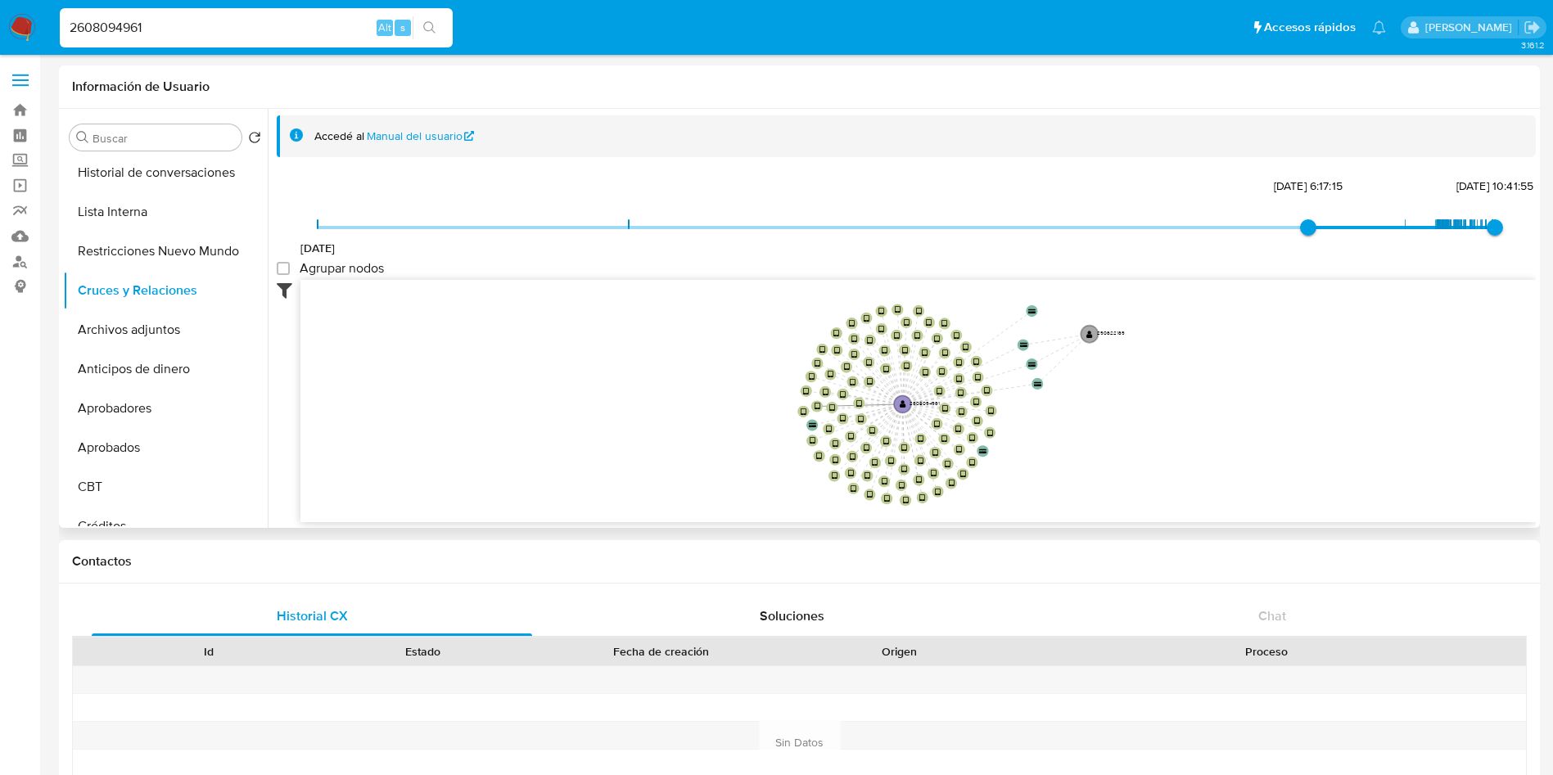
click at [282, 281] on icon at bounding box center [289, 290] width 24 height 20
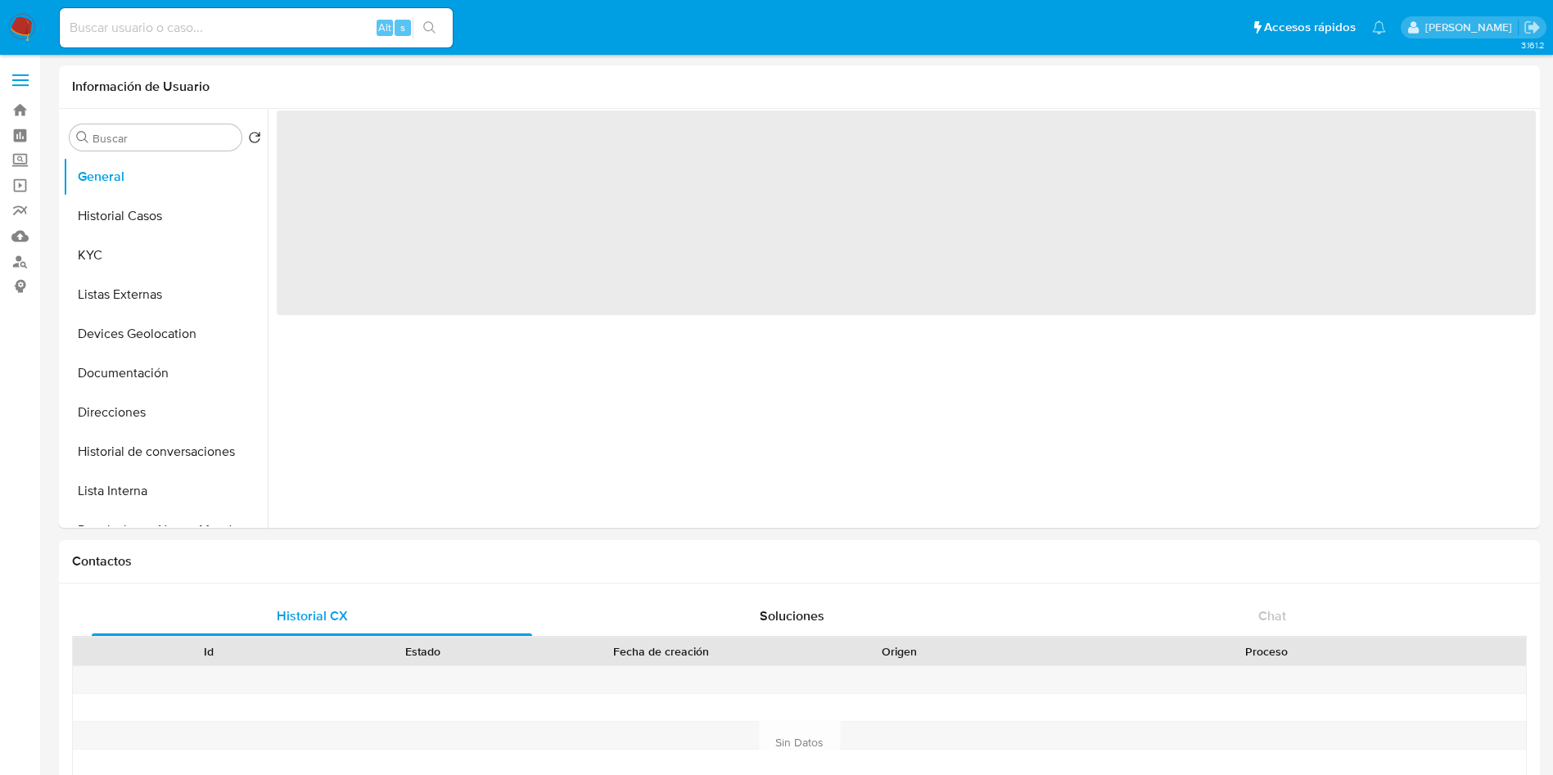
select select "10"
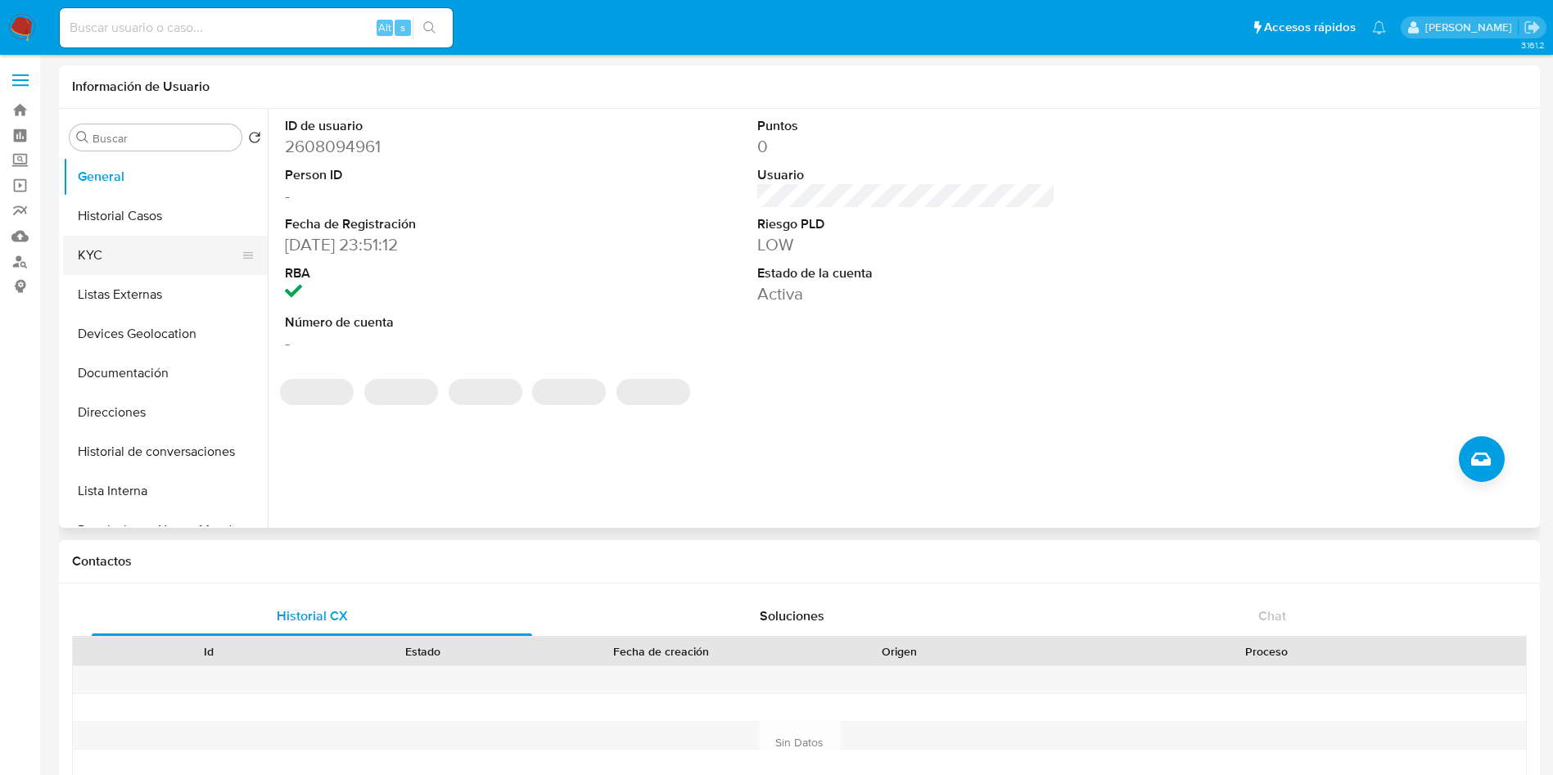
click at [158, 246] on button "KYC" at bounding box center [159, 255] width 192 height 39
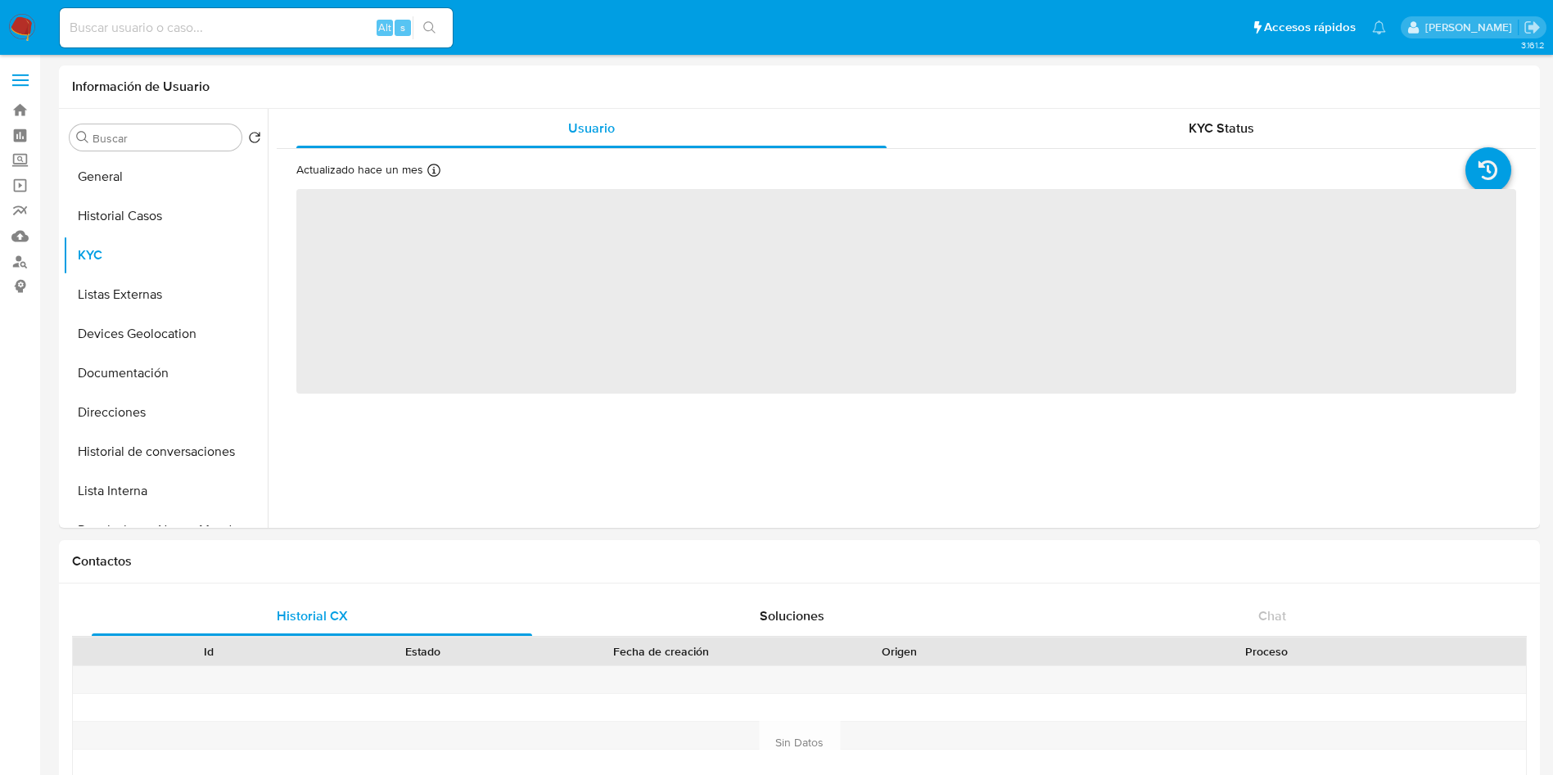
click at [238, 25] on input at bounding box center [256, 27] width 393 height 21
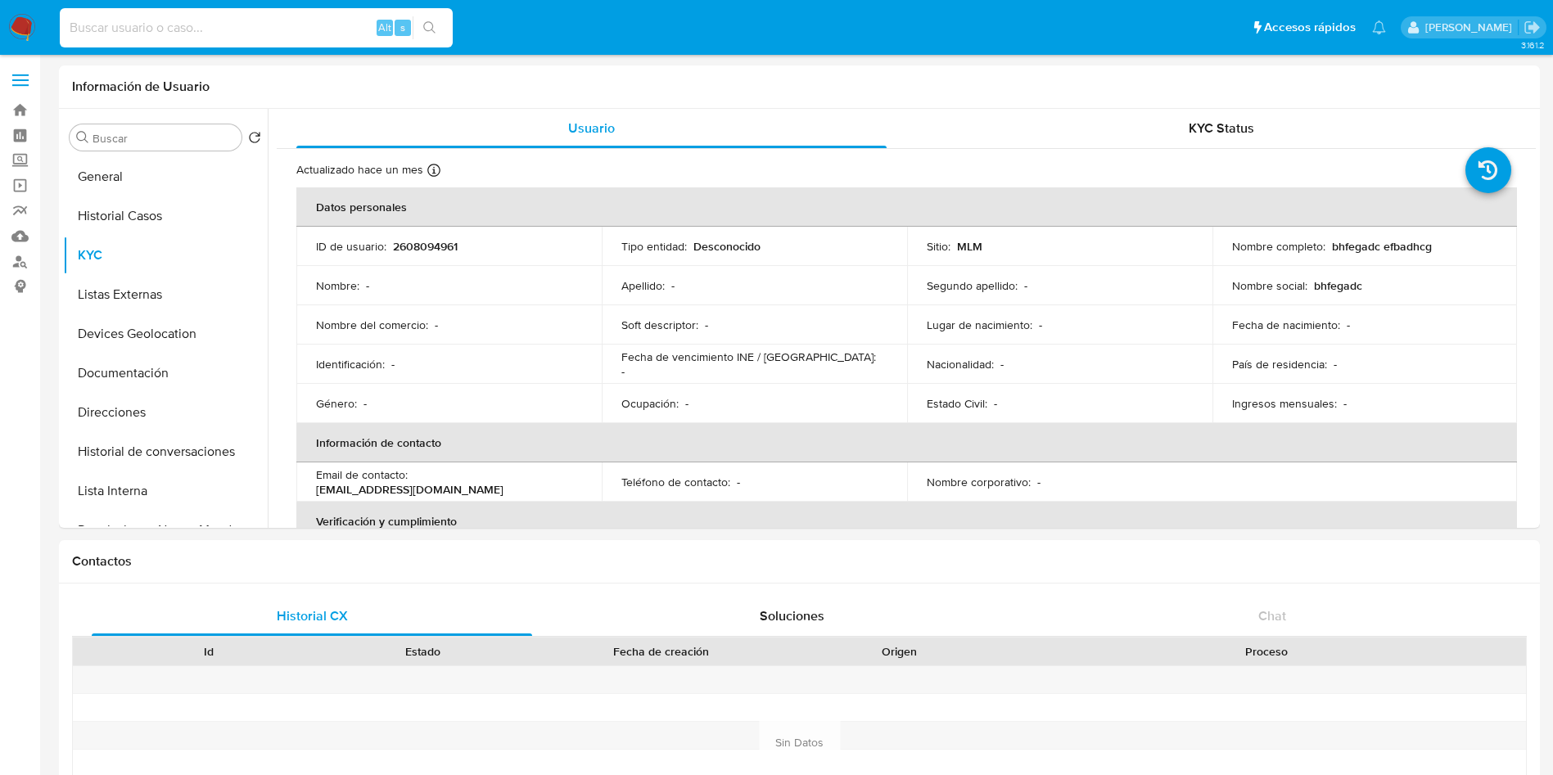
paste input "1159375547"
type input "1159375547"
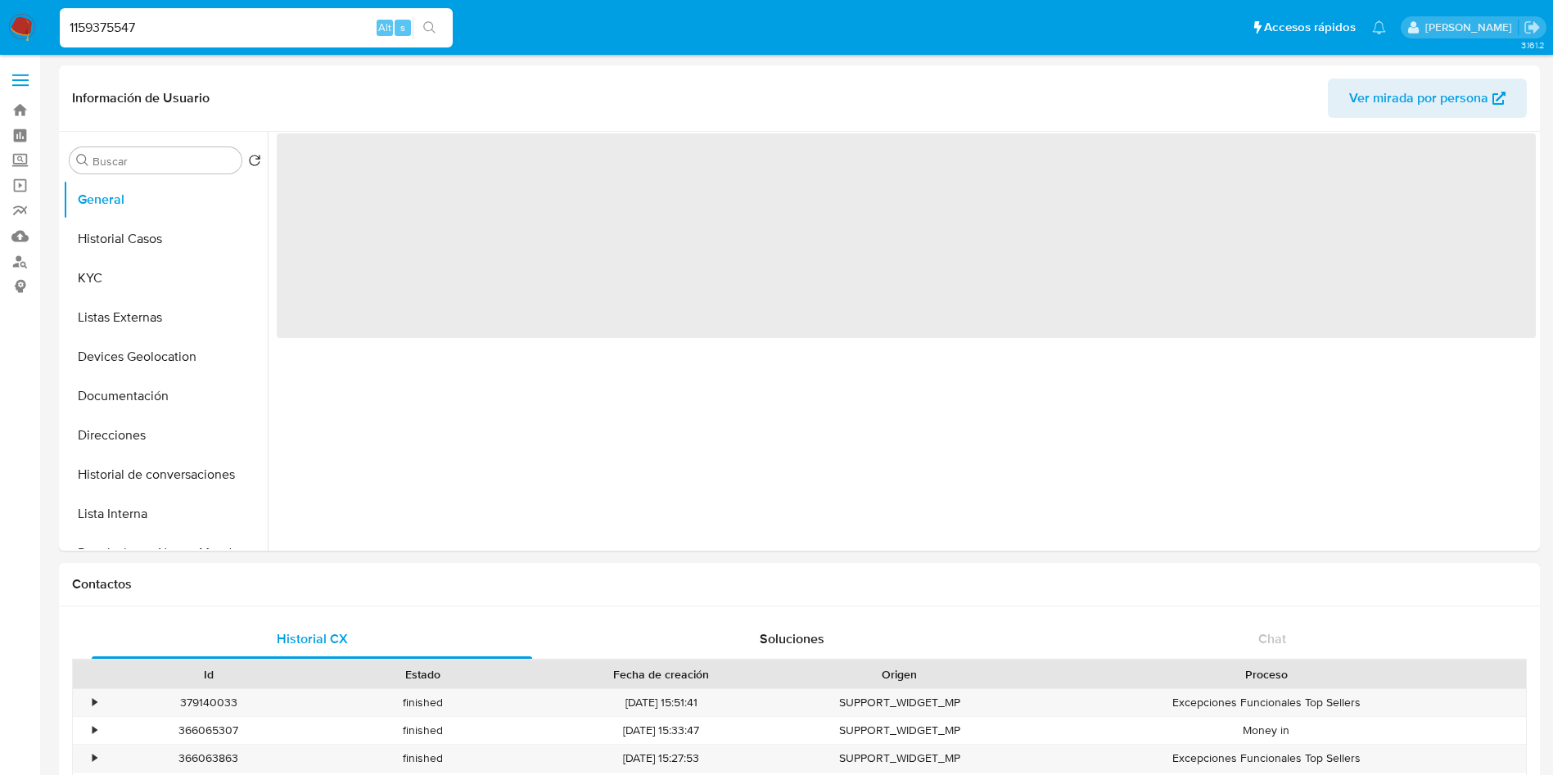
select select "10"
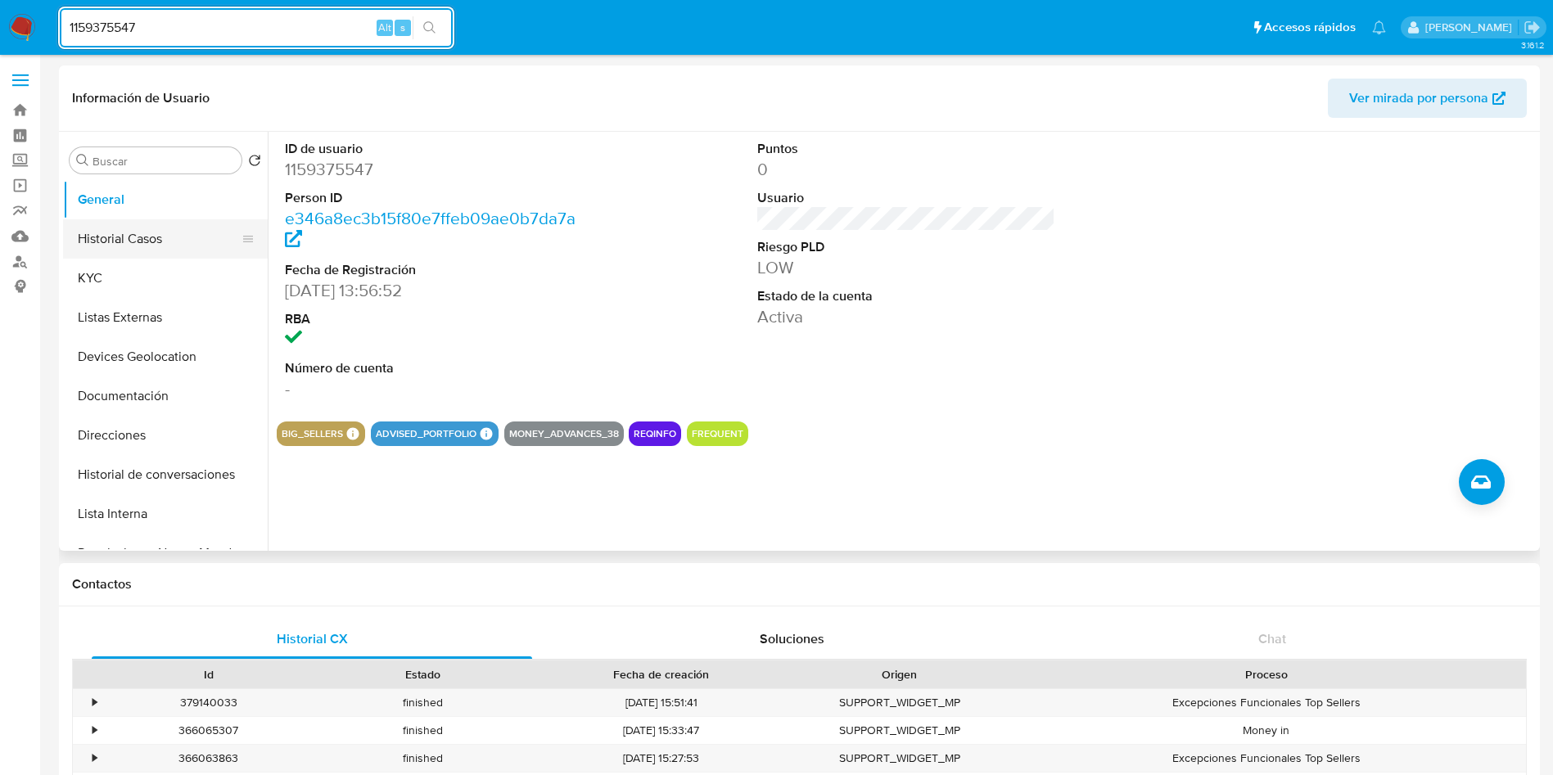
click at [114, 224] on button "Historial Casos" at bounding box center [159, 238] width 192 height 39
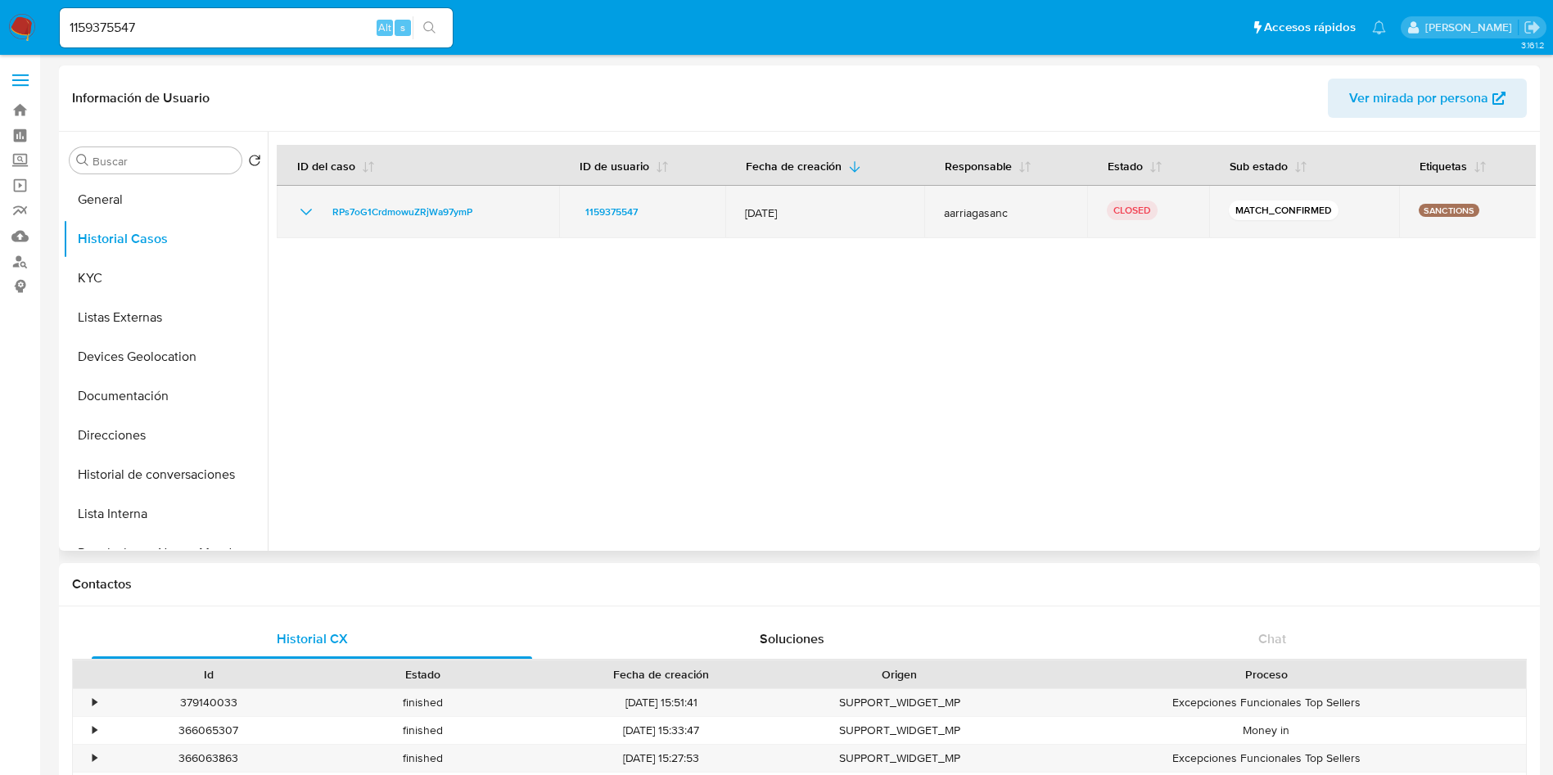
click at [302, 209] on icon "Mostrar/Ocultar" at bounding box center [306, 212] width 20 height 20
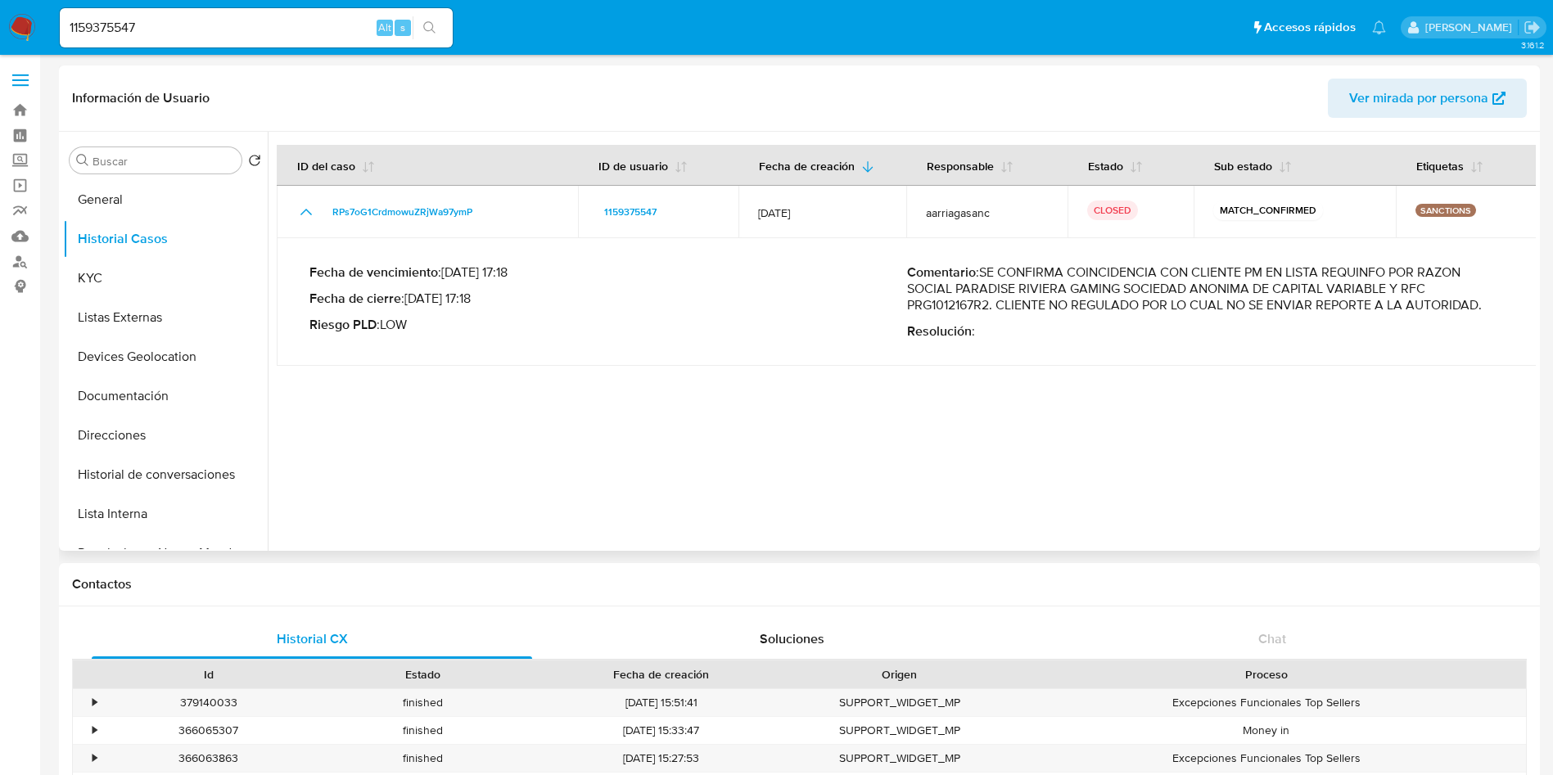
drag, startPoint x: 956, startPoint y: 283, endPoint x: 1117, endPoint y: 295, distance: 160.9
click at [1117, 295] on p "Comentario : SE CONFIRMA COINCIDENCIA CON CLIENTE PM EN LISTA REQUINFO POR RAZO…" at bounding box center [1206, 288] width 598 height 49
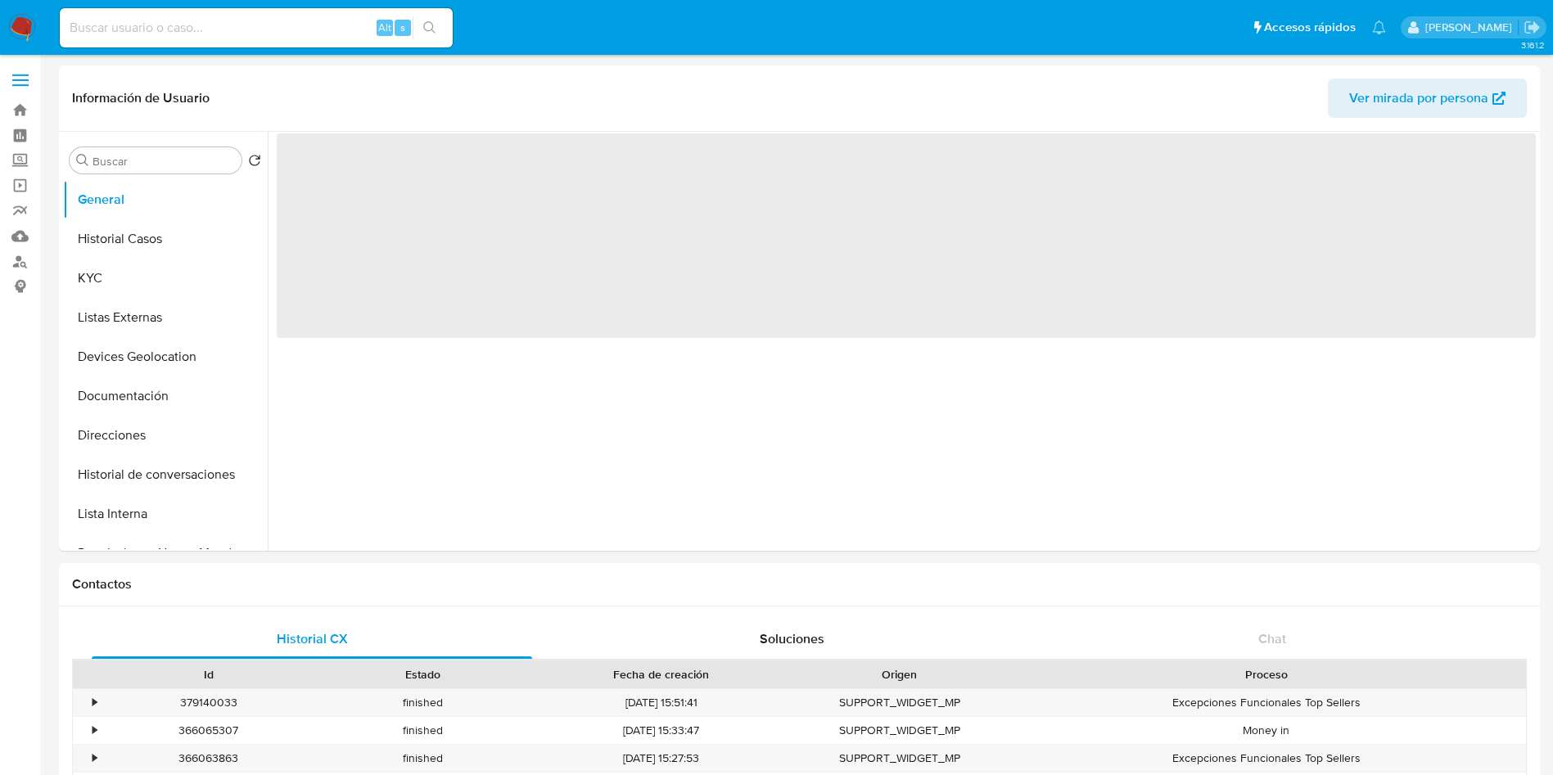
select select "10"
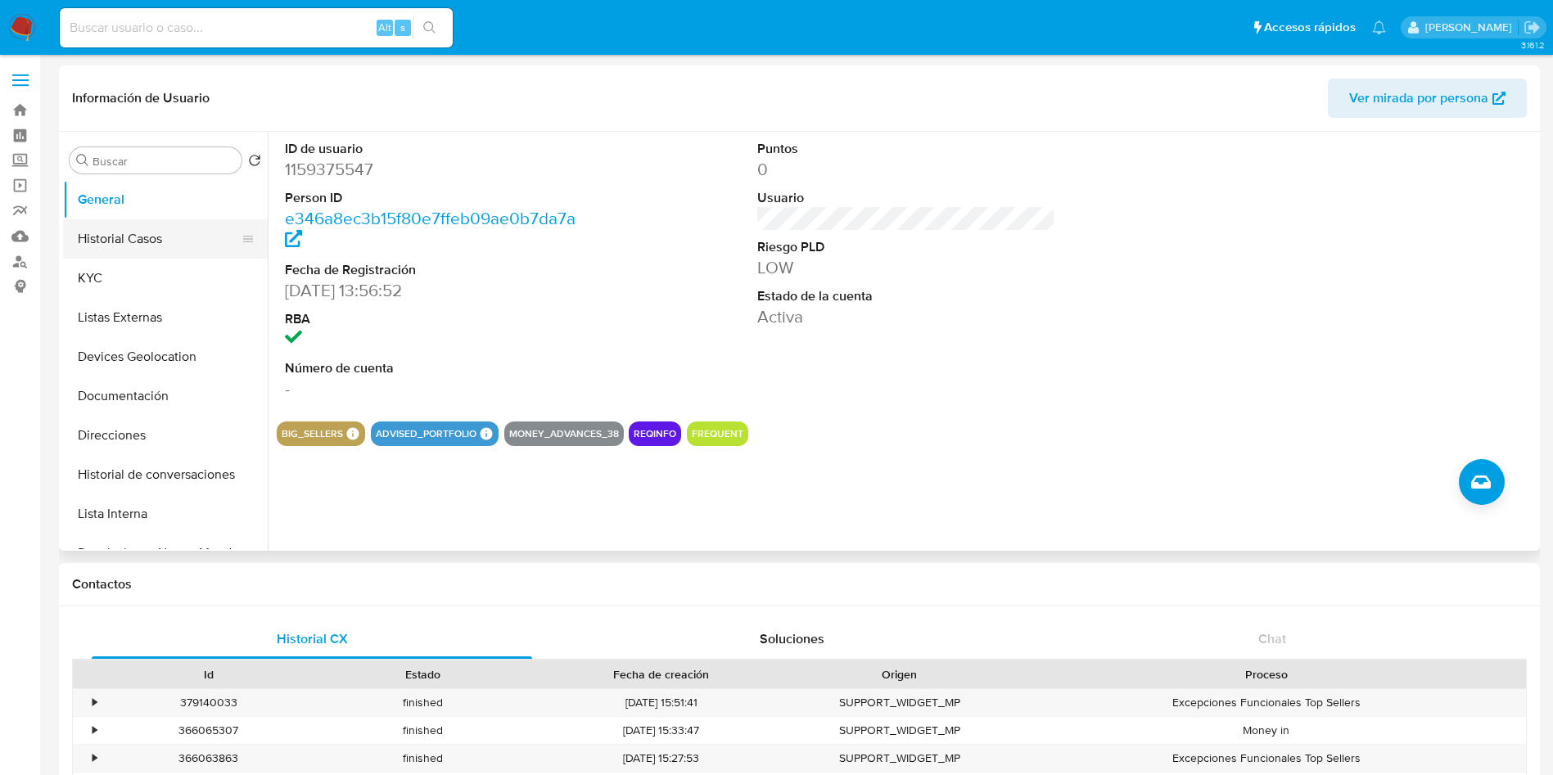
click at [126, 230] on button "Historial Casos" at bounding box center [159, 238] width 192 height 39
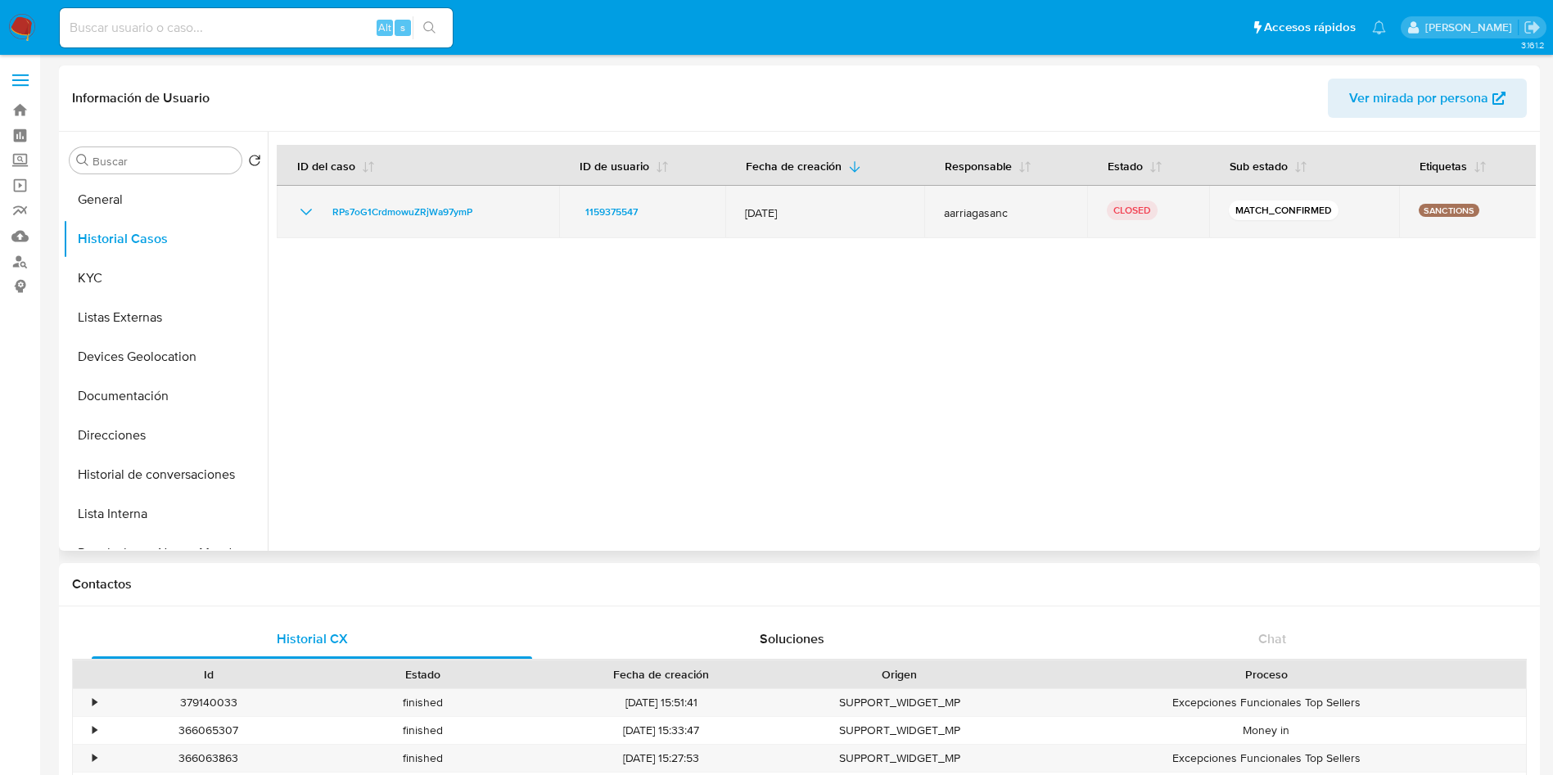
drag, startPoint x: 823, startPoint y: 210, endPoint x: 737, endPoint y: 213, distance: 86.0
click at [737, 213] on td "[DATE]" at bounding box center [824, 212] width 199 height 52
click at [305, 202] on icon "Mostrar/Ocultar" at bounding box center [306, 212] width 20 height 20
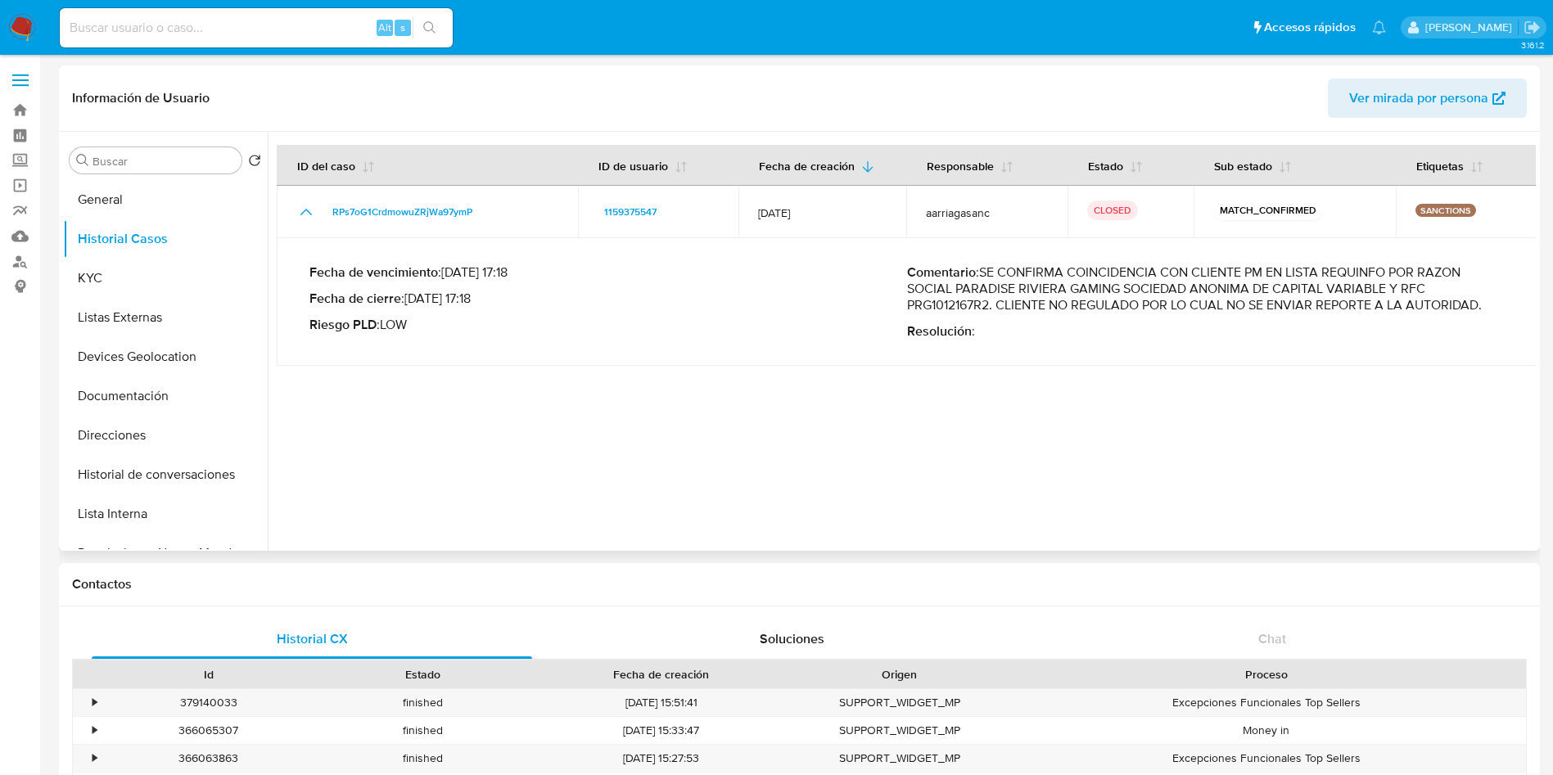
click at [1043, 270] on p "Comentario : SE CONFIRMA COINCIDENCIA CON CLIENTE PM EN LISTA REQUINFO POR RAZO…" at bounding box center [1206, 288] width 598 height 49
click at [1356, 272] on p "Comentario : SE CONFIRMA COINCIDENCIA CON CLIENTE PM EN LISTA REQUINFO POR RAZO…" at bounding box center [1206, 288] width 598 height 49
click at [1355, 273] on p "Comentario : SE CONFIRMA COINCIDENCIA CON CLIENTE PM EN LISTA REQUINFO POR RAZO…" at bounding box center [1206, 288] width 598 height 49
drag, startPoint x: 1274, startPoint y: 271, endPoint x: 1096, endPoint y: 374, distance: 206.2
click at [992, 308] on p "Comentario : SE CONFIRMA COINCIDENCIA CON CLIENTE PM EN LISTA REQUINFO POR RAZO…" at bounding box center [1206, 288] width 598 height 49
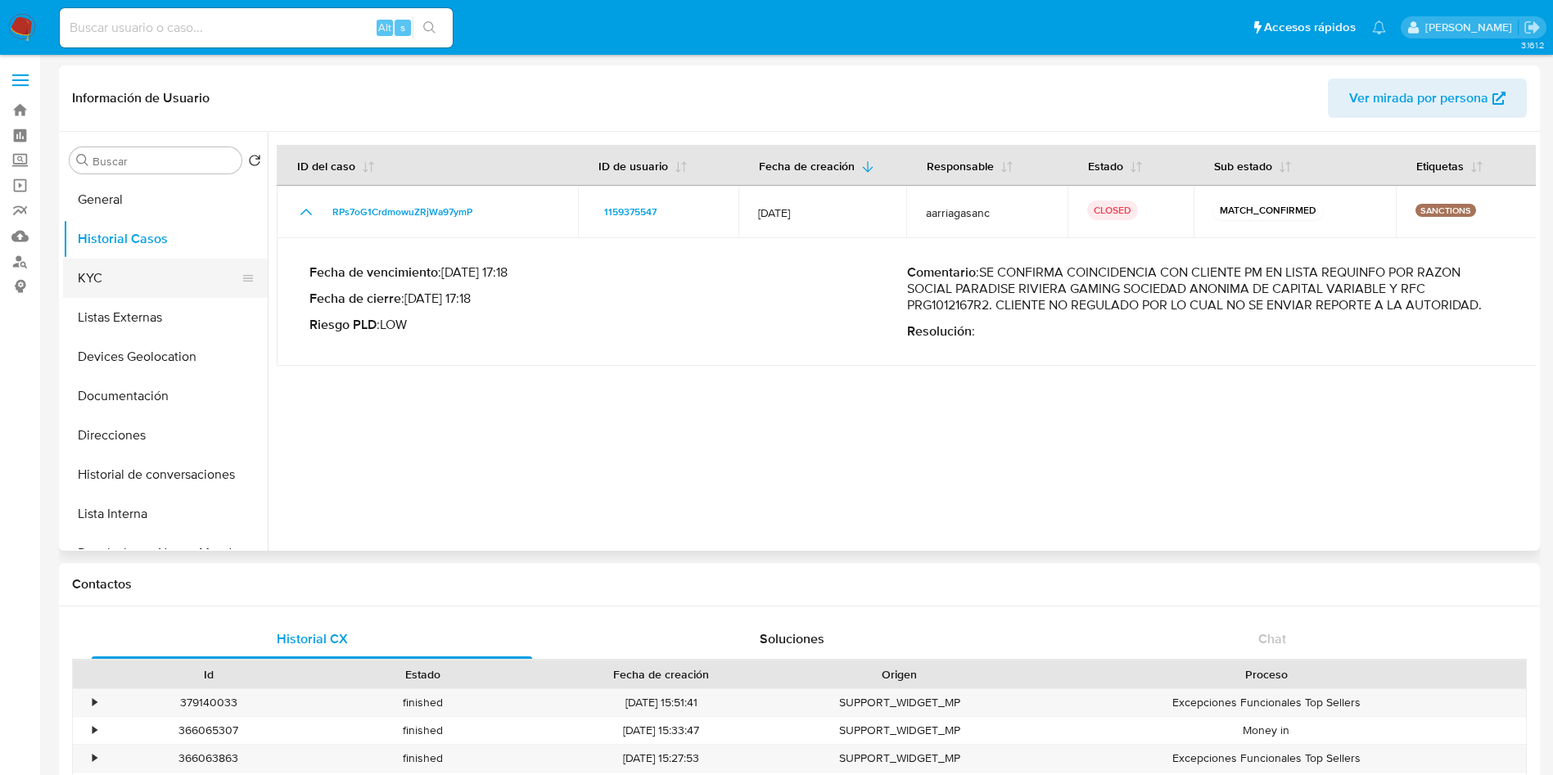
click at [106, 279] on button "KYC" at bounding box center [159, 278] width 192 height 39
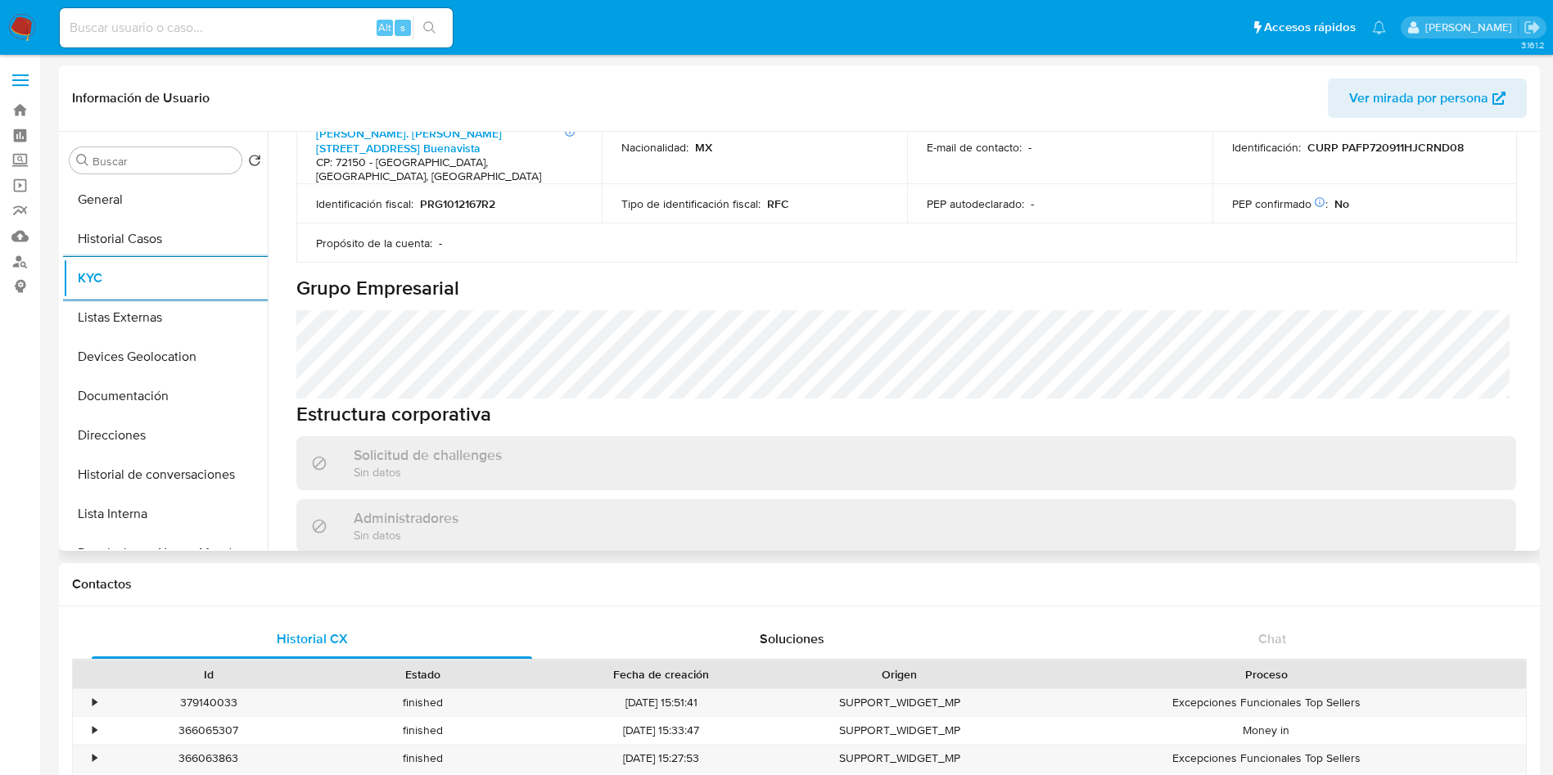
scroll to position [737, 0]
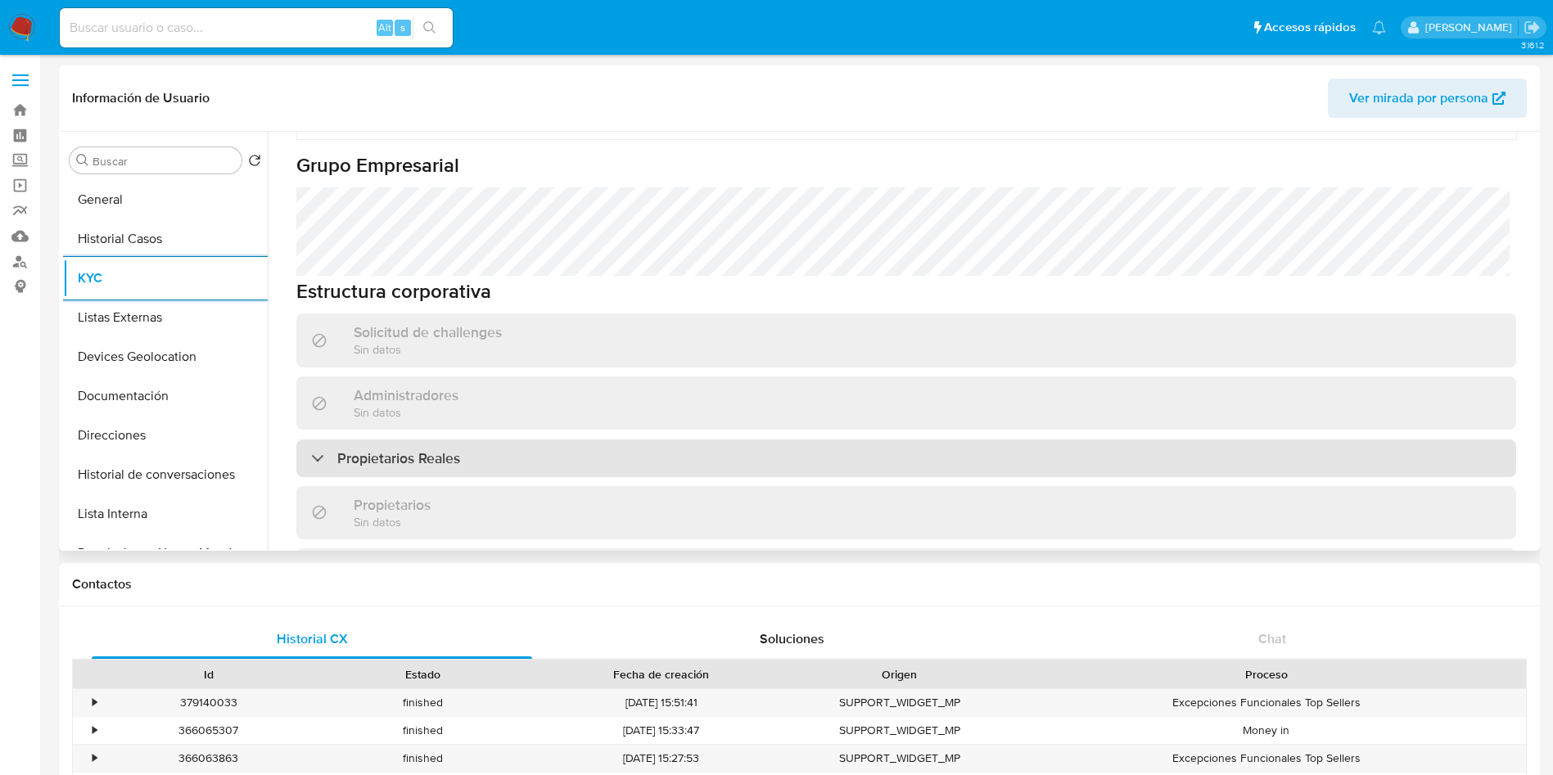
click at [593, 440] on div "Propietarios Reales" at bounding box center [906, 459] width 1220 height 38
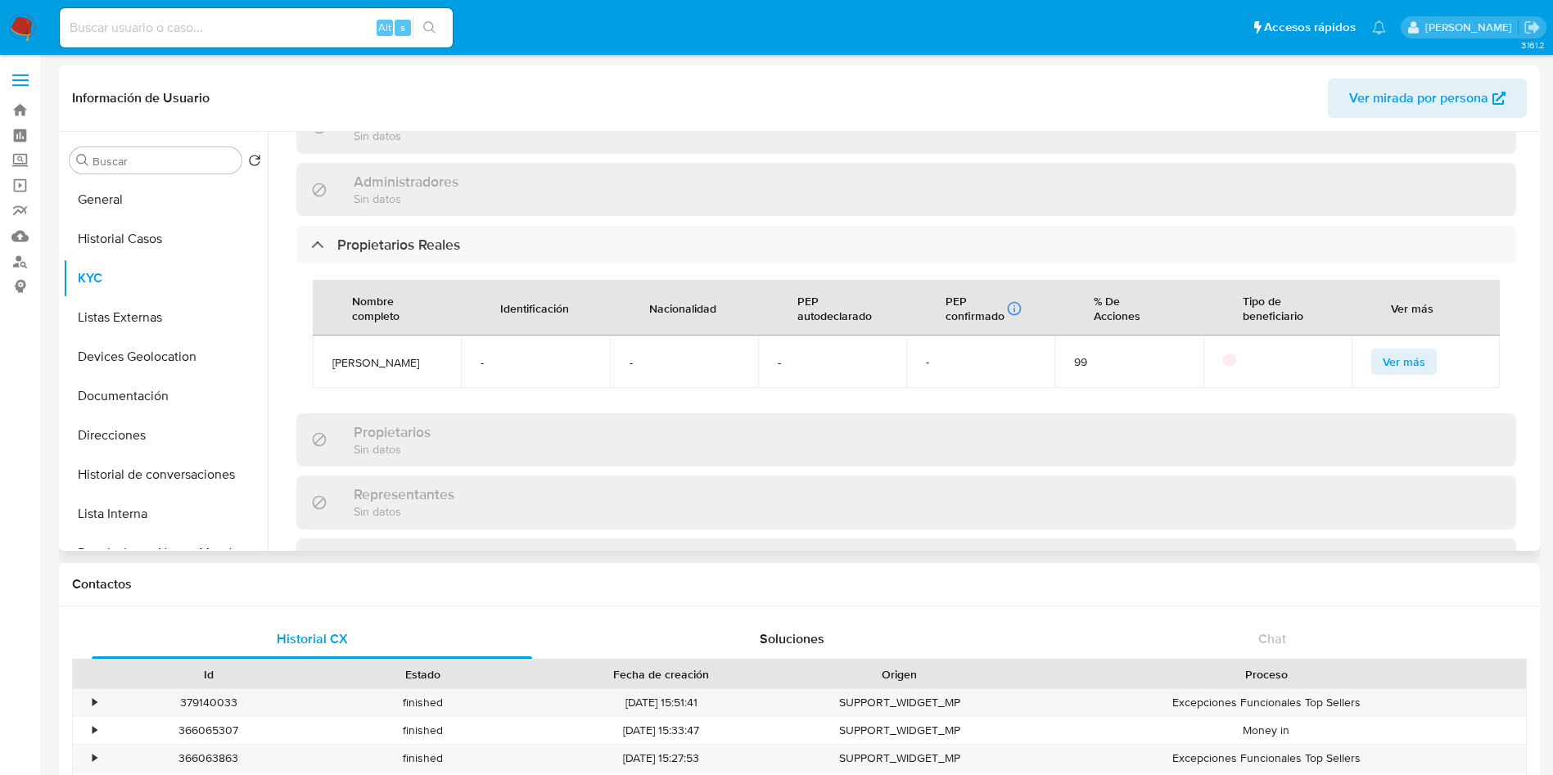
scroll to position [983, 0]
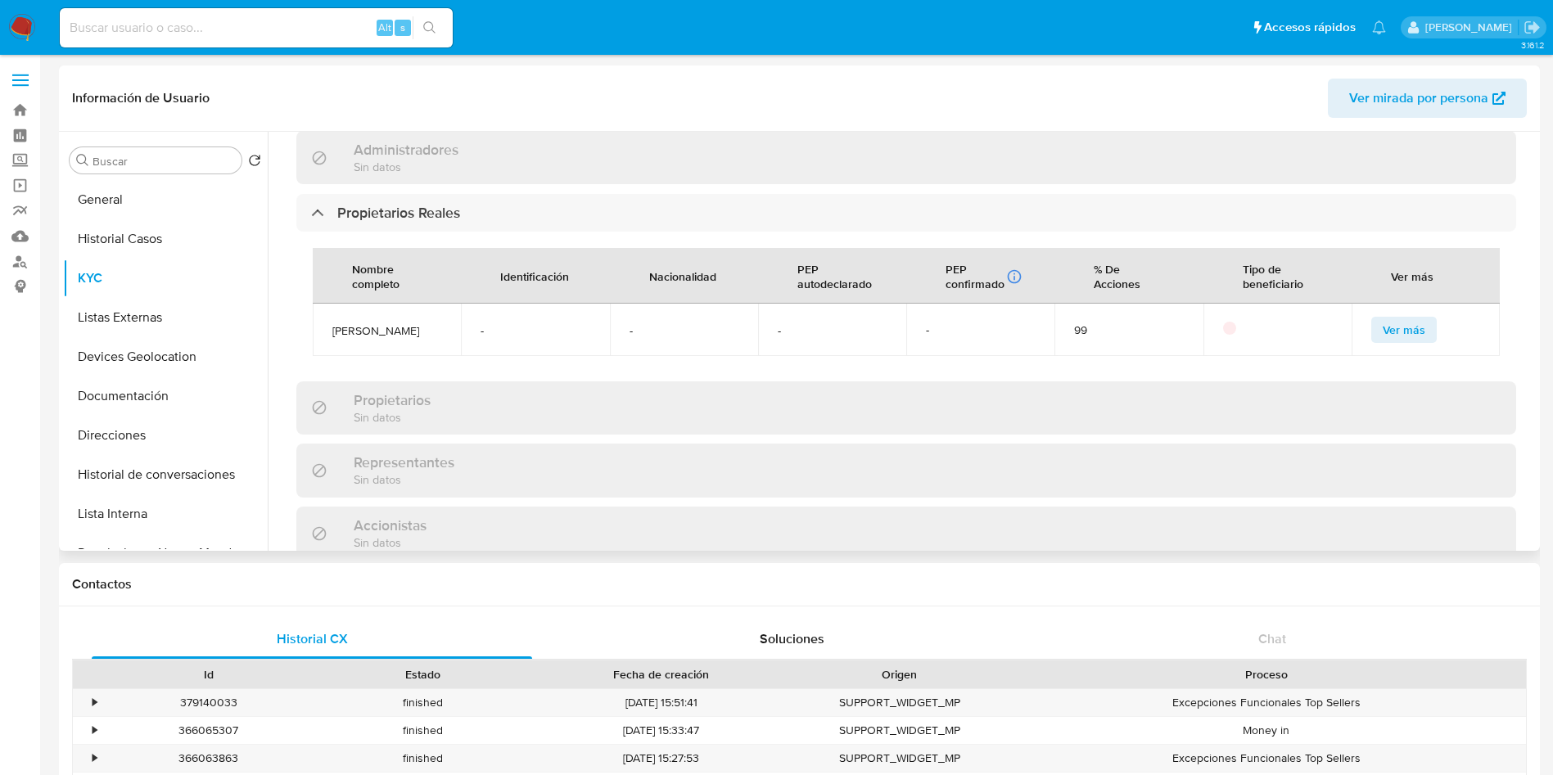
drag, startPoint x: 387, startPoint y: 319, endPoint x: 321, endPoint y: 301, distance: 68.7
click at [321, 304] on td "Jose Daniel Duarte Camacho" at bounding box center [387, 330] width 148 height 52
copy span "Jose Daniel Duarte Camacho"
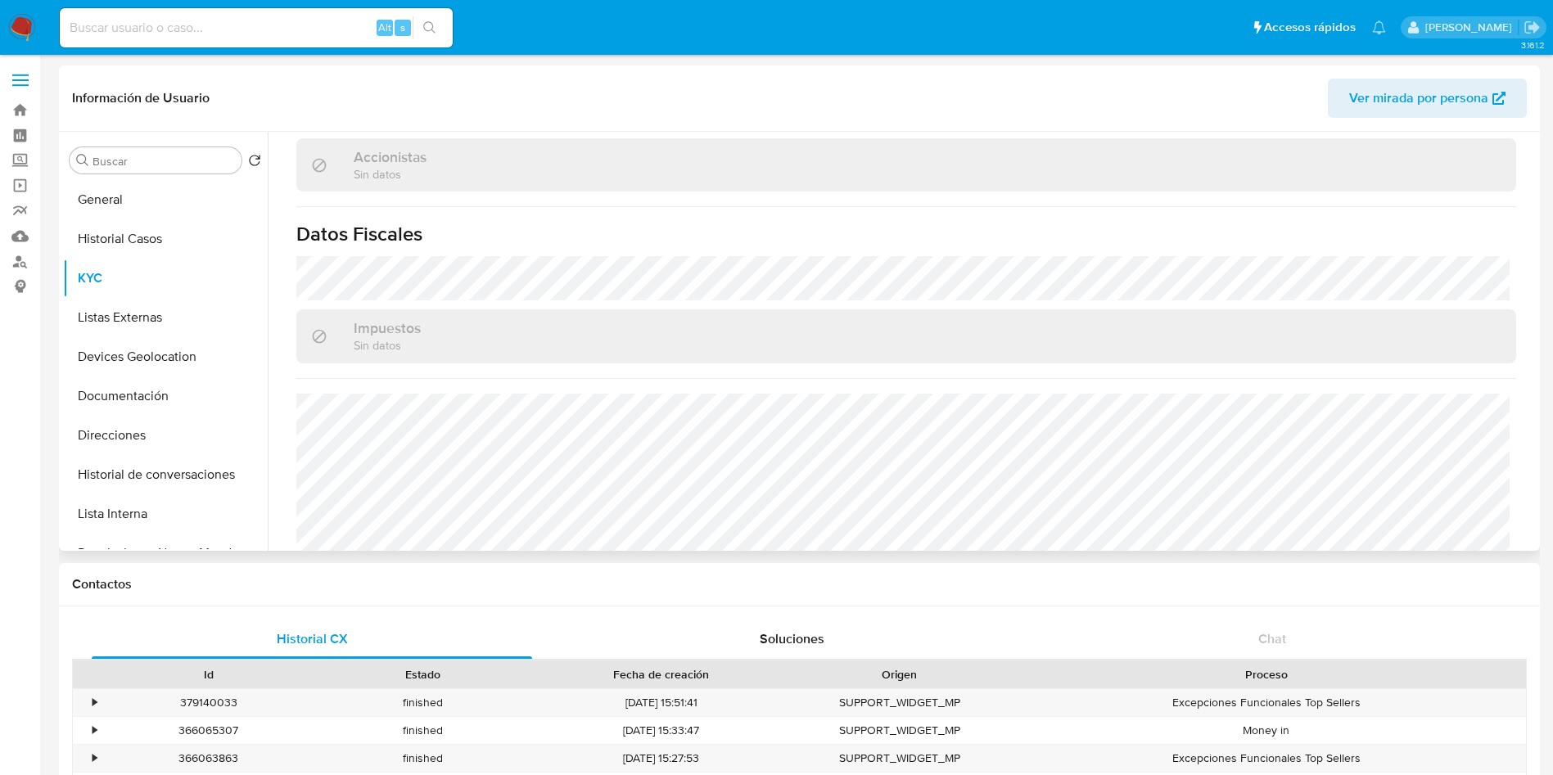
scroll to position [1373, 0]
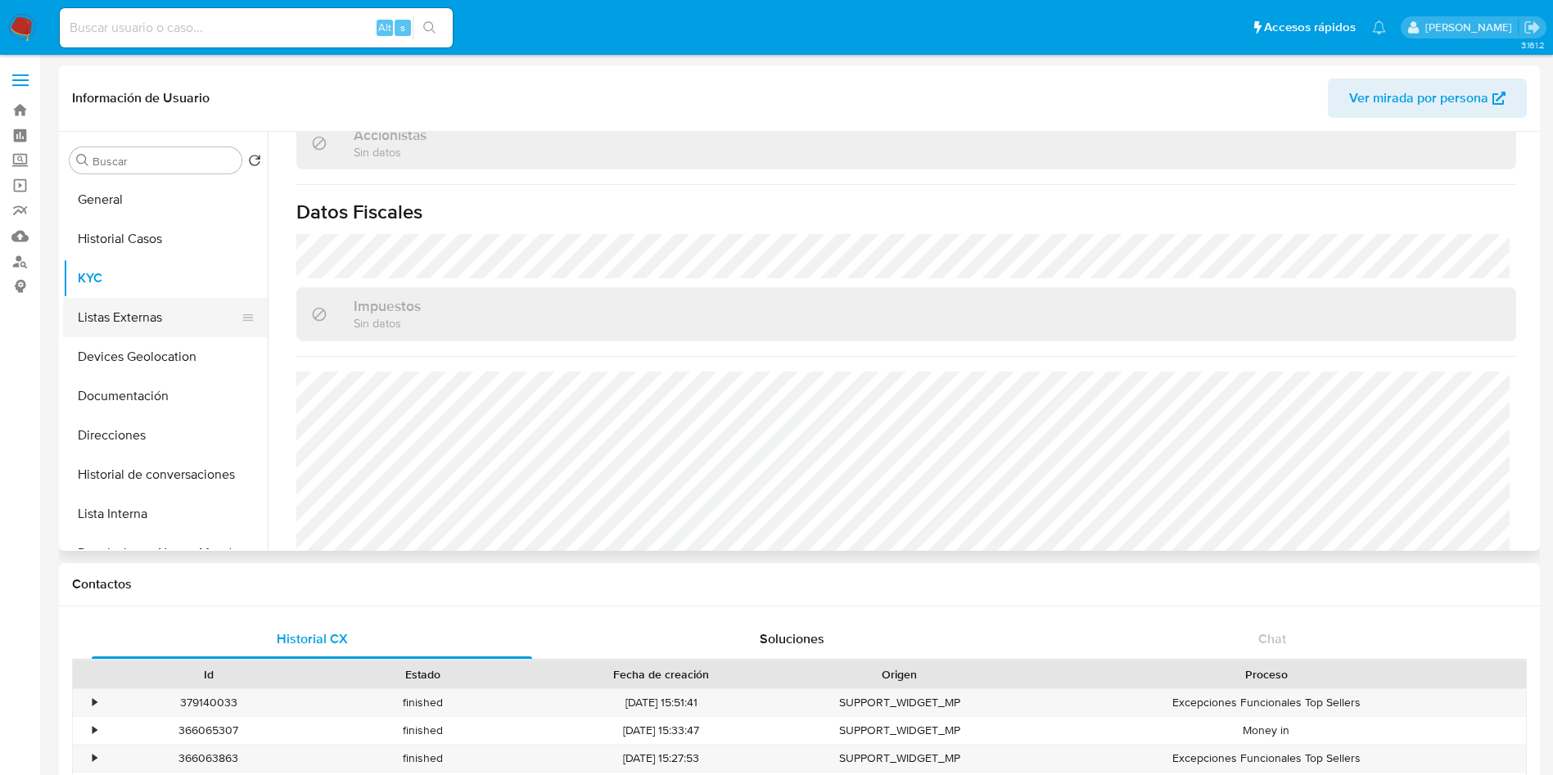
click at [151, 308] on button "Listas Externas" at bounding box center [159, 317] width 192 height 39
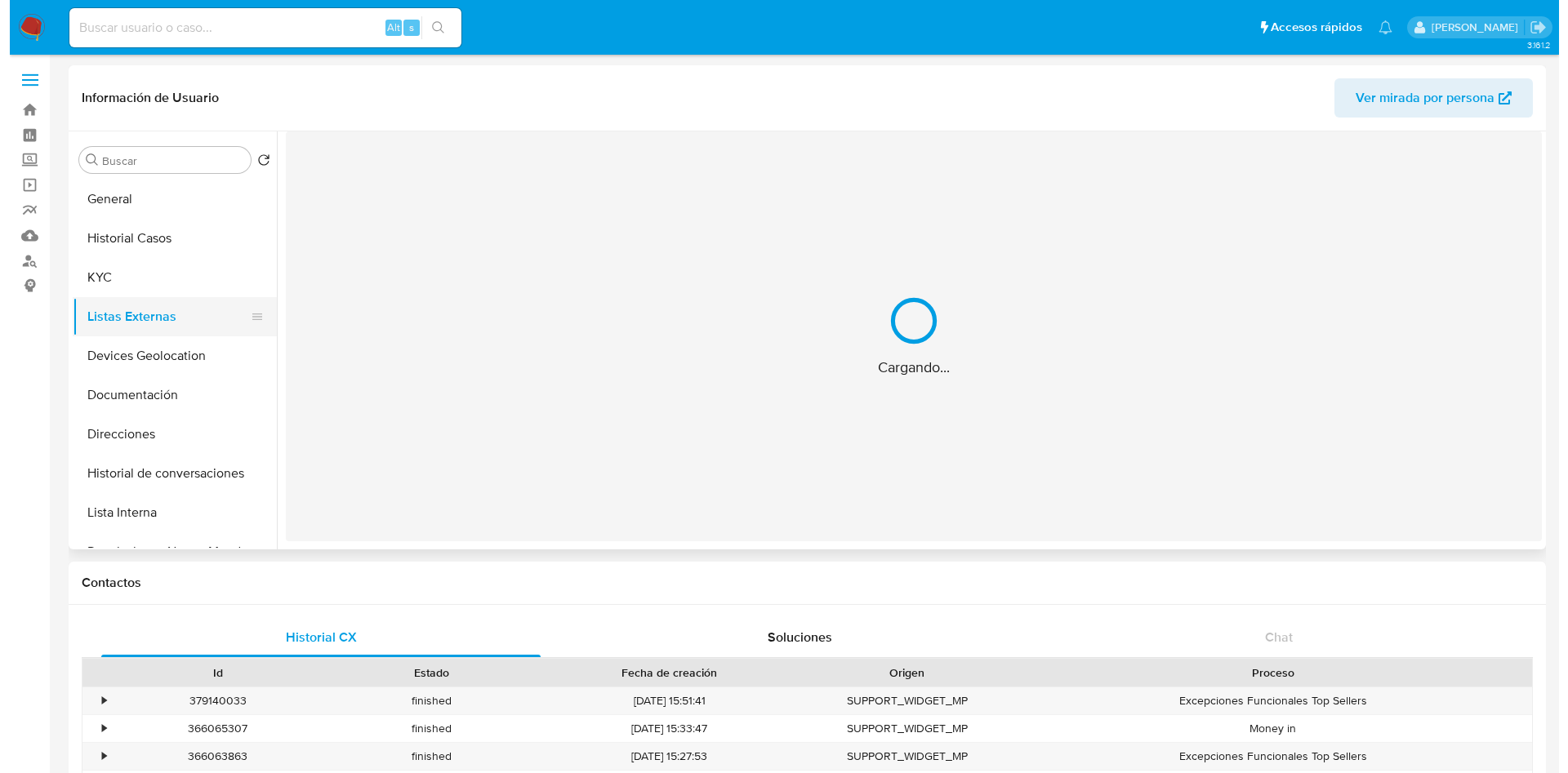
scroll to position [0, 0]
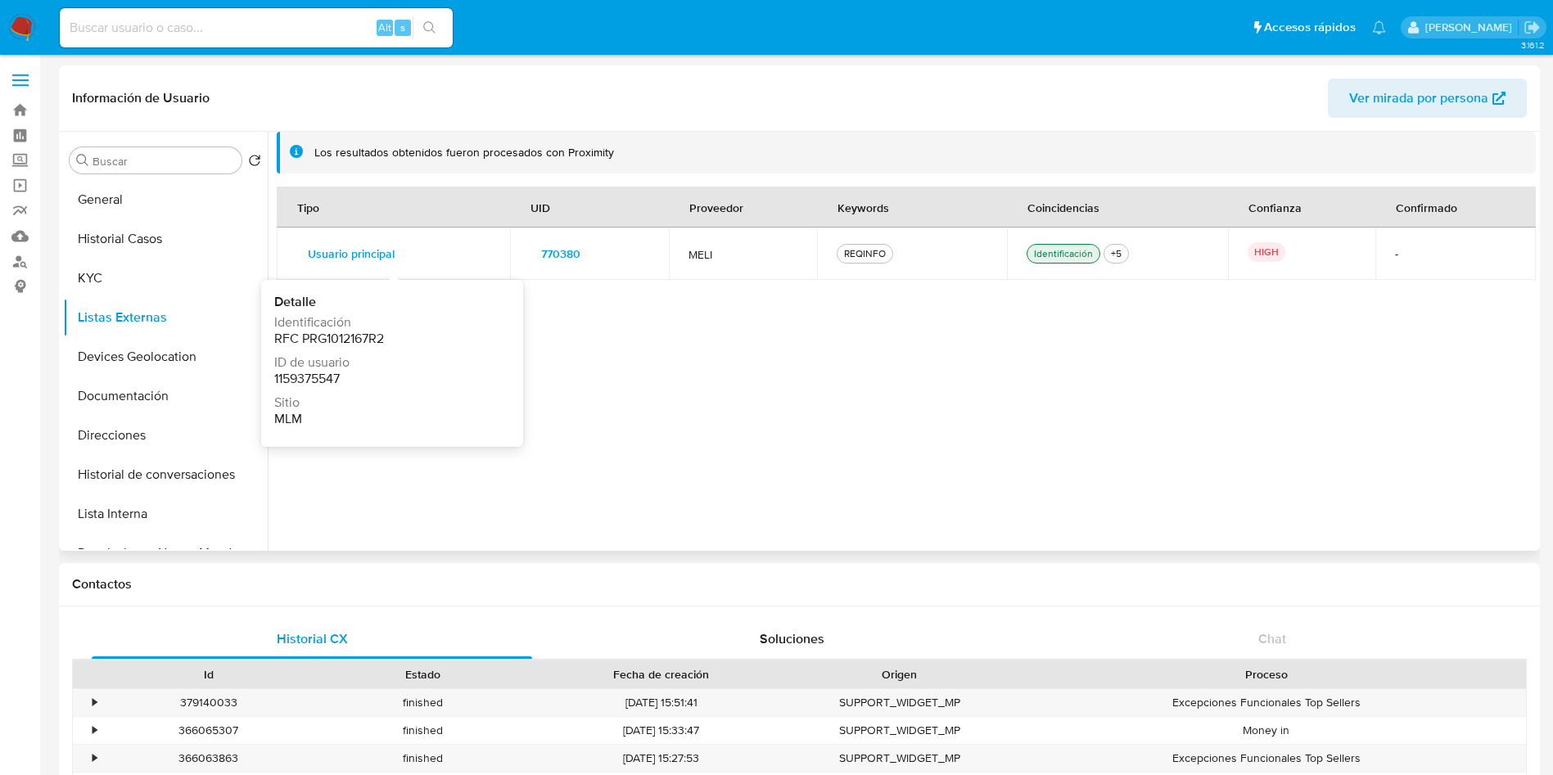
click at [362, 251] on span "Usuario principal" at bounding box center [351, 253] width 87 height 23
click at [561, 257] on span "770380" at bounding box center [560, 253] width 39 height 23
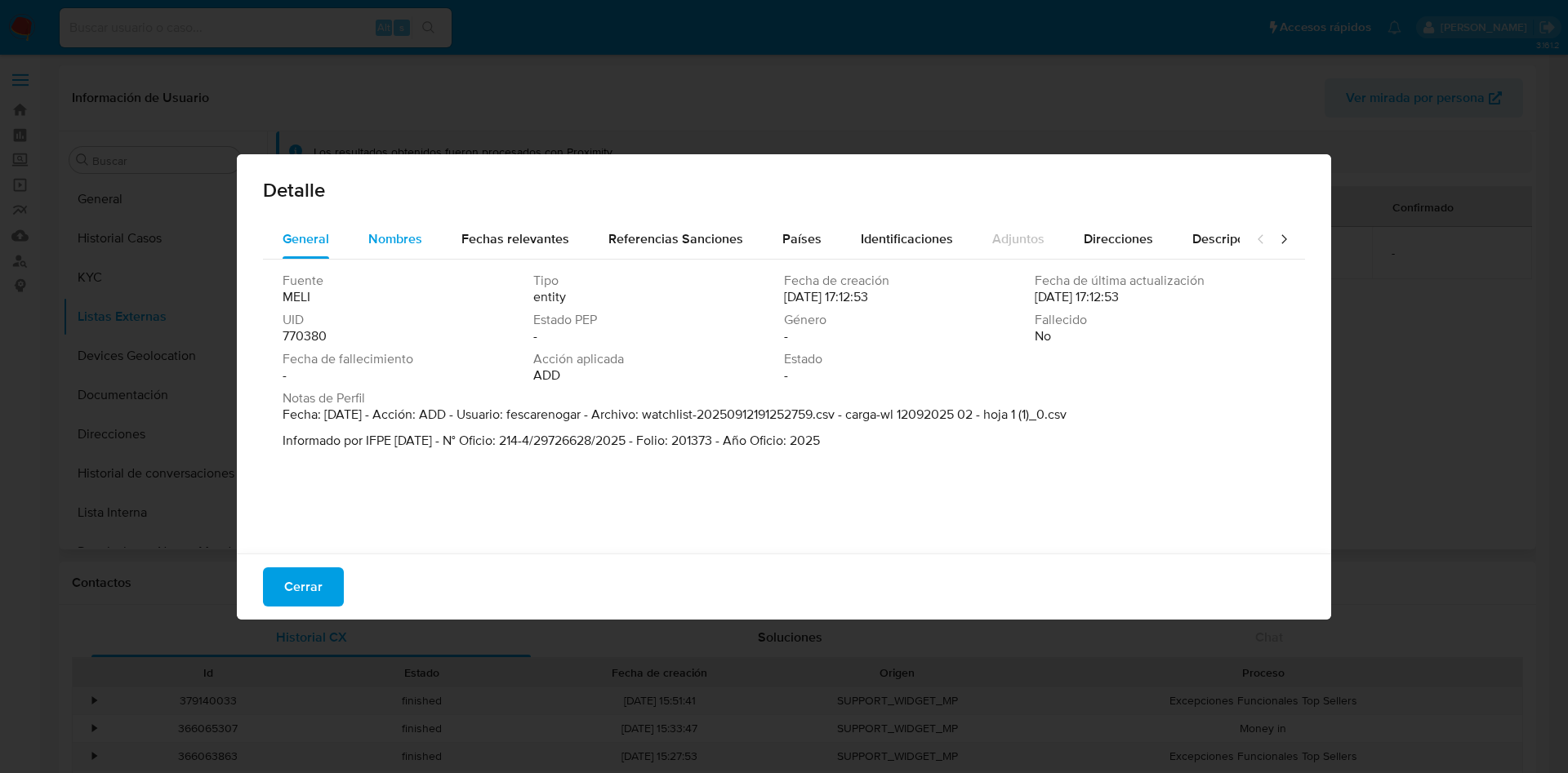
click at [369, 246] on span "Nombres" at bounding box center [395, 238] width 54 height 19
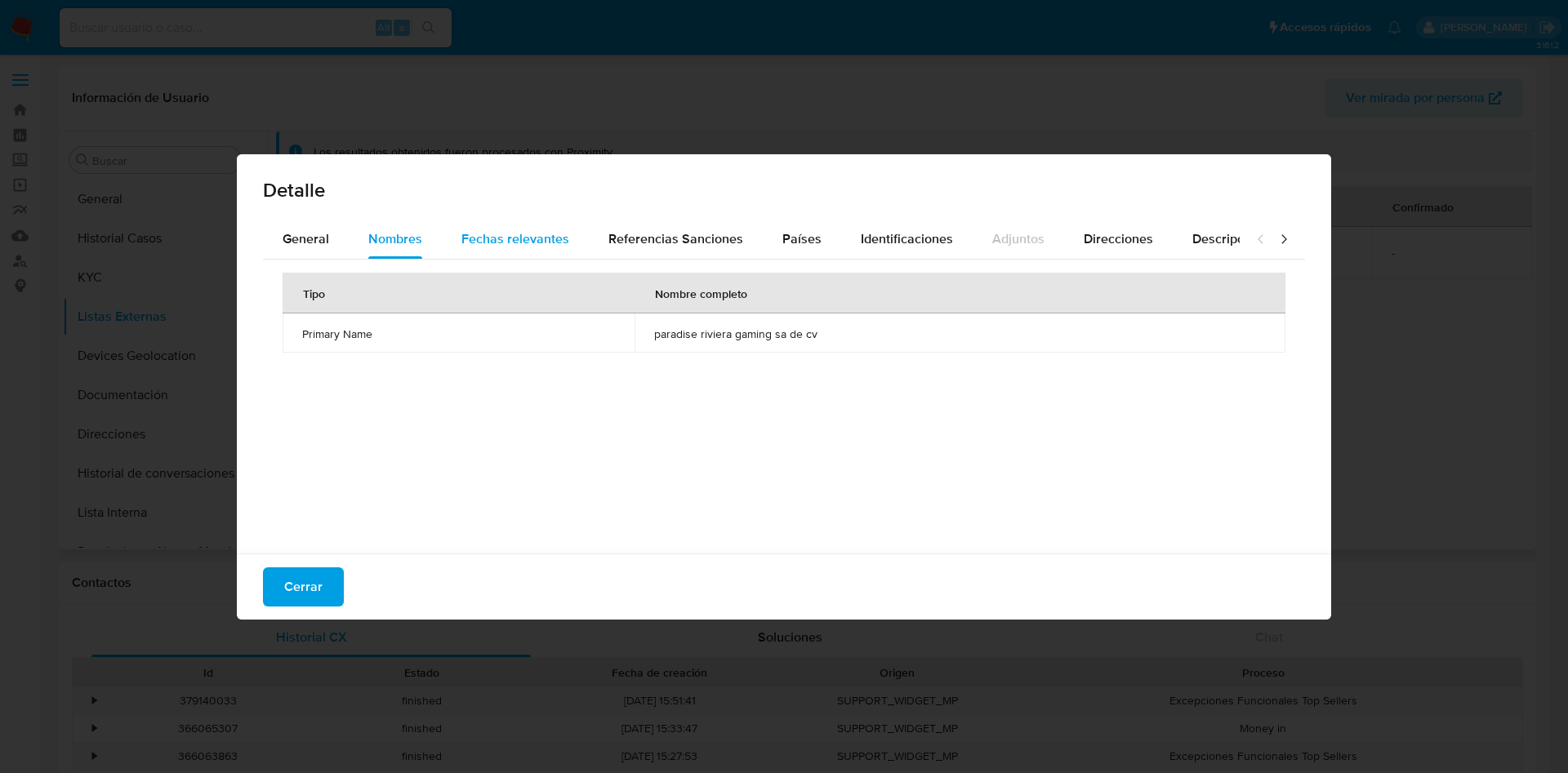
click at [496, 233] on span "Fechas relevantes" at bounding box center [516, 238] width 108 height 19
click at [673, 241] on span "Referencias Sanciones" at bounding box center [675, 238] width 135 height 19
click at [808, 246] on span "Países" at bounding box center [801, 238] width 39 height 19
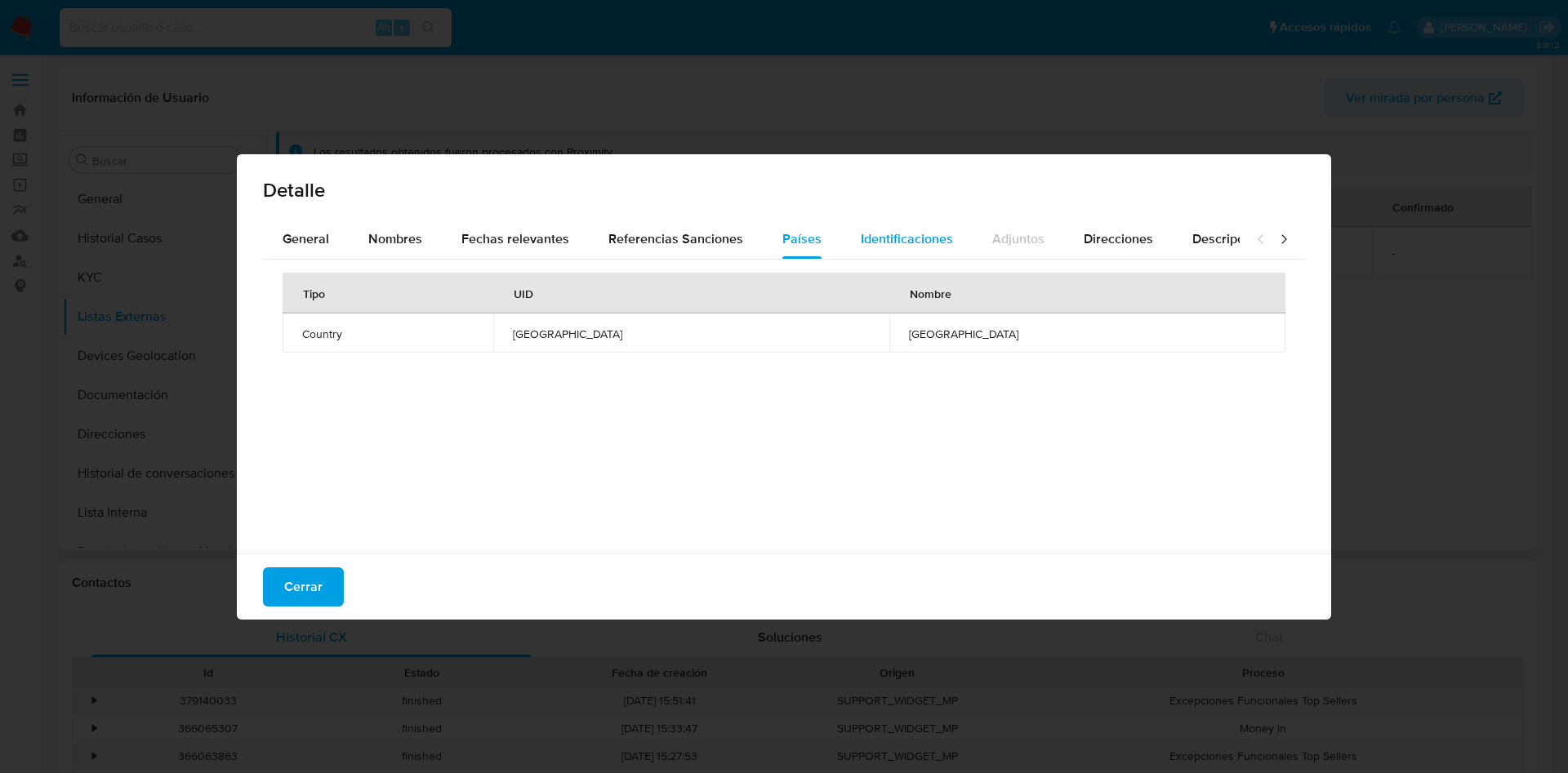
click at [914, 225] on div "Identificaciones" at bounding box center [907, 238] width 93 height 39
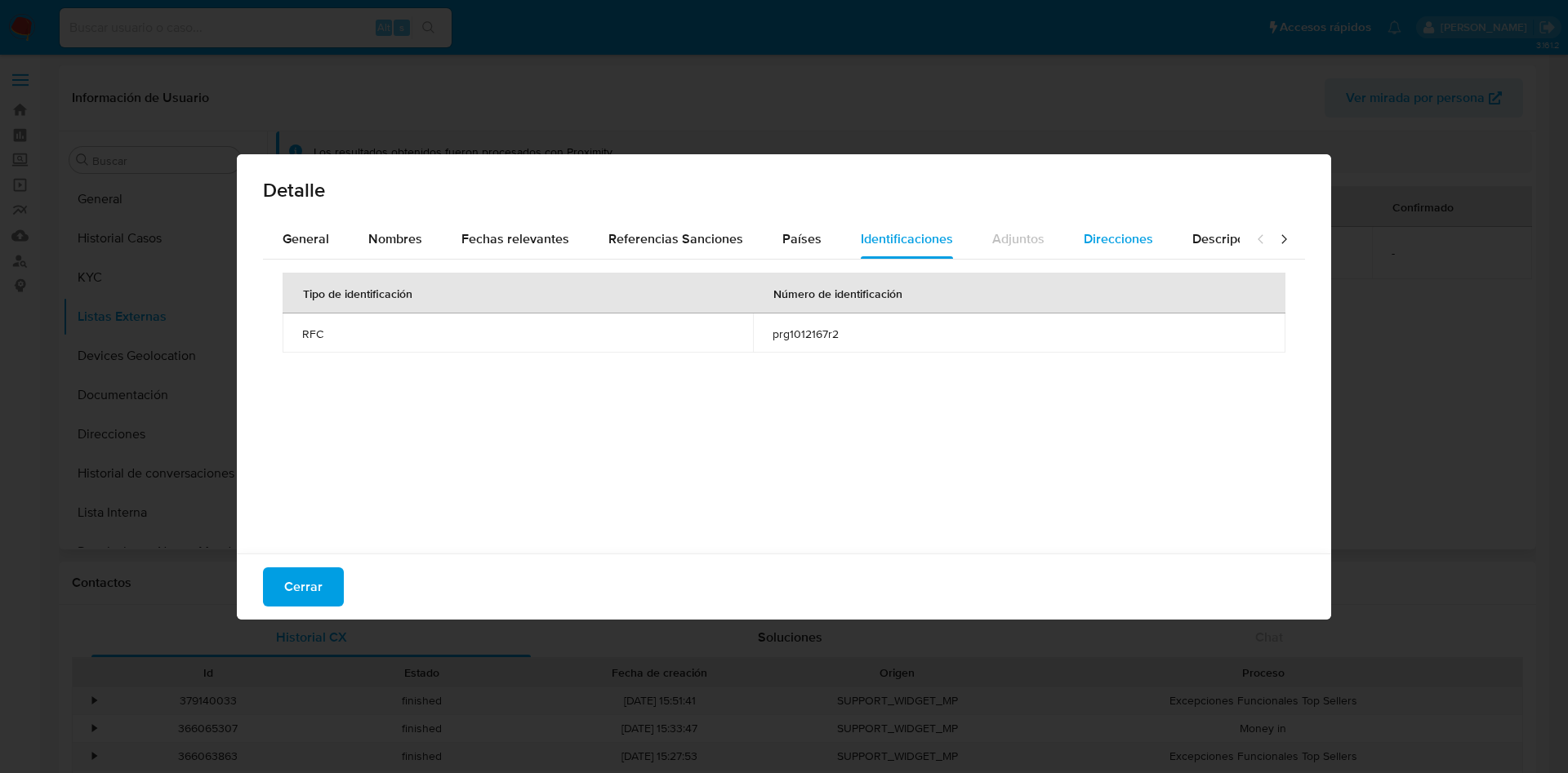
click at [1114, 233] on span "Direcciones" at bounding box center [1119, 238] width 70 height 19
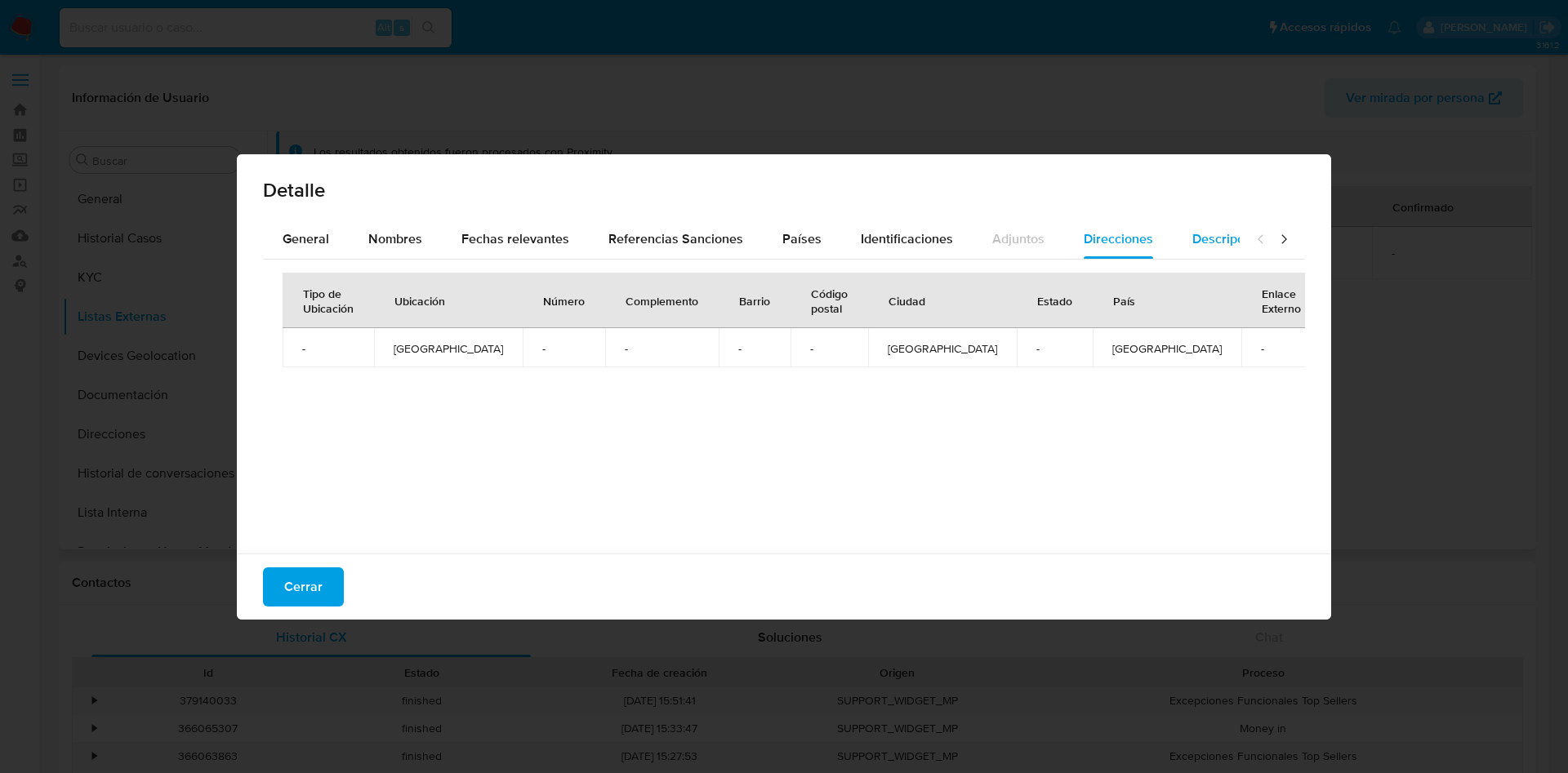
click at [1207, 232] on span "Descripciones" at bounding box center [1234, 238] width 84 height 19
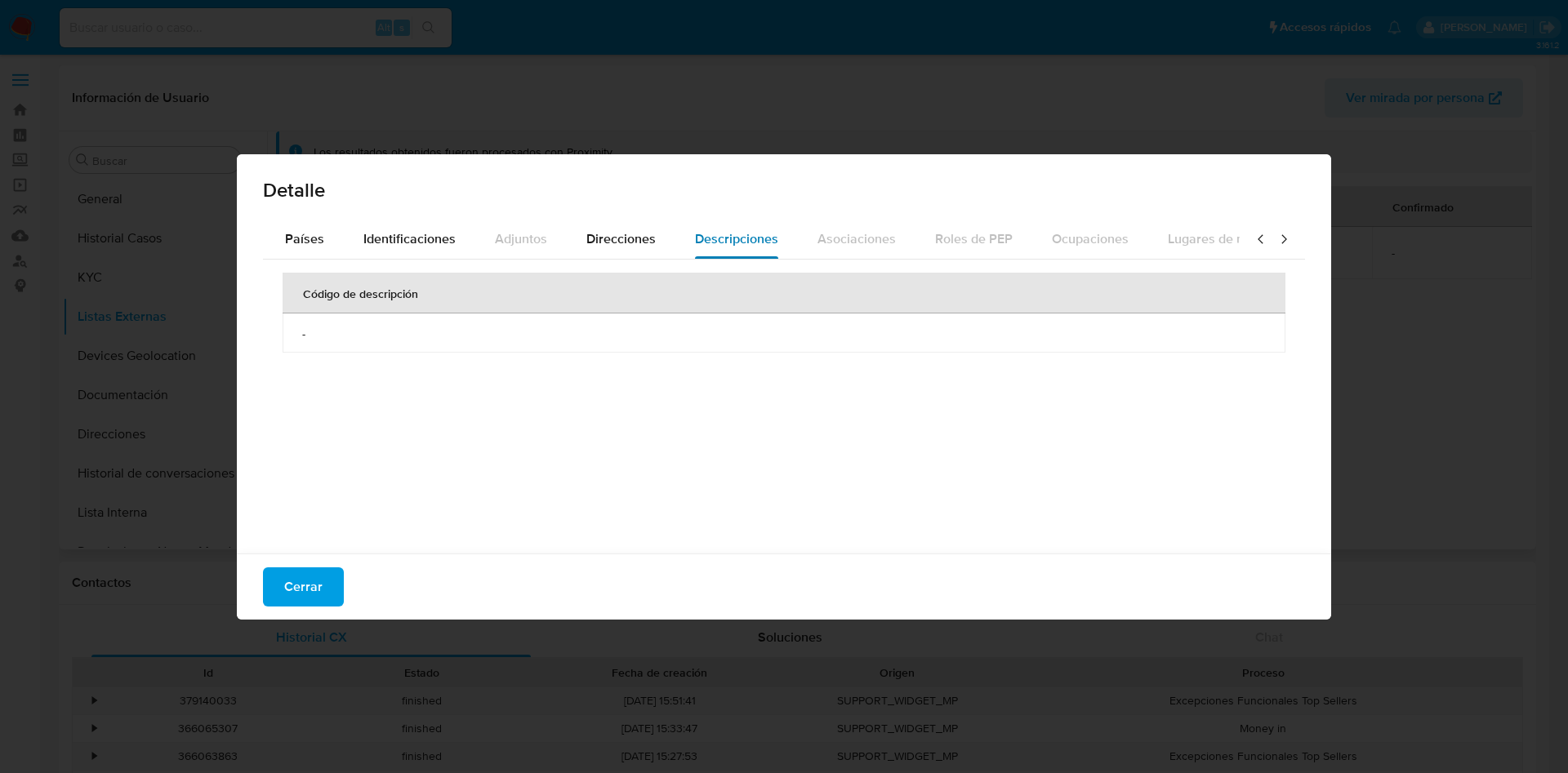
scroll to position [0, 585]
click at [1253, 233] on icon at bounding box center [1261, 239] width 16 height 16
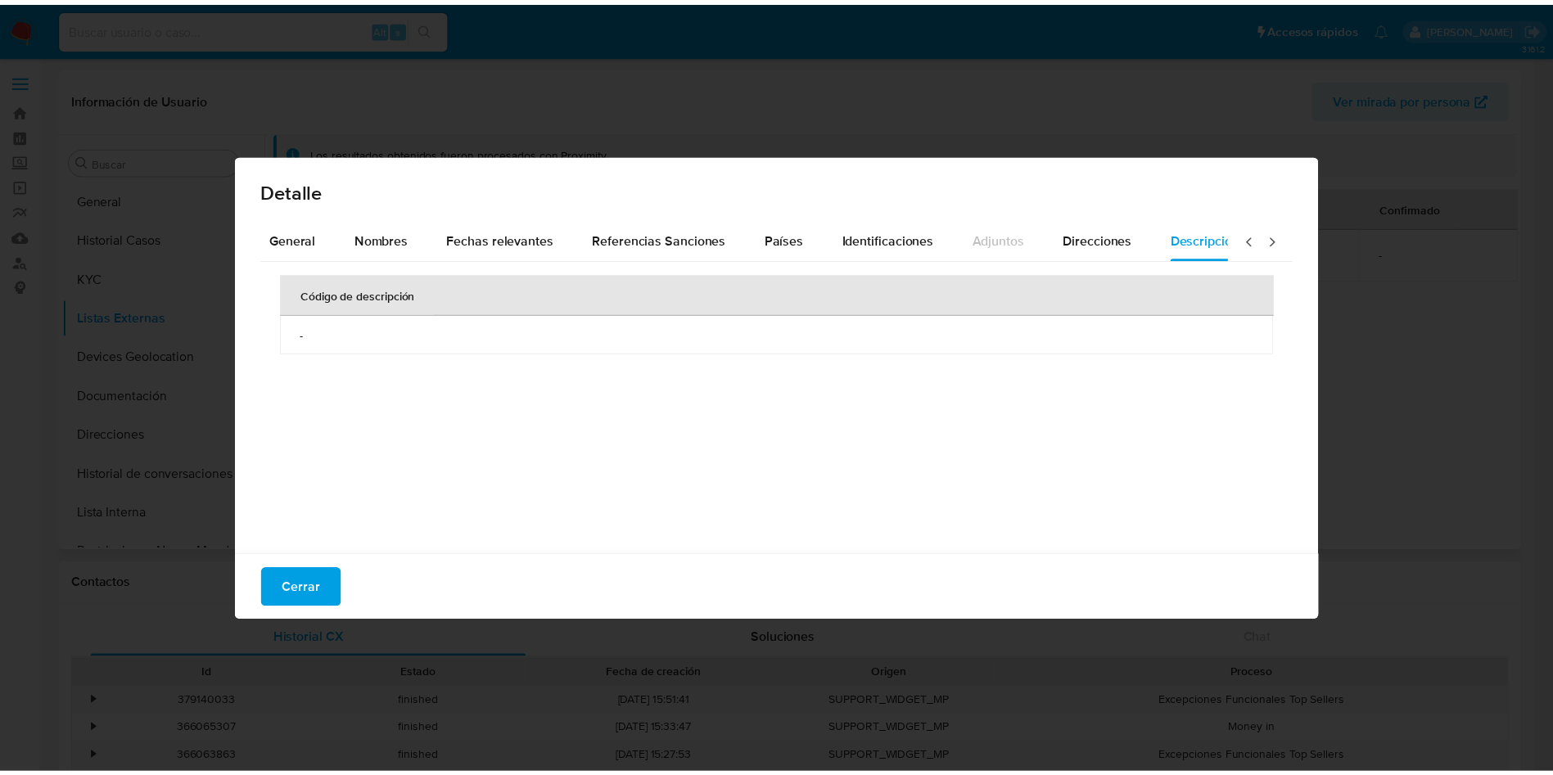
scroll to position [0, 0]
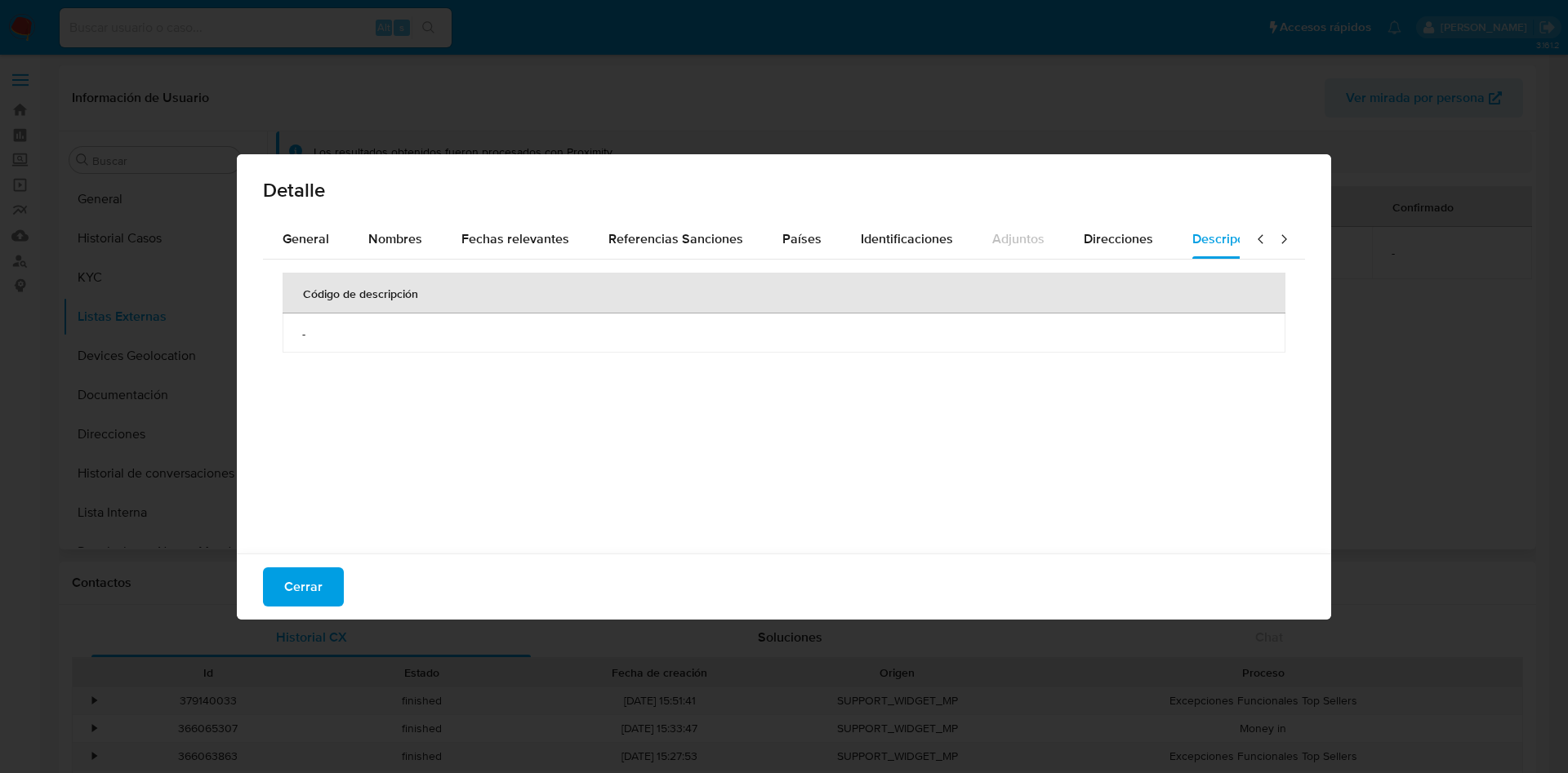
click at [1253, 233] on icon at bounding box center [1261, 239] width 16 height 16
click at [489, 232] on span "Fechas relevantes" at bounding box center [516, 238] width 108 height 19
click at [392, 245] on span "Nombres" at bounding box center [395, 238] width 54 height 19
click at [310, 244] on span "General" at bounding box center [305, 238] width 47 height 19
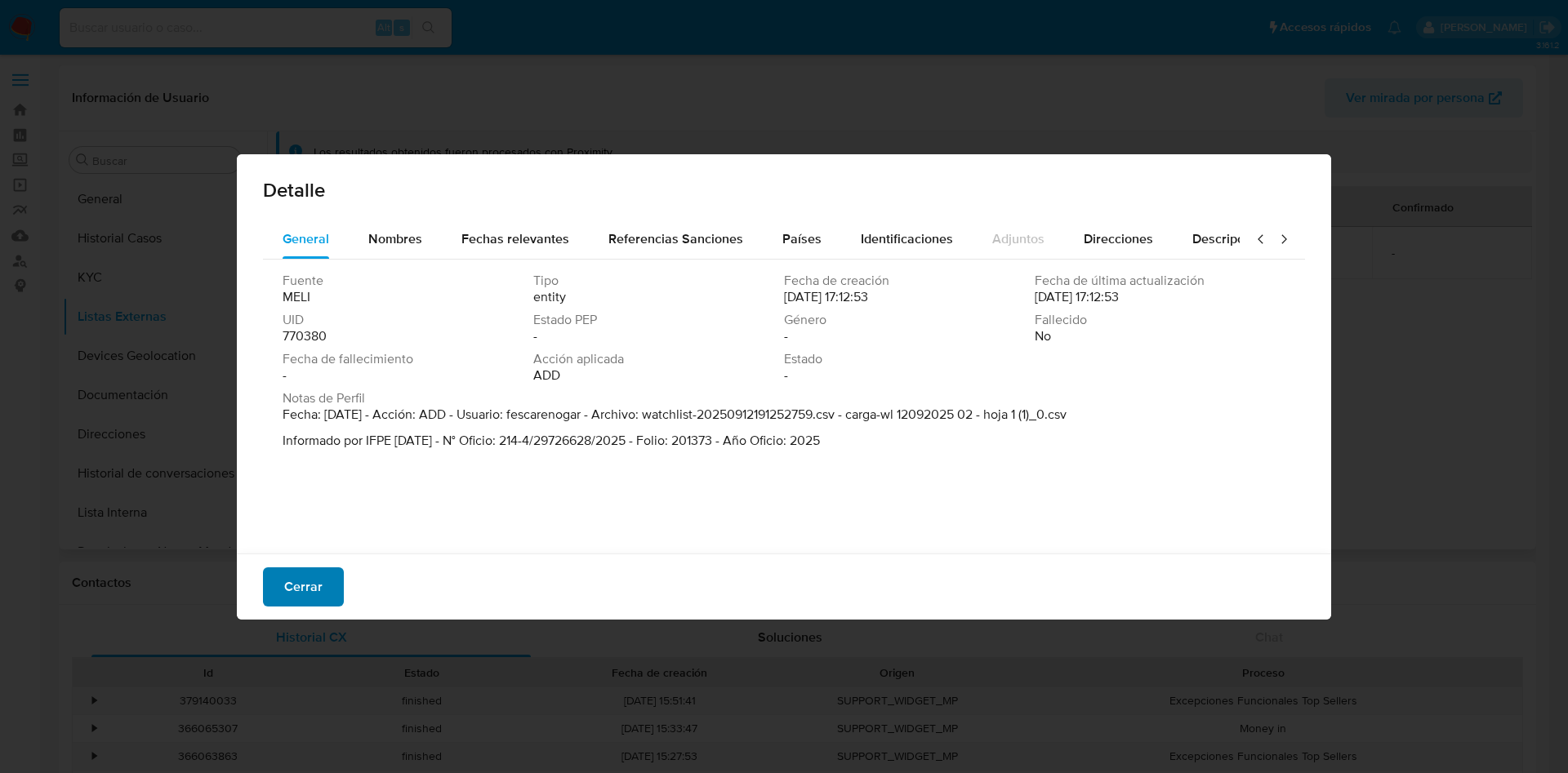
click at [308, 592] on span "Cerrar" at bounding box center [303, 587] width 38 height 36
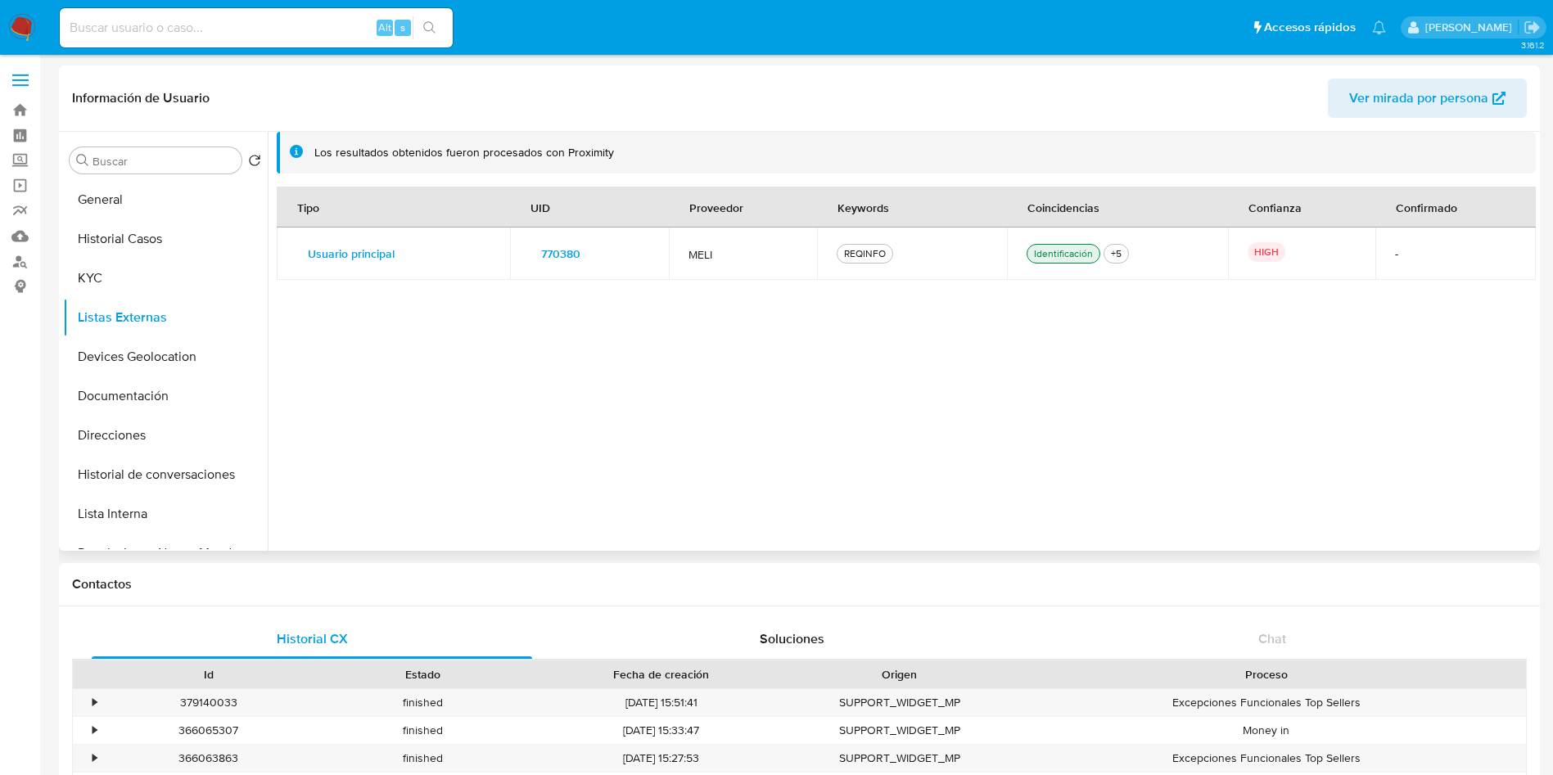
click at [971, 479] on div "Tipo UID Proveedor Keywords Coincidencias Confianza Confirmado Usuario principa…" at bounding box center [906, 360] width 1259 height 346
click at [139, 345] on button "Devices Geolocation" at bounding box center [159, 356] width 192 height 39
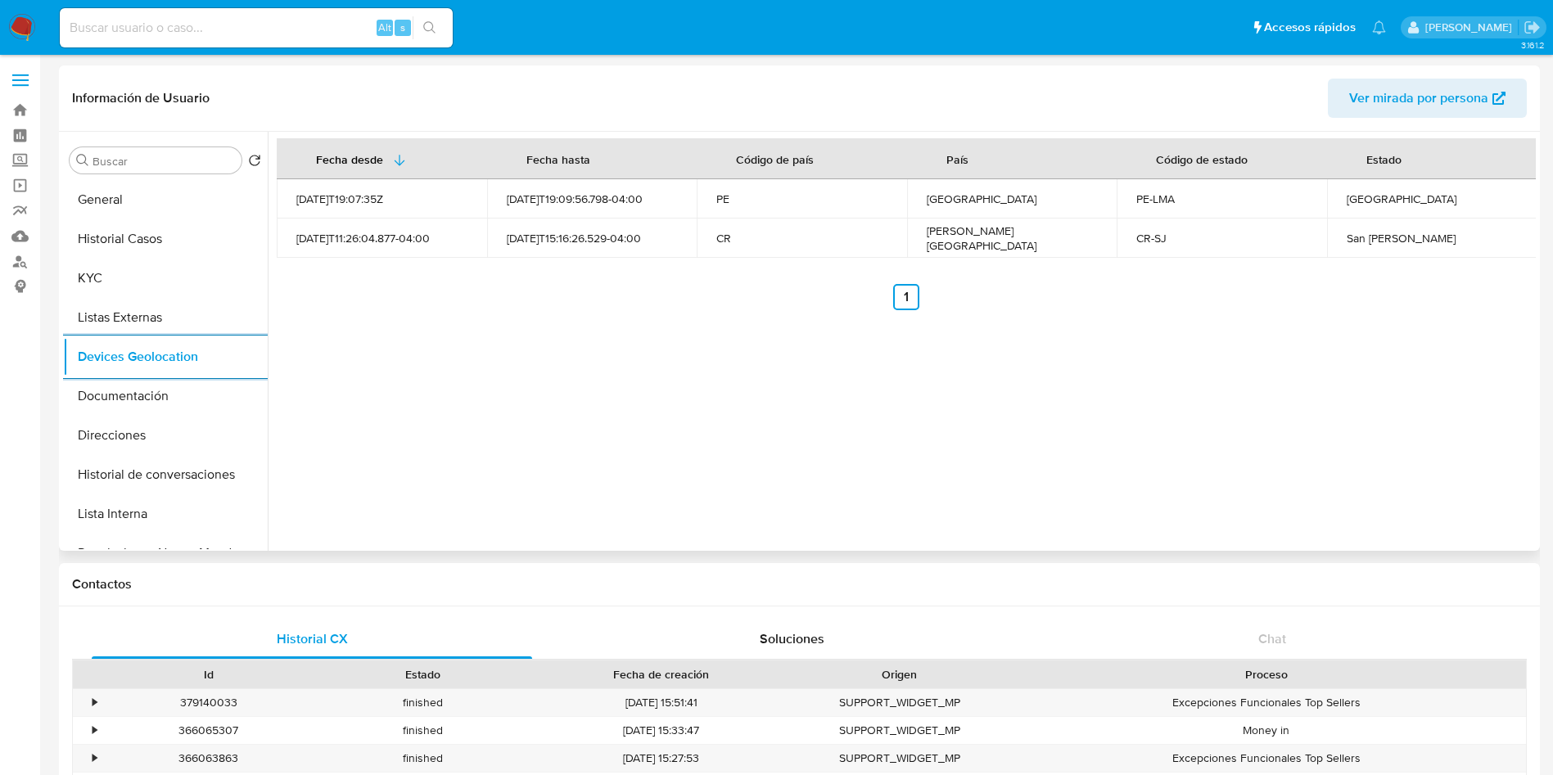
click at [936, 192] on div "Perú" at bounding box center [1012, 199] width 171 height 15
copy div "Perú"
click at [102, 397] on button "Documentación" at bounding box center [159, 396] width 192 height 39
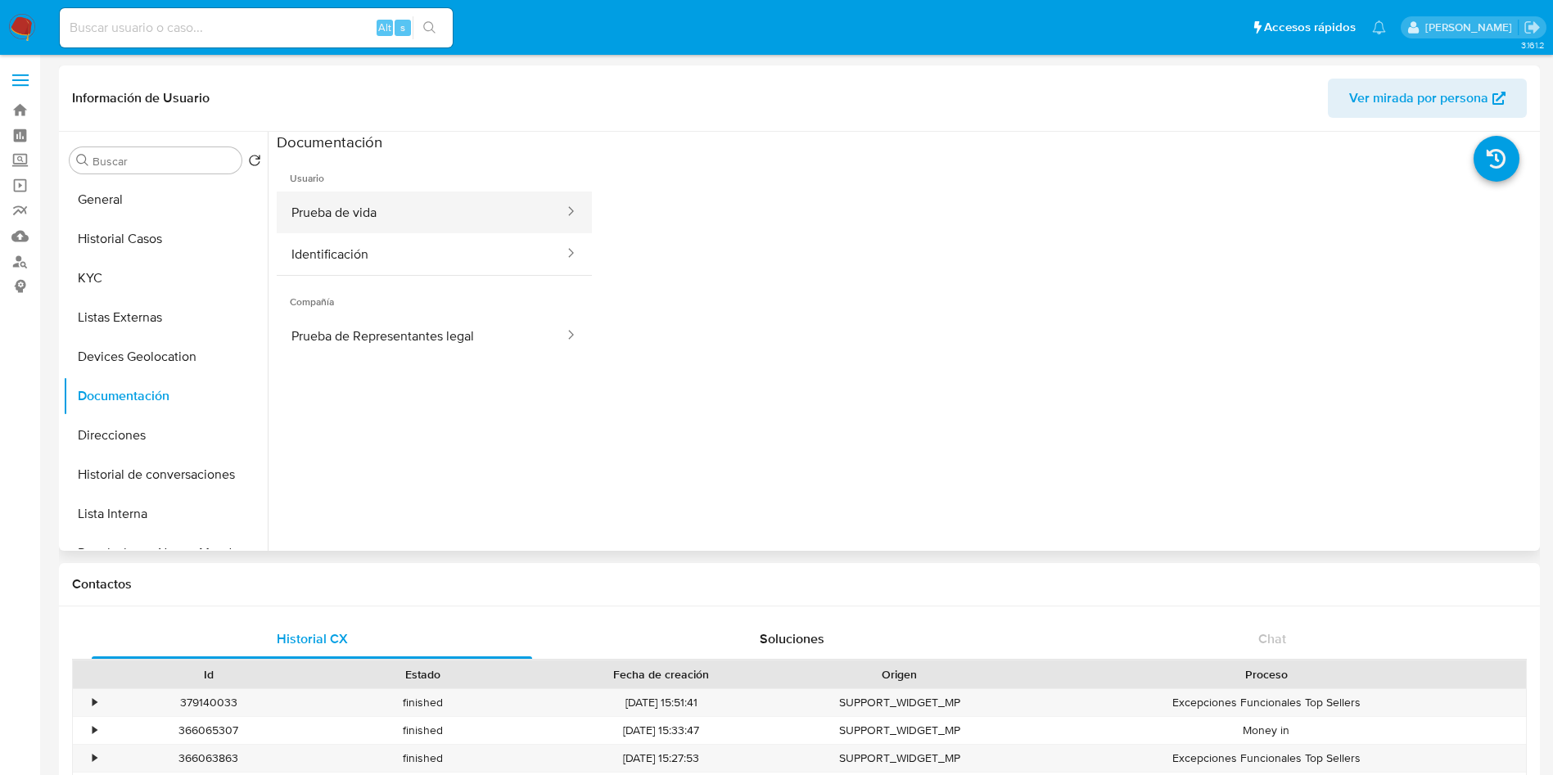
click at [364, 215] on button "Prueba de vida" at bounding box center [421, 213] width 289 height 42
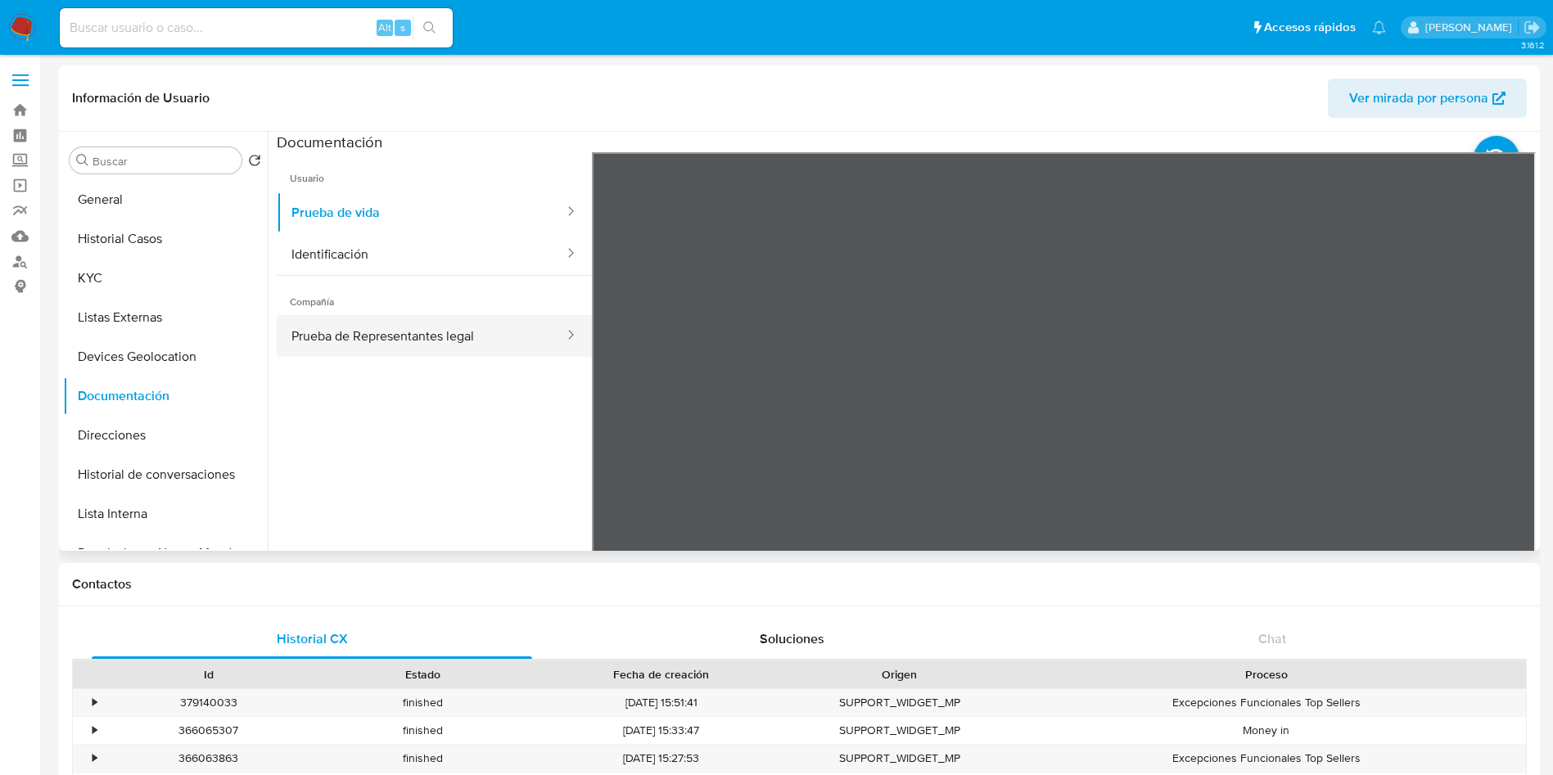
click at [450, 334] on button "Prueba de Representantes legal" at bounding box center [421, 336] width 289 height 42
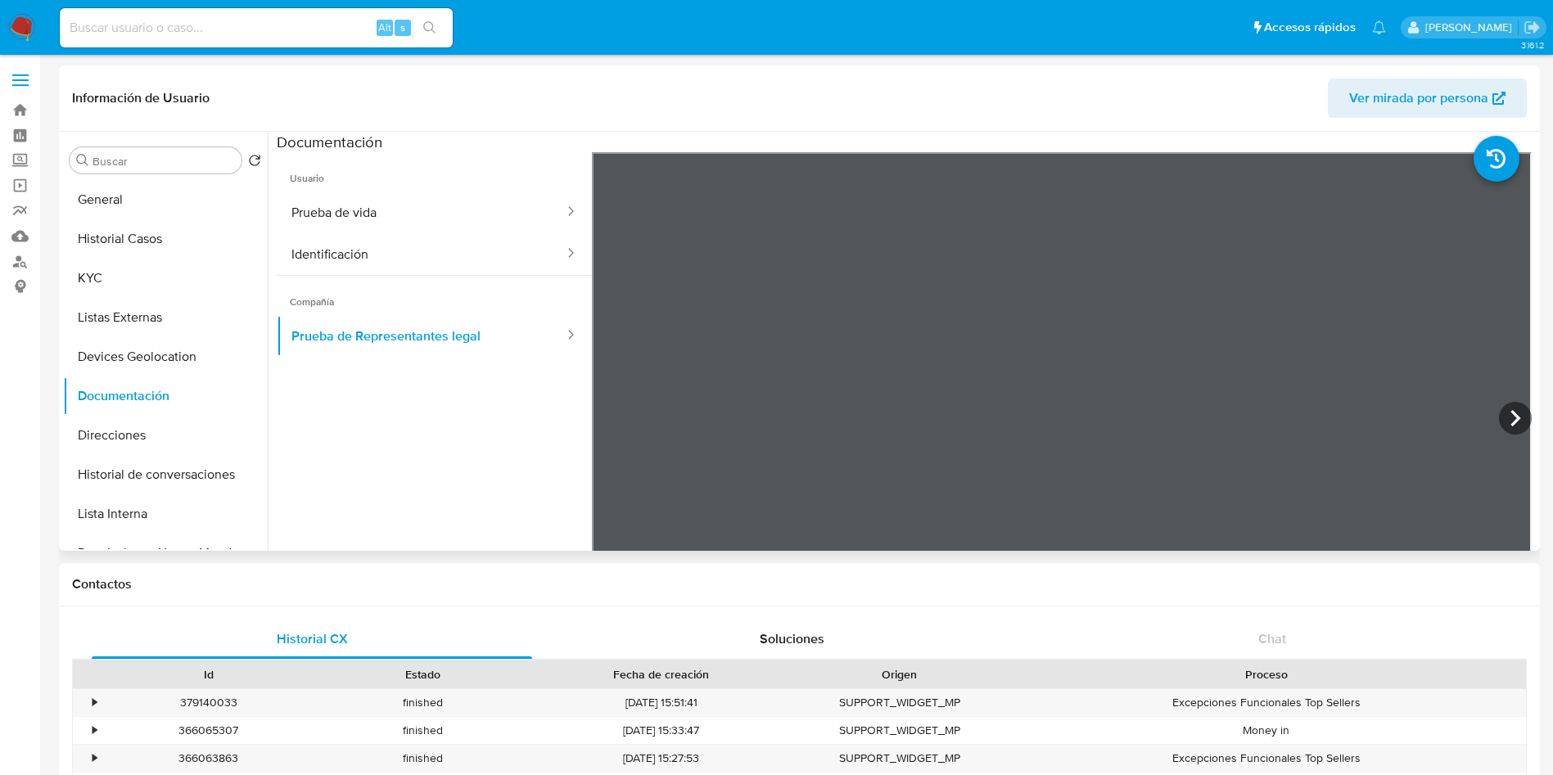
scroll to position [143, 0]
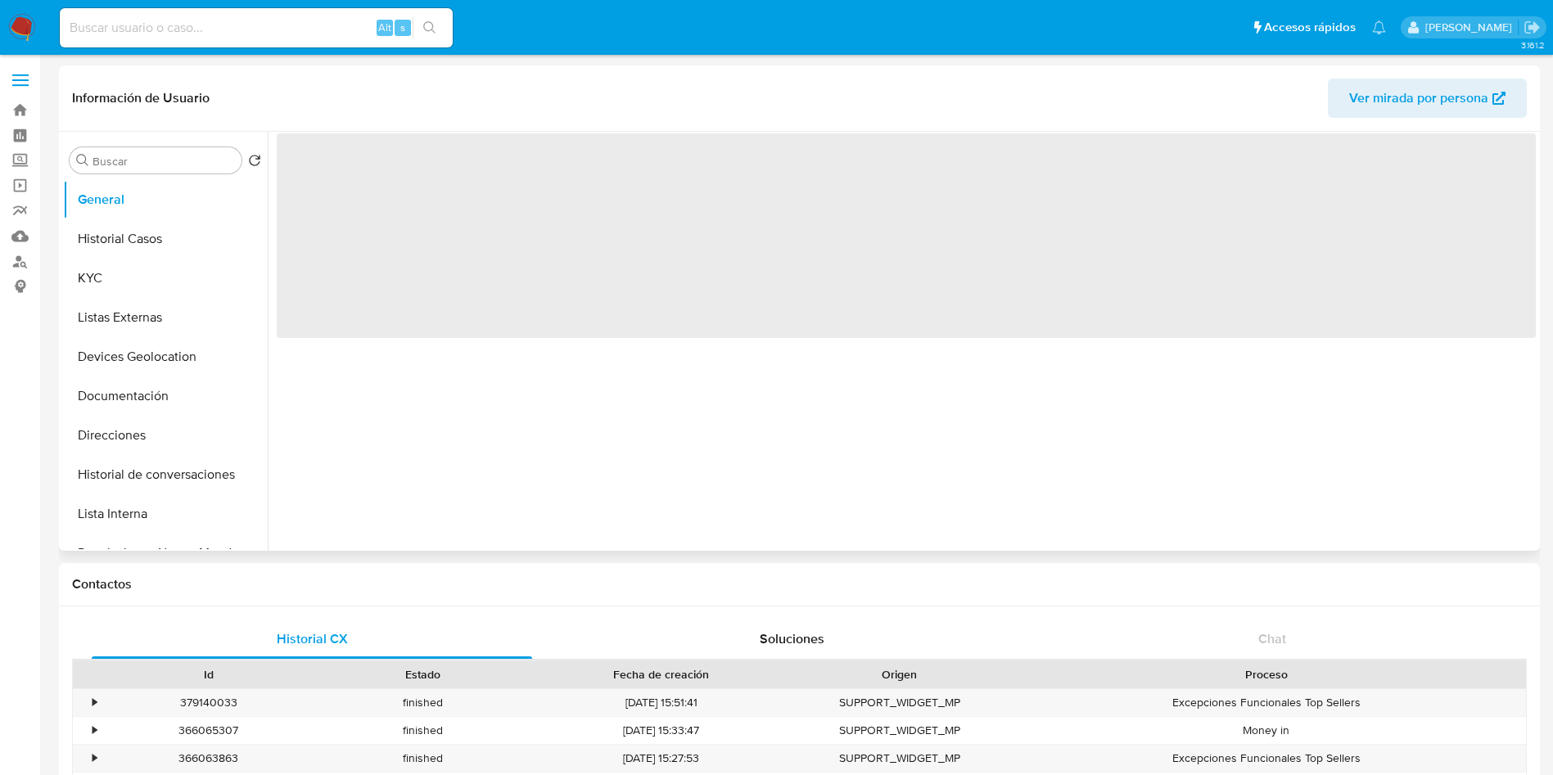
select select "10"
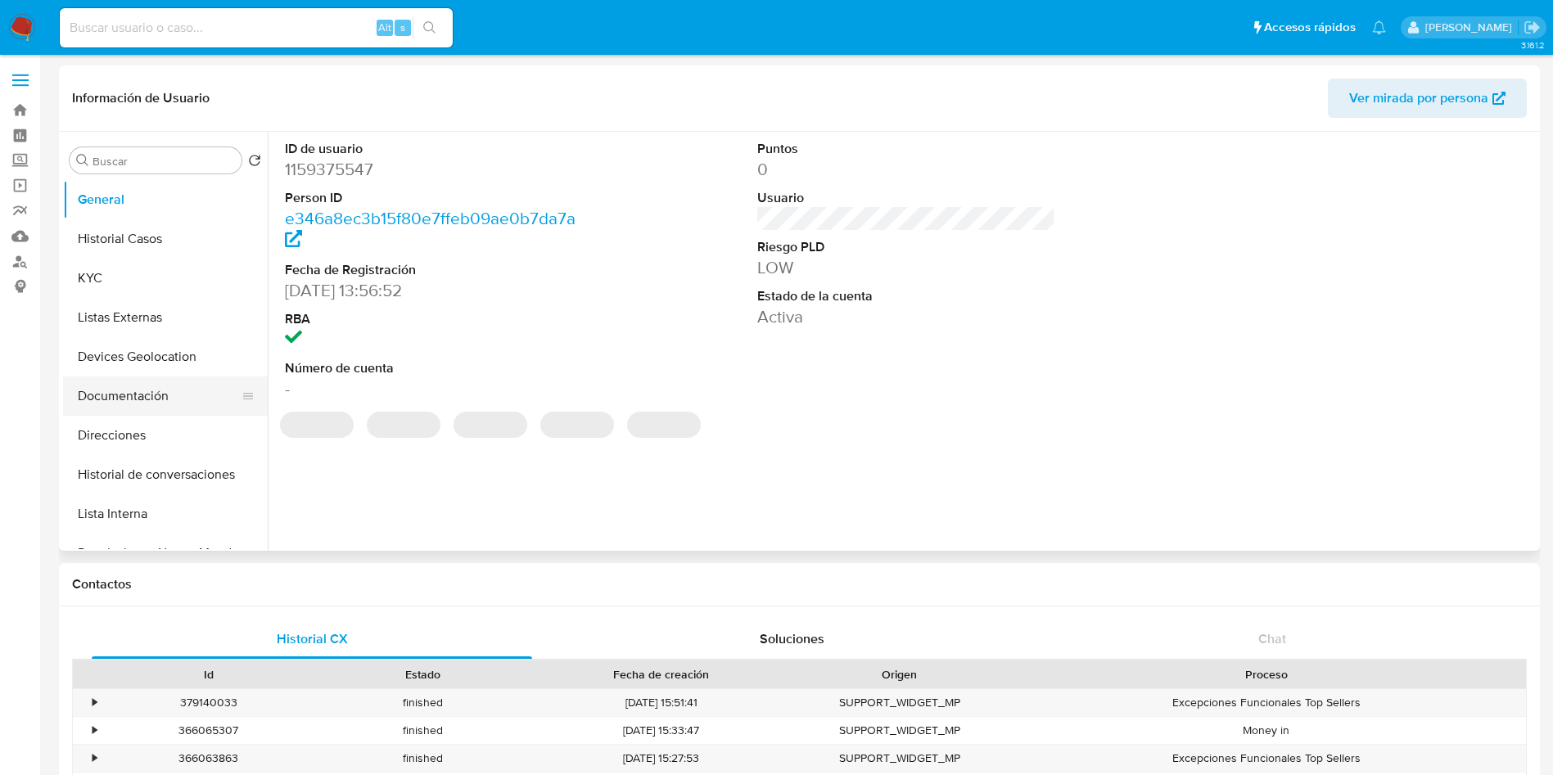
click at [152, 396] on button "Documentación" at bounding box center [159, 396] width 192 height 39
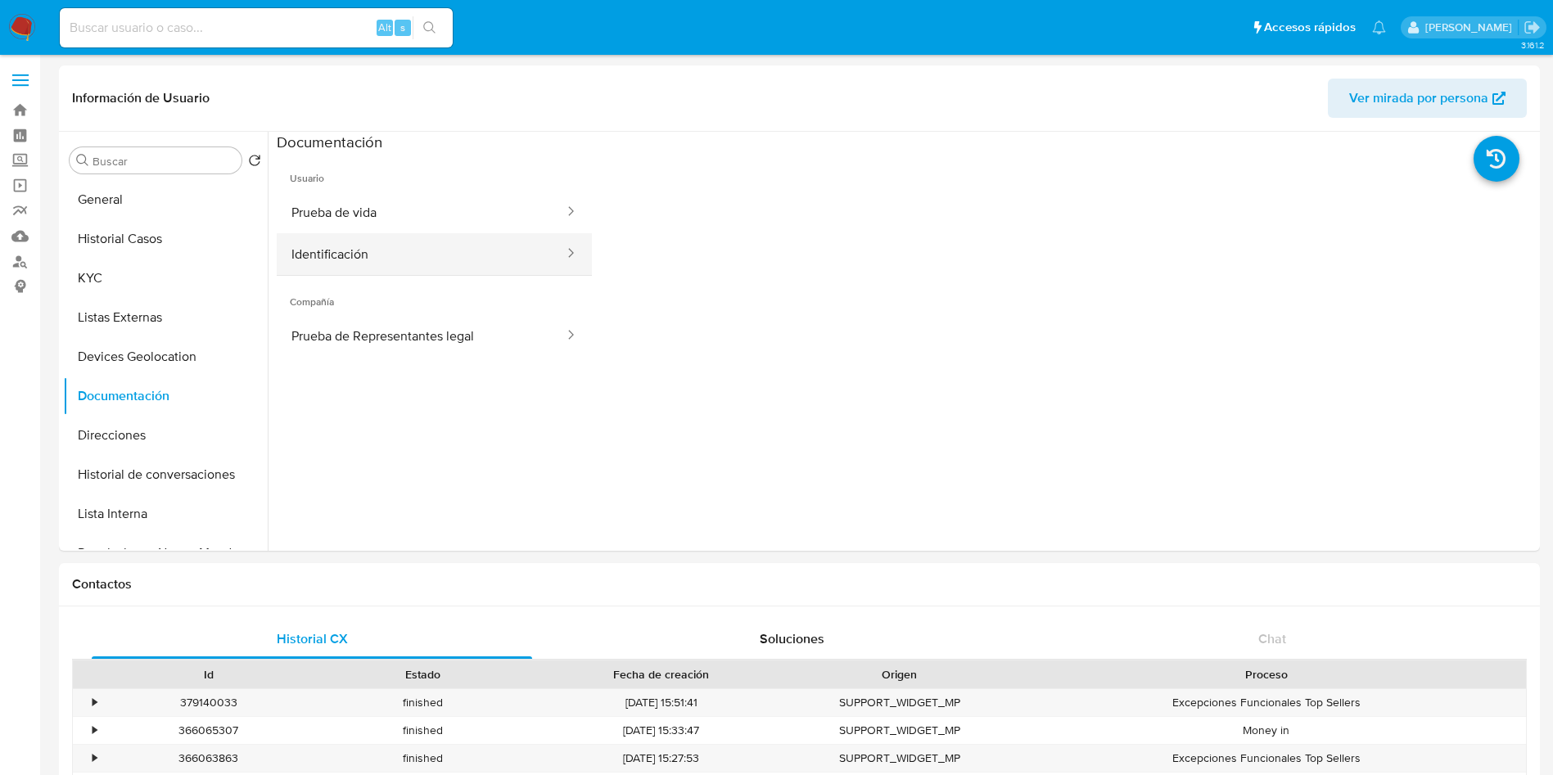
click at [413, 264] on button "Identificación" at bounding box center [421, 254] width 289 height 42
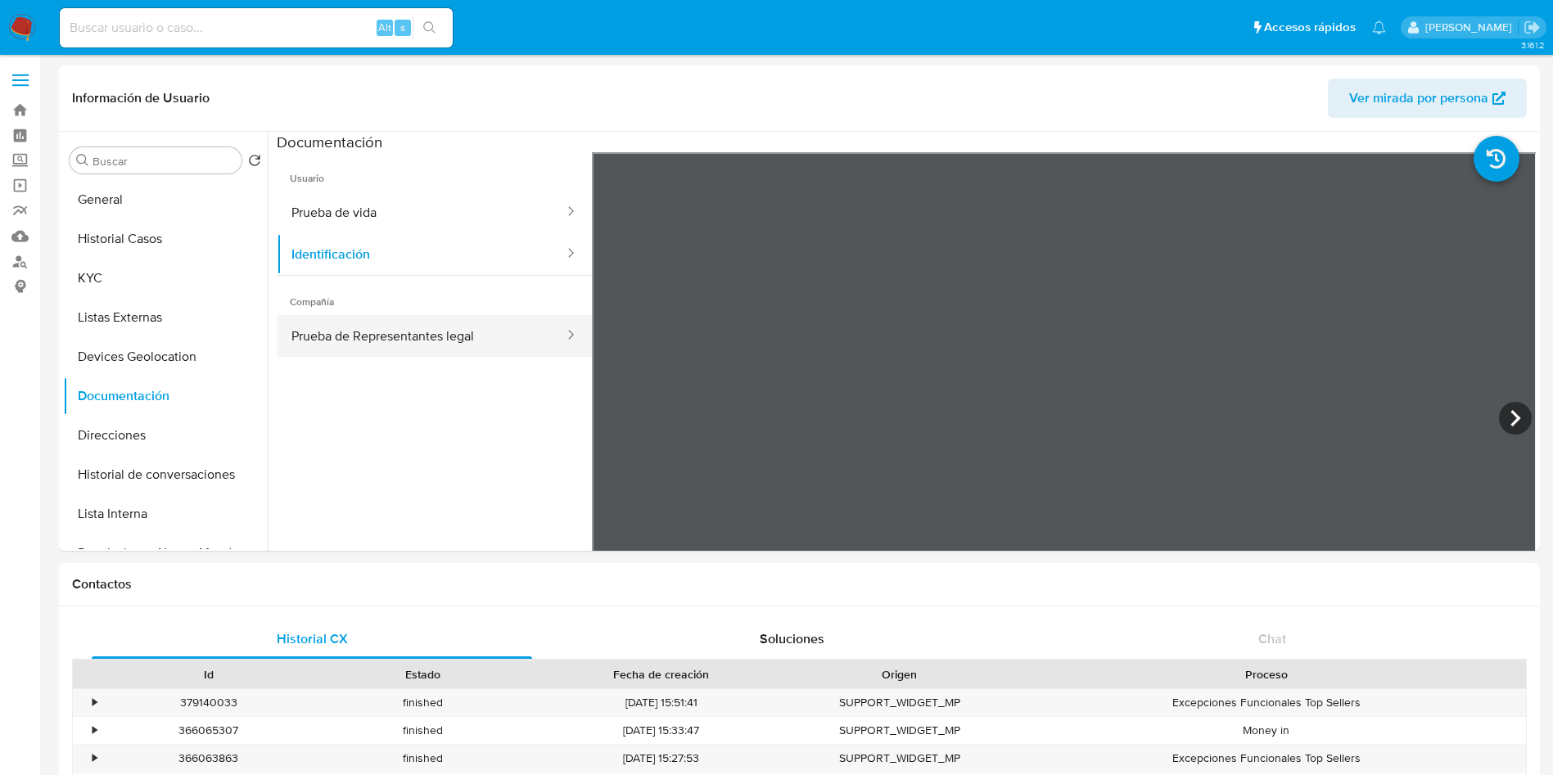
click at [418, 341] on button "Prueba de Representantes legal" at bounding box center [421, 336] width 289 height 42
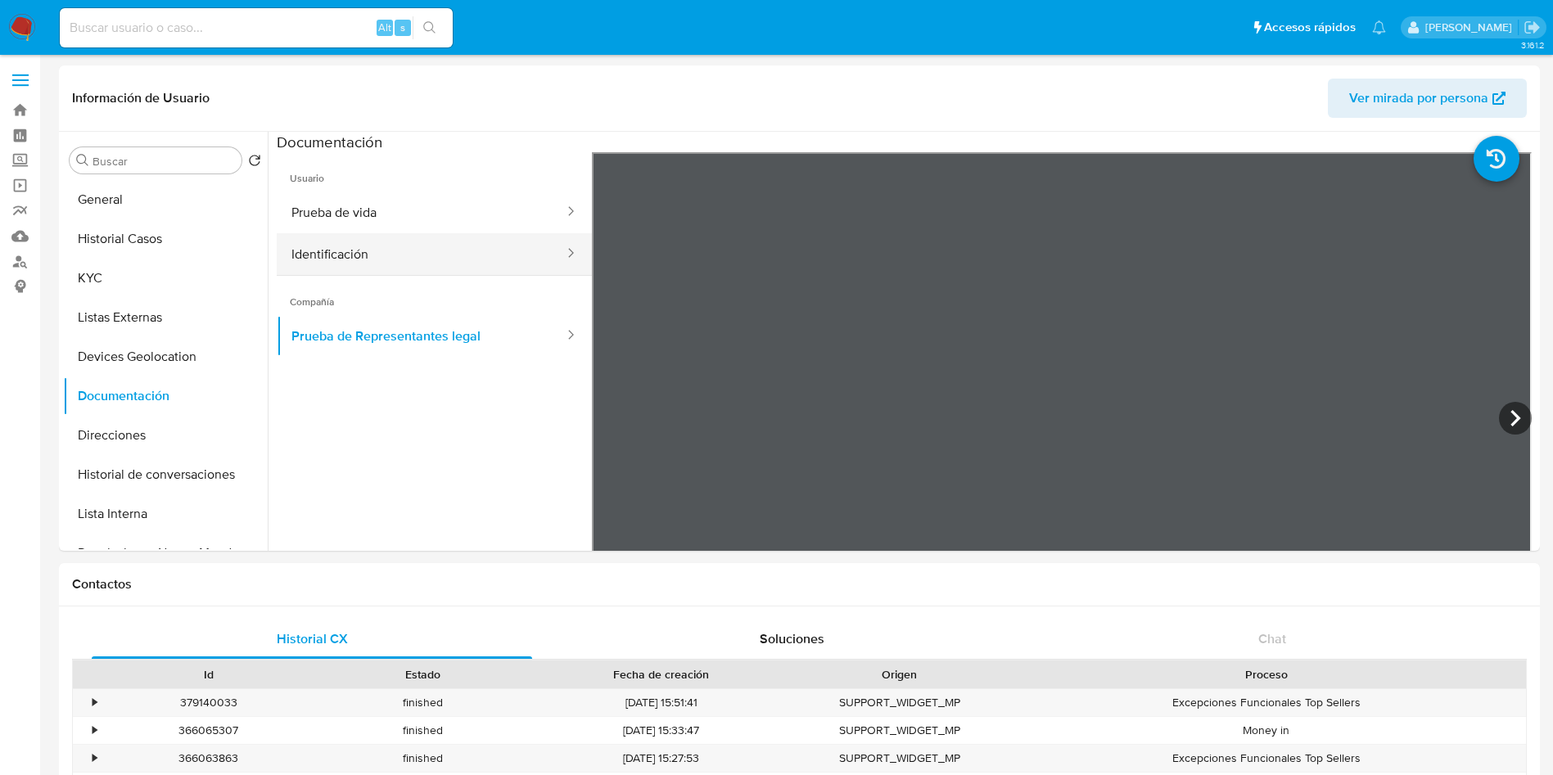
click at [343, 264] on button "Identificación" at bounding box center [421, 254] width 289 height 42
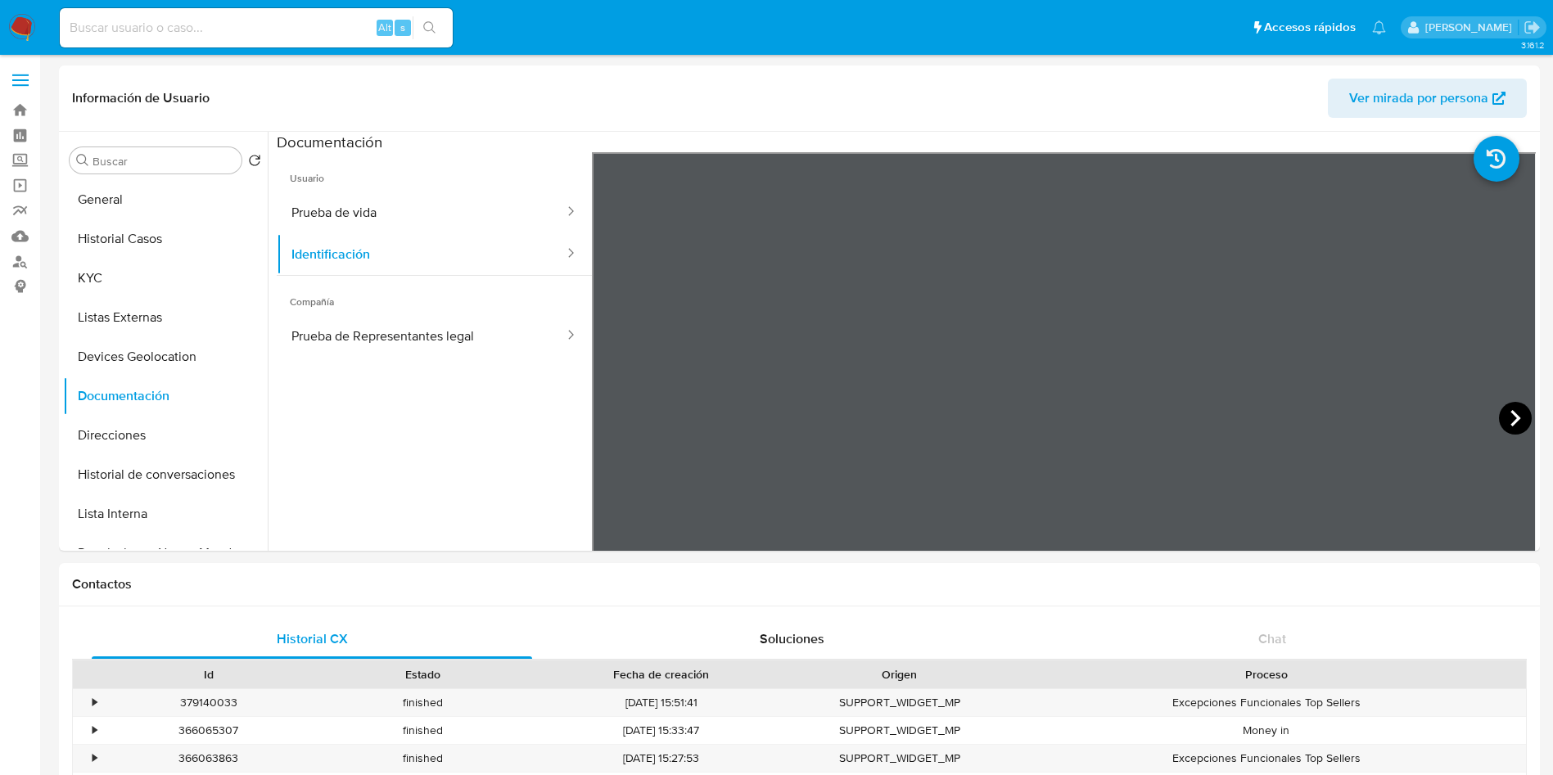
click at [1035, 412] on icon at bounding box center [1515, 418] width 33 height 33
click at [380, 208] on button "Prueba de vida" at bounding box center [421, 213] width 289 height 42
click at [166, 427] on button "Direcciones" at bounding box center [159, 435] width 192 height 39
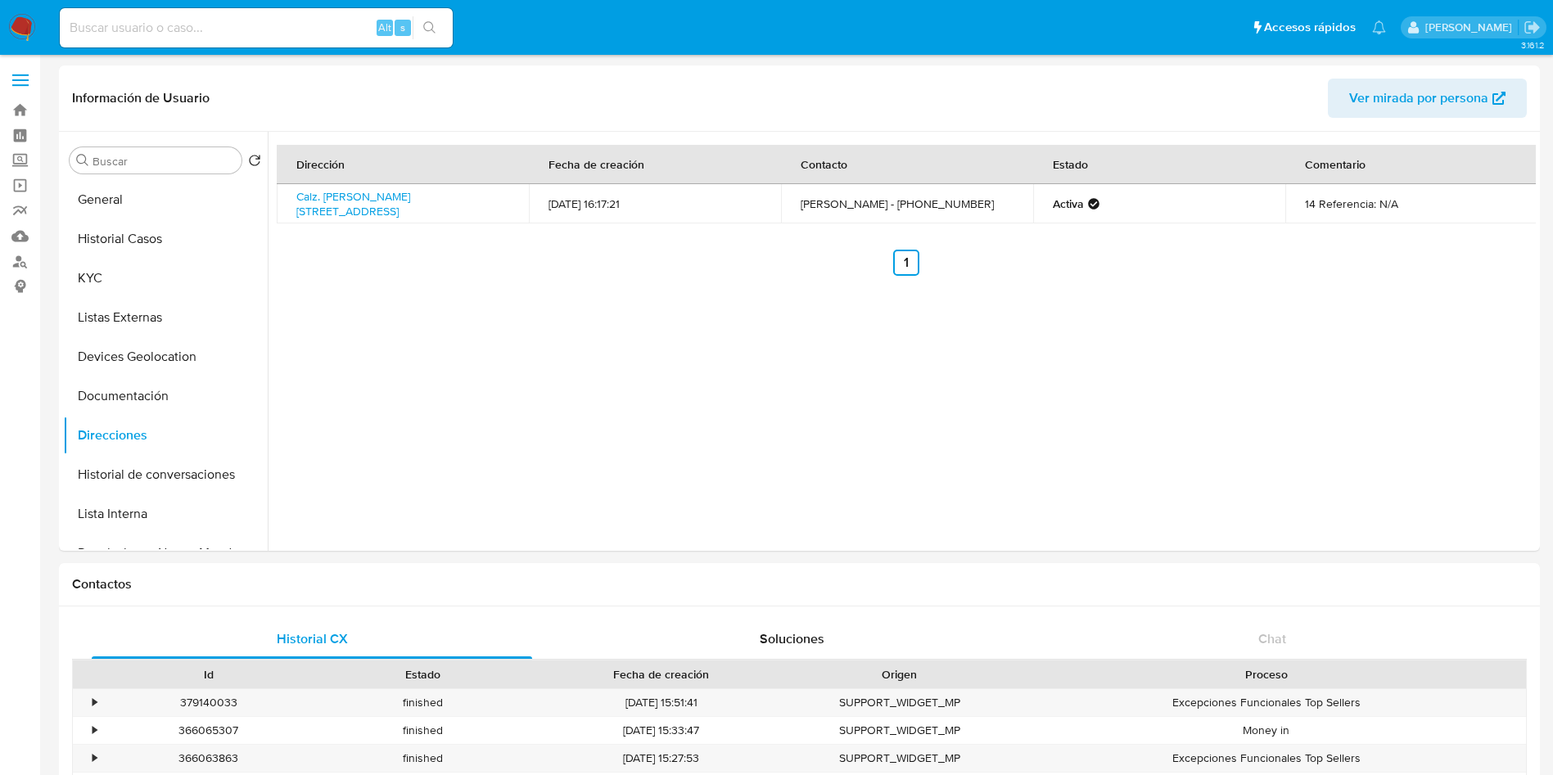
click at [437, 423] on div "Dirección Fecha de creación Contacto Estado Comentario Calz. [PERSON_NAME][STRE…" at bounding box center [902, 341] width 1268 height 419
click at [410, 198] on link "Calz. [PERSON_NAME][STREET_ADDRESS]" at bounding box center [353, 203] width 114 height 31
drag, startPoint x: 383, startPoint y: 213, endPoint x: 291, endPoint y: 195, distance: 93.5
click at [291, 195] on td "Calz. [PERSON_NAME][STREET_ADDRESS]" at bounding box center [403, 203] width 252 height 39
copy link "Calz. [PERSON_NAME][STREET_ADDRESS]"
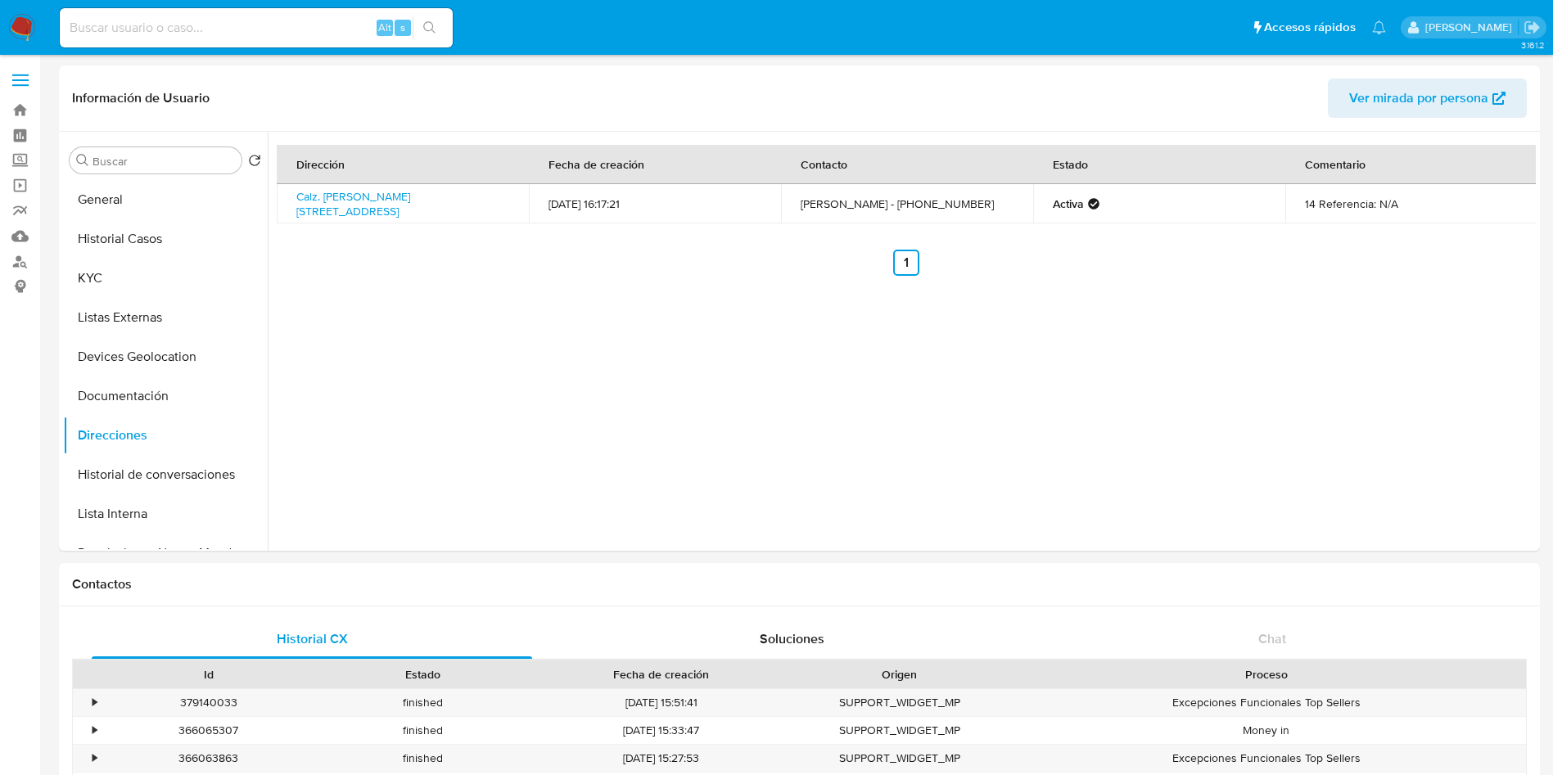
copy link "Calz. [PERSON_NAME][STREET_ADDRESS]"
